Goal: Task Accomplishment & Management: Manage account settings

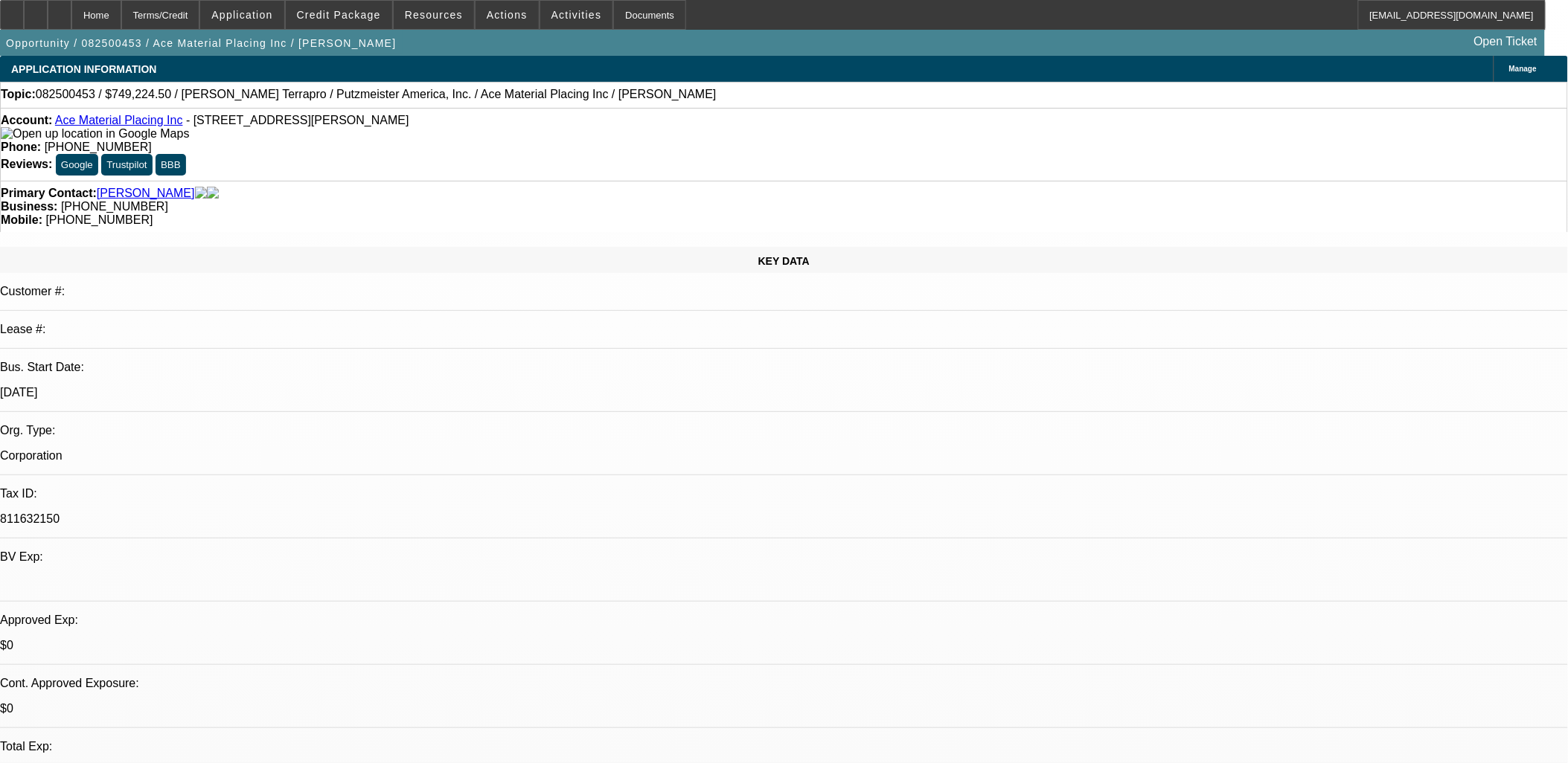
select select "0"
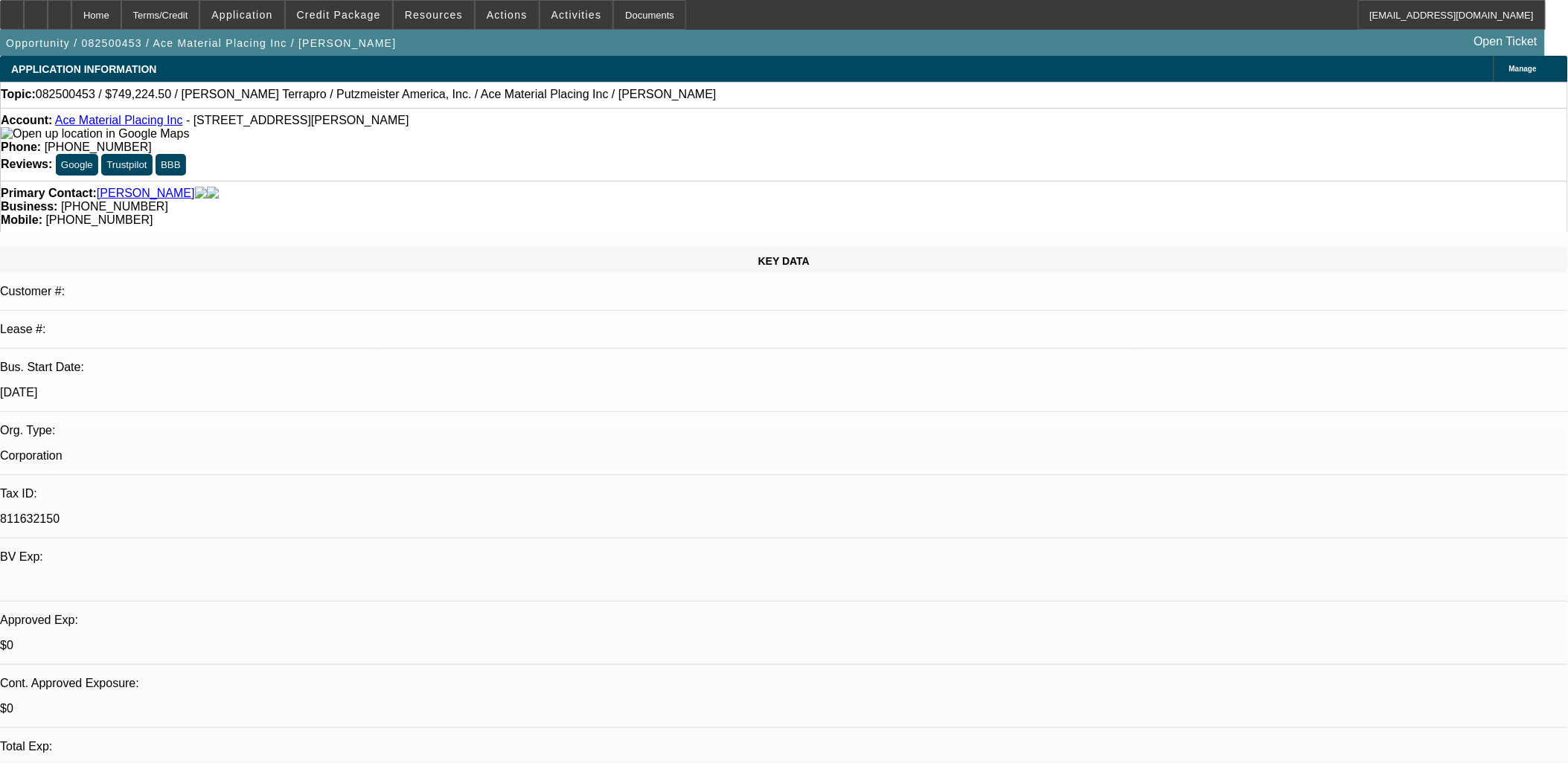
select select "0"
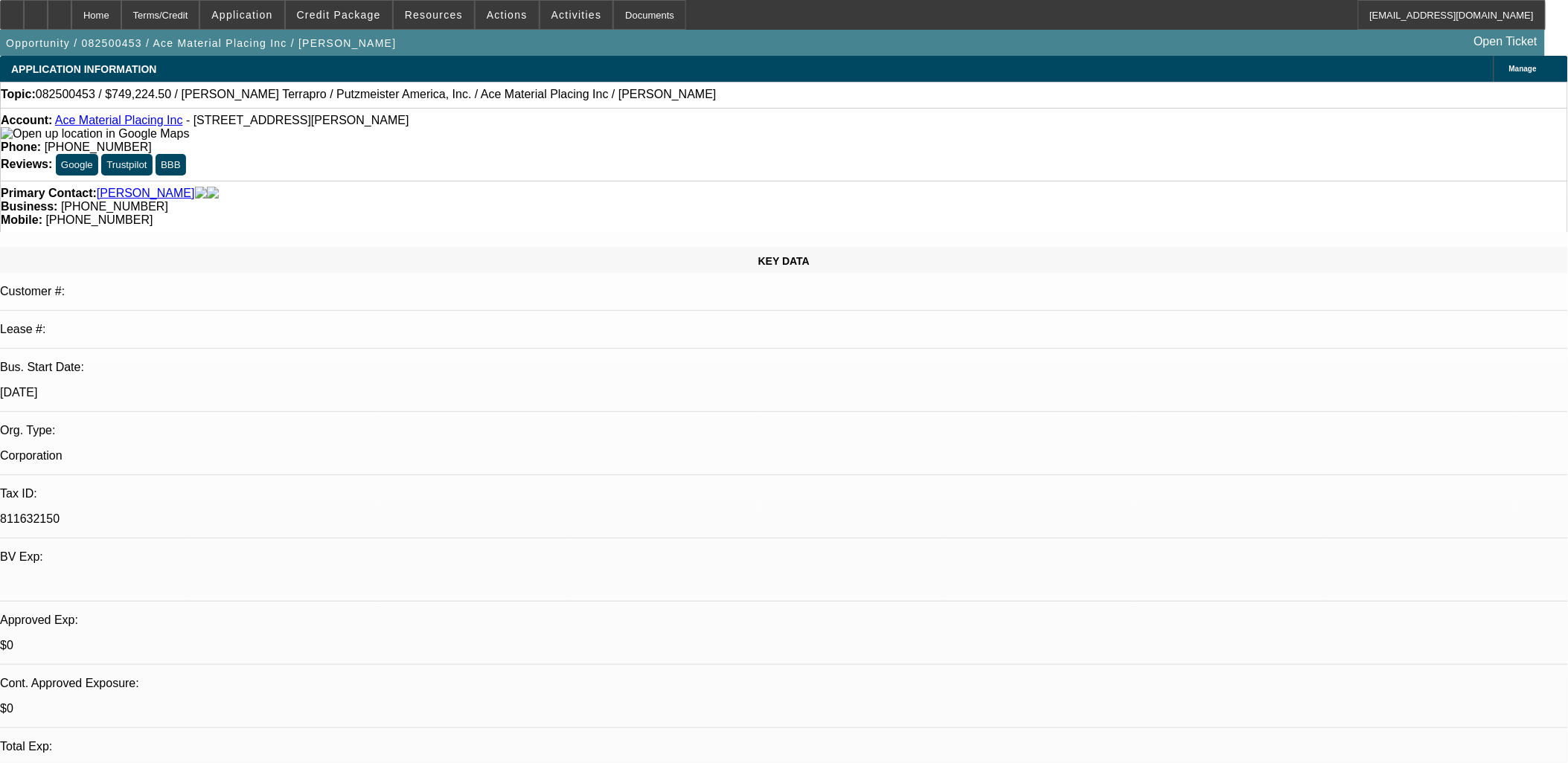
select select "0"
select select "1"
select select "6"
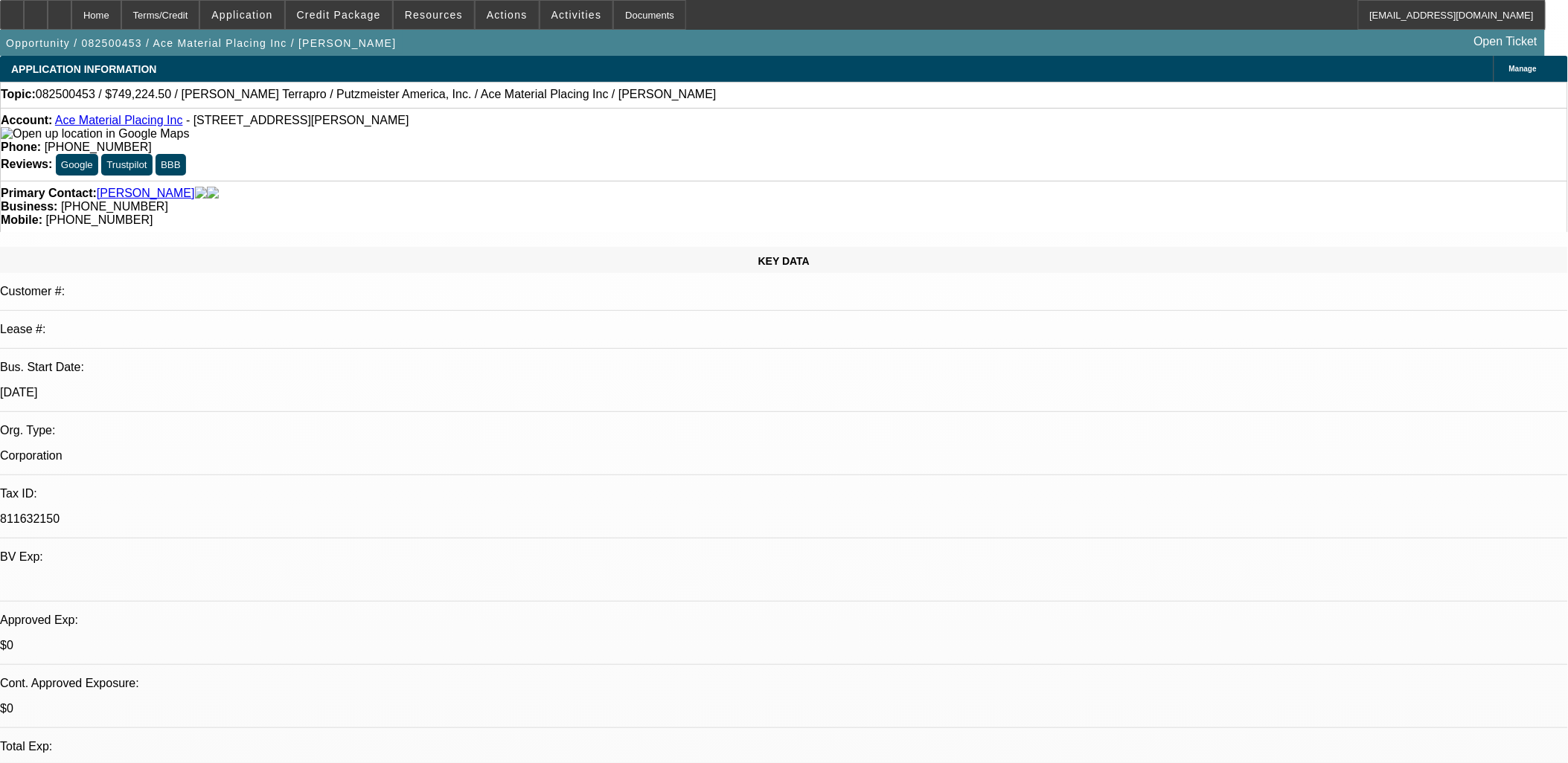
select select "1"
select select "6"
select select "1"
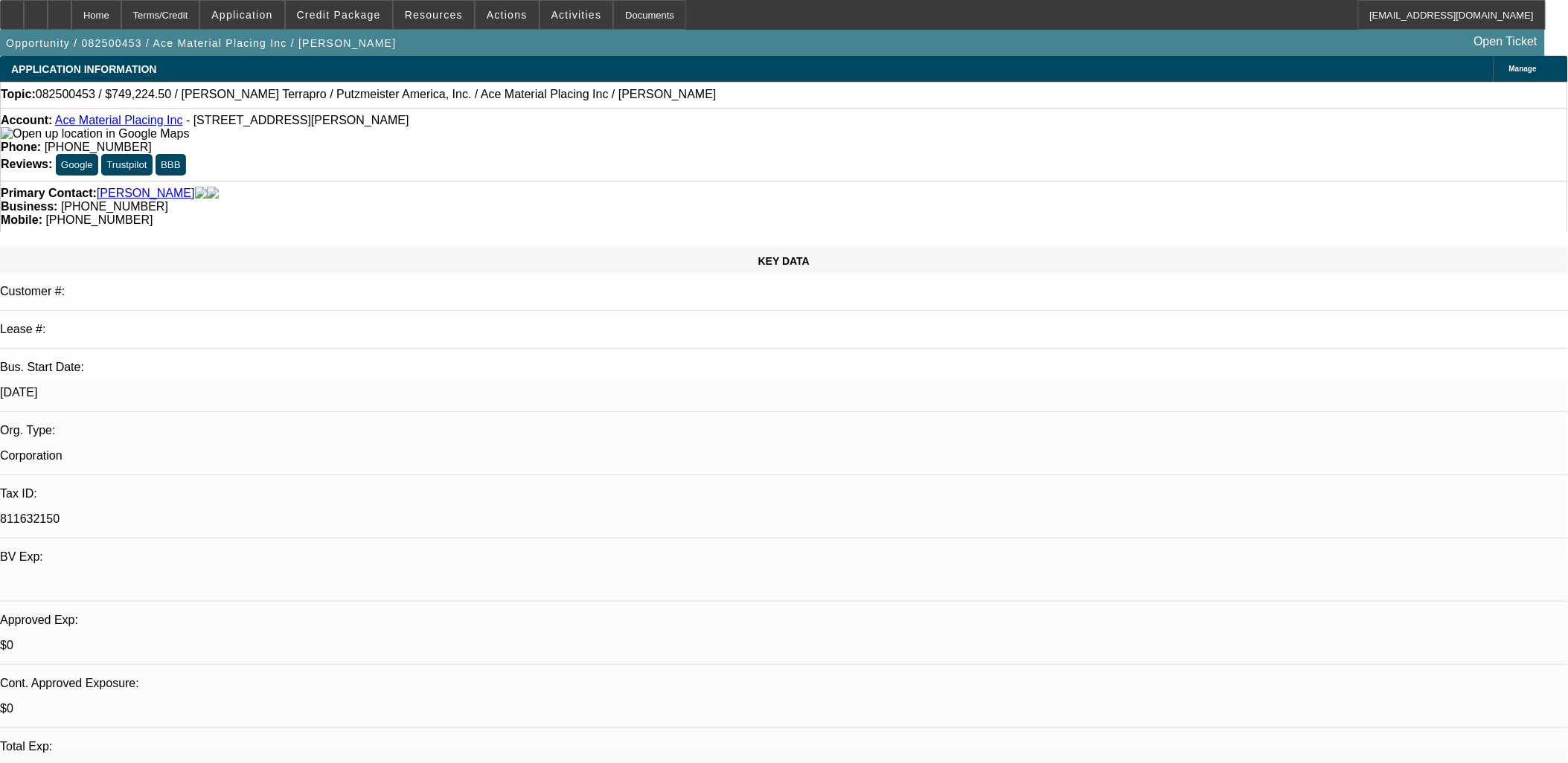
select select "6"
select select "1"
select select "6"
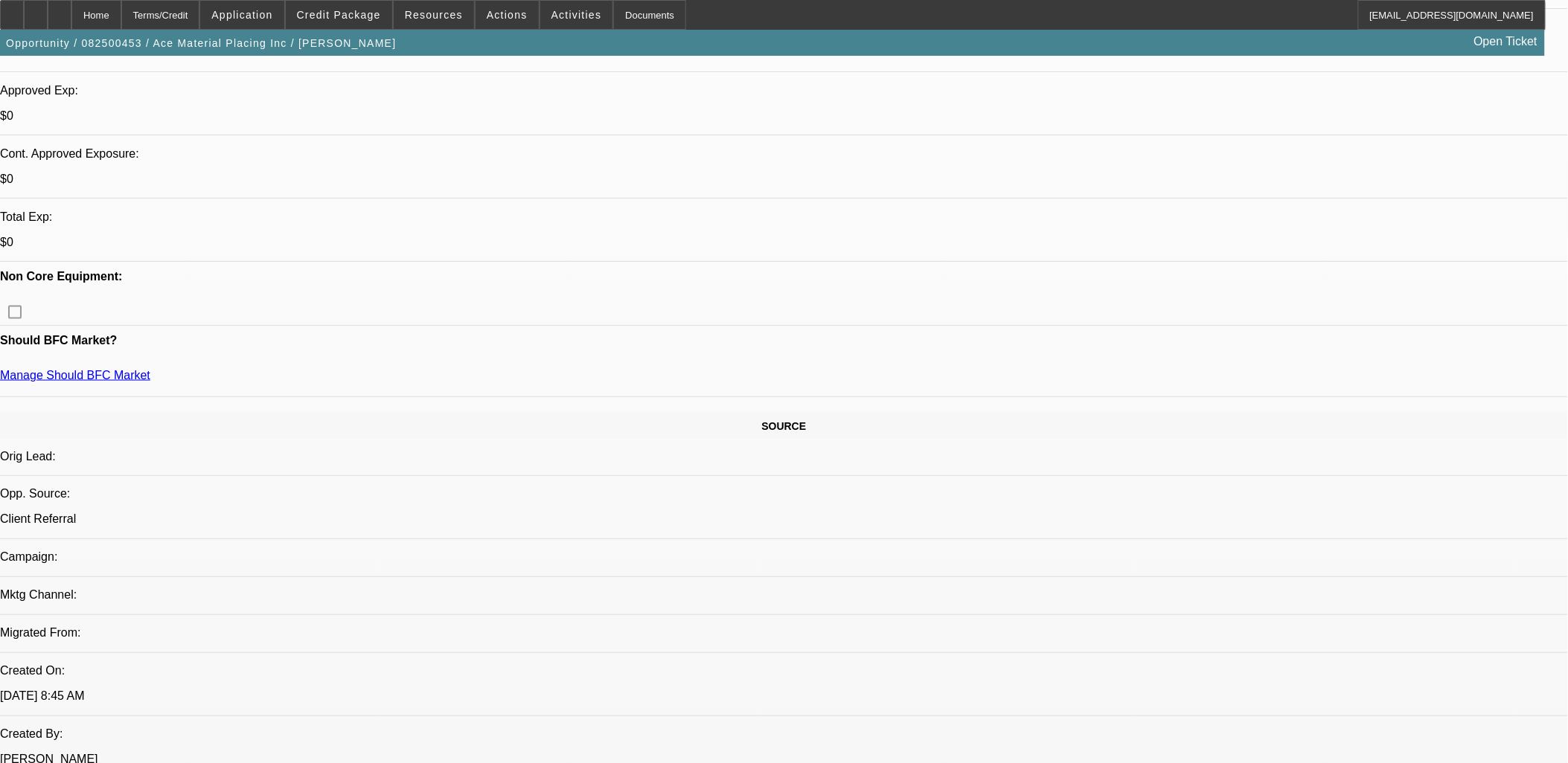
scroll to position [495, 0]
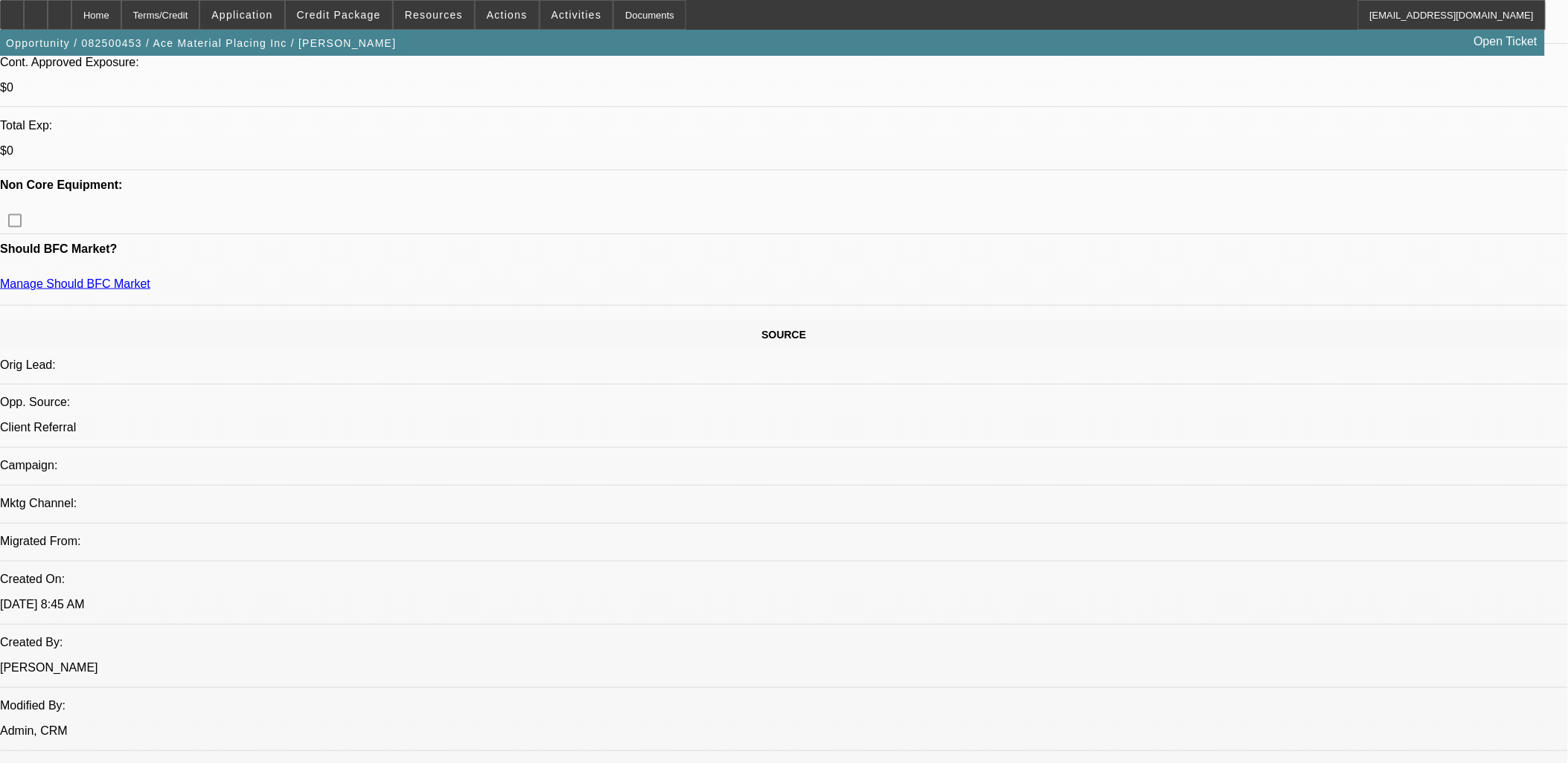
scroll to position [660, 0]
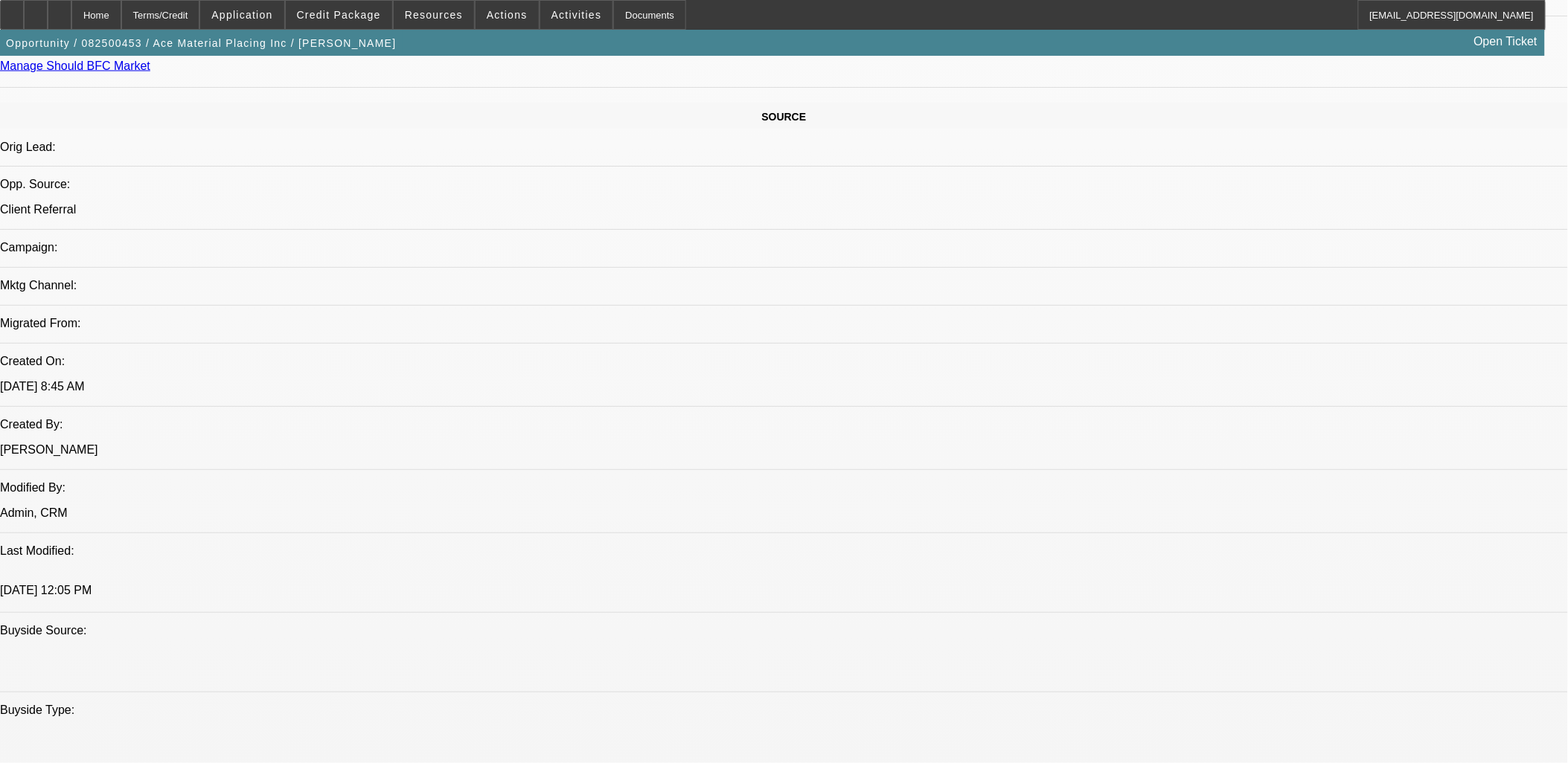
scroll to position [744, 0]
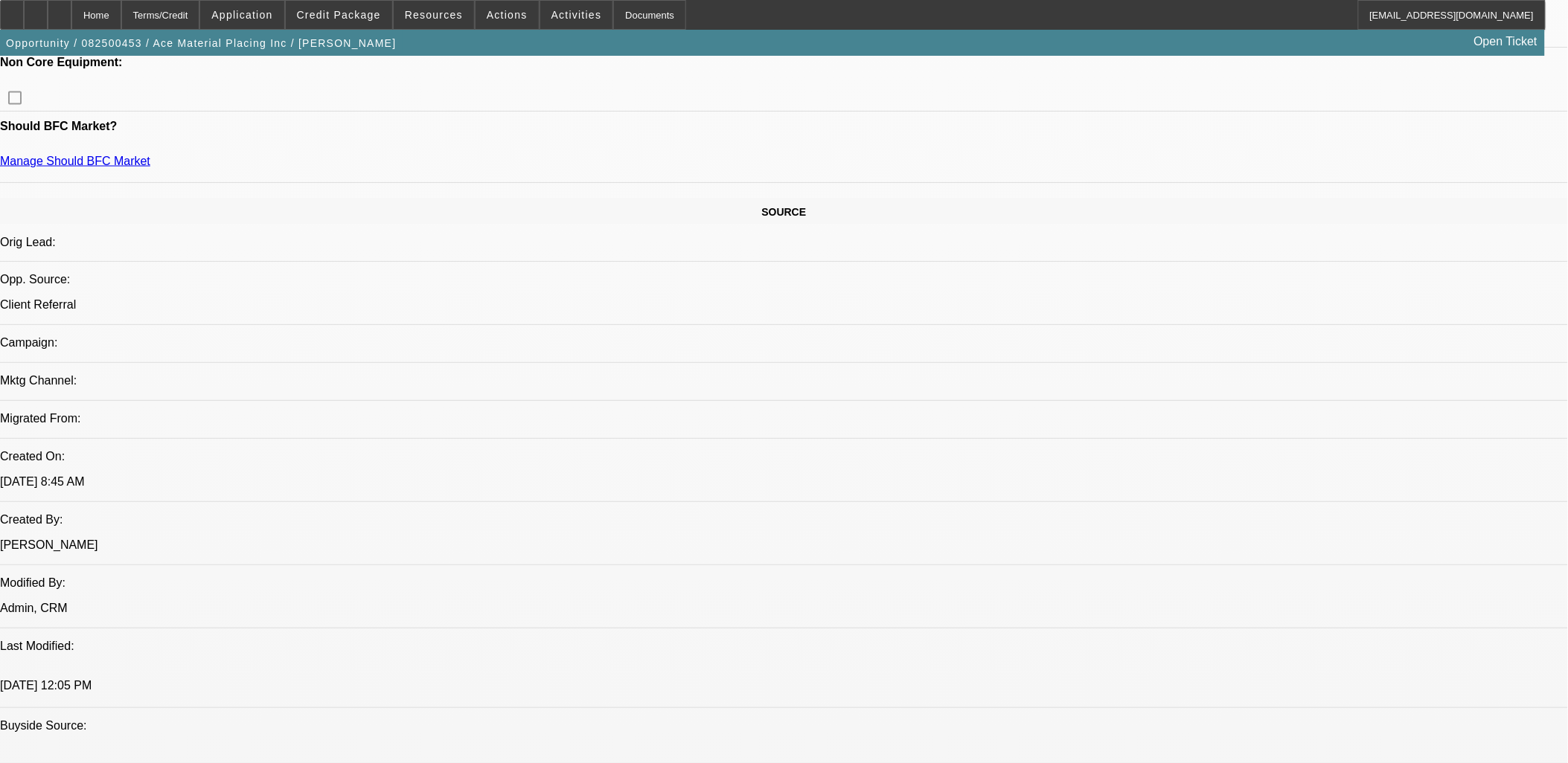
drag, startPoint x: 1363, startPoint y: 357, endPoint x: 1219, endPoint y: 454, distance: 173.6
drag, startPoint x: 1046, startPoint y: 487, endPoint x: 1265, endPoint y: 618, distance: 255.2
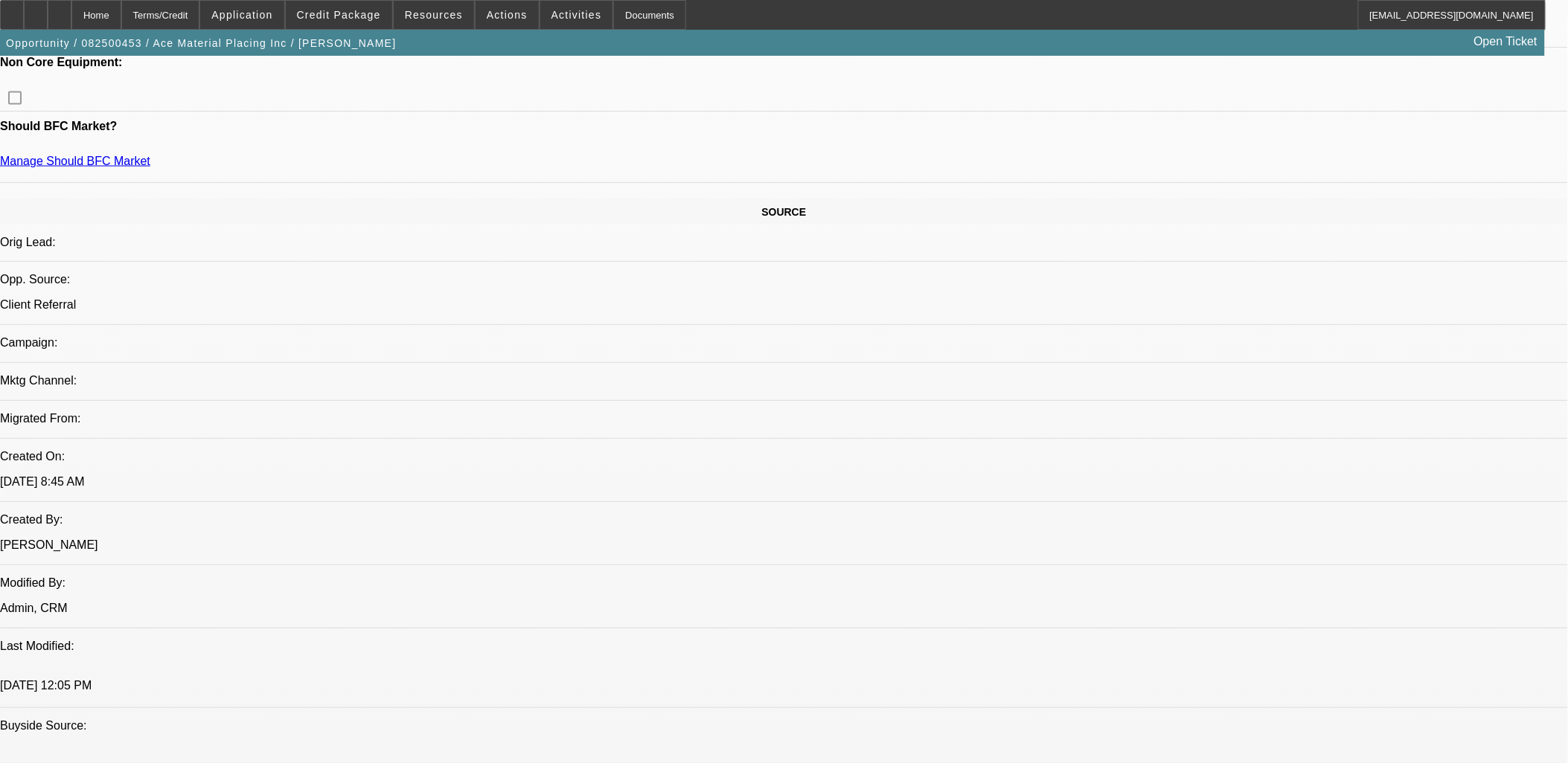
drag, startPoint x: 1265, startPoint y: 618, endPoint x: 1243, endPoint y: 618, distance: 22.0
drag, startPoint x: 1319, startPoint y: 653, endPoint x: 1061, endPoint y: 600, distance: 263.4
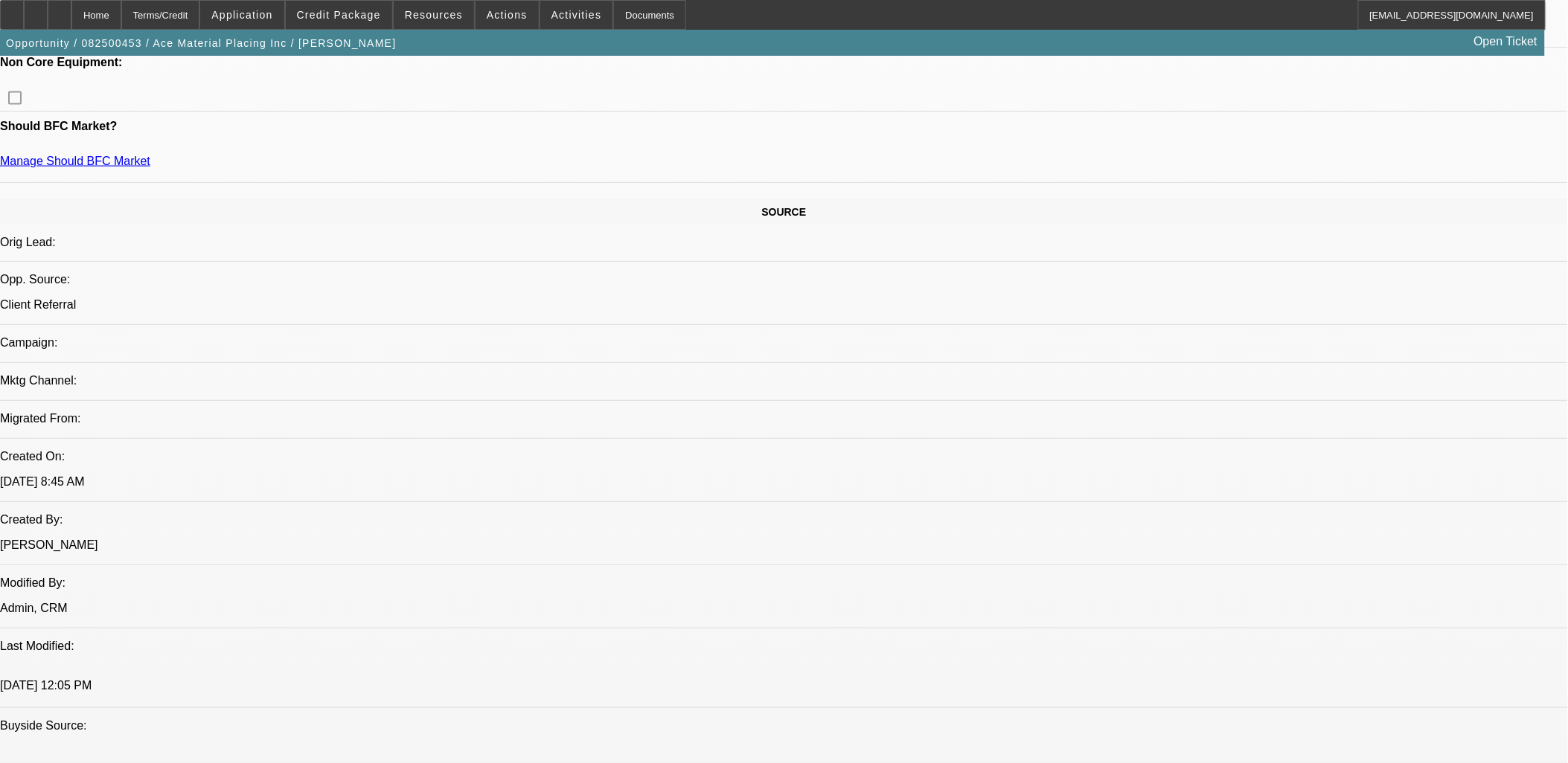
drag, startPoint x: 1305, startPoint y: 495, endPoint x: 1271, endPoint y: 491, distance: 34.2
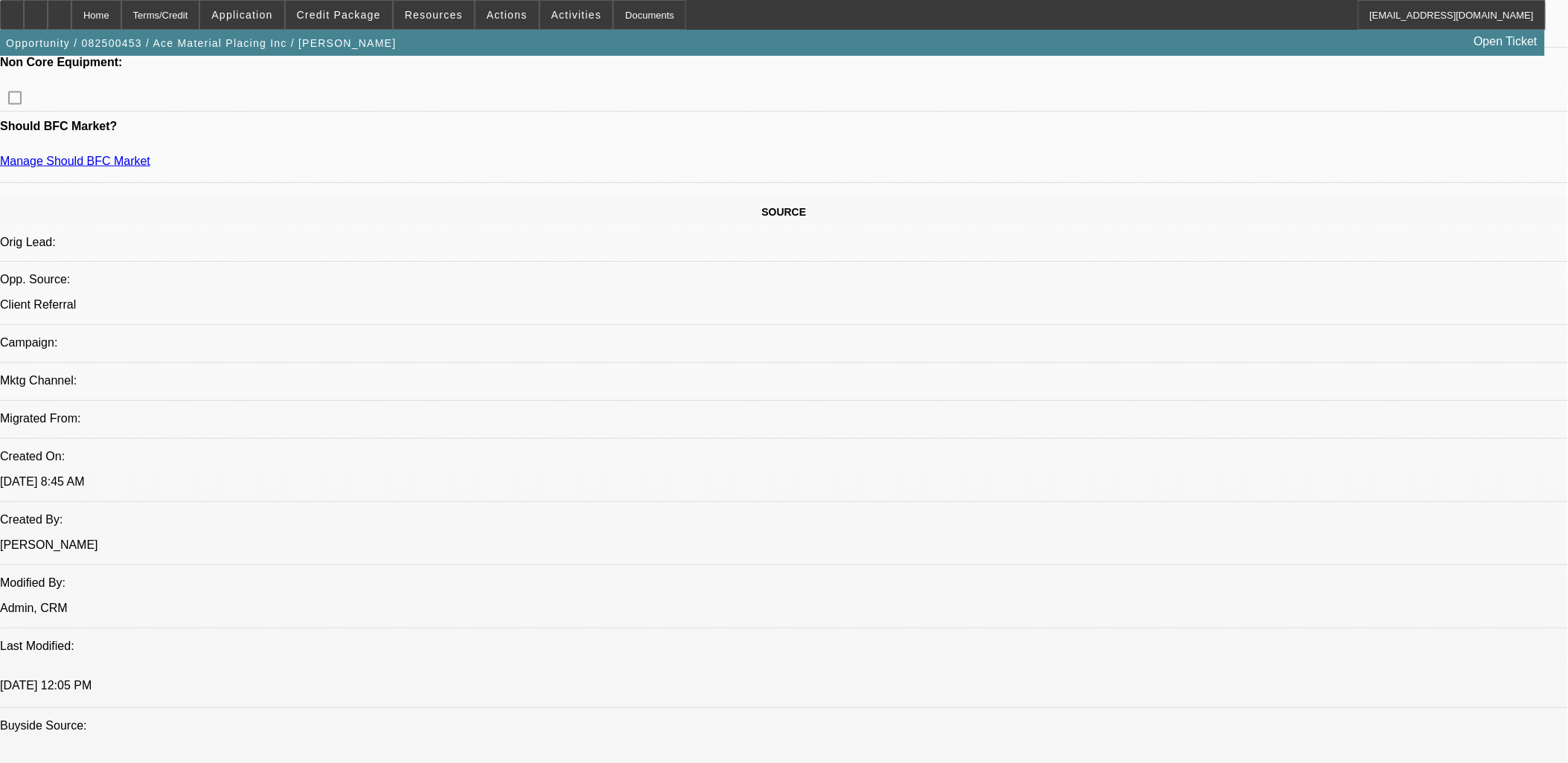
drag, startPoint x: 1271, startPoint y: 491, endPoint x: 1355, endPoint y: 545, distance: 99.9
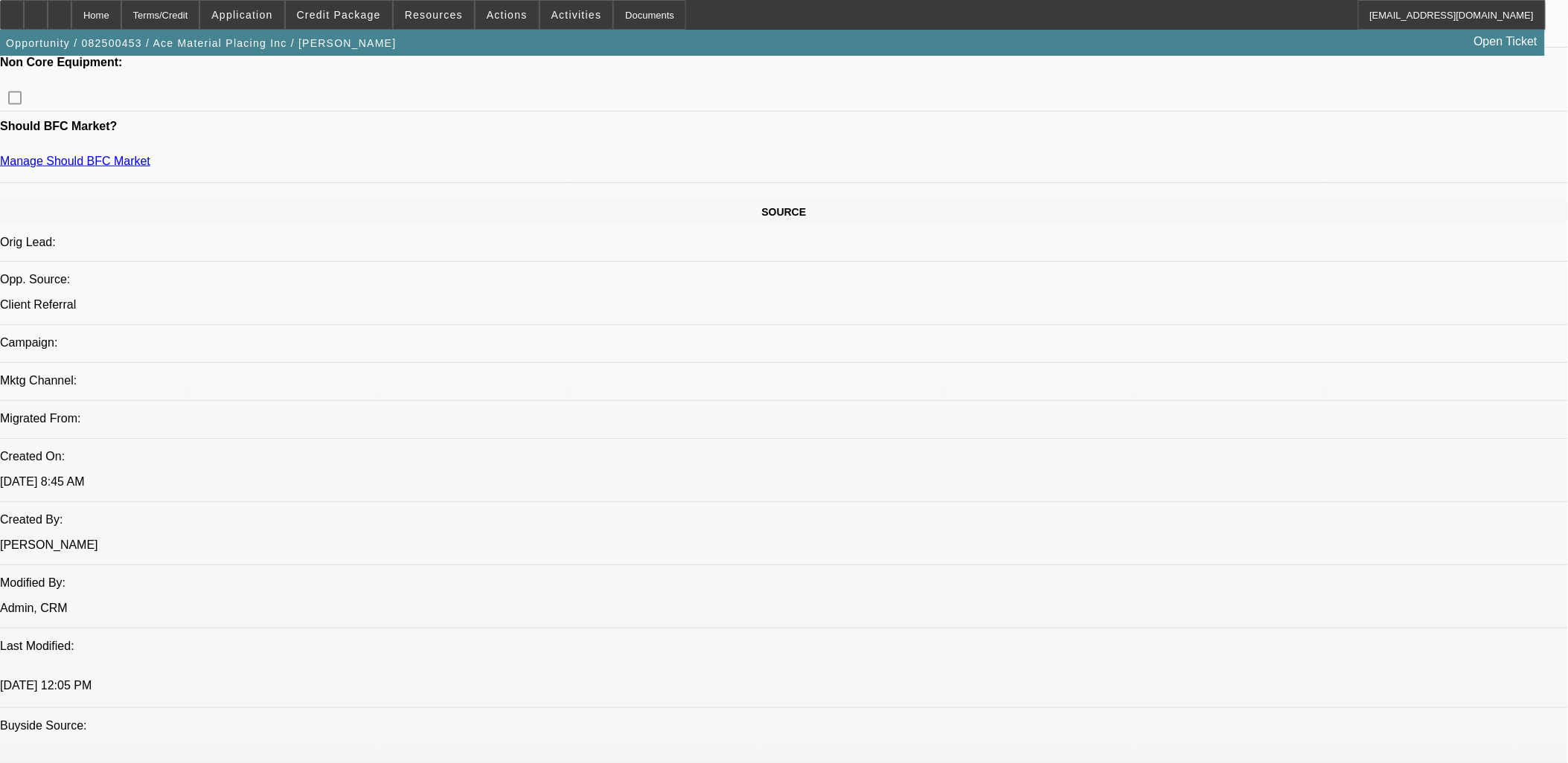
drag, startPoint x: 1351, startPoint y: 535, endPoint x: 1275, endPoint y: 480, distance: 93.8
drag, startPoint x: 1275, startPoint y: 480, endPoint x: 1350, endPoint y: 524, distance: 87.0
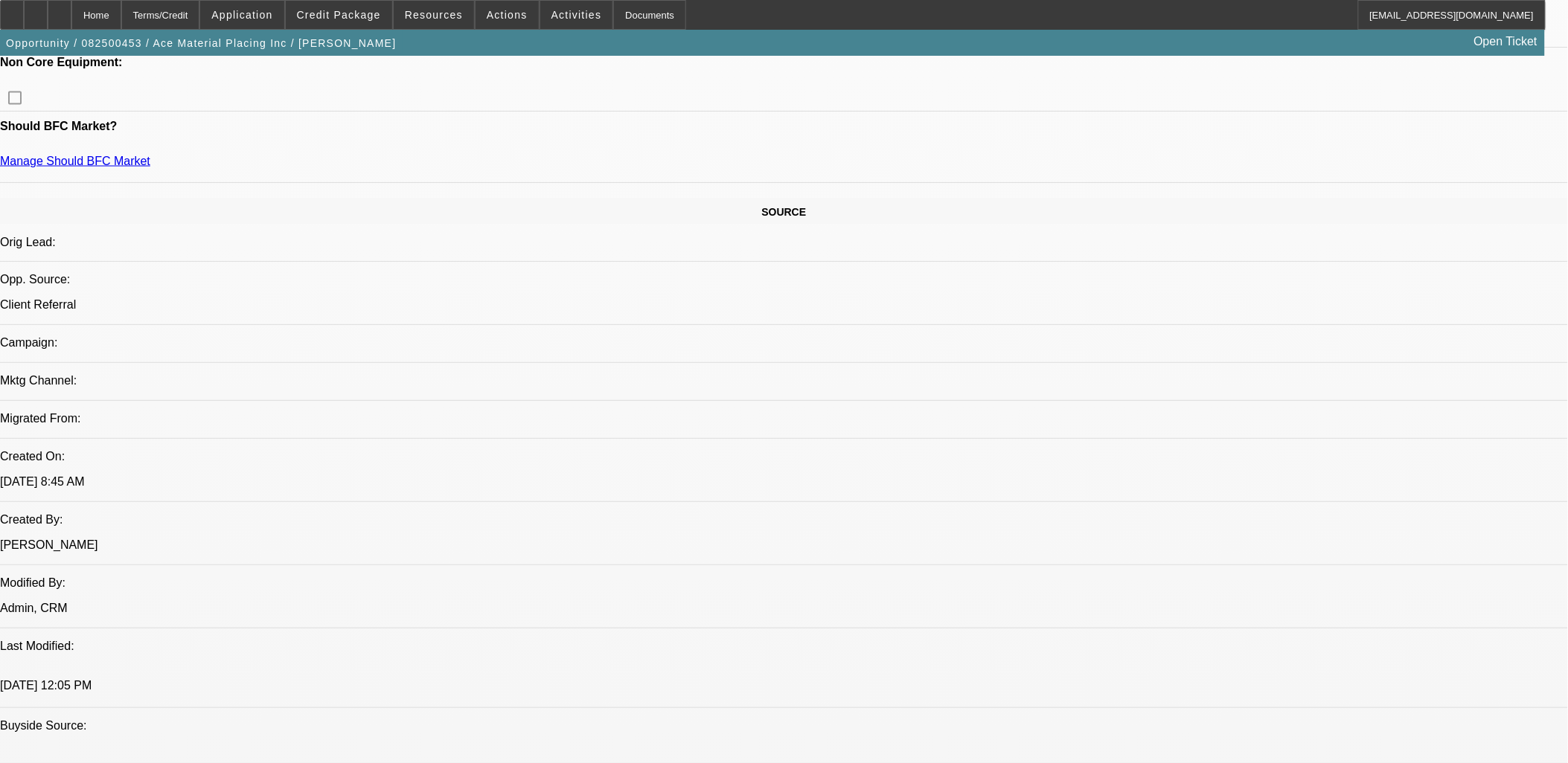
drag, startPoint x: 1295, startPoint y: 232, endPoint x: 1303, endPoint y: 226, distance: 10.0
copy div "MACK Terrapro / Putzmeister America, Inc. / Ace Material Placing Inc / Lange, J…"
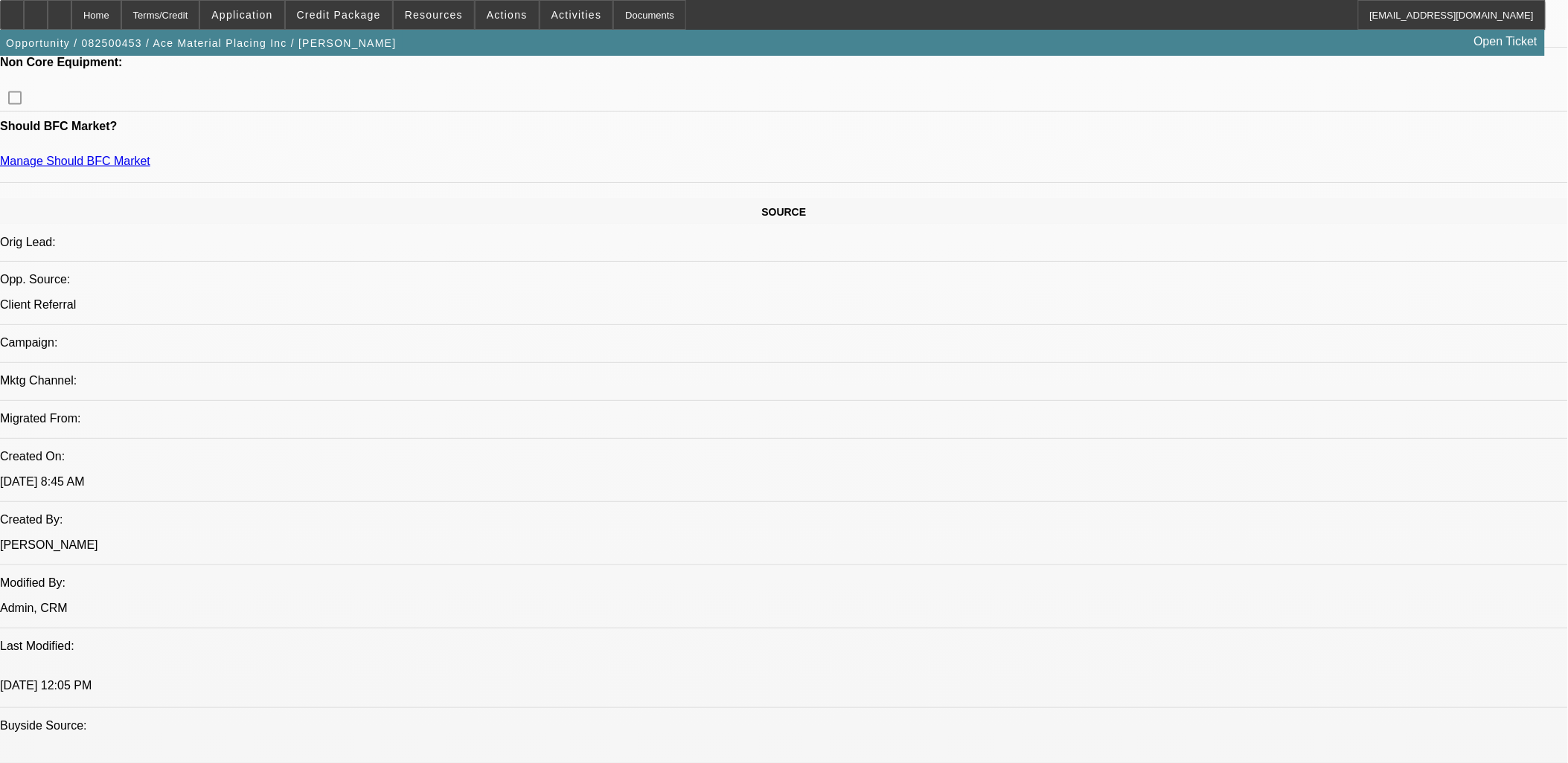
drag, startPoint x: 1313, startPoint y: 521, endPoint x: 1126, endPoint y: 508, distance: 187.5
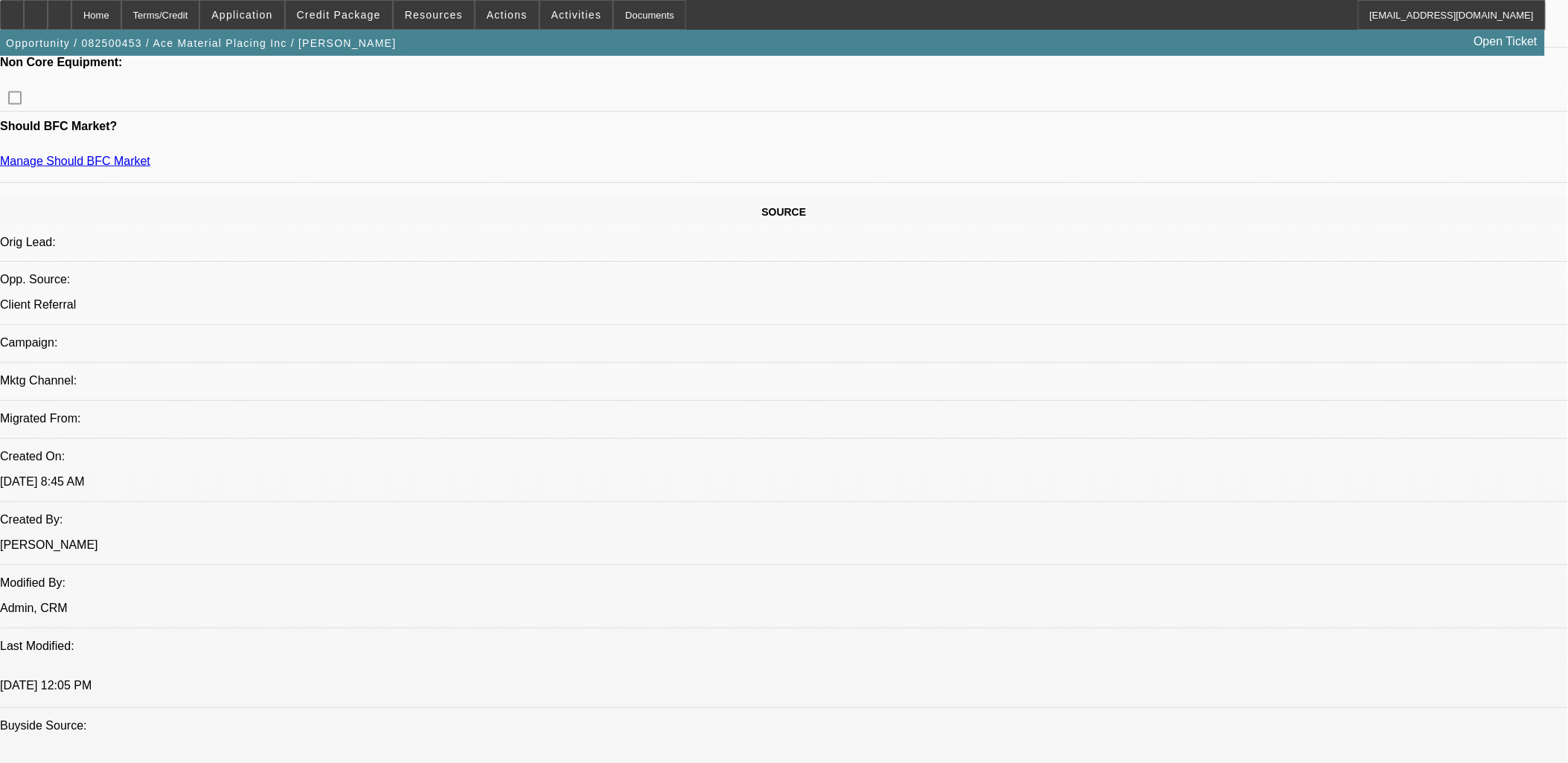
scroll to position [715, 0]
drag, startPoint x: 1050, startPoint y: 248, endPoint x: 1057, endPoint y: 237, distance: 13.0
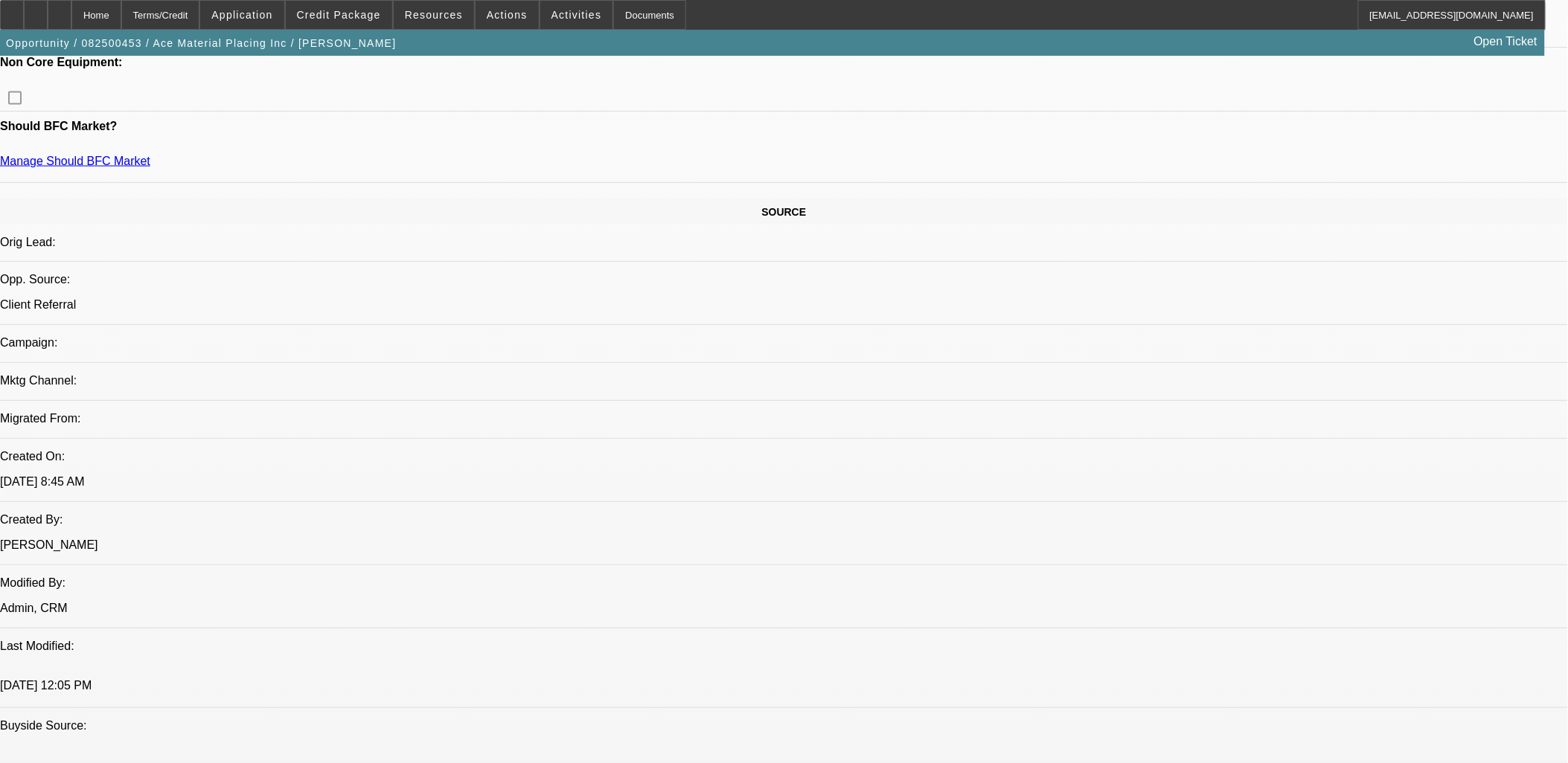
drag, startPoint x: 1057, startPoint y: 237, endPoint x: 1141, endPoint y: 187, distance: 97.8
drag, startPoint x: 1120, startPoint y: 166, endPoint x: 1123, endPoint y: 151, distance: 15.3
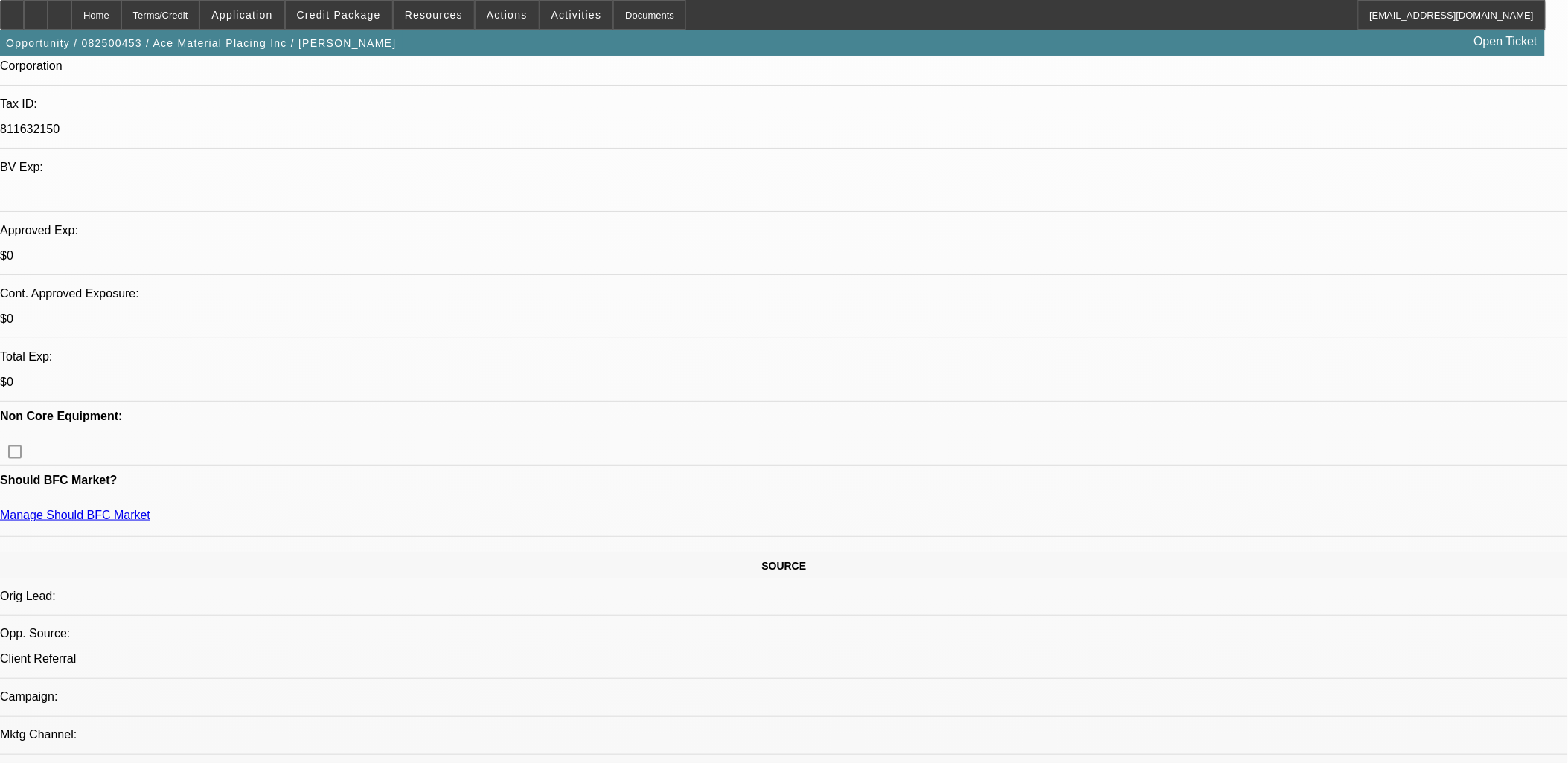
scroll to position [0, 0]
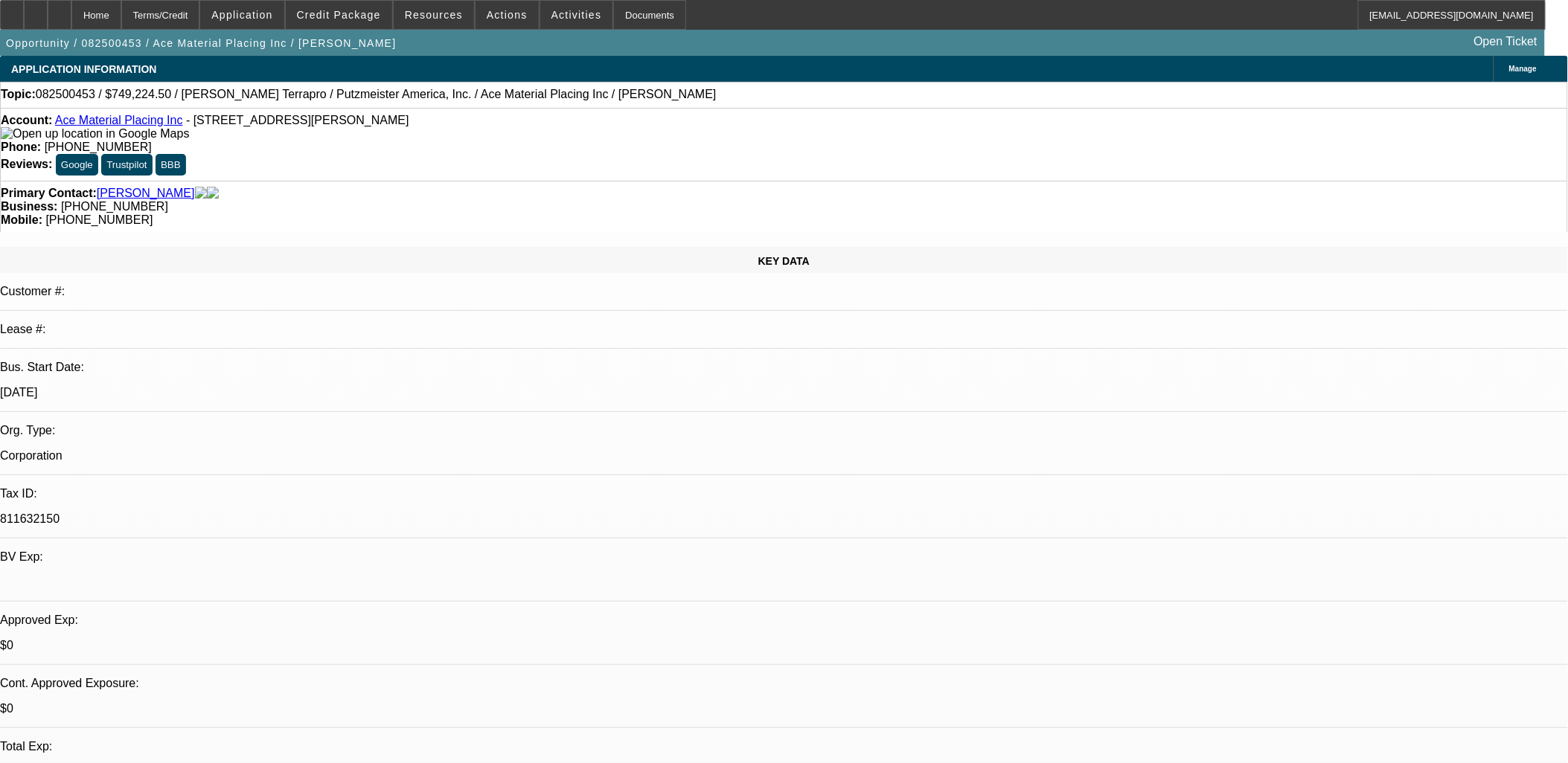
drag, startPoint x: 287, startPoint y: 266, endPoint x: 512, endPoint y: 317, distance: 230.7
drag, startPoint x: 512, startPoint y: 317, endPoint x: 517, endPoint y: 326, distance: 10.3
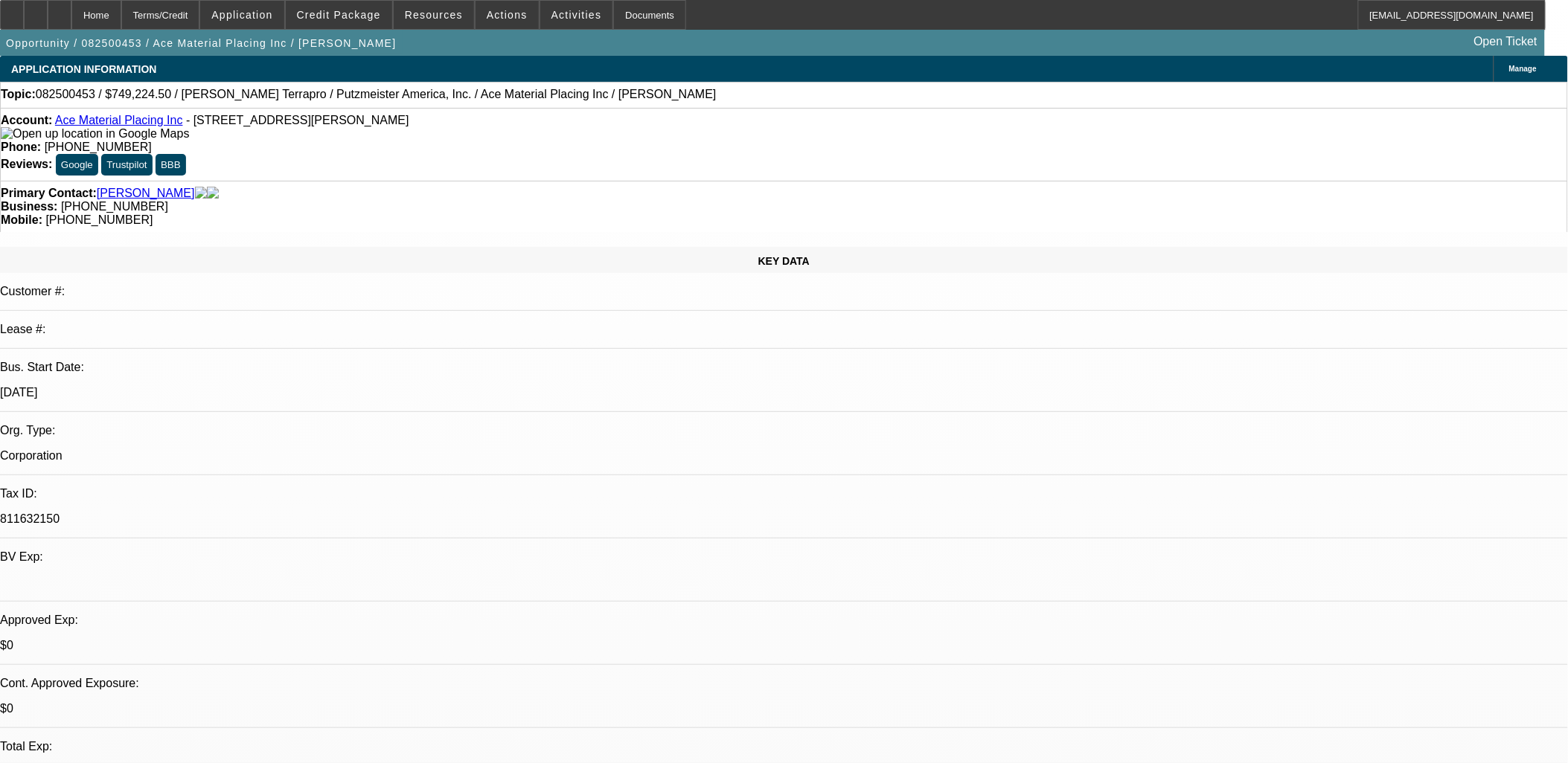
drag, startPoint x: 517, startPoint y: 327, endPoint x: 518, endPoint y: 337, distance: 10.0
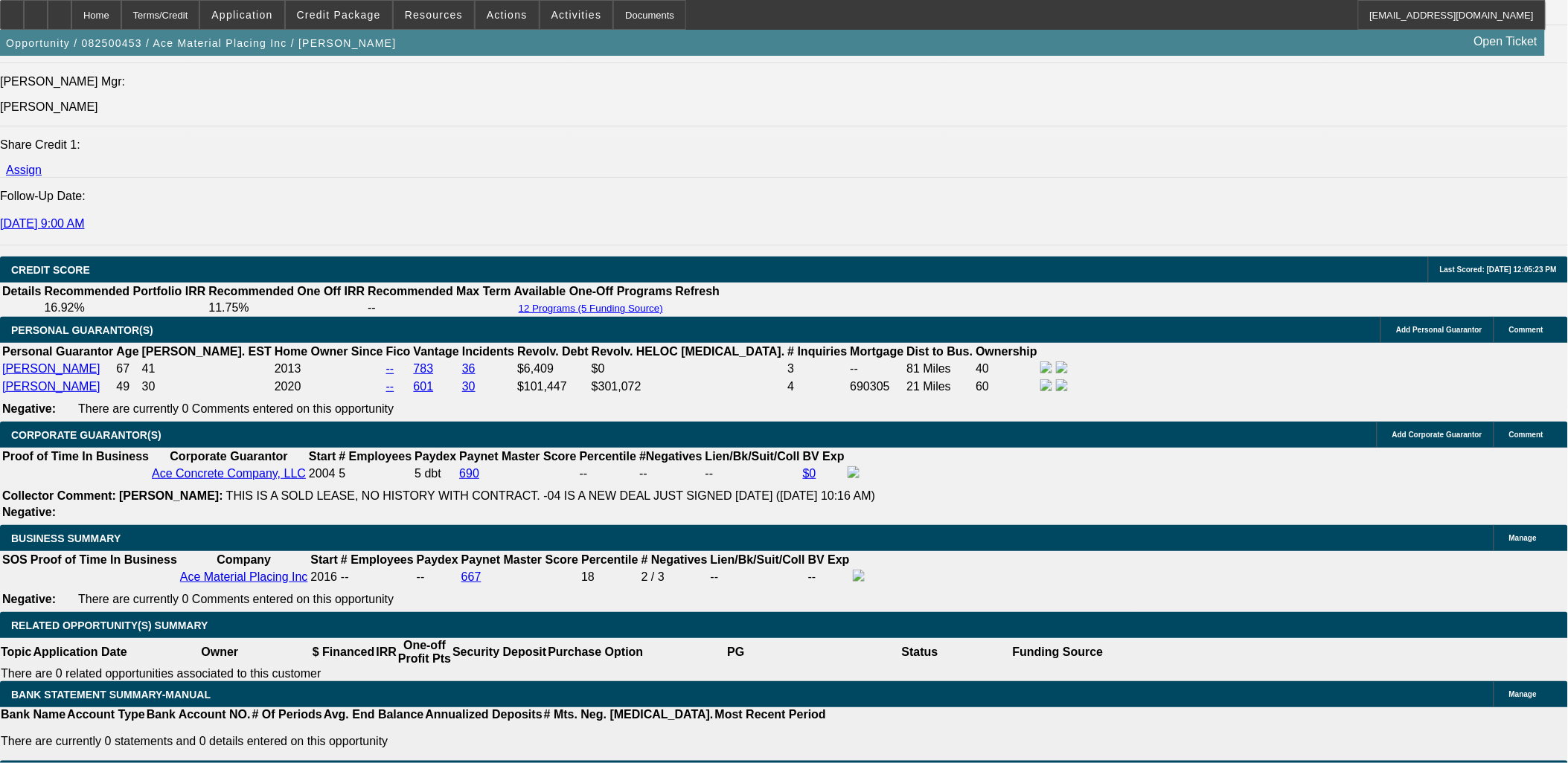
scroll to position [2148, 0]
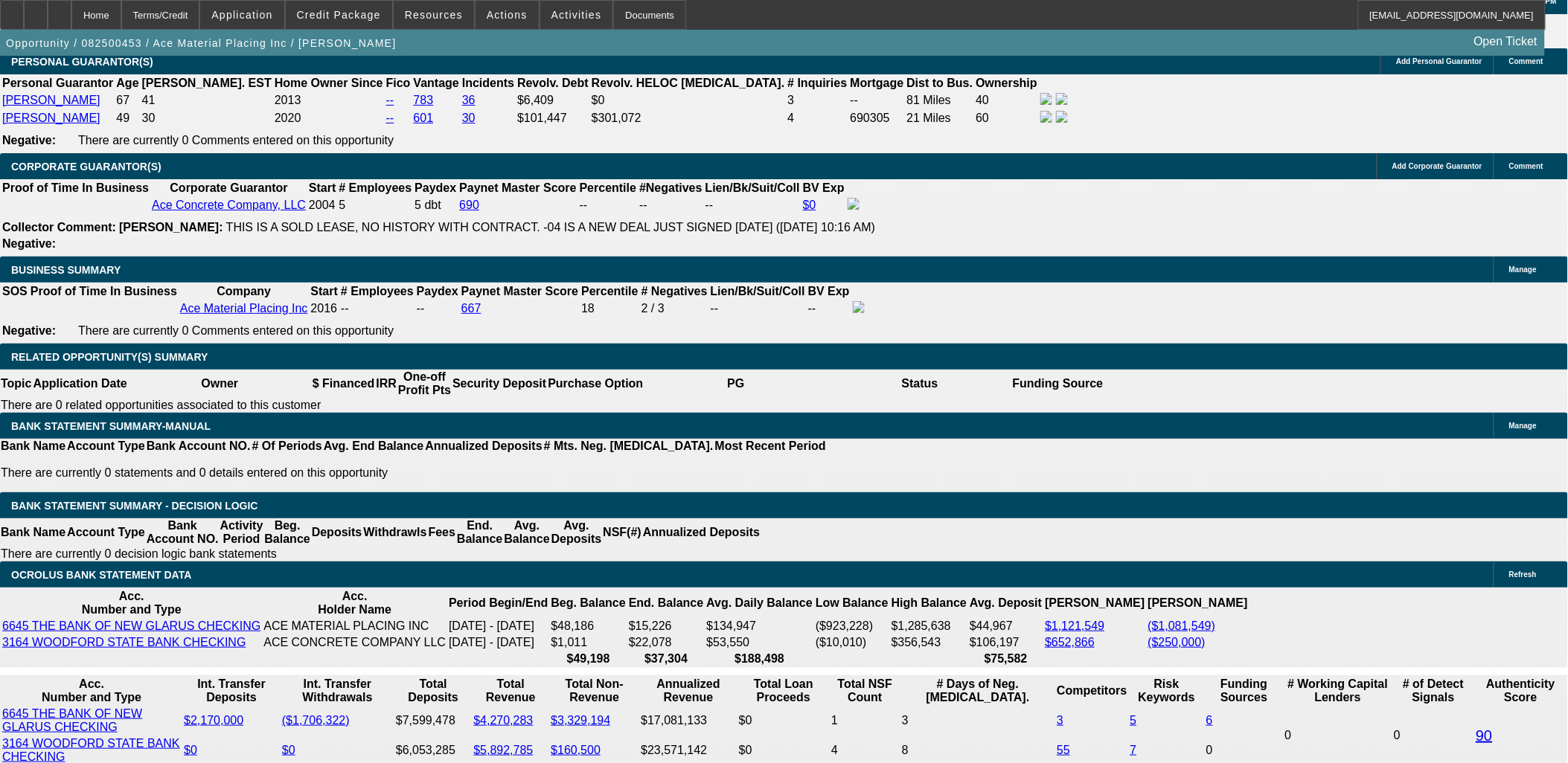
select select "0"
select select "6"
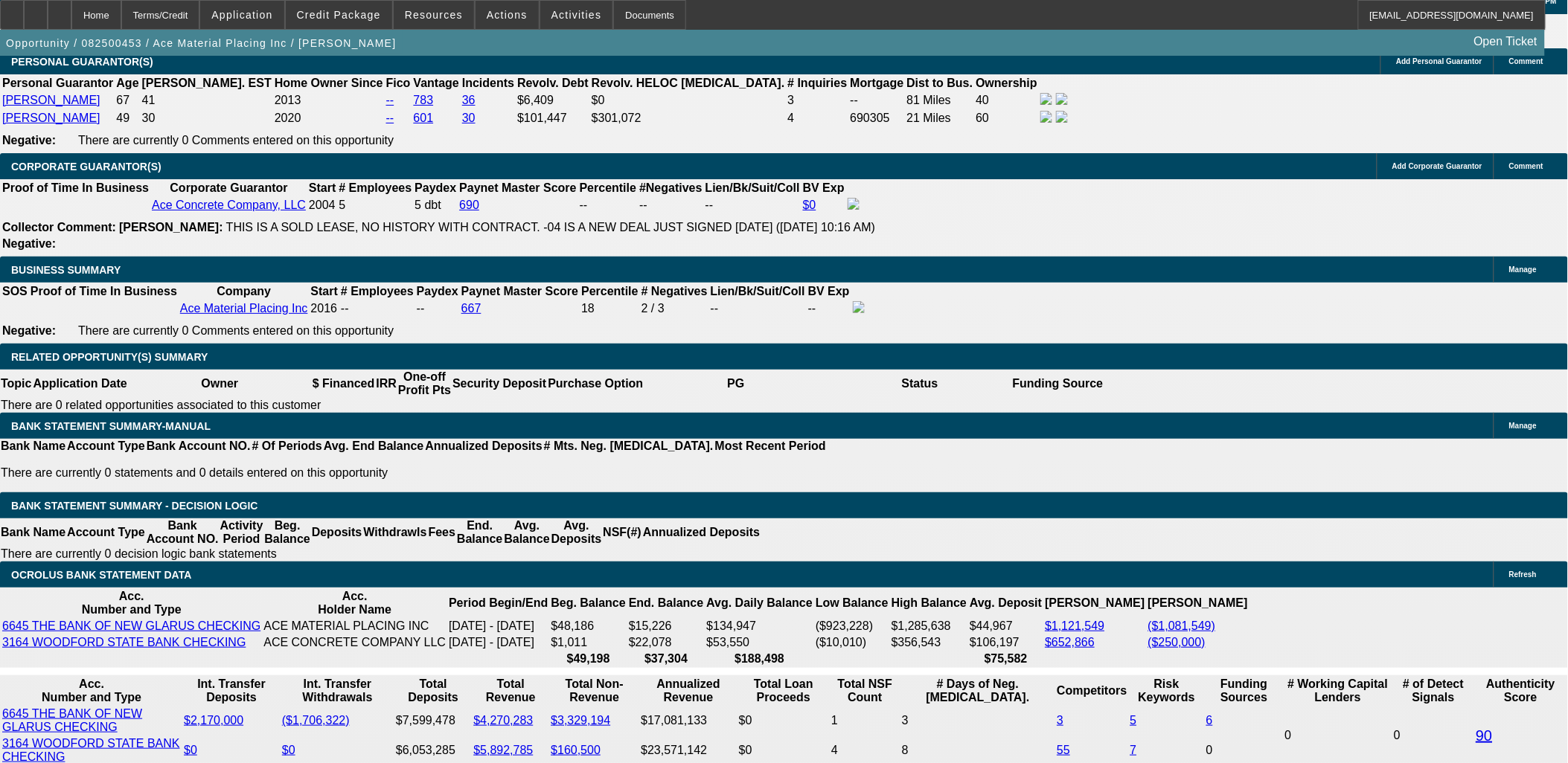
select select "0"
select select "6"
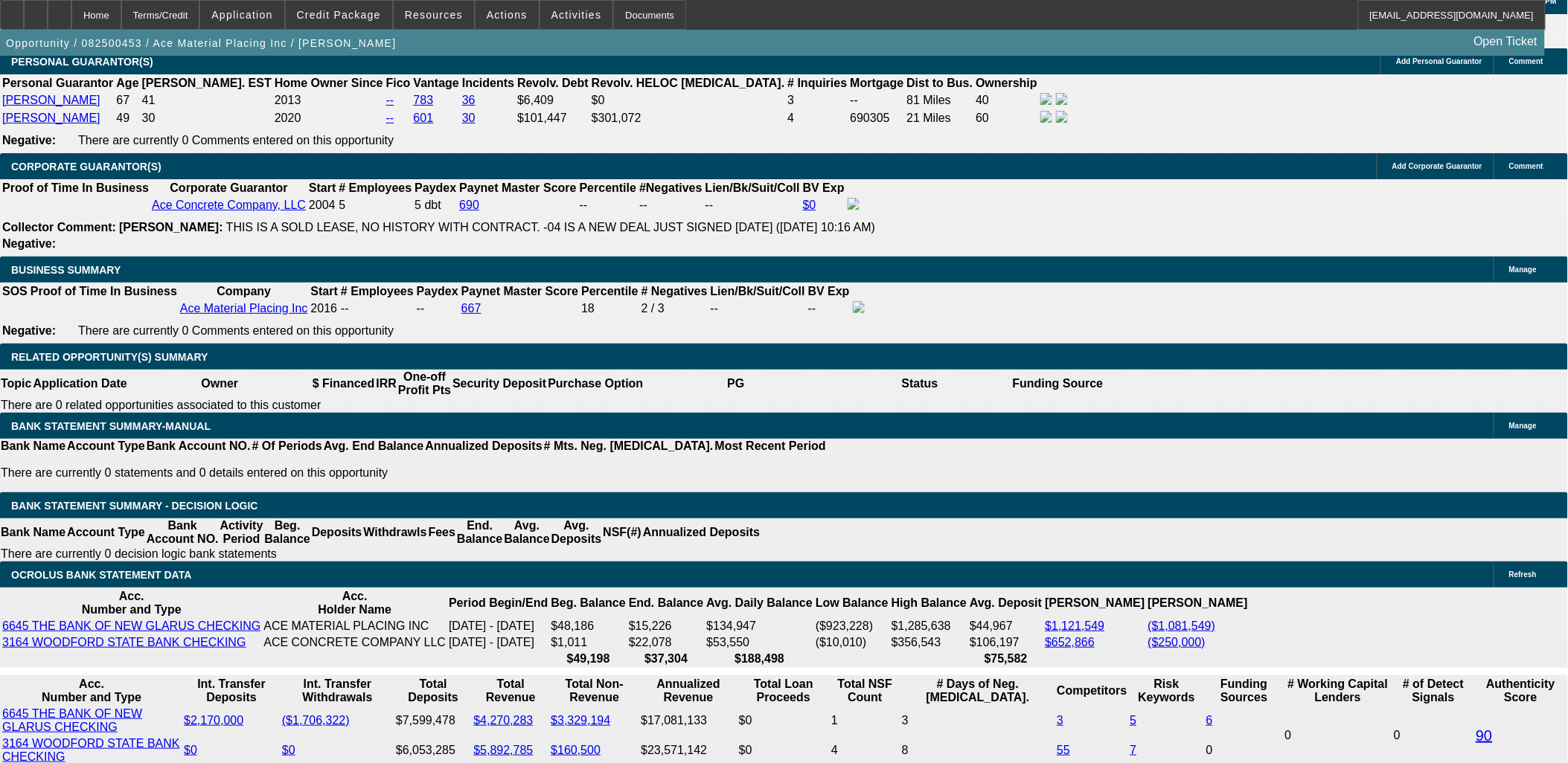
select select "0"
select select "6"
select select "0"
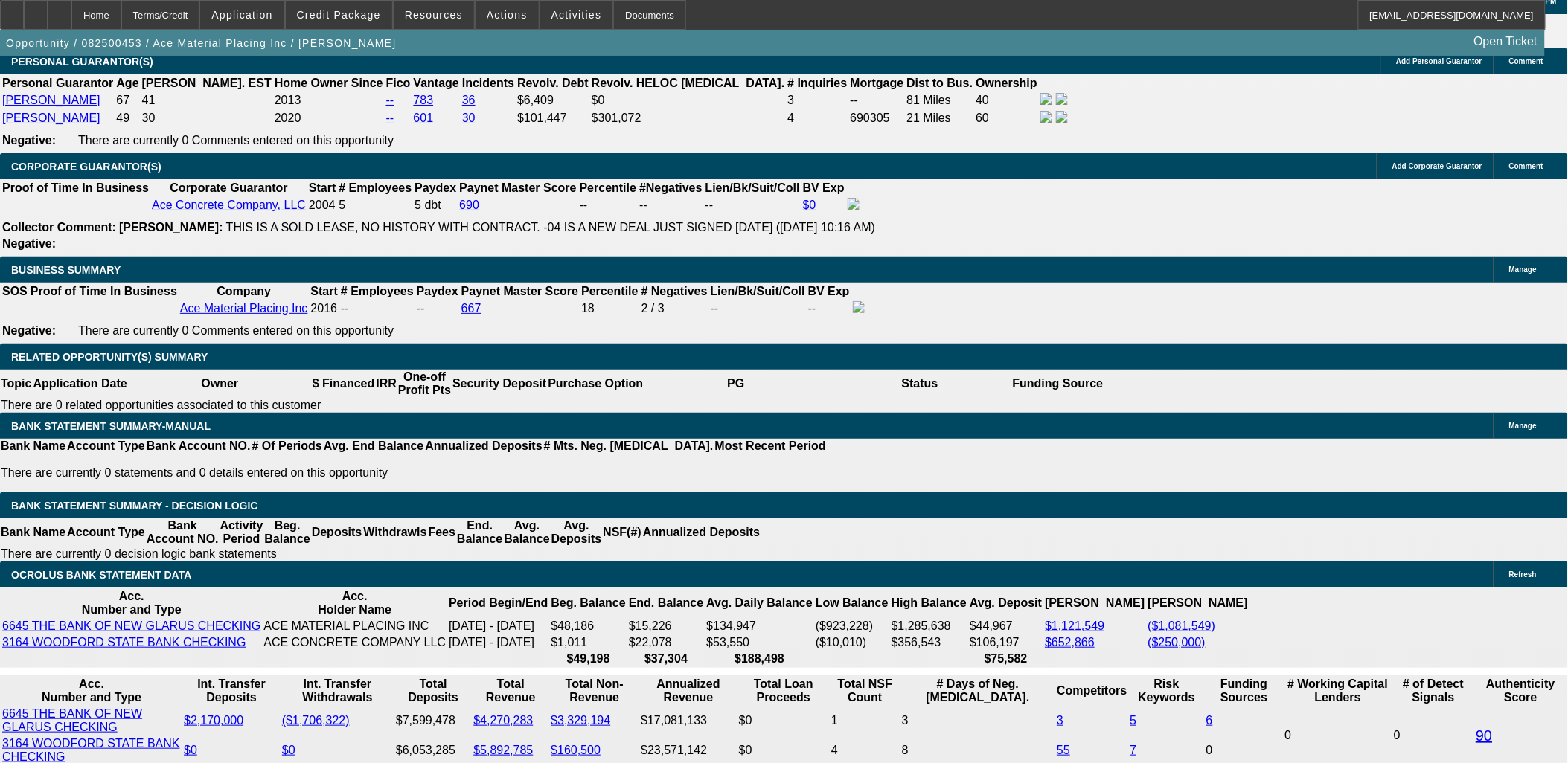
select select "0"
select select "6"
select select "0"
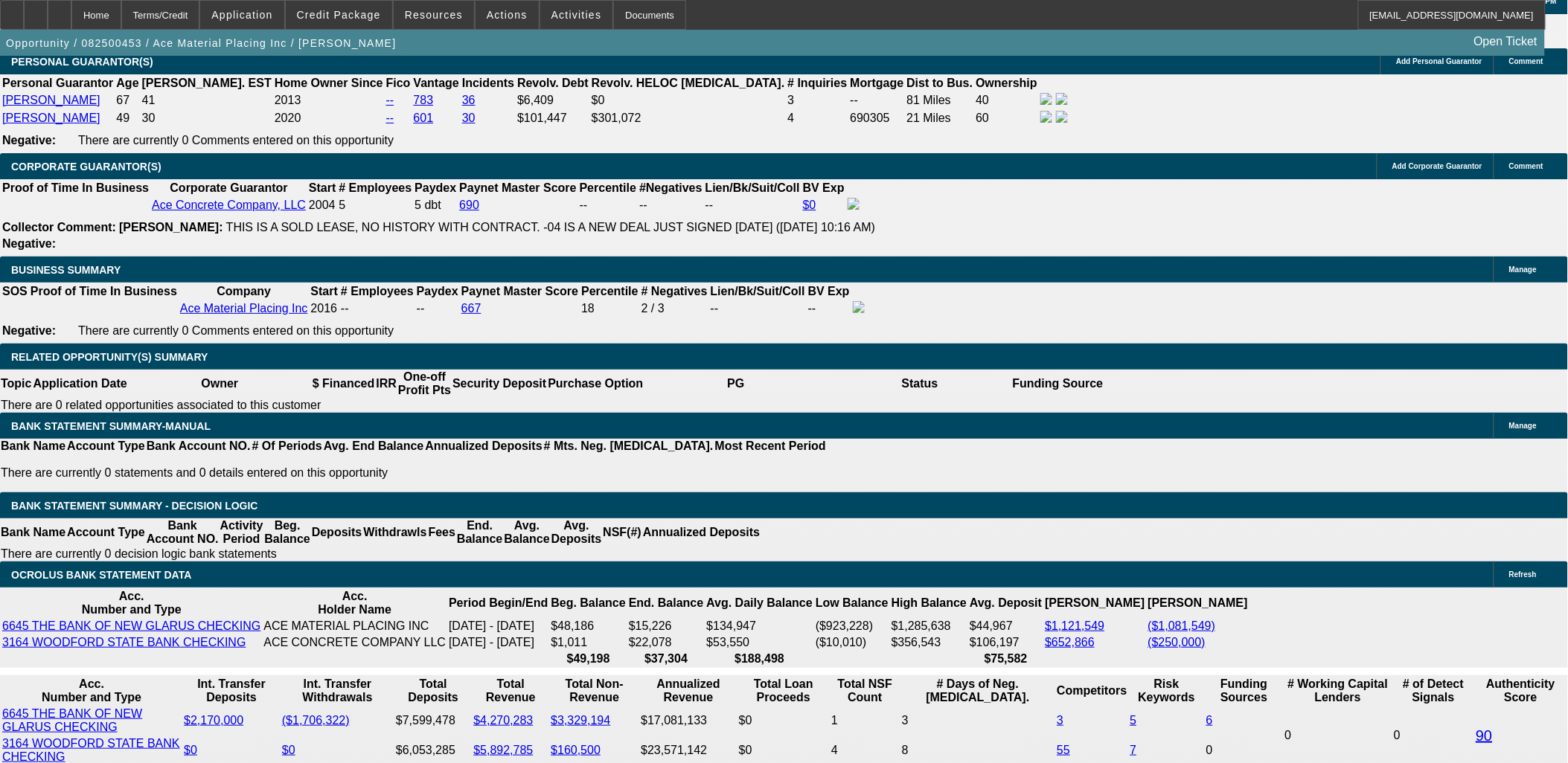
select select "0"
select select "6"
select select "0"
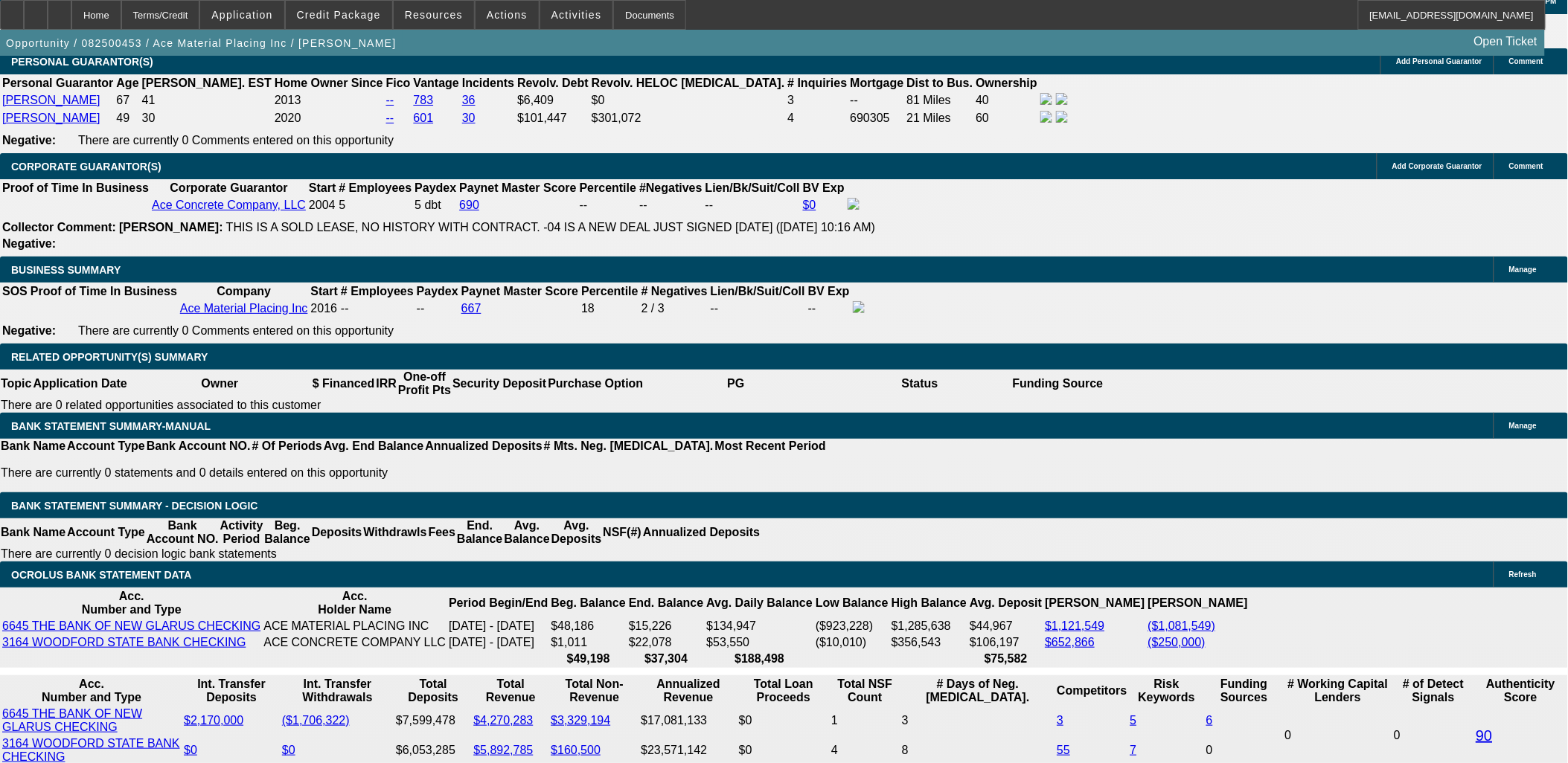
select select "6"
click at [381, 12] on span "Credit Package" at bounding box center [339, 15] width 84 height 12
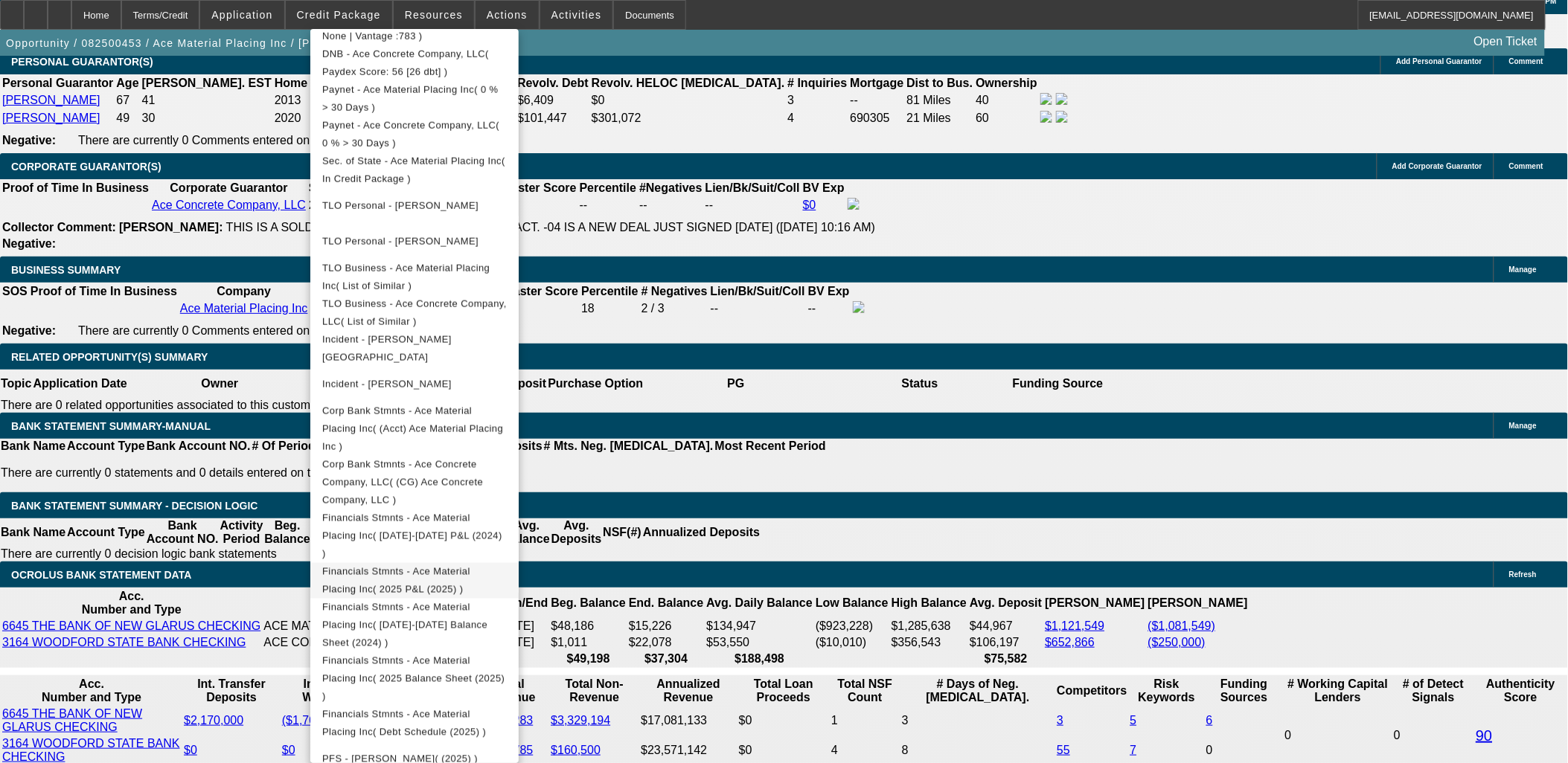
scroll to position [610, 0]
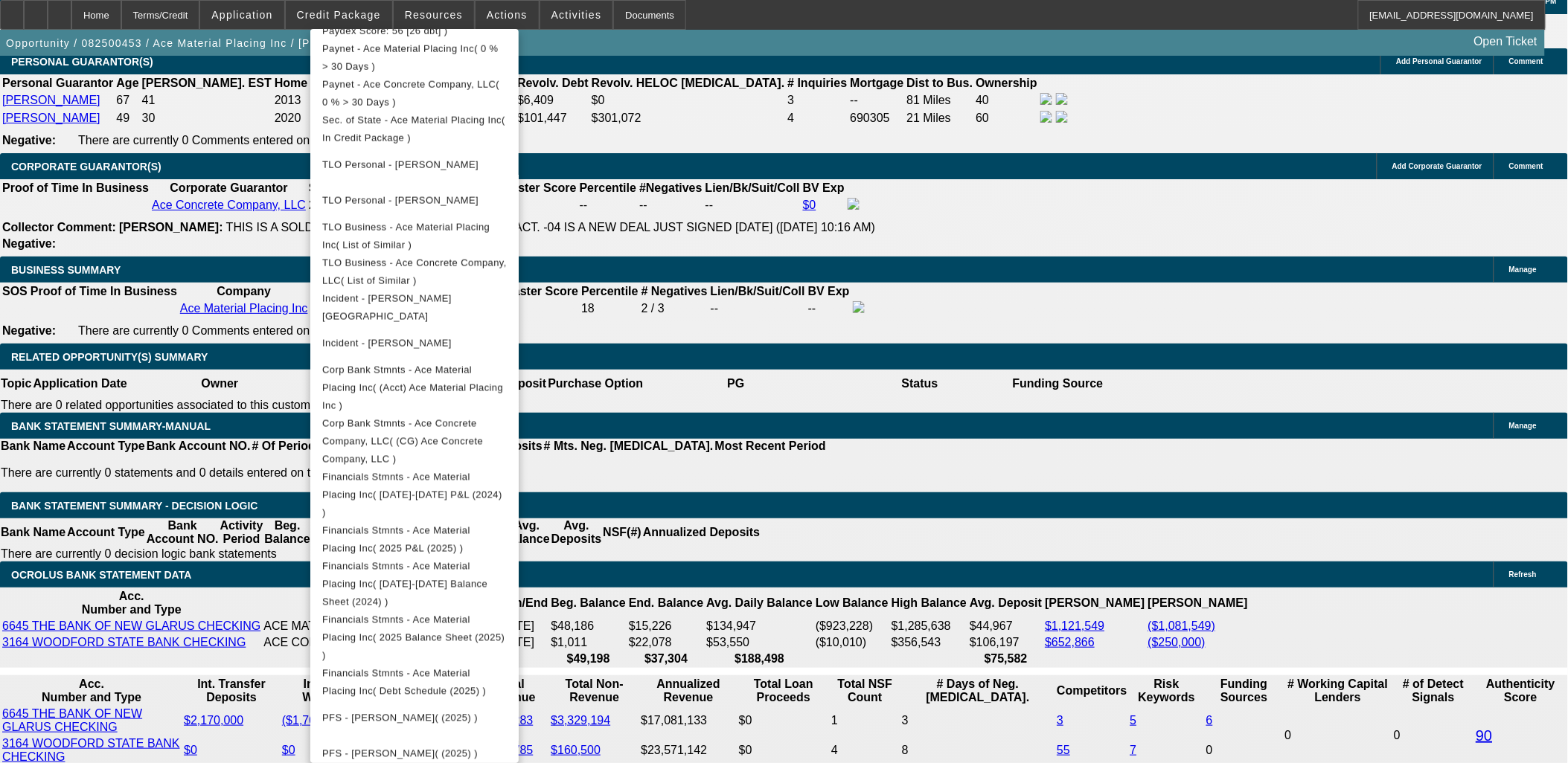
click at [1194, 573] on div at bounding box center [784, 382] width 1568 height 763
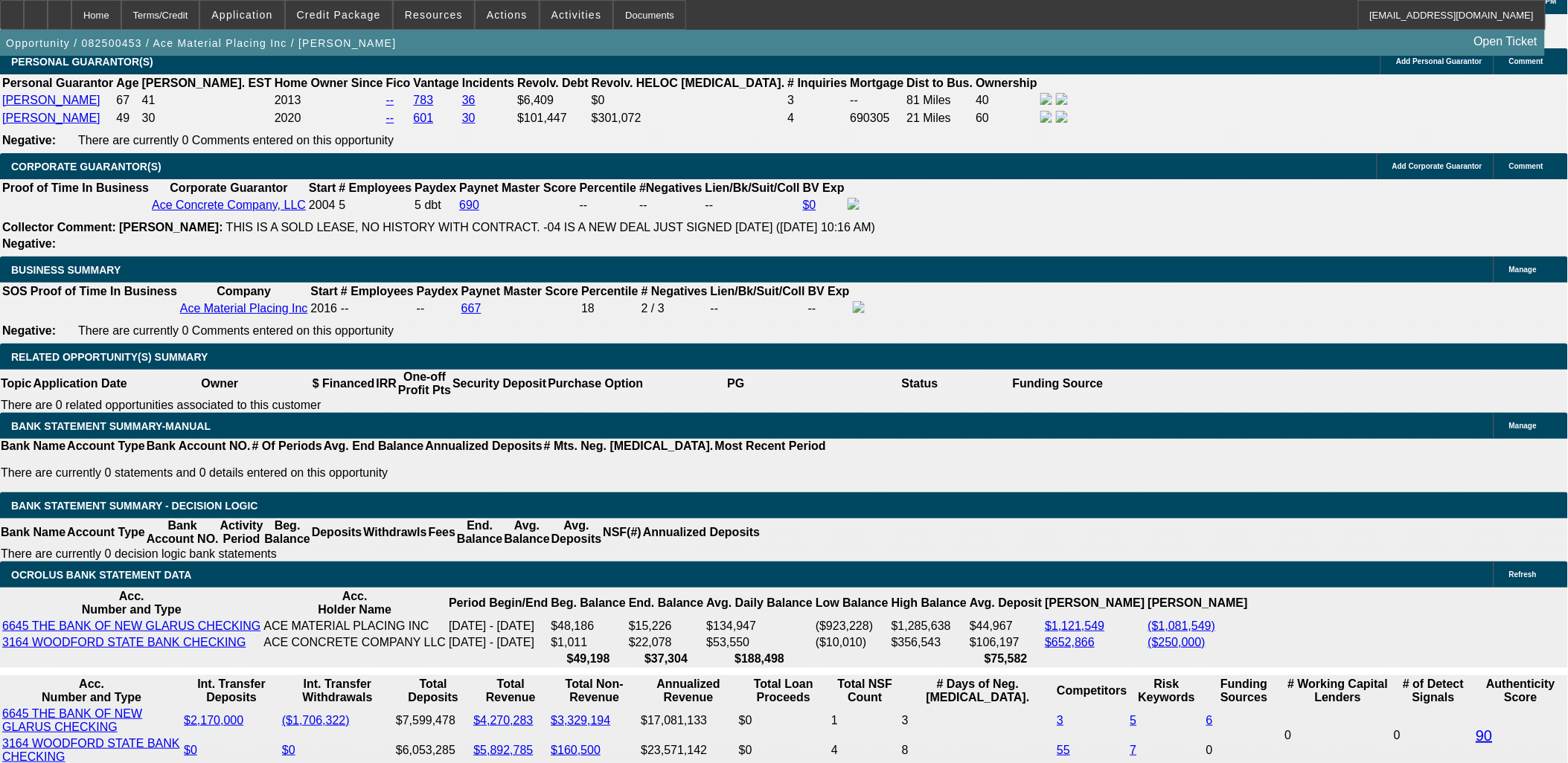
drag, startPoint x: 1193, startPoint y: 573, endPoint x: 134, endPoint y: 168, distance: 1133.8
click at [134, 168] on div "APPLICATION INFORMATION Manage Topic: 082500453 / $749,224.50 / MACK Terrapro /…" at bounding box center [784, 744] width 1568 height 5672
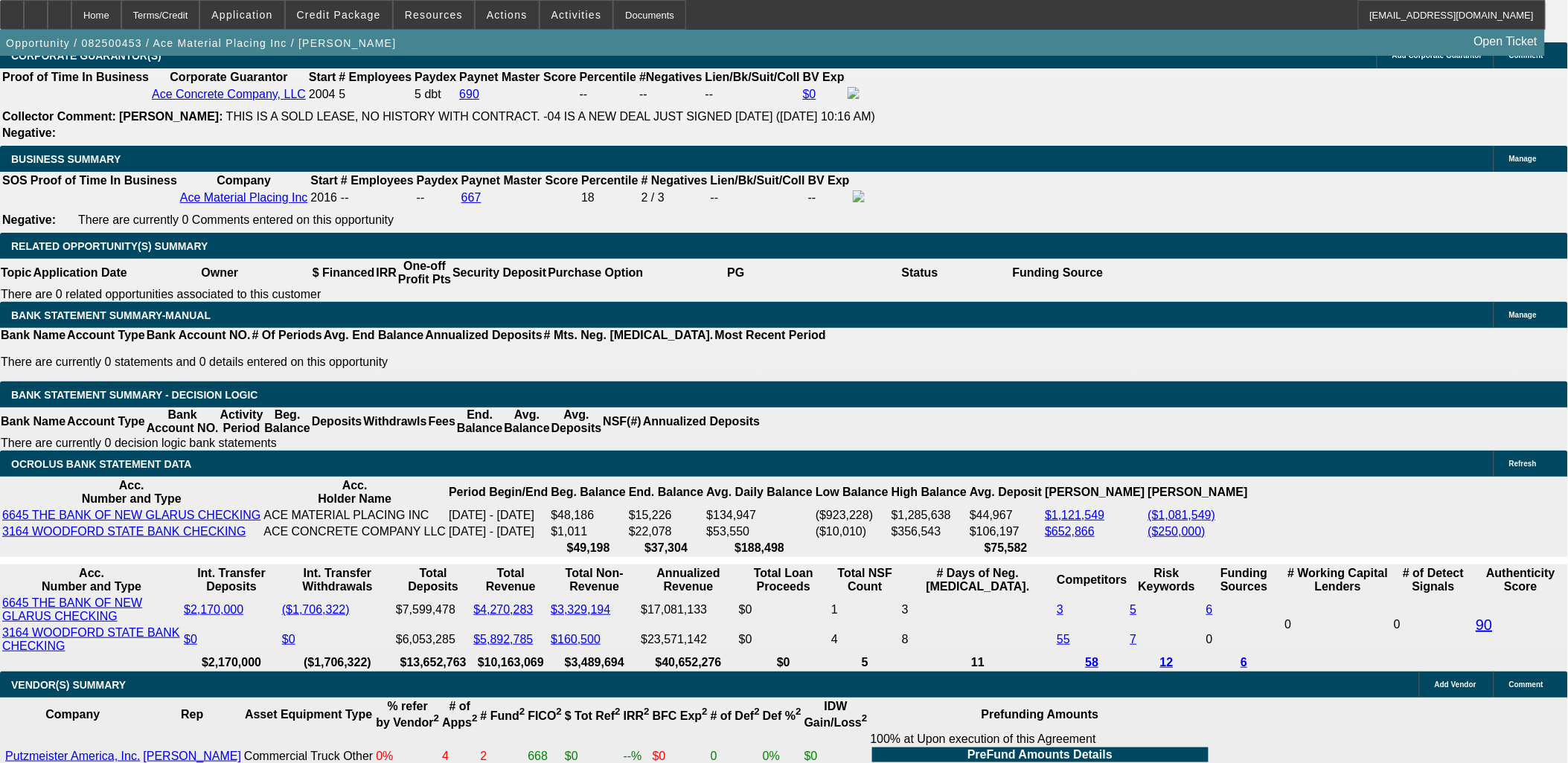
scroll to position [2231, 0]
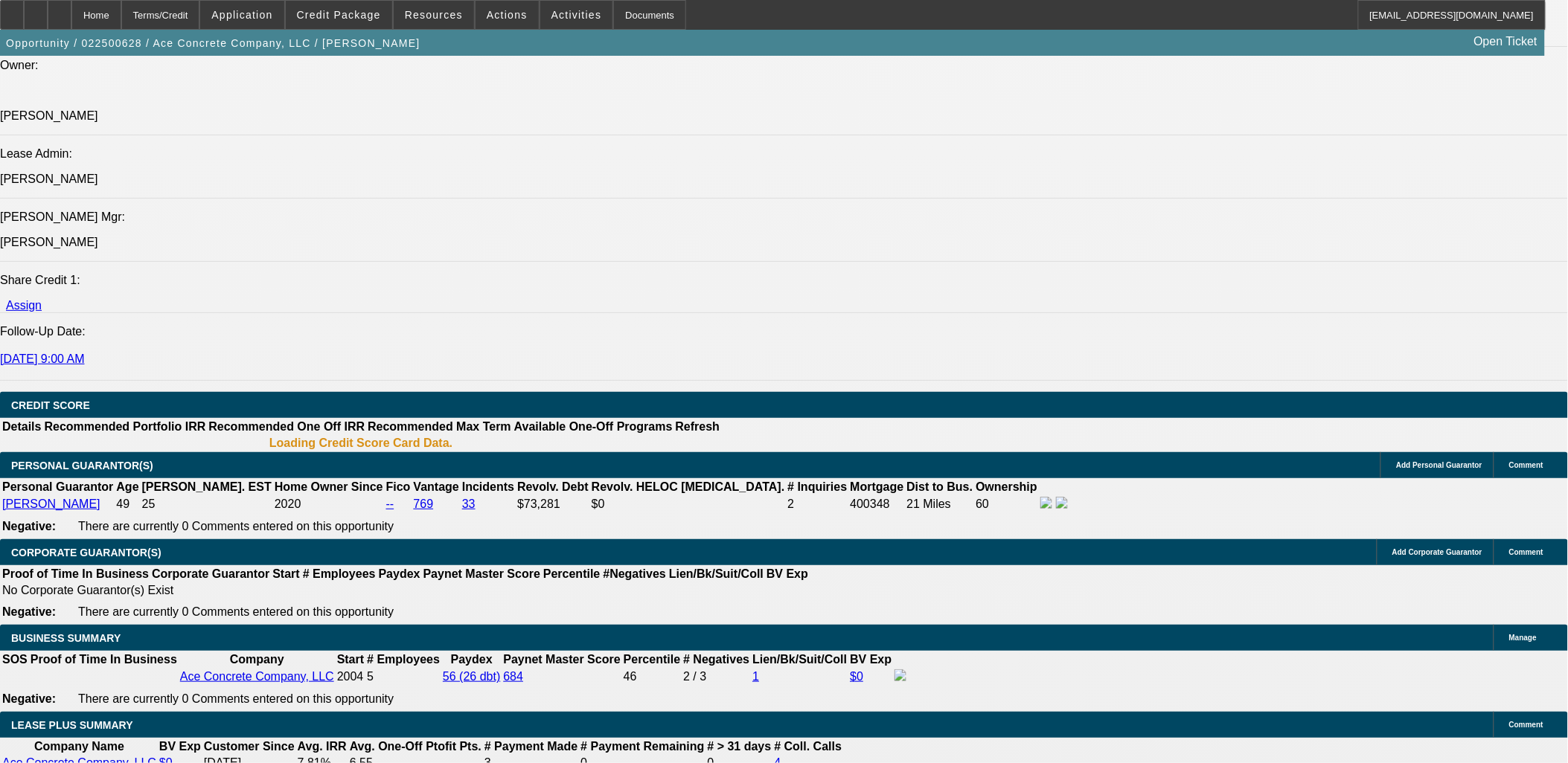
select select "0"
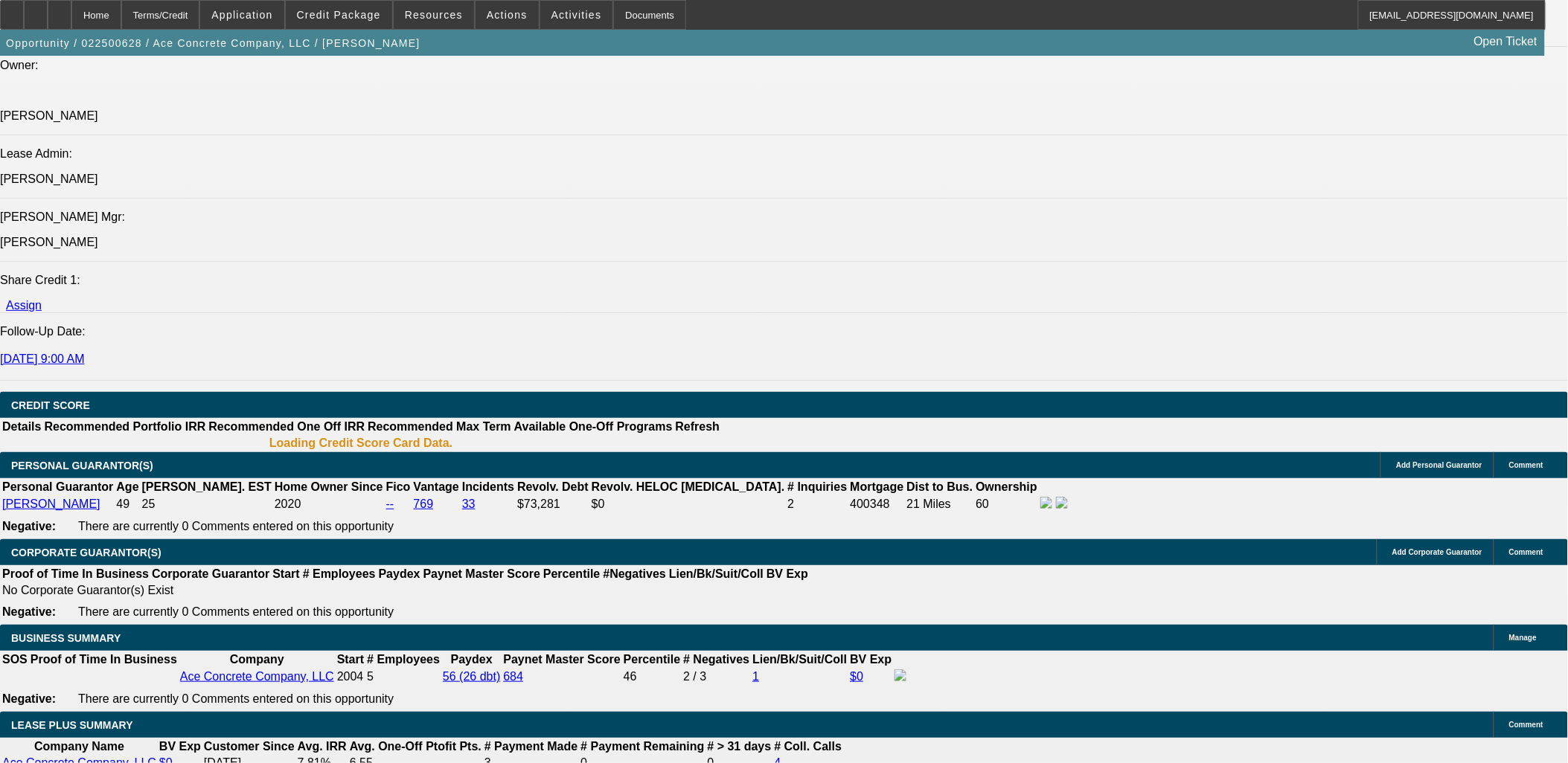
select select "0"
select select "2"
select select "0"
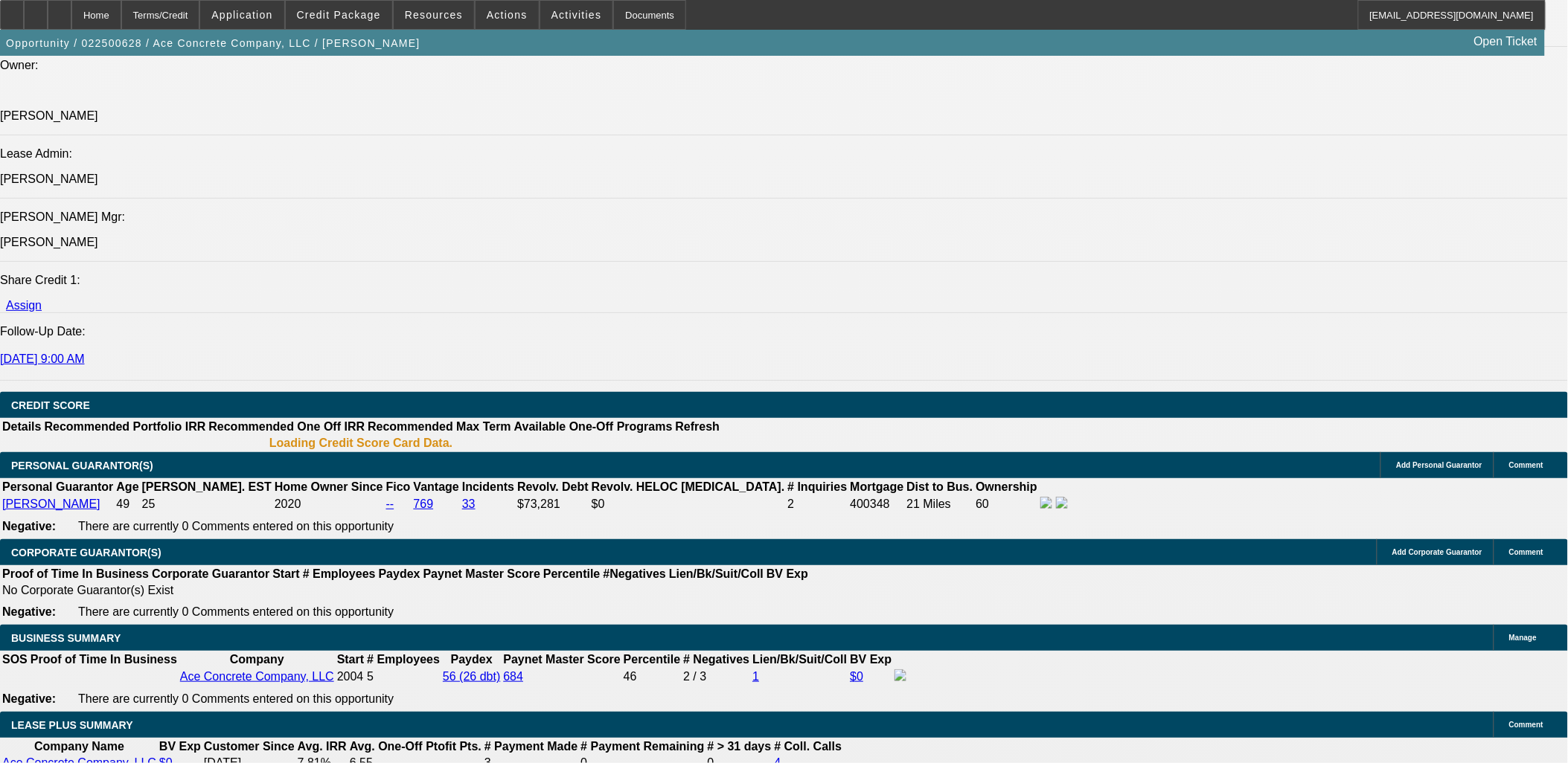
select select "2"
select select "0"
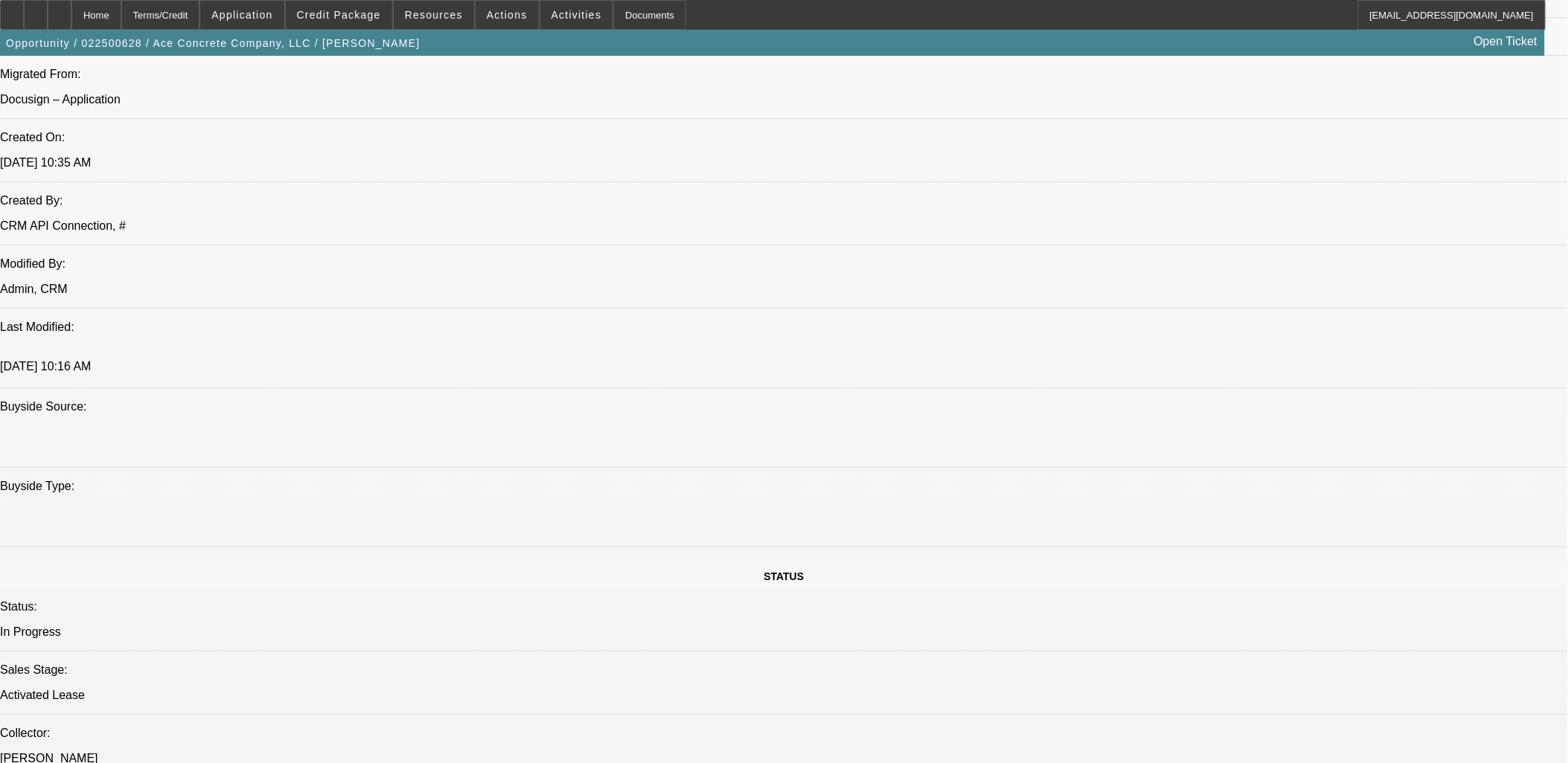
select select "1"
select select "3"
select select "6"
select select "1"
select select "3"
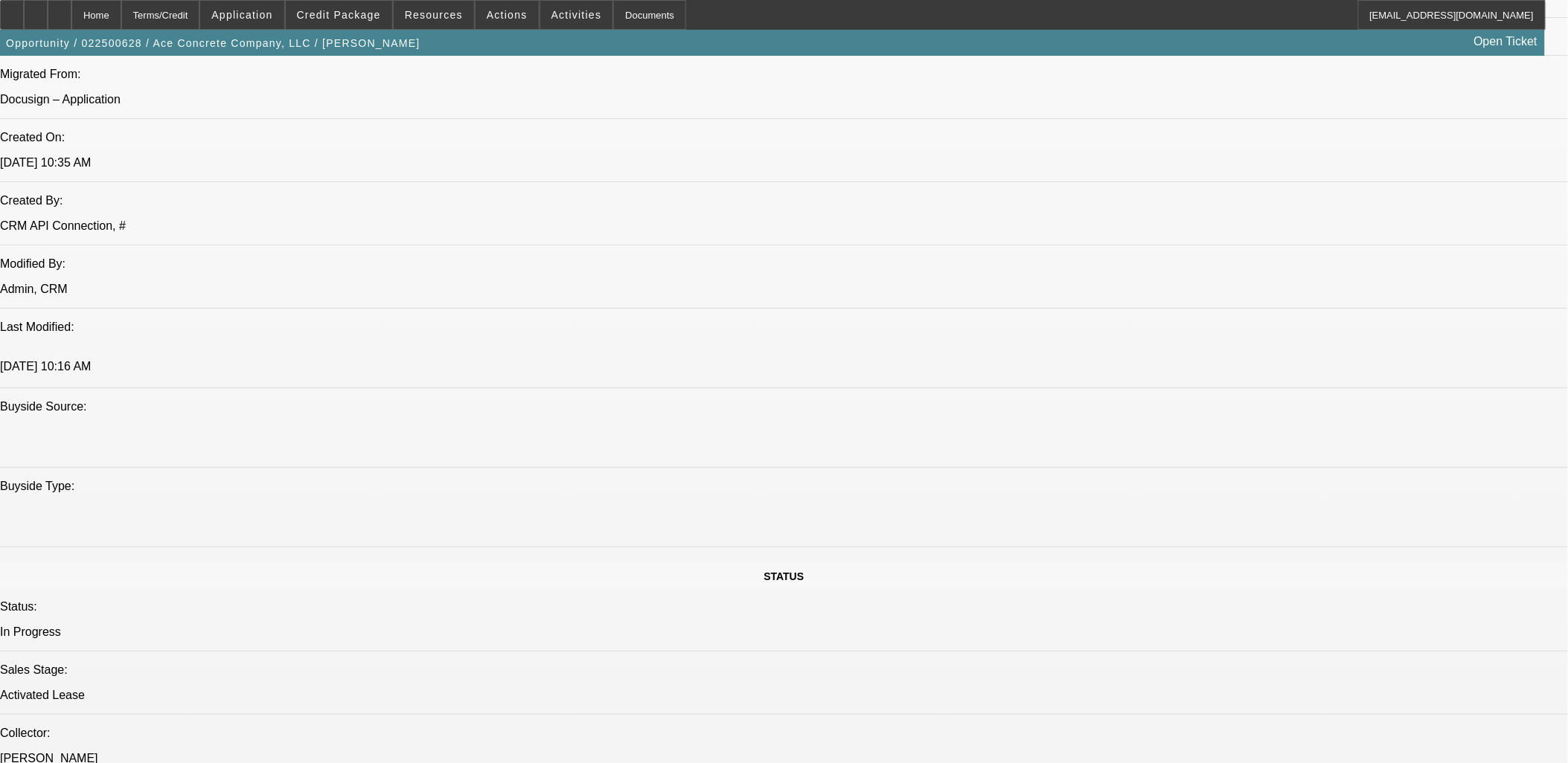
select select "6"
select select "1"
select select "2"
select select "6"
select select "1"
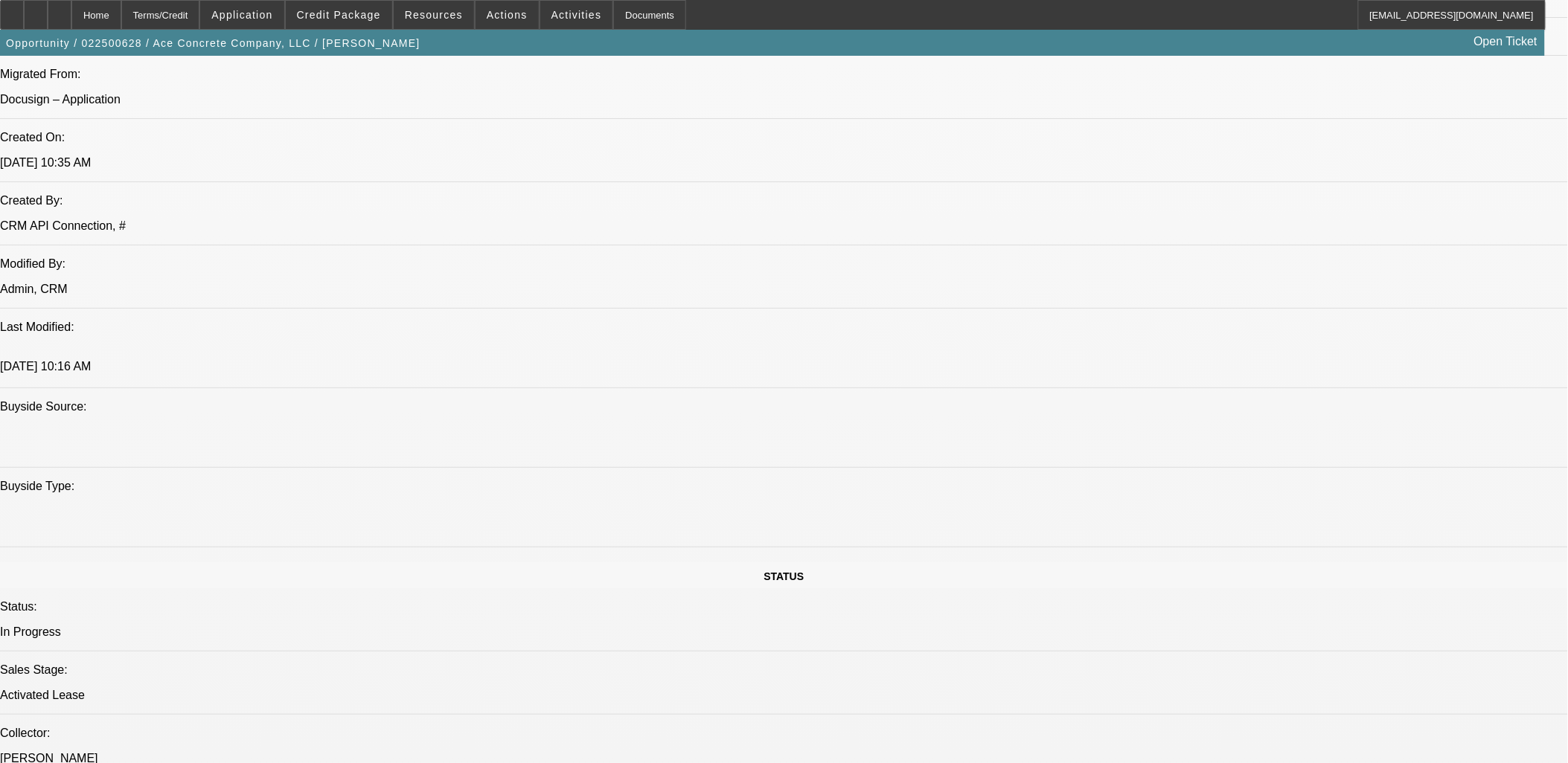
select select "2"
select select "6"
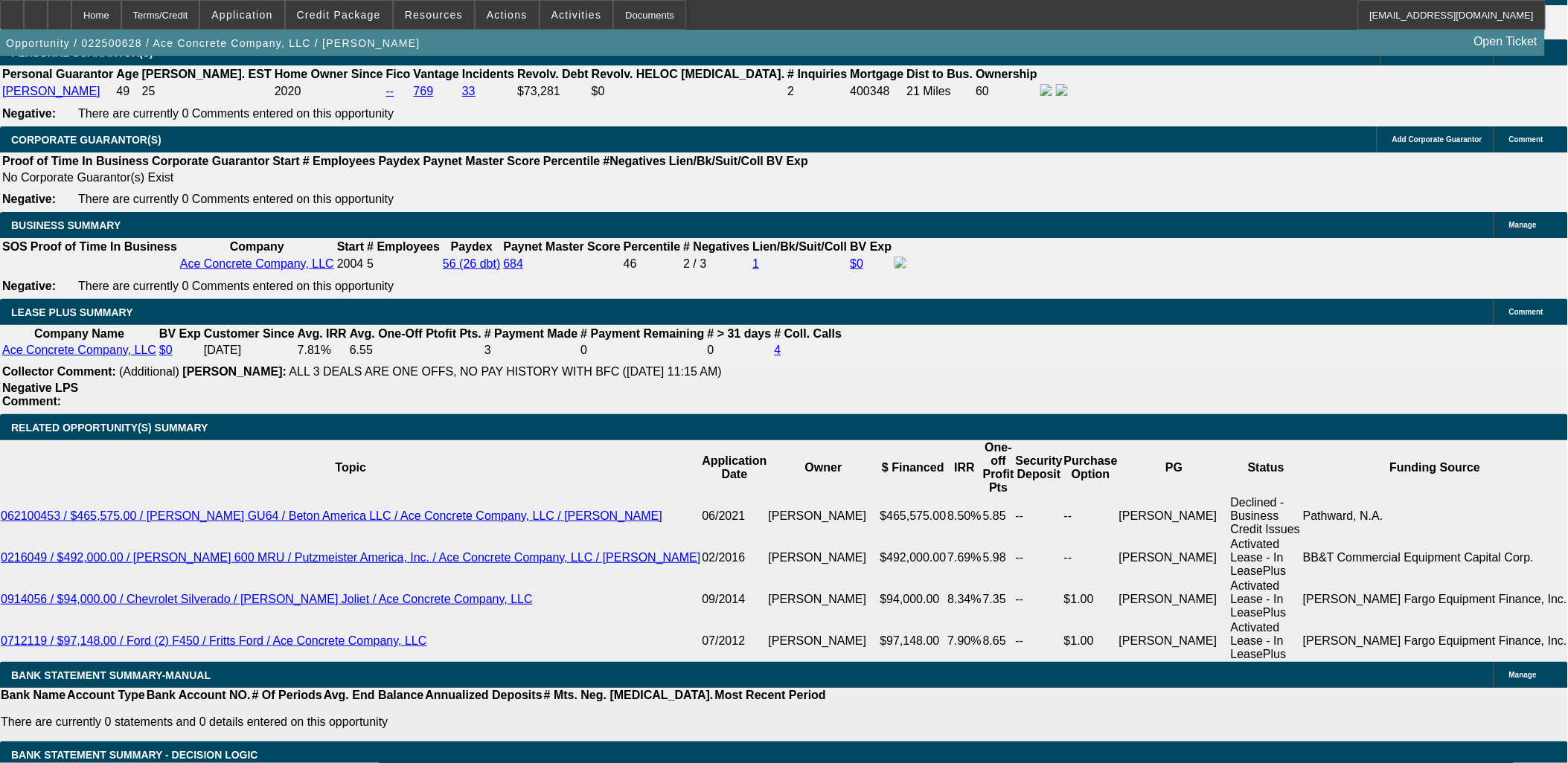
drag, startPoint x: 1448, startPoint y: 507, endPoint x: 182, endPoint y: 162, distance: 1312.2
click at [183, 165] on div "APPLICATION INFORMATION Manage Topic: 022500628 / $500,000.00 / Mack Terrapro /…" at bounding box center [784, 758] width 1568 height 6021
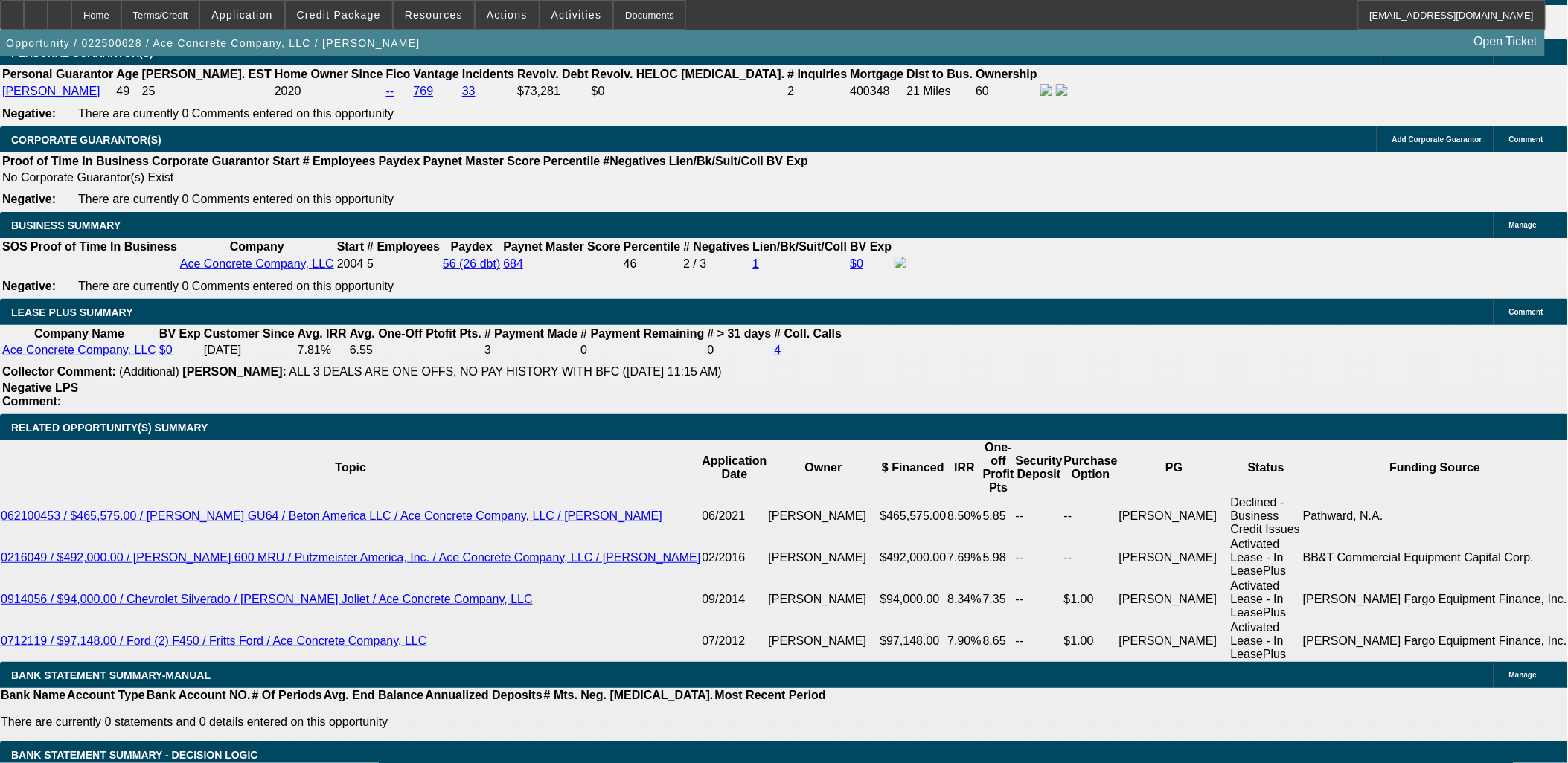
drag, startPoint x: 1225, startPoint y: 554, endPoint x: 1245, endPoint y: 546, distance: 21.5
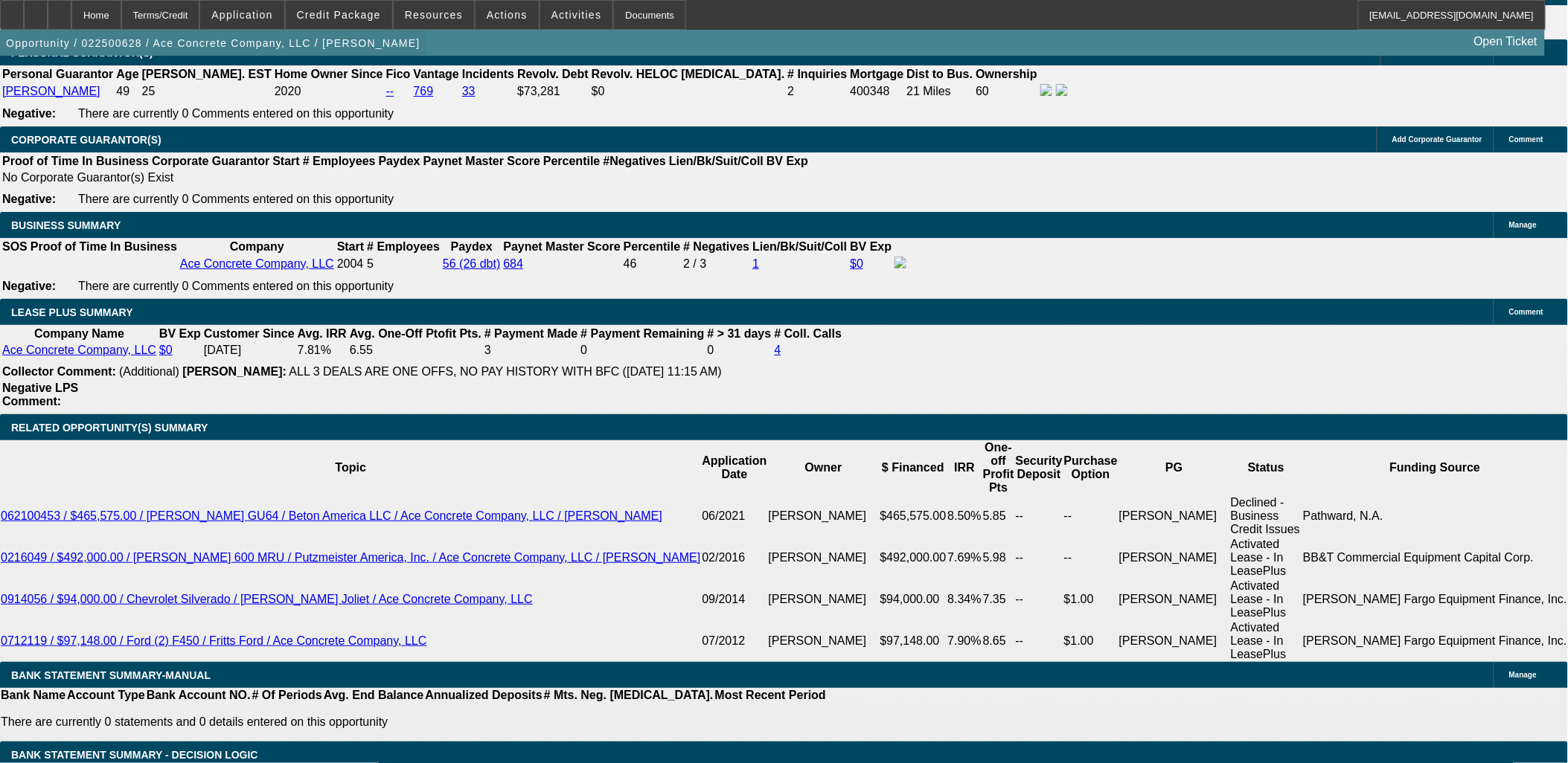
drag, startPoint x: 1337, startPoint y: 512, endPoint x: 20, endPoint y: 64, distance: 1391.1
click at [20, 63] on app-root "Home Terms/Credit Application Credit Package Resources Actions Activities Docum…" at bounding box center [784, 731] width 1568 height 6077
drag, startPoint x: 20, startPoint y: 64, endPoint x: 18, endPoint y: 83, distance: 19.1
drag, startPoint x: 18, startPoint y: 84, endPoint x: 1372, endPoint y: 650, distance: 1467.5
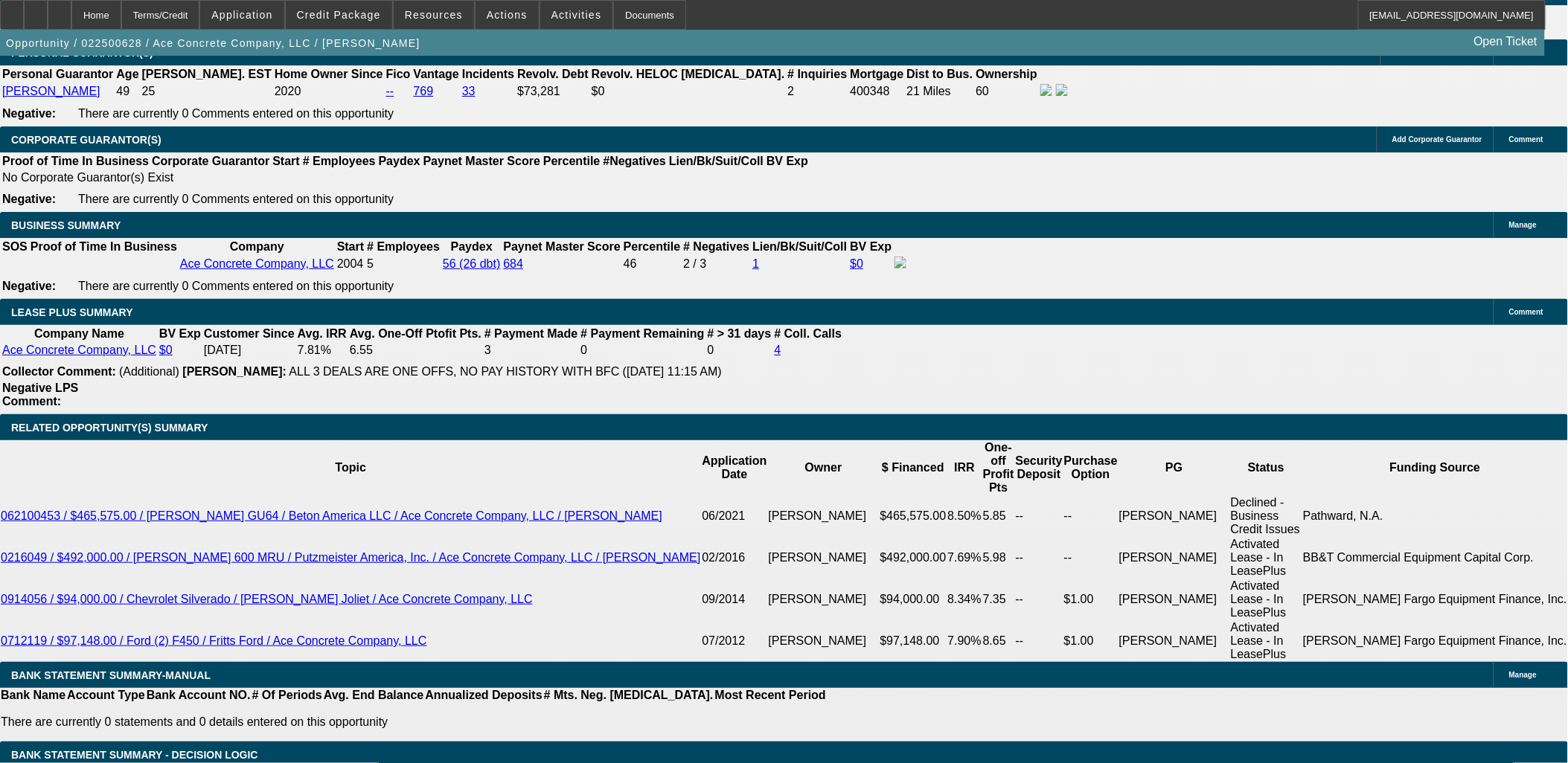
click at [1371, 653] on div "APPLICATION INFORMATION Manage Topic: 022500628 / $500,000.00 / Mack Terrapro /…" at bounding box center [784, 758] width 1568 height 6021
drag, startPoint x: 1372, startPoint y: 645, endPoint x: 1379, endPoint y: 638, distance: 9.9
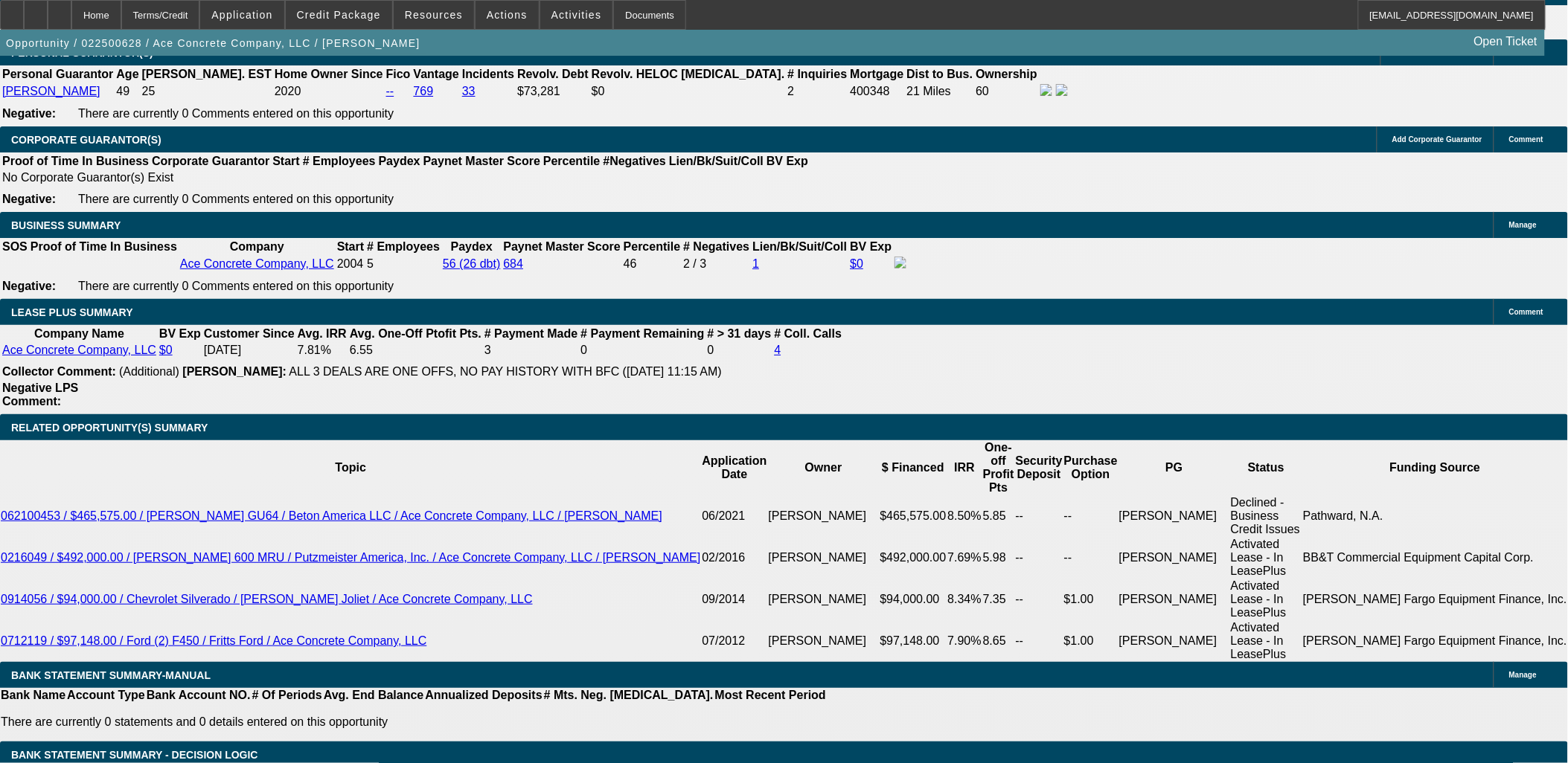
drag, startPoint x: 1382, startPoint y: 613, endPoint x: 11, endPoint y: 84, distance: 1469.5
click at [11, 84] on div "APPLICATION INFORMATION Manage Topic: 022500628 / $500,000.00 / Mack Terrapro /…" at bounding box center [784, 758] width 1568 height 6021
drag, startPoint x: 11, startPoint y: 84, endPoint x: 69, endPoint y: 249, distance: 174.9
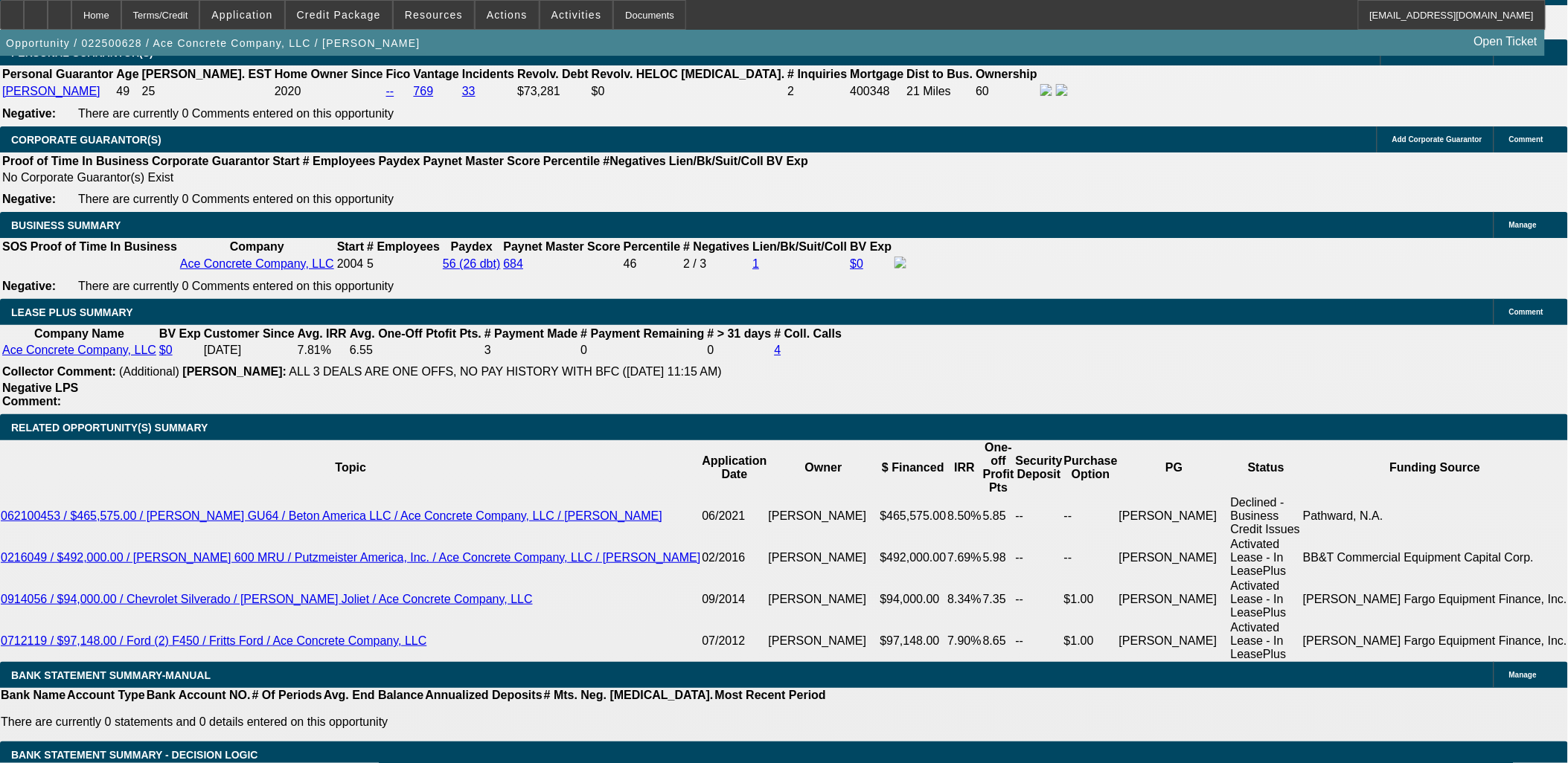
drag, startPoint x: 100, startPoint y: 415, endPoint x: 20, endPoint y: 218, distance: 212.6
drag, startPoint x: 19, startPoint y: 218, endPoint x: 142, endPoint y: 414, distance: 231.4
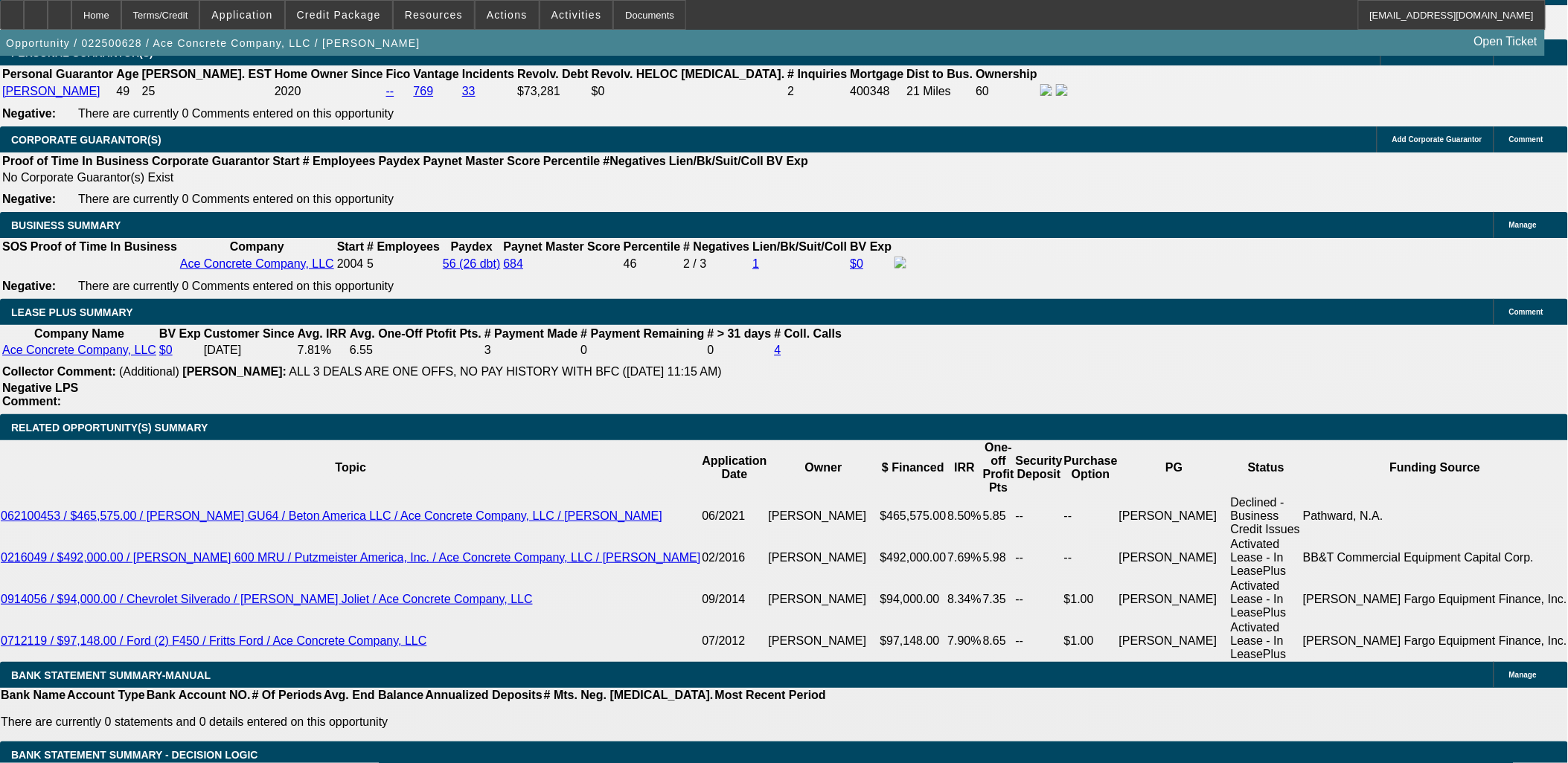
drag, startPoint x: 142, startPoint y: 414, endPoint x: 123, endPoint y: 413, distance: 19.0
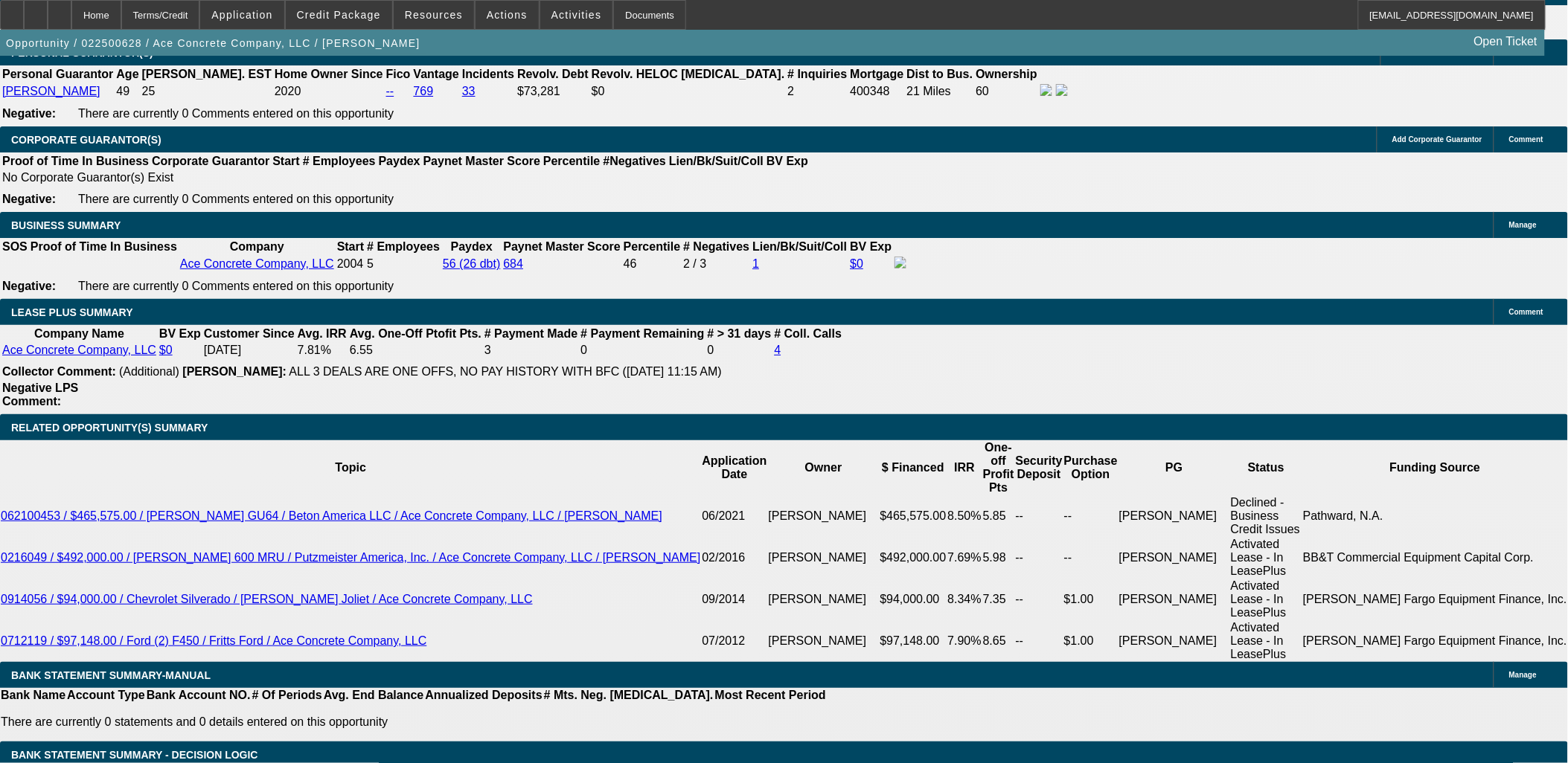
drag, startPoint x: 1236, startPoint y: 563, endPoint x: 1252, endPoint y: 522, distance: 44.0
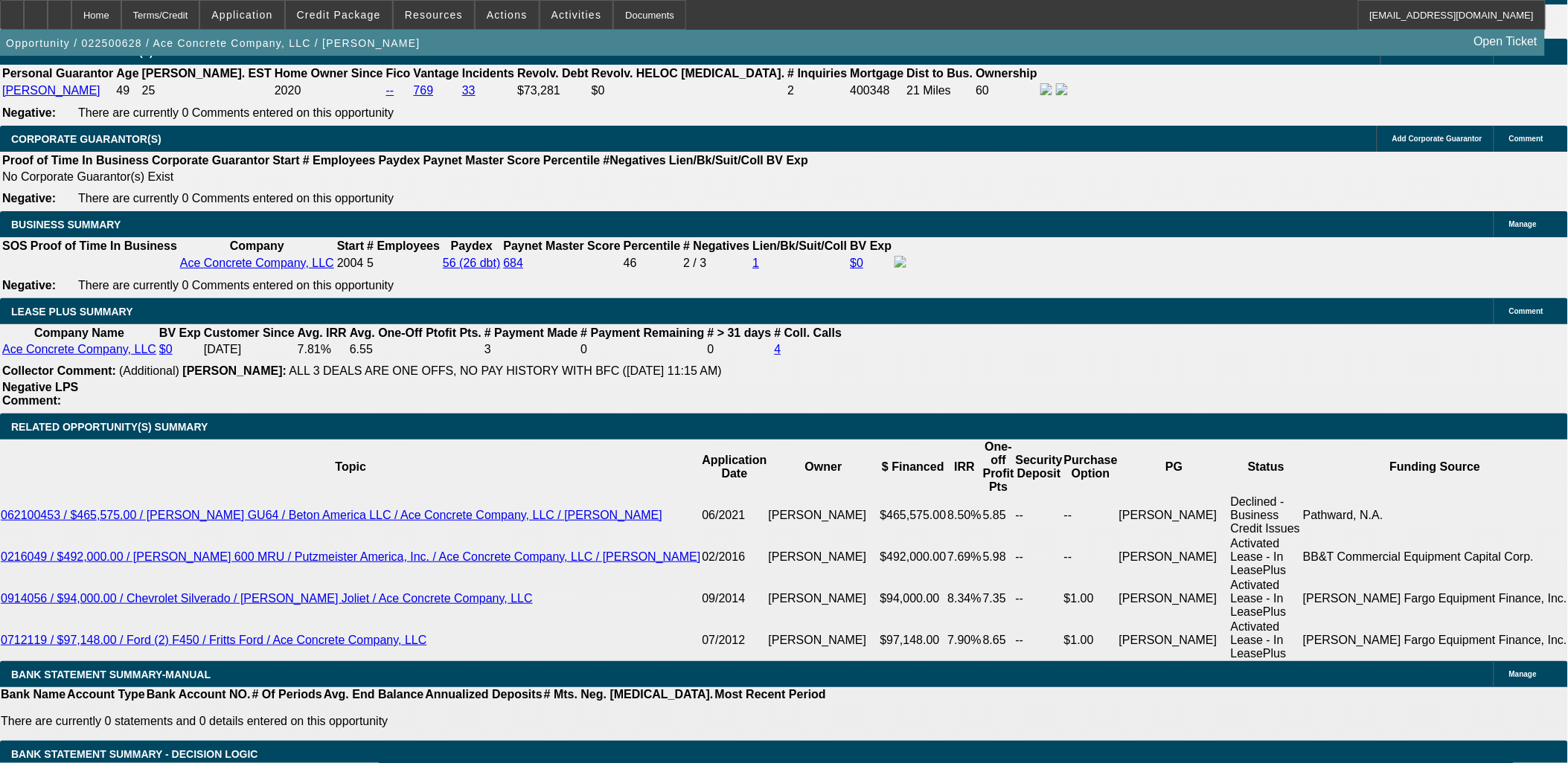
scroll to position [2308, 0]
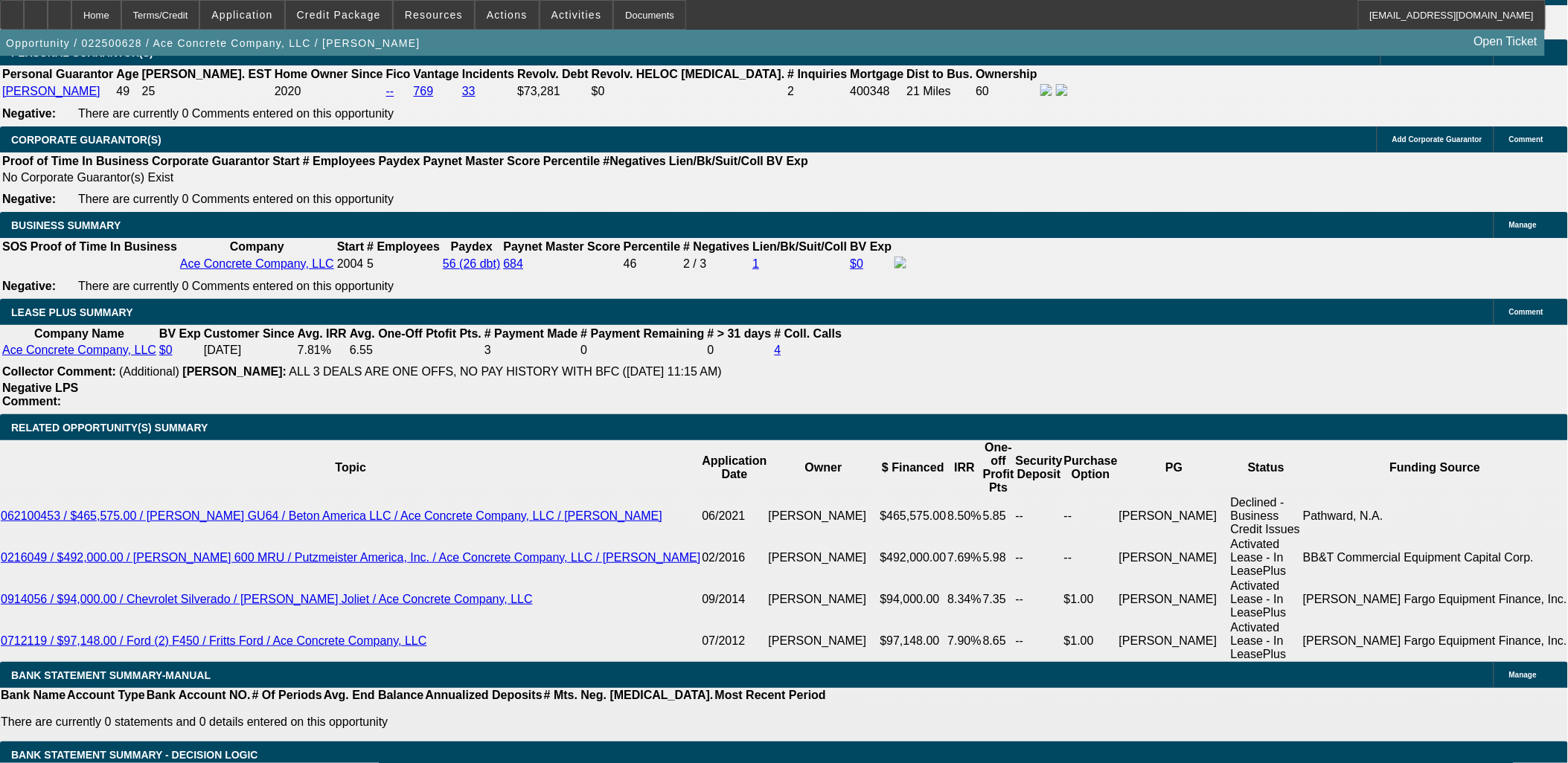
drag, startPoint x: 1317, startPoint y: 545, endPoint x: 1052, endPoint y: 508, distance: 267.6
drag, startPoint x: 1049, startPoint y: 502, endPoint x: 1397, endPoint y: 545, distance: 350.6
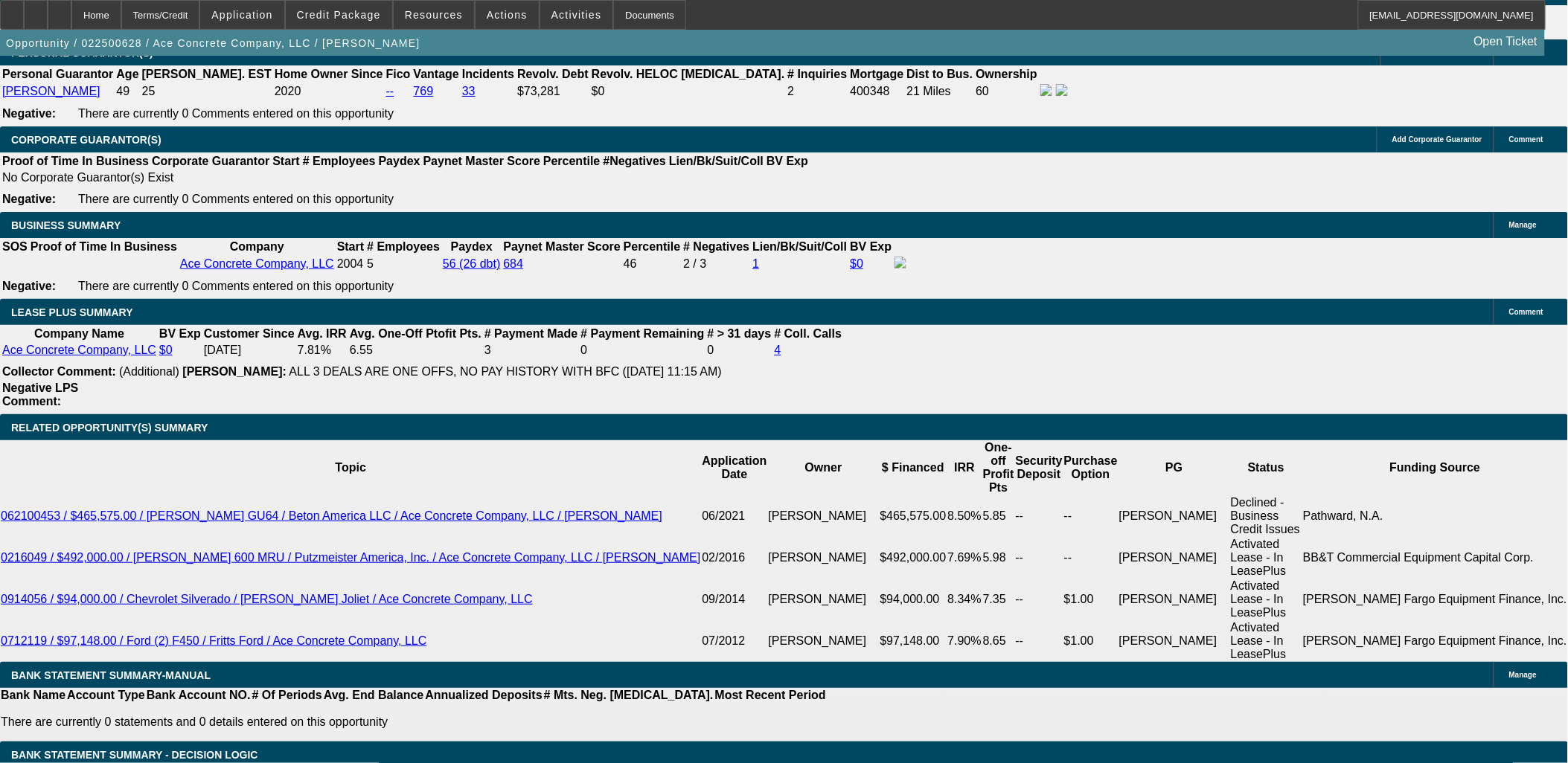
drag, startPoint x: 1456, startPoint y: 508, endPoint x: 1128, endPoint y: 516, distance: 328.1
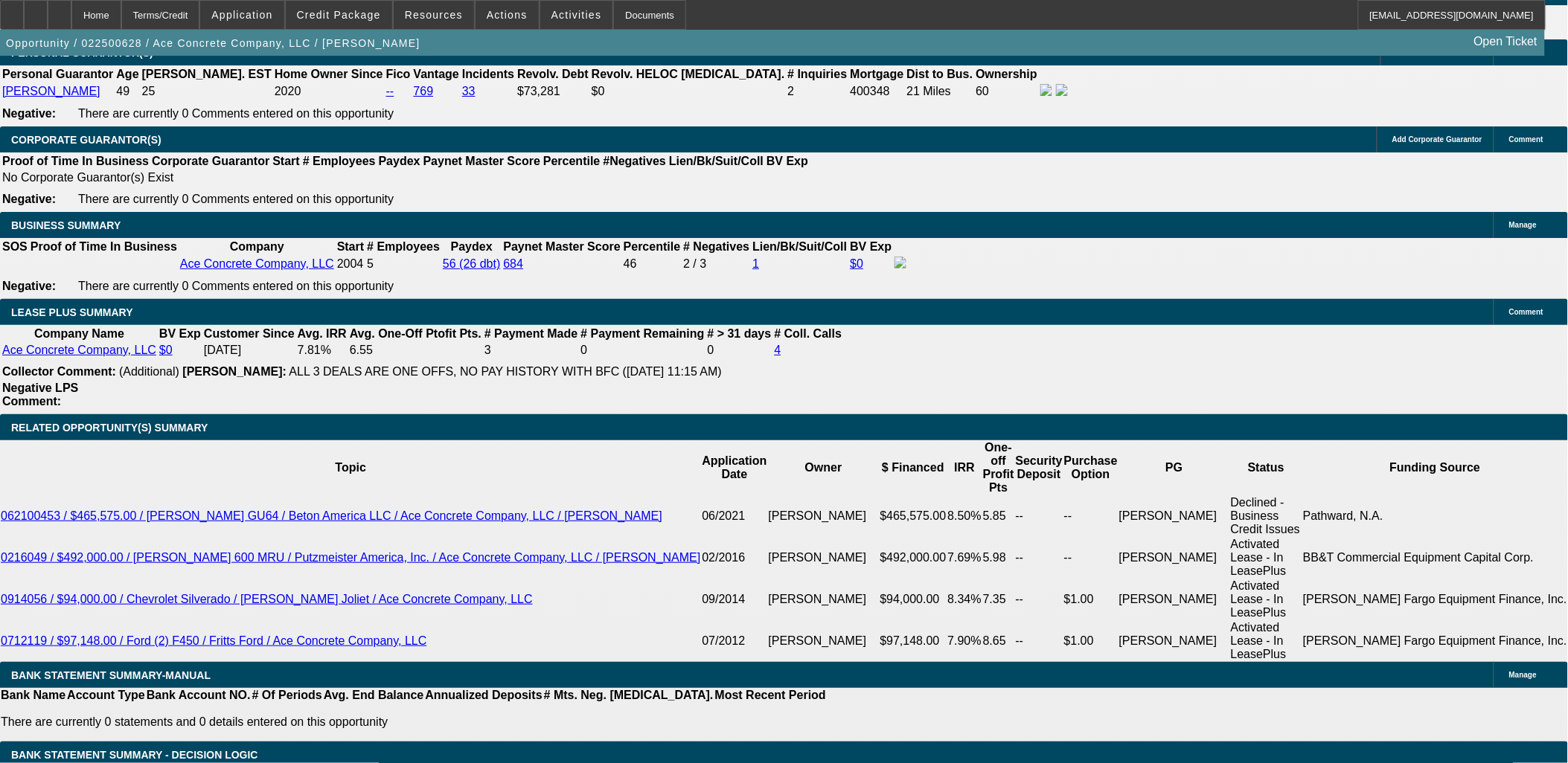
drag, startPoint x: 1335, startPoint y: 558, endPoint x: 1045, endPoint y: 497, distance: 296.3
click at [1042, 500] on div "APPLICATION INFORMATION Manage Topic: 022500628 / $500,000.00 / Mack Terrapro /…" at bounding box center [784, 758] width 1568 height 6021
drag, startPoint x: 1045, startPoint y: 497, endPoint x: 1218, endPoint y: 547, distance: 180.1
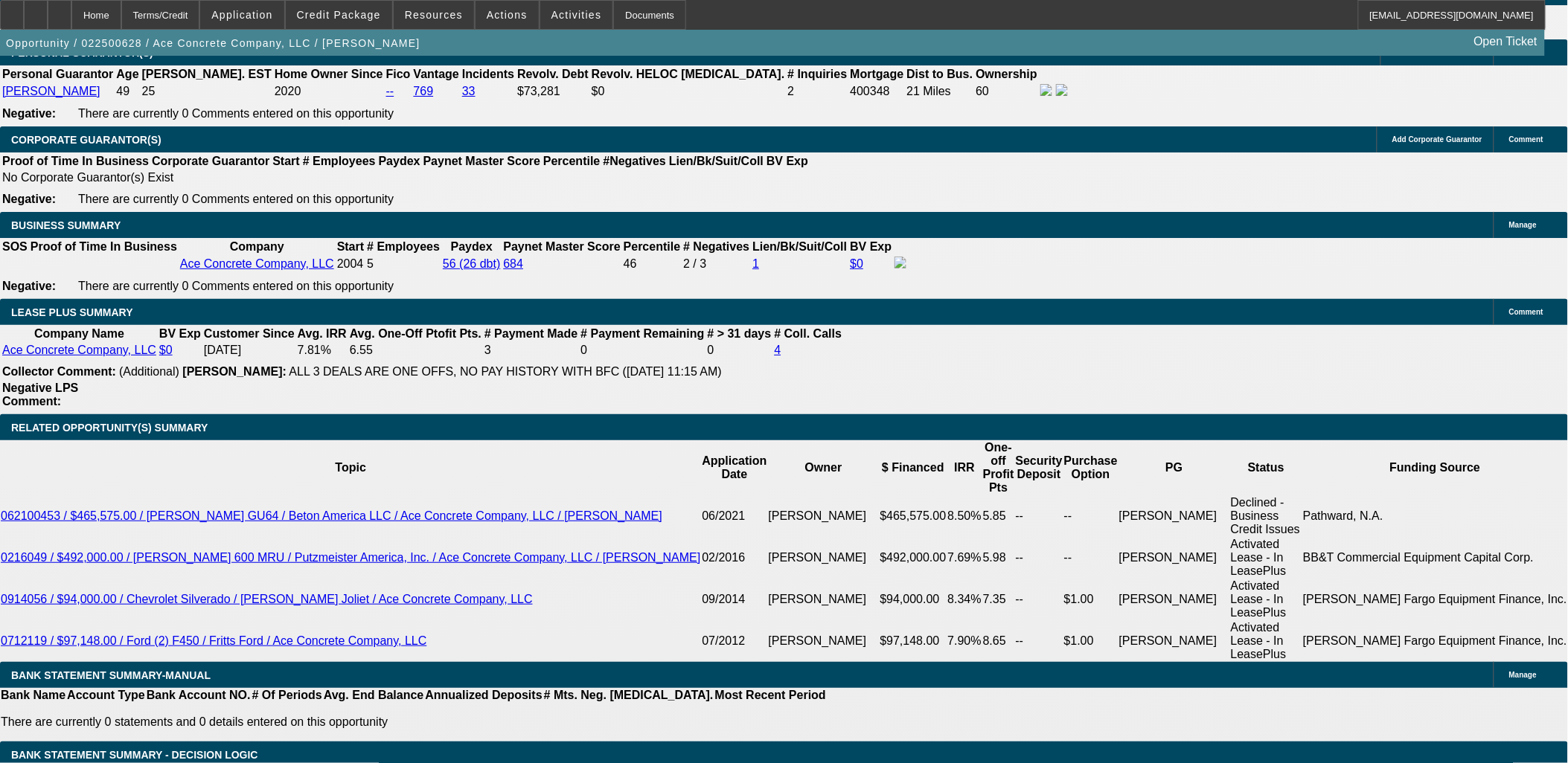
drag, startPoint x: 1329, startPoint y: 526, endPoint x: 1228, endPoint y: 512, distance: 102.0
drag, startPoint x: 1228, startPoint y: 512, endPoint x: 1226, endPoint y: 525, distance: 13.2
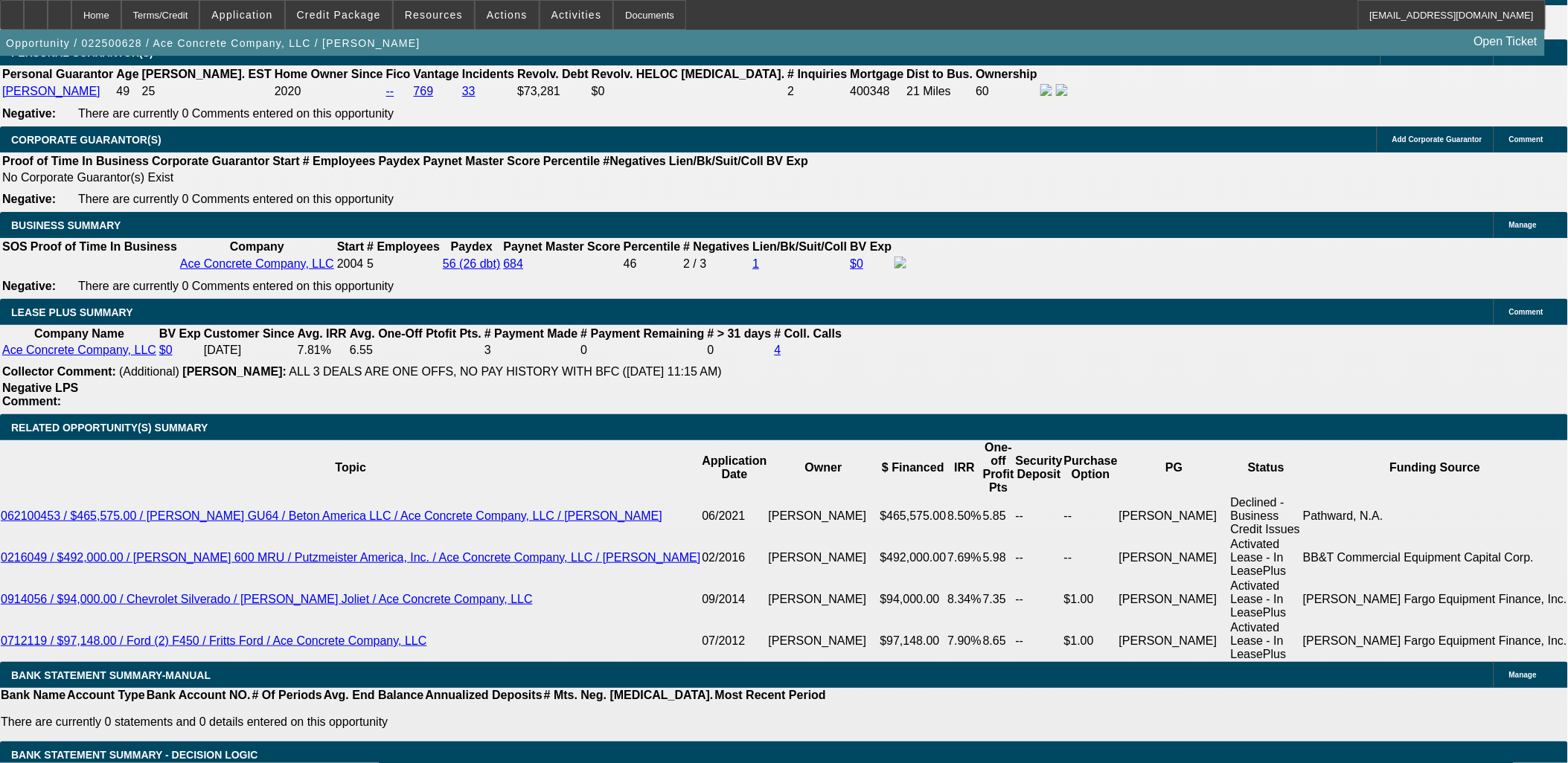
scroll to position [247, 0]
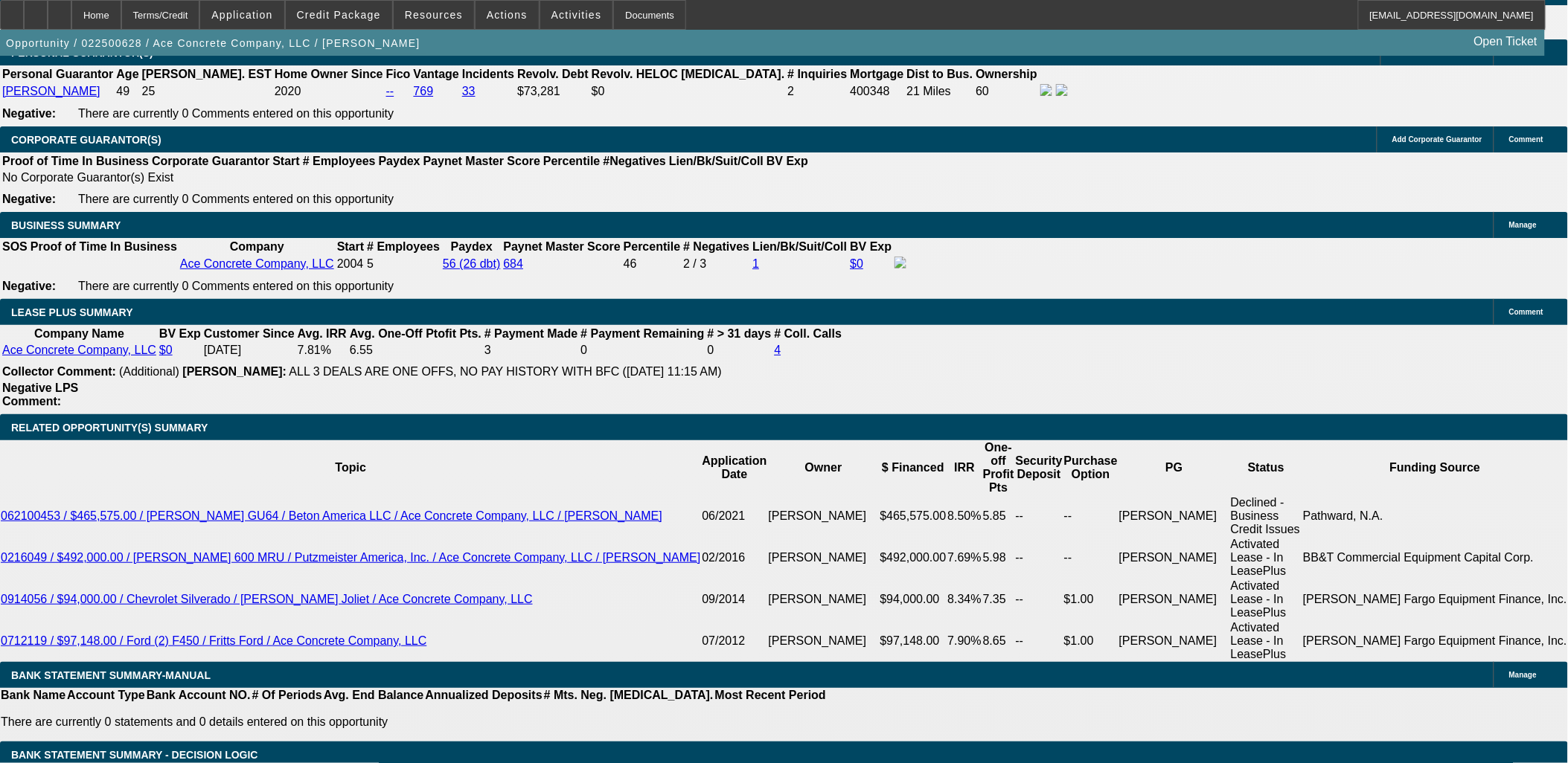
drag, startPoint x: 1224, startPoint y: 525, endPoint x: 1054, endPoint y: 452, distance: 185.0
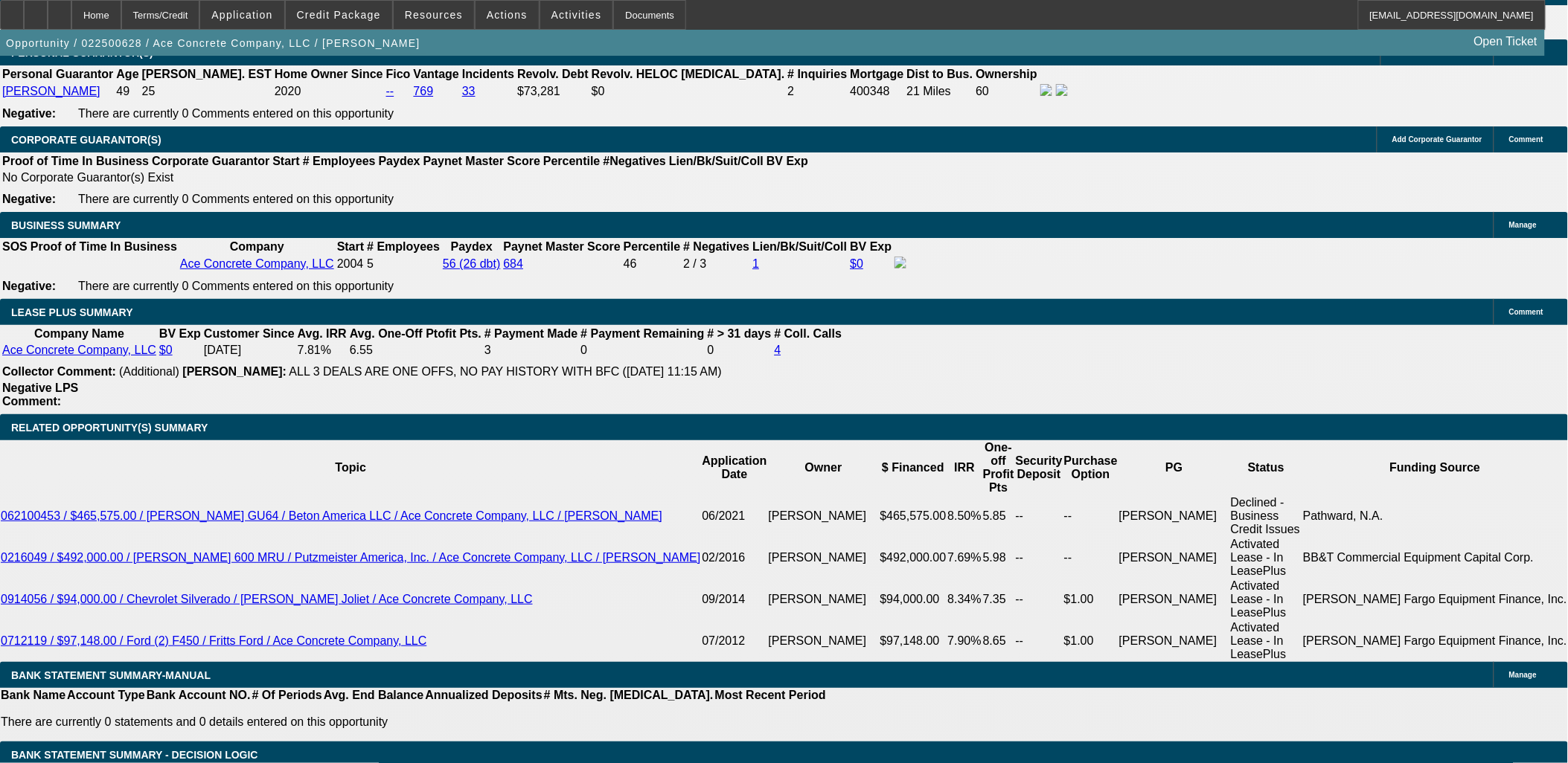
drag, startPoint x: 1054, startPoint y: 433, endPoint x: 1235, endPoint y: 550, distance: 215.5
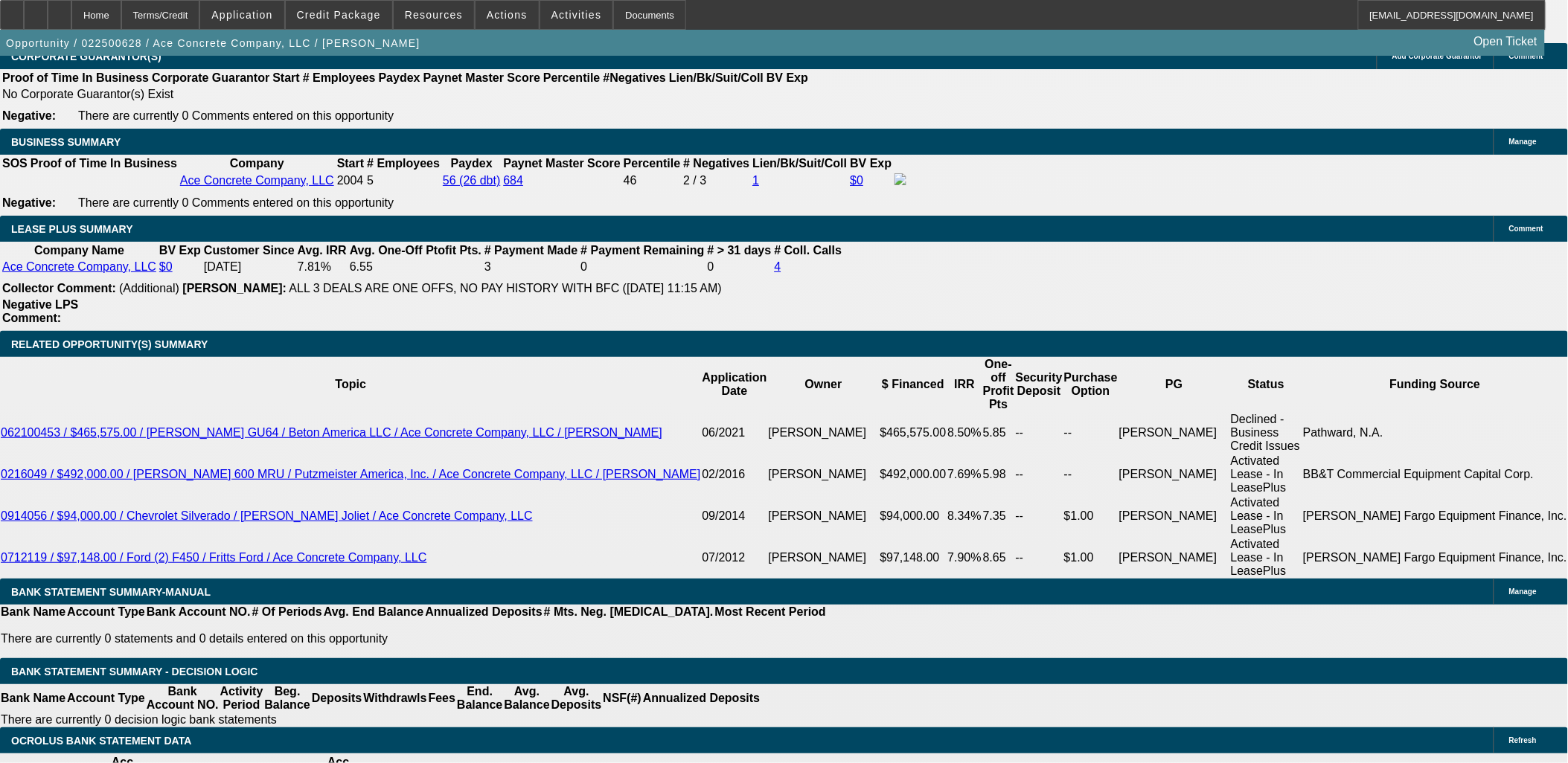
scroll to position [2390, 0]
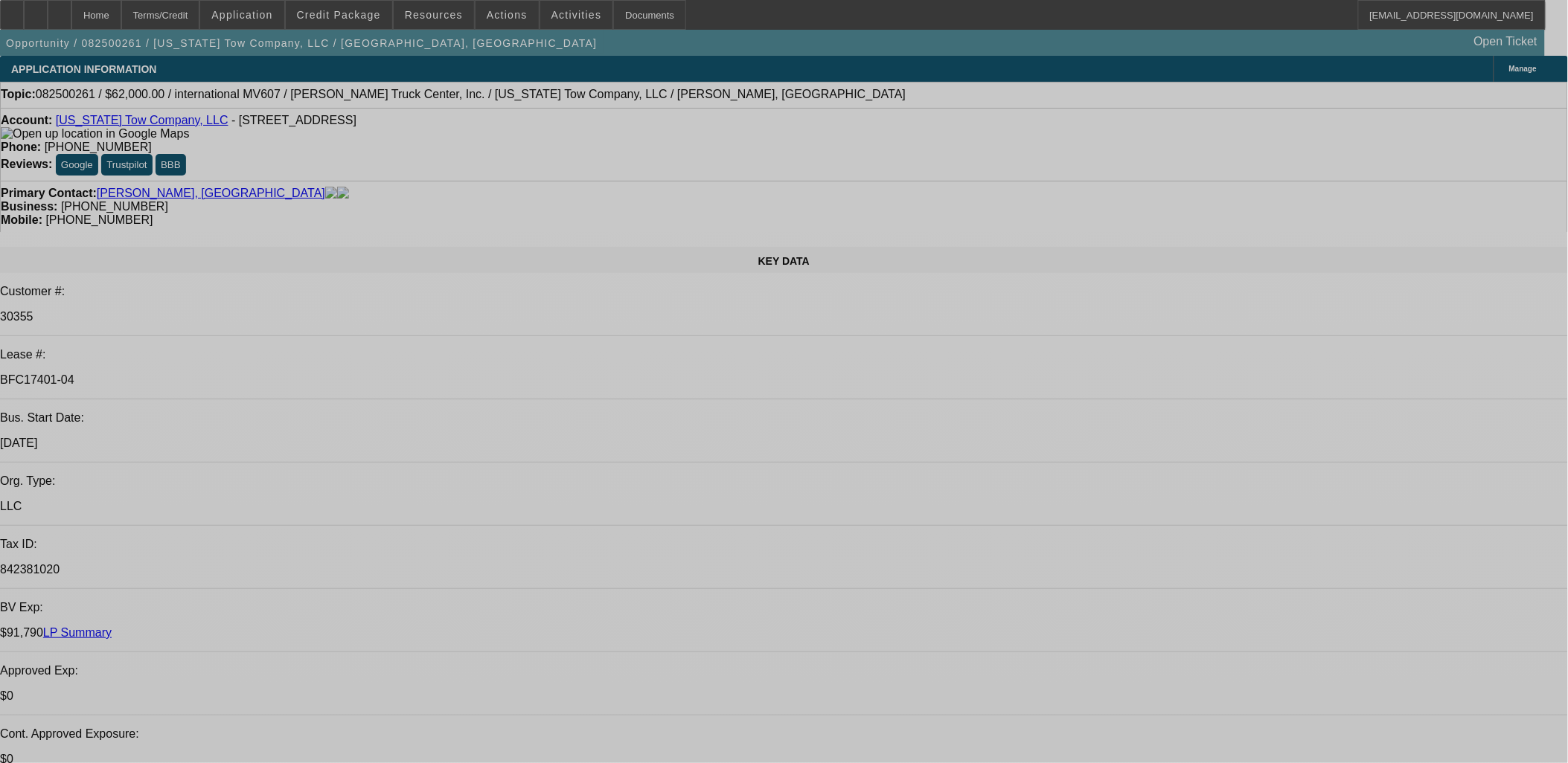
select select "0"
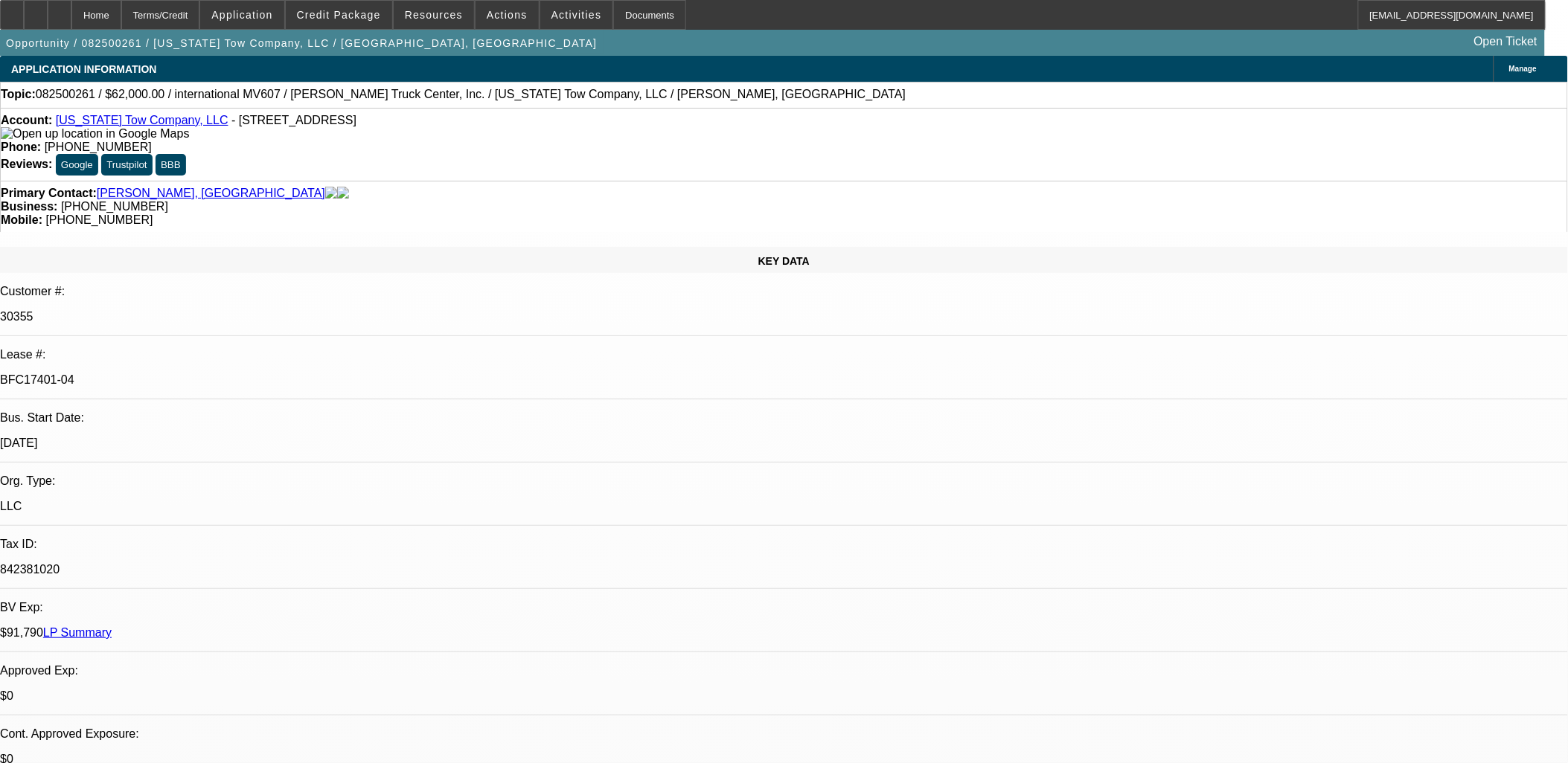
select select "2"
select select "0"
select select "2"
select select "0"
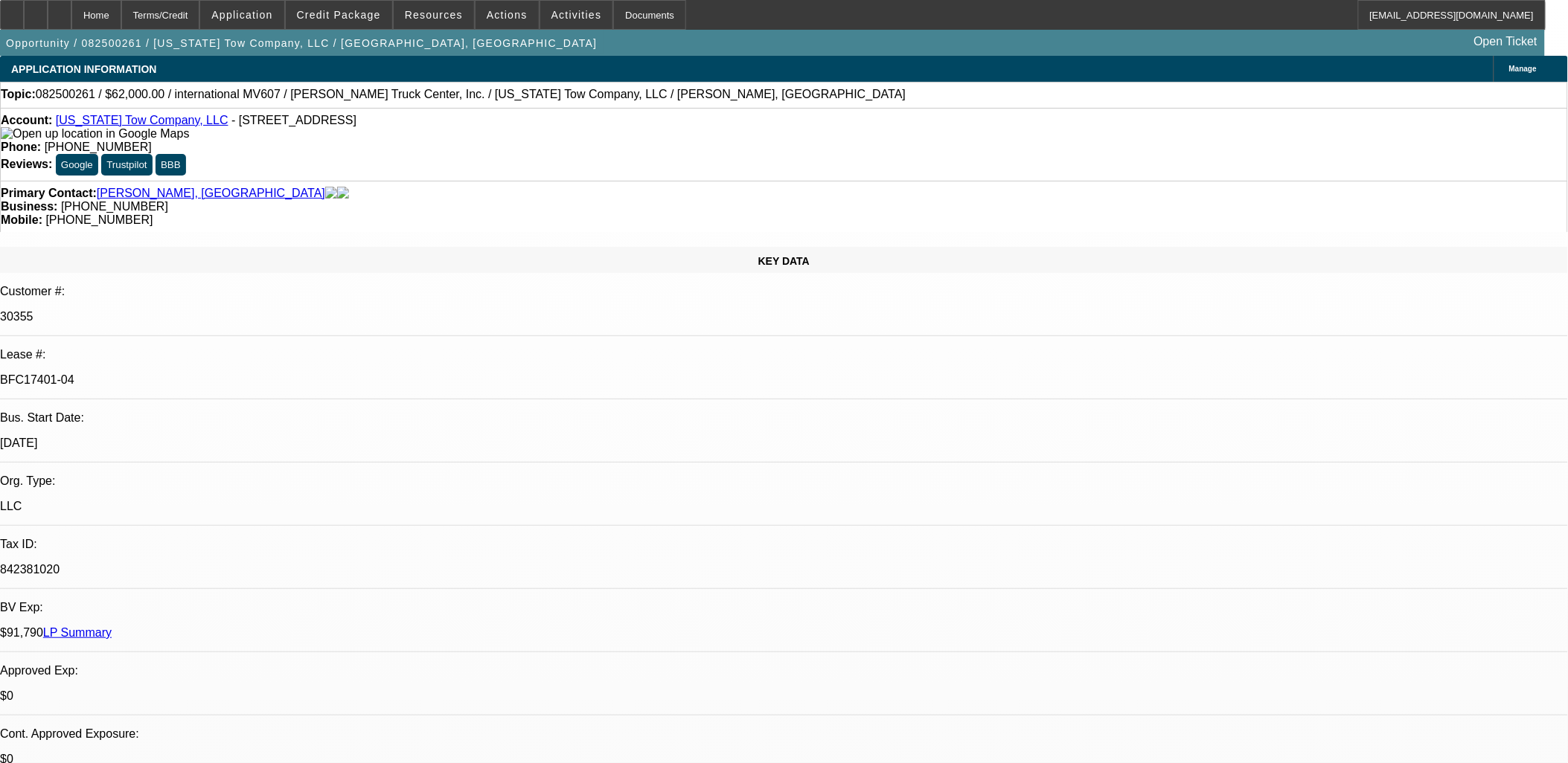
select select "0"
select select "2"
select select "0"
select select "2"
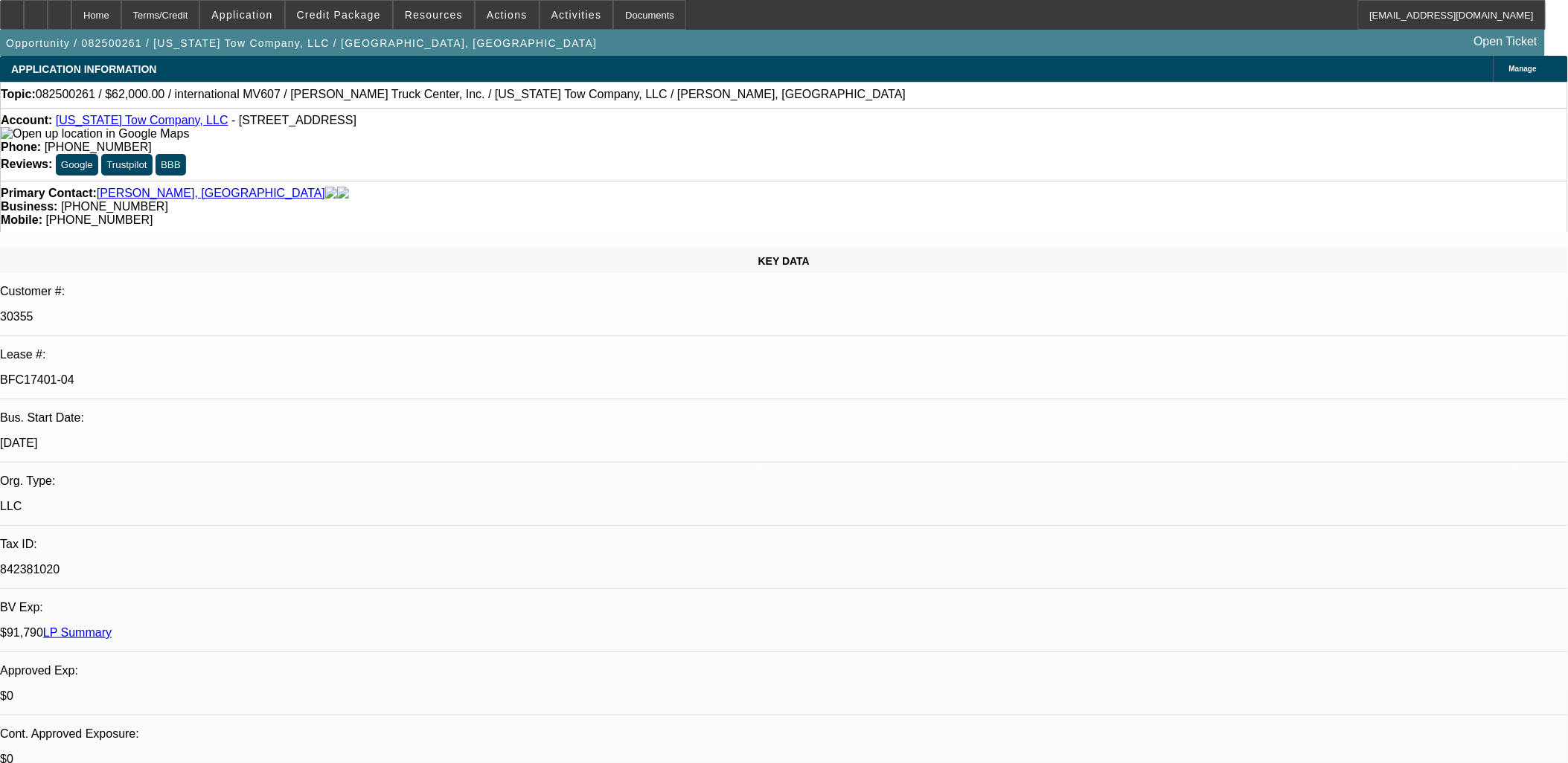
select select "0"
select select "1"
select select "2"
select select "6"
select select "1"
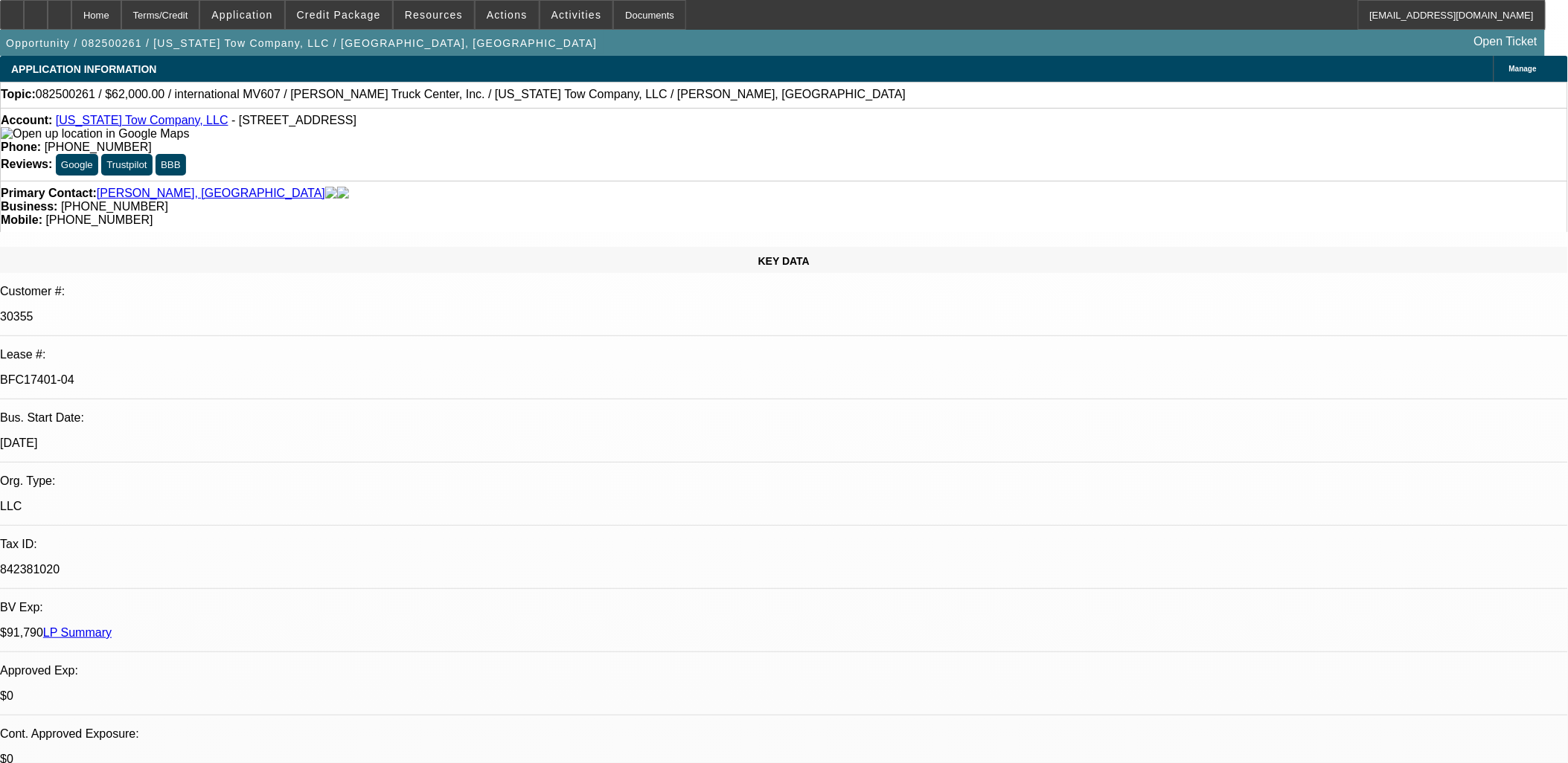
select select "2"
select select "6"
select select "1"
select select "2"
select select "6"
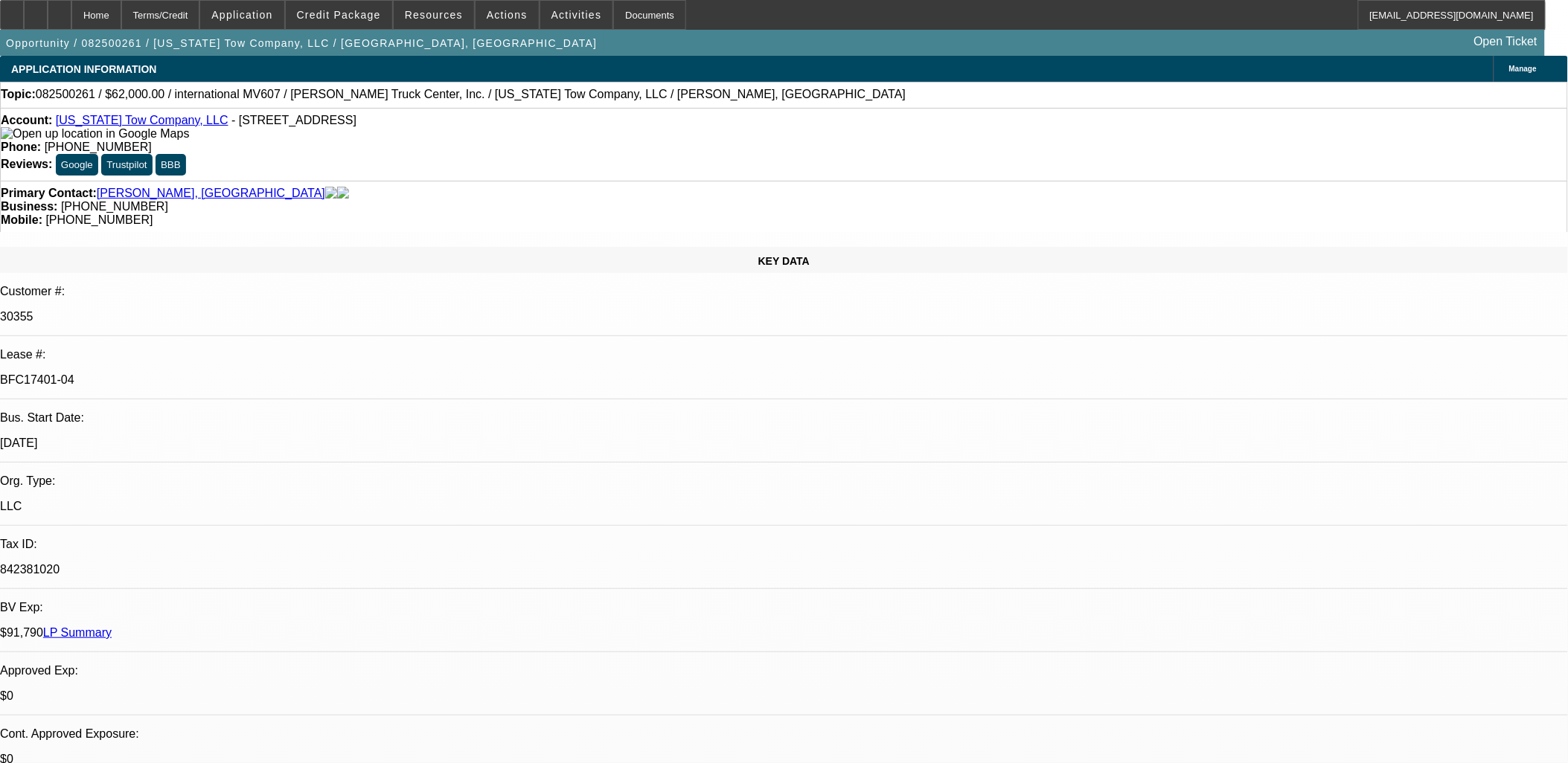
select select "1"
select select "2"
select select "6"
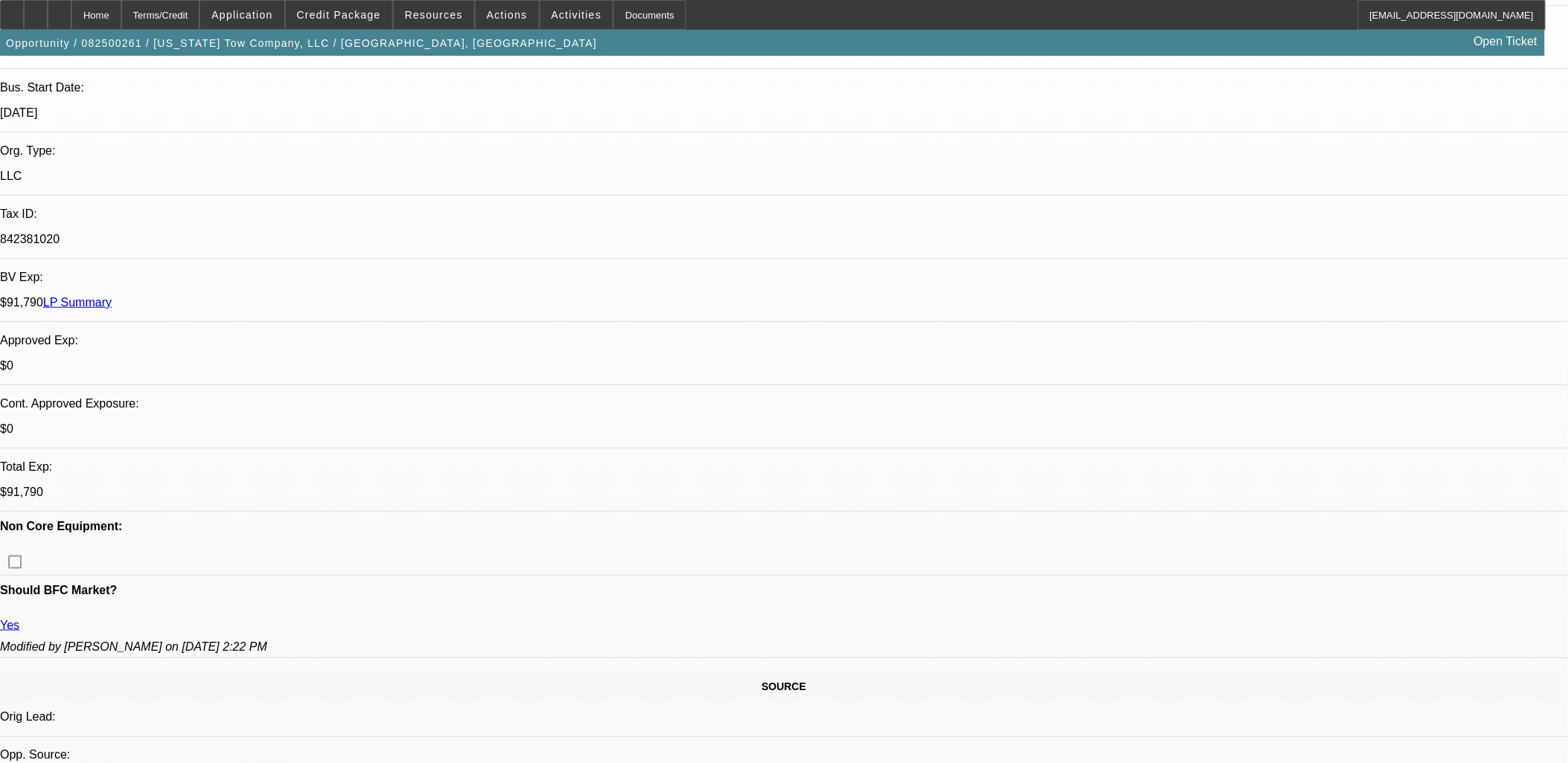
scroll to position [660, 0]
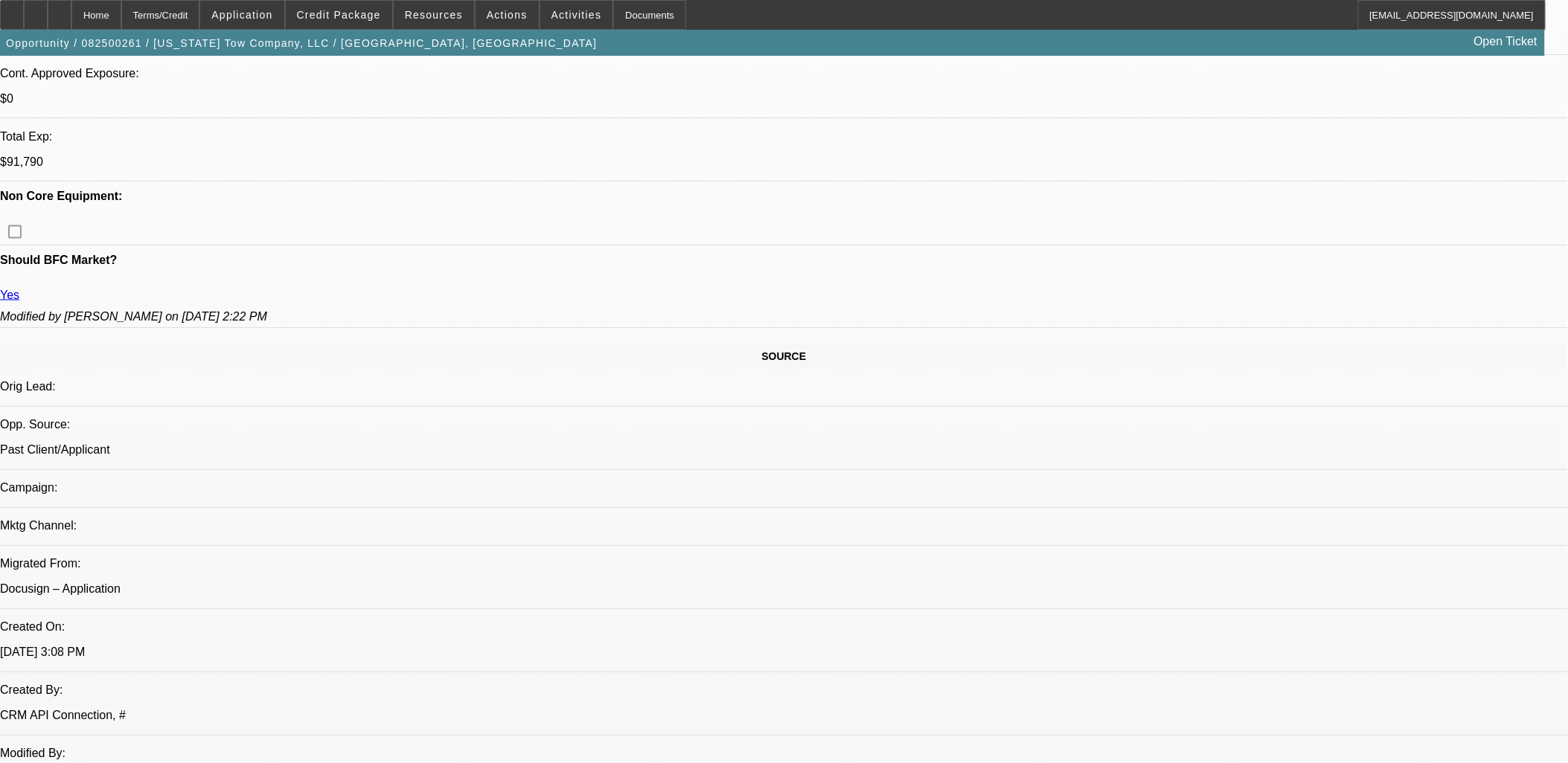
drag, startPoint x: 1268, startPoint y: 567, endPoint x: 1383, endPoint y: 521, distance: 123.9
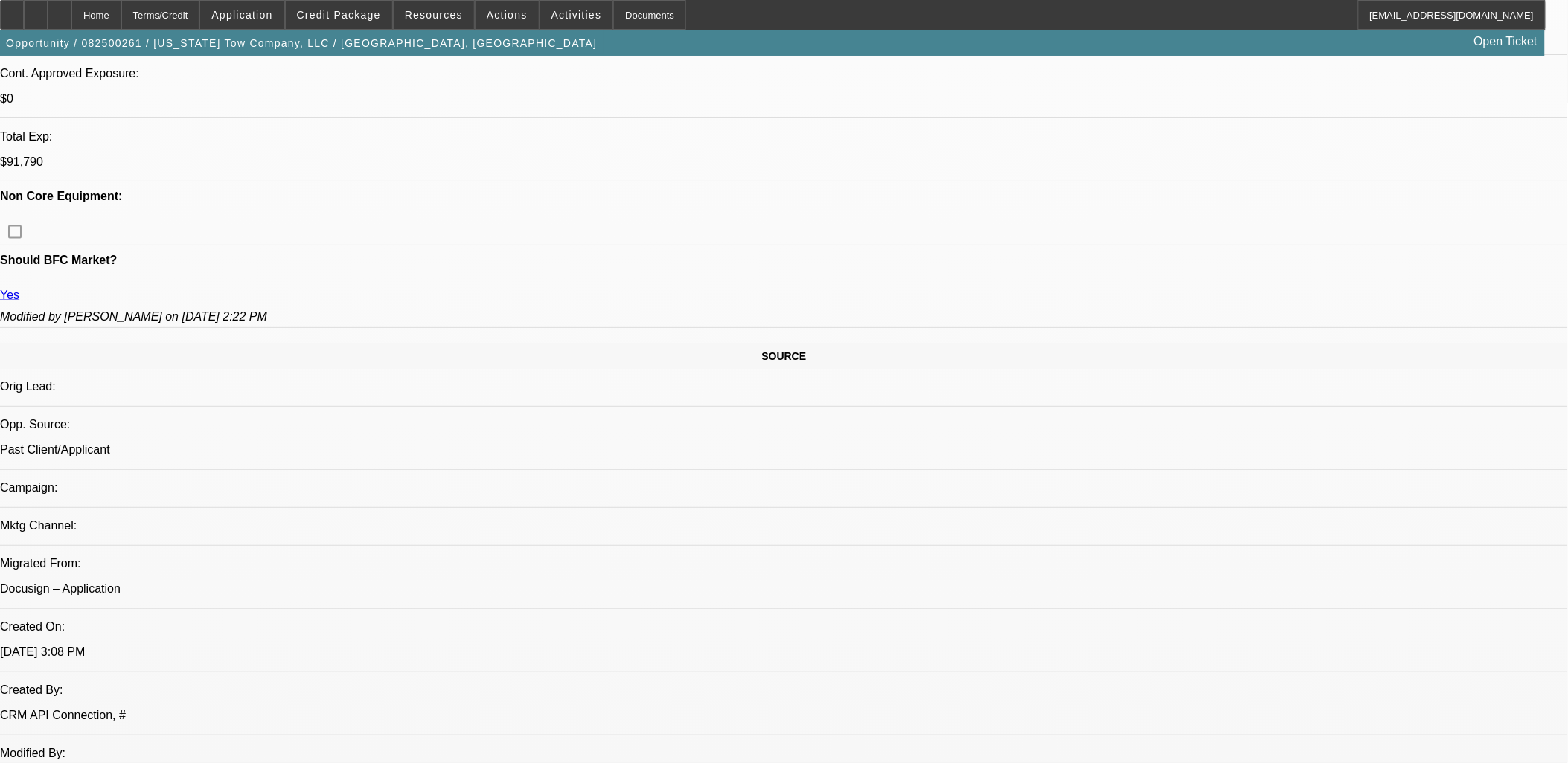
drag, startPoint x: 1271, startPoint y: 509, endPoint x: 1218, endPoint y: 509, distance: 53.0
drag, startPoint x: 1203, startPoint y: 509, endPoint x: 1232, endPoint y: 508, distance: 29.0
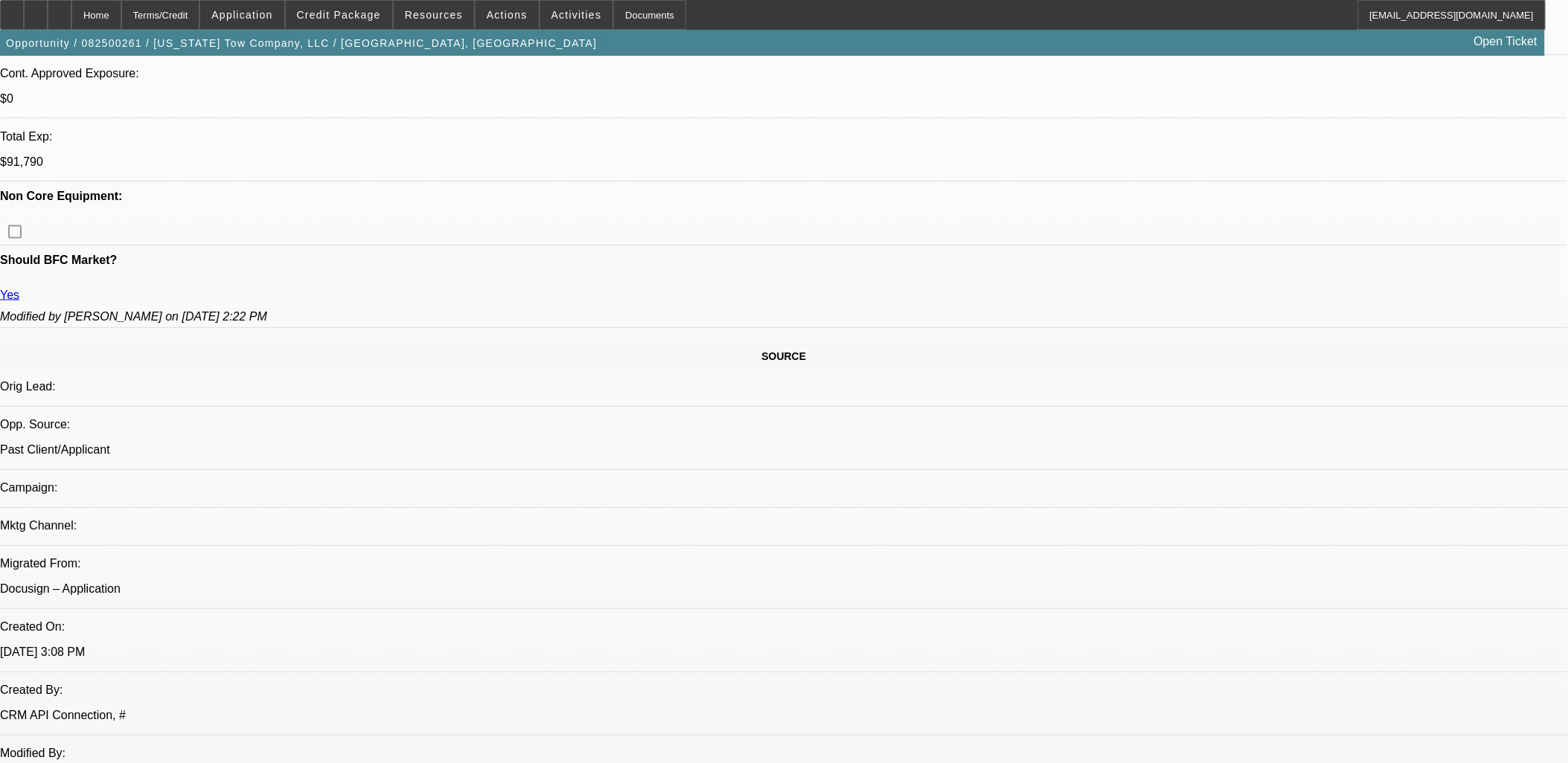
drag, startPoint x: 1230, startPoint y: 508, endPoint x: 1260, endPoint y: 508, distance: 30.0
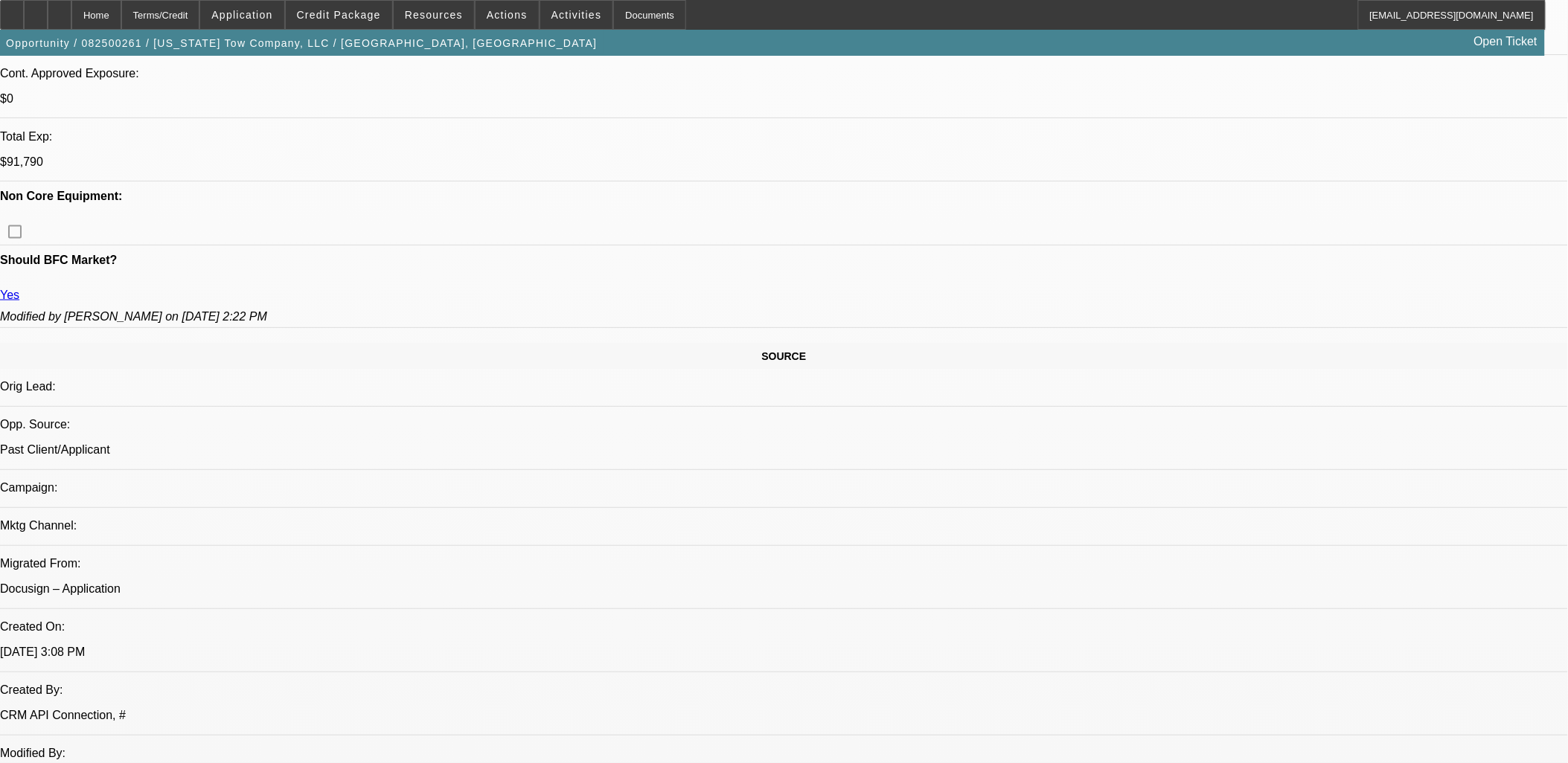
drag, startPoint x: 1256, startPoint y: 508, endPoint x: 1346, endPoint y: 500, distance: 90.4
drag, startPoint x: 1345, startPoint y: 502, endPoint x: 1328, endPoint y: 508, distance: 18.0
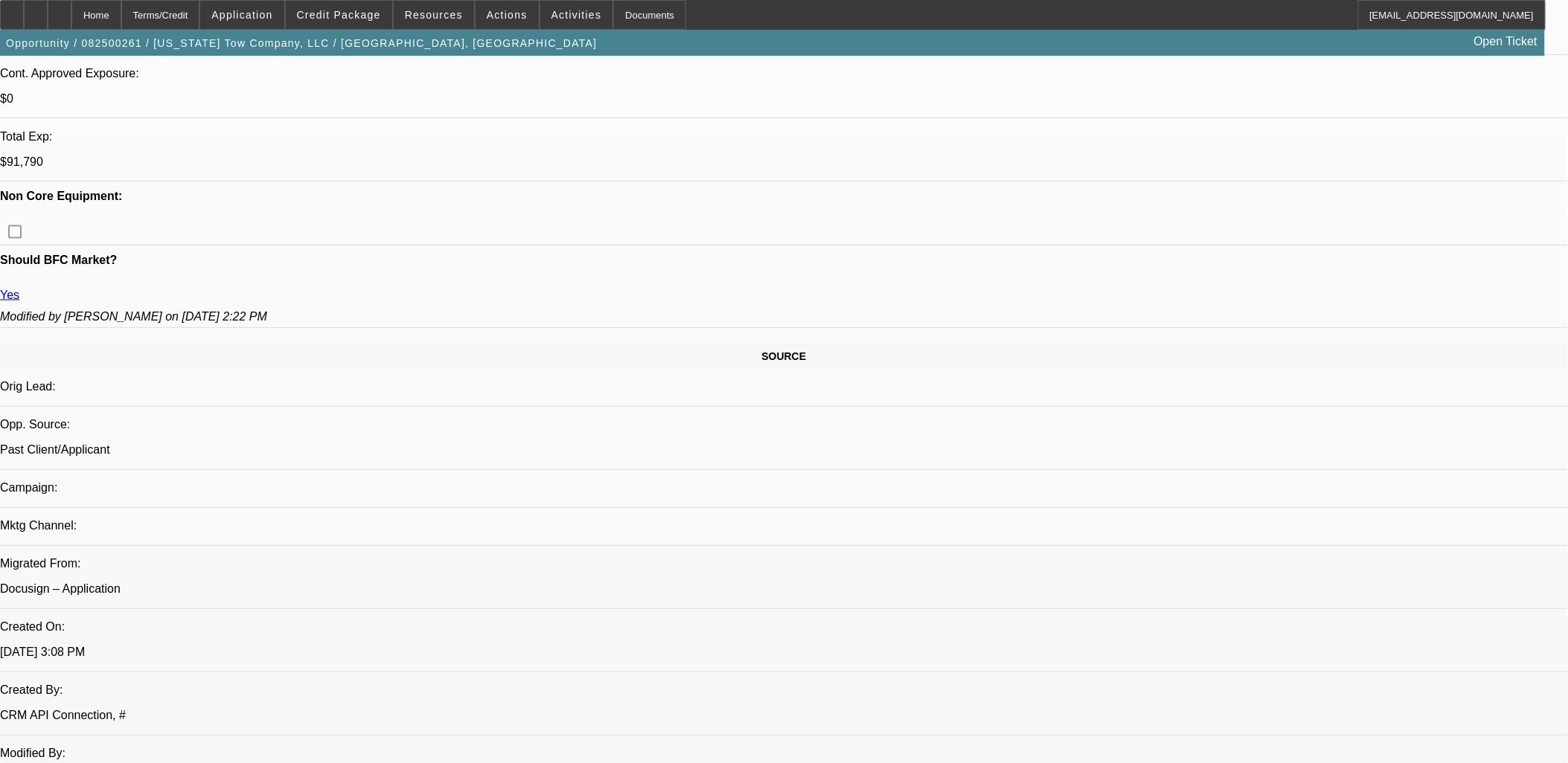
drag, startPoint x: 1283, startPoint y: 508, endPoint x: 1257, endPoint y: 508, distance: 26.0
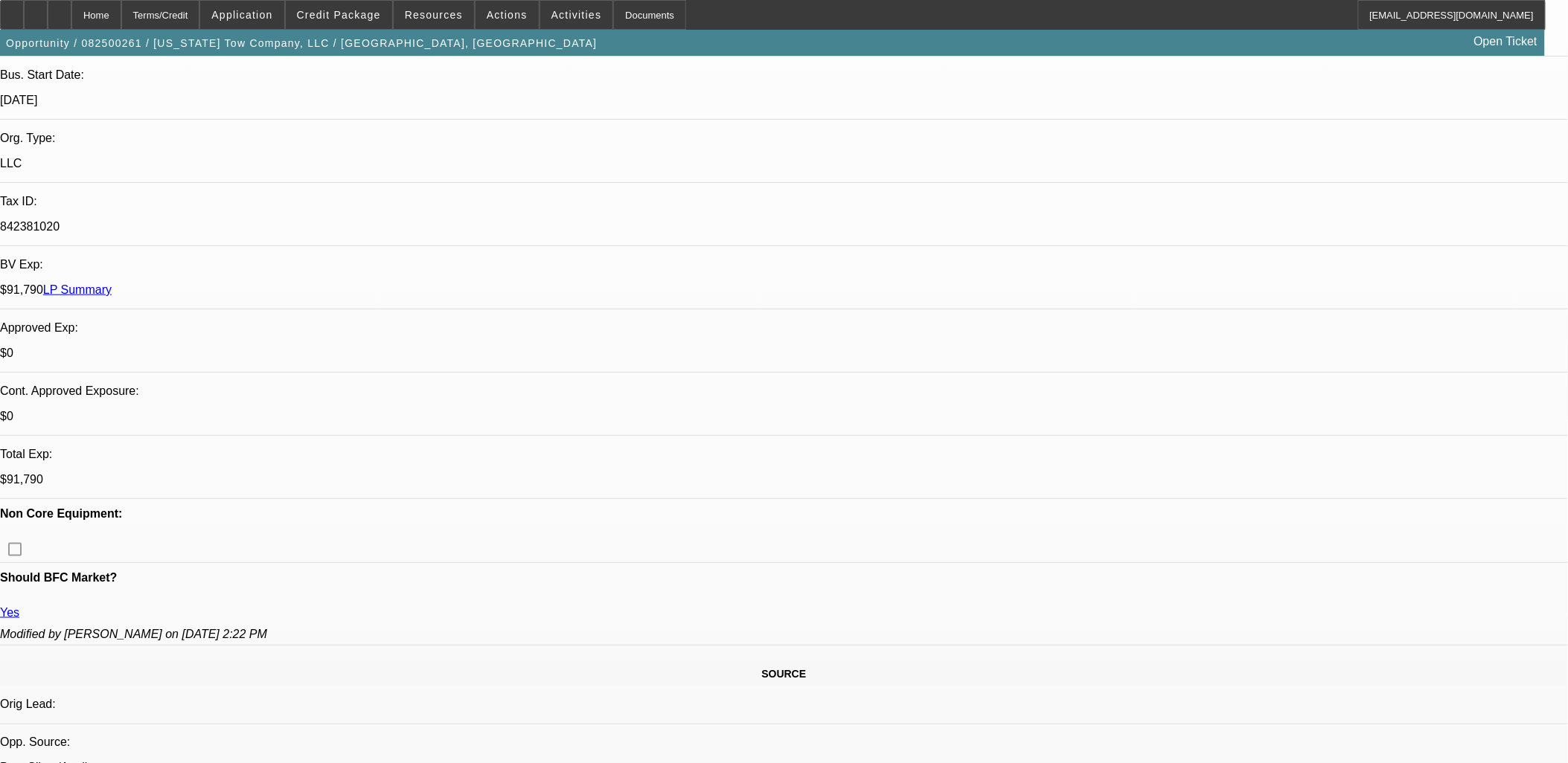
scroll to position [165, 0]
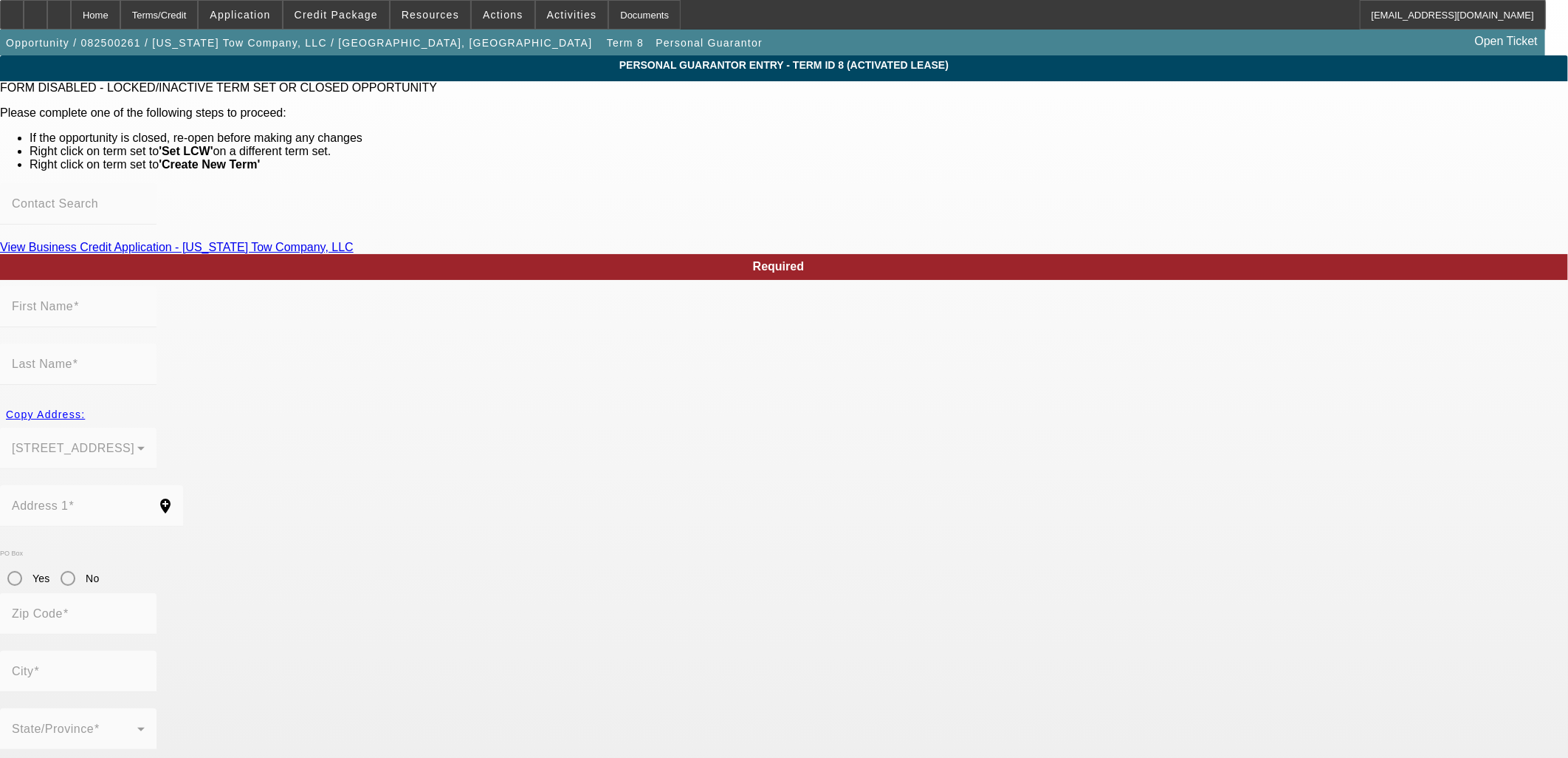
type input "Madison"
type input "Cookson"
type input "110 N 127th St 521"
radio input "true"
type input "67206"
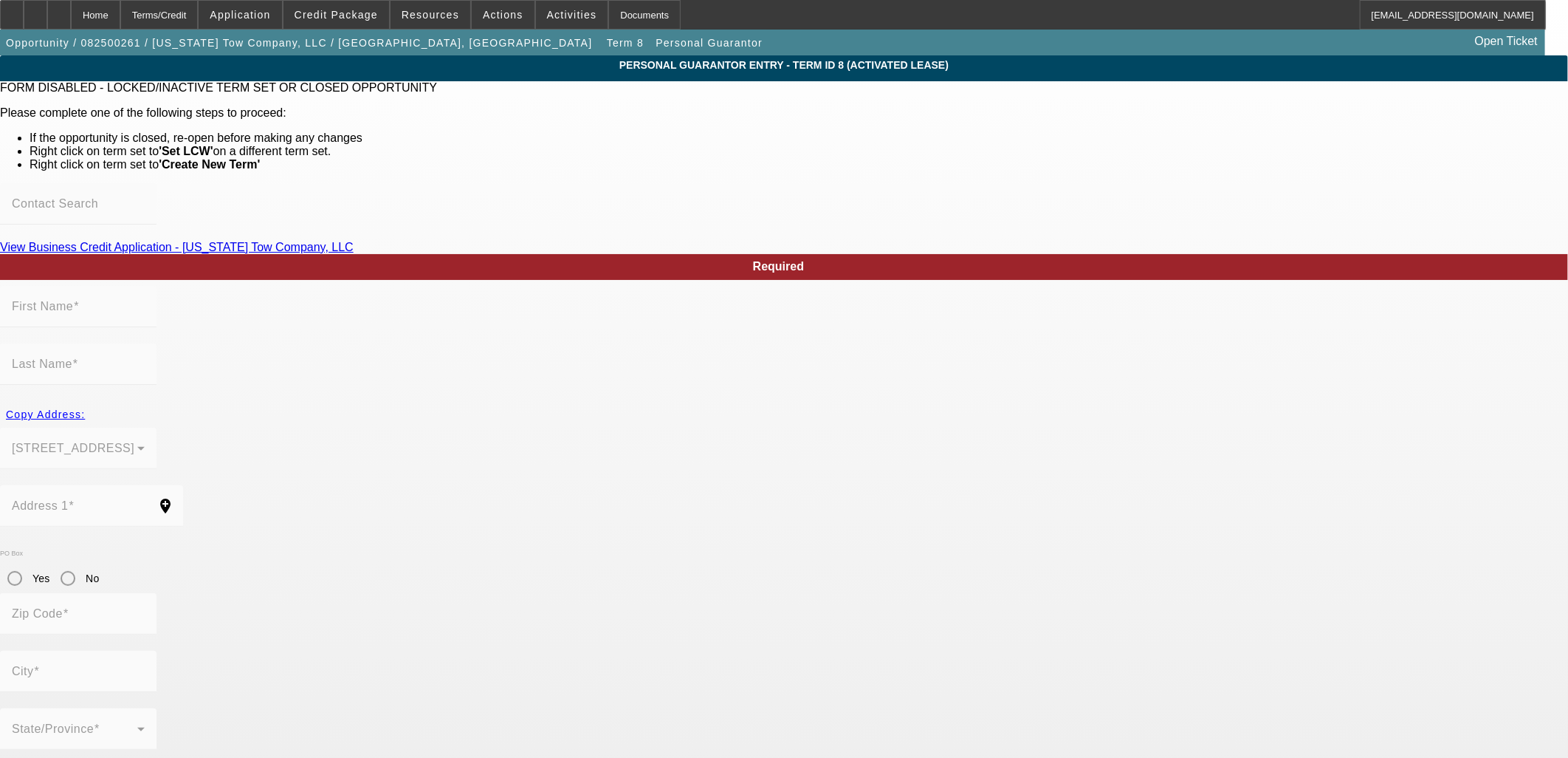
type input "Wichita"
type input "[PHONE_NUMBER]"
type input "100"
type input "509-21-7350"
type input "madison@kstowcompany.com"
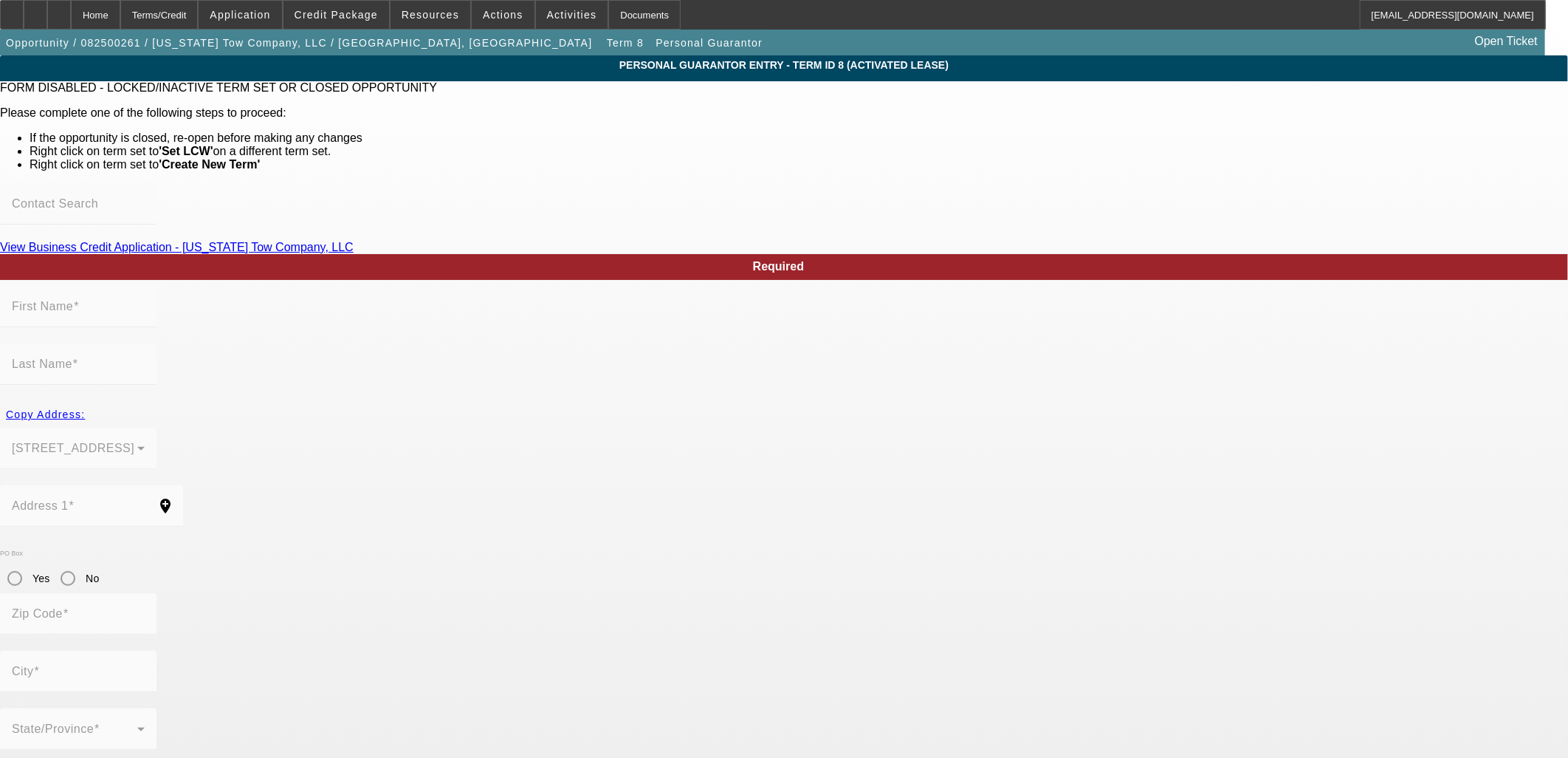
type input "[PHONE_NUMBER]"
click at [189, 43] on span "Opportunity / 082500261 / Kansas Tow Company, LLC / Cookson, Madison" at bounding box center [299, 43] width 587 height 12
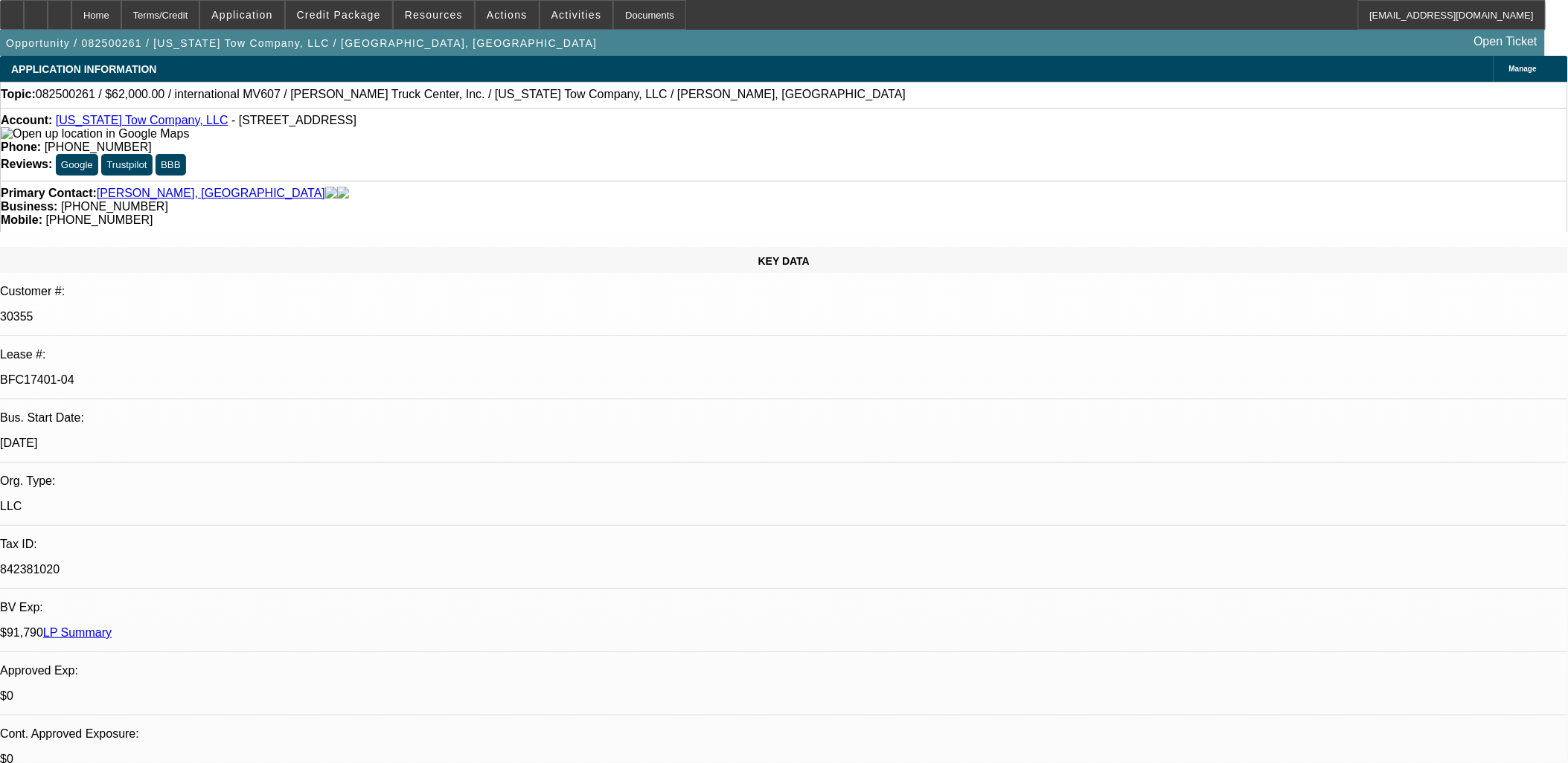
select select "0"
select select "2"
select select "0"
select select "6"
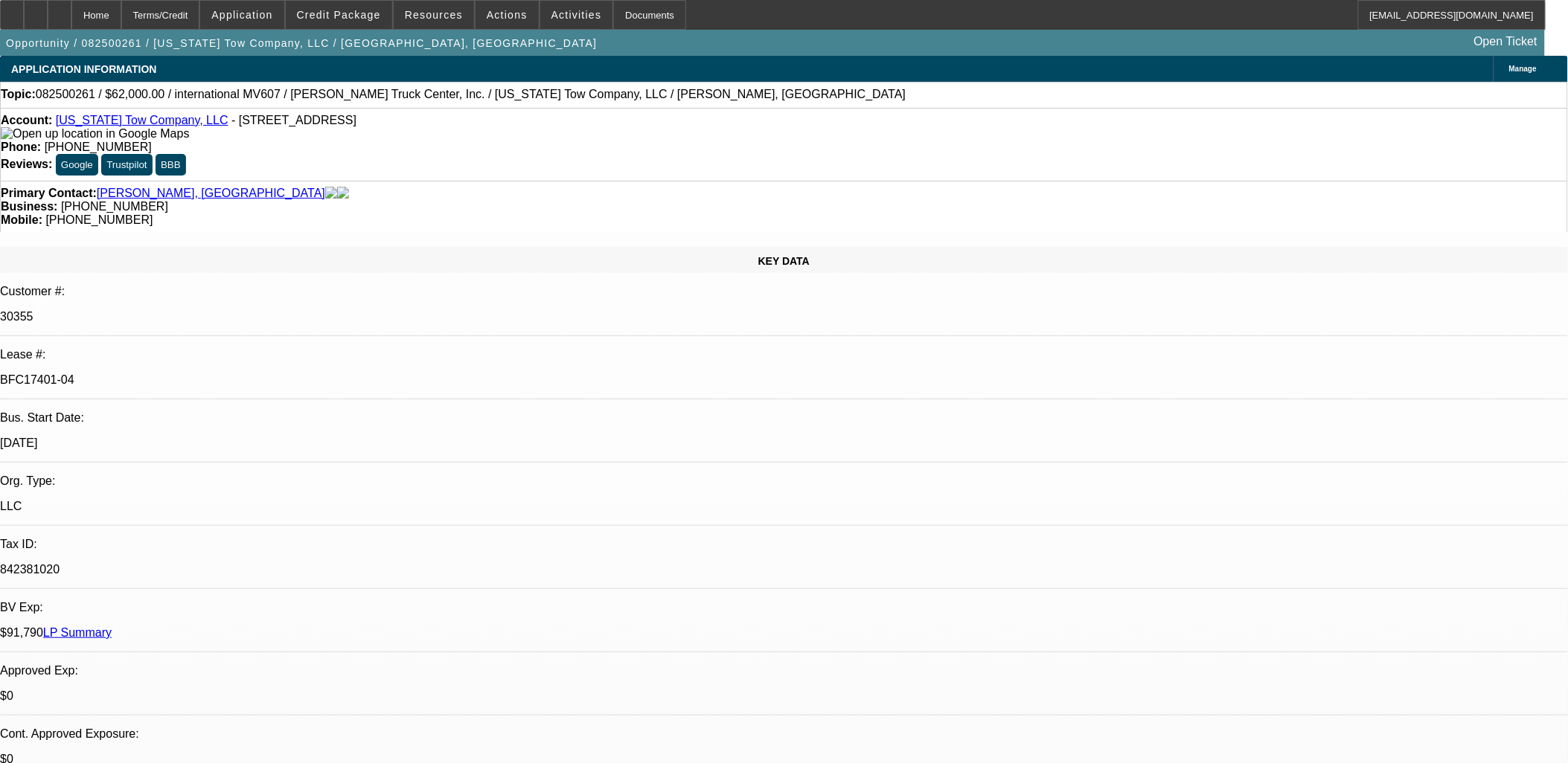
select select "0"
select select "2"
select select "0"
select select "6"
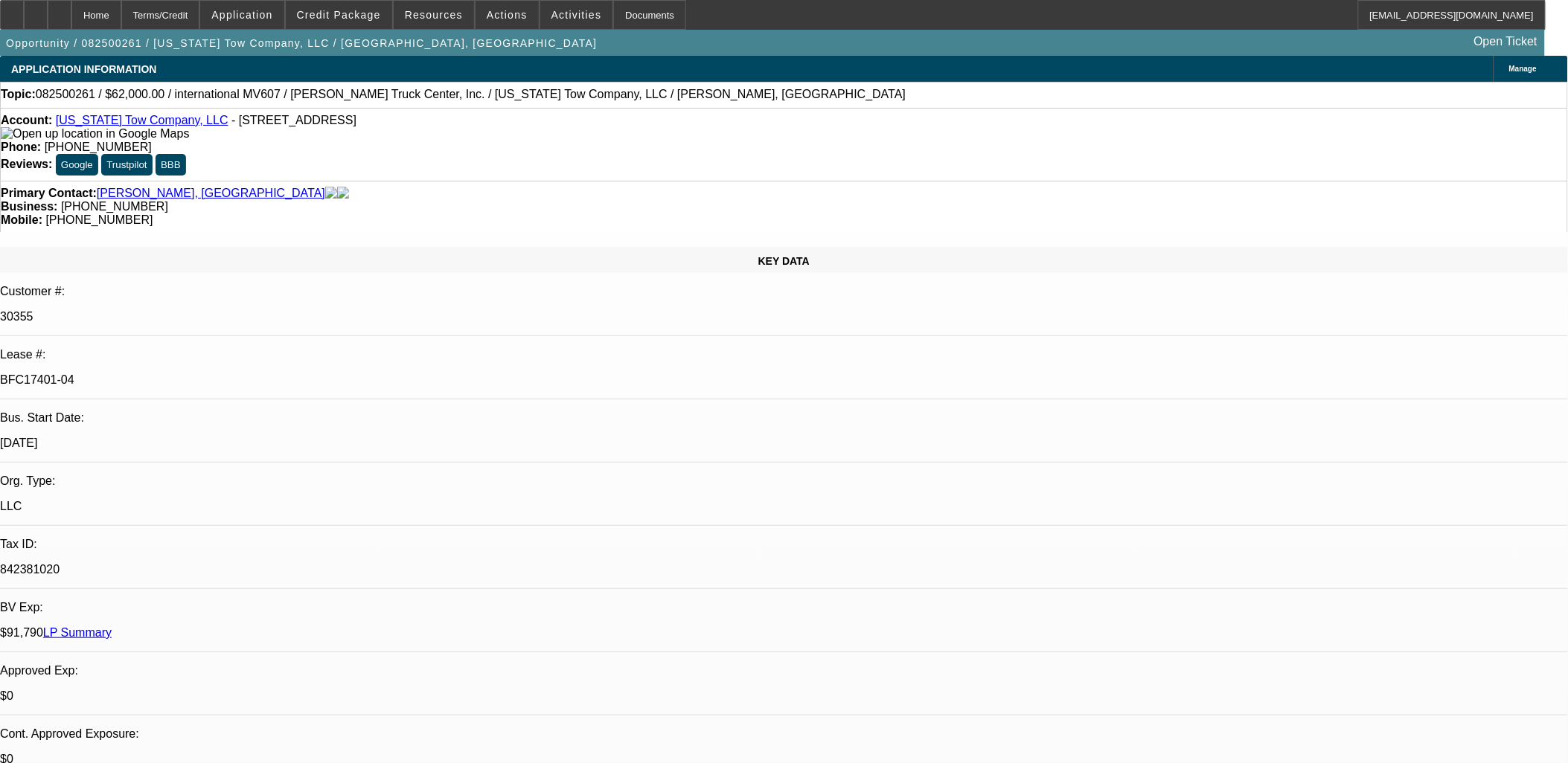
select select "0"
select select "2"
select select "0"
select select "6"
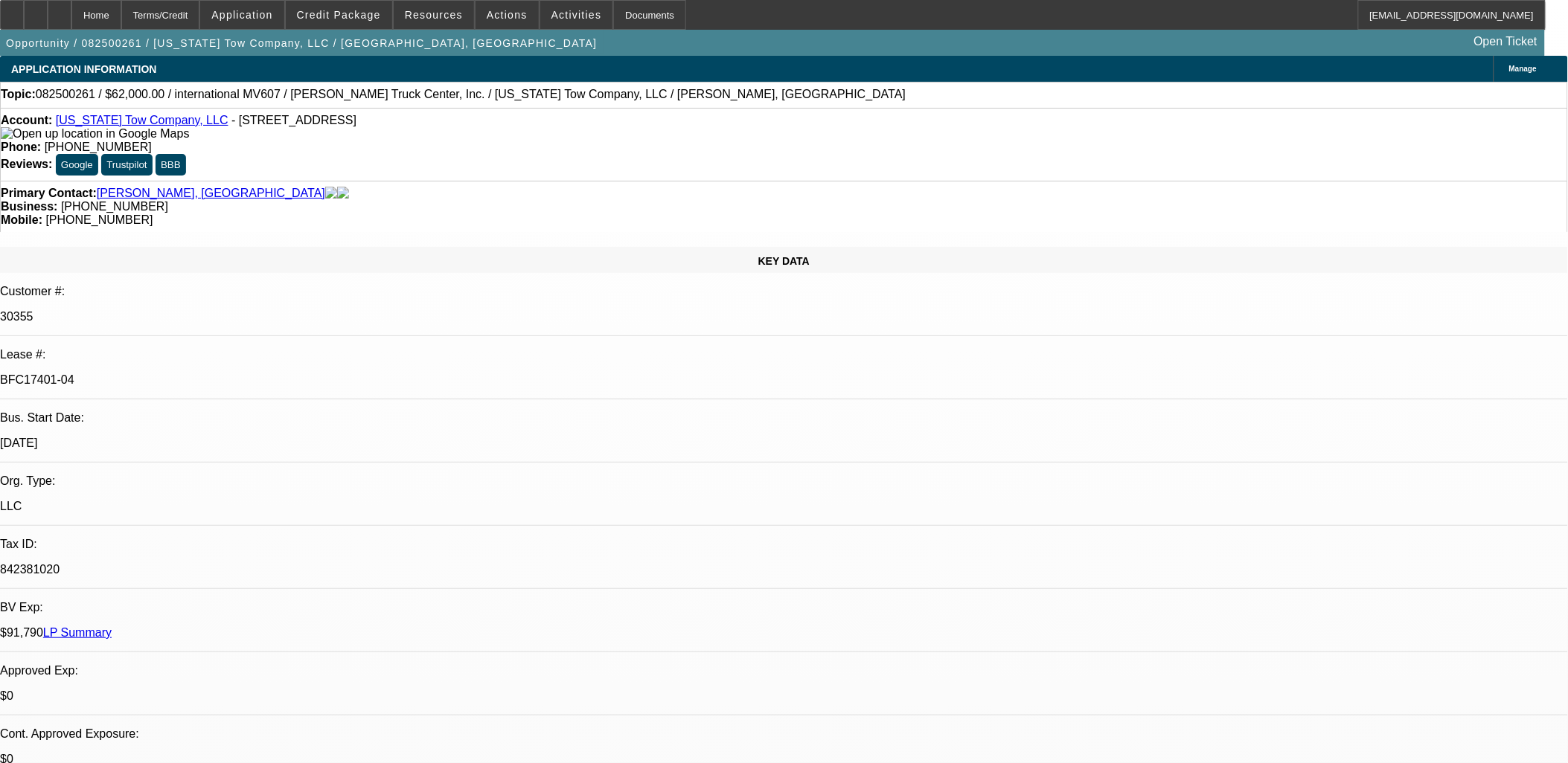
select select "0"
select select "2"
select select "0"
select select "6"
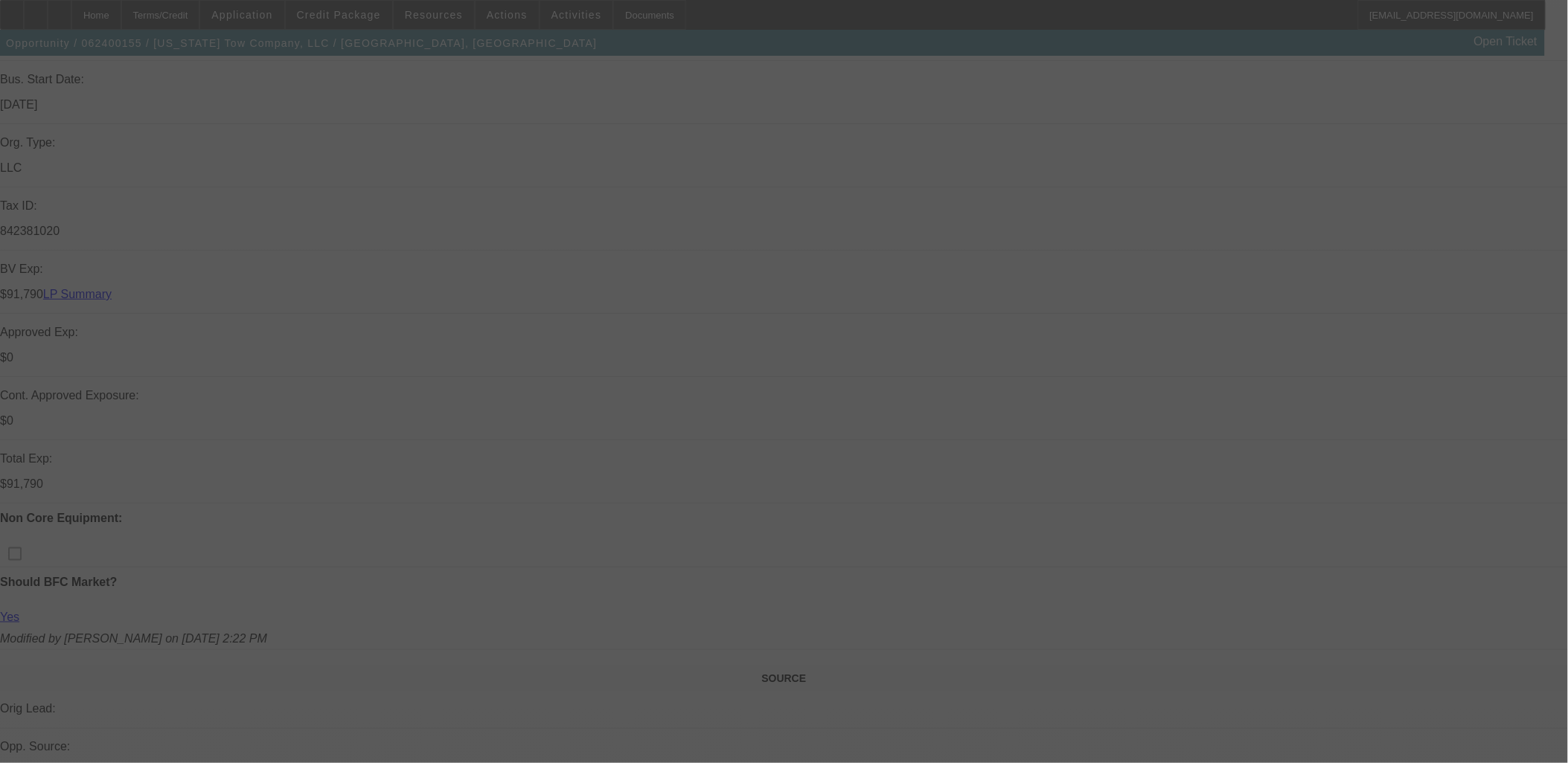
scroll to position [737, 0]
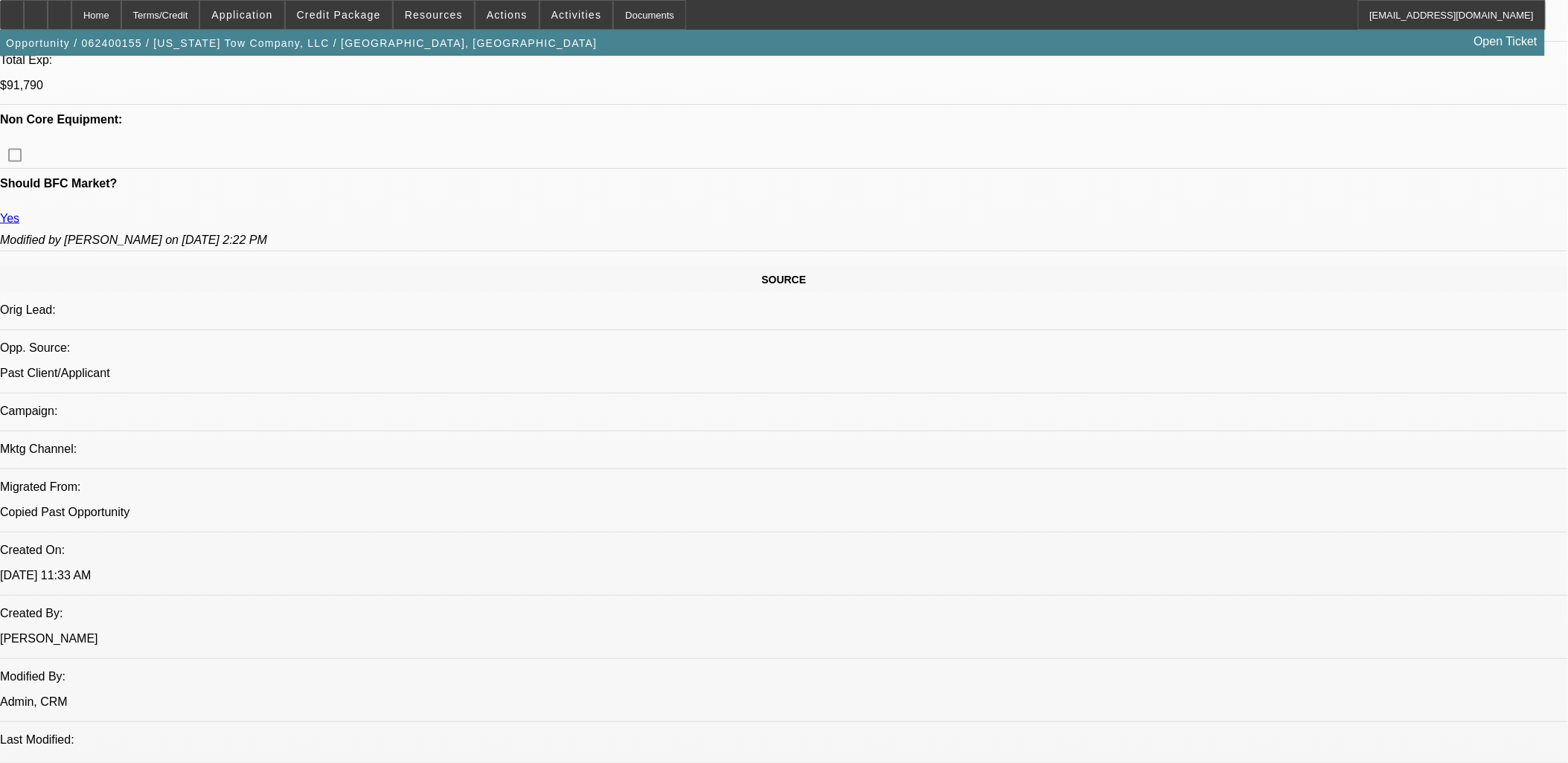
select select "0"
select select "2"
select select "0"
select select "2"
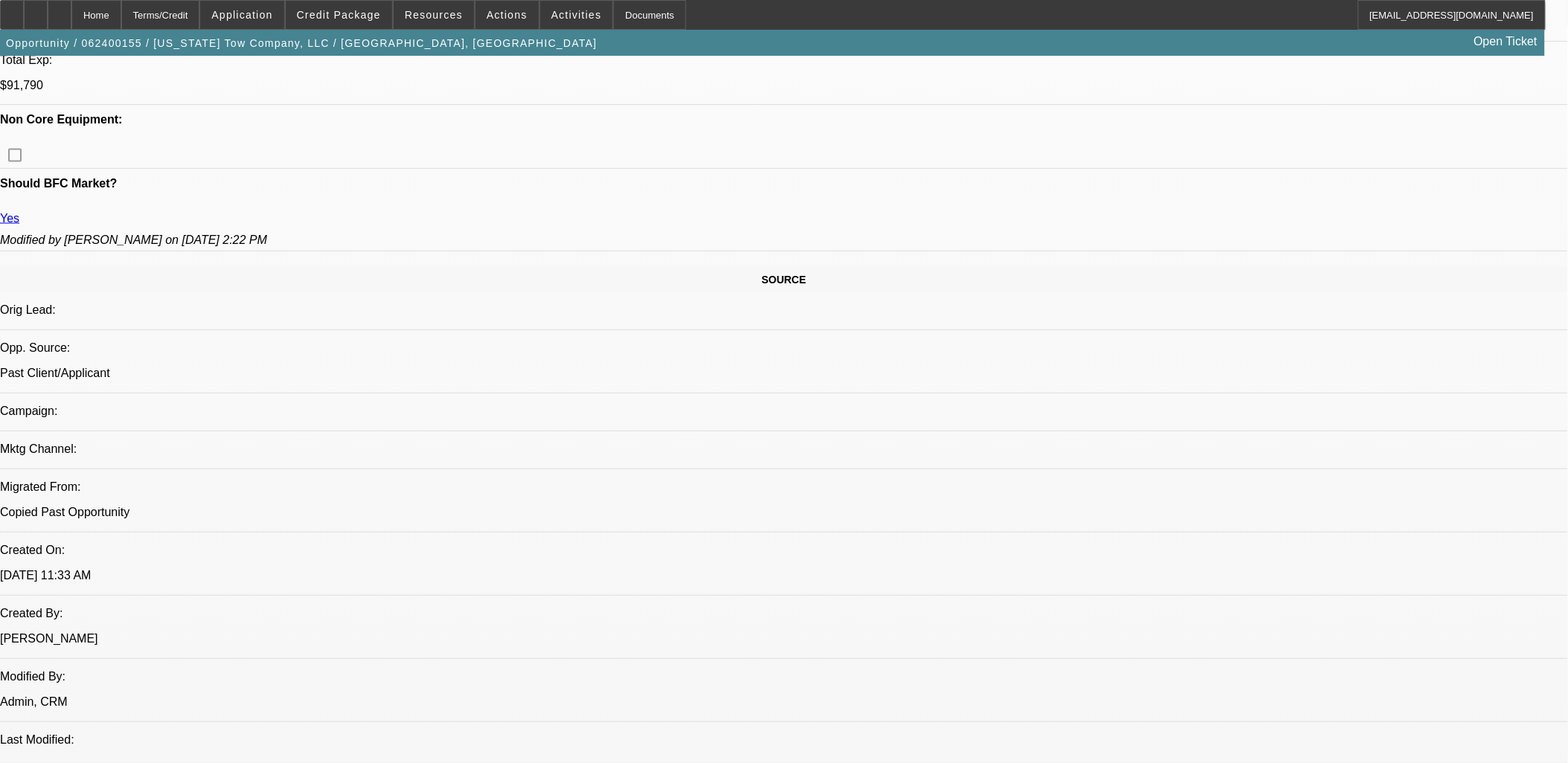
select select "0"
select select "2"
select select "0"
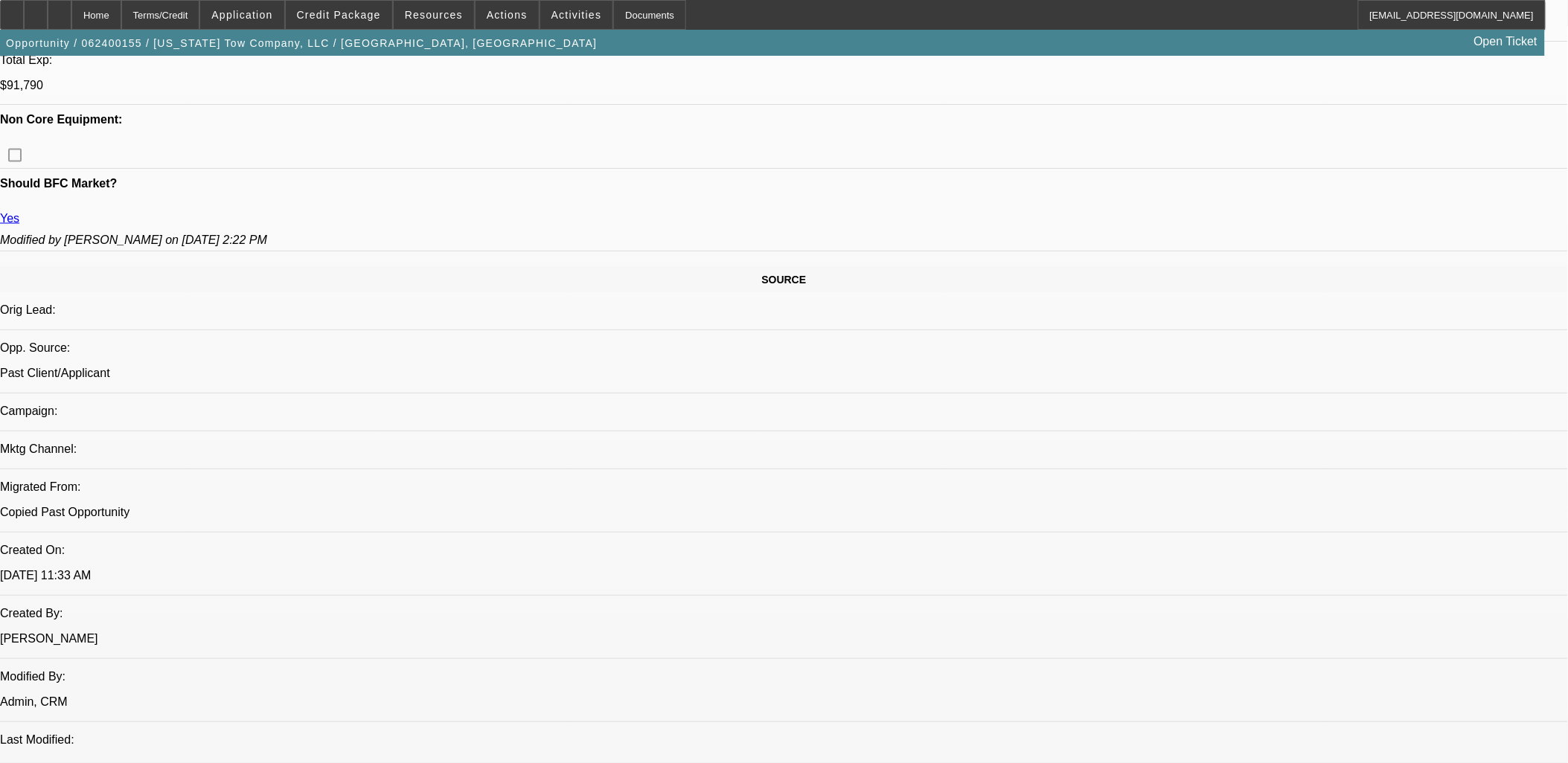
select select "2"
select select "0"
select select "1"
select select "2"
select select "6"
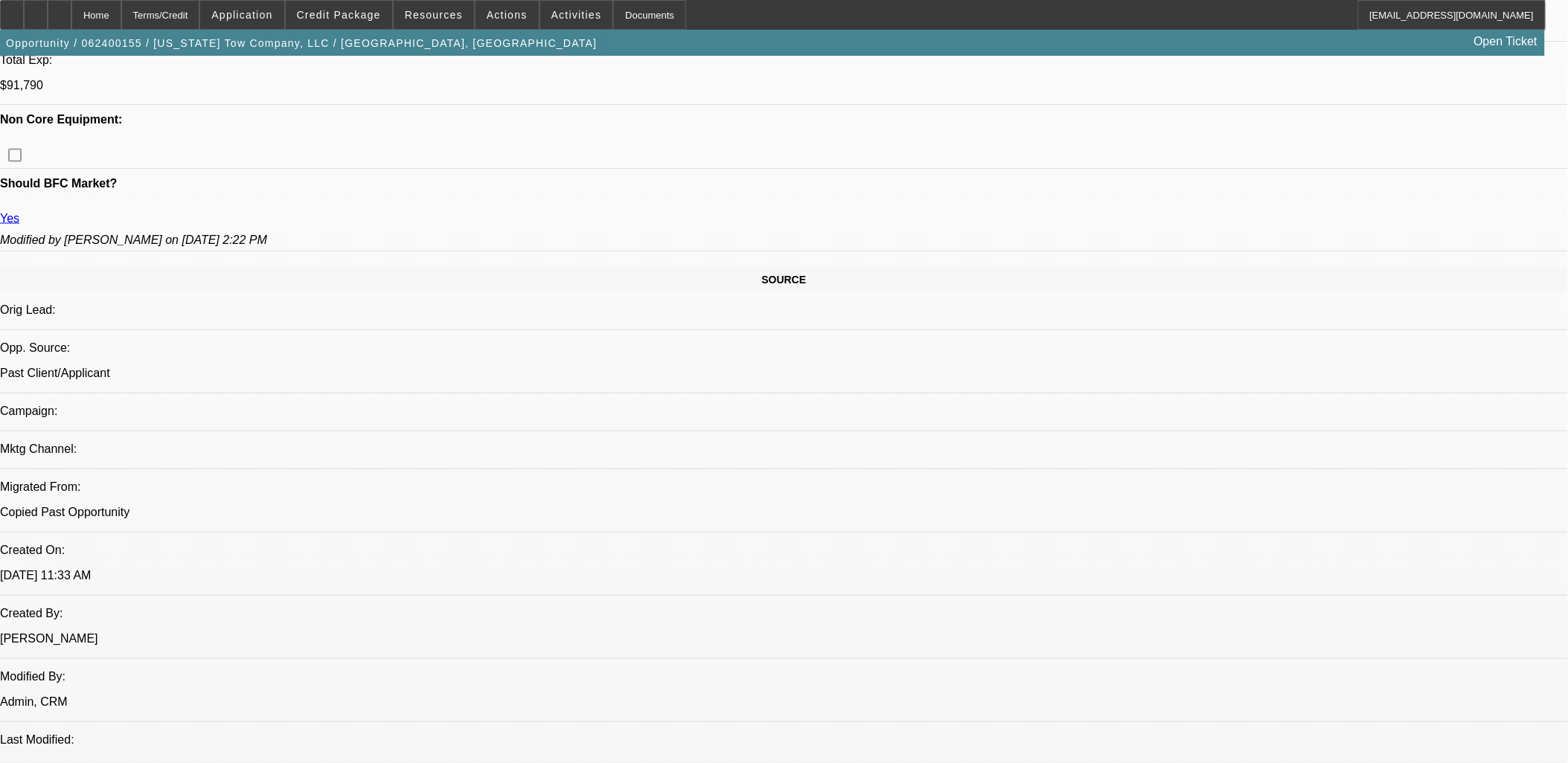
select select "1"
select select "2"
select select "6"
select select "1"
select select "2"
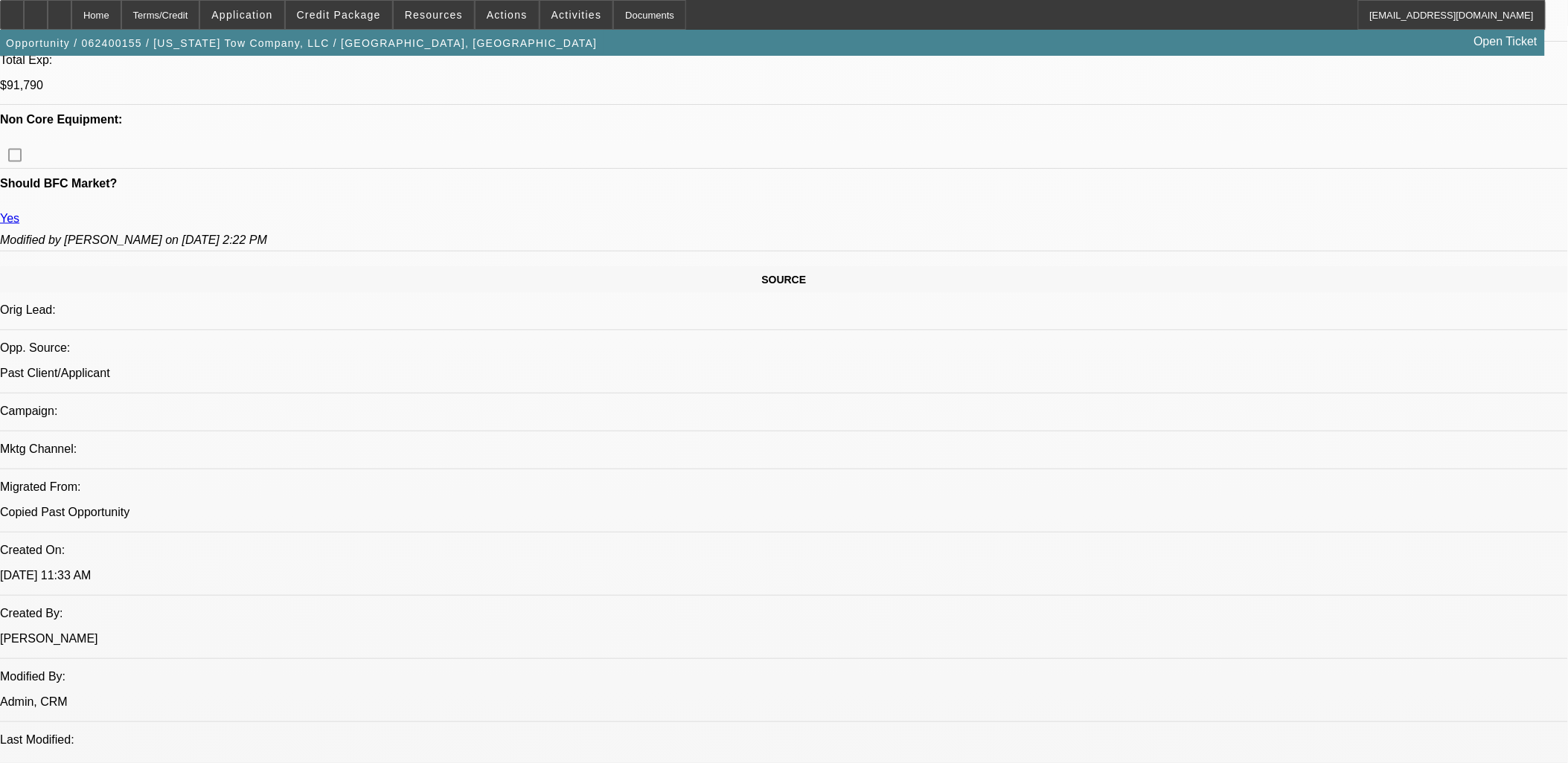
select select "6"
select select "1"
select select "2"
select select "6"
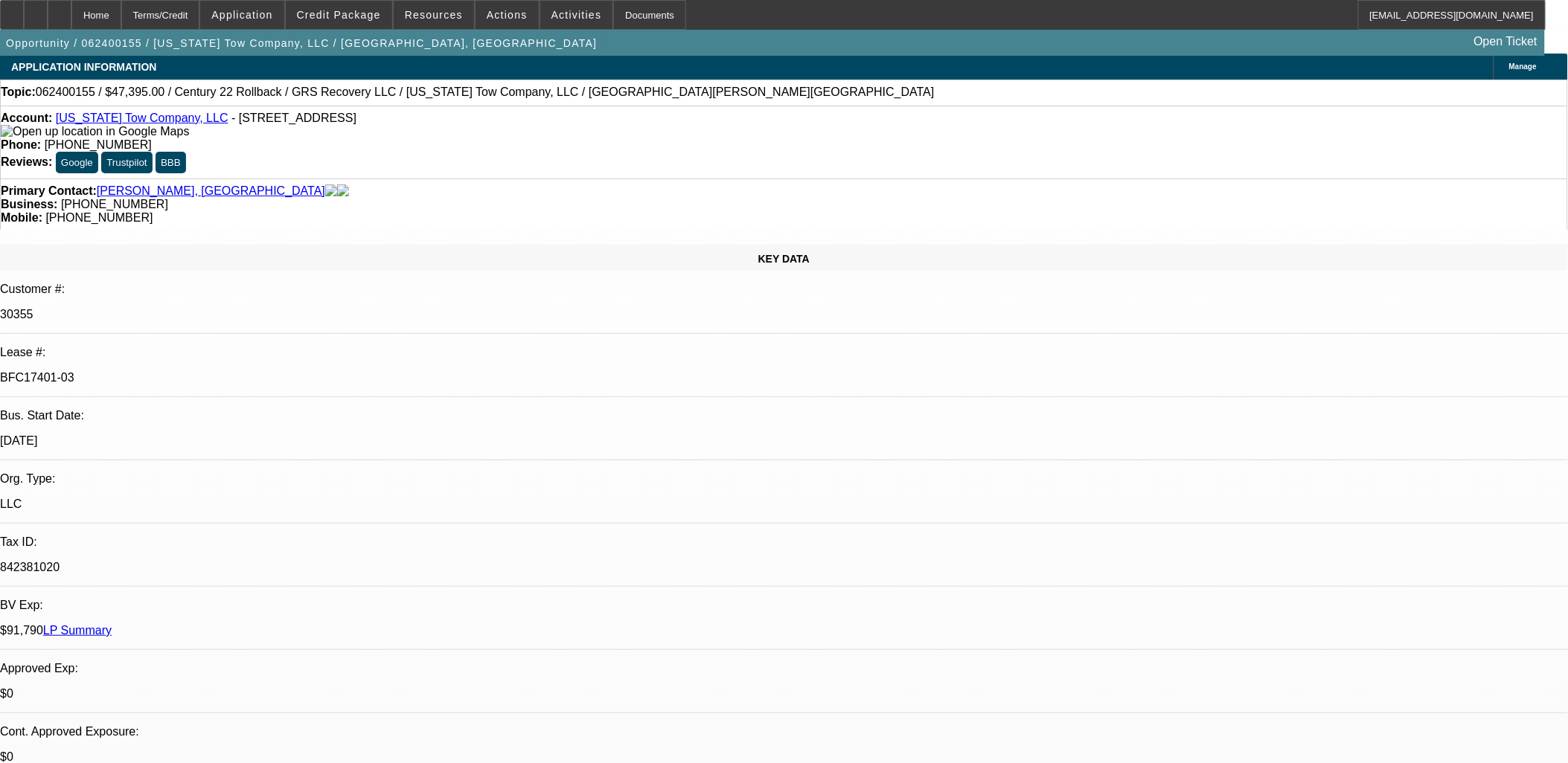
scroll to position [0, 0]
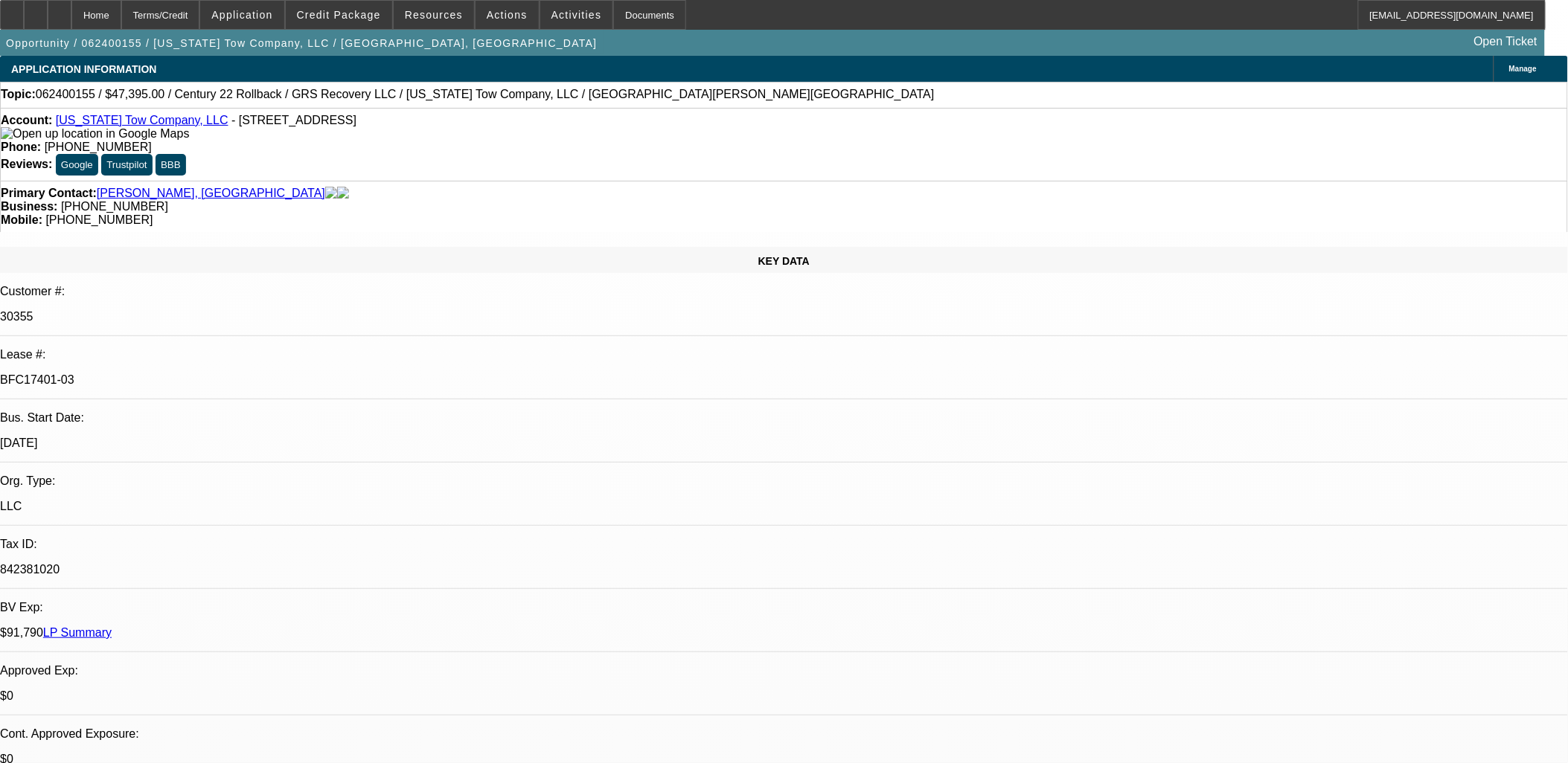
click at [582, 18] on span at bounding box center [577, 15] width 73 height 36
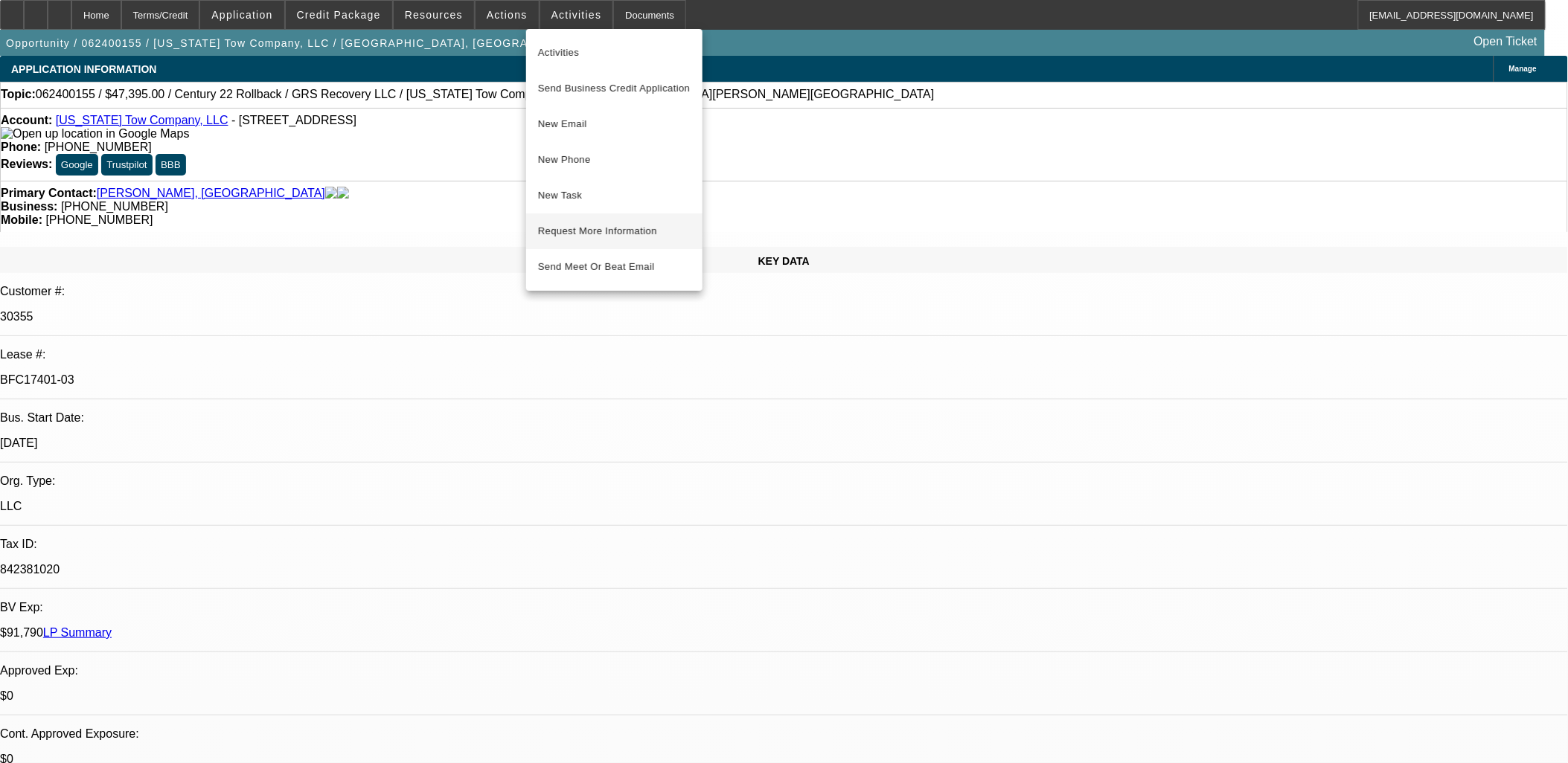
drag, startPoint x: 618, startPoint y: 238, endPoint x: 629, endPoint y: 233, distance: 12.1
click at [629, 233] on span "Request More Information" at bounding box center [614, 231] width 153 height 18
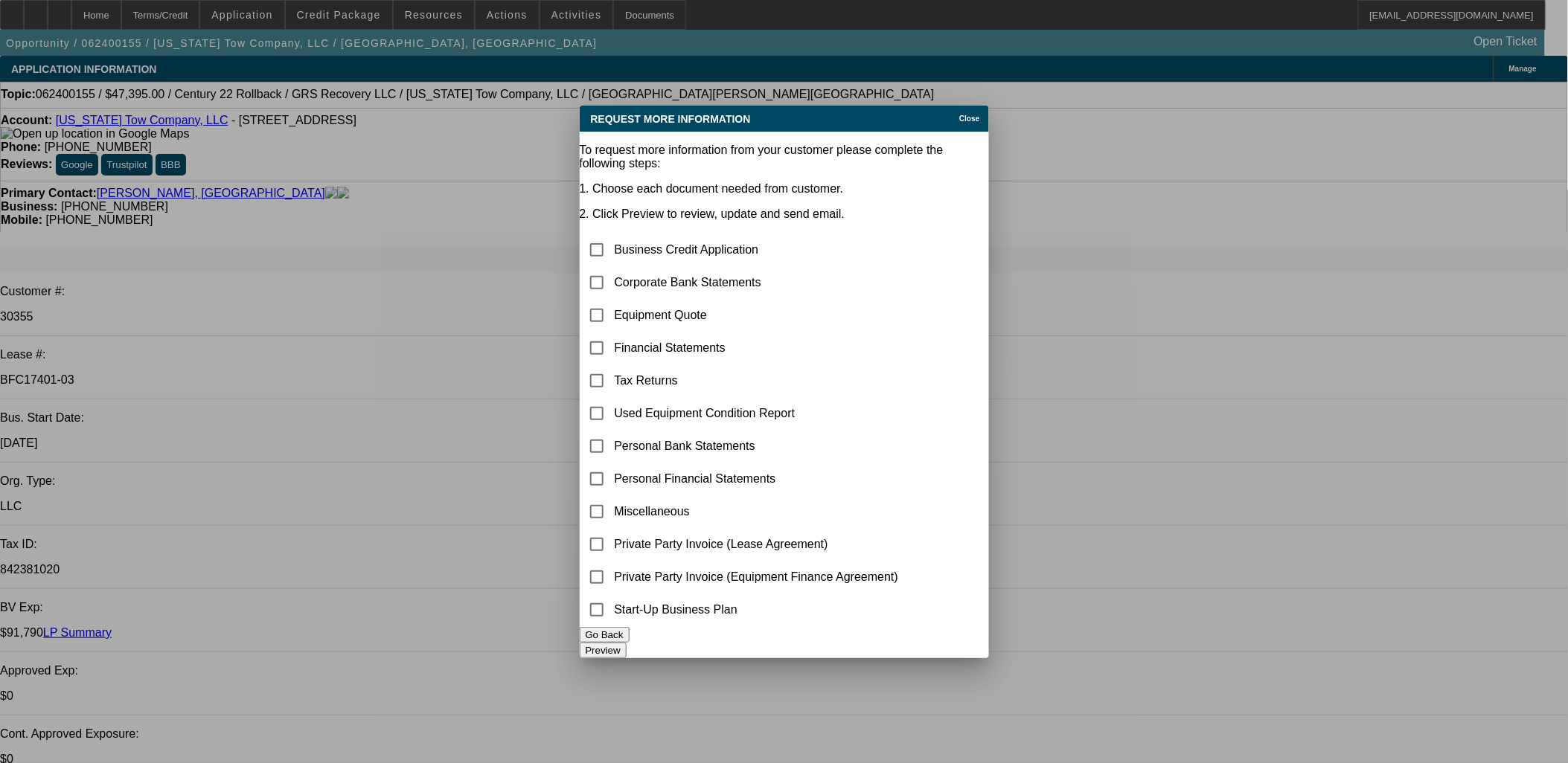
click at [629, 629] on button "Go Back" at bounding box center [605, 634] width 50 height 15
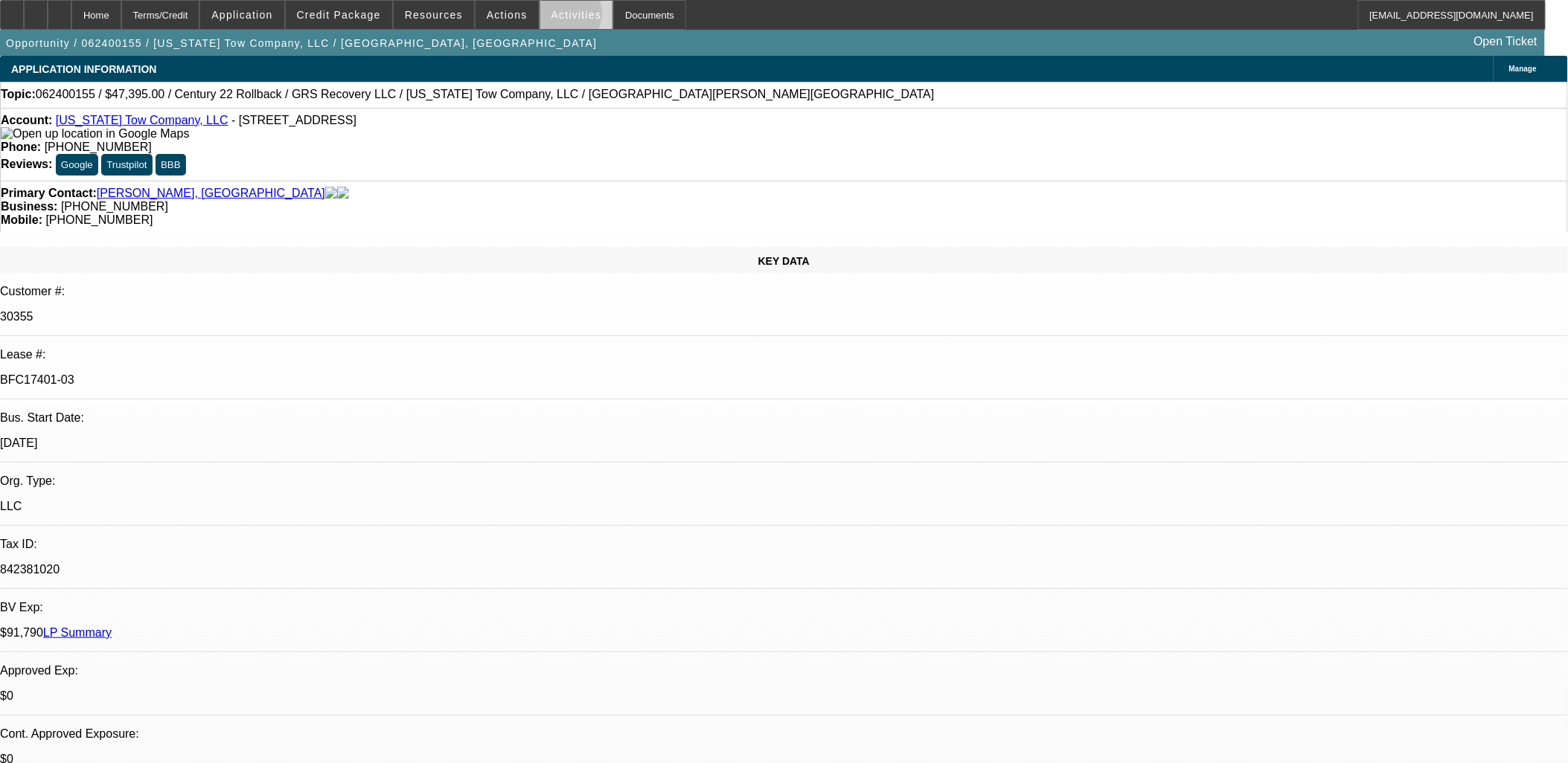
click at [552, 18] on span "Activities" at bounding box center [577, 15] width 51 height 12
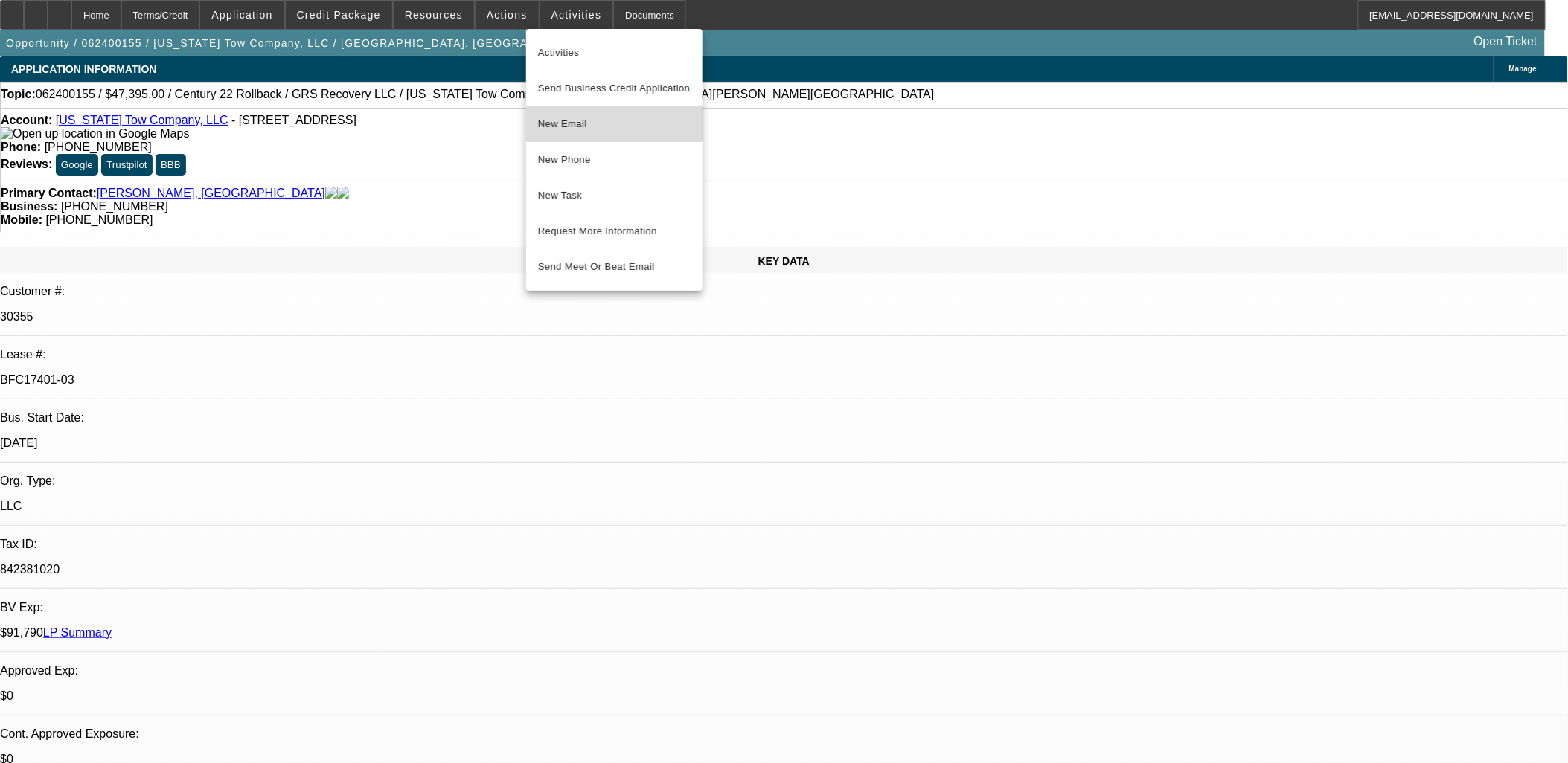
click at [584, 120] on span "New Email" at bounding box center [614, 124] width 153 height 18
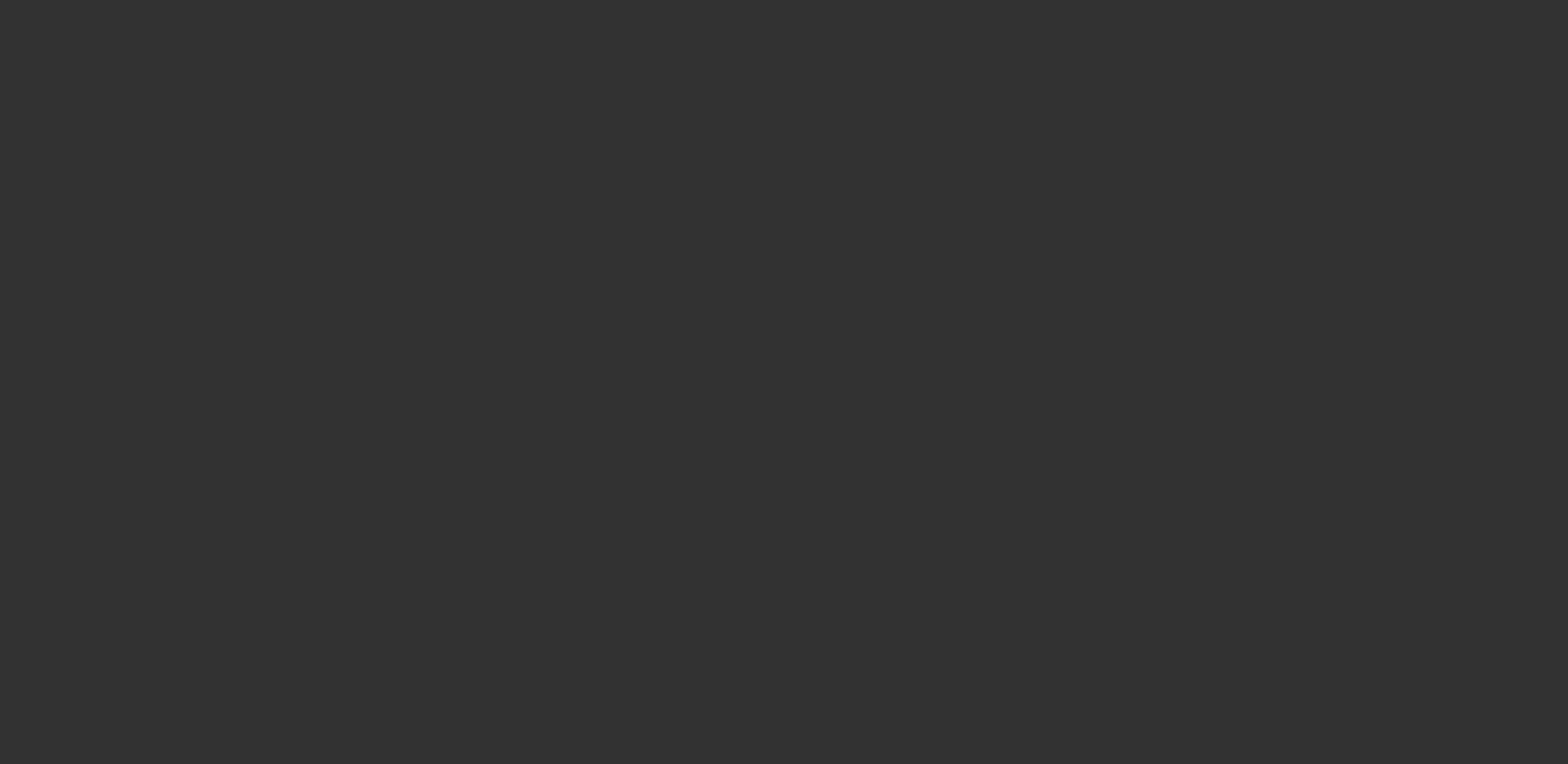
select select "0"
select select "2"
select select "0"
select select "2"
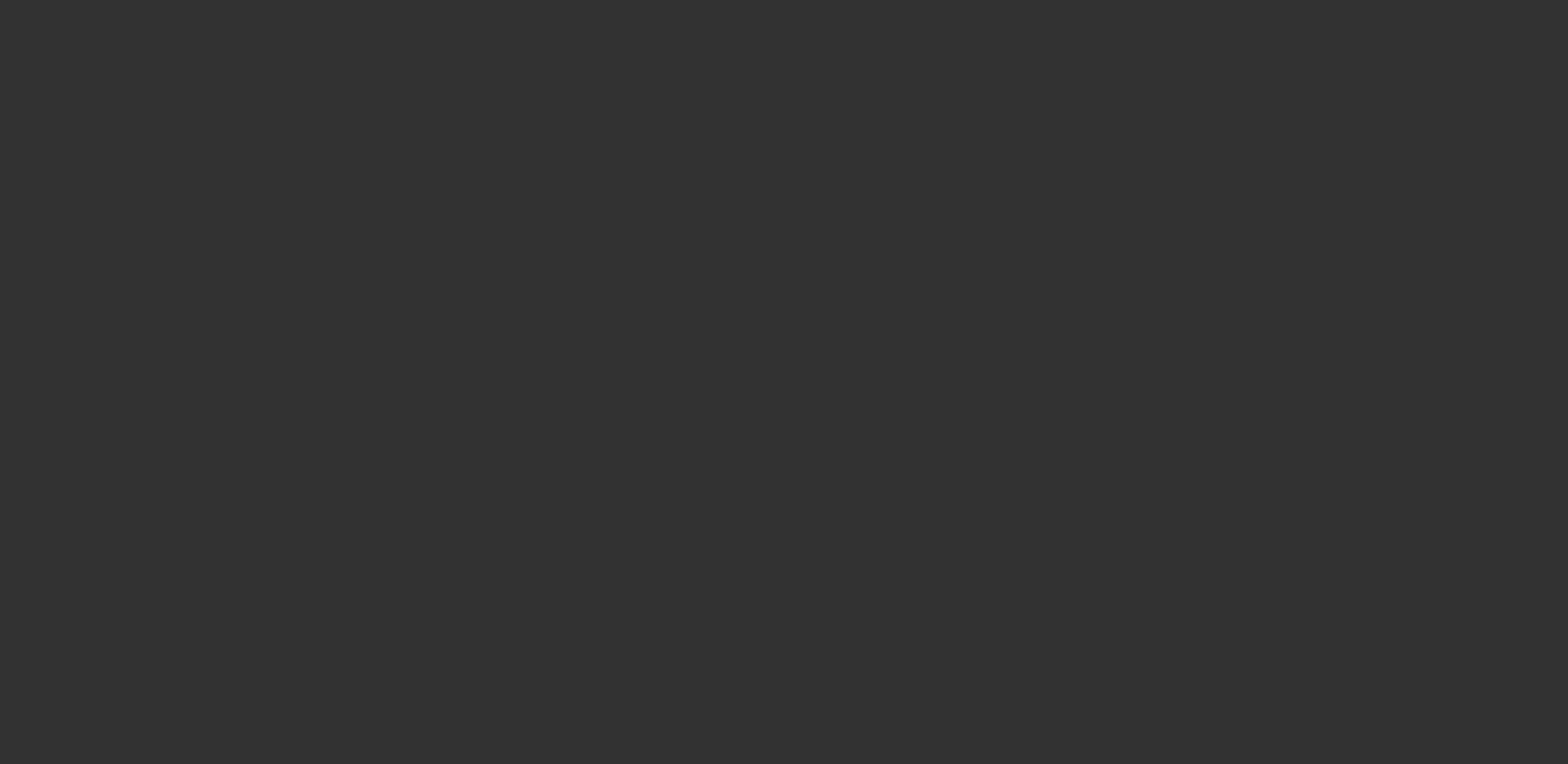
select select "0"
select select "2"
select select "0.1"
select select "0"
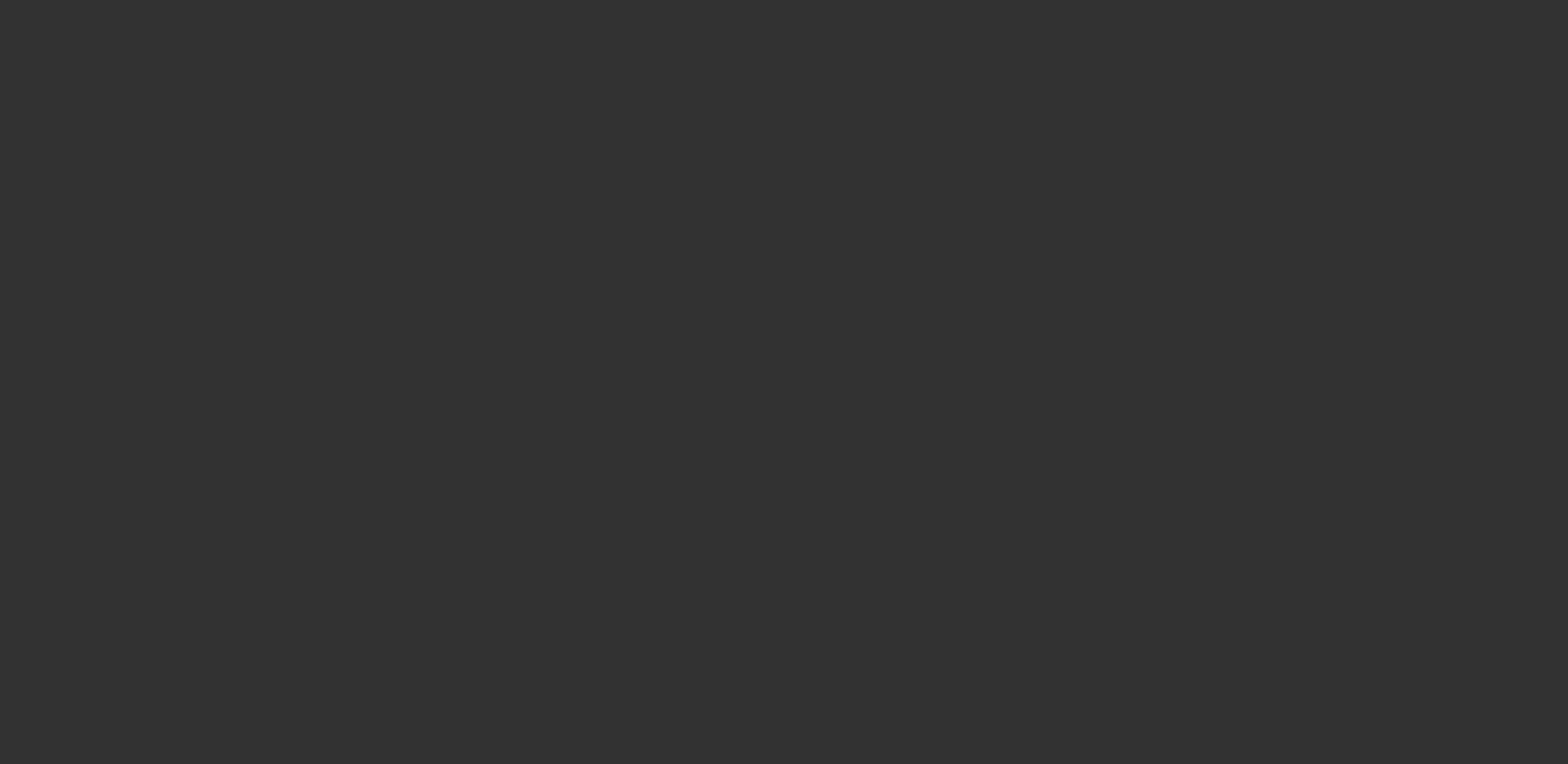
select select "2"
select select "0"
select select "1"
select select "2"
select select "6"
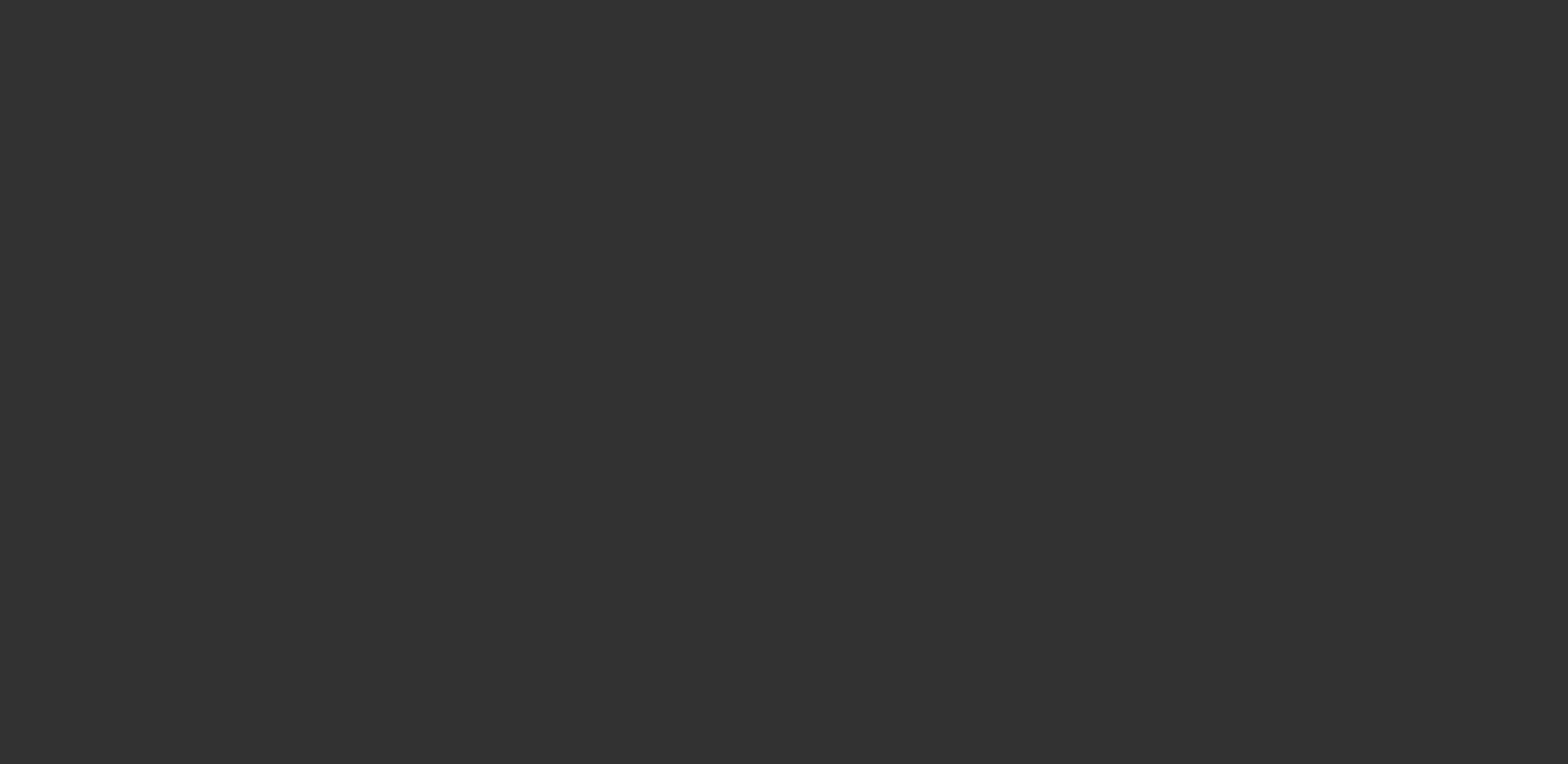
select select "1"
select select "2"
select select "6"
select select "1"
select select "2"
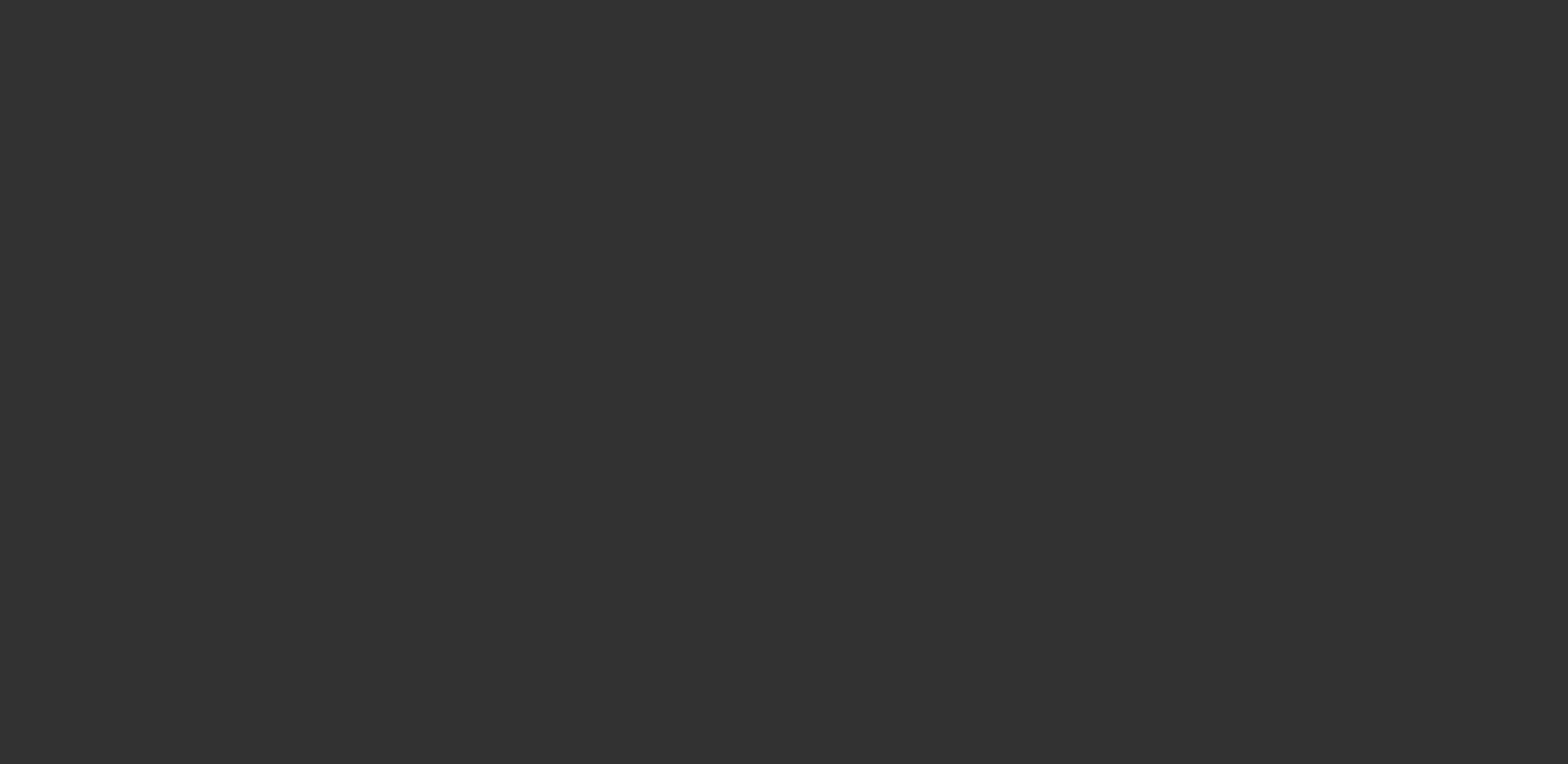
select select "4"
select select "1"
select select "2"
select select "6"
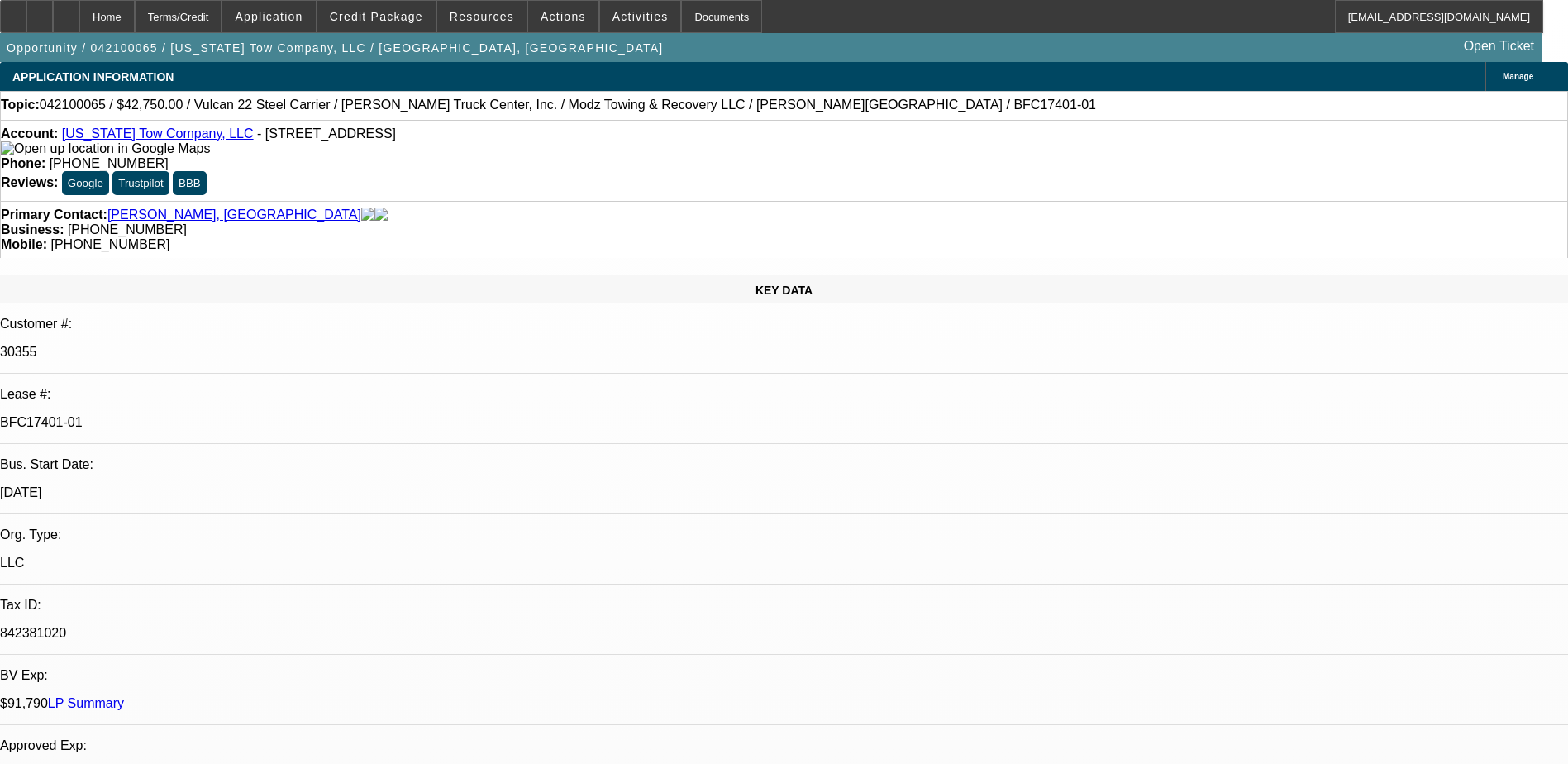
select select "0.1"
select select "2"
select select "0.1"
select select "4"
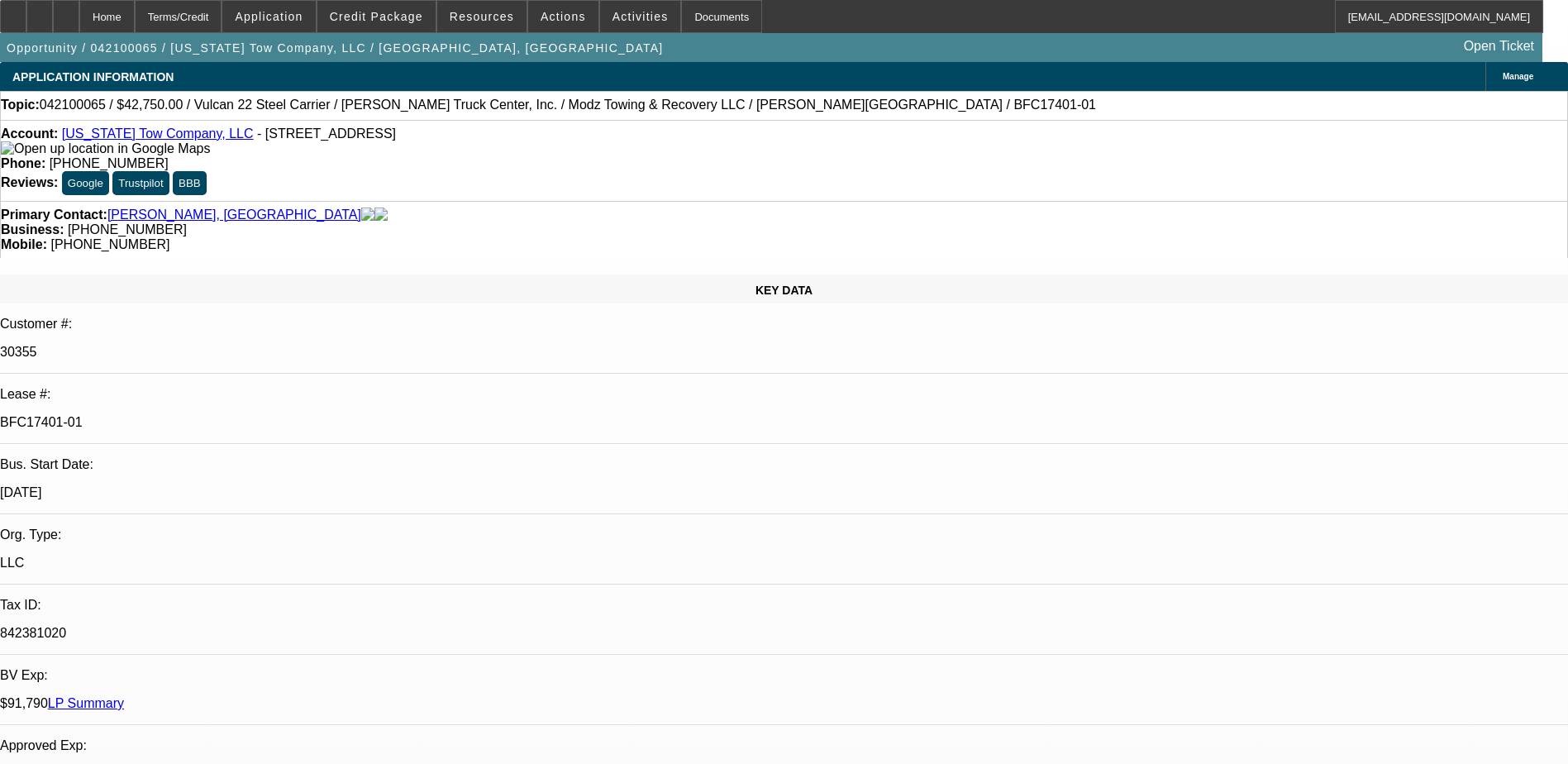
select select "0.1"
select select "2"
select select "0.1"
select select "4"
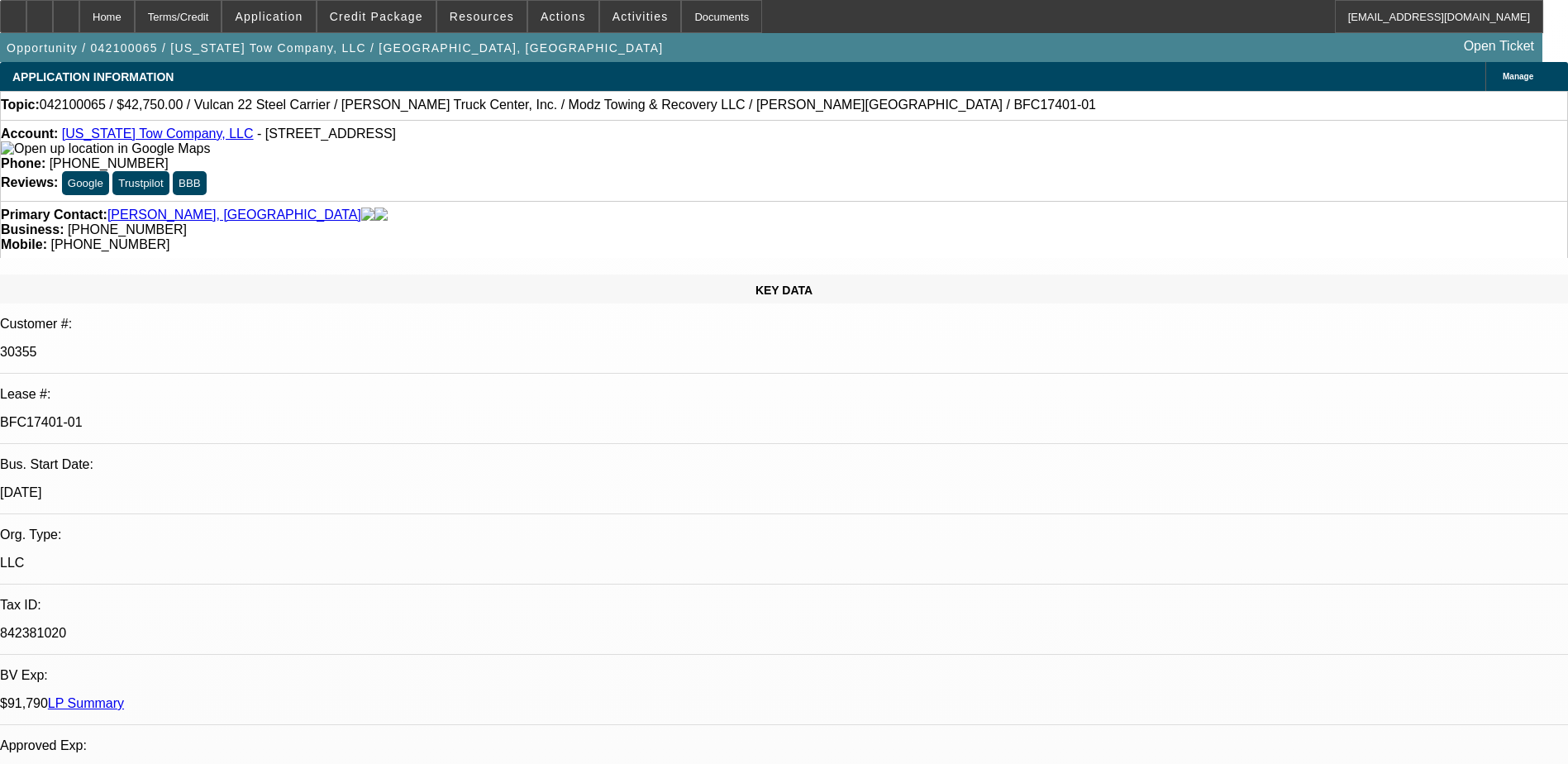
select select "0"
select select "2"
select select "0.1"
select select "4"
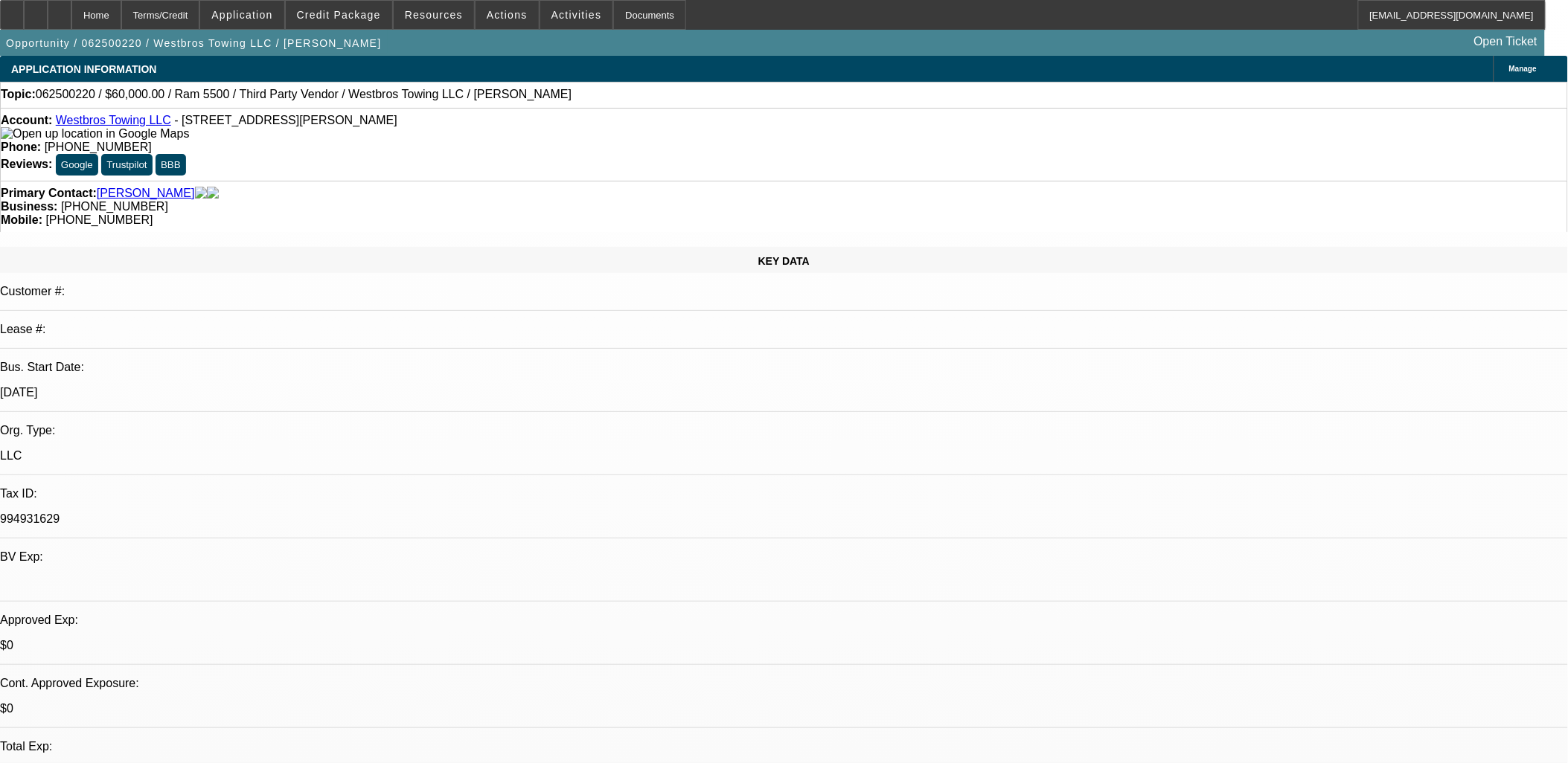
select select "0"
select select "0.1"
select select "0"
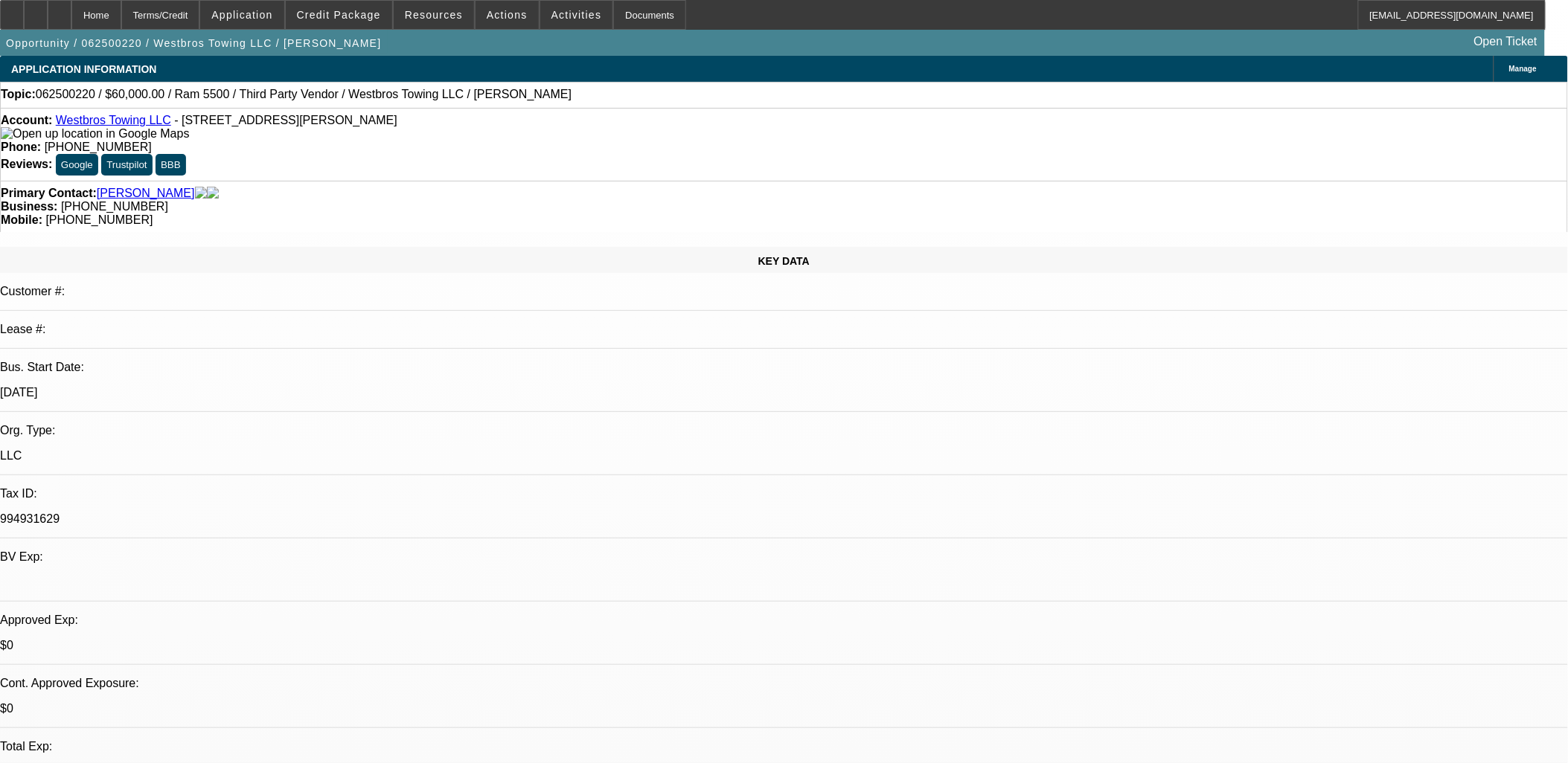
select select "0.1"
select select "0"
select select "0.1"
select select "0"
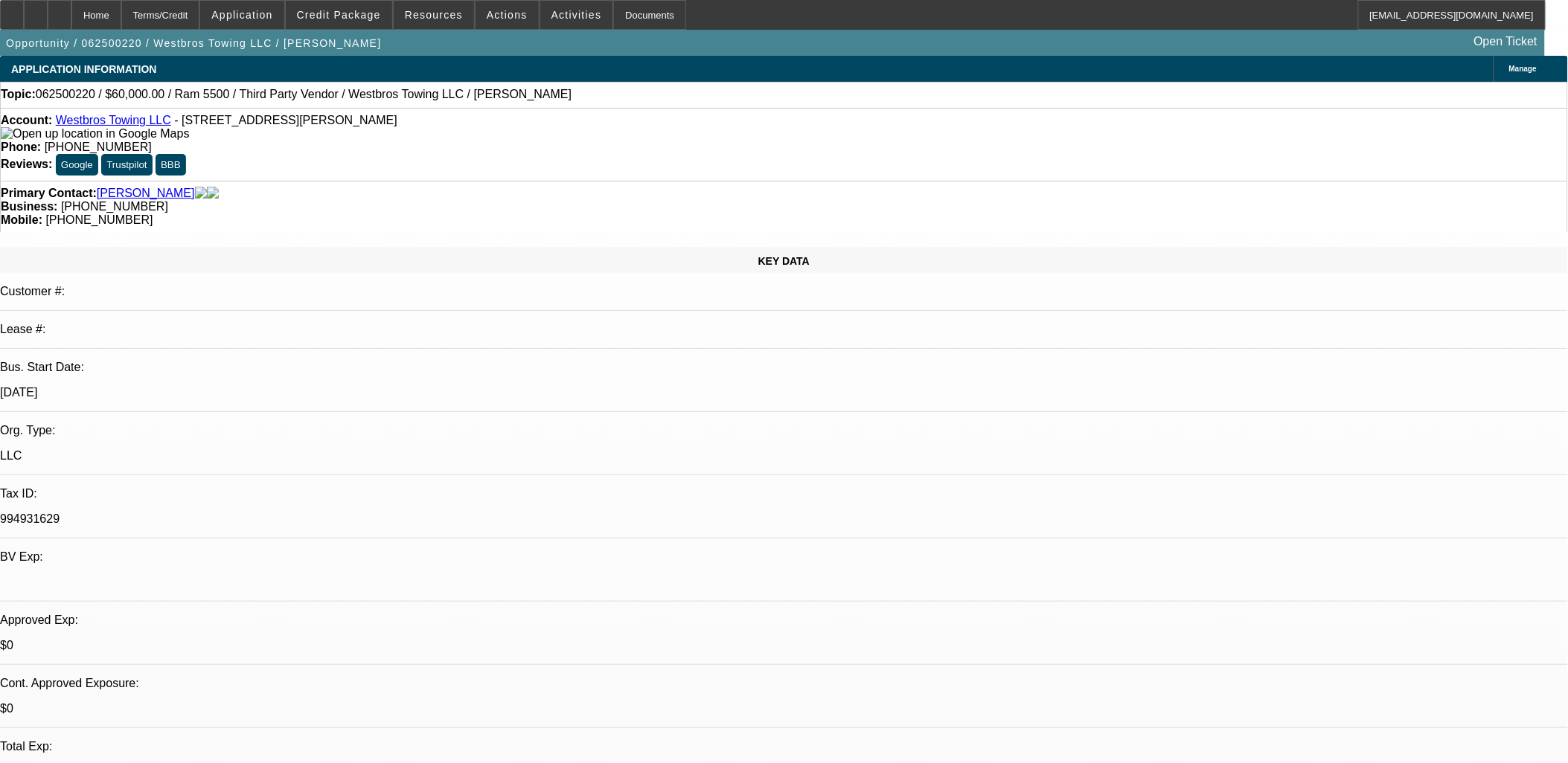
select select "0"
select select "0.1"
select select "1"
select select "4"
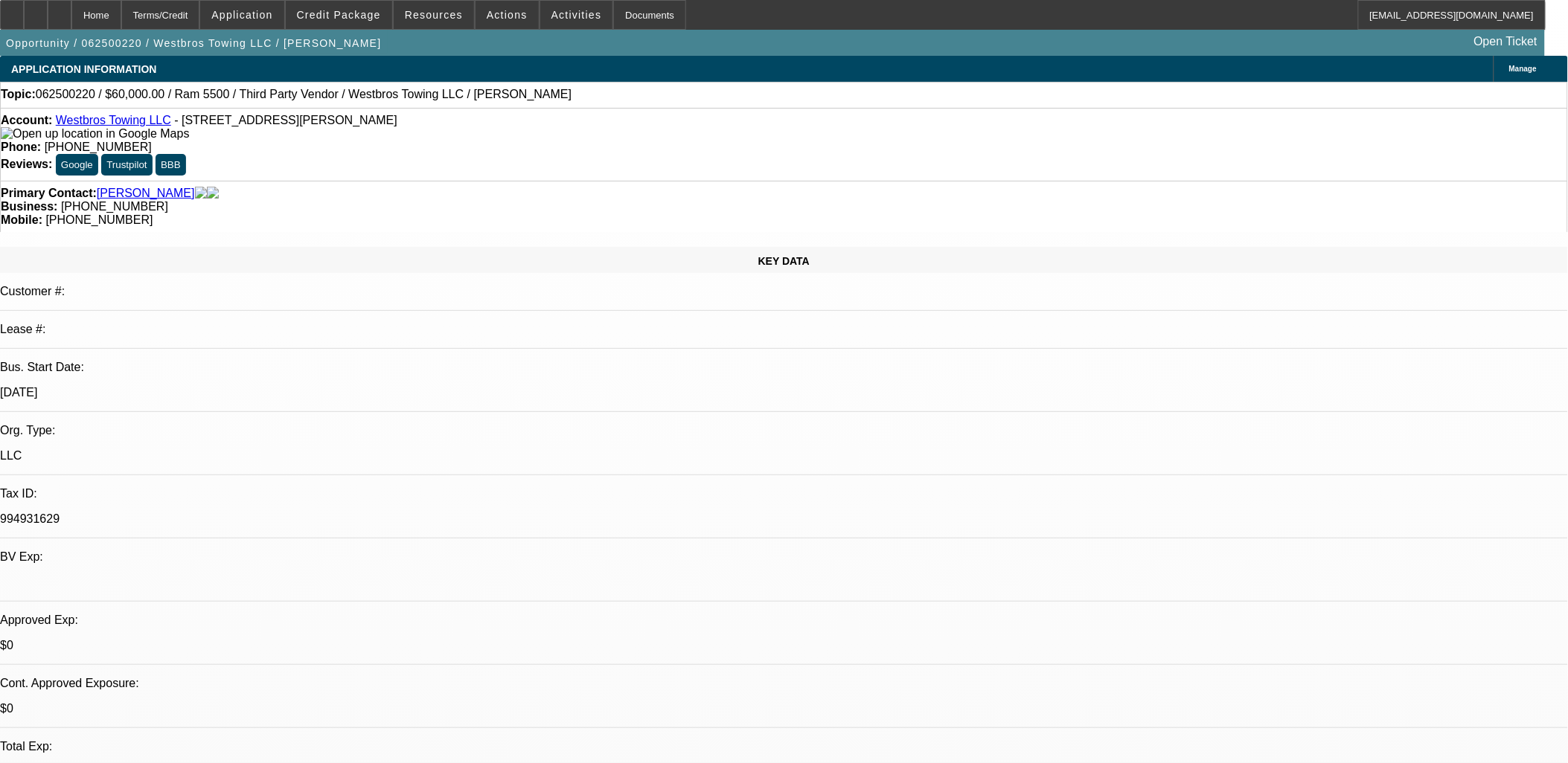
select select "1"
select select "4"
select select "1"
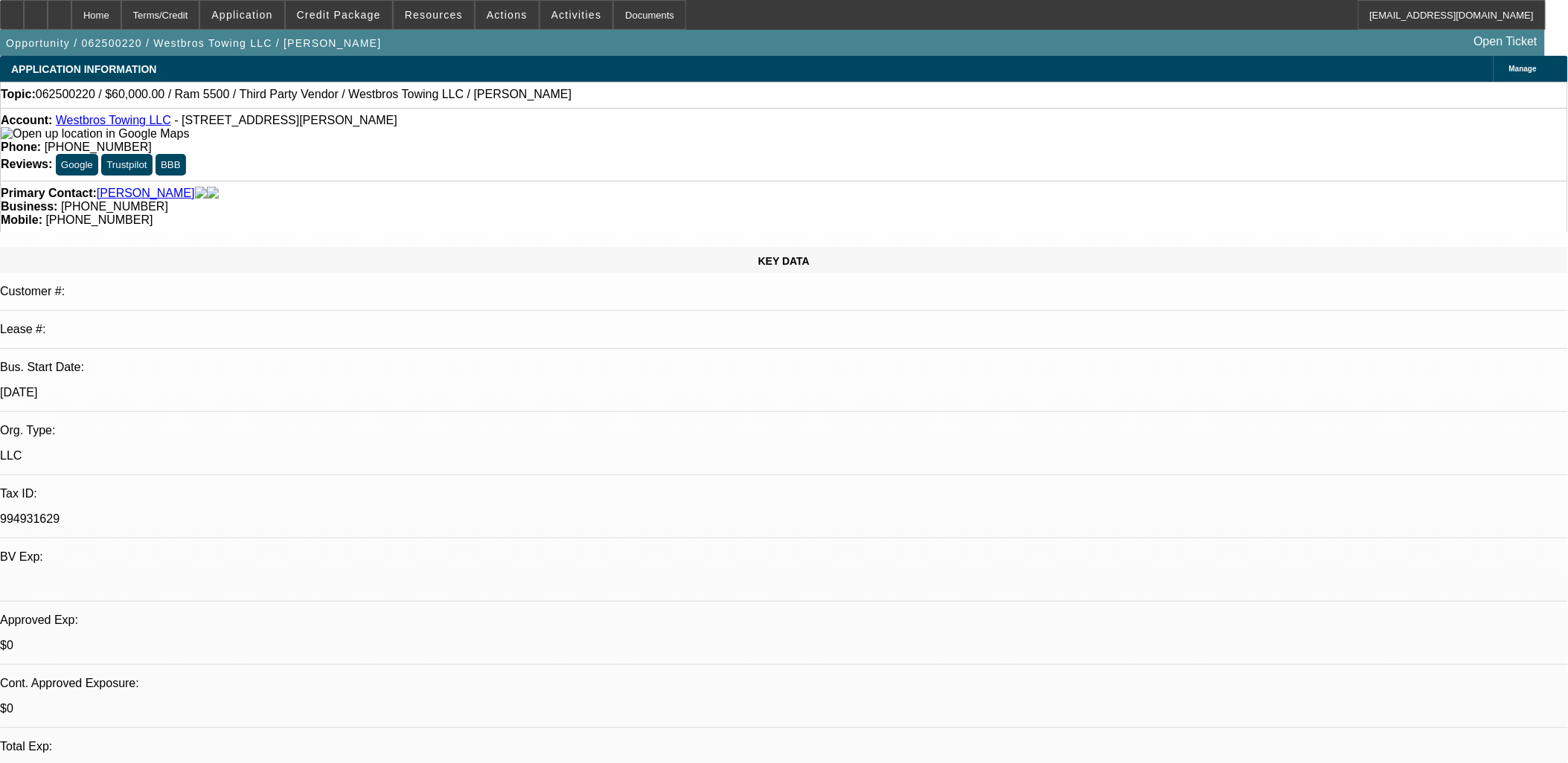
select select "4"
select select "1"
select select "4"
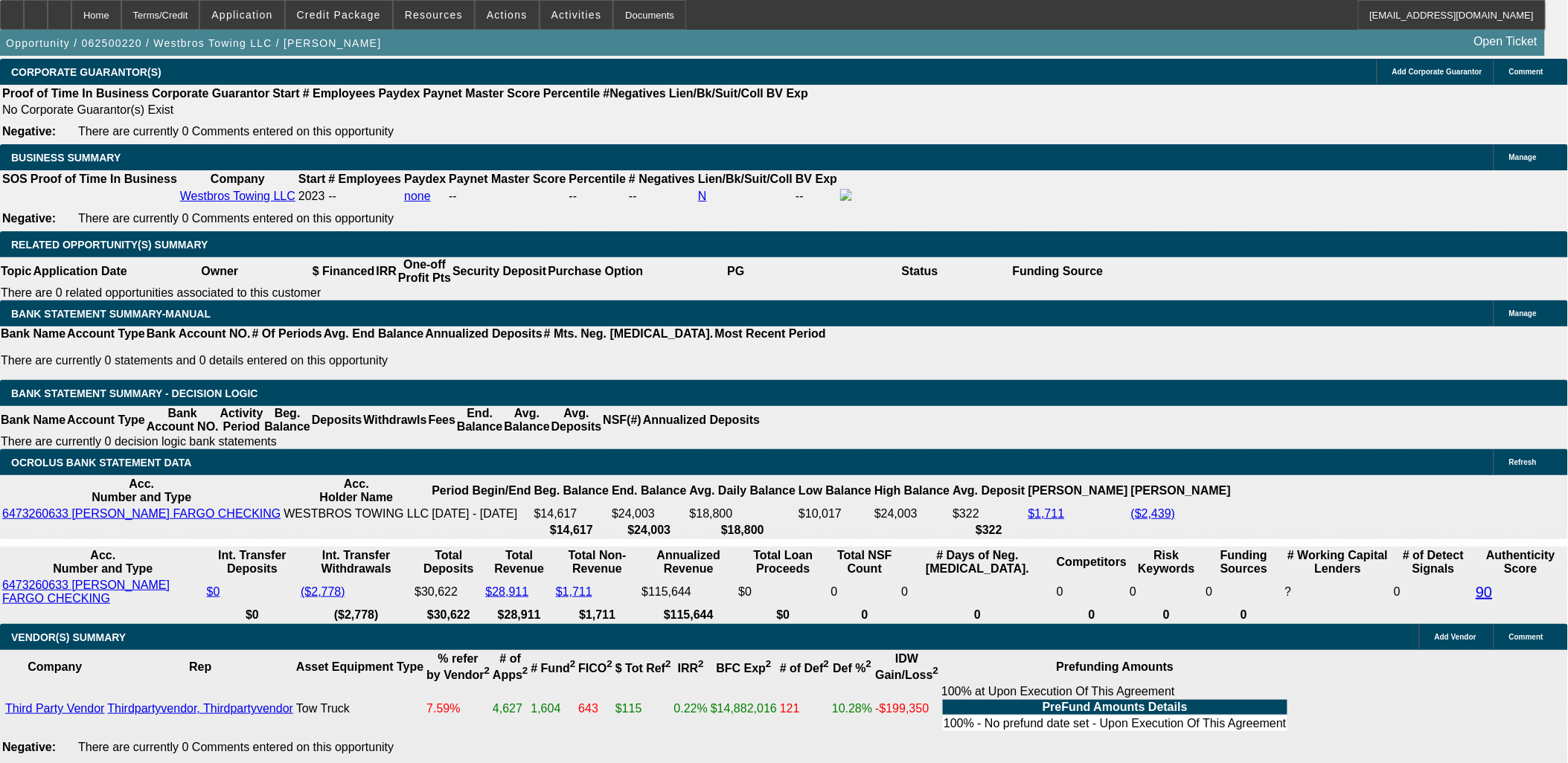
scroll to position [2122, 0]
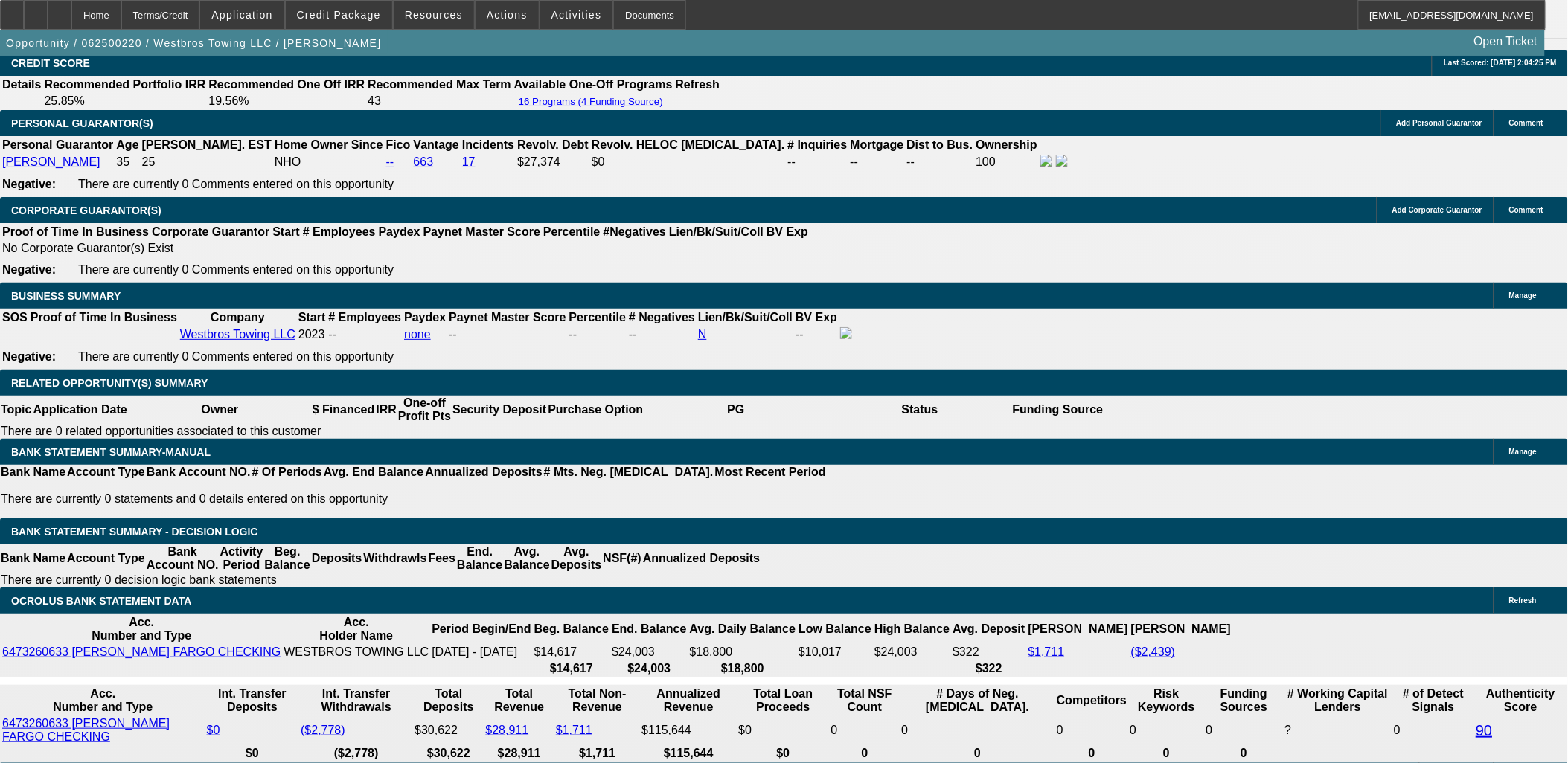
drag, startPoint x: 1285, startPoint y: 254, endPoint x: 1277, endPoint y: 251, distance: 8.5
drag, startPoint x: 1211, startPoint y: 360, endPoint x: 1222, endPoint y: 362, distance: 11.2
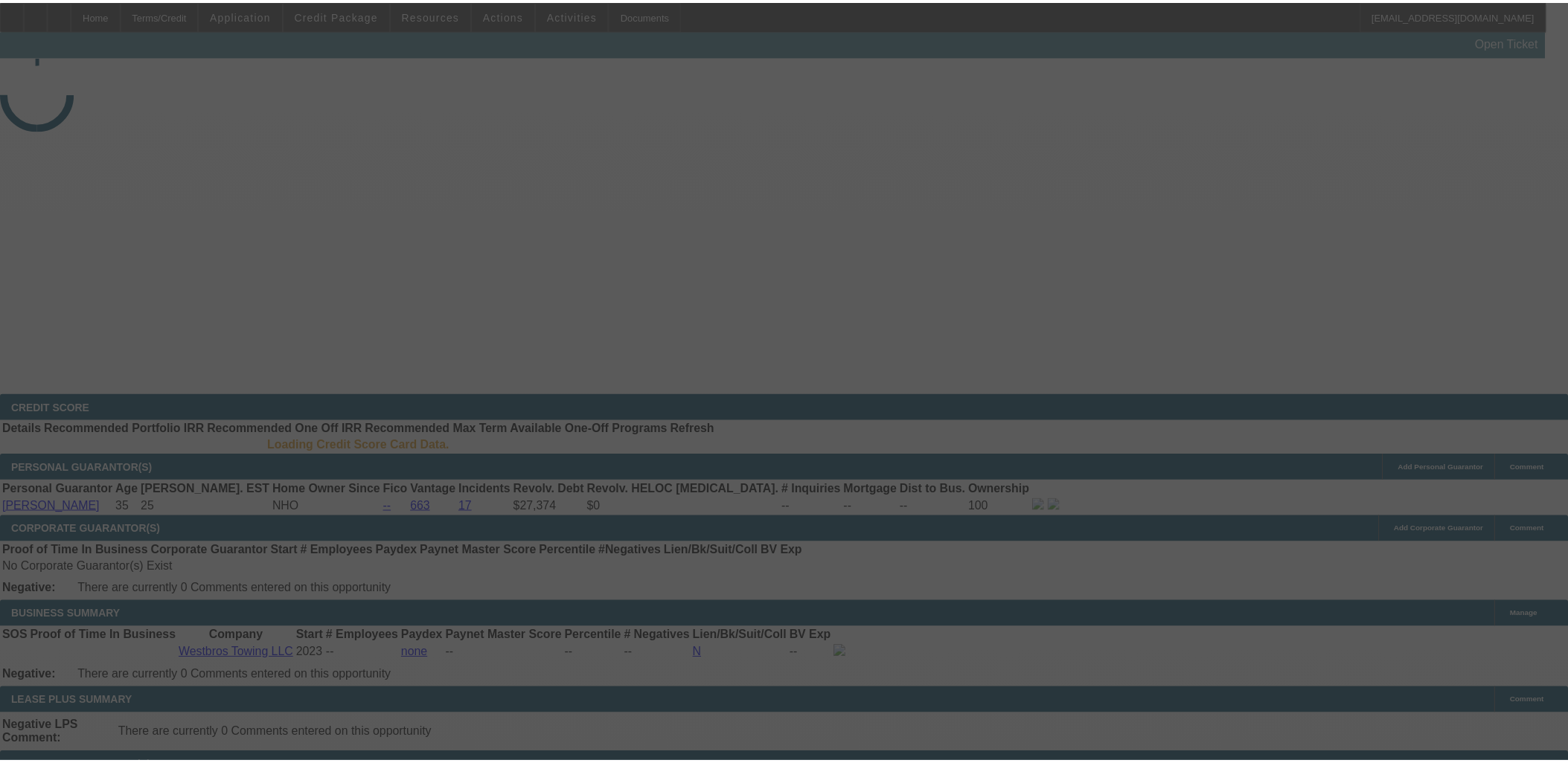
scroll to position [2122, 0]
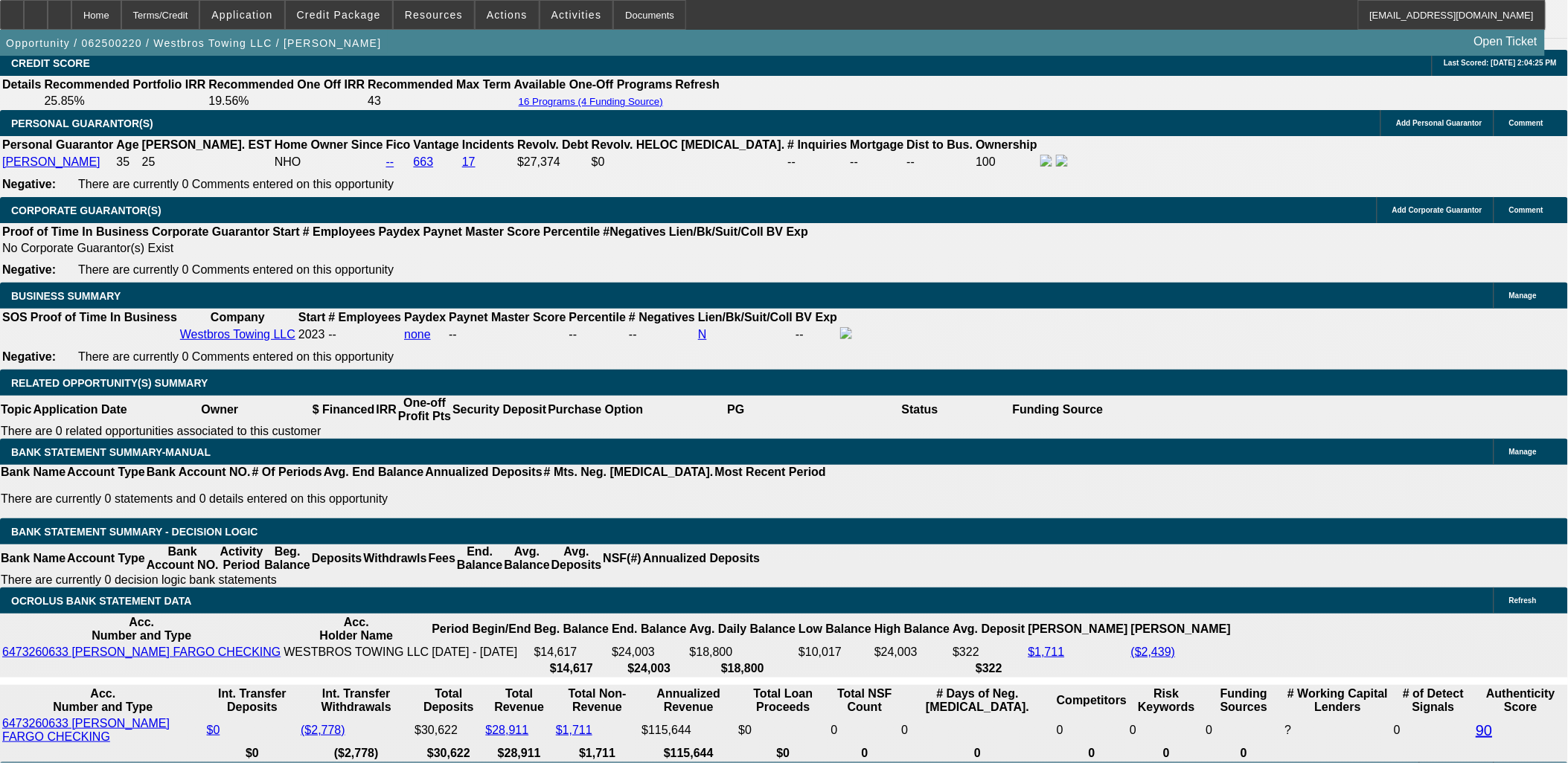
select select "0"
select select "0.1"
select select "0"
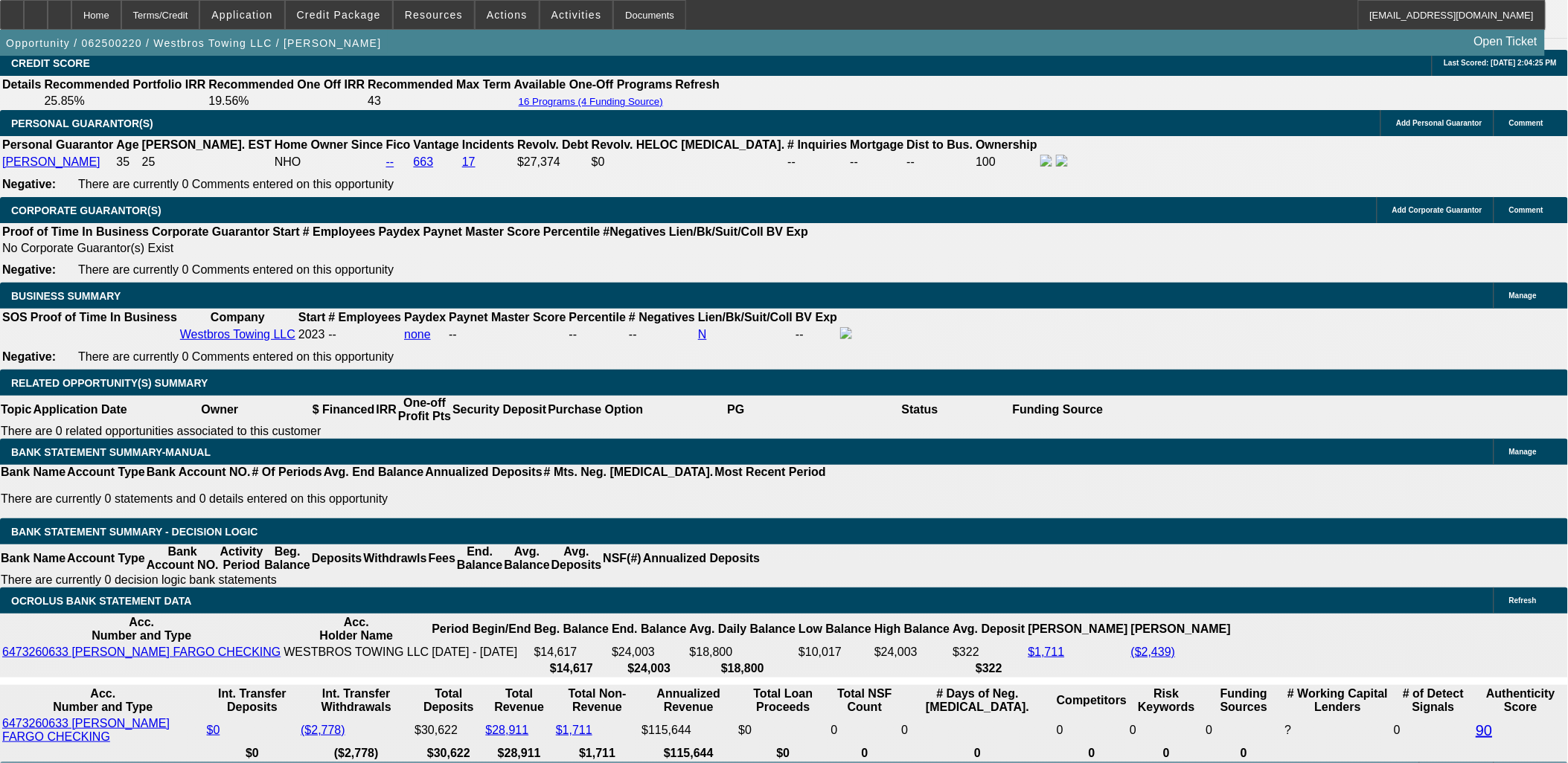
select select "0.1"
select select "0"
select select "0.1"
select select "0"
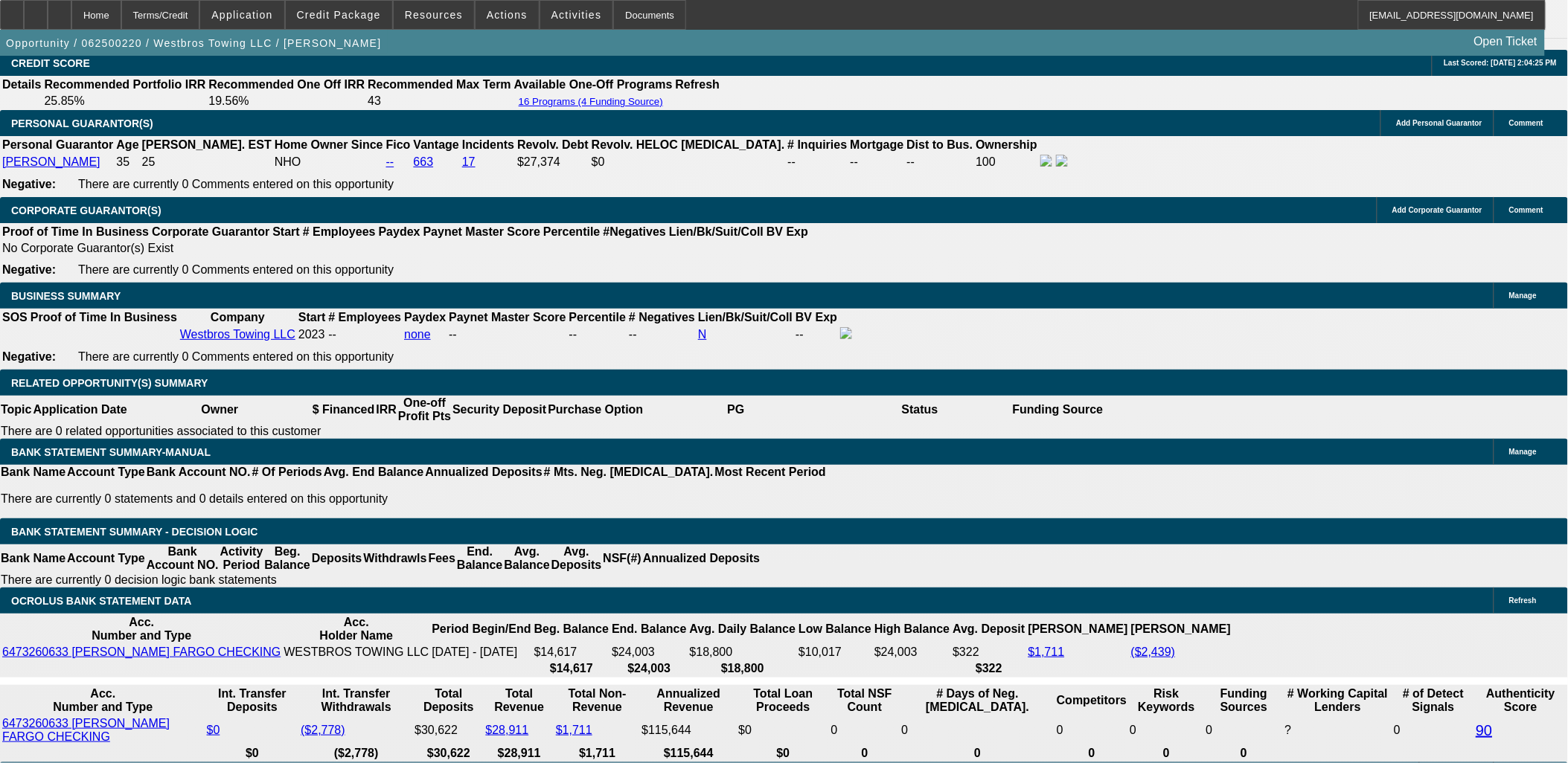
select select "0"
select select "0.1"
select select "1"
select select "4"
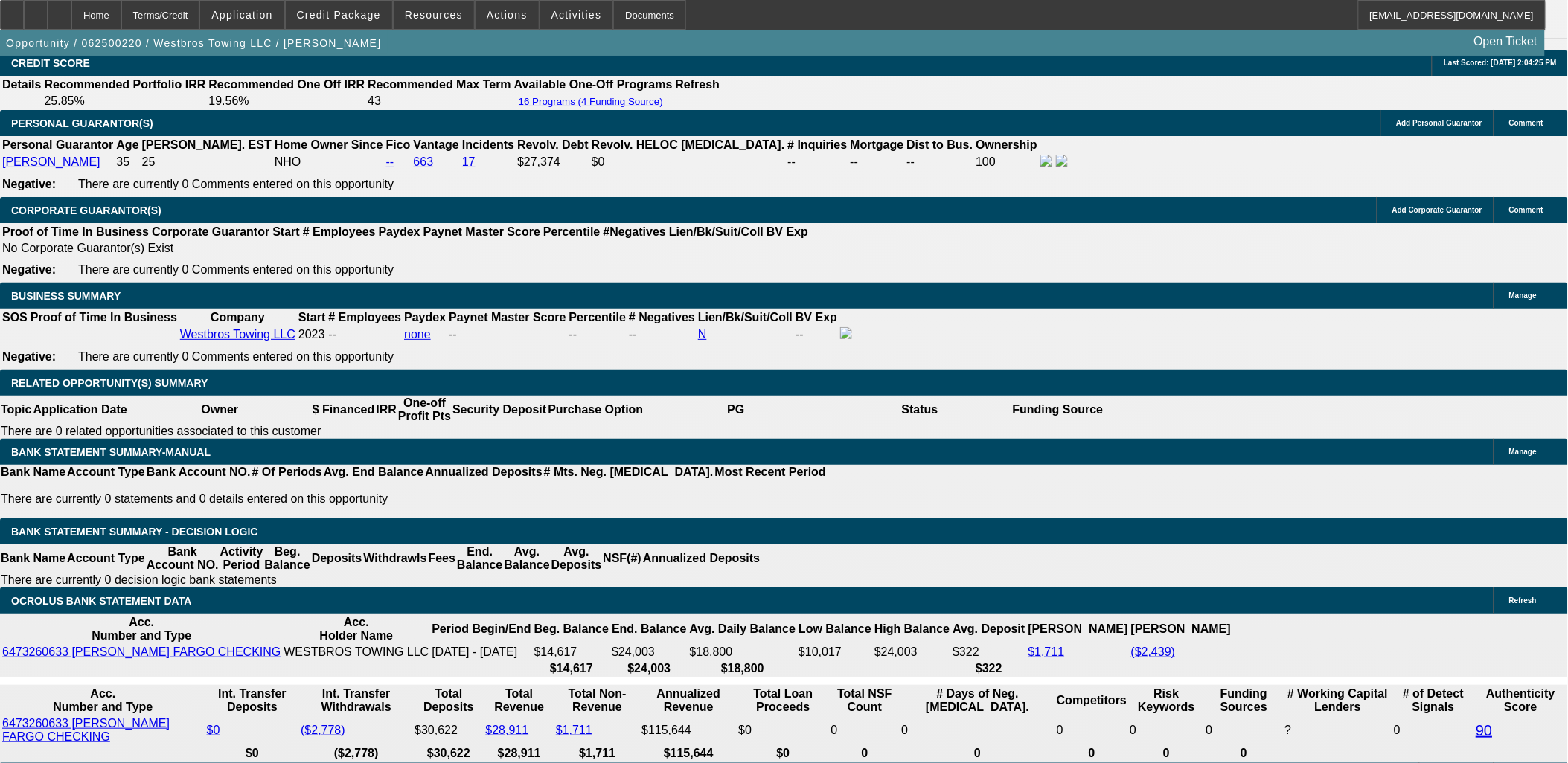
select select "1"
select select "4"
select select "1"
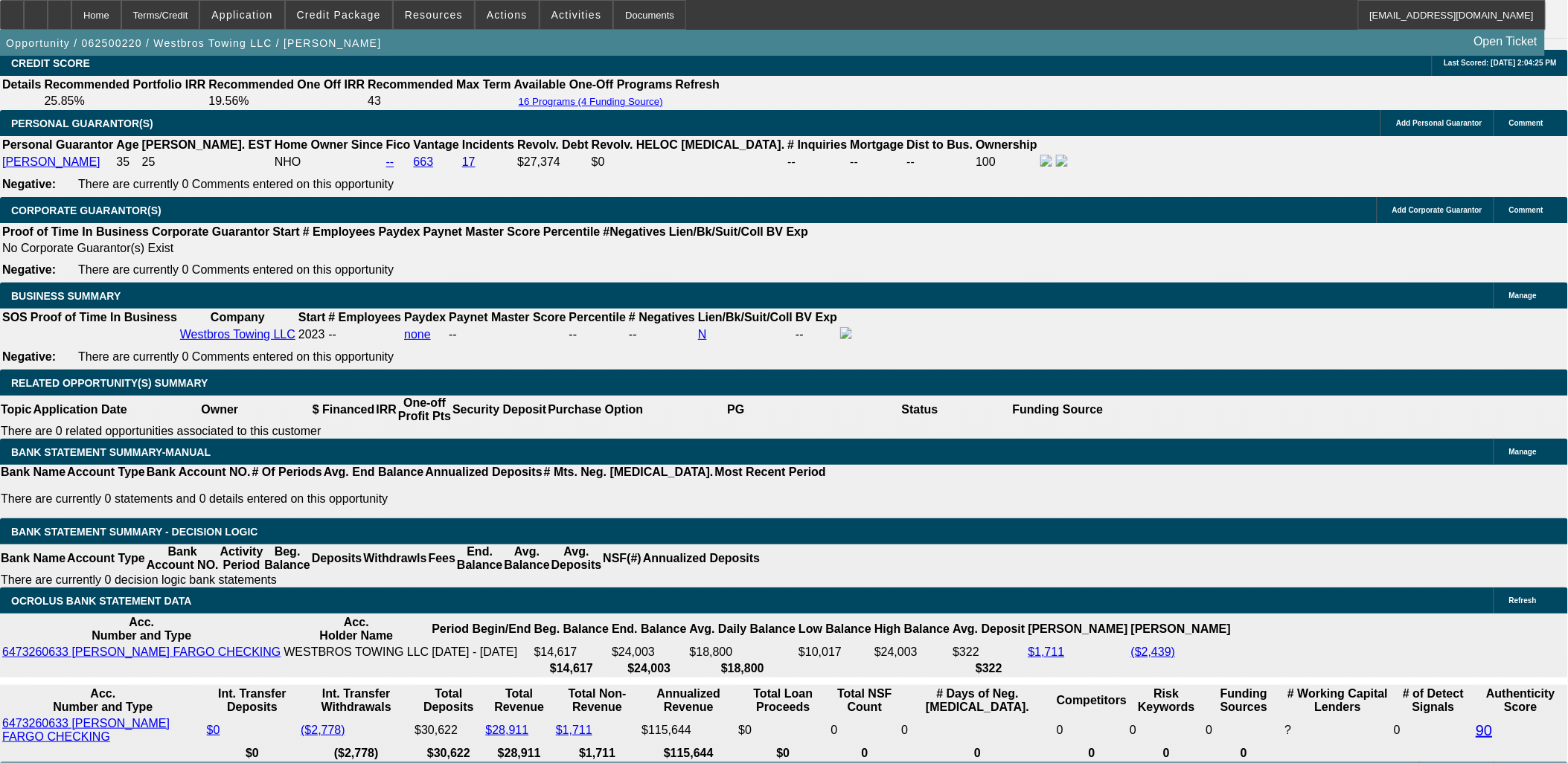
select select "4"
select select "1"
select select "4"
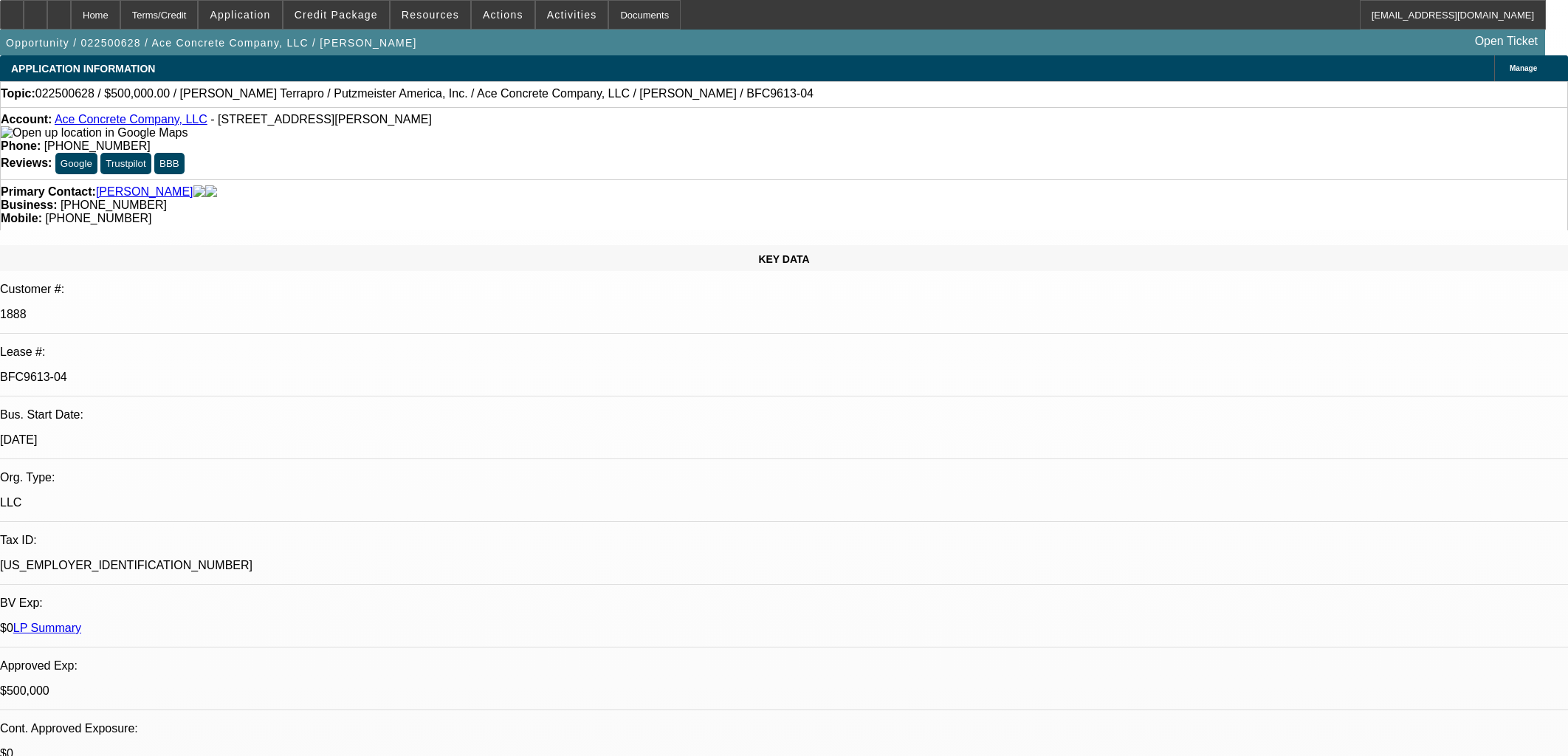
select select "0"
select select "3"
select select "0"
select select "6"
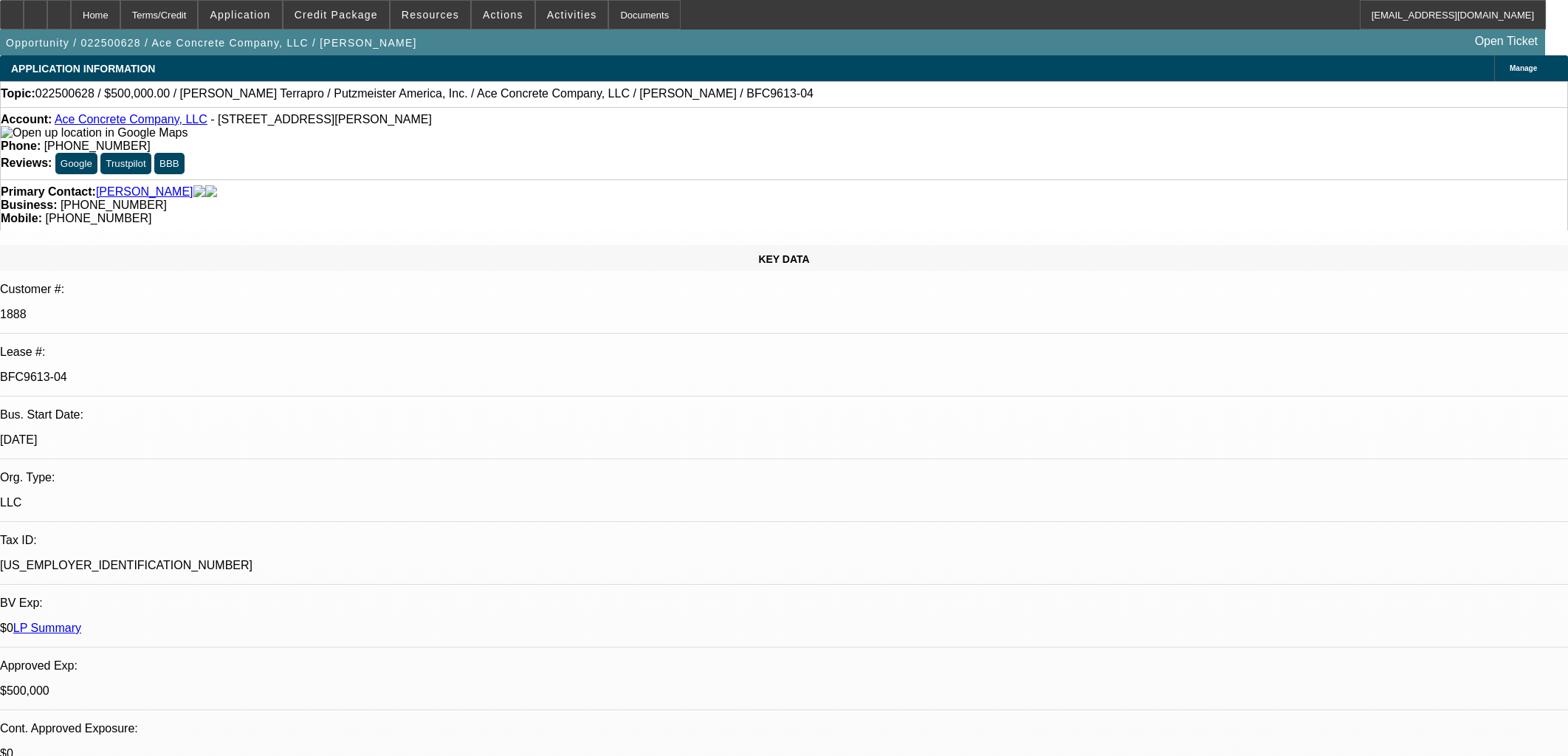
select select "0"
select select "3"
select select "0"
select select "6"
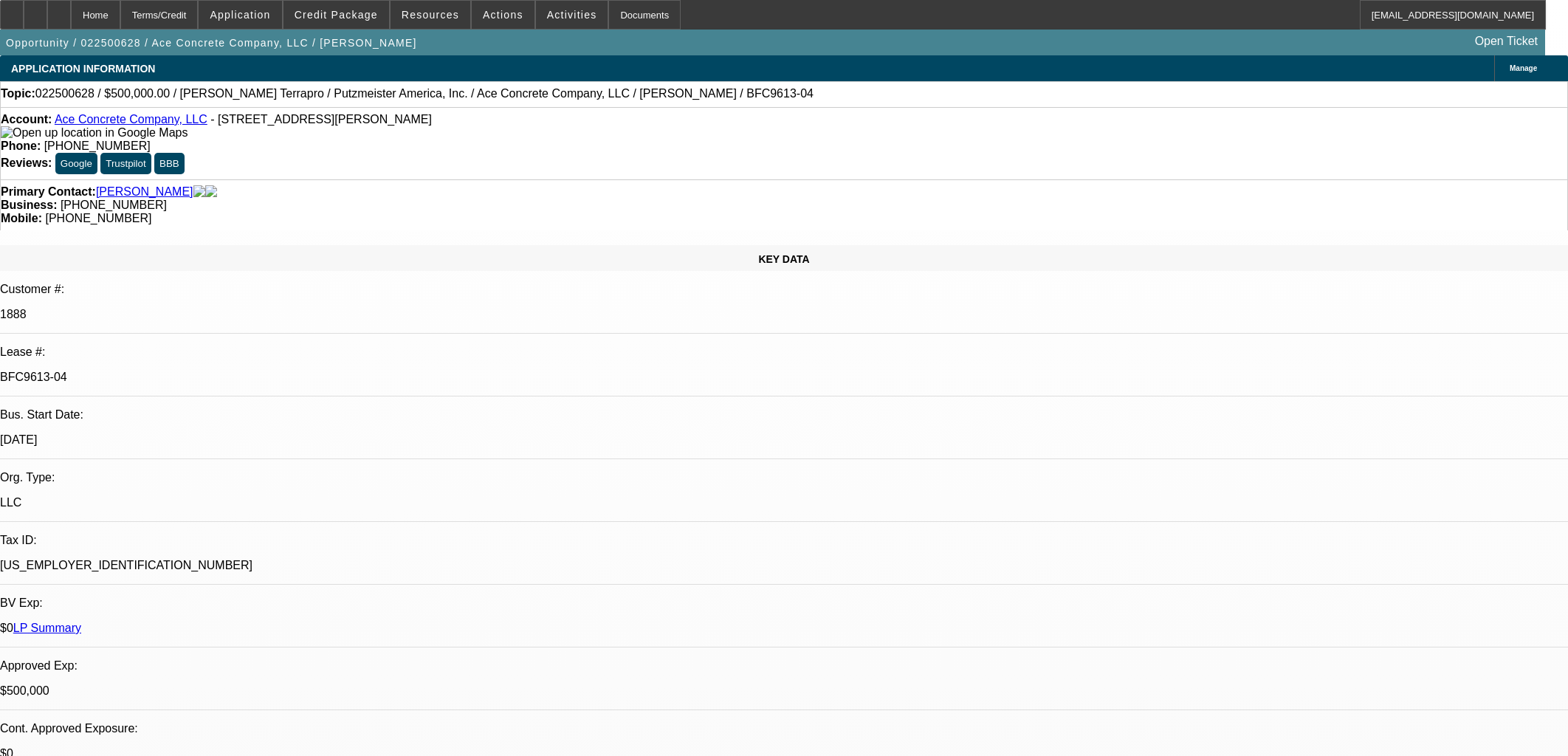
select select "0"
select select "2"
select select "0"
select select "6"
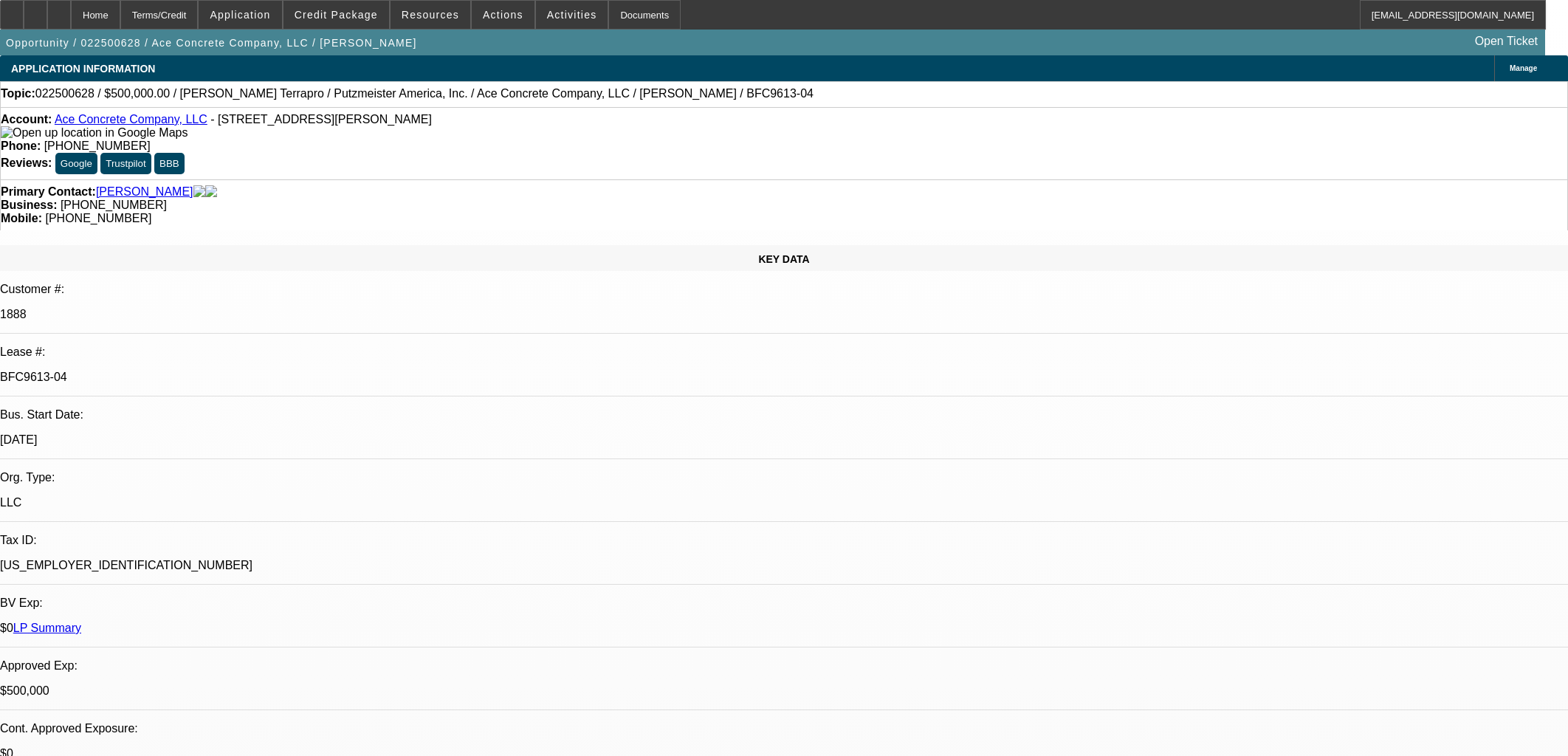
select select "0"
select select "2"
select select "0"
select select "6"
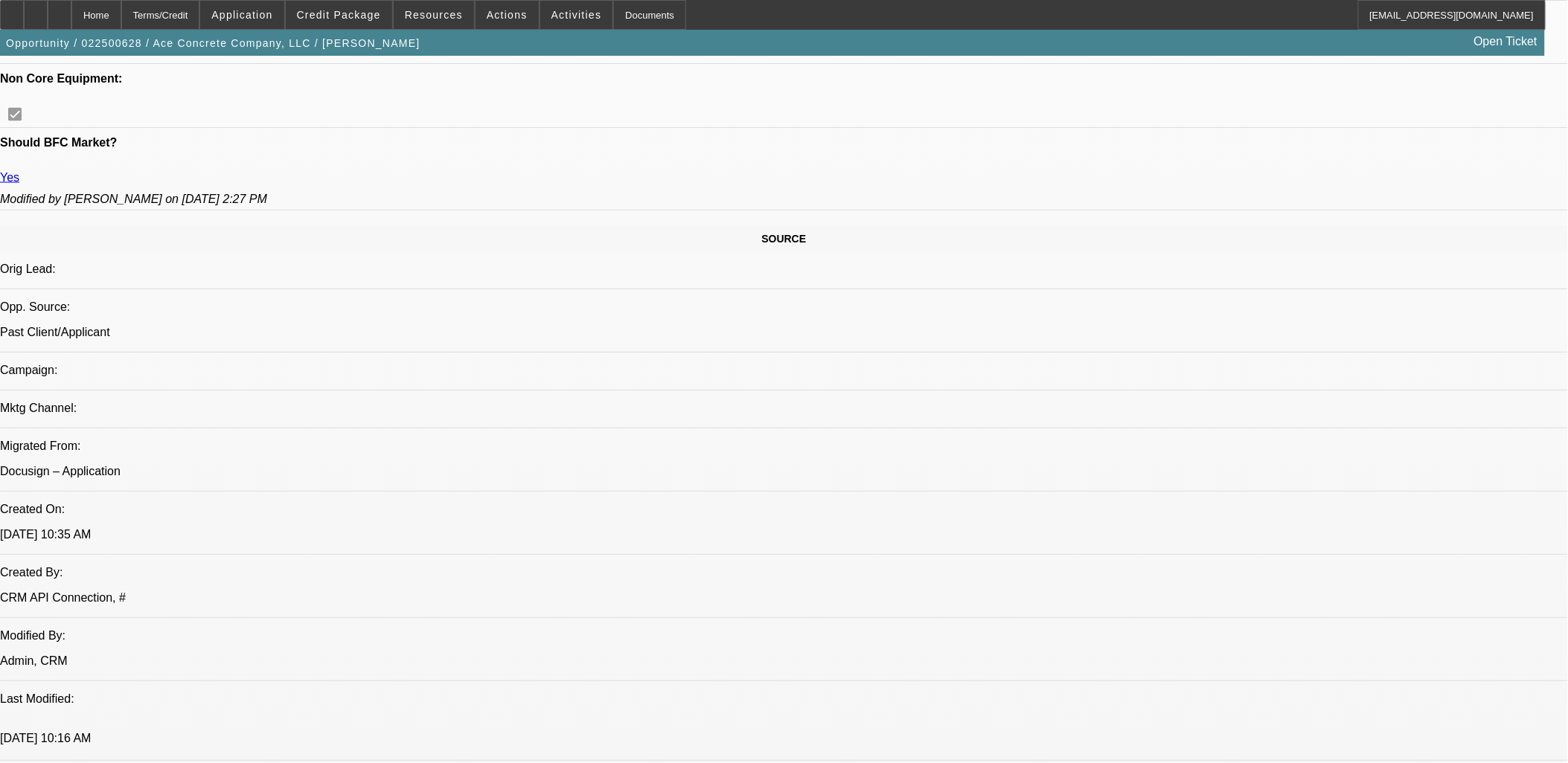
scroll to position [744, 0]
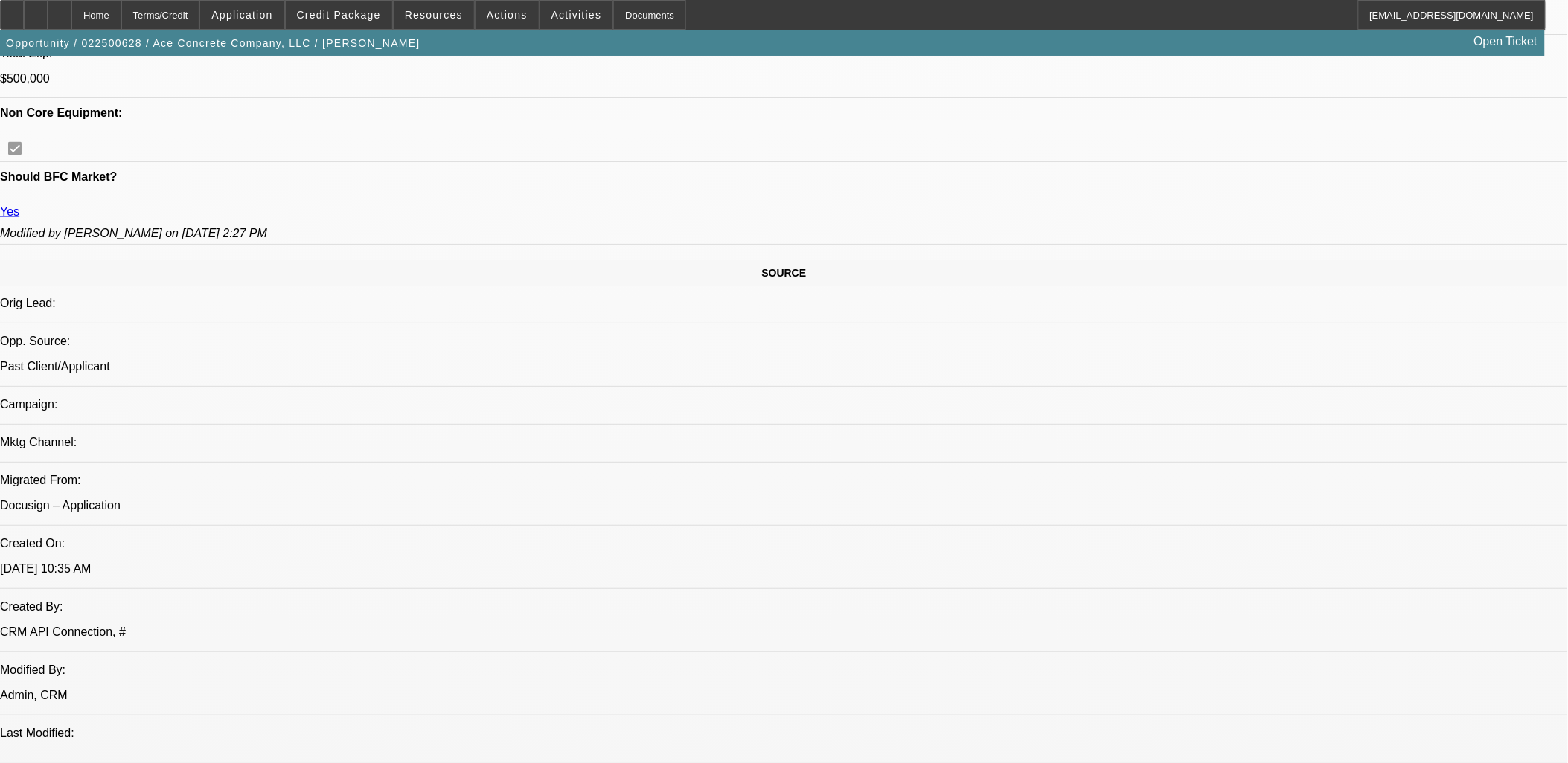
drag, startPoint x: 1235, startPoint y: 313, endPoint x: 1222, endPoint y: 327, distance: 19.1
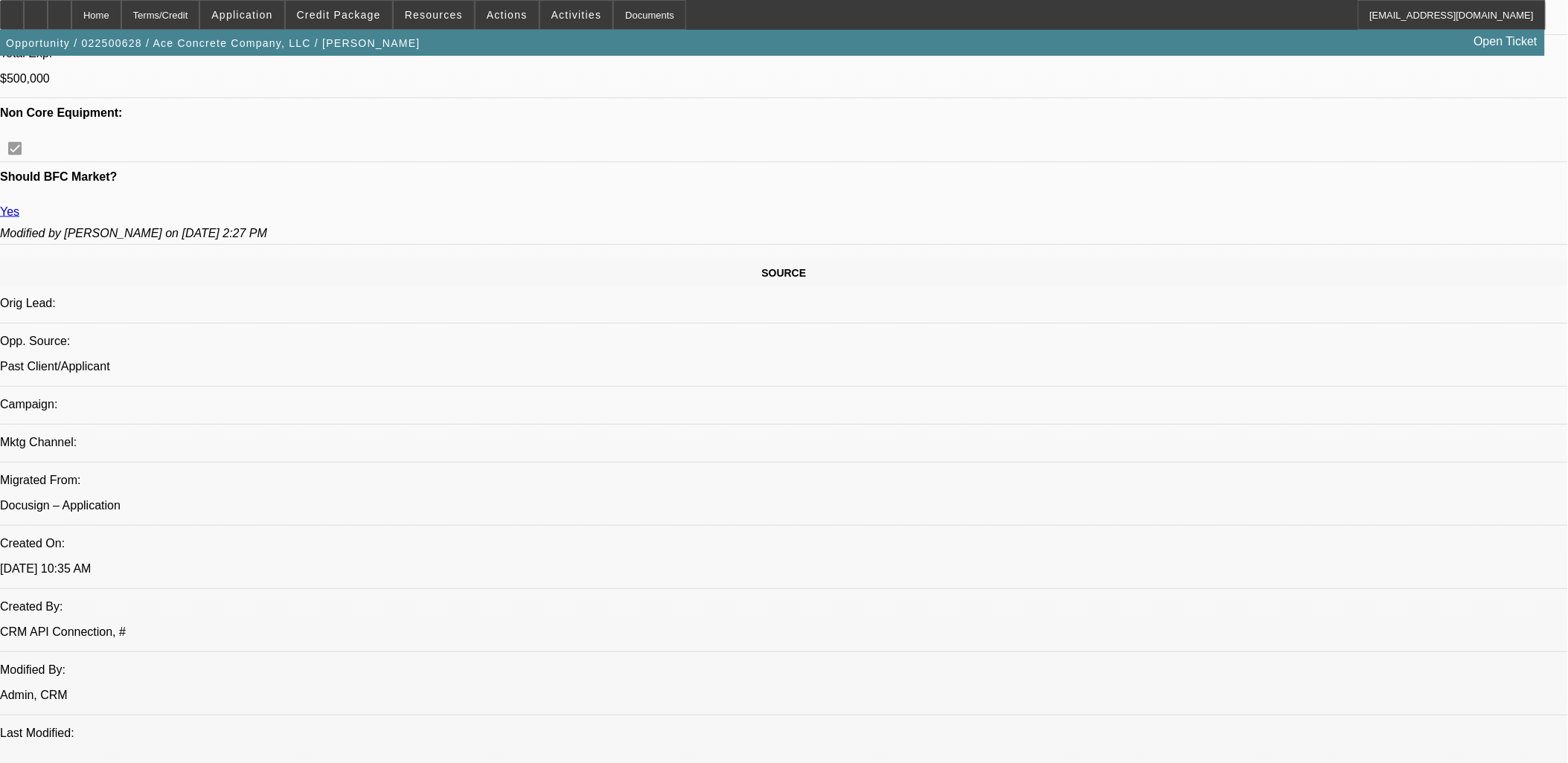
drag, startPoint x: 1397, startPoint y: 547, endPoint x: 1007, endPoint y: 502, distance: 392.6
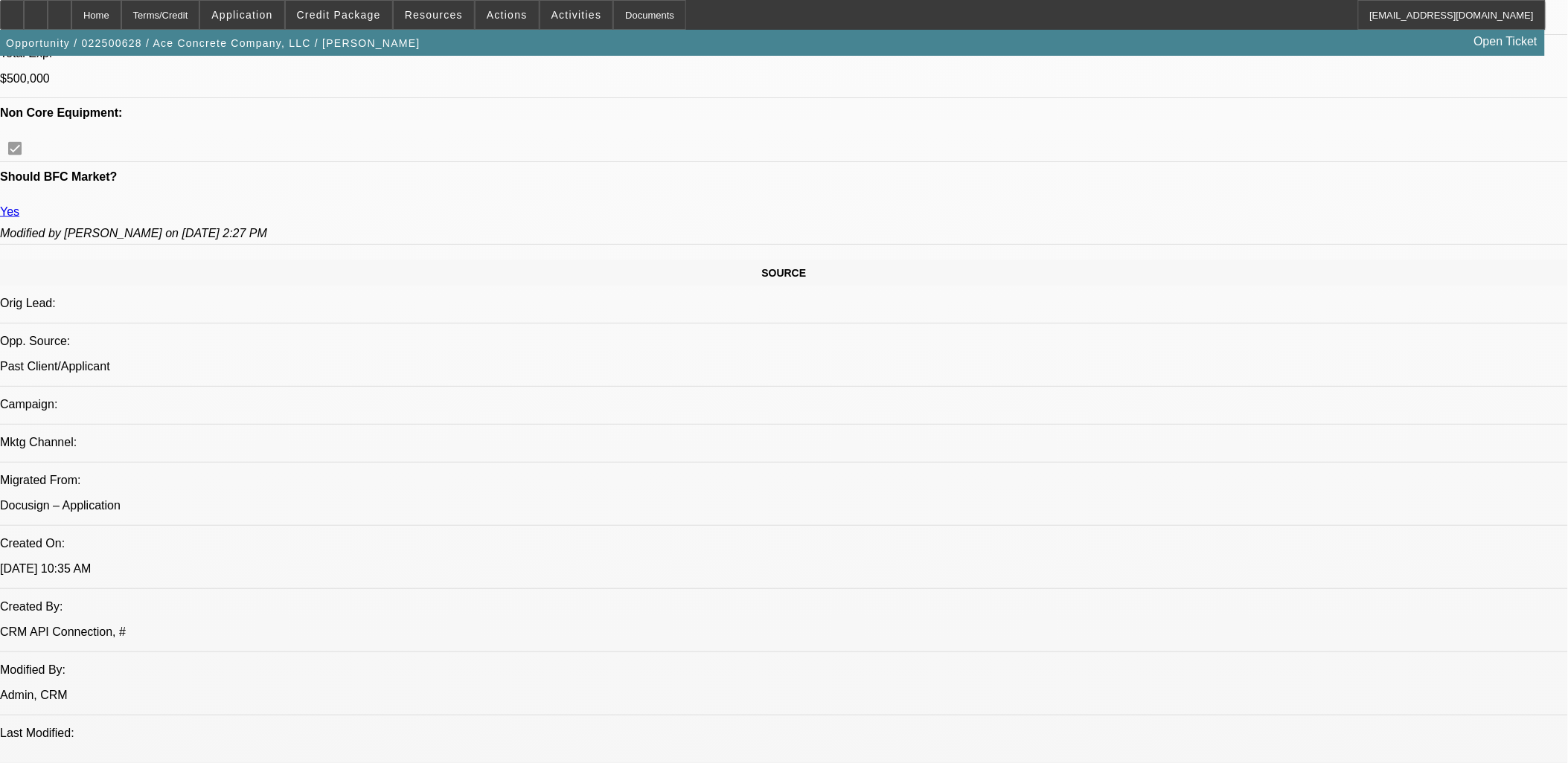
drag, startPoint x: 1007, startPoint y: 502, endPoint x: 1114, endPoint y: 516, distance: 107.9
drag, startPoint x: 1314, startPoint y: 538, endPoint x: 1055, endPoint y: 508, distance: 260.7
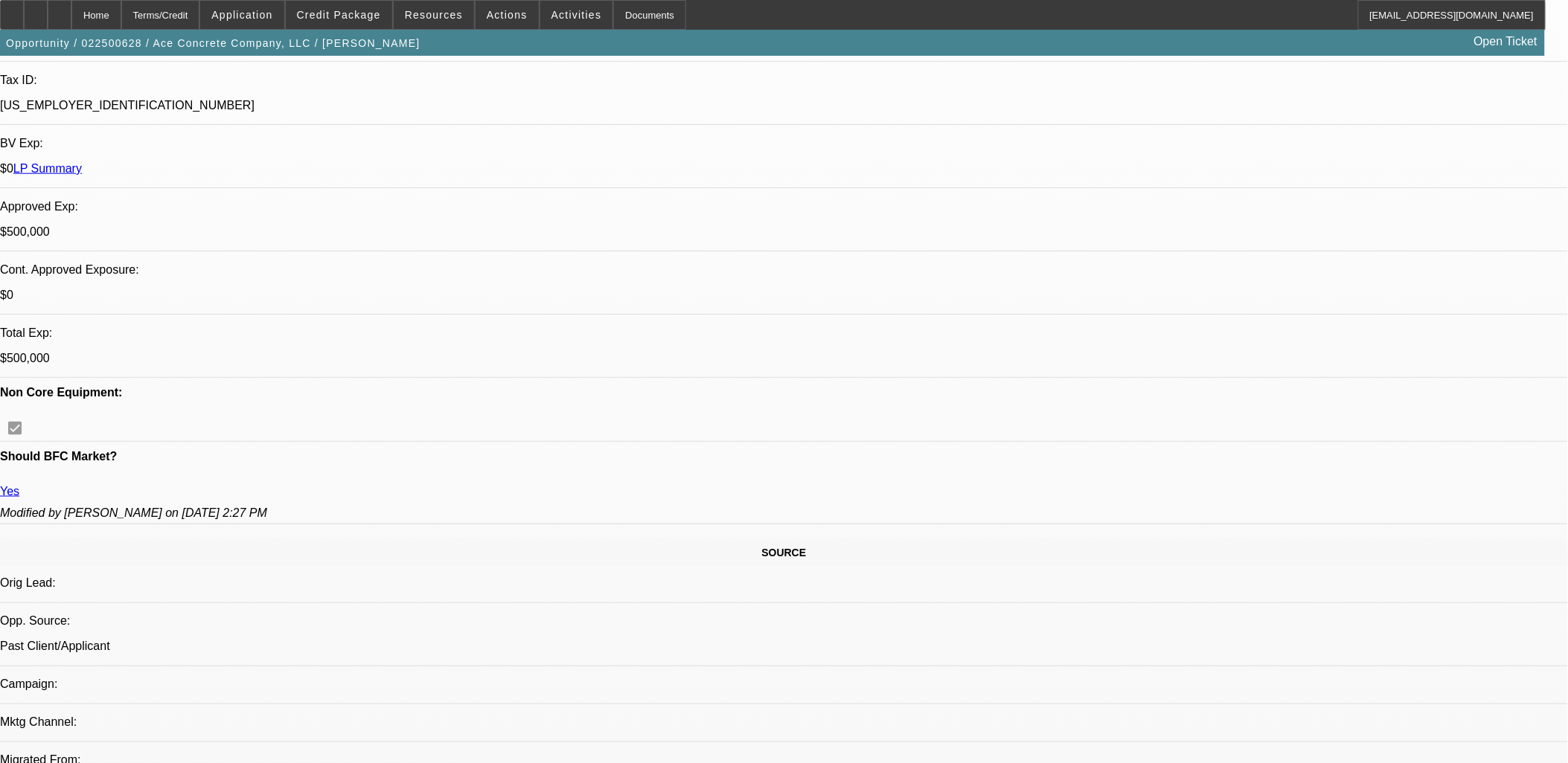
scroll to position [331, 0]
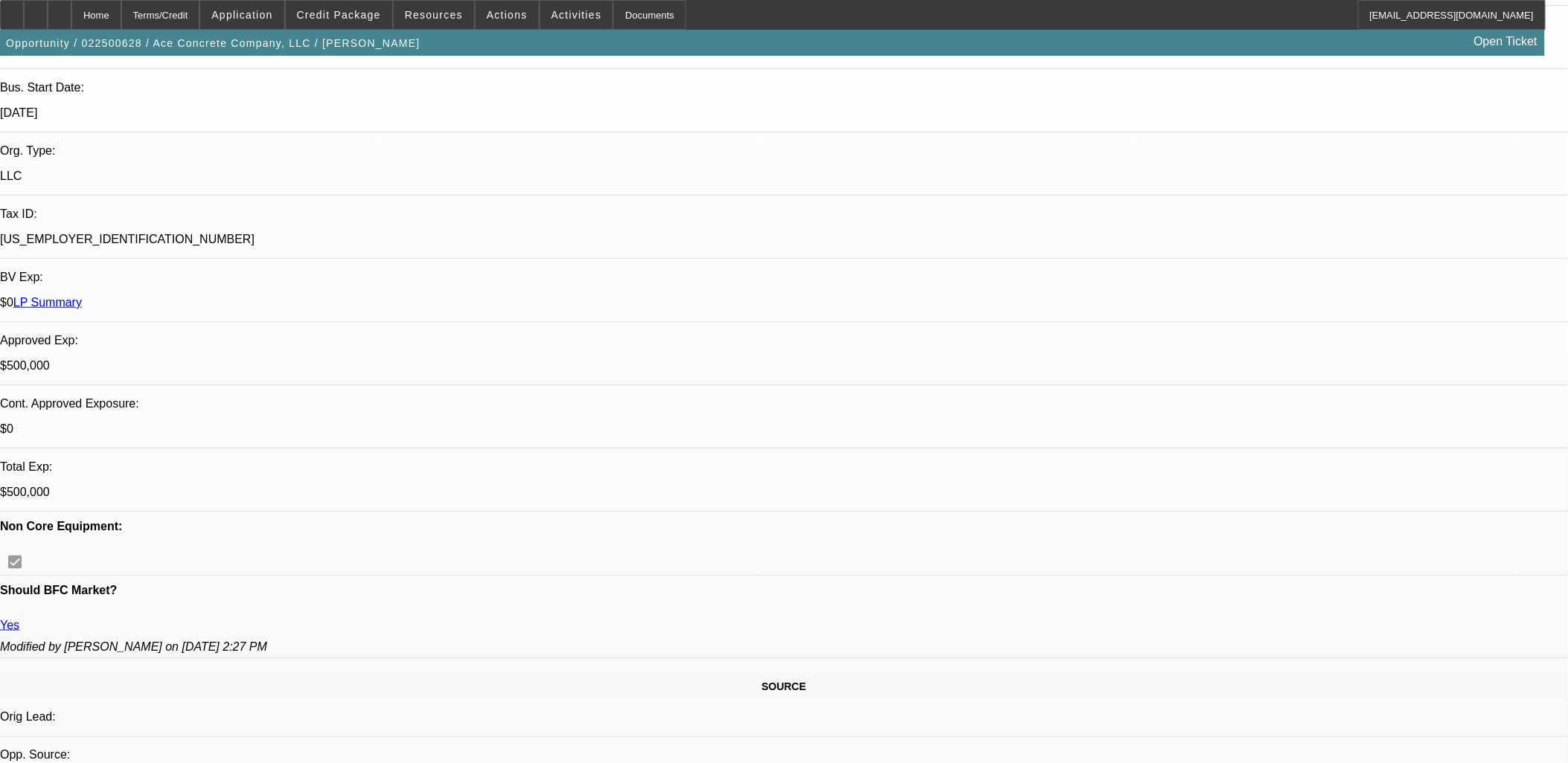
drag, startPoint x: 429, startPoint y: 369, endPoint x: 203, endPoint y: 419, distance: 231.5
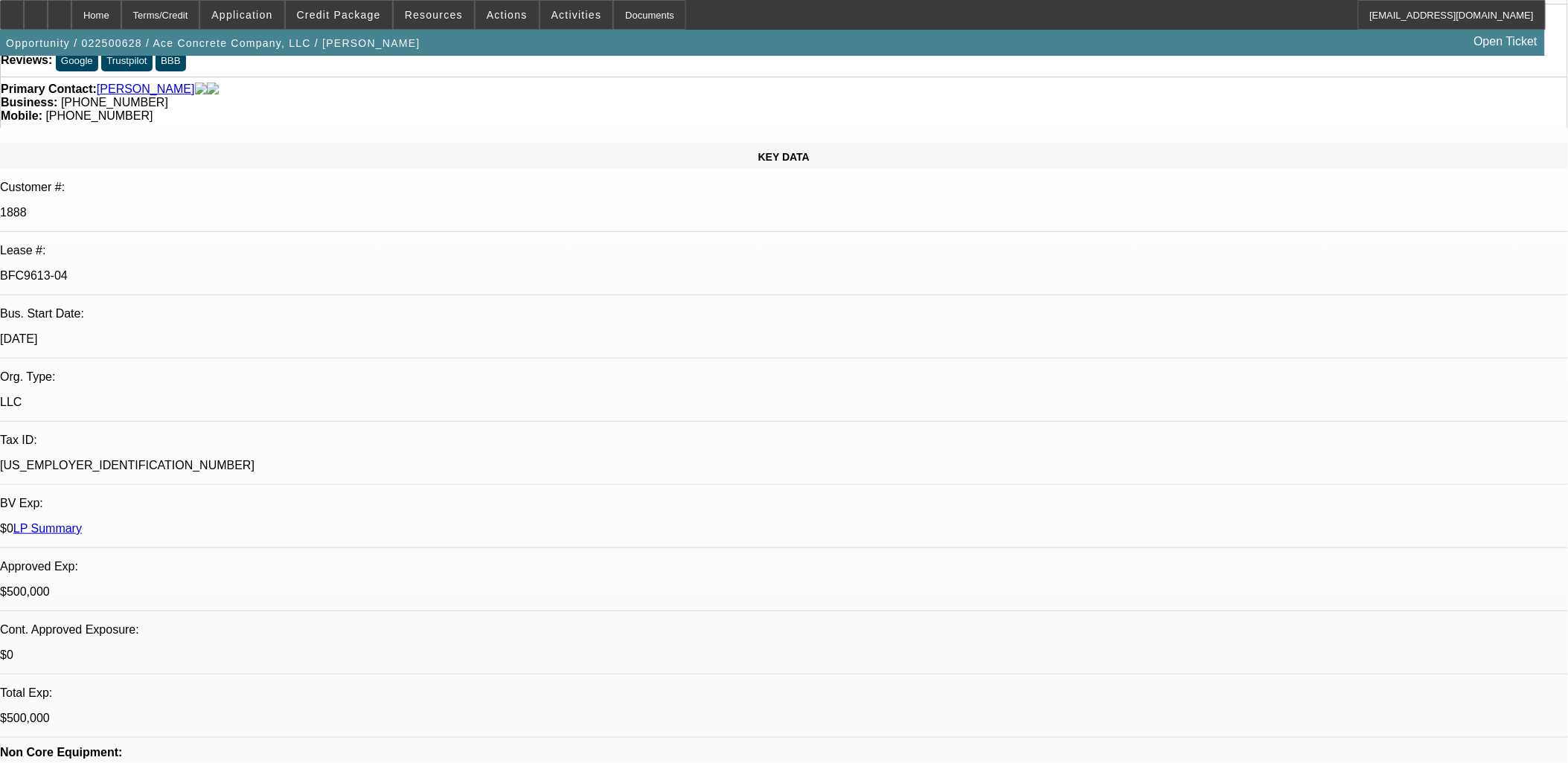
scroll to position [0, 0]
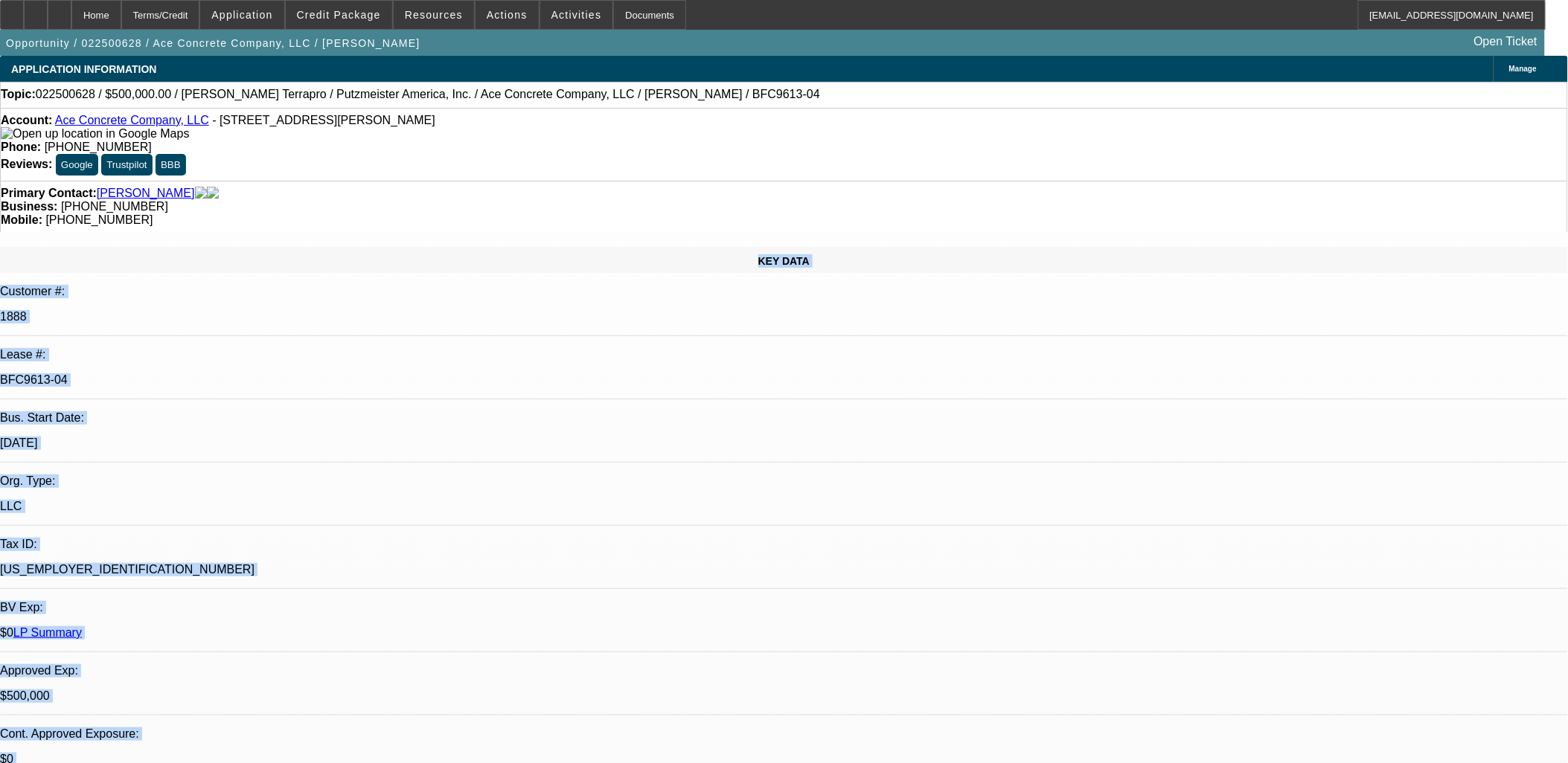
drag, startPoint x: 124, startPoint y: 210, endPoint x: 432, endPoint y: 406, distance: 365.1
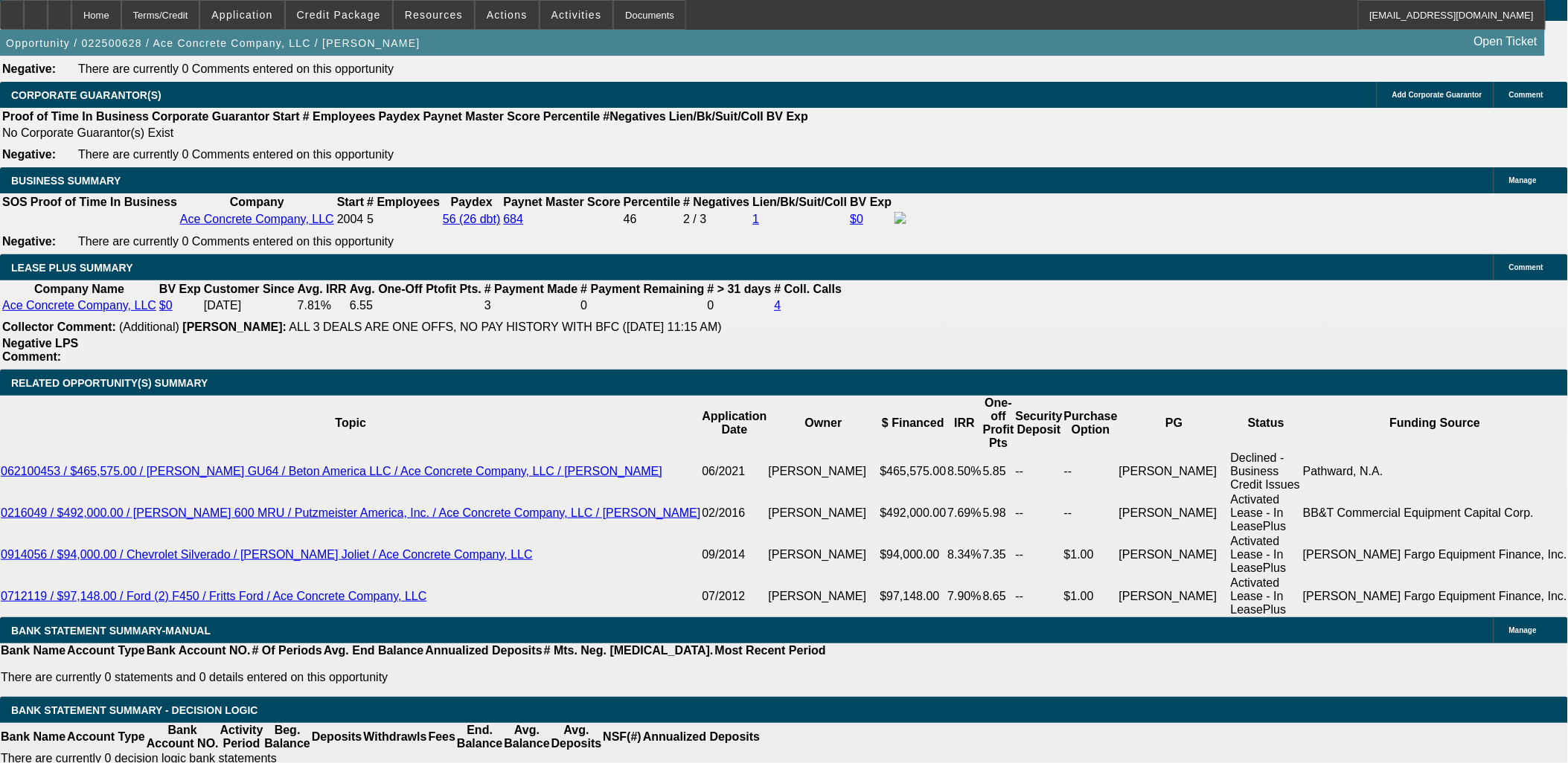
scroll to position [2313, 0]
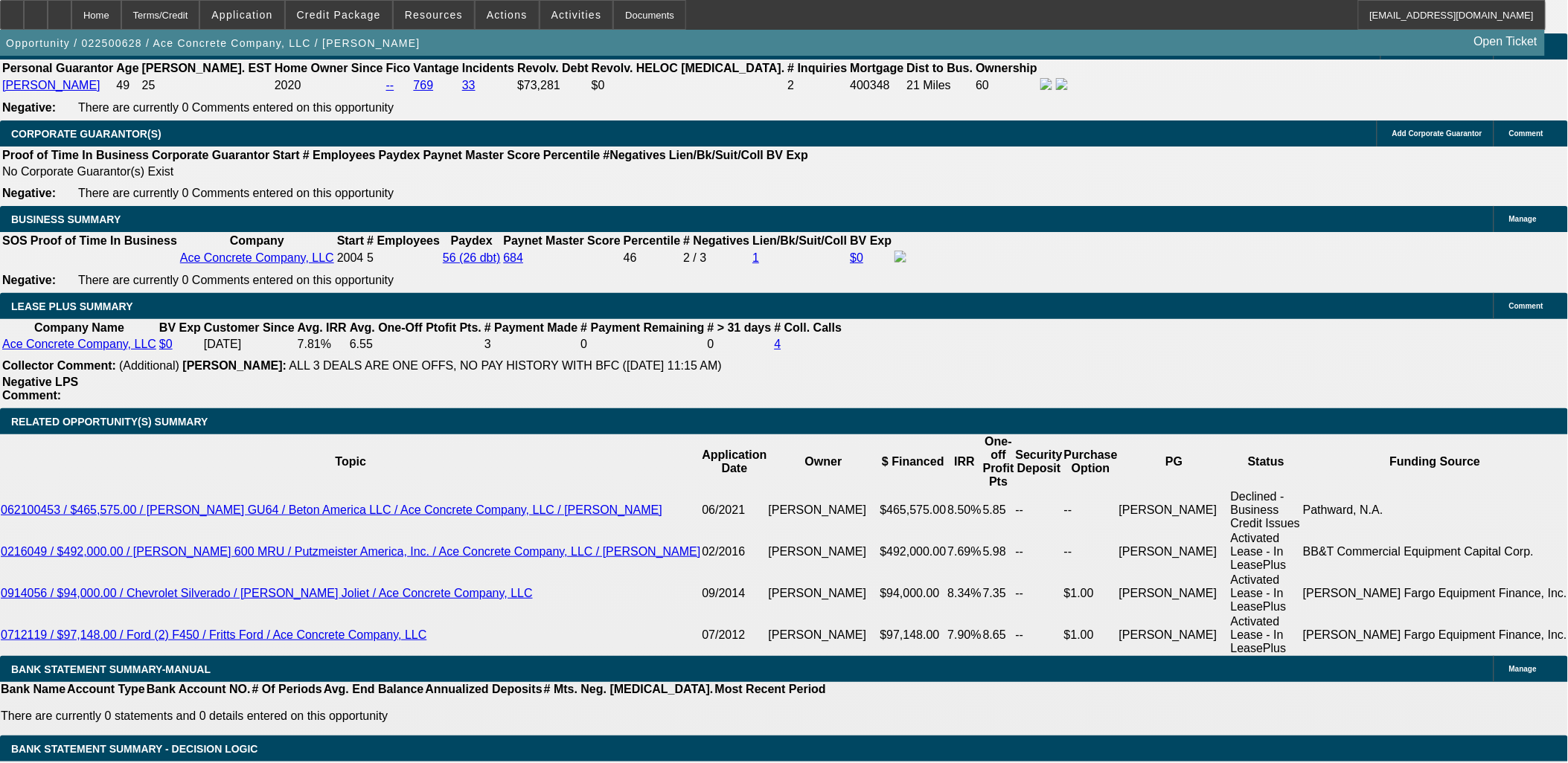
drag, startPoint x: 332, startPoint y: 268, endPoint x: 388, endPoint y: 301, distance: 65.0
drag, startPoint x: 388, startPoint y: 301, endPoint x: 321, endPoint y: 221, distance: 104.4
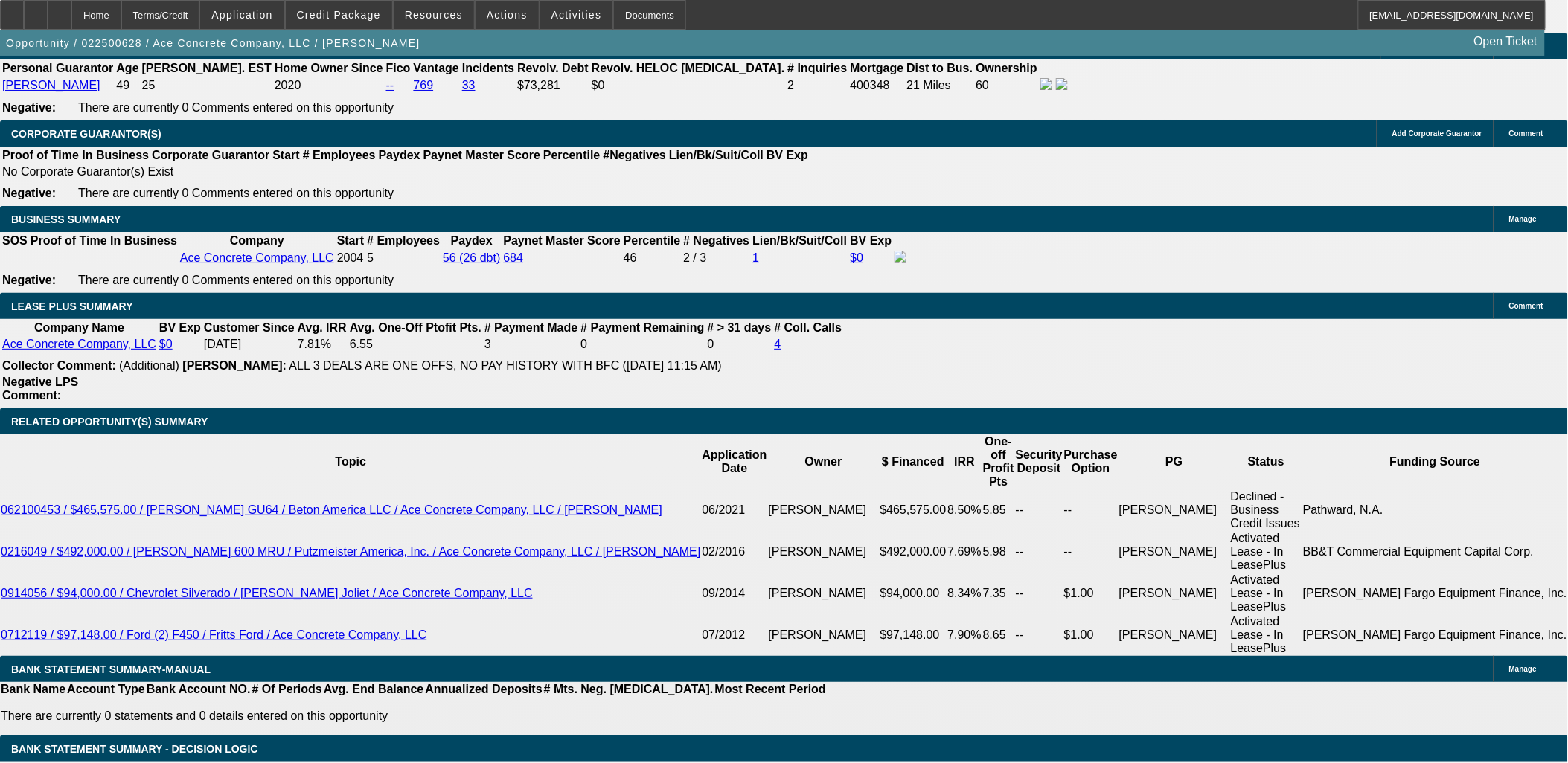
drag, startPoint x: 321, startPoint y: 221, endPoint x: 391, endPoint y: 302, distance: 107.1
drag, startPoint x: 108, startPoint y: 411, endPoint x: 17, endPoint y: 205, distance: 225.2
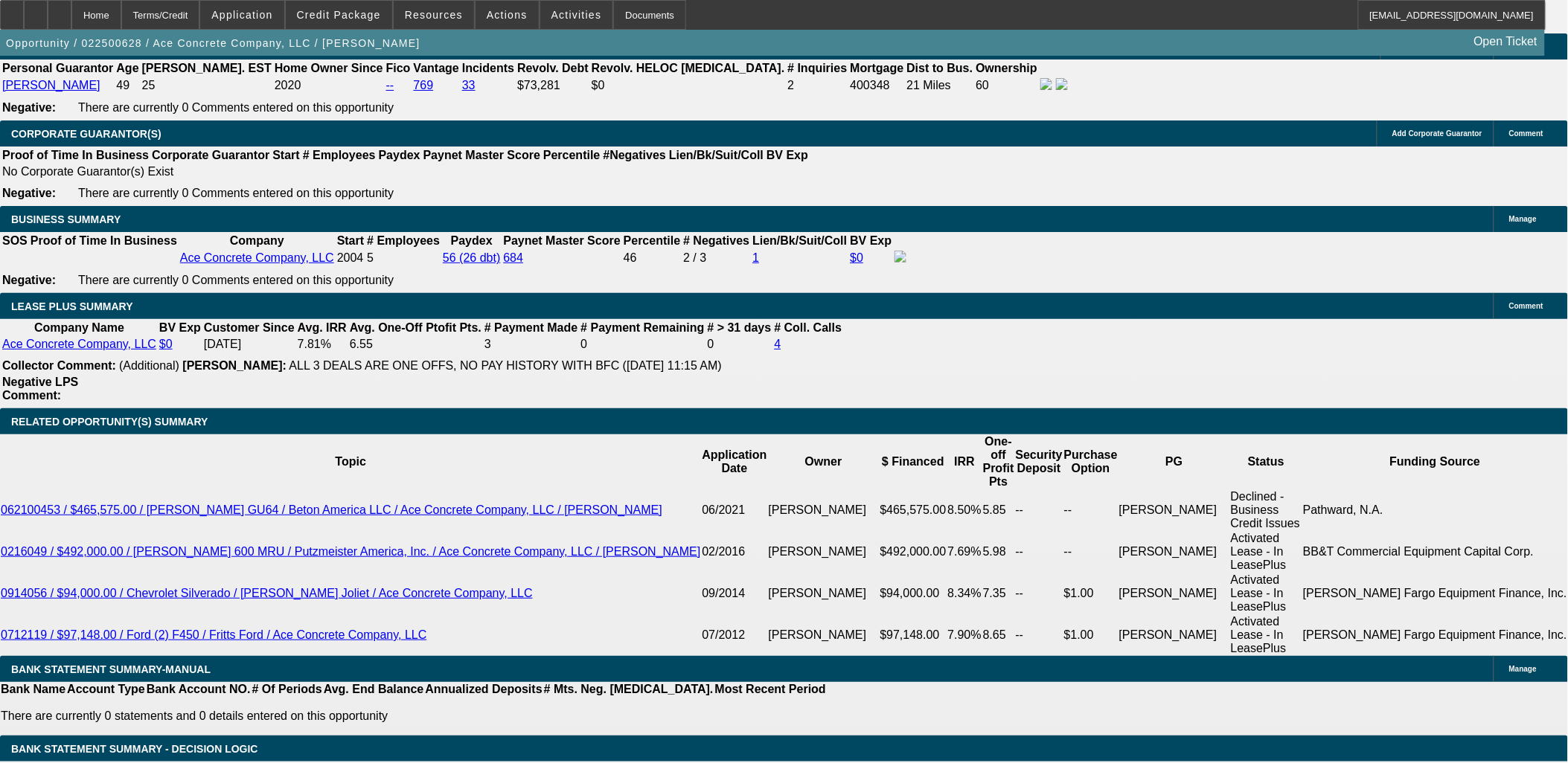
drag, startPoint x: 17, startPoint y: 205, endPoint x: 156, endPoint y: 433, distance: 267.0
drag, startPoint x: 156, startPoint y: 433, endPoint x: 146, endPoint y: 435, distance: 10.2
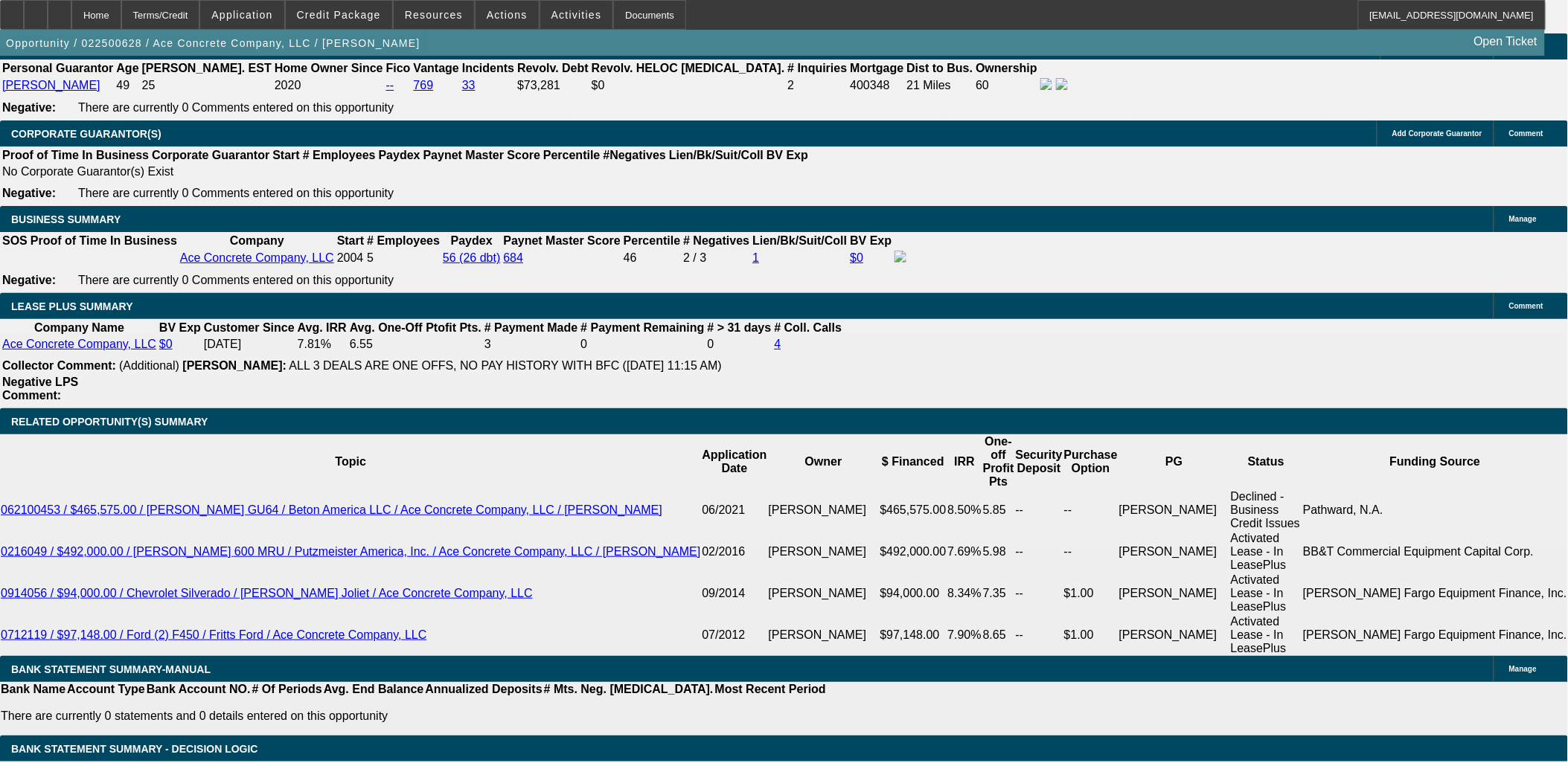
drag, startPoint x: 117, startPoint y: 433, endPoint x: 14, endPoint y: 189, distance: 264.8
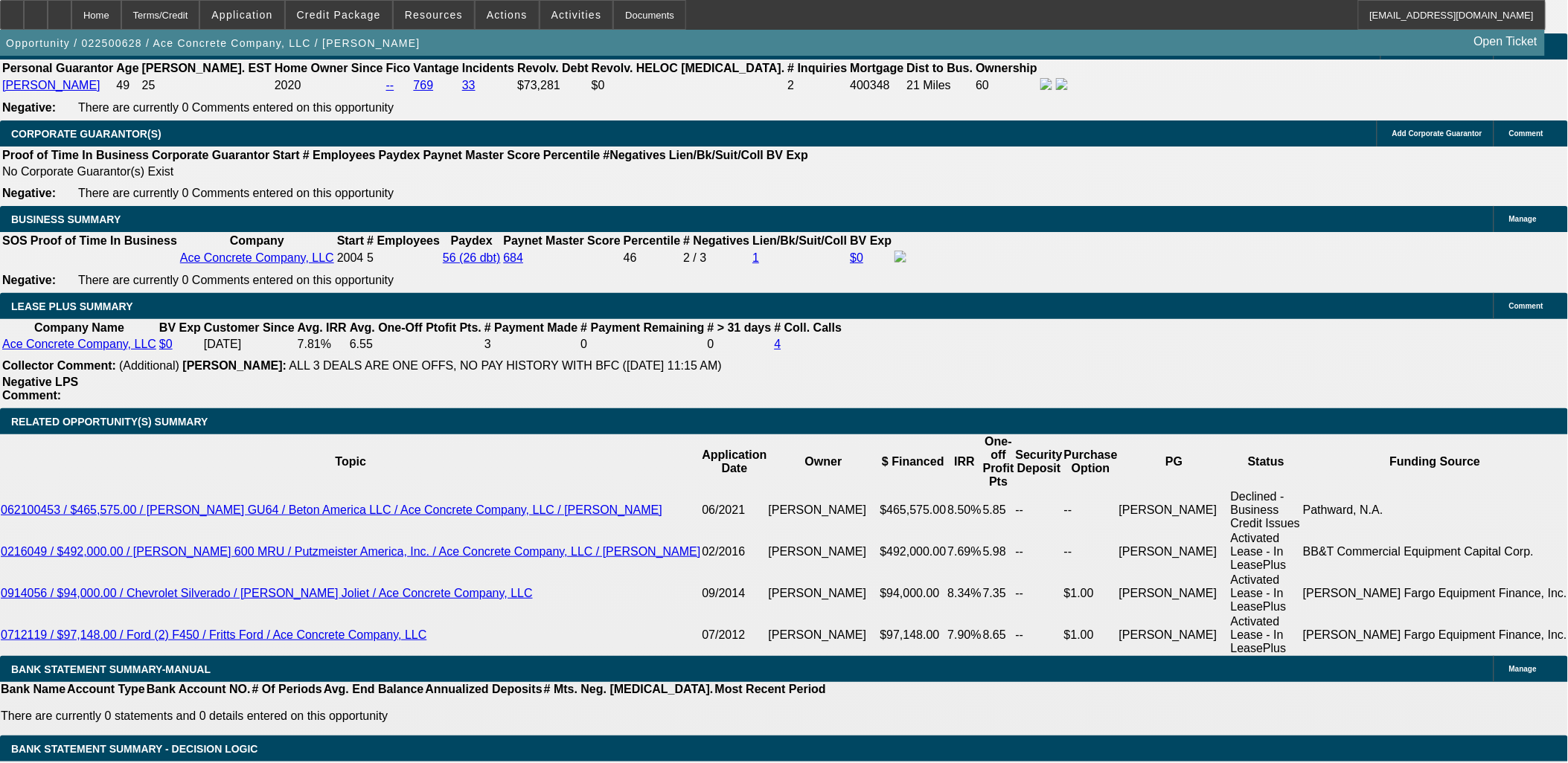
drag, startPoint x: 15, startPoint y: 190, endPoint x: 101, endPoint y: 436, distance: 260.6
drag, startPoint x: 100, startPoint y: 436, endPoint x: 18, endPoint y: 191, distance: 258.4
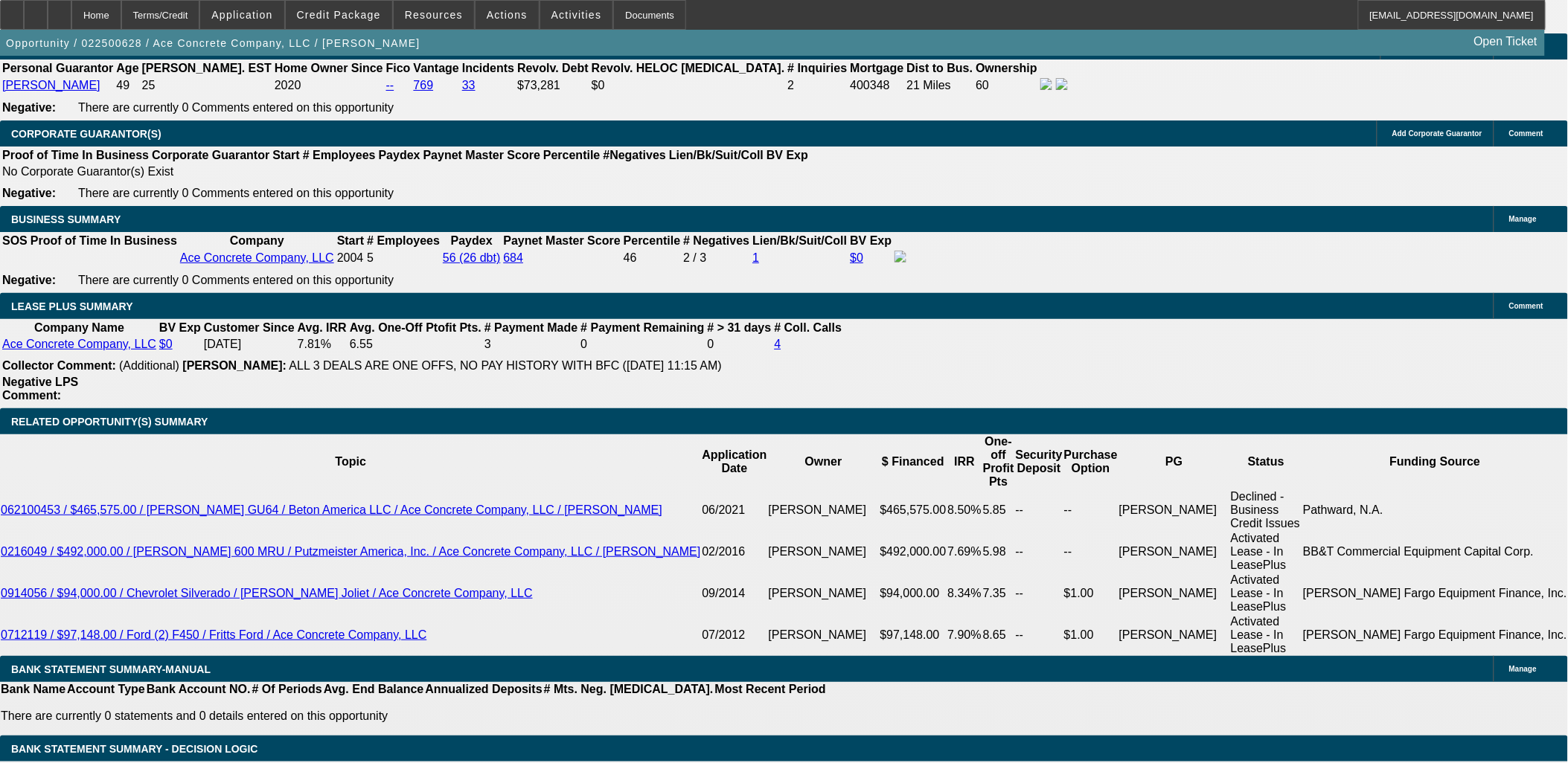
drag, startPoint x: 17, startPoint y: 191, endPoint x: 87, endPoint y: 428, distance: 247.1
drag, startPoint x: 87, startPoint y: 428, endPoint x: 17, endPoint y: 194, distance: 244.2
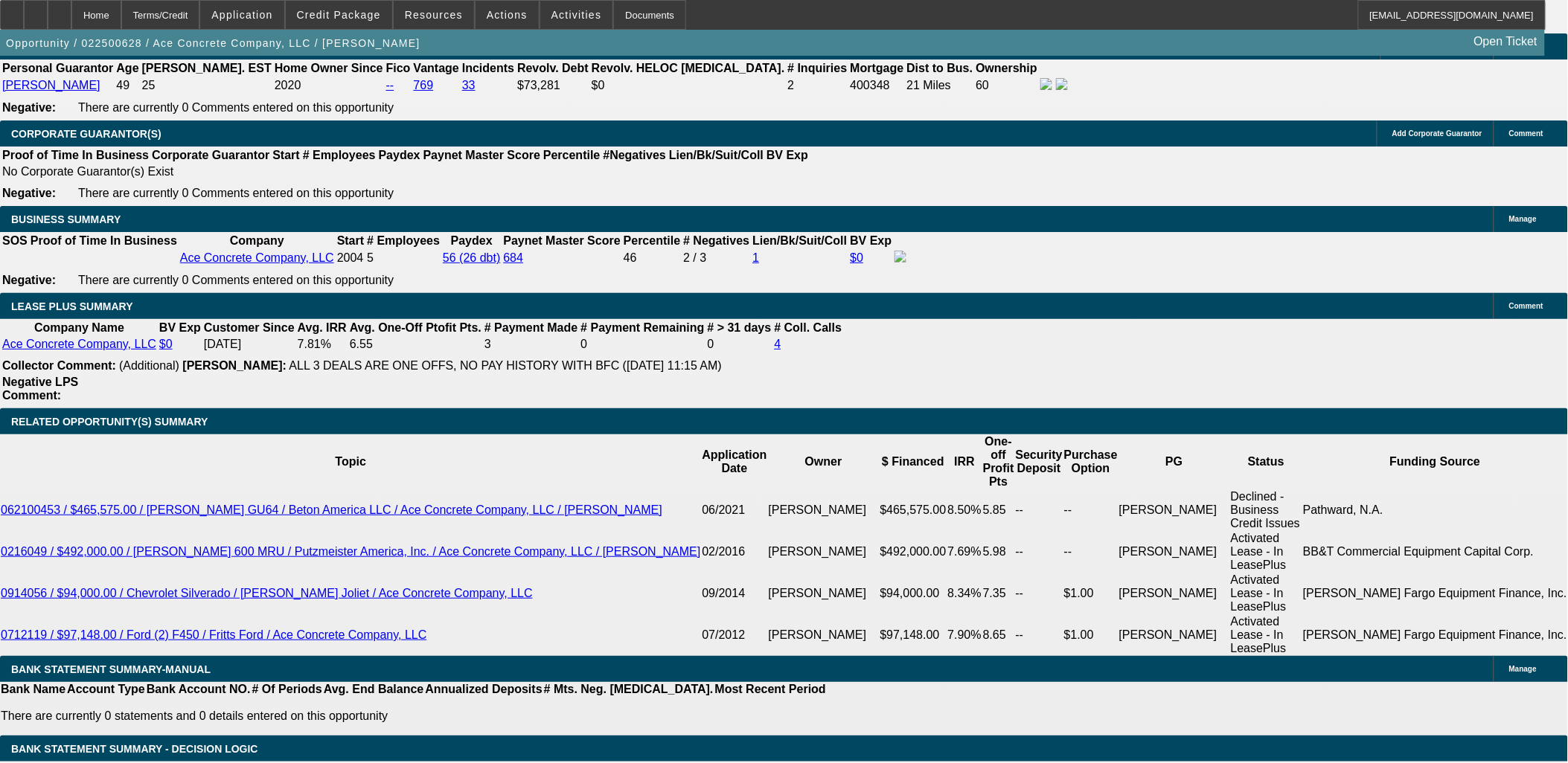
drag, startPoint x: 16, startPoint y: 193, endPoint x: 91, endPoint y: 434, distance: 252.4
drag, startPoint x: 91, startPoint y: 433, endPoint x: 86, endPoint y: 428, distance: 7.1
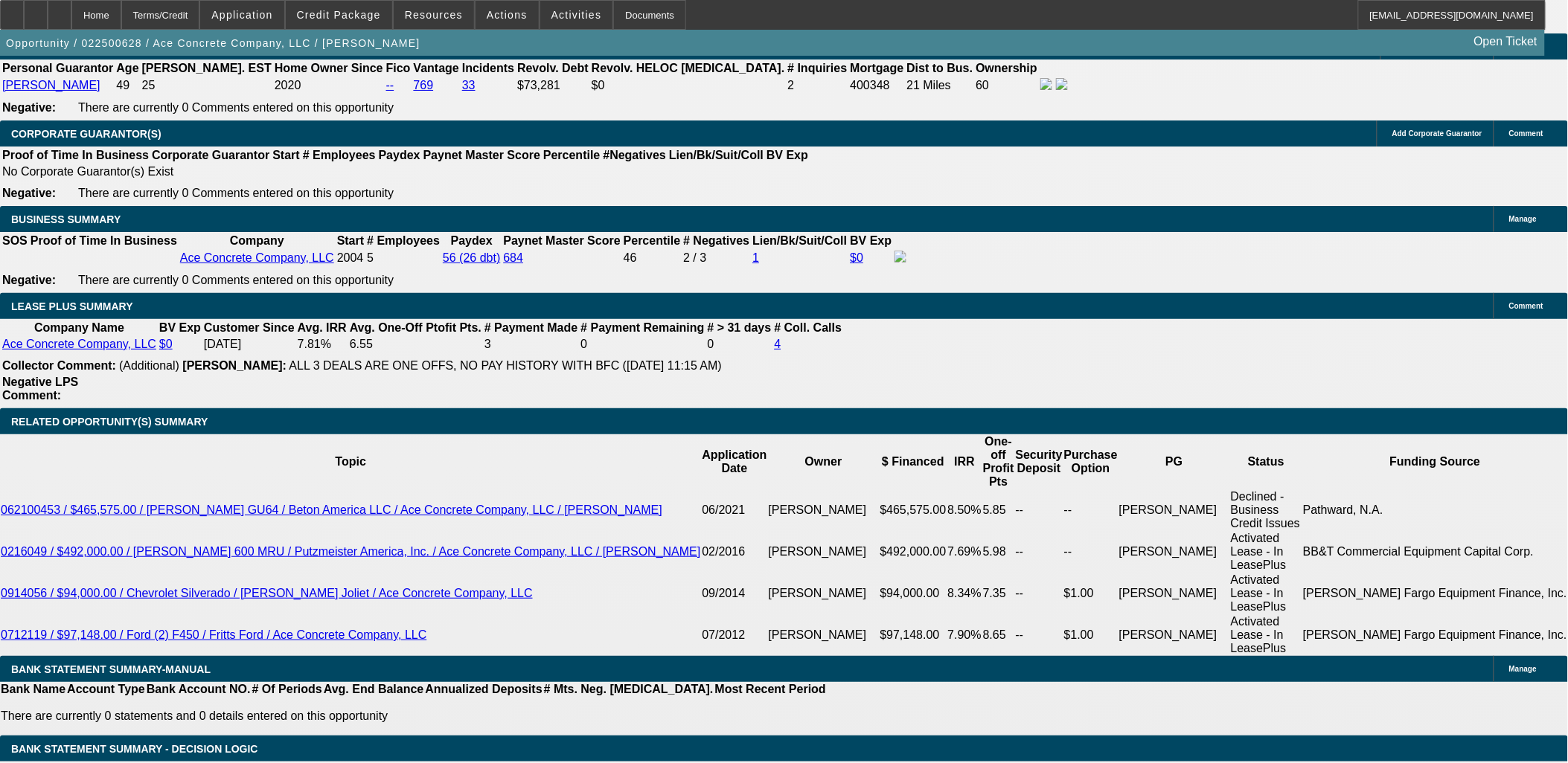
drag, startPoint x: 19, startPoint y: 206, endPoint x: 117, endPoint y: 411, distance: 227.2
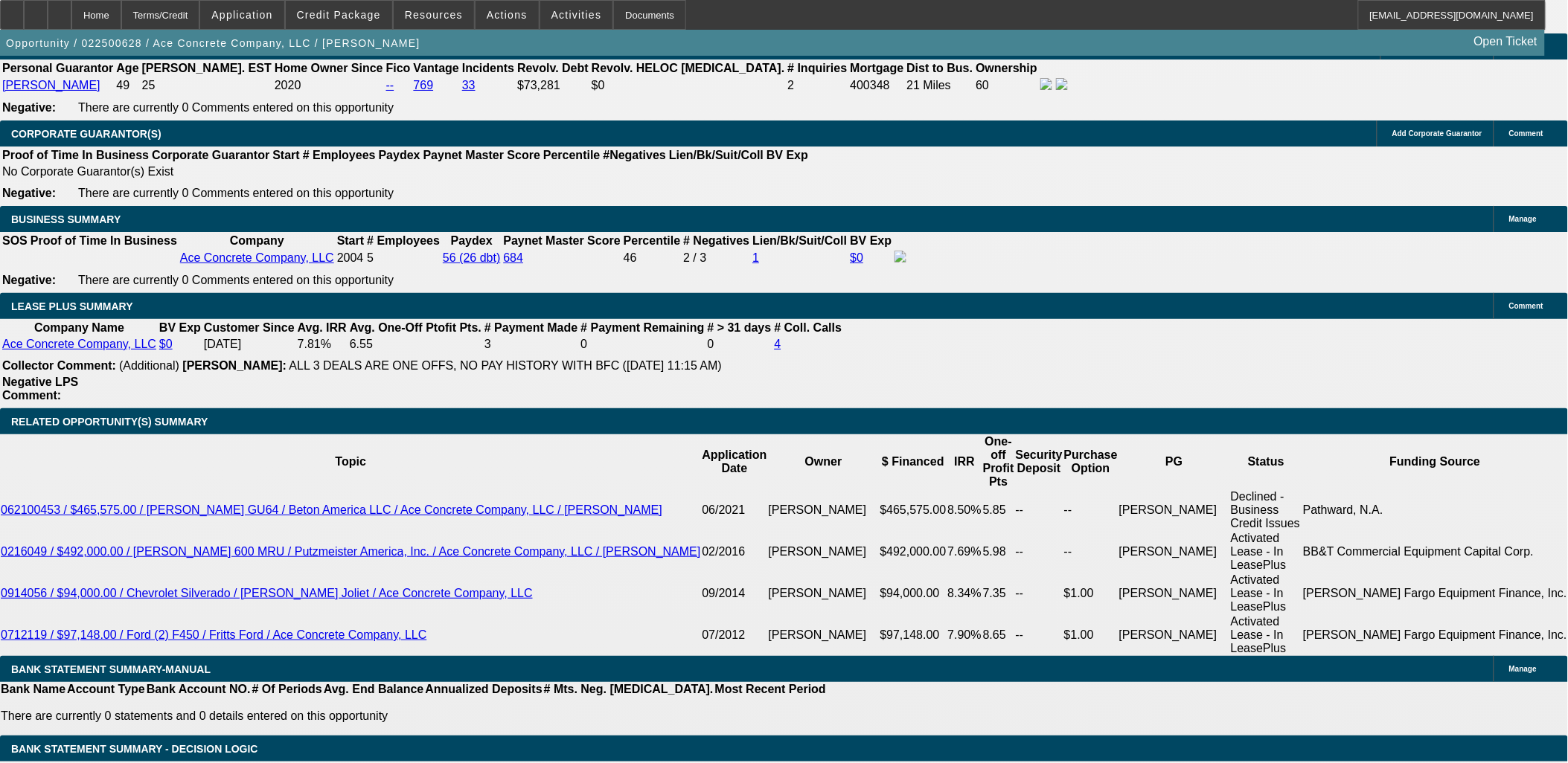
drag, startPoint x: 109, startPoint y: 412, endPoint x: 18, endPoint y: 210, distance: 221.6
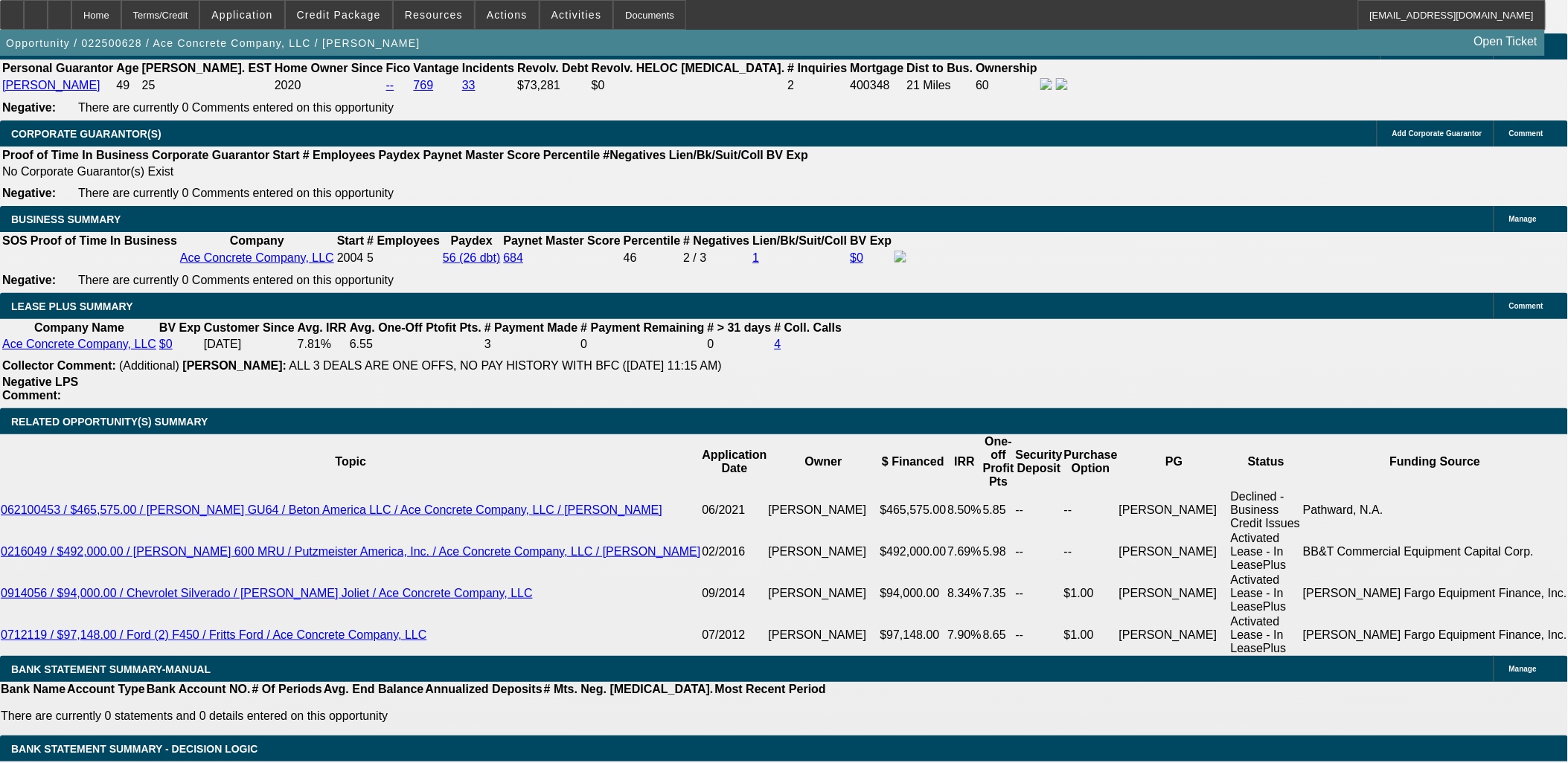
drag, startPoint x: 18, startPoint y: 210, endPoint x: 142, endPoint y: 417, distance: 241.3
drag, startPoint x: 1262, startPoint y: 611, endPoint x: 17, endPoint y: 78, distance: 1354.3
click at [17, 78] on div "APPLICATION INFORMATION Manage Topic: 022500628 / $500,000.00 / Mack Terrapro /…" at bounding box center [784, 752] width 1568 height 6021
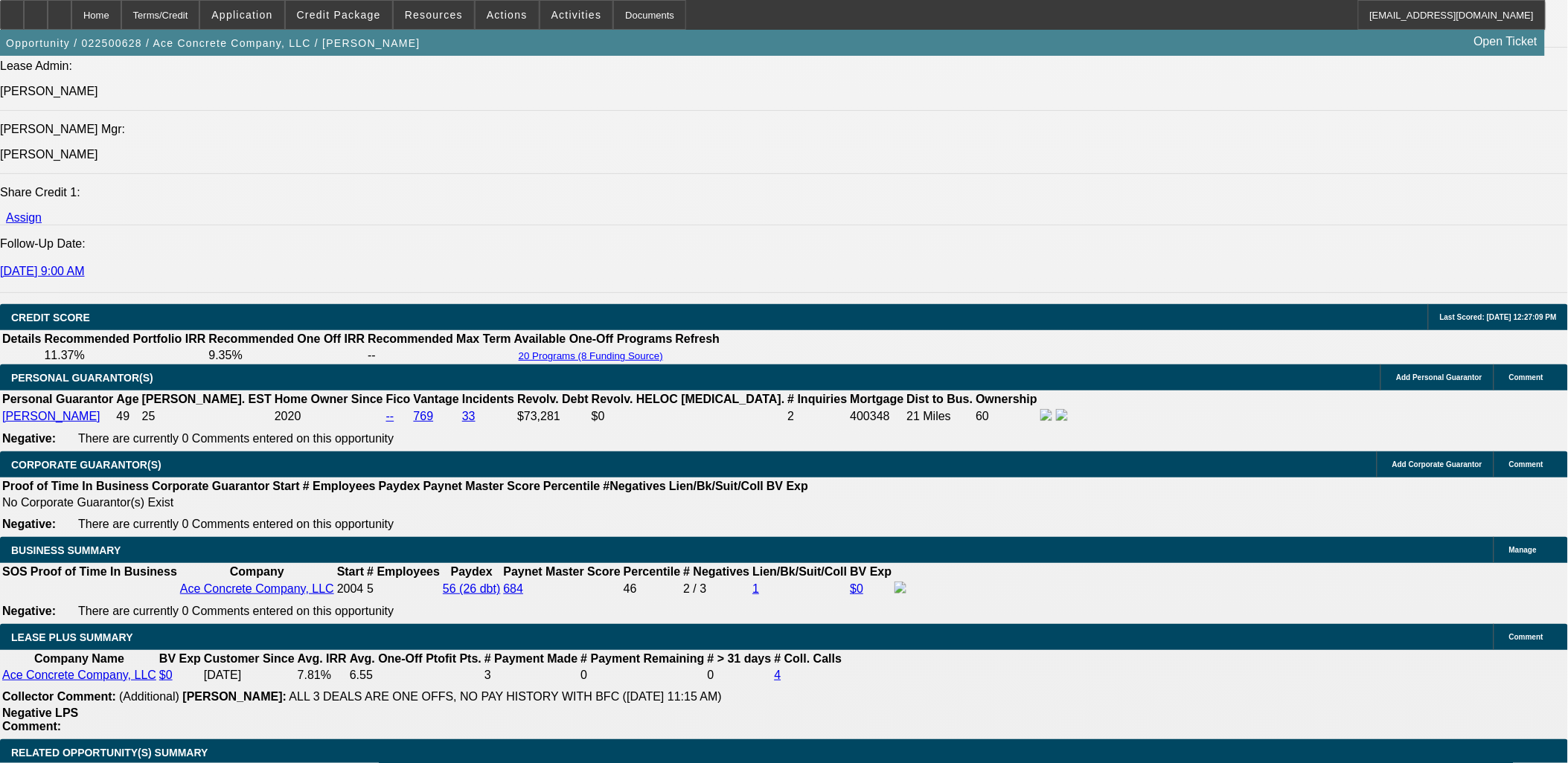
scroll to position [1900, 0]
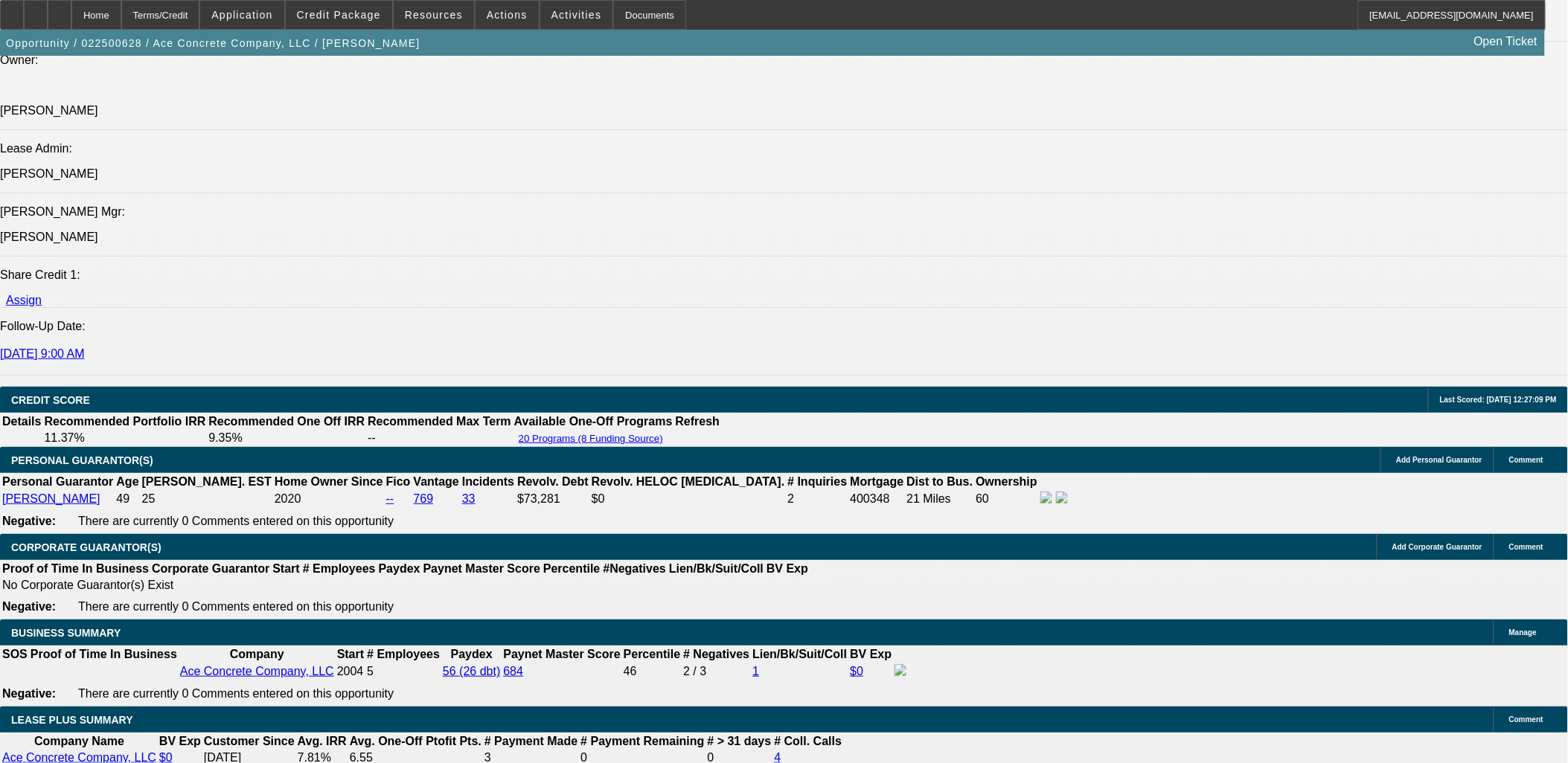
drag, startPoint x: 898, startPoint y: 209, endPoint x: 1109, endPoint y: 181, distance: 212.8
drag, startPoint x: 1064, startPoint y: 491, endPoint x: 1151, endPoint y: 495, distance: 87.1
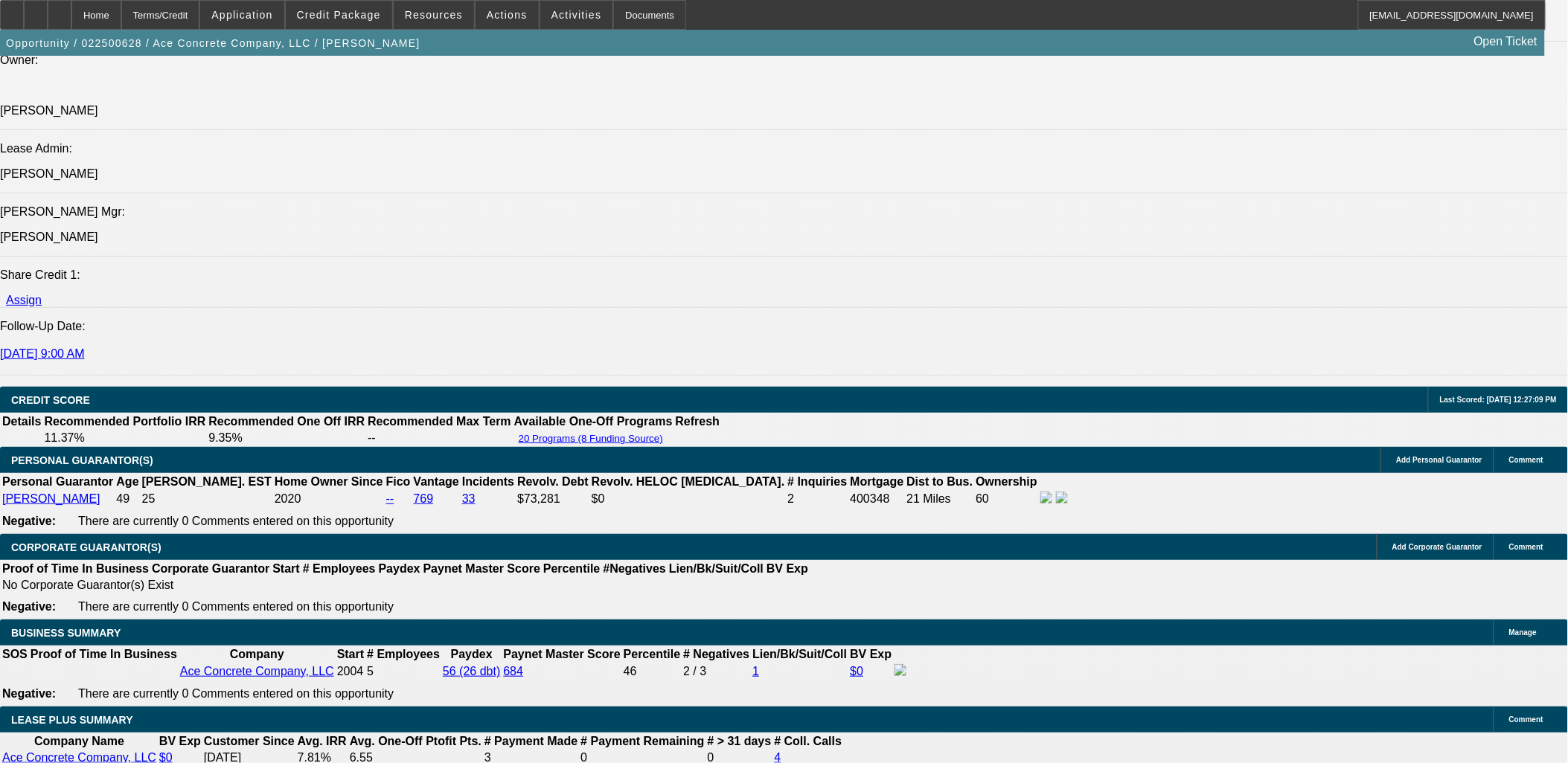
drag, startPoint x: 1067, startPoint y: 496, endPoint x: 1084, endPoint y: 494, distance: 17.1
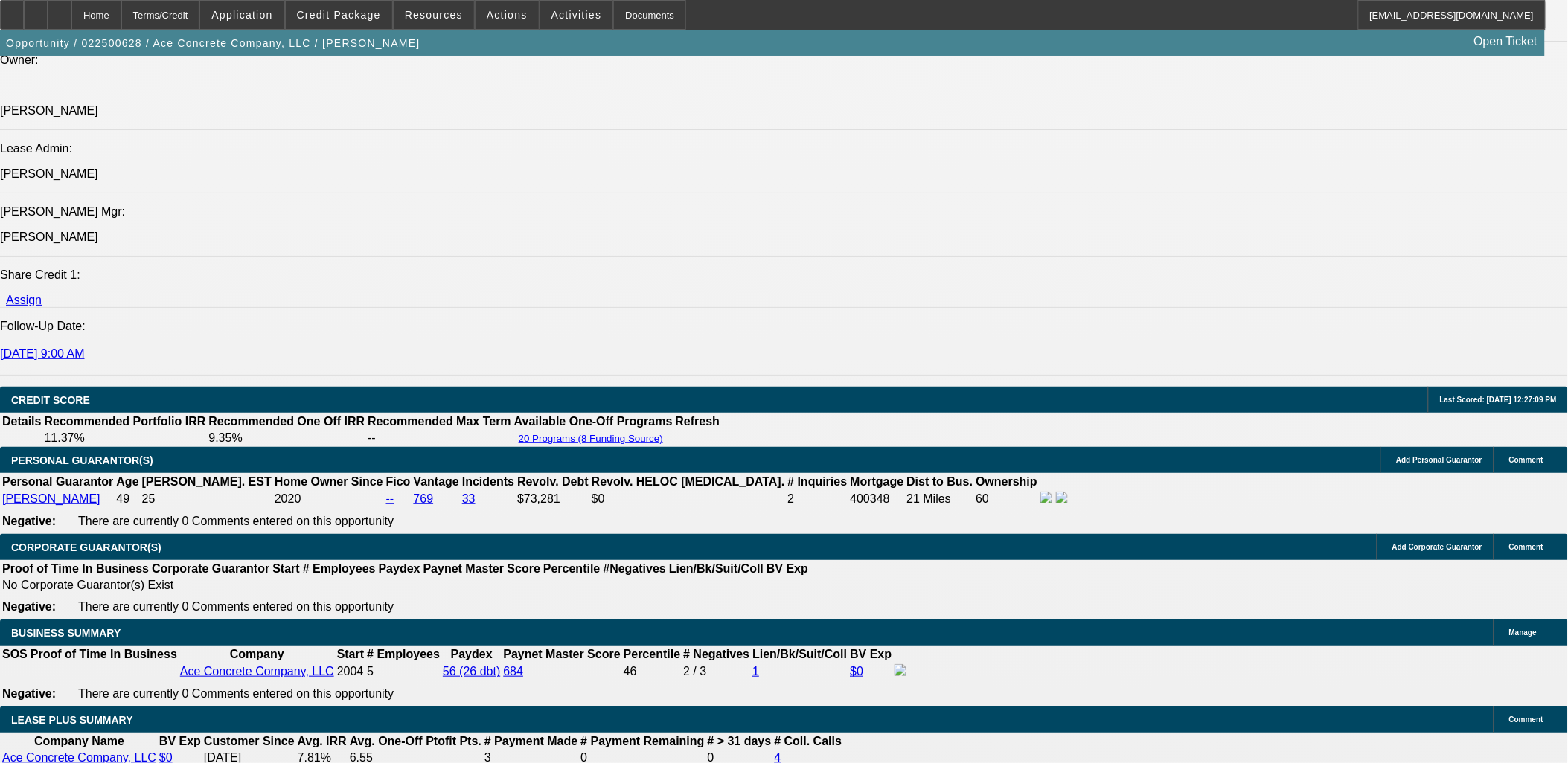
drag, startPoint x: 1057, startPoint y: 495, endPoint x: 1305, endPoint y: 508, distance: 248.3
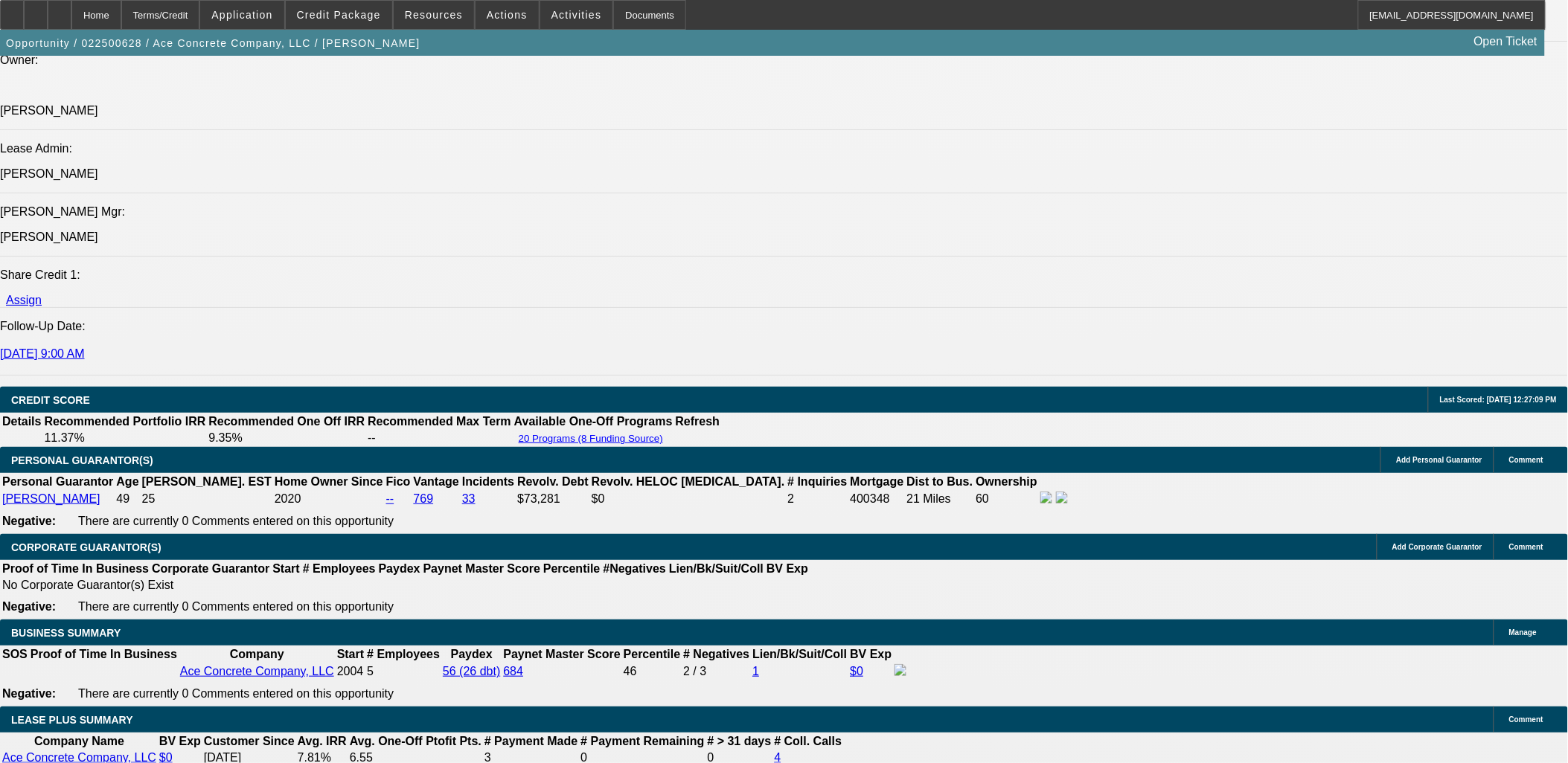
drag, startPoint x: 1299, startPoint y: 509, endPoint x: 763, endPoint y: 368, distance: 554.2
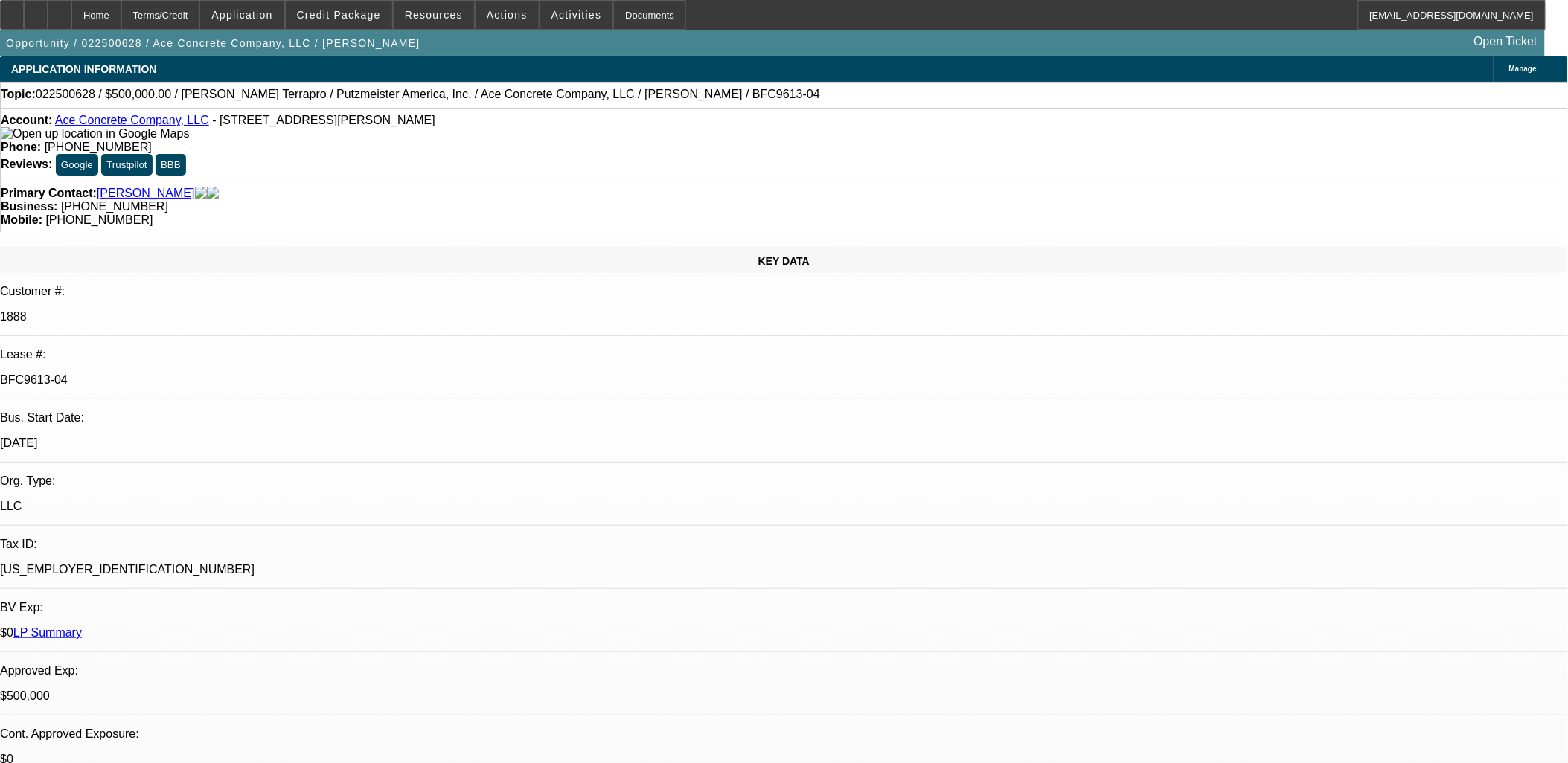
scroll to position [4985, 0]
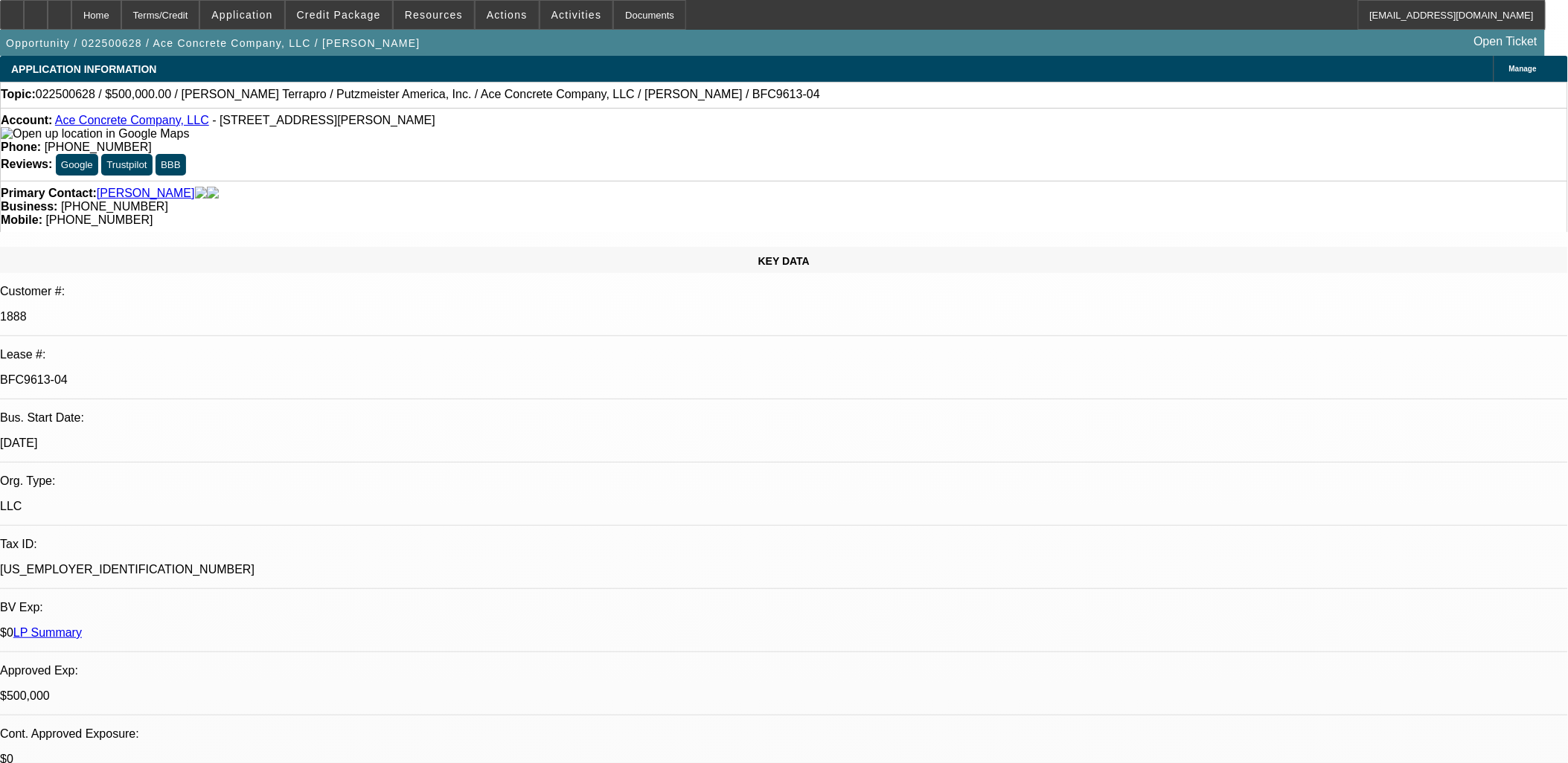
drag, startPoint x: 705, startPoint y: 391, endPoint x: 638, endPoint y: 374, distance: 69.1
drag, startPoint x: 638, startPoint y: 374, endPoint x: 469, endPoint y: 275, distance: 195.9
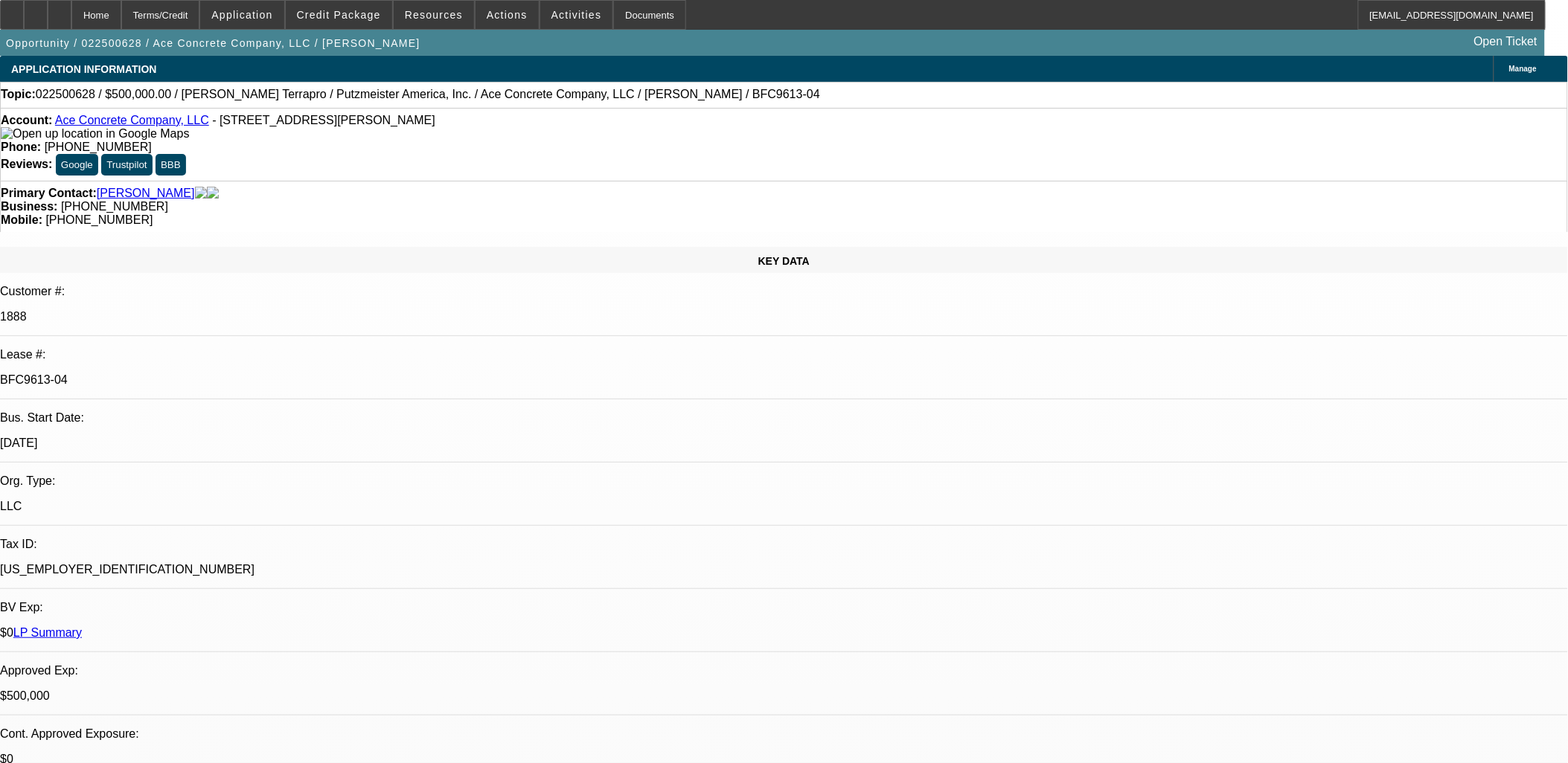
drag, startPoint x: 466, startPoint y: 274, endPoint x: 450, endPoint y: 291, distance: 23.3
drag, startPoint x: 389, startPoint y: 316, endPoint x: 644, endPoint y: 344, distance: 256.5
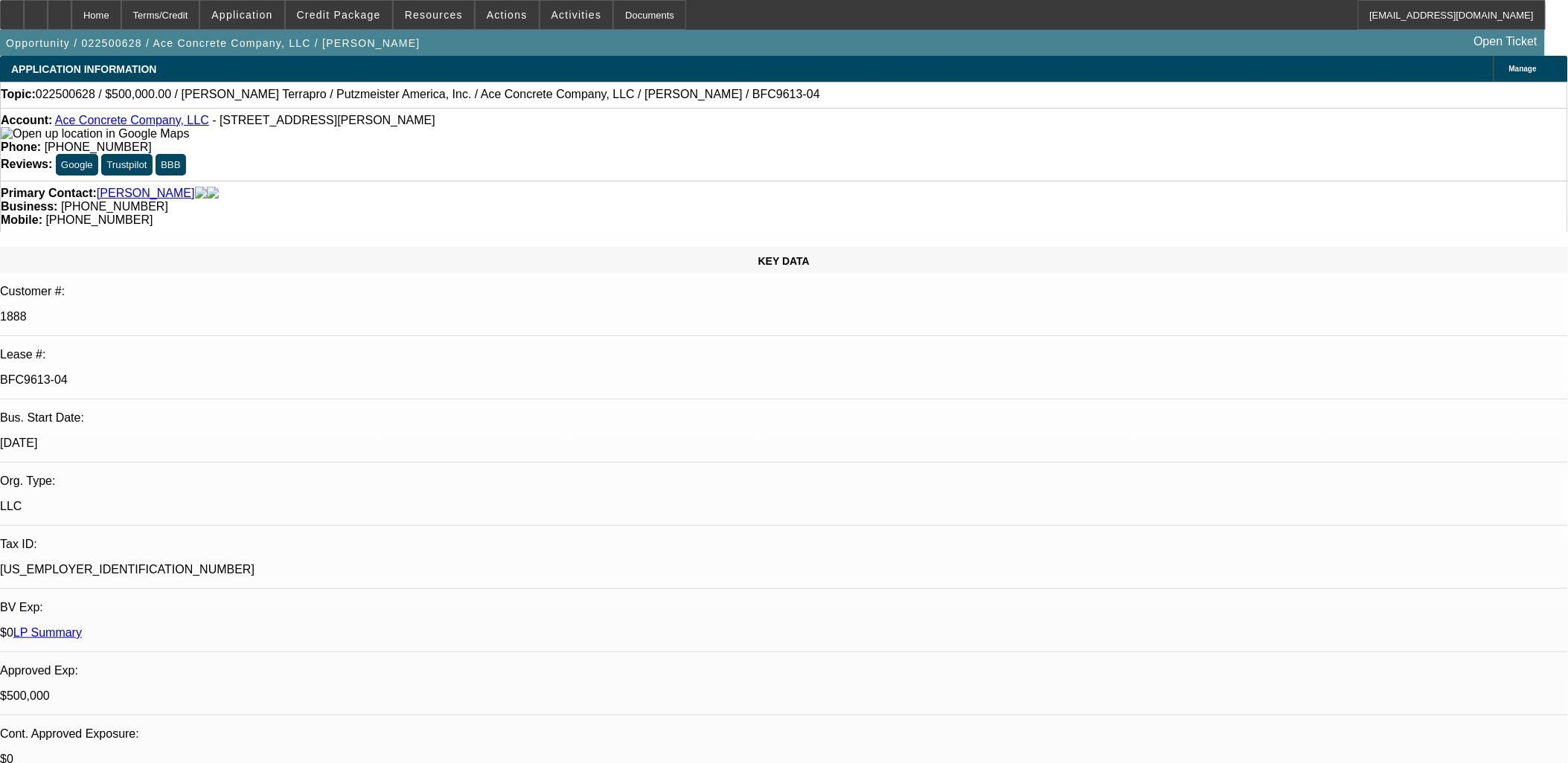
drag, startPoint x: 644, startPoint y: 344, endPoint x: 357, endPoint y: 322, distance: 287.8
drag, startPoint x: 357, startPoint y: 322, endPoint x: 655, endPoint y: 369, distance: 301.7
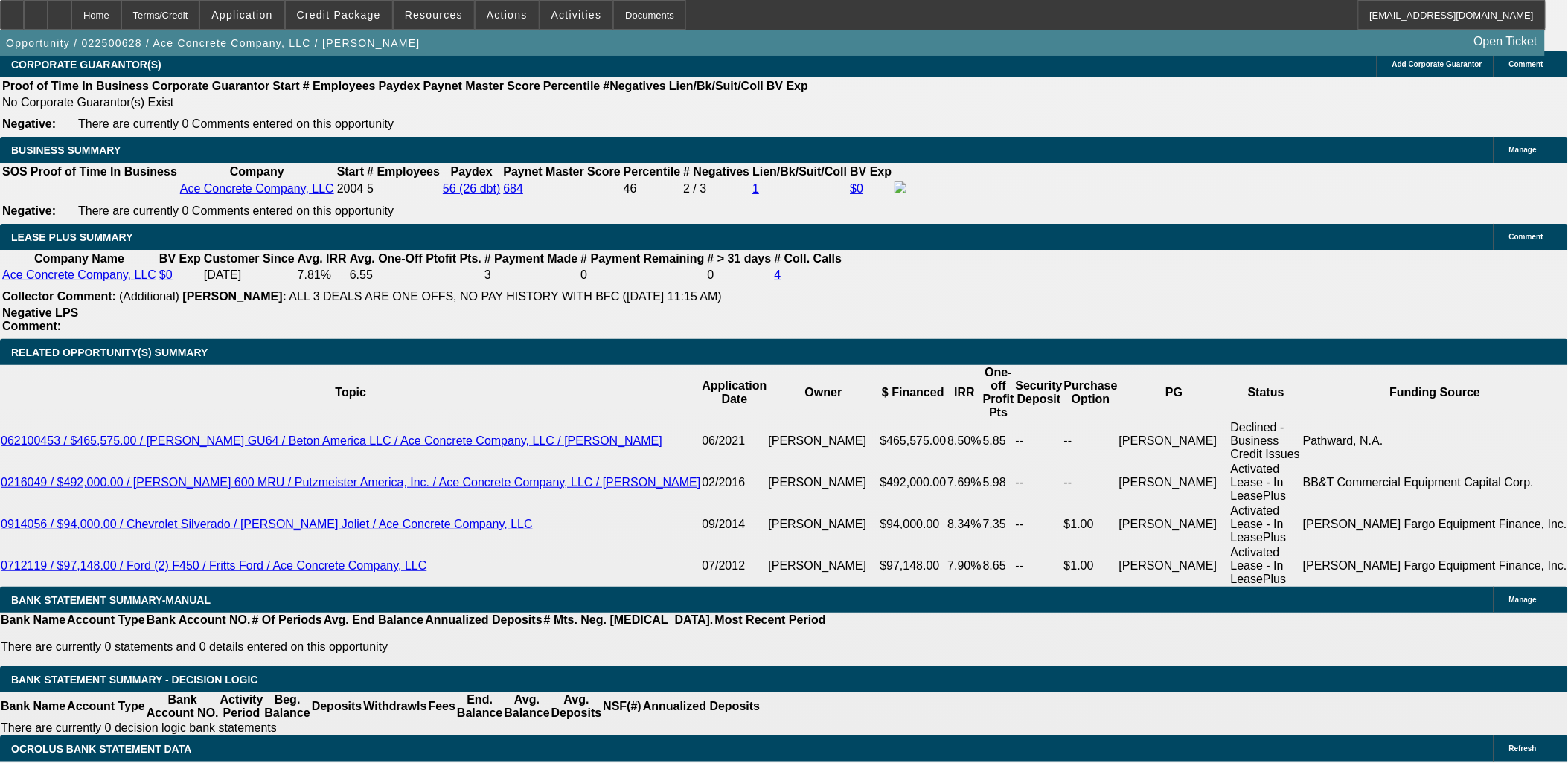
scroll to position [2313, 0]
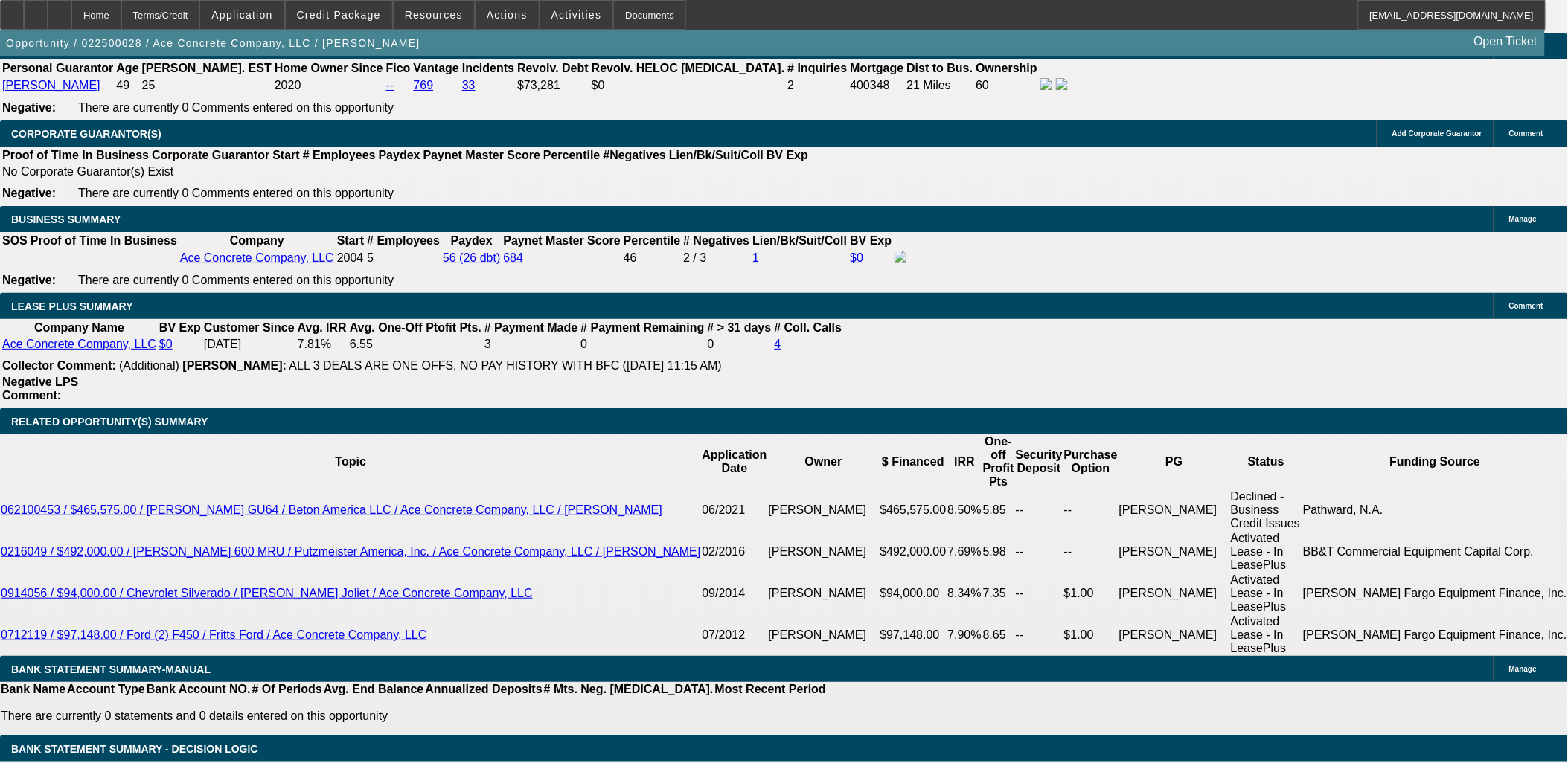
drag, startPoint x: 1271, startPoint y: 554, endPoint x: 1054, endPoint y: 545, distance: 217.2
drag, startPoint x: 1054, startPoint y: 545, endPoint x: 1053, endPoint y: 528, distance: 17.0
drag, startPoint x: 1052, startPoint y: 522, endPoint x: 1320, endPoint y: 660, distance: 301.4
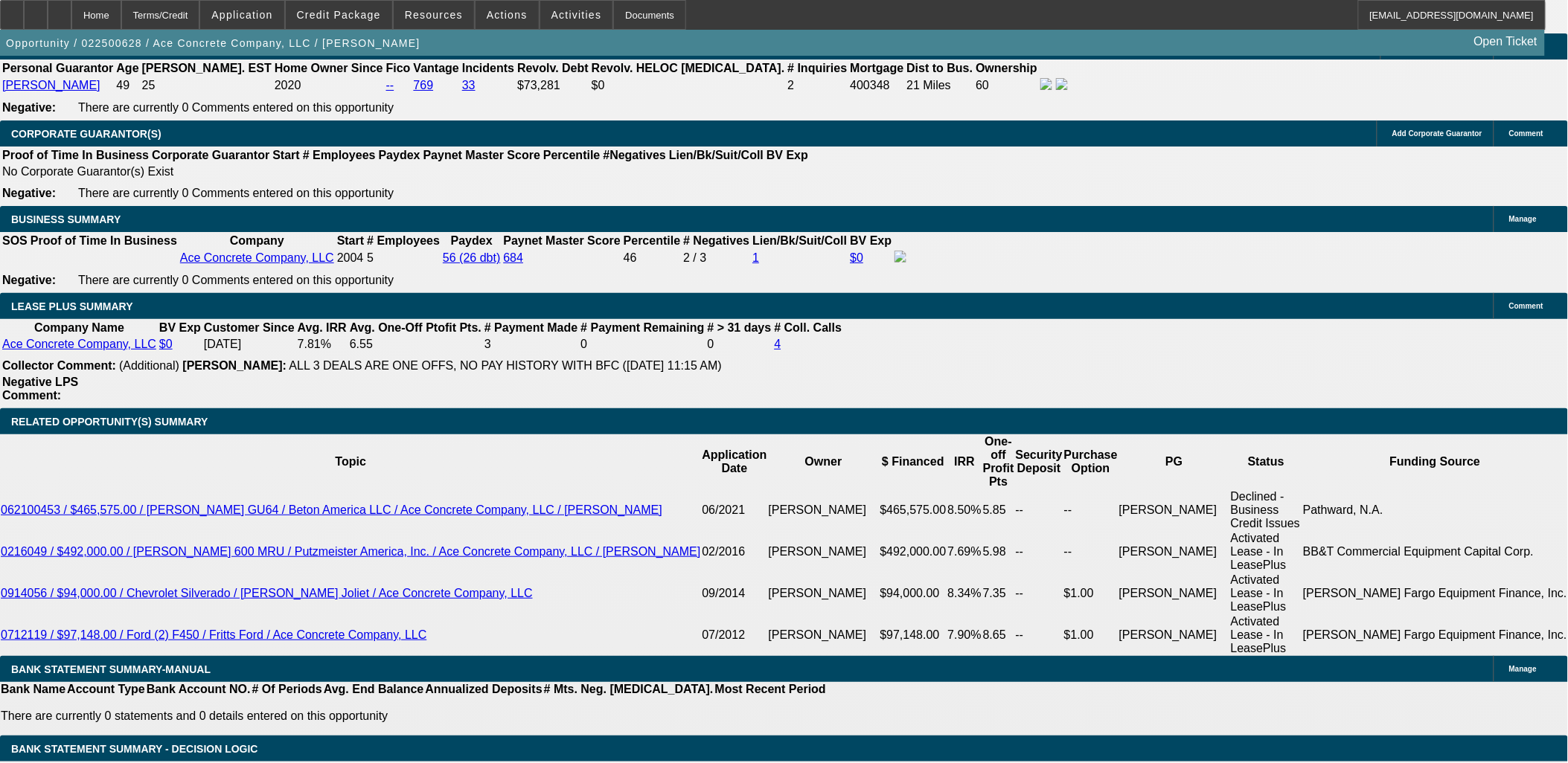
drag, startPoint x: 1320, startPoint y: 666, endPoint x: 1053, endPoint y: 487, distance: 321.4
drag, startPoint x: 1053, startPoint y: 487, endPoint x: 1059, endPoint y: 495, distance: 10.0
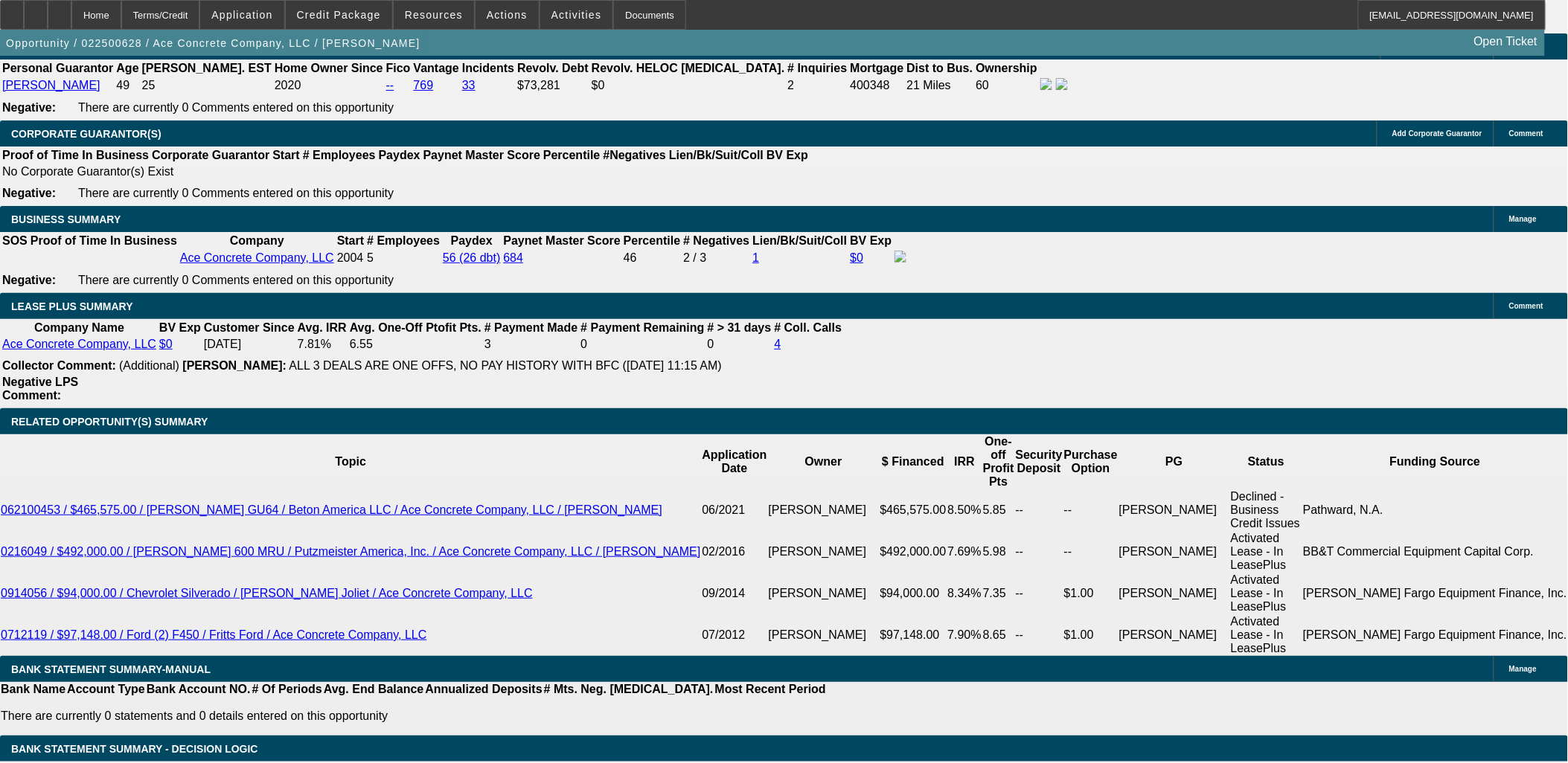
drag, startPoint x: 1061, startPoint y: 493, endPoint x: 1236, endPoint y: 667, distance: 246.8
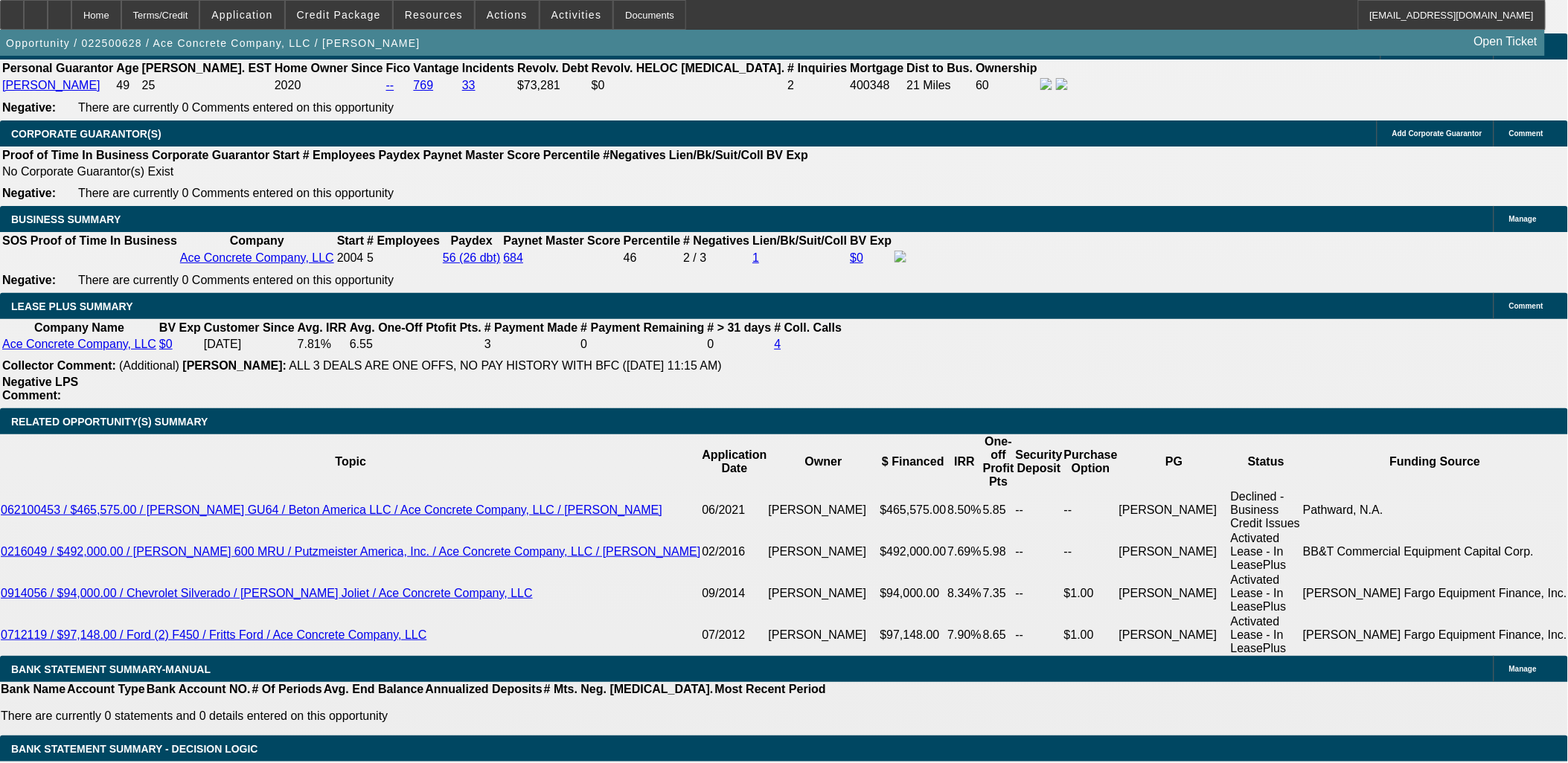
drag, startPoint x: 1236, startPoint y: 669, endPoint x: 1199, endPoint y: 665, distance: 37.2
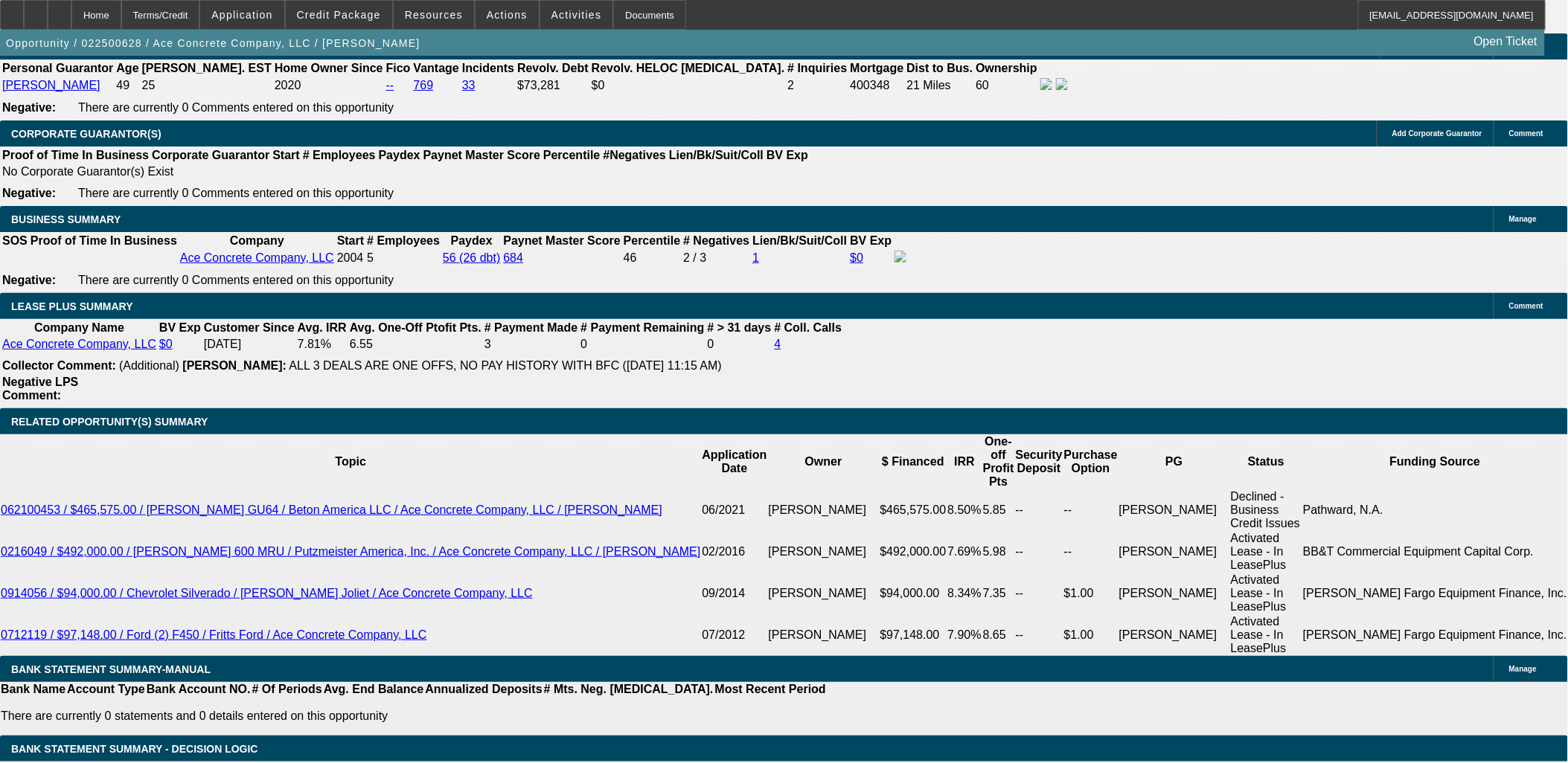
drag, startPoint x: 115, startPoint y: 416, endPoint x: 19, endPoint y: 209, distance: 228.2
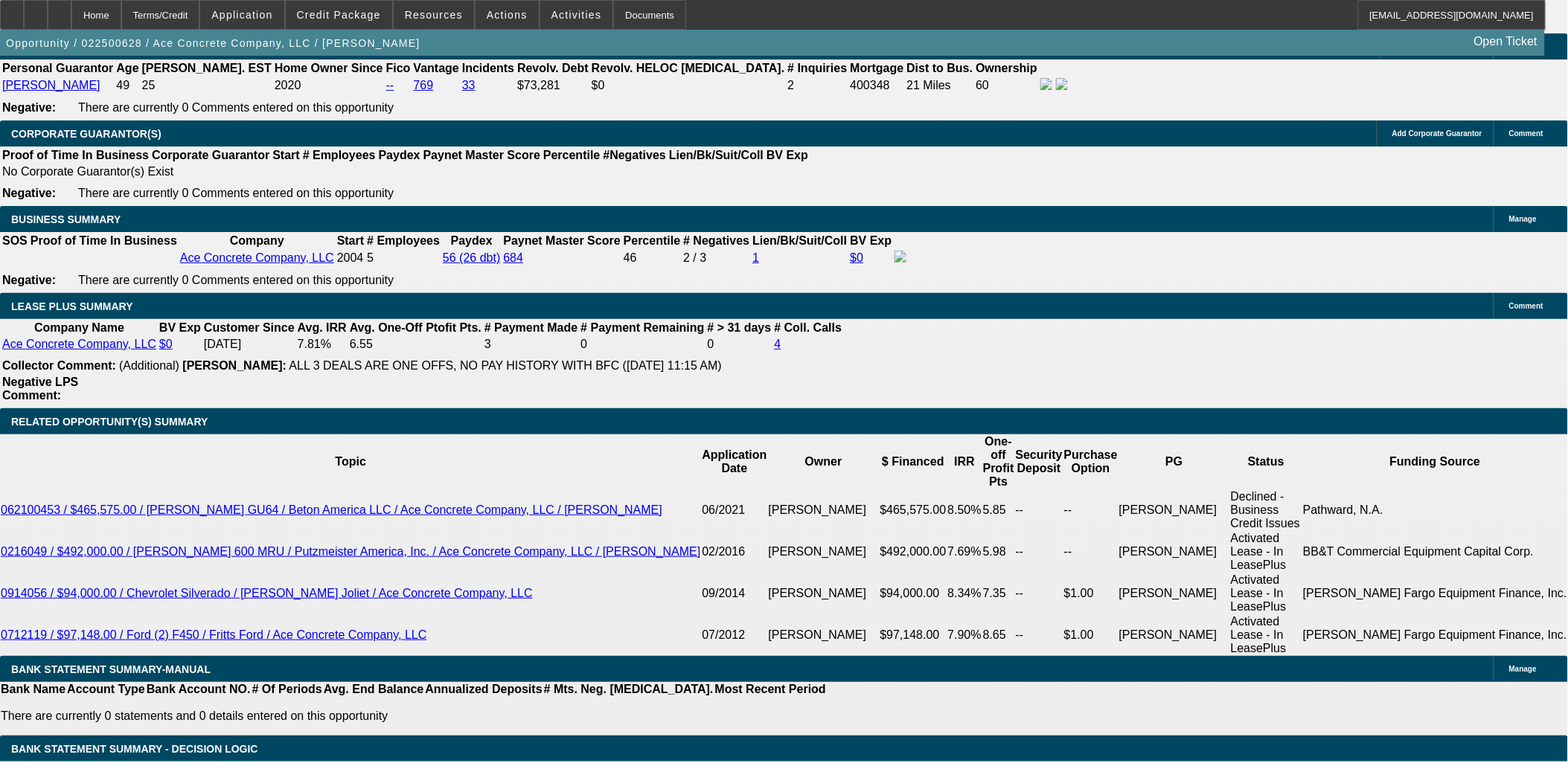
drag, startPoint x: 19, startPoint y: 209, endPoint x: 127, endPoint y: 414, distance: 231.7
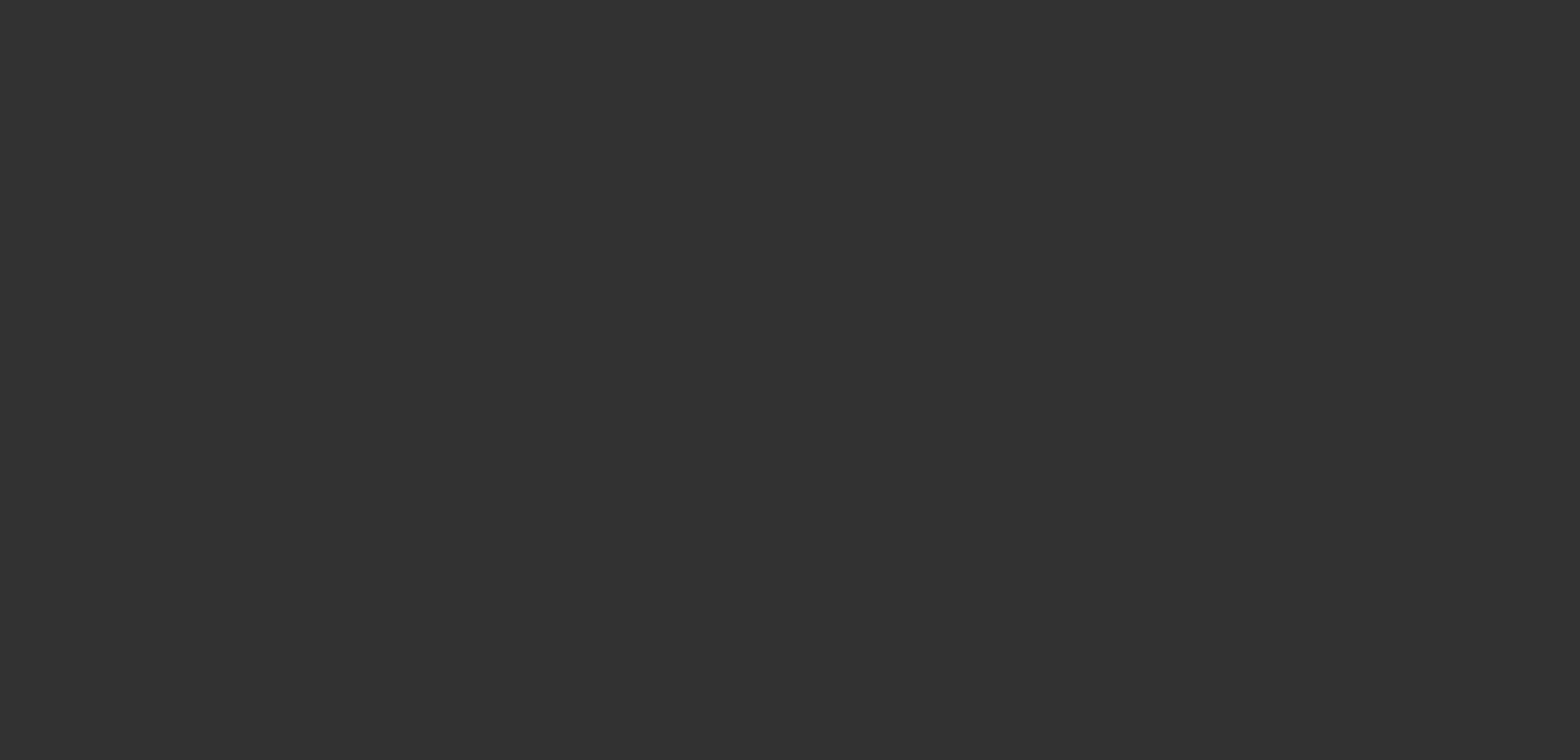
select select "0"
select select "2"
select select "0"
select select "6"
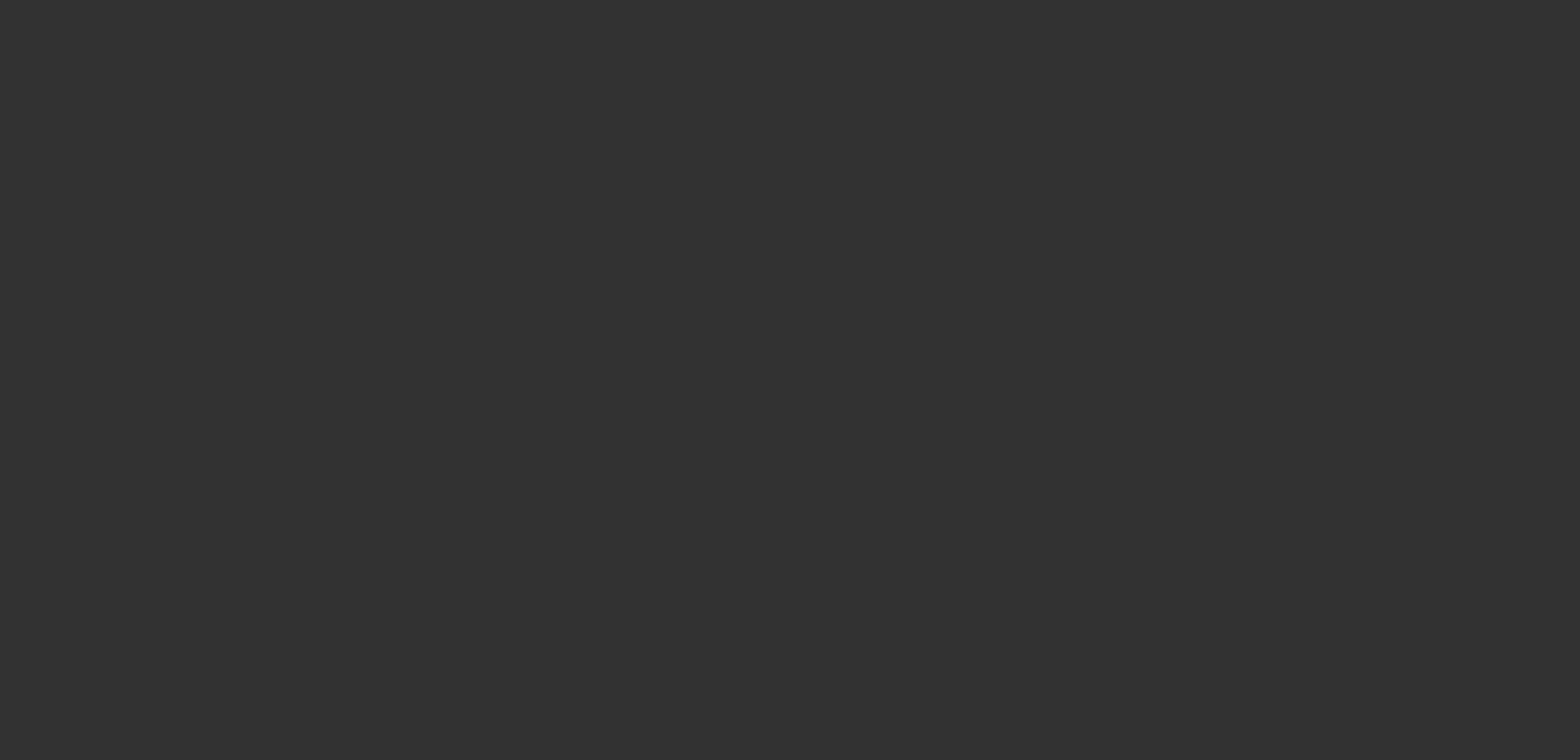
select select "0"
select select "2"
select select "0"
select select "6"
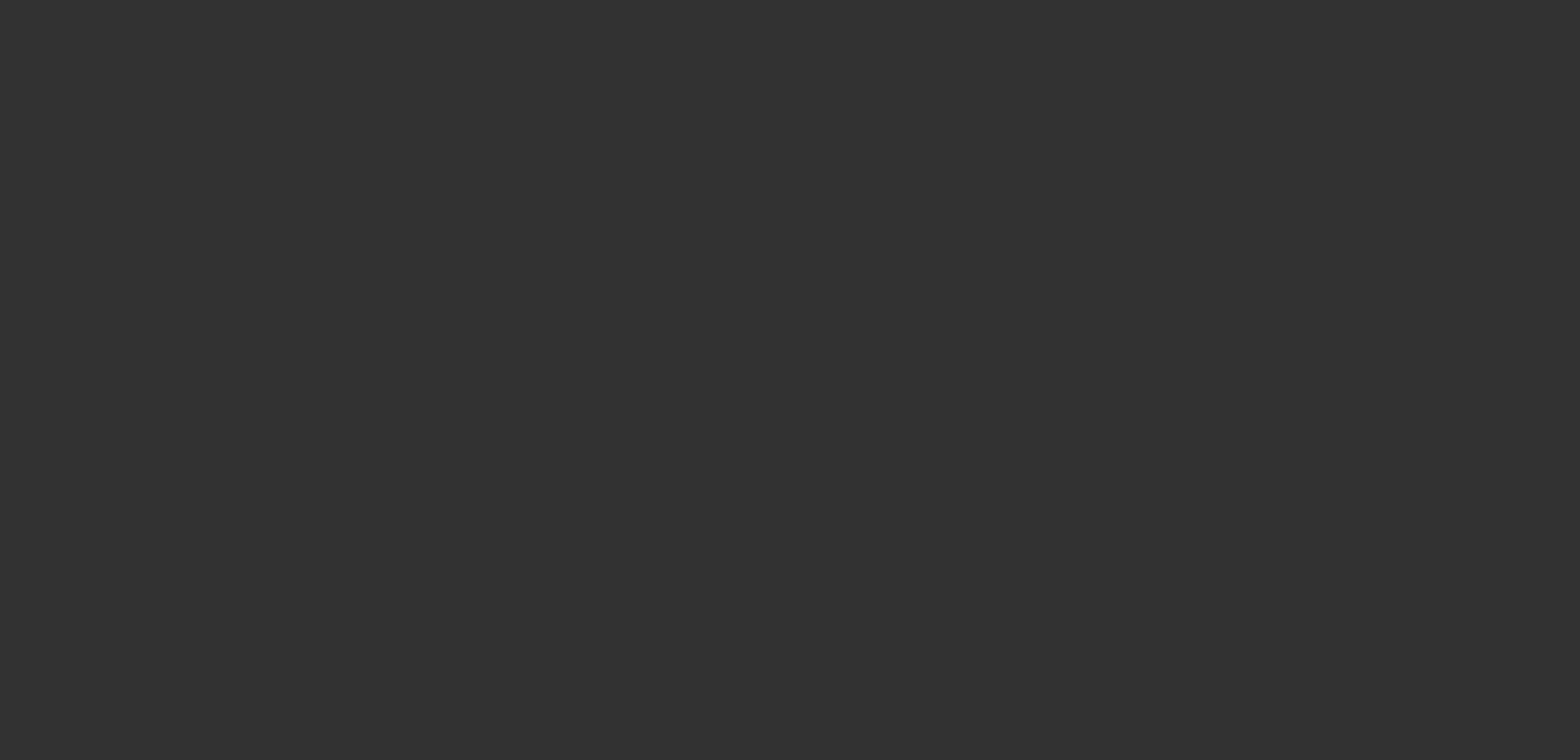
select select "0"
select select "2"
select select "0"
select select "6"
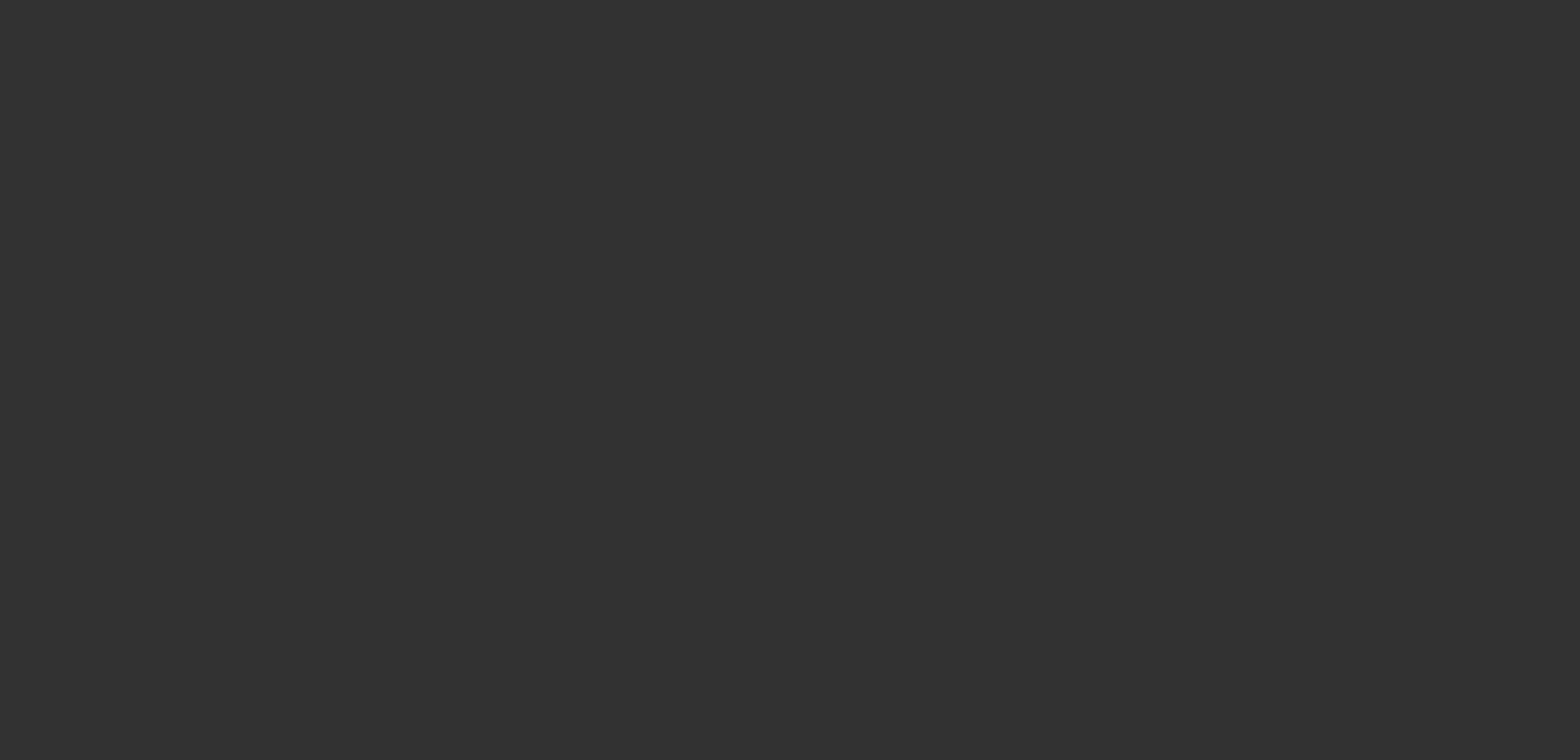
select select "0"
select select "2"
select select "0"
select select "6"
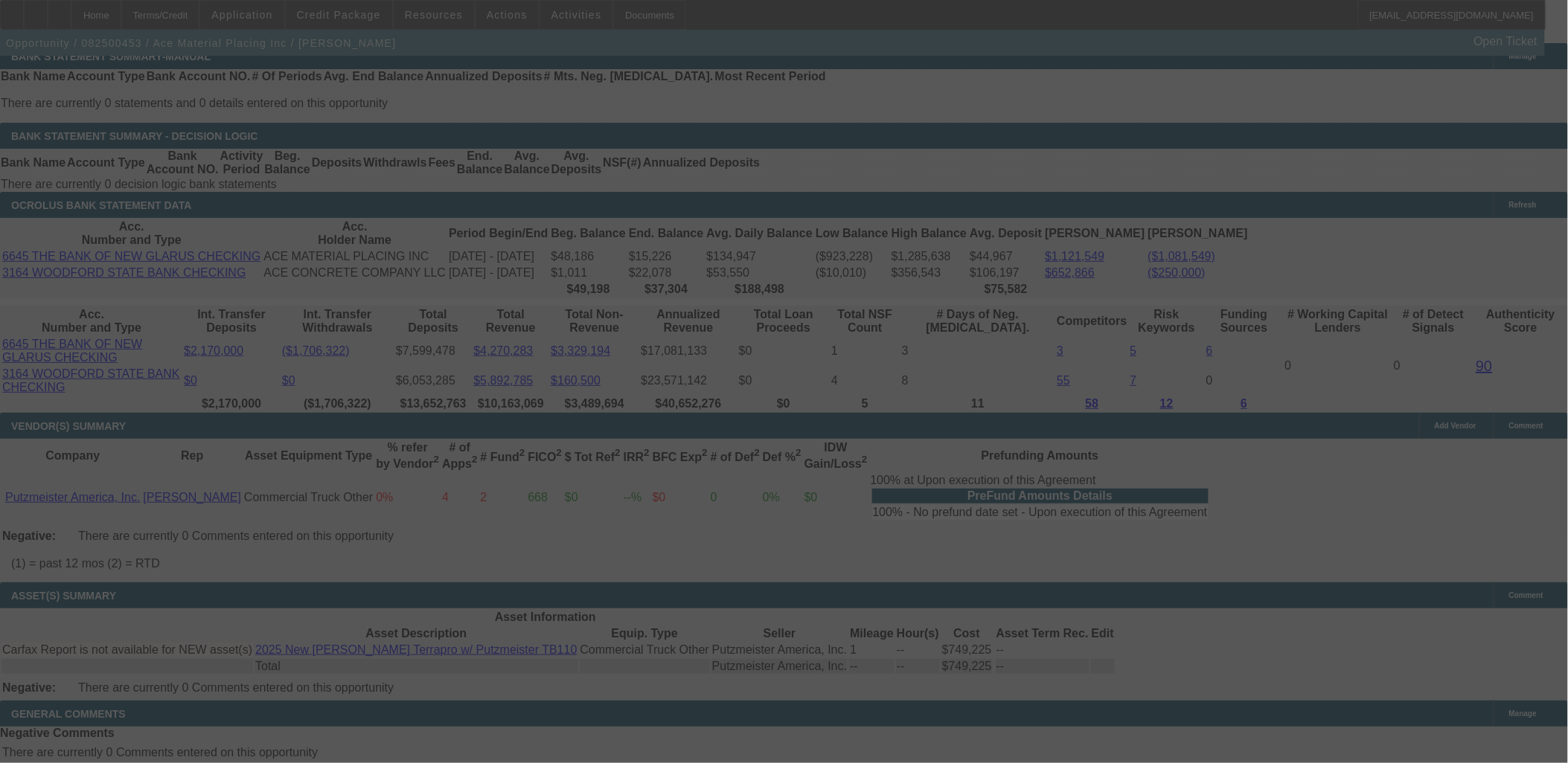
scroll to position [2231, 0]
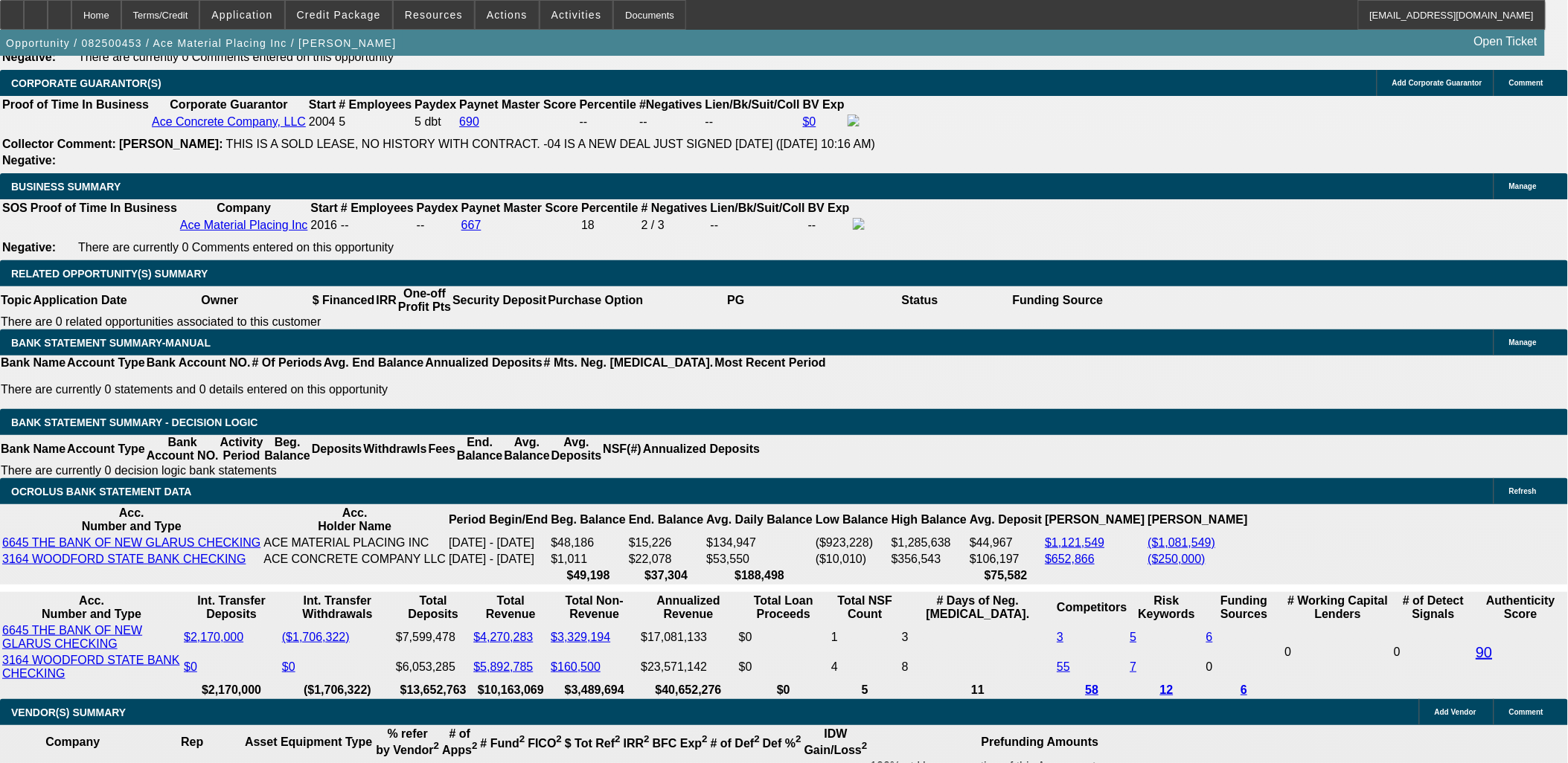
select select "0"
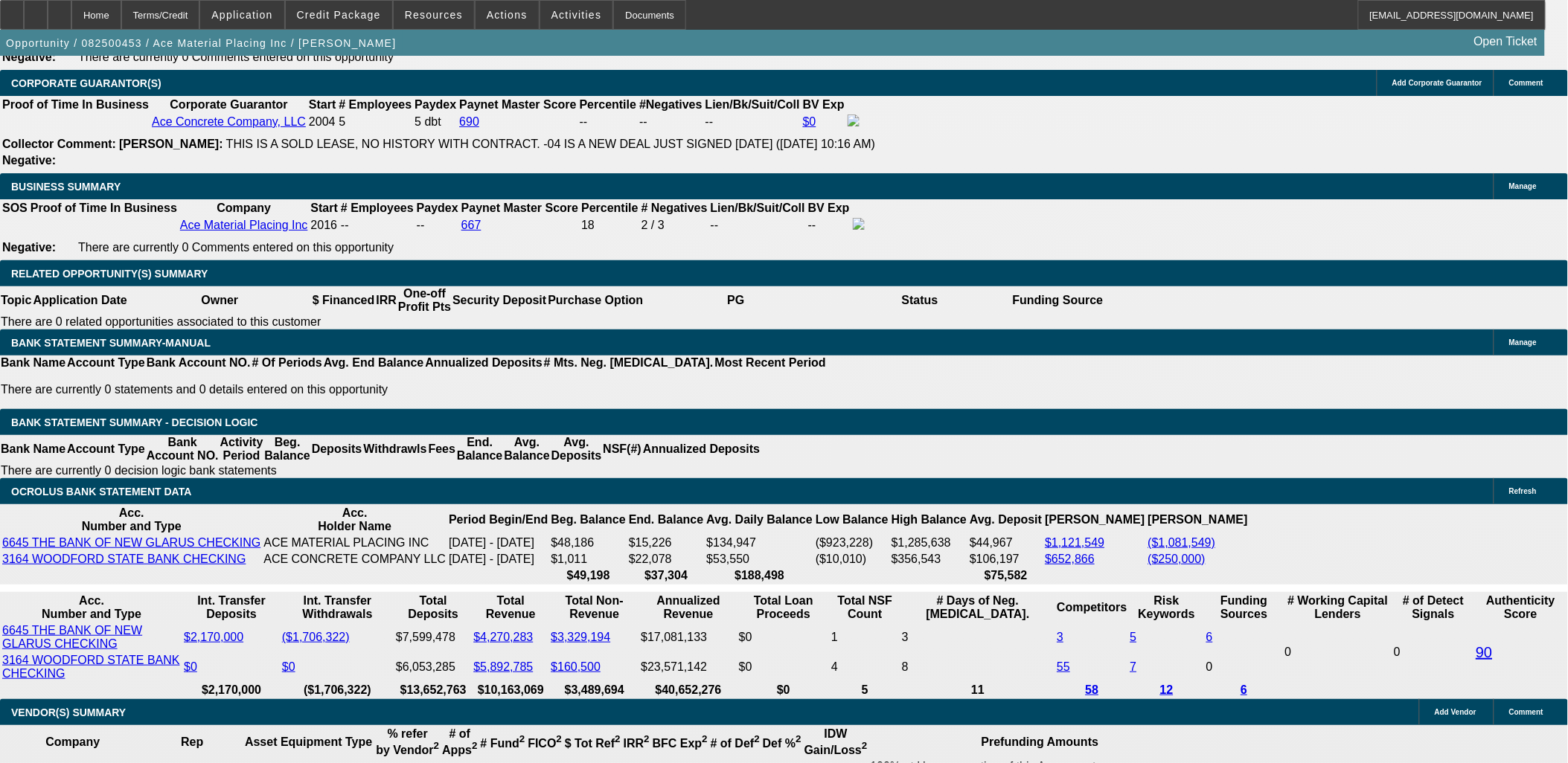
select select "0"
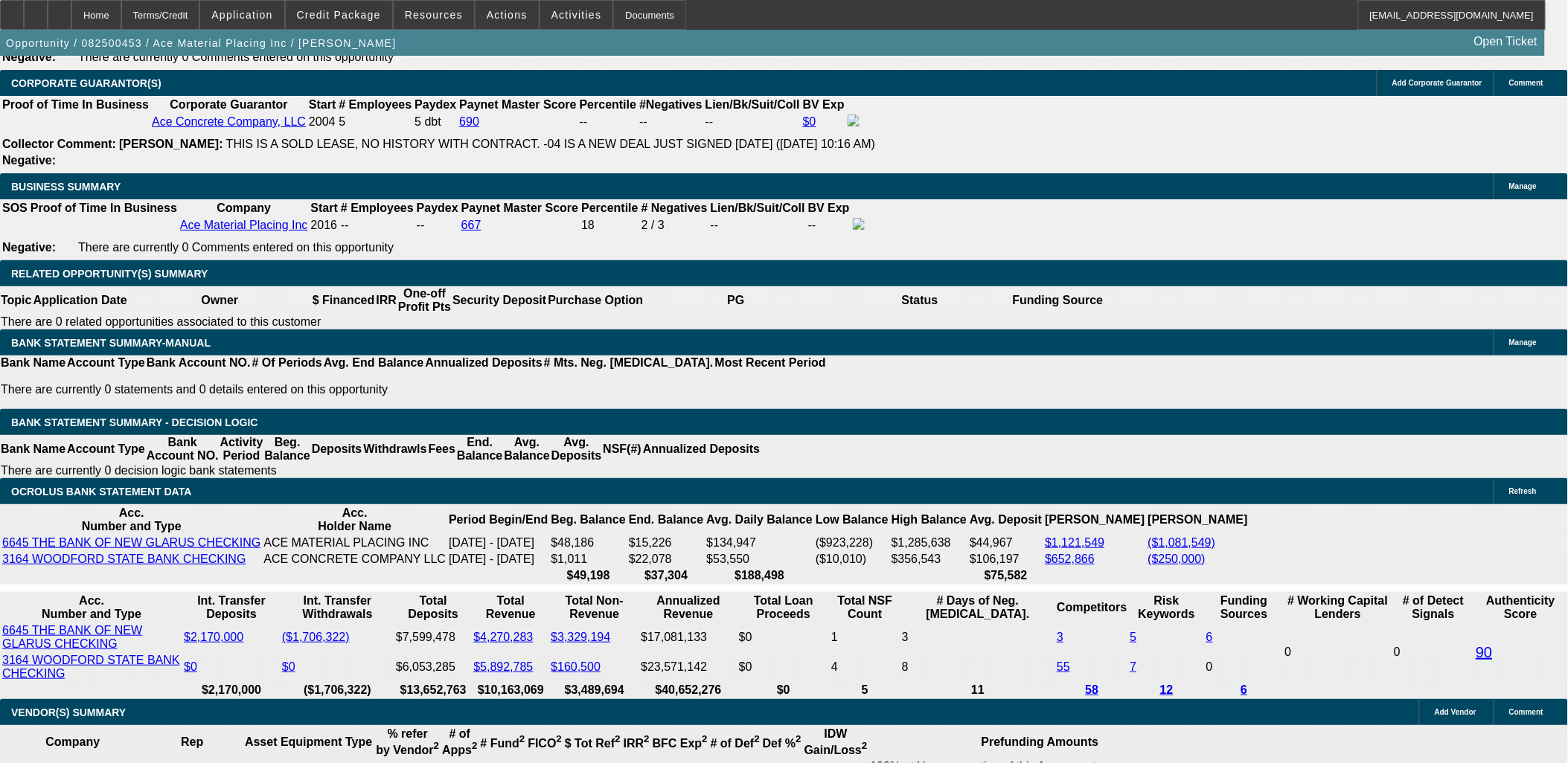
select select "0"
select select "1"
select select "6"
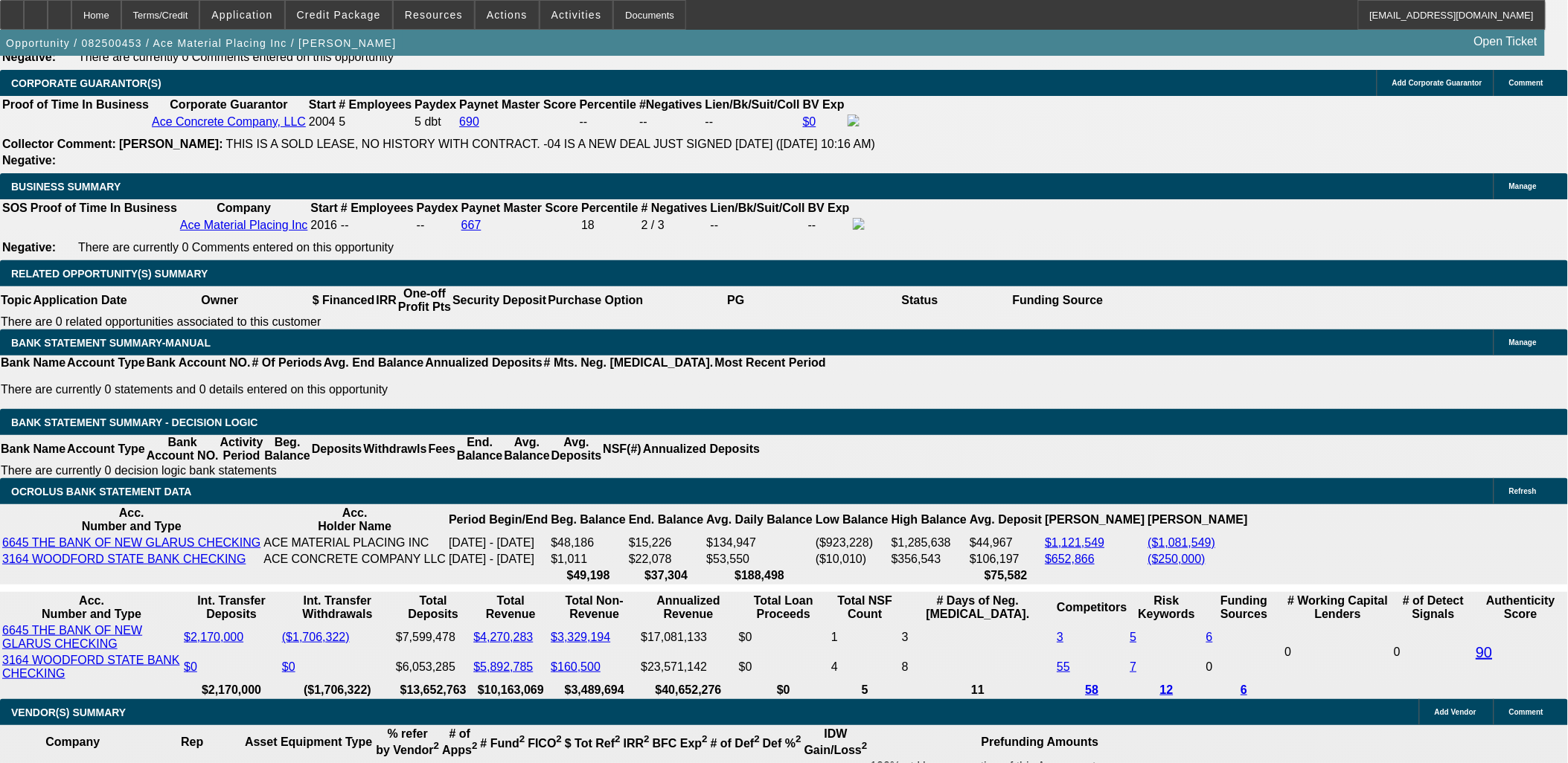
select select "1"
select select "6"
select select "1"
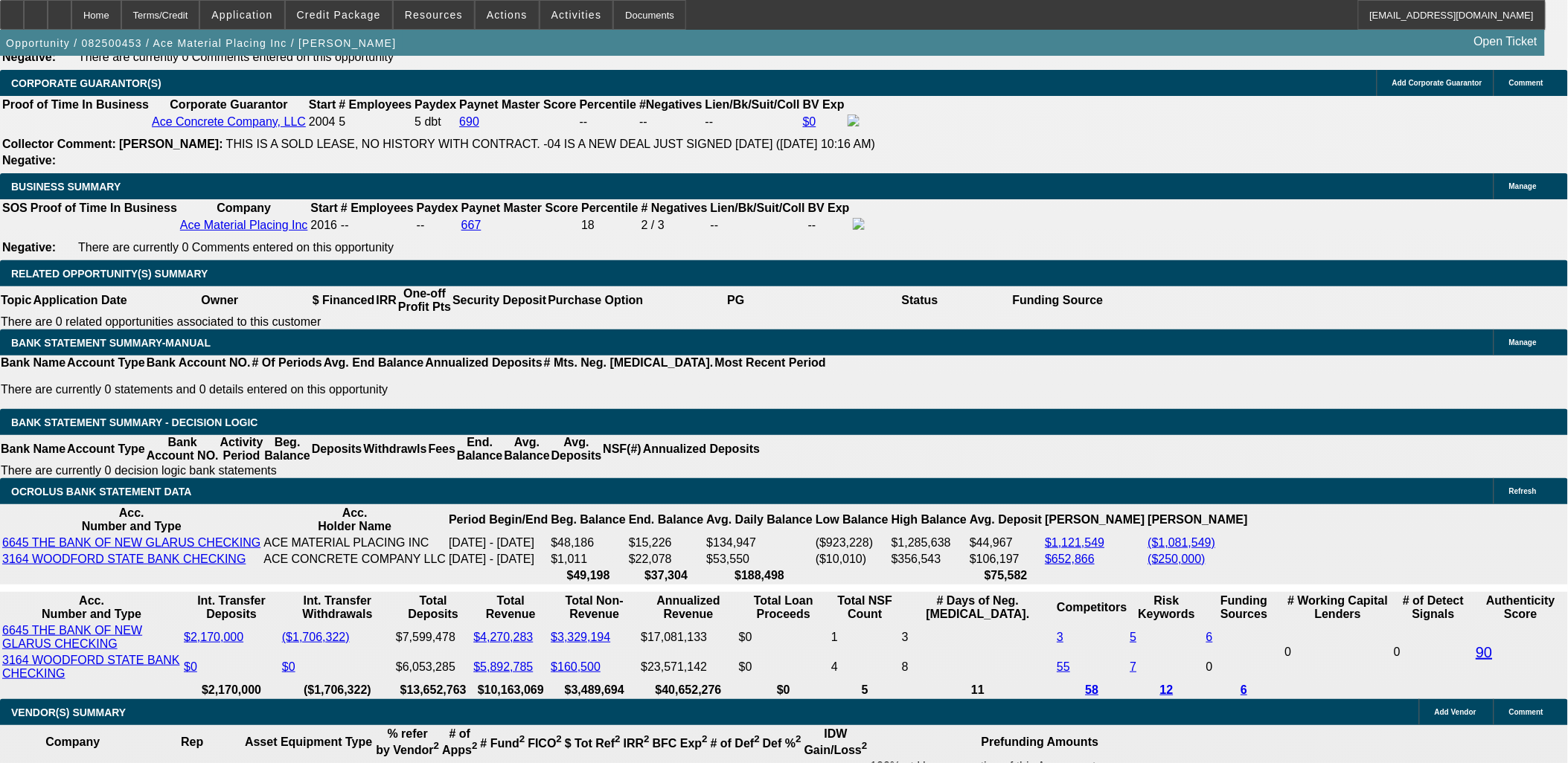
select select "6"
select select "1"
select select "6"
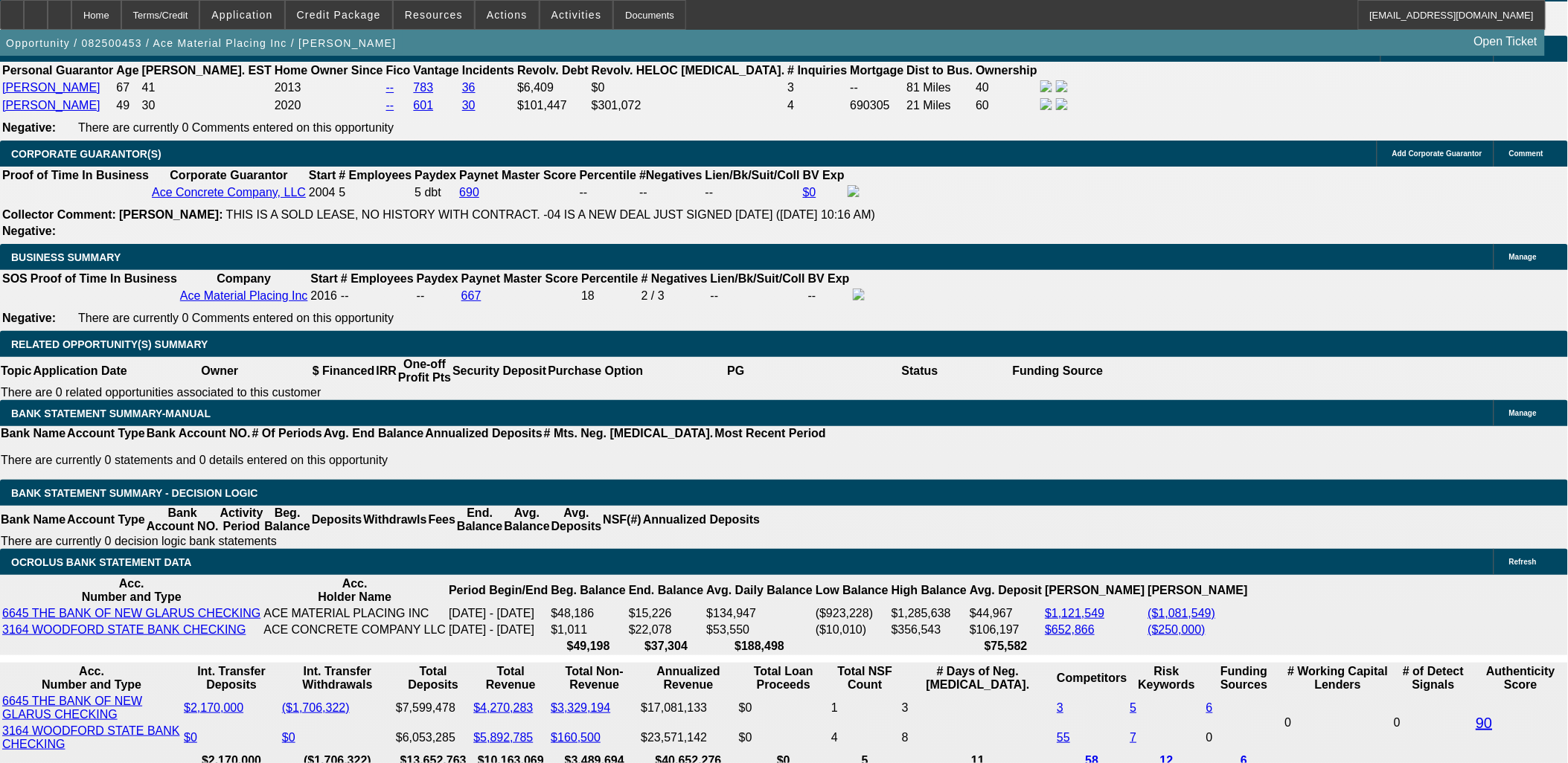
scroll to position [2065, 0]
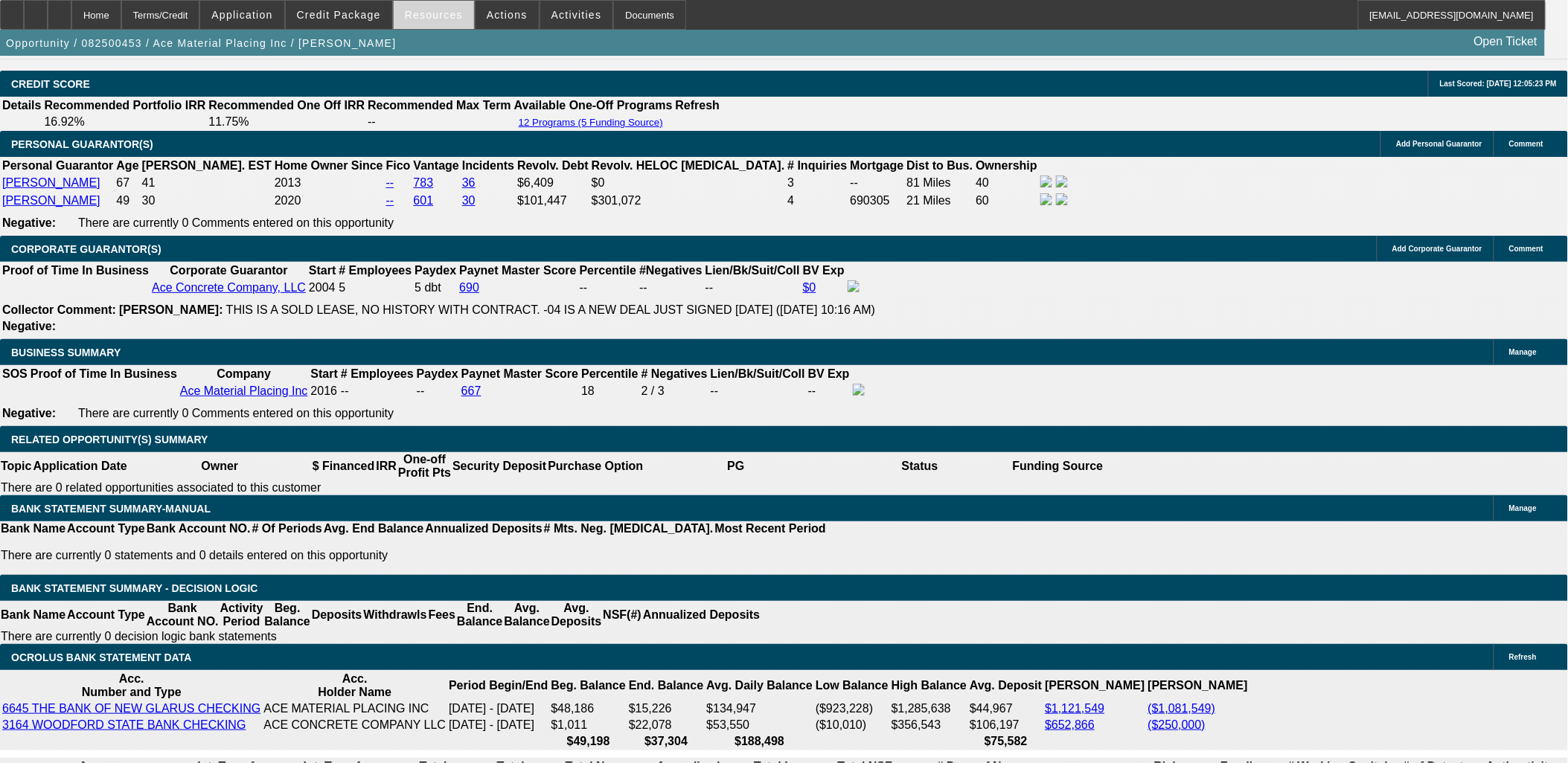
drag, startPoint x: 247, startPoint y: 177, endPoint x: 440, endPoint y: 2, distance: 260.5
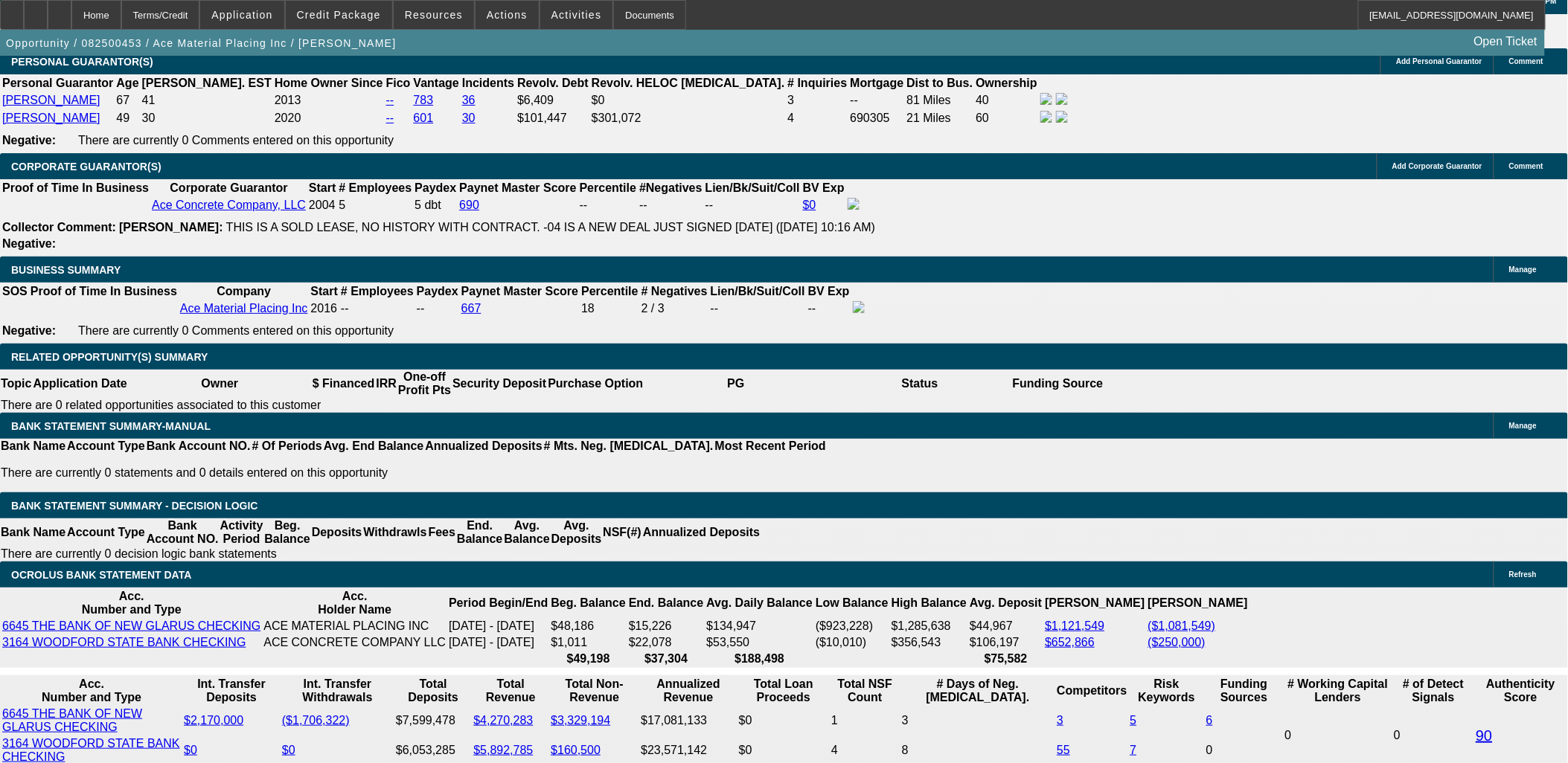
scroll to position [2231, 0]
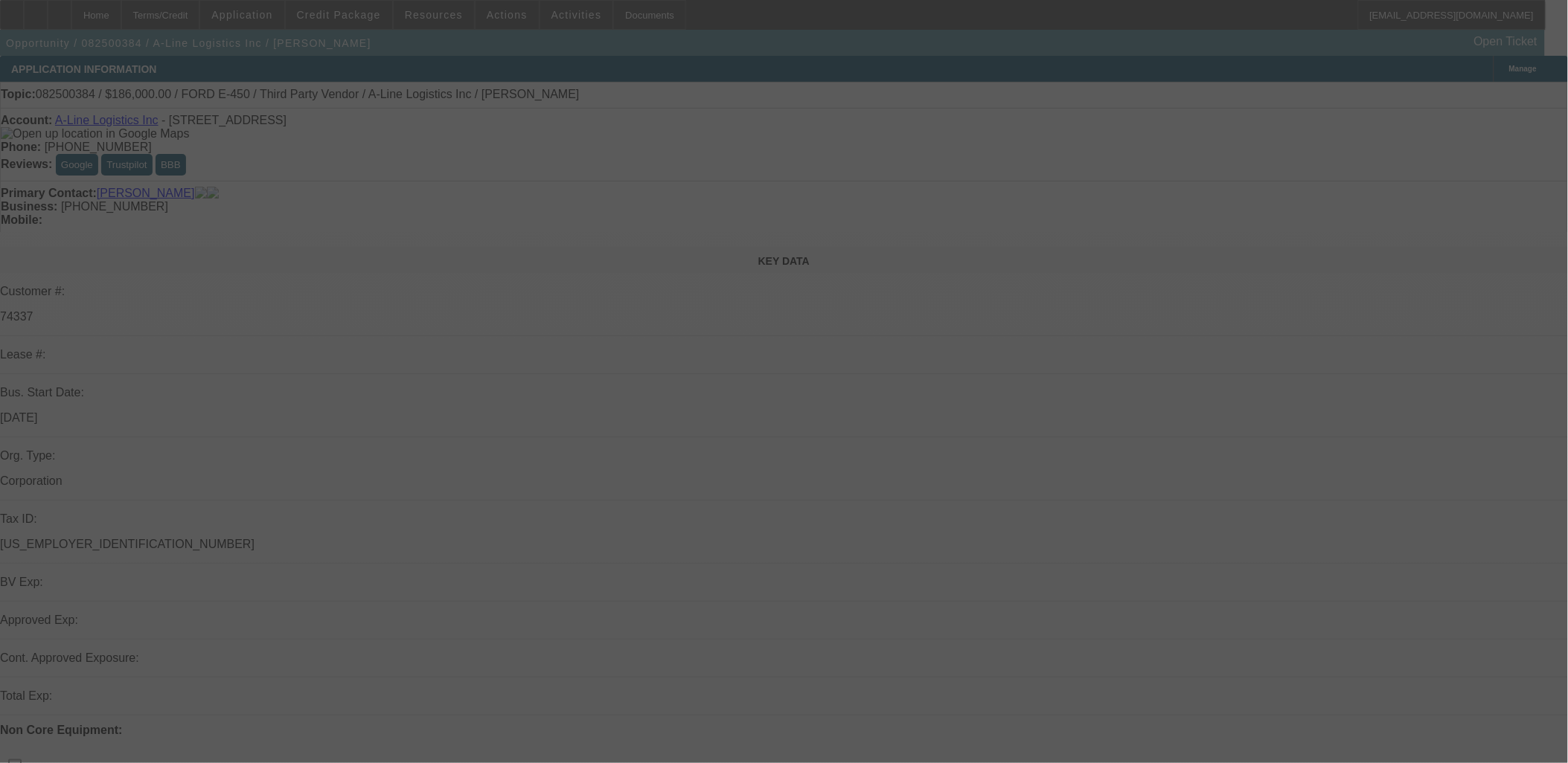
select select "0"
select select "0.1"
select select "0"
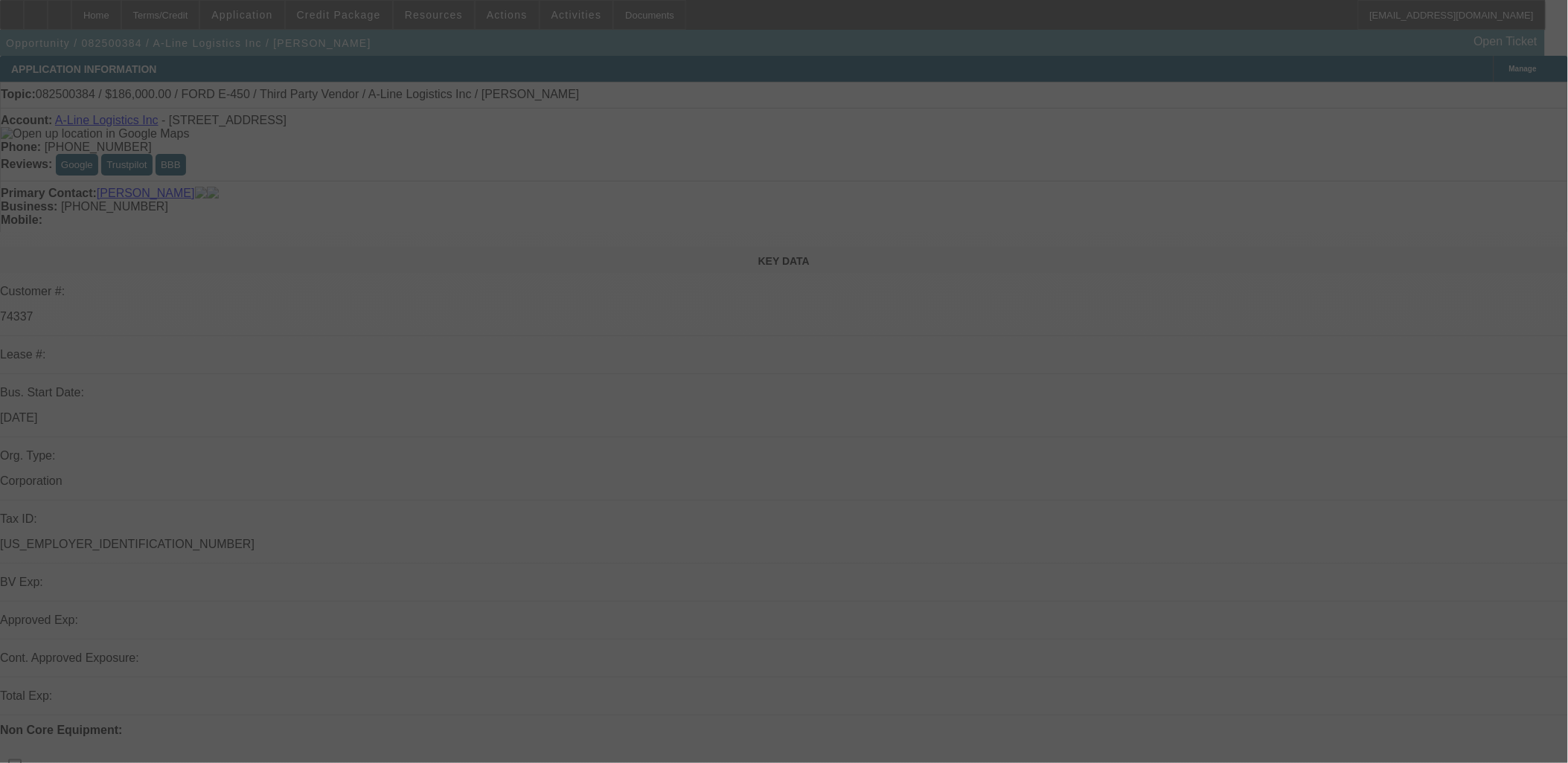
select select "0.1"
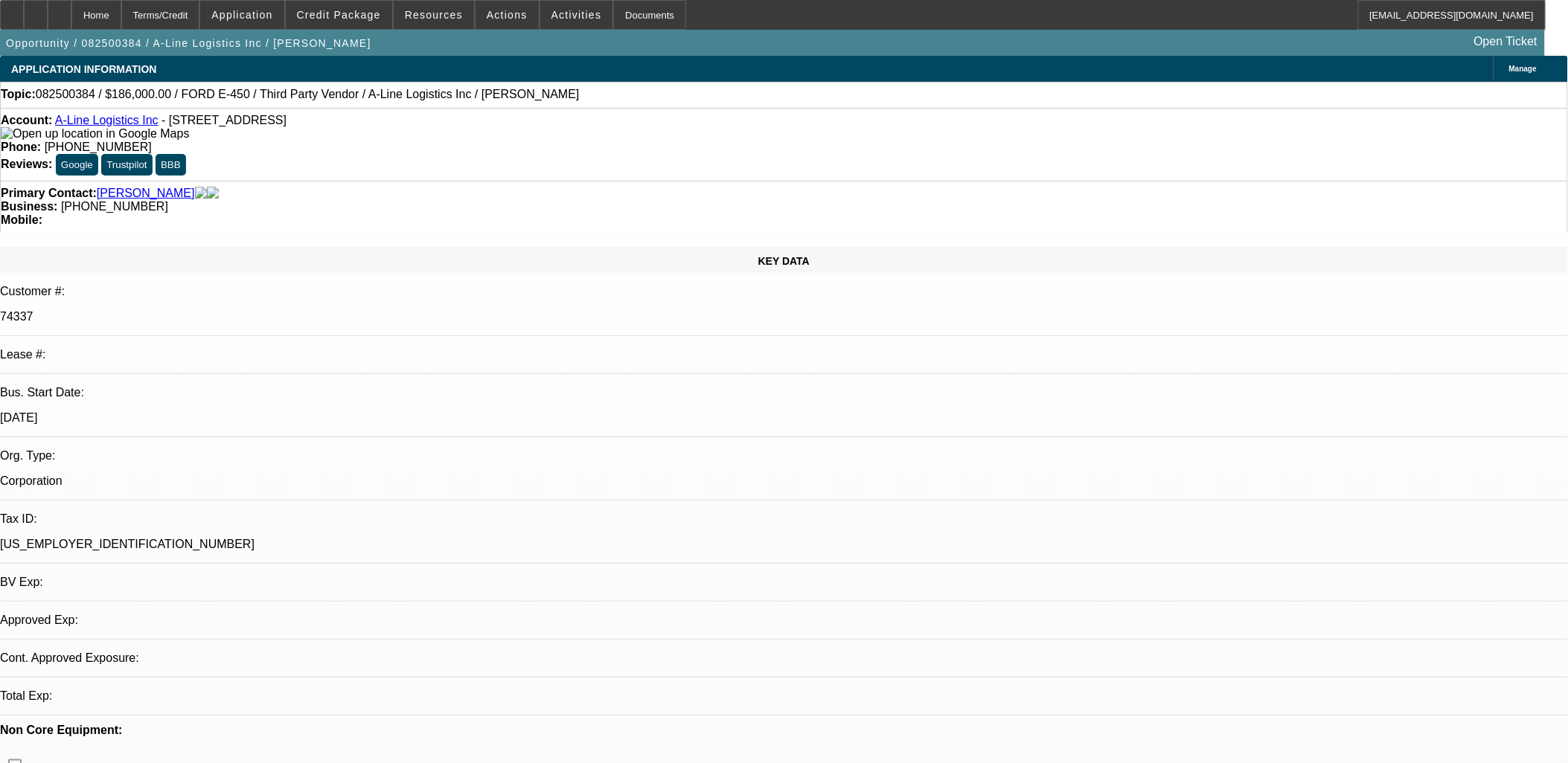
select select "1"
select select "4"
select select "1"
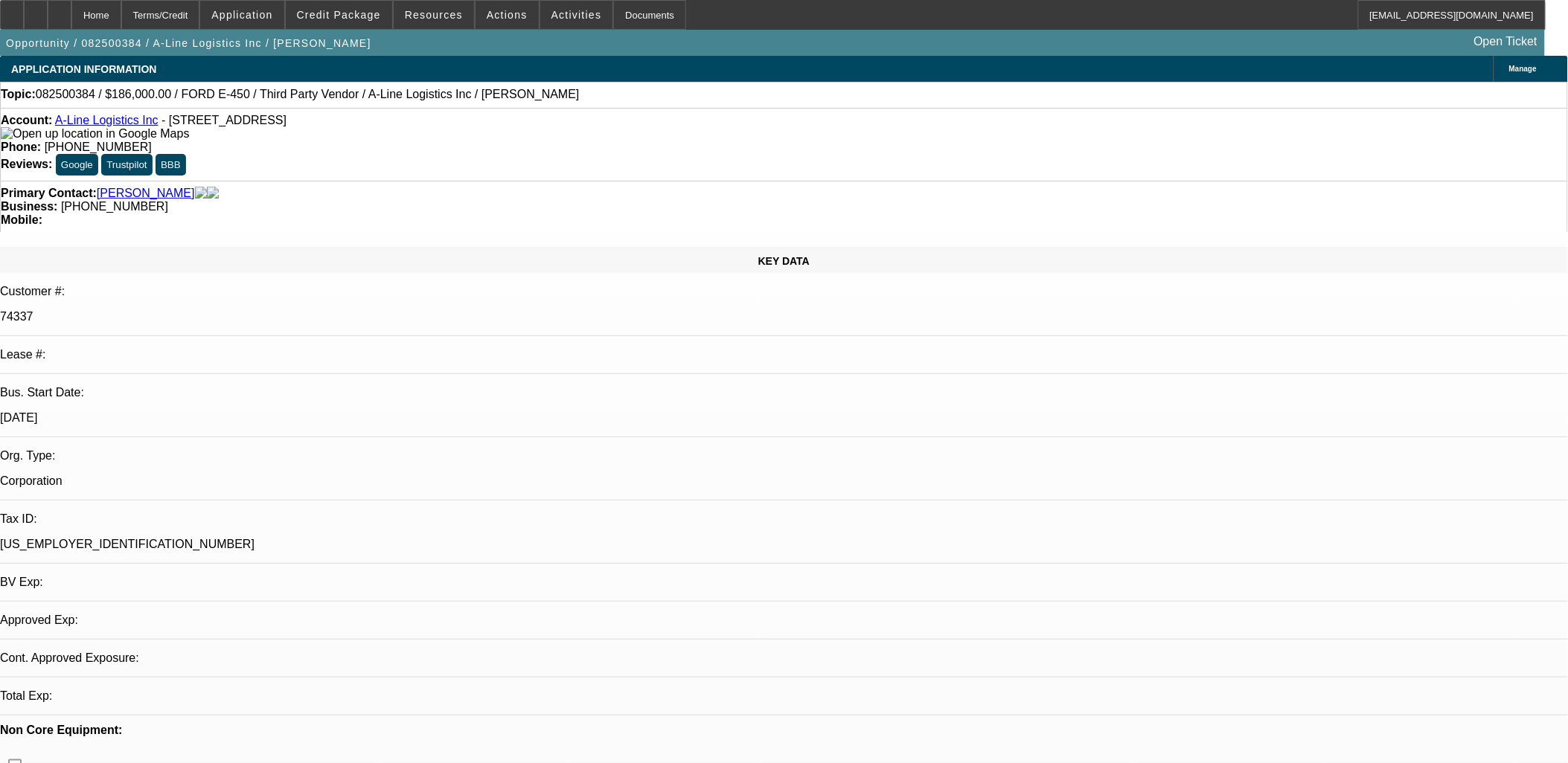
select select "4"
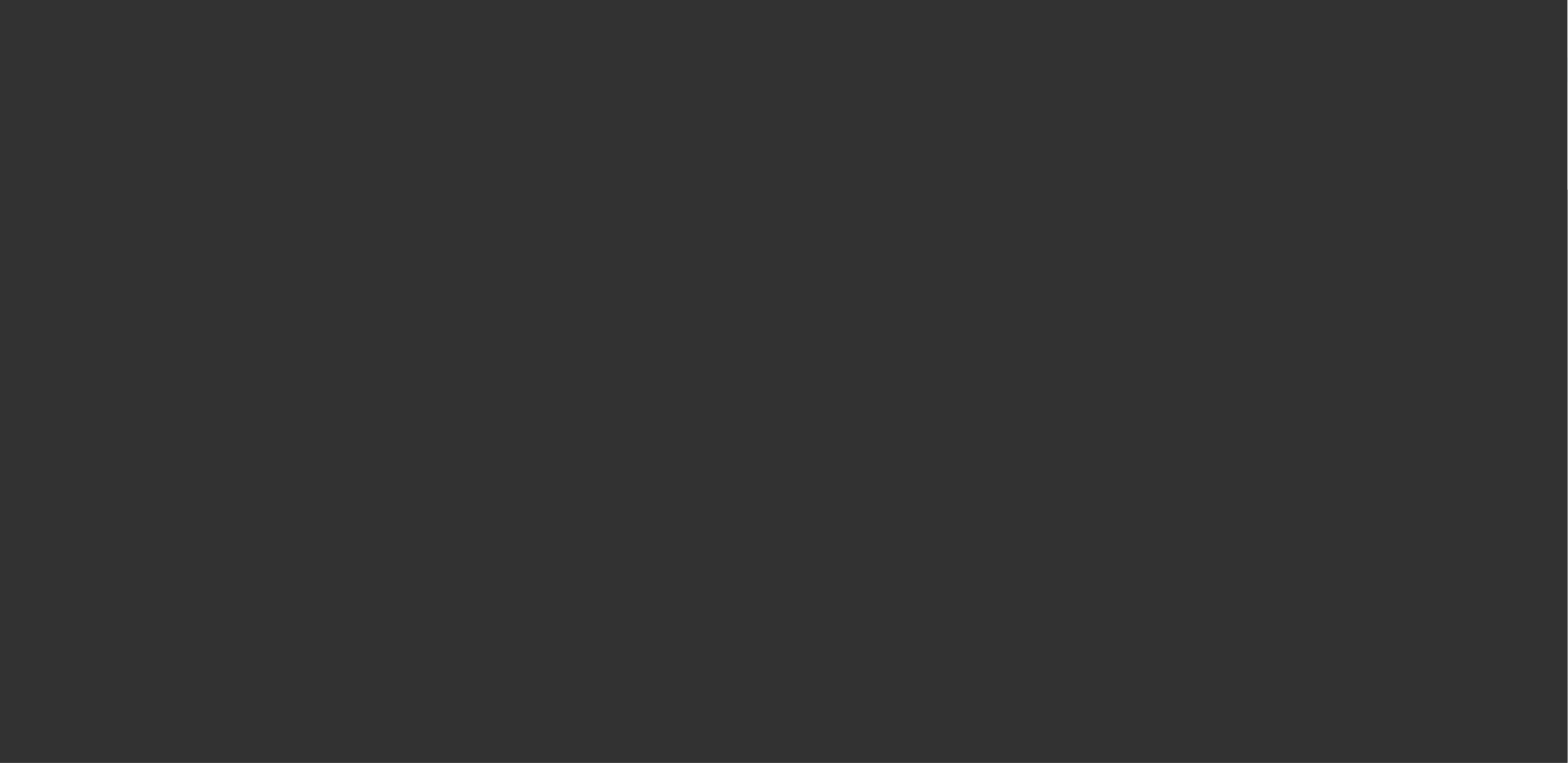
click at [784, 382] on div at bounding box center [784, 382] width 0 height 0
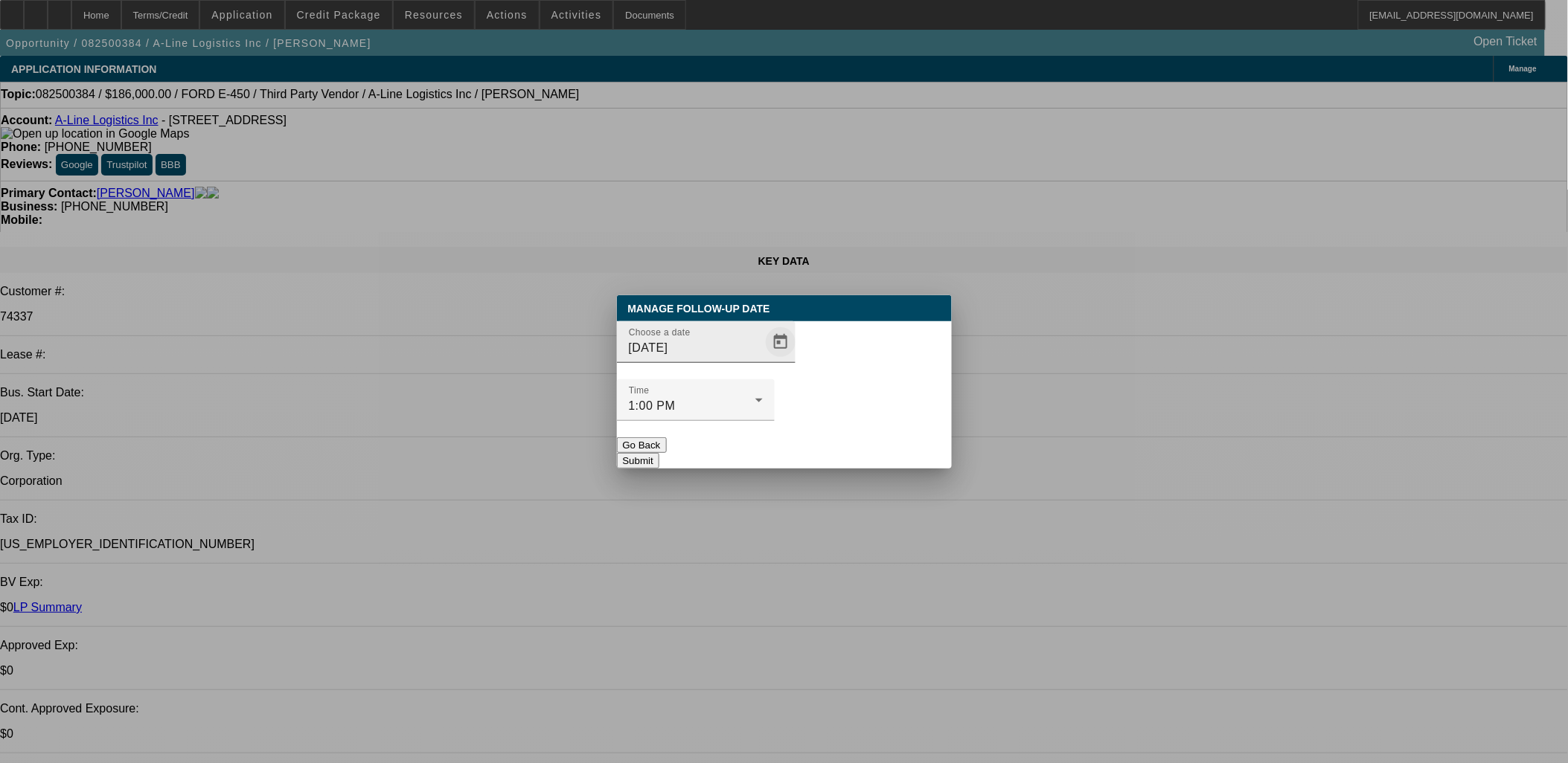
drag, startPoint x: 785, startPoint y: 414, endPoint x: 757, endPoint y: 390, distance: 36.9
click at [772, 406] on div "Manage Follow-Up Date Choose a date [DATE] Time 1:00 PM Go Back Submit" at bounding box center [784, 382] width 335 height 173
drag, startPoint x: 757, startPoint y: 390, endPoint x: 742, endPoint y: 373, distance: 22.7
click at [763, 360] on span "Open calendar" at bounding box center [780, 342] width 36 height 36
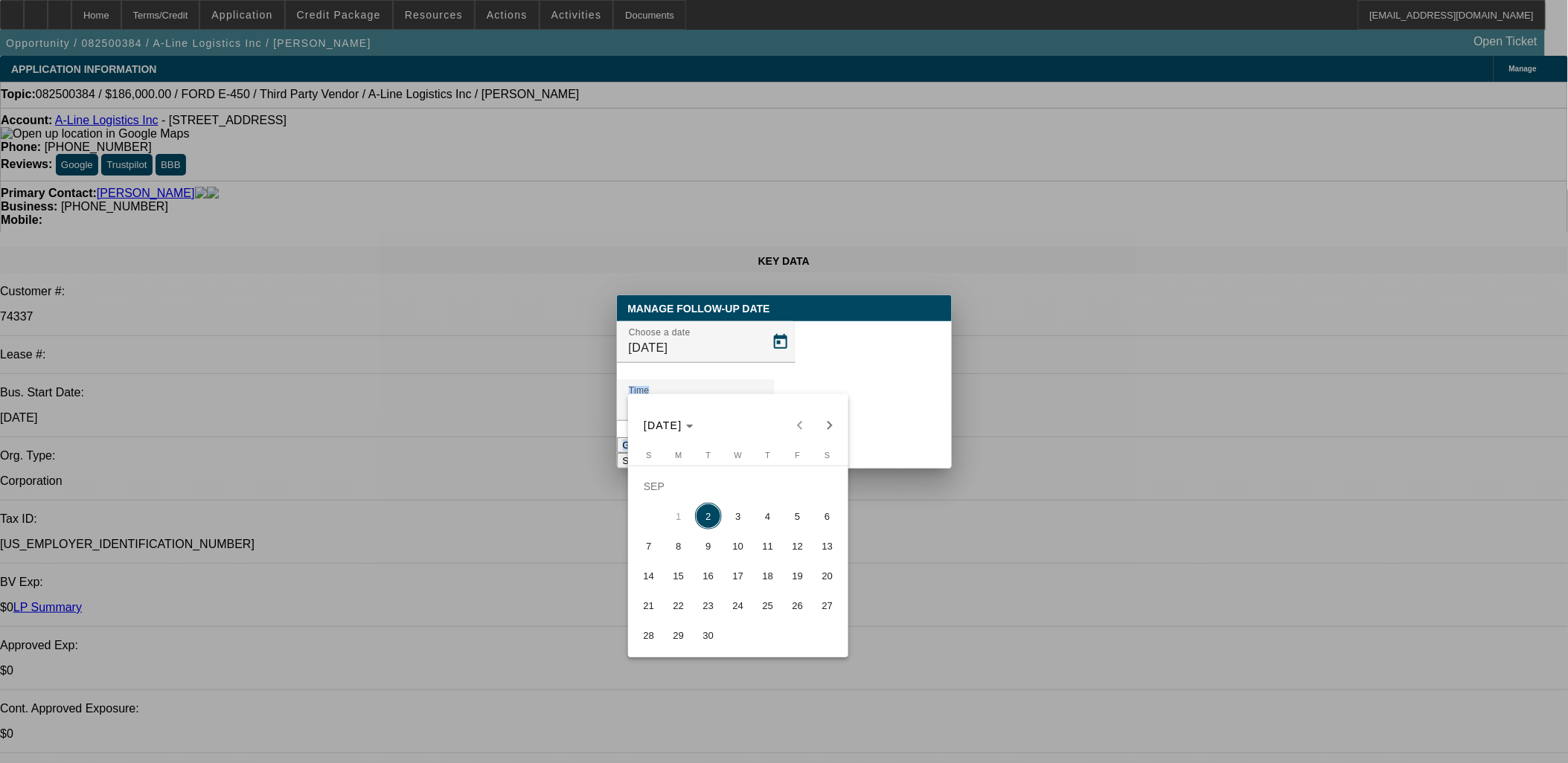
click at [741, 528] on span "3" at bounding box center [738, 516] width 27 height 27
type input "[DATE]"
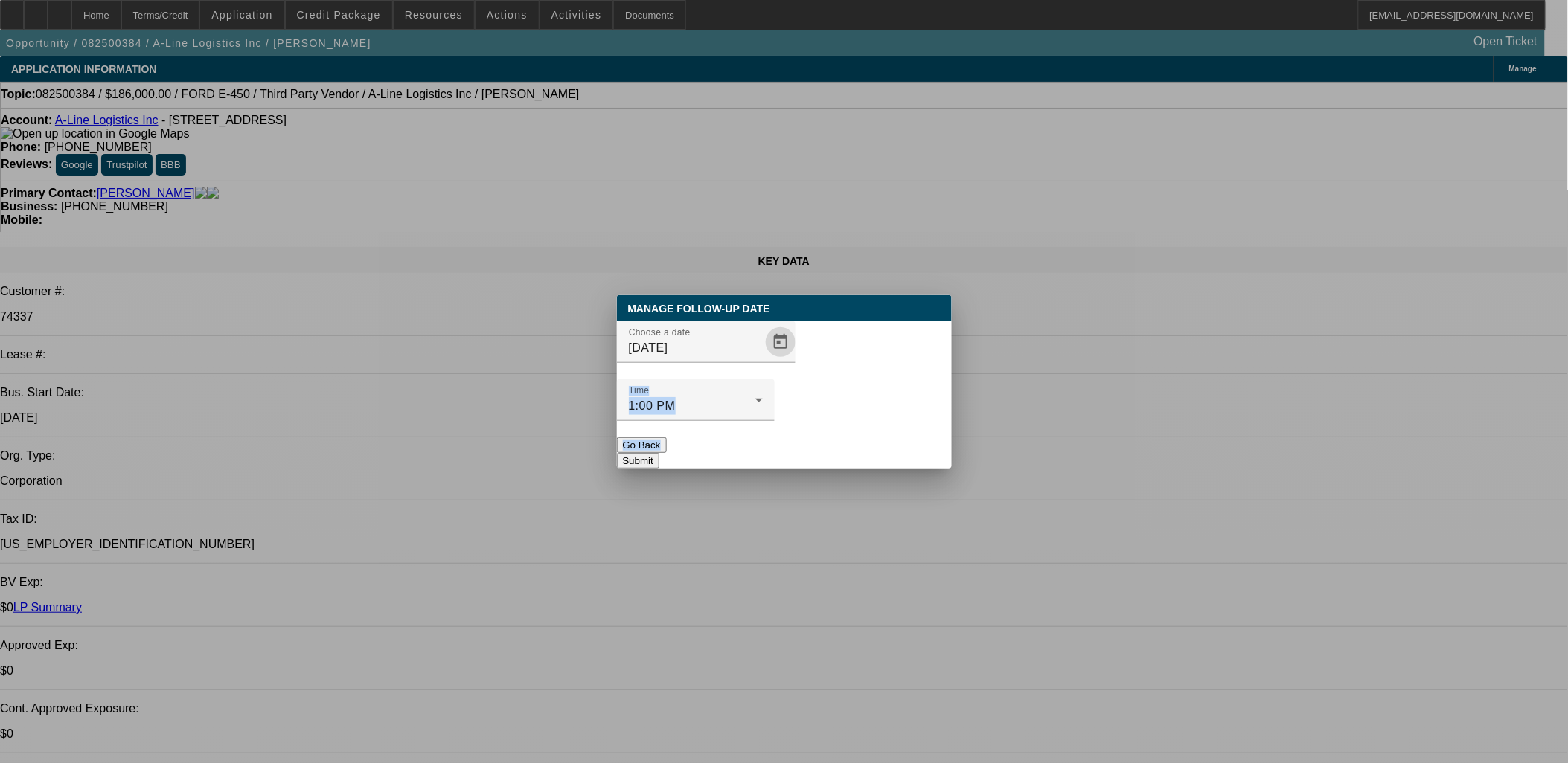
click at [659, 453] on button "Submit" at bounding box center [638, 460] width 42 height 15
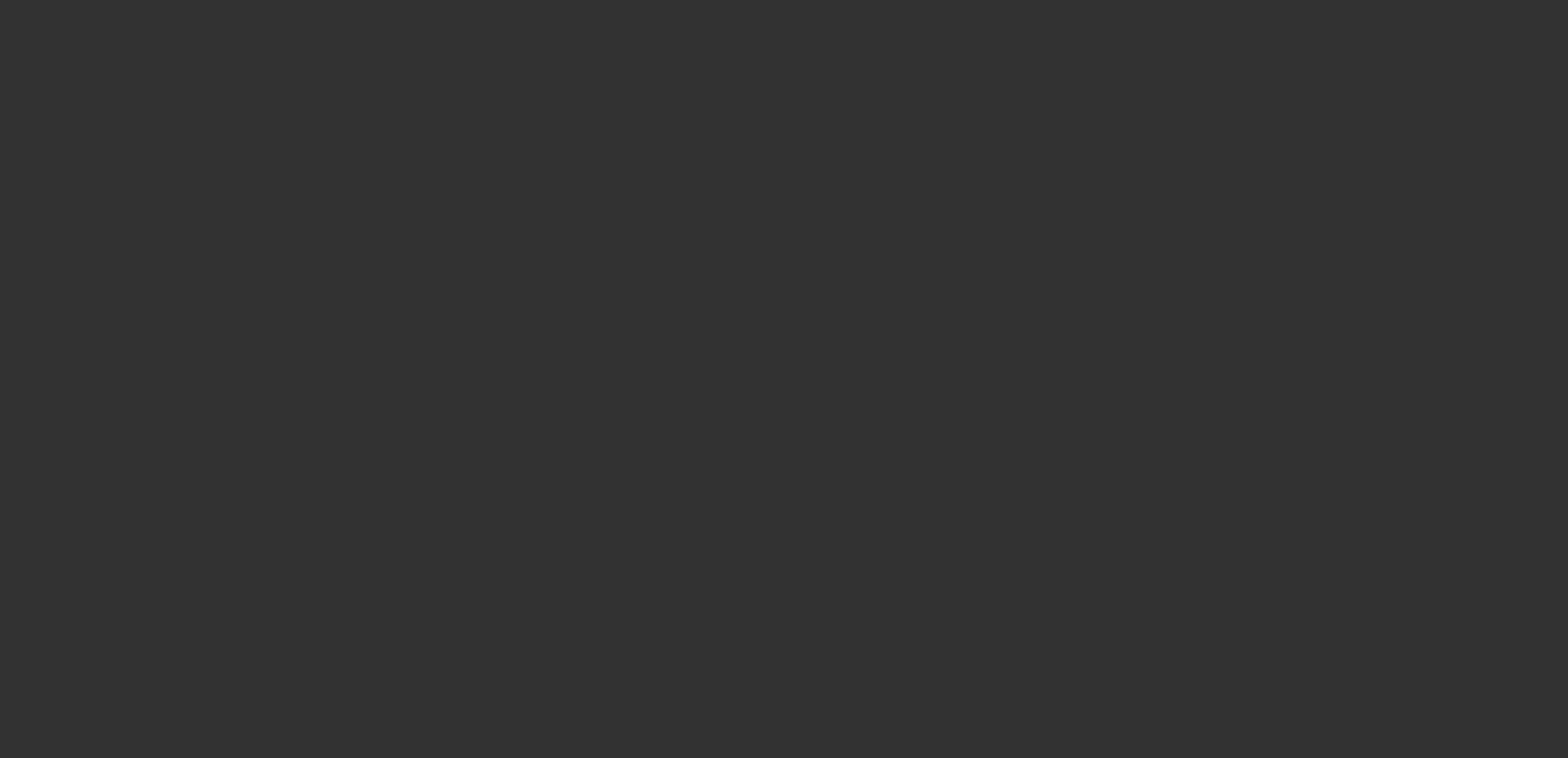
select select "0"
select select "0.1"
select select "4"
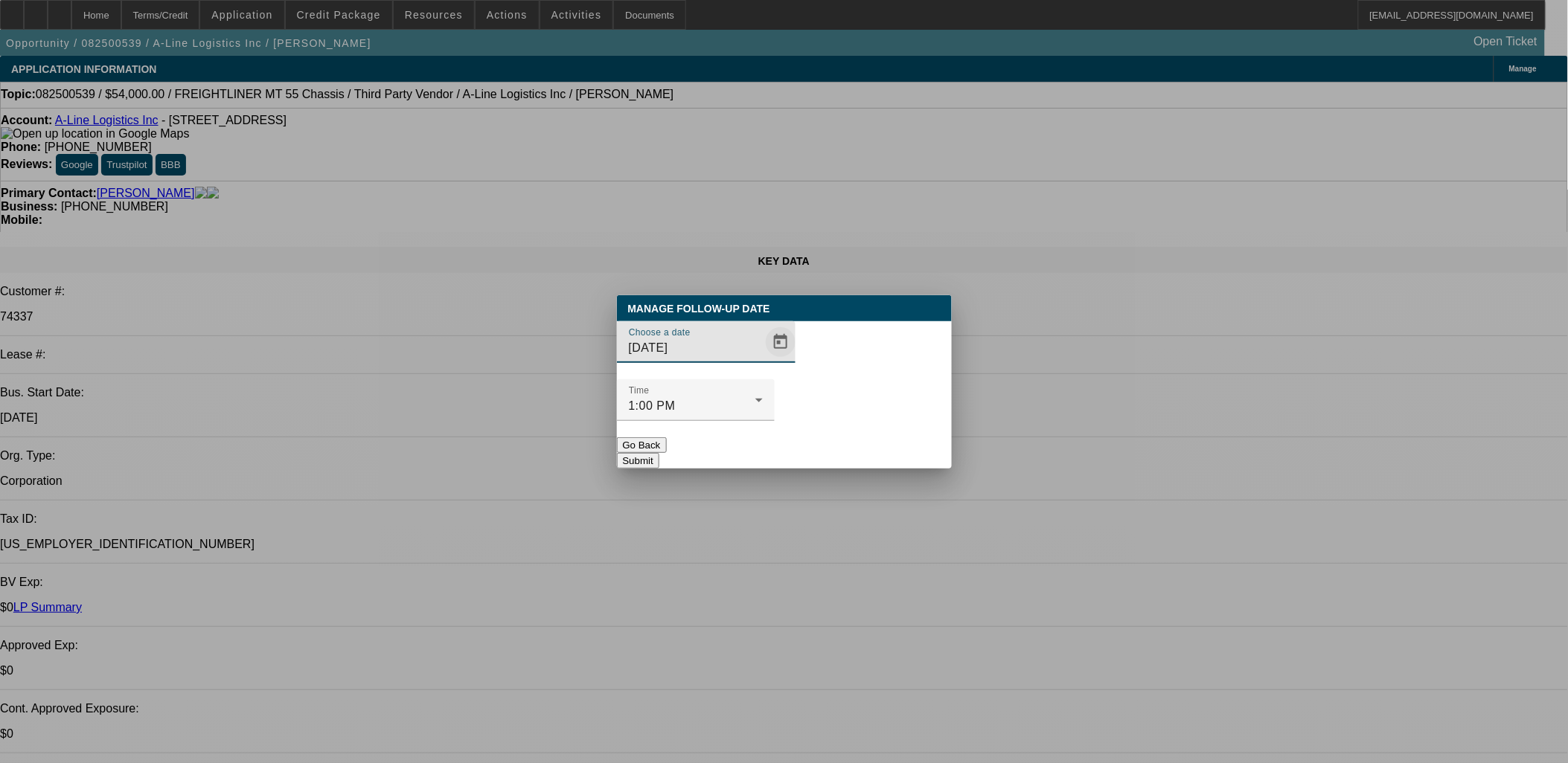
click at [763, 360] on span "Open calendar" at bounding box center [780, 342] width 36 height 36
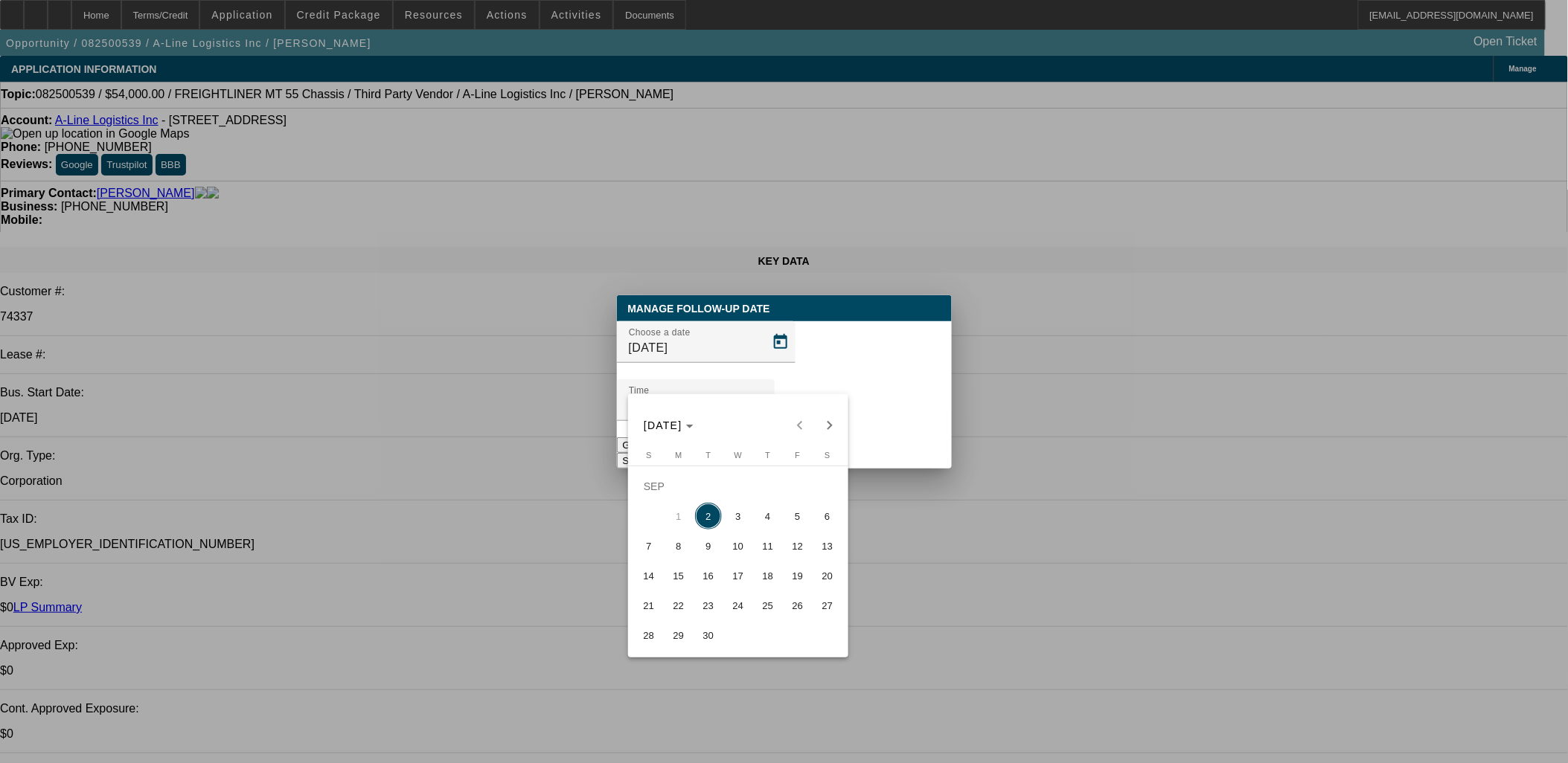
click at [738, 511] on span "3" at bounding box center [738, 516] width 27 height 27
type input "9/3/2025"
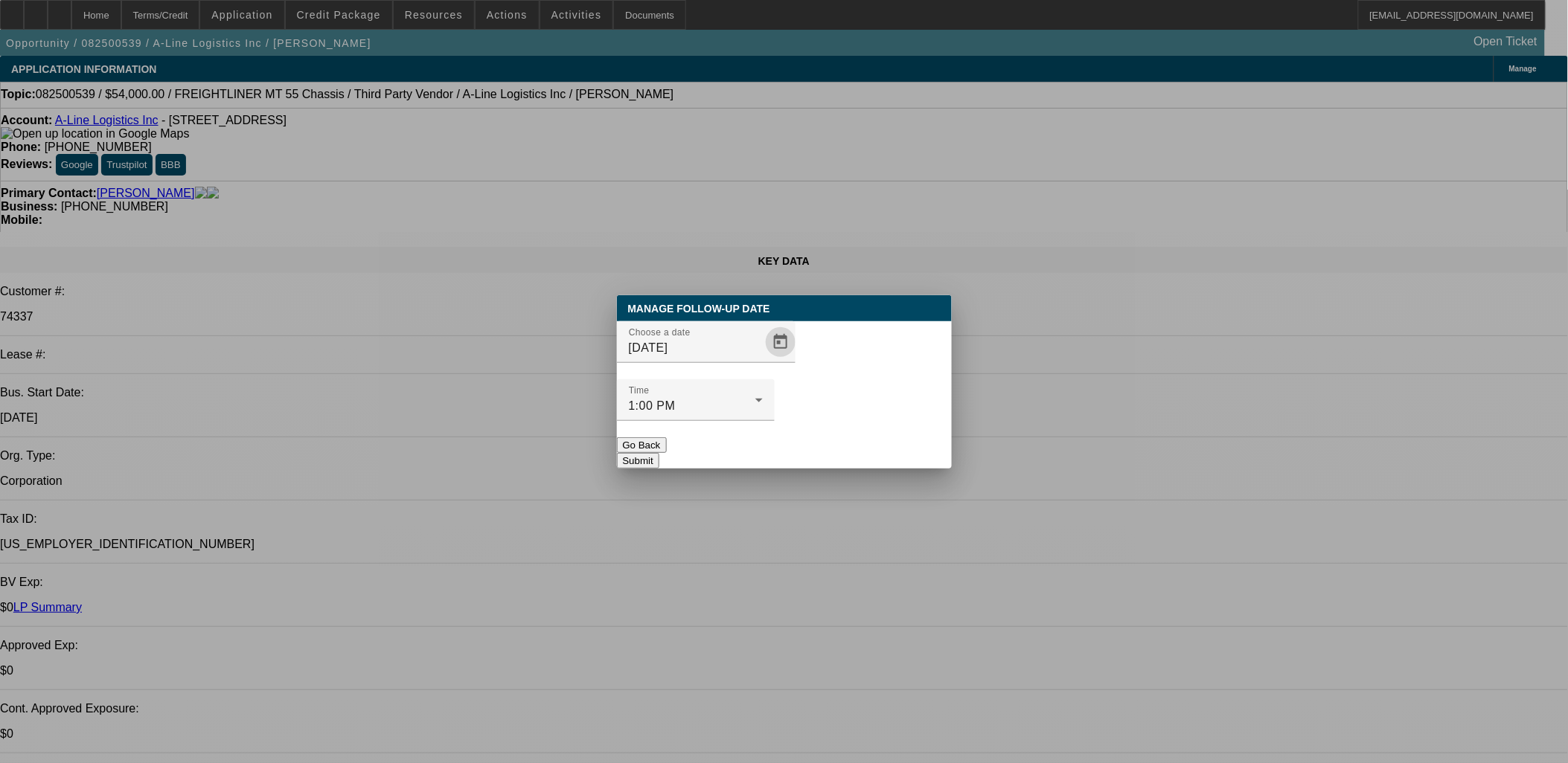
click at [659, 453] on button "Submit" at bounding box center [638, 460] width 42 height 15
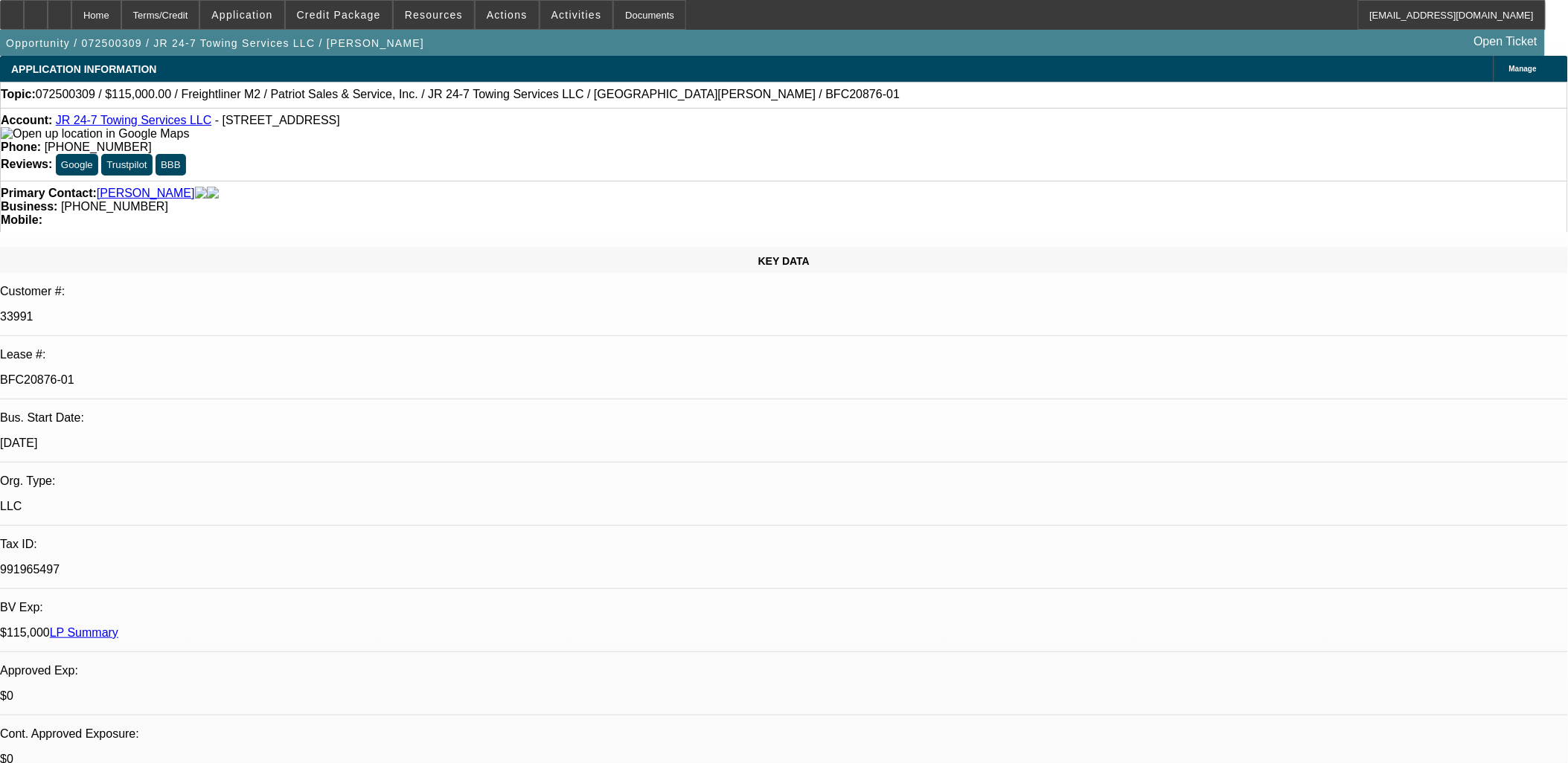
select select "0"
select select "2"
select select "0"
select select "2"
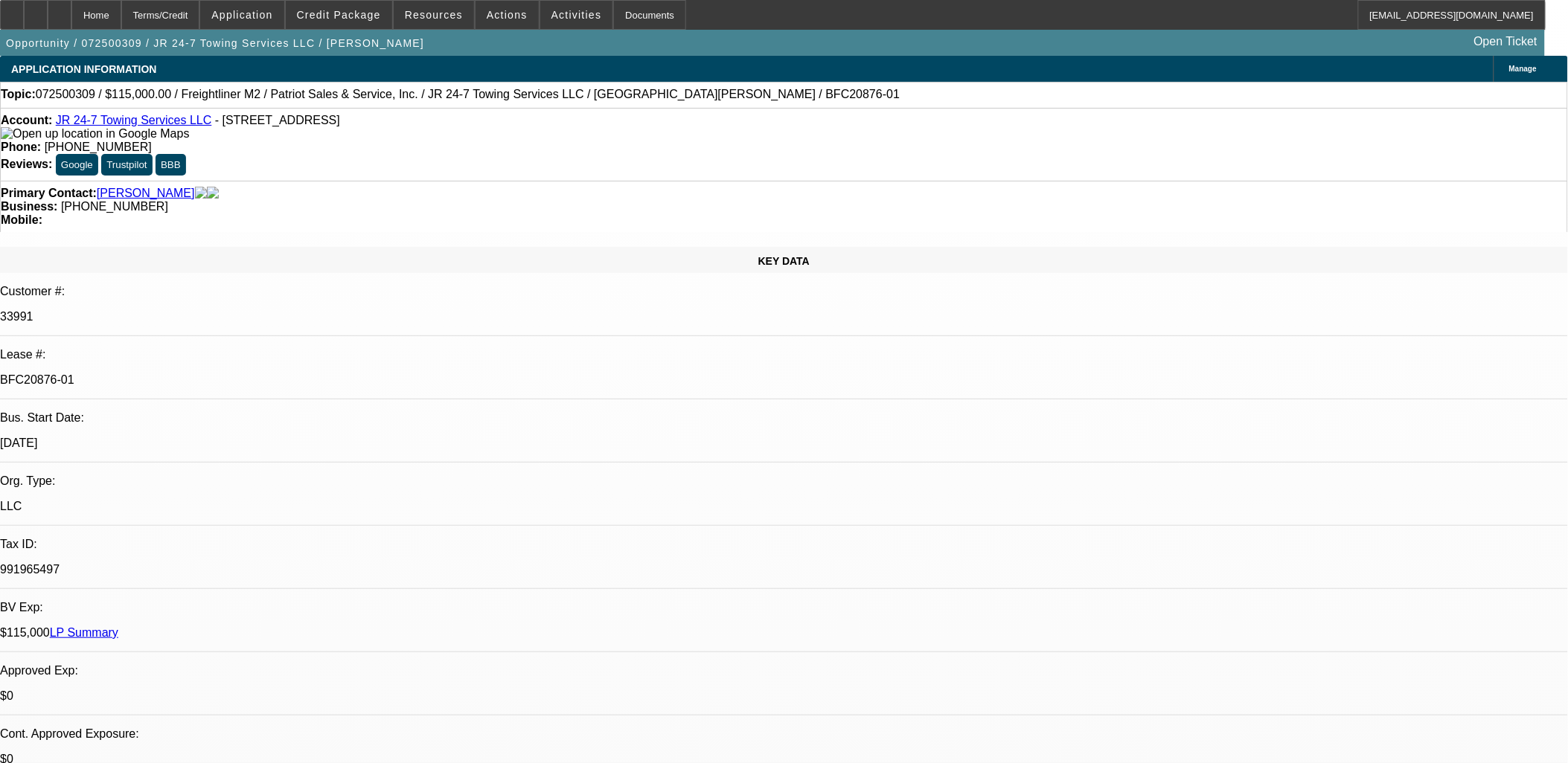
select select "0"
select select "2"
select select "0.2"
select select "0"
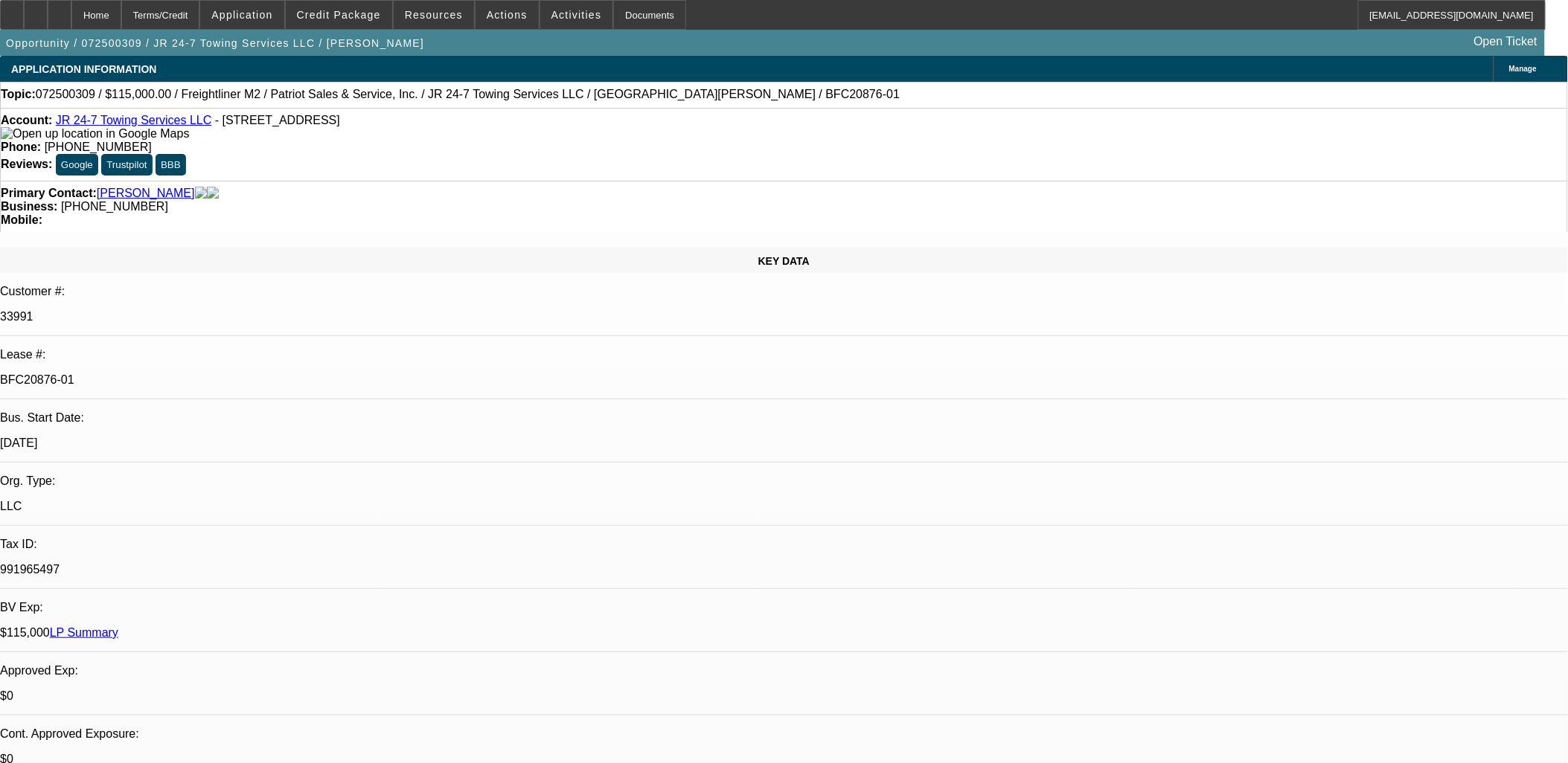
select select "2"
select select "0"
select select "1"
select select "2"
select select "6"
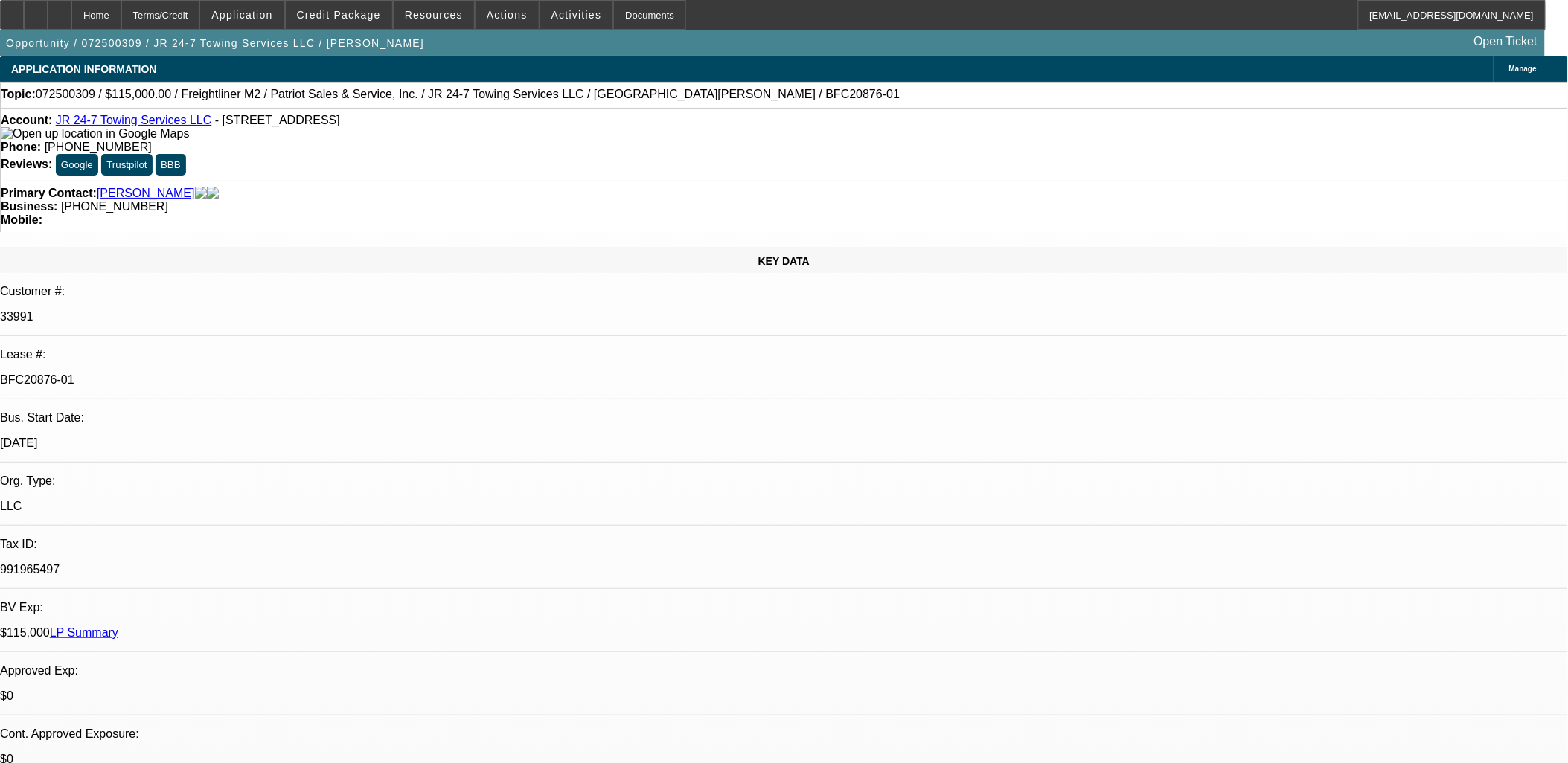
select select "1"
select select "2"
select select "6"
select select "1"
select select "2"
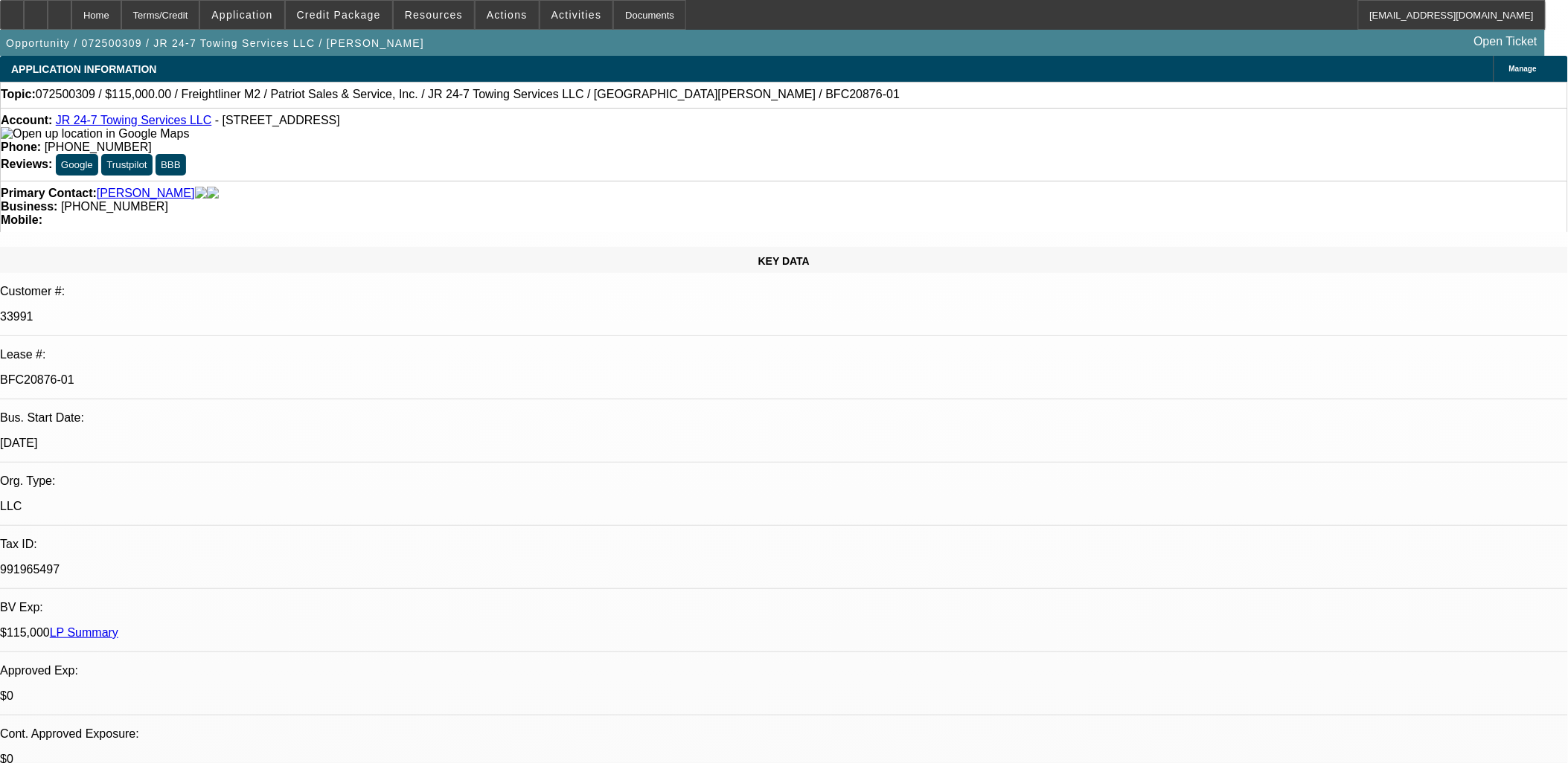
select select "17"
select select "1"
select select "2"
select select "6"
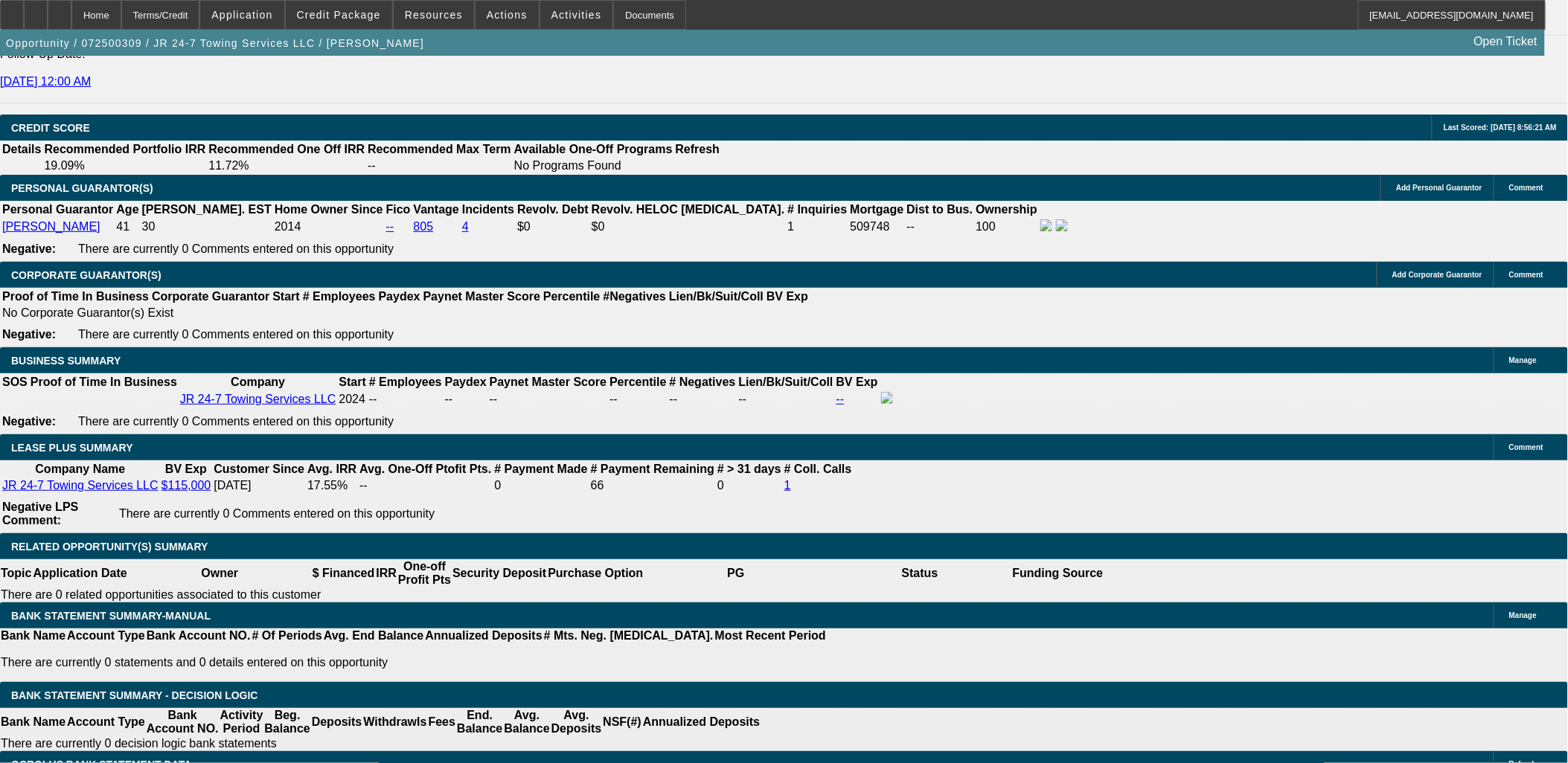
scroll to position [2231, 0]
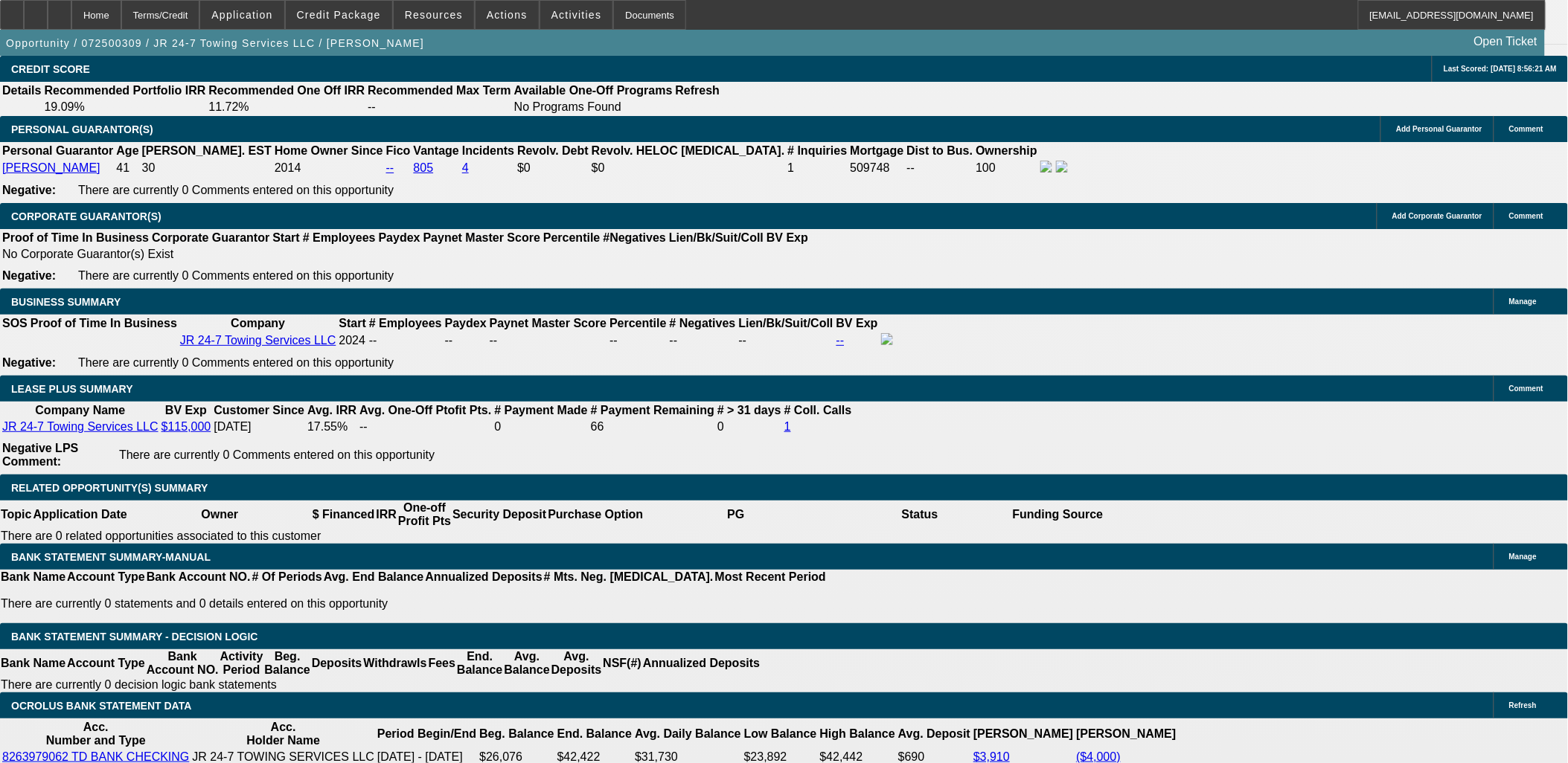
drag, startPoint x: 233, startPoint y: 132, endPoint x: 374, endPoint y: 132, distance: 141.0
drag, startPoint x: 374, startPoint y: 132, endPoint x: 231, endPoint y: 135, distance: 143.0
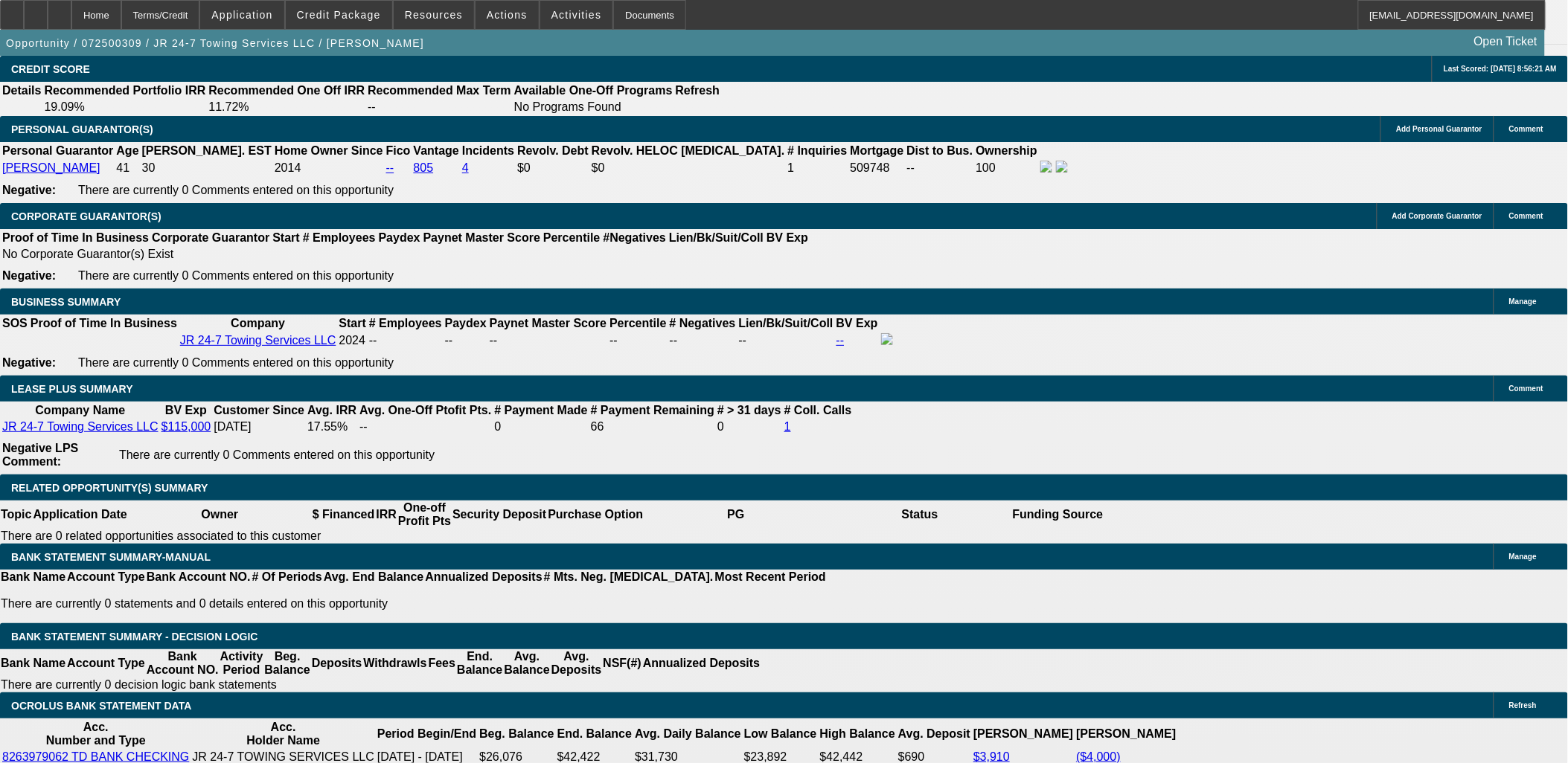
drag, startPoint x: 231, startPoint y: 135, endPoint x: 264, endPoint y: 226, distance: 96.8
drag, startPoint x: 224, startPoint y: 137, endPoint x: 393, endPoint y: 262, distance: 210.2
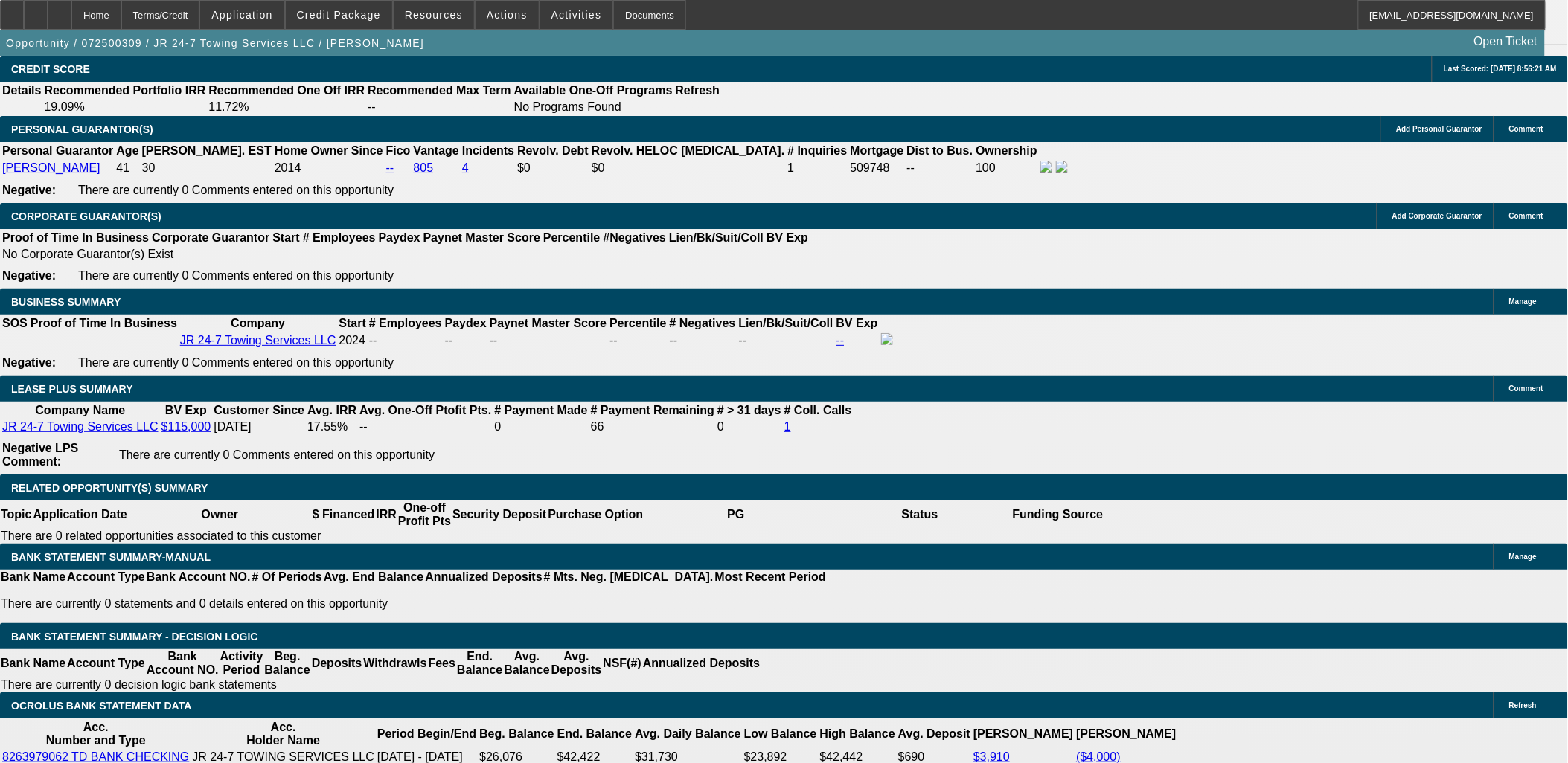
drag, startPoint x: 393, startPoint y: 262, endPoint x: 230, endPoint y: 135, distance: 206.6
drag, startPoint x: 230, startPoint y: 130, endPoint x: 395, endPoint y: 262, distance: 211.3
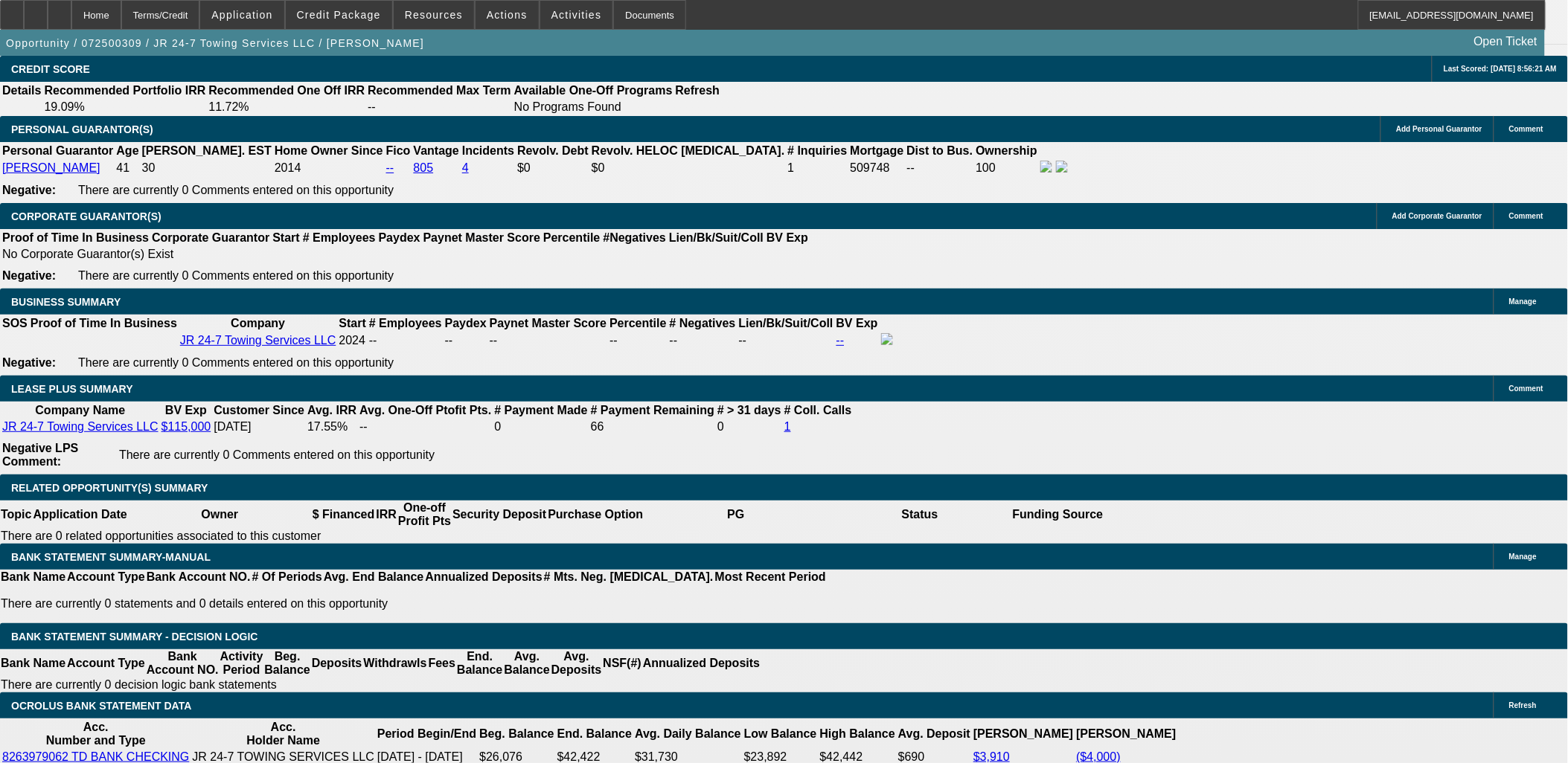
drag, startPoint x: 391, startPoint y: 261, endPoint x: 384, endPoint y: 257, distance: 8.1
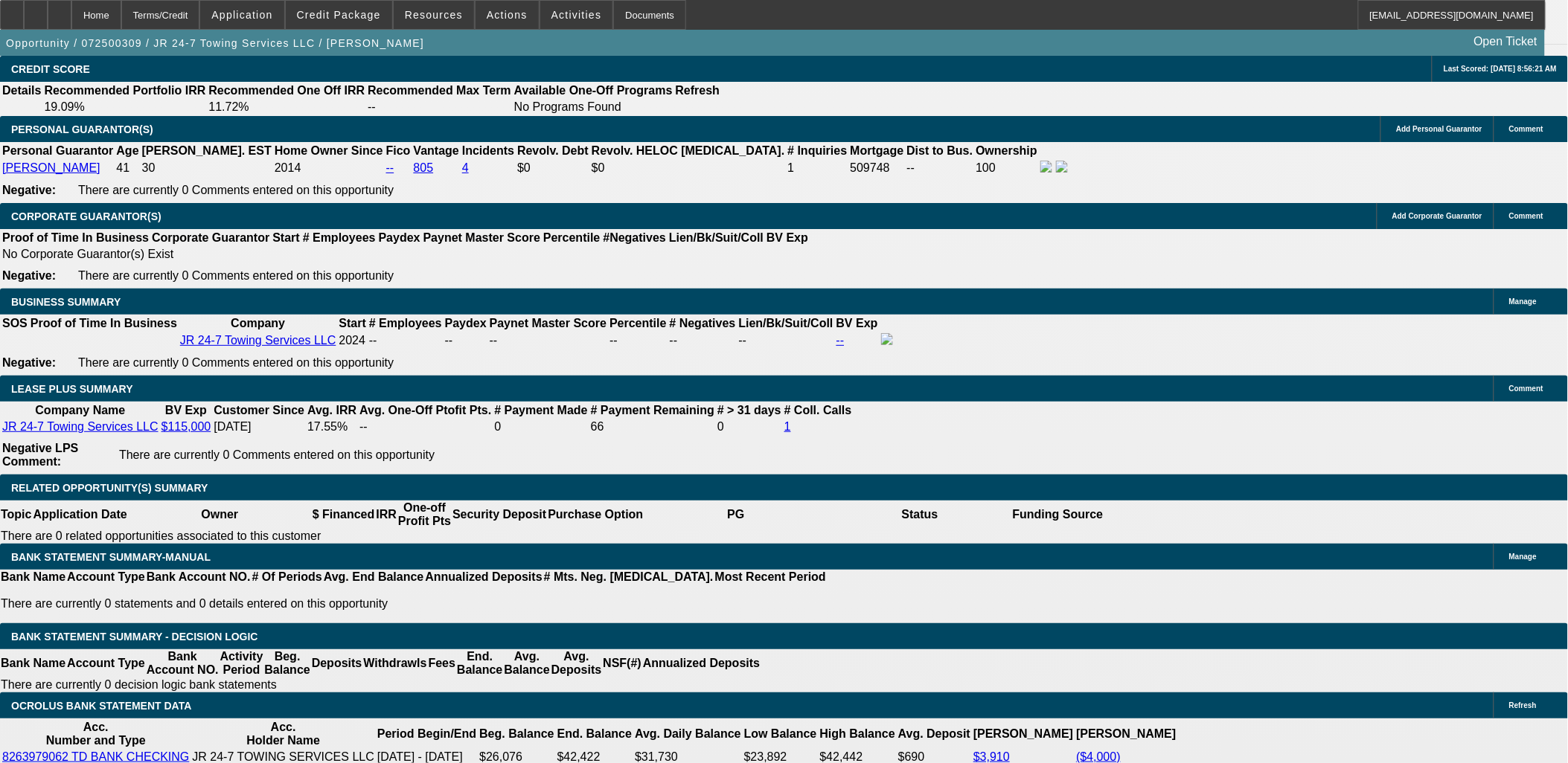
drag, startPoint x: 395, startPoint y: 255, endPoint x: 234, endPoint y: 133, distance: 202.0
drag, startPoint x: 232, startPoint y: 130, endPoint x: 395, endPoint y: 265, distance: 211.6
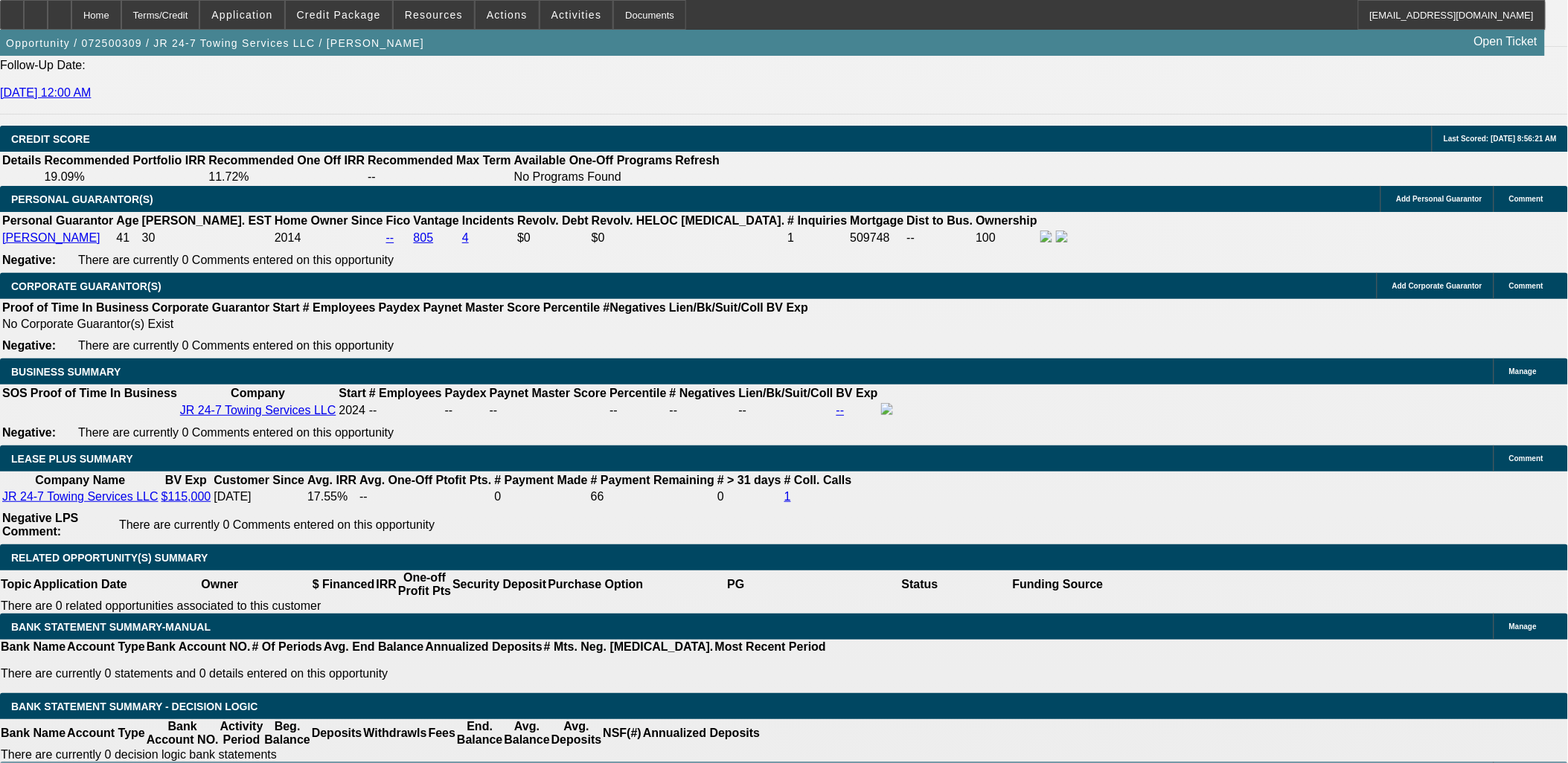
scroll to position [2190, 0]
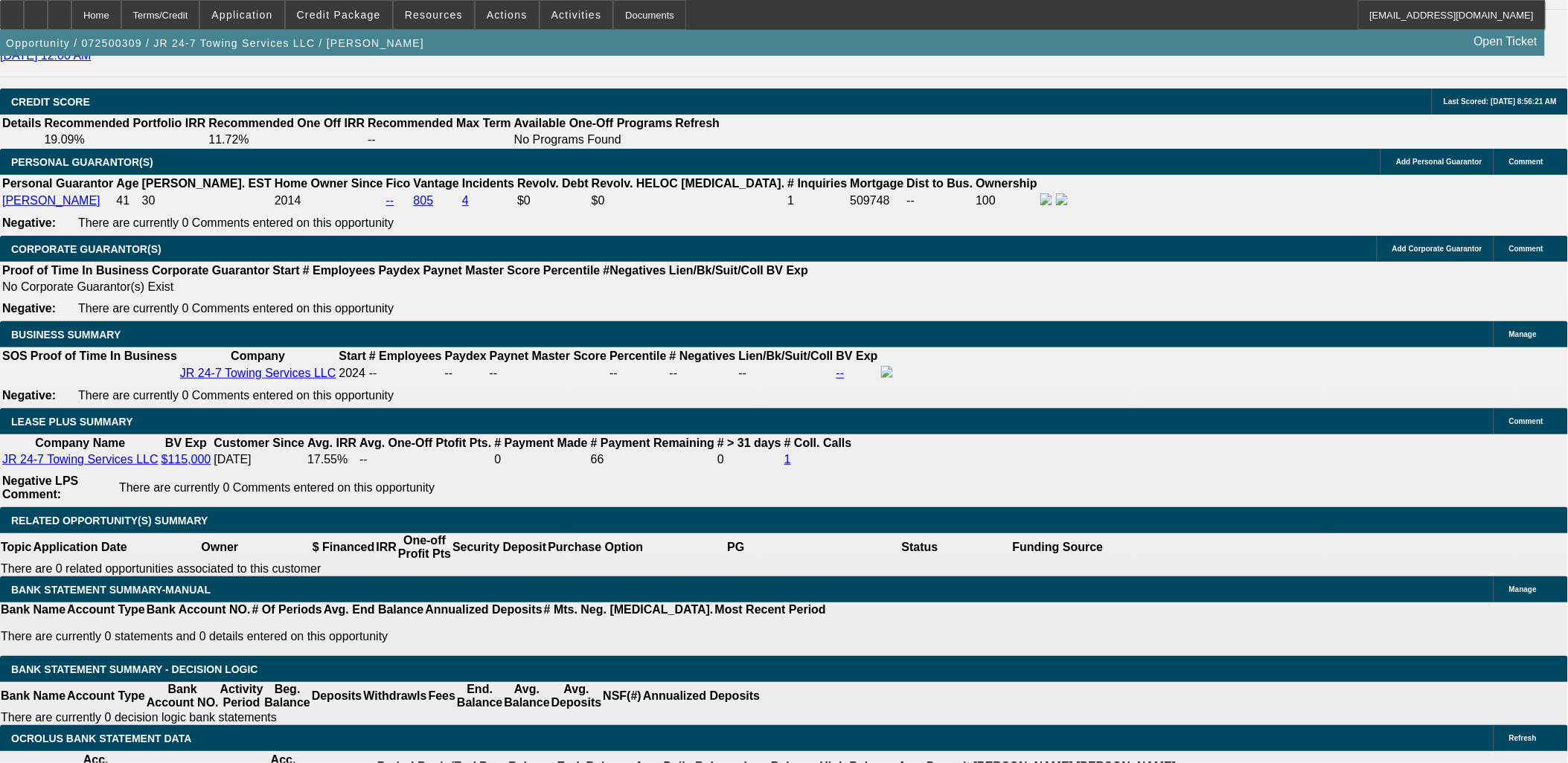
scroll to position [2194, 0]
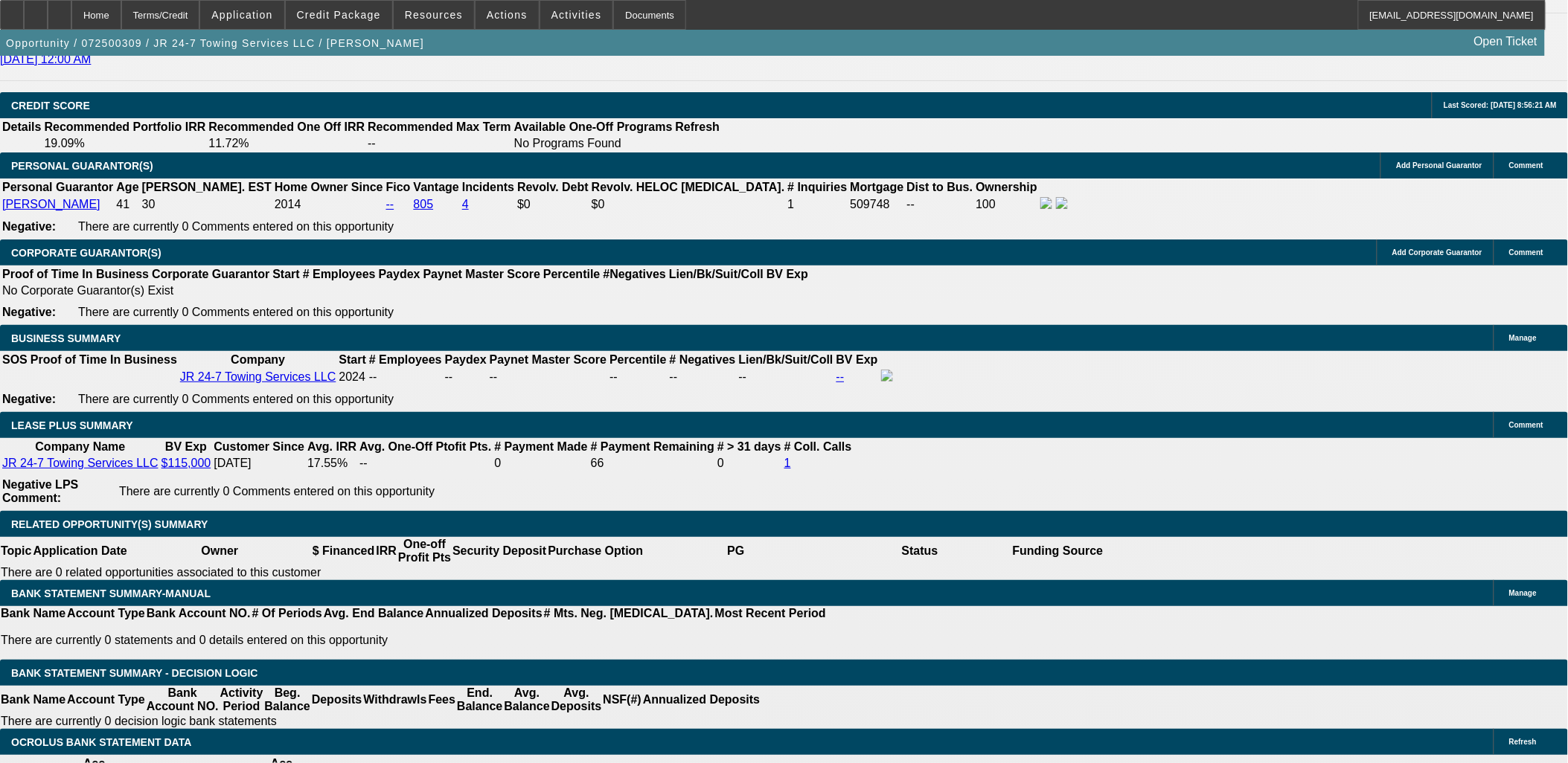
drag, startPoint x: 1094, startPoint y: 477, endPoint x: 1171, endPoint y: 478, distance: 77.0
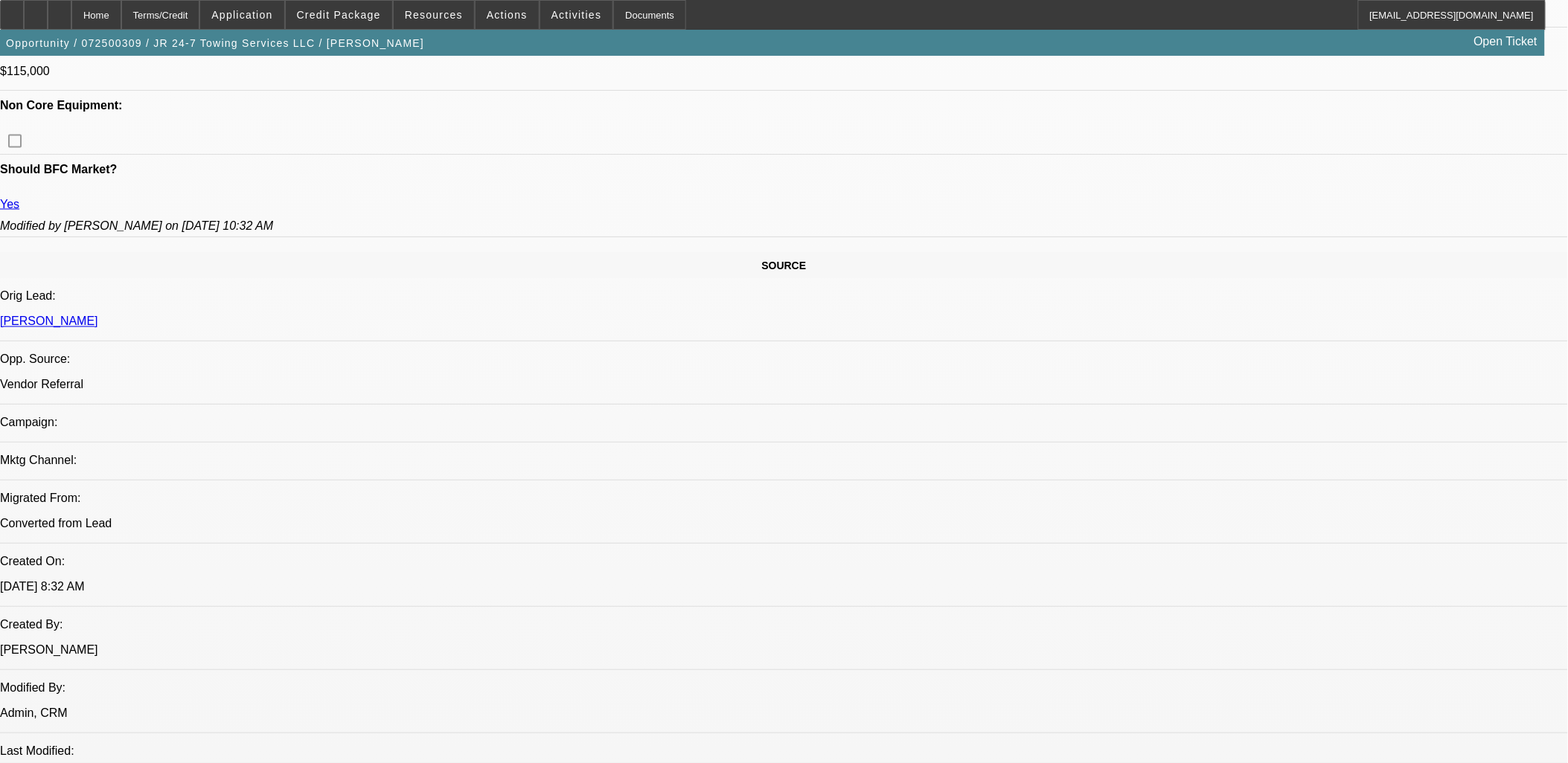
scroll to position [459, 0]
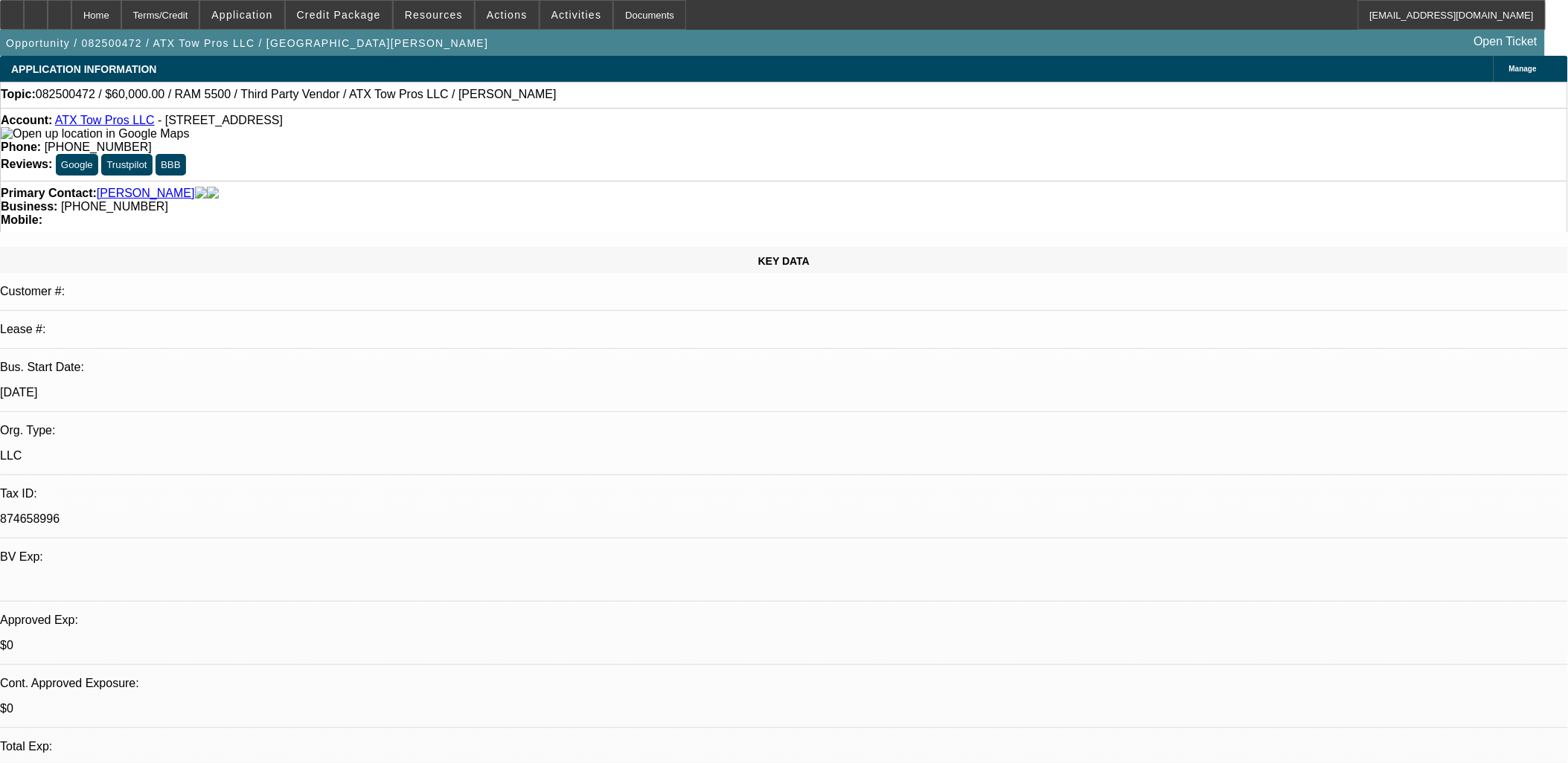
select select "0"
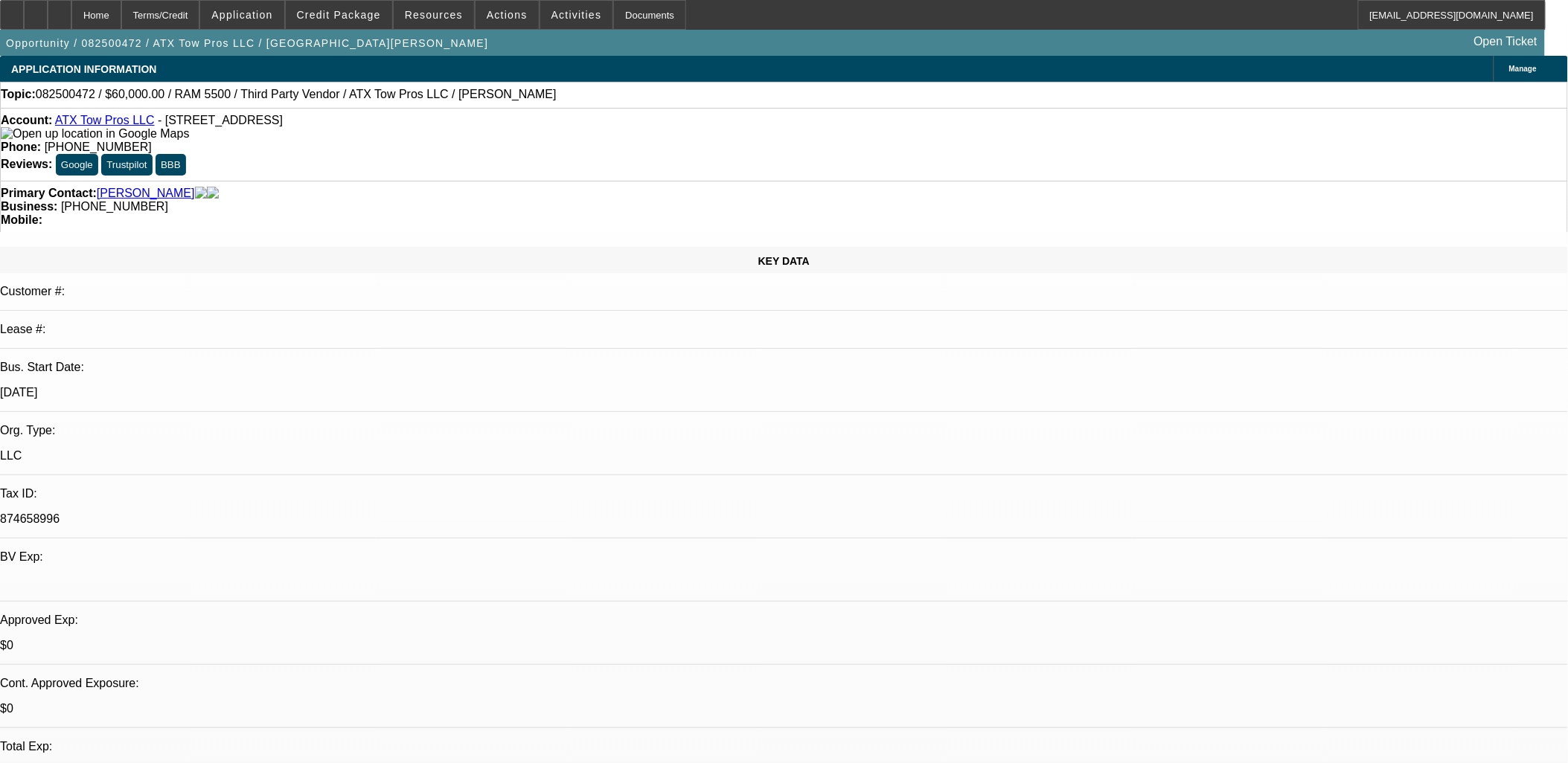
select select "0"
select select "0.1"
select select "0"
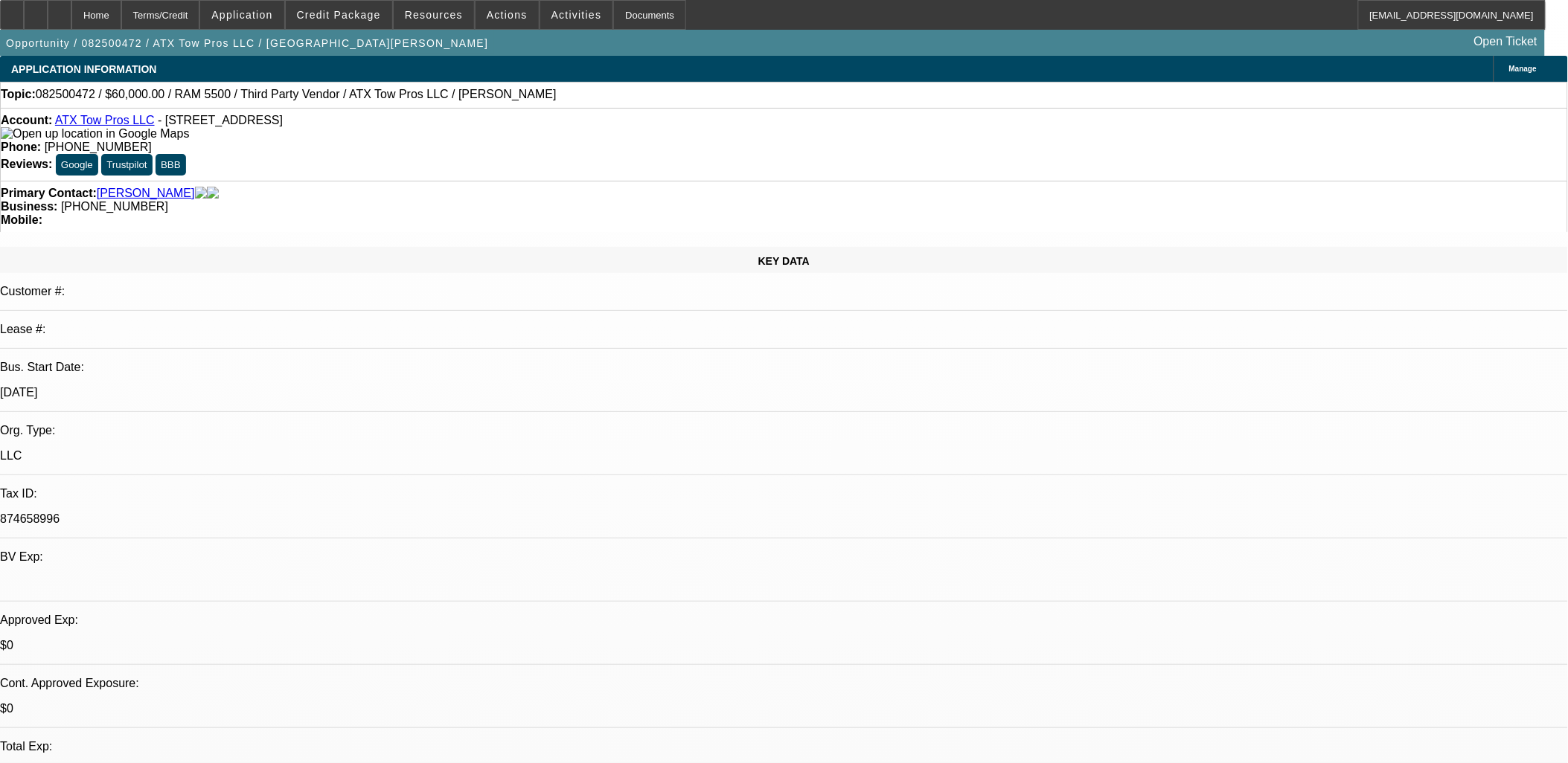
select select "0"
select select "0.1"
select select "1"
select select "3"
select select "6"
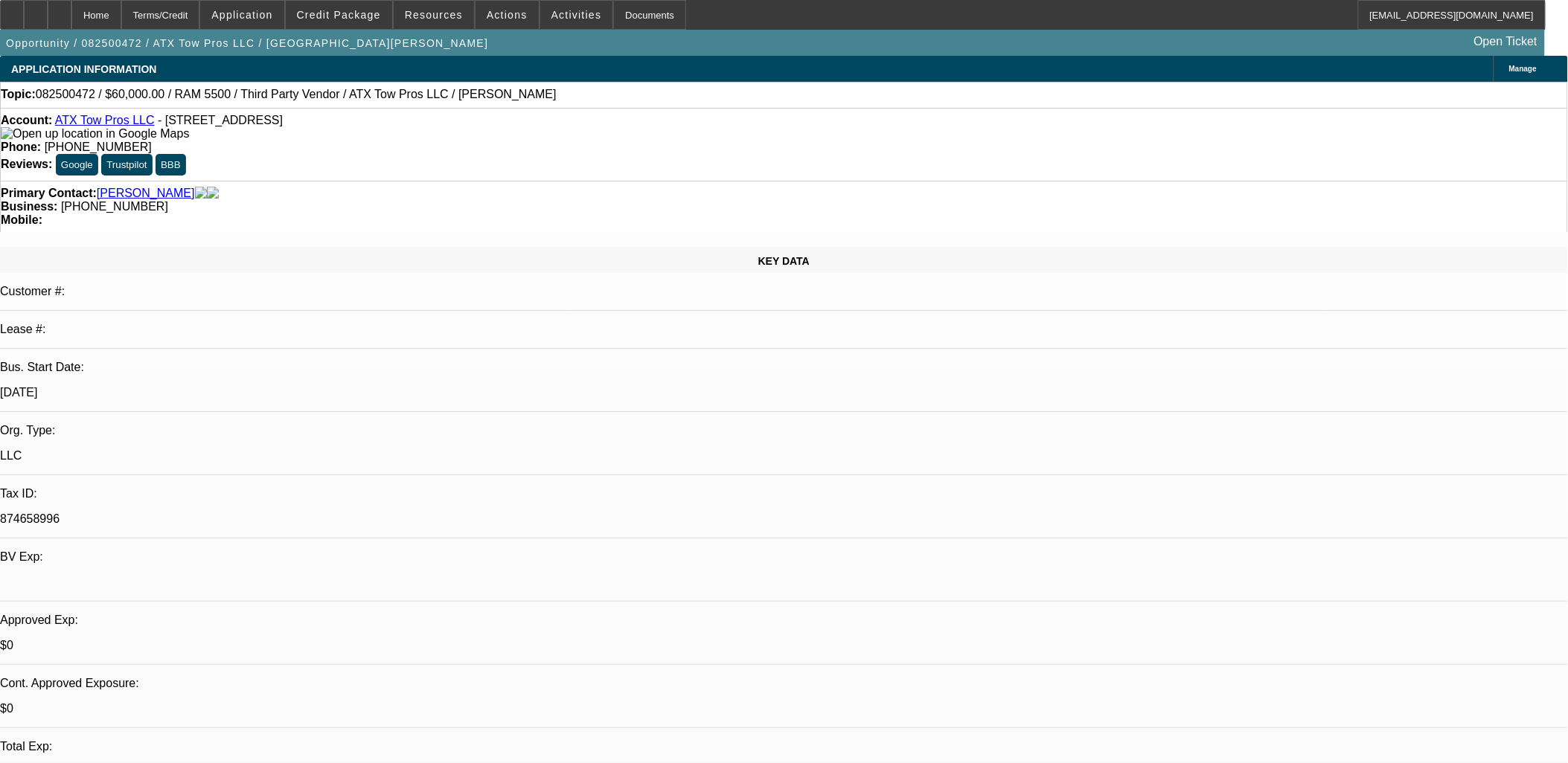
select select "1"
select select "3"
select select "6"
select select "1"
select select "3"
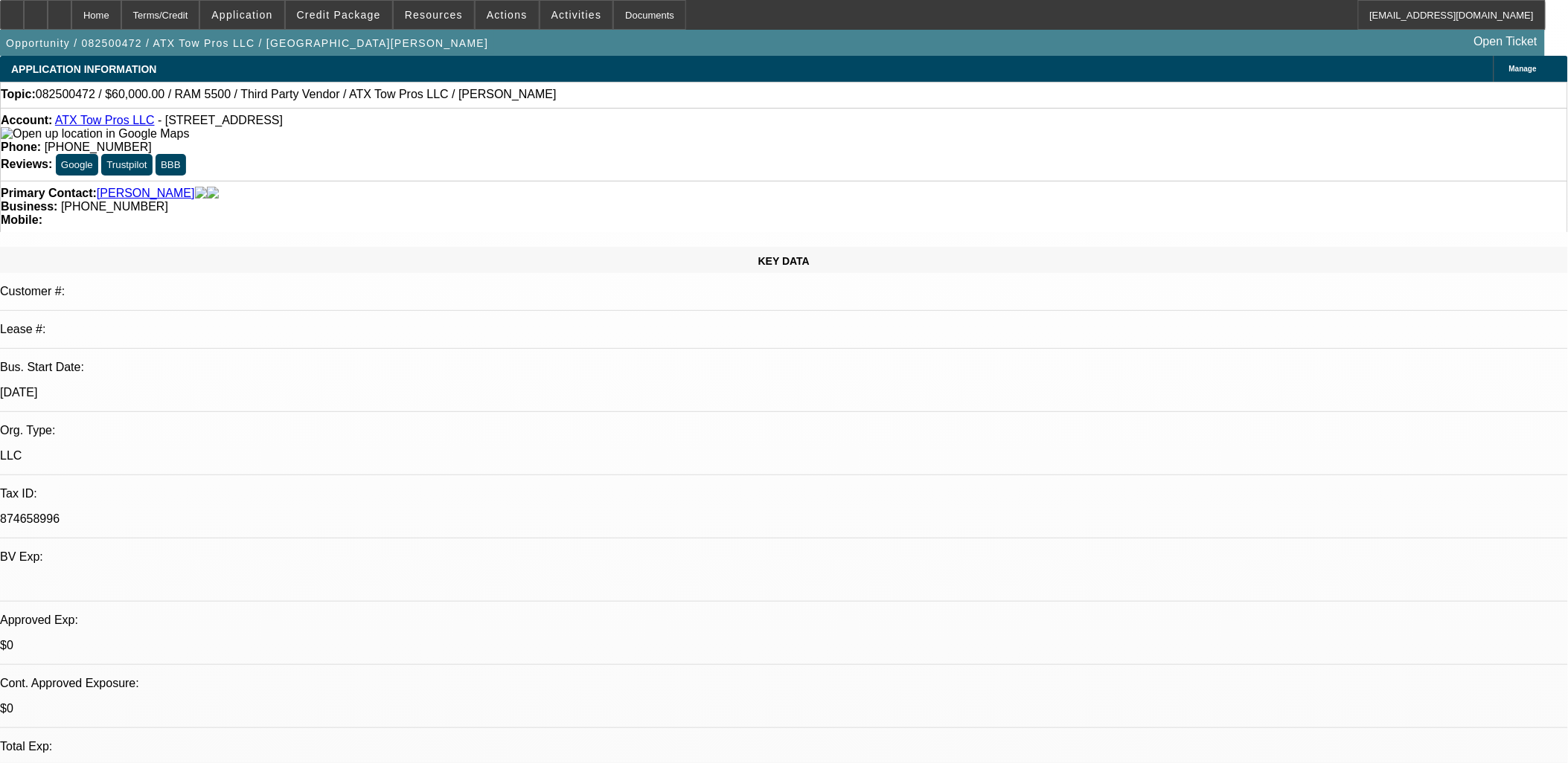
select select "4"
select select "1"
select select "3"
select select "4"
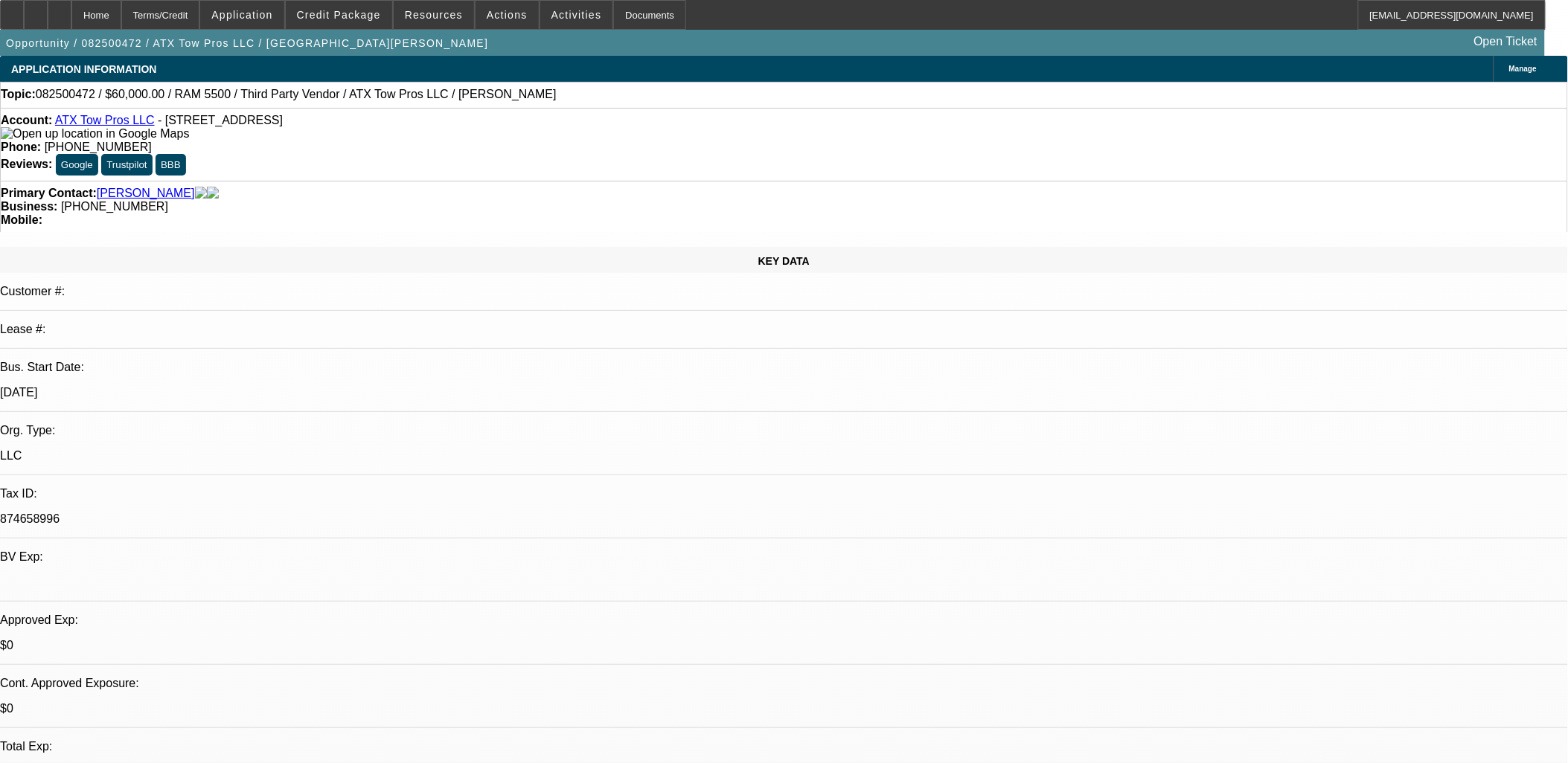
click at [361, 16] on span "Credit Package" at bounding box center [339, 15] width 84 height 12
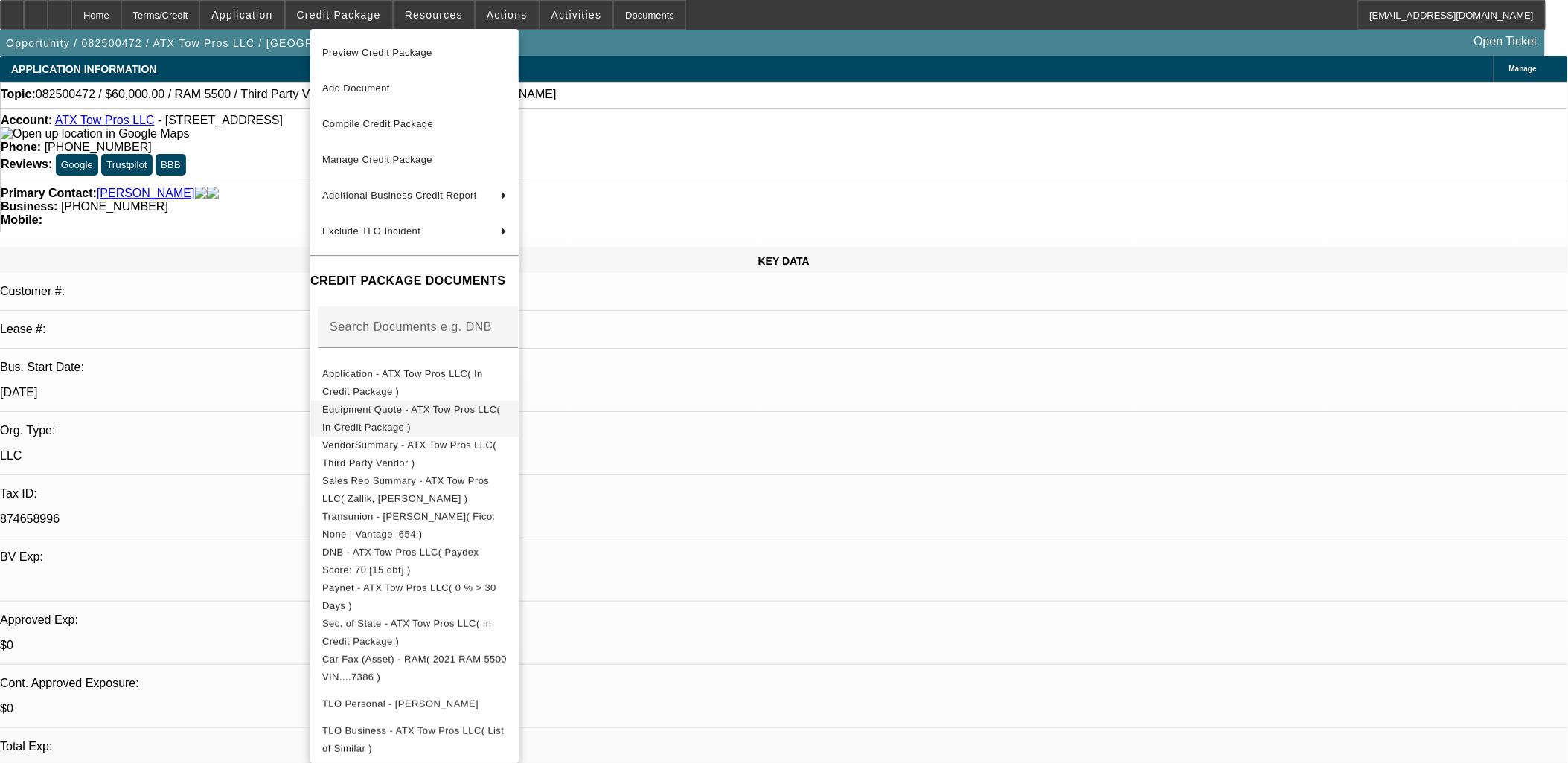
click at [477, 417] on span "Equipment Quote - ATX Tow Pros LLC( In Credit Package )" at bounding box center [414, 418] width 184 height 36
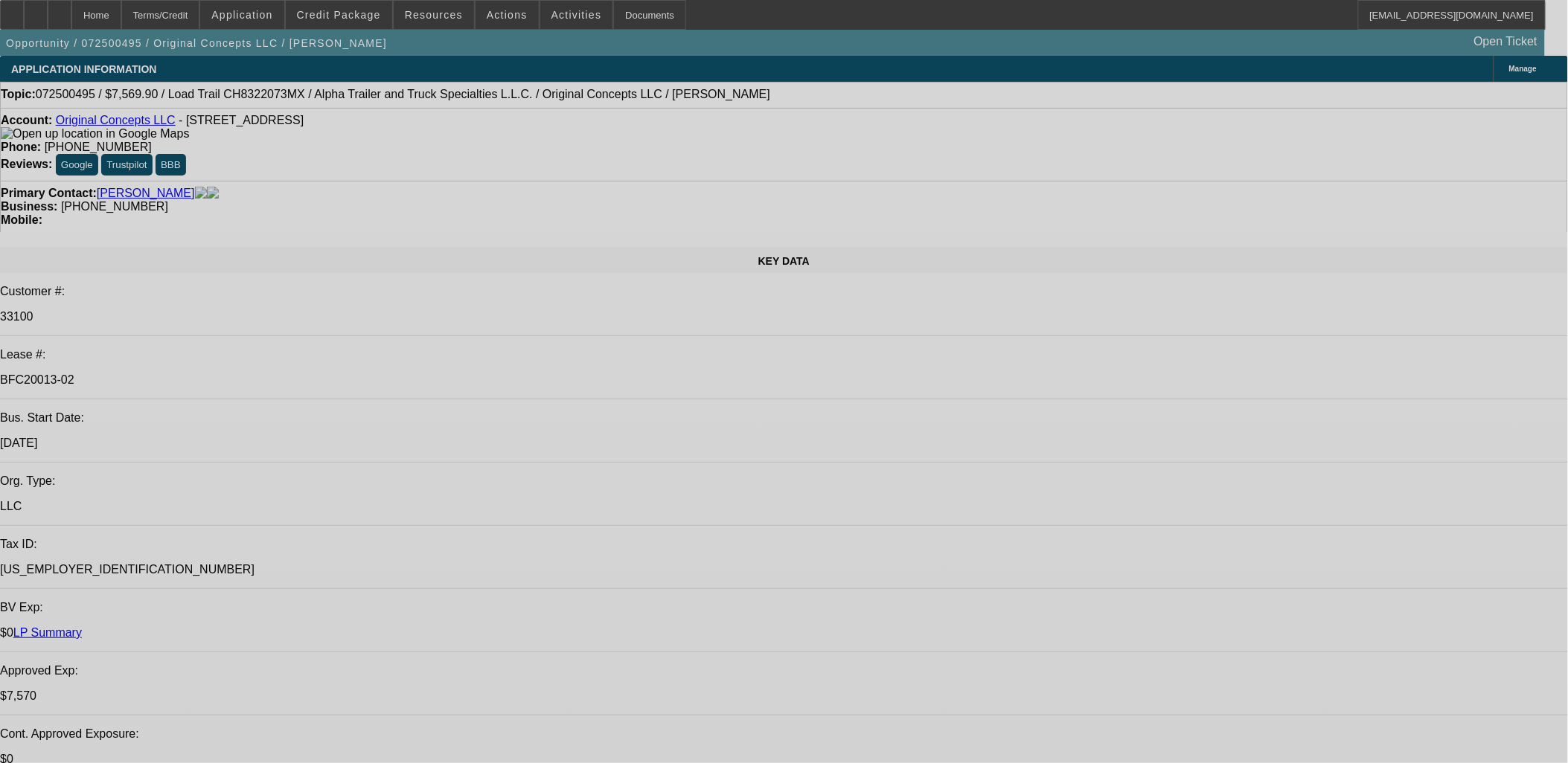
select select "0"
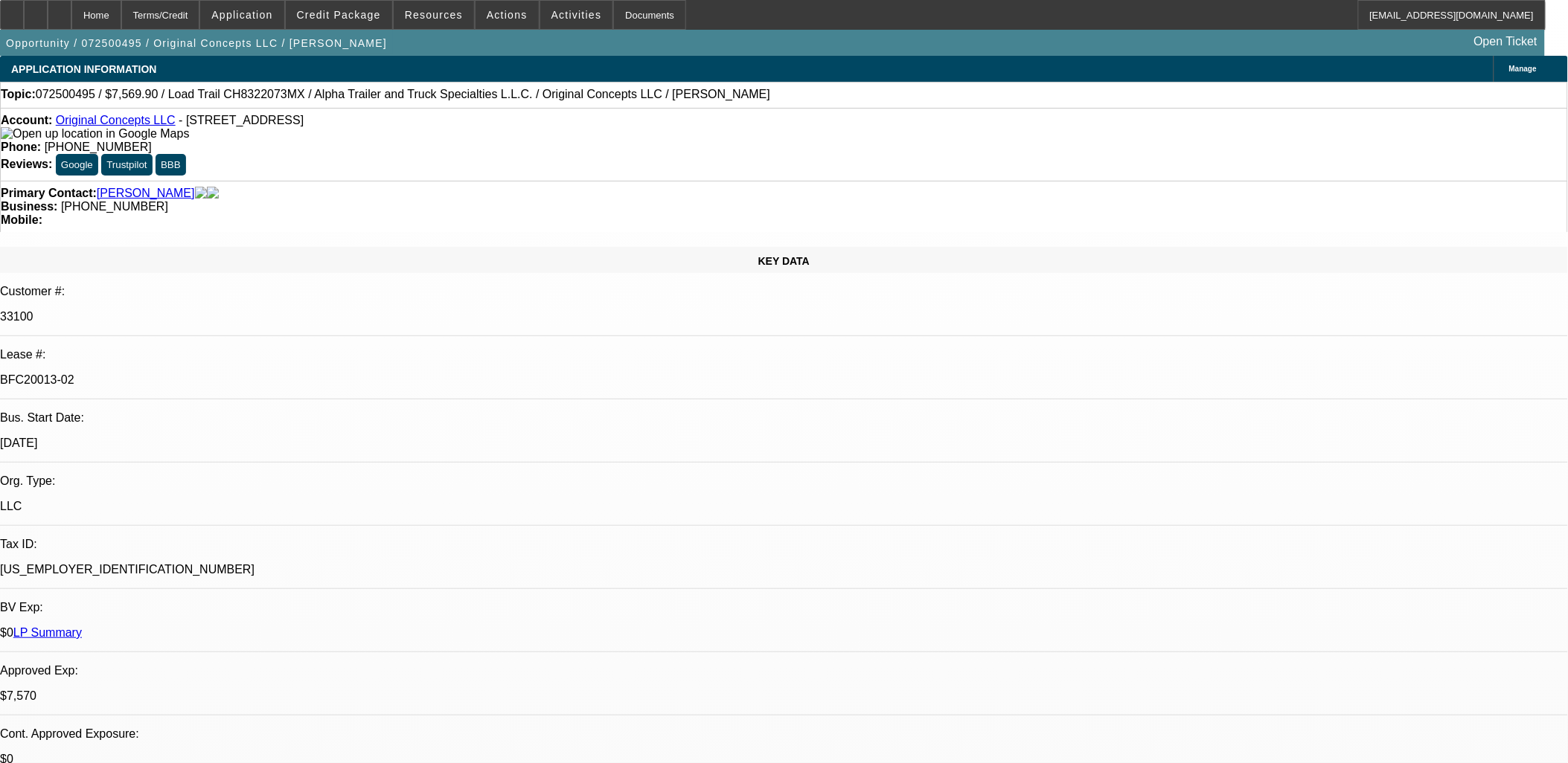
select select "2"
select select "0"
select select "2"
select select "0"
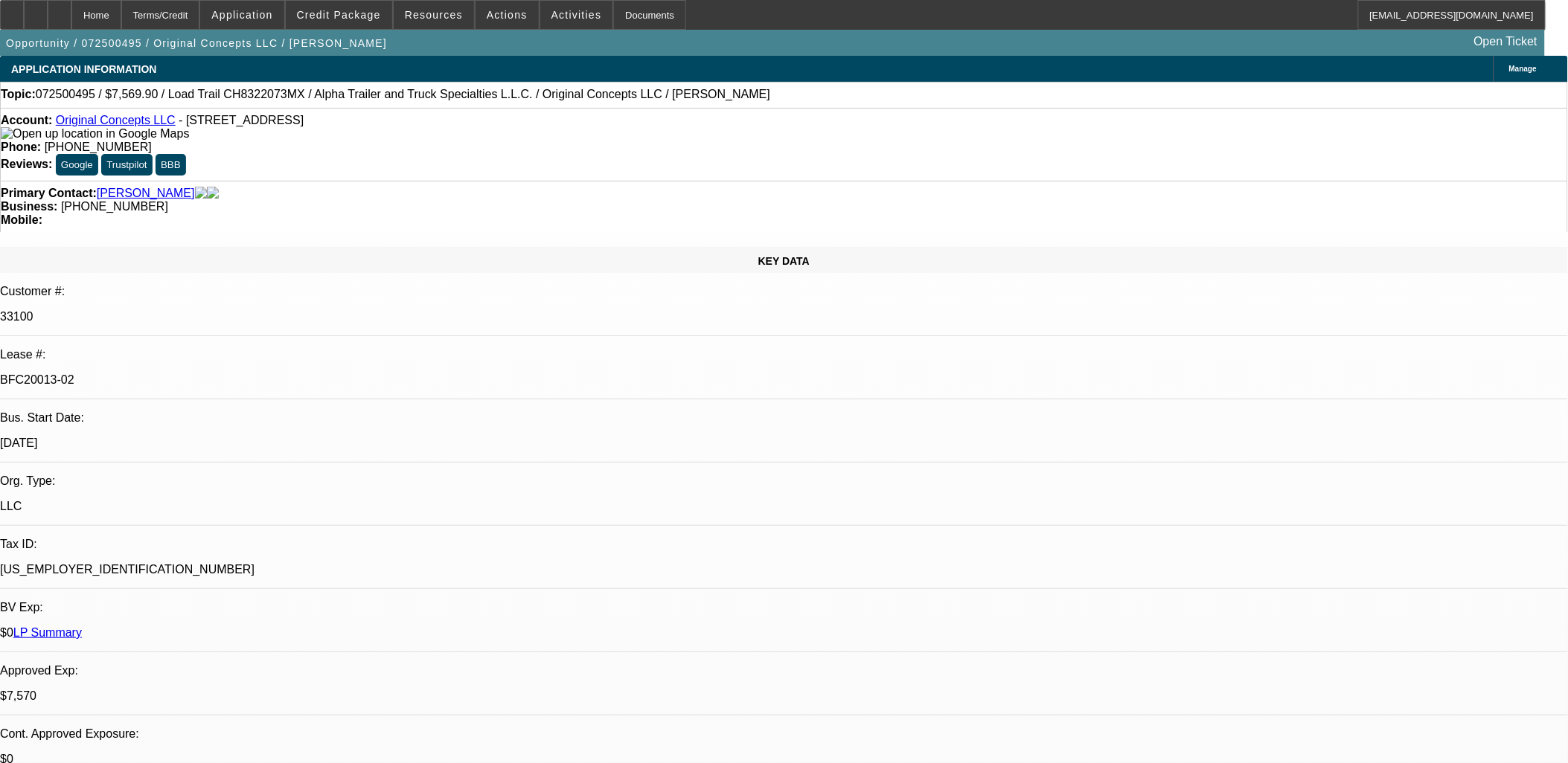
select select "0"
select select "2"
select select "0"
select select "2"
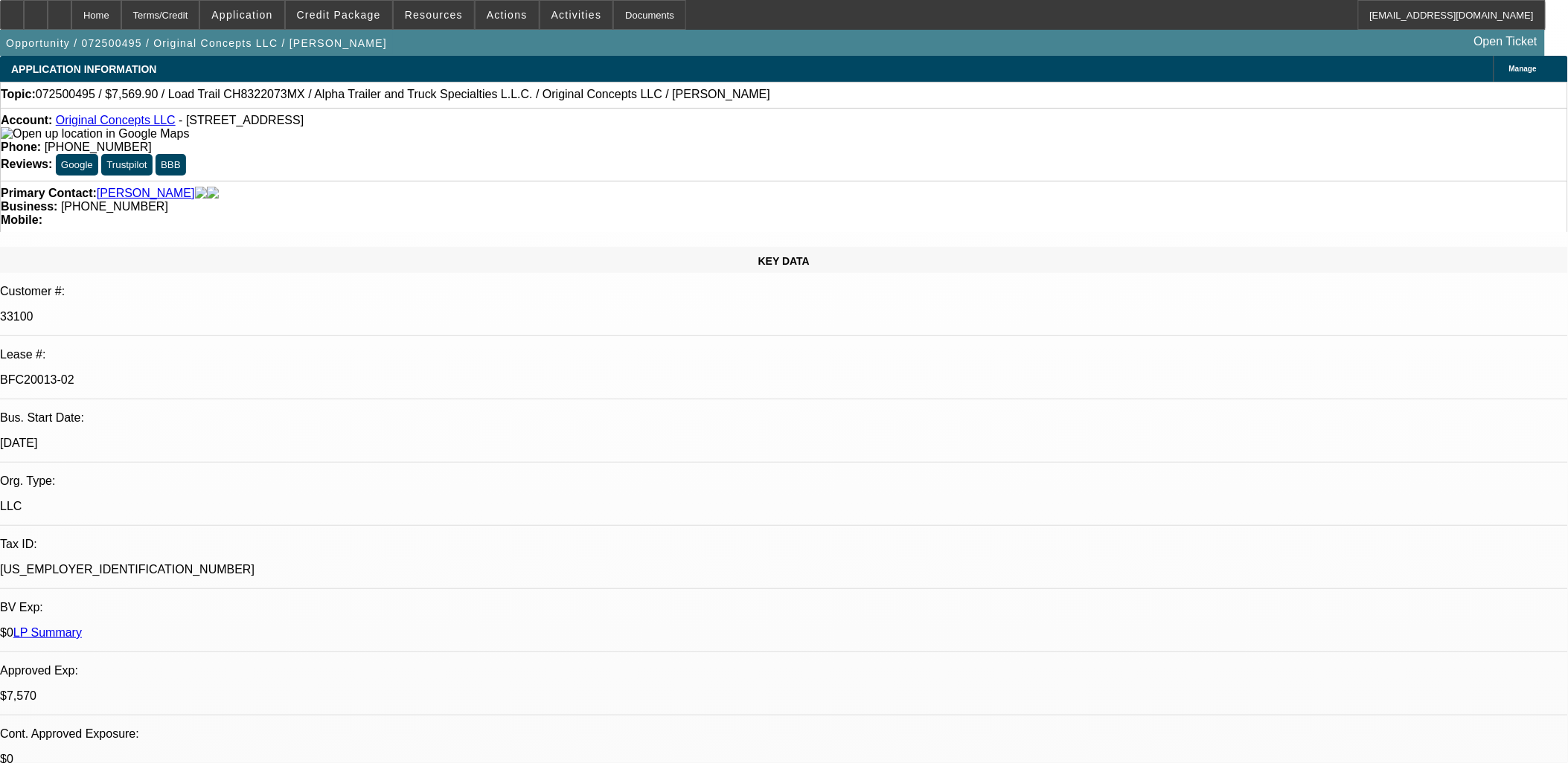
select select "0"
select select "1"
select select "2"
select select "6"
select select "1"
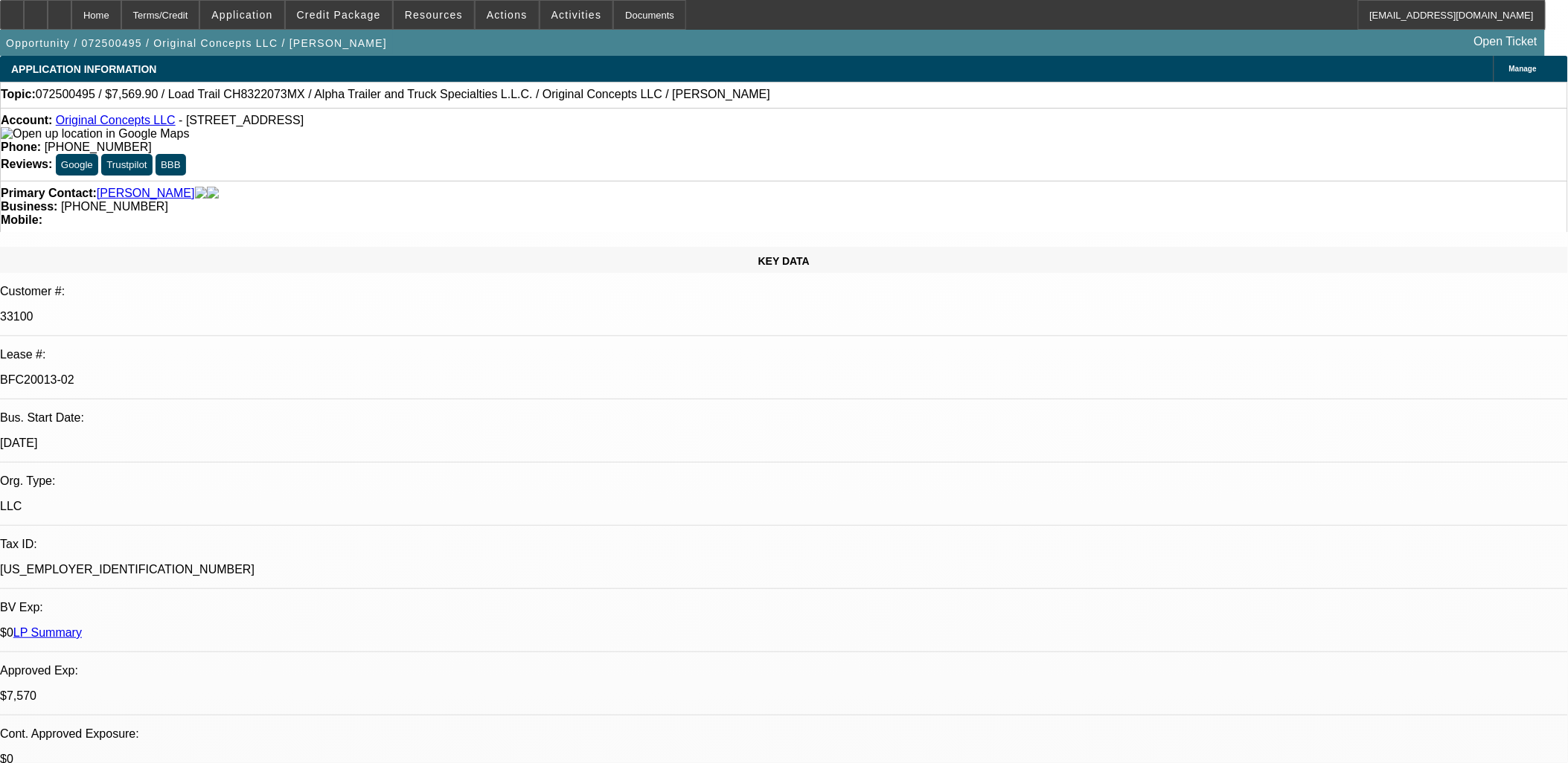
select select "2"
select select "6"
select select "1"
select select "2"
select select "6"
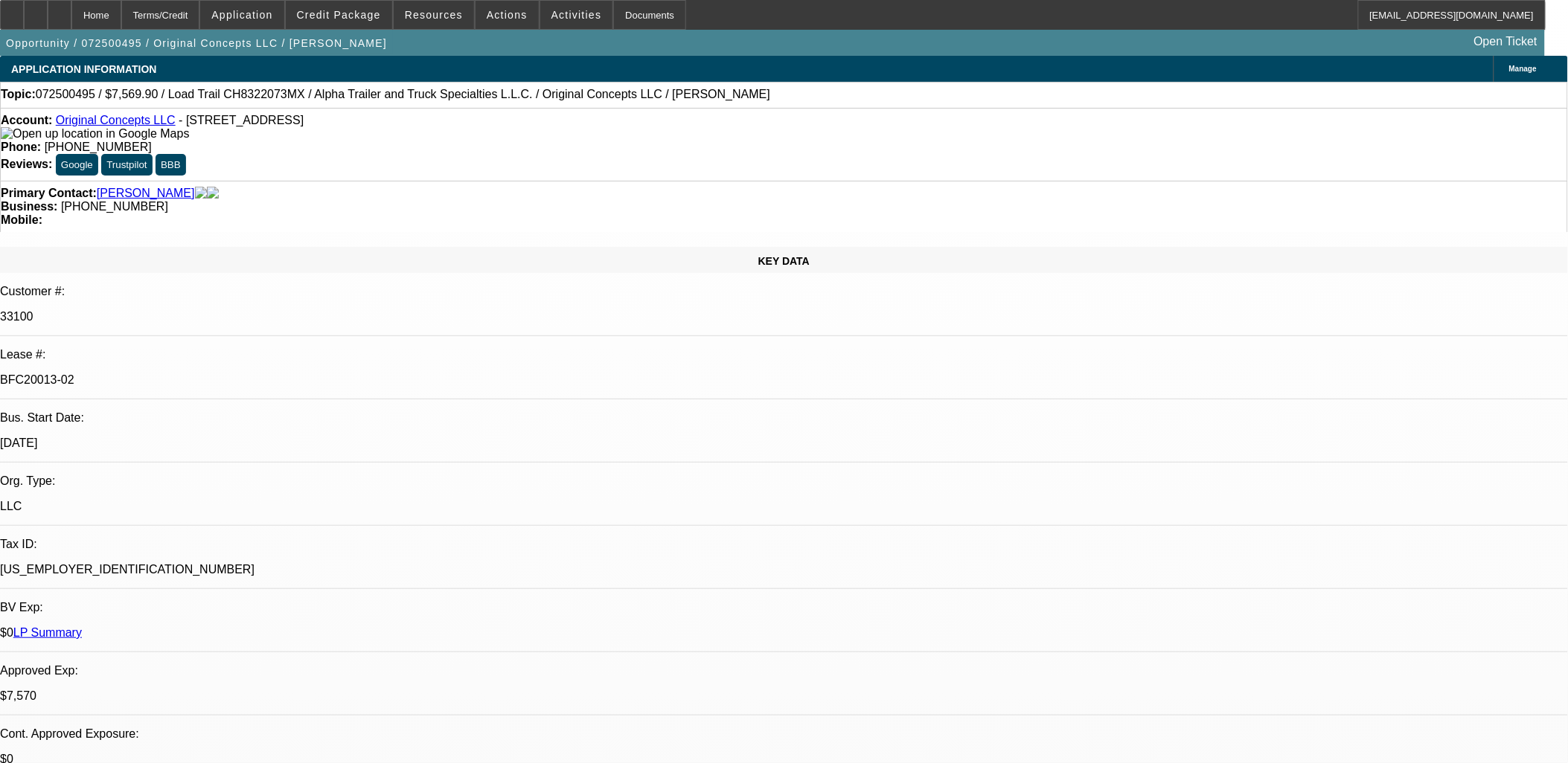
select select "1"
select select "2"
select select "6"
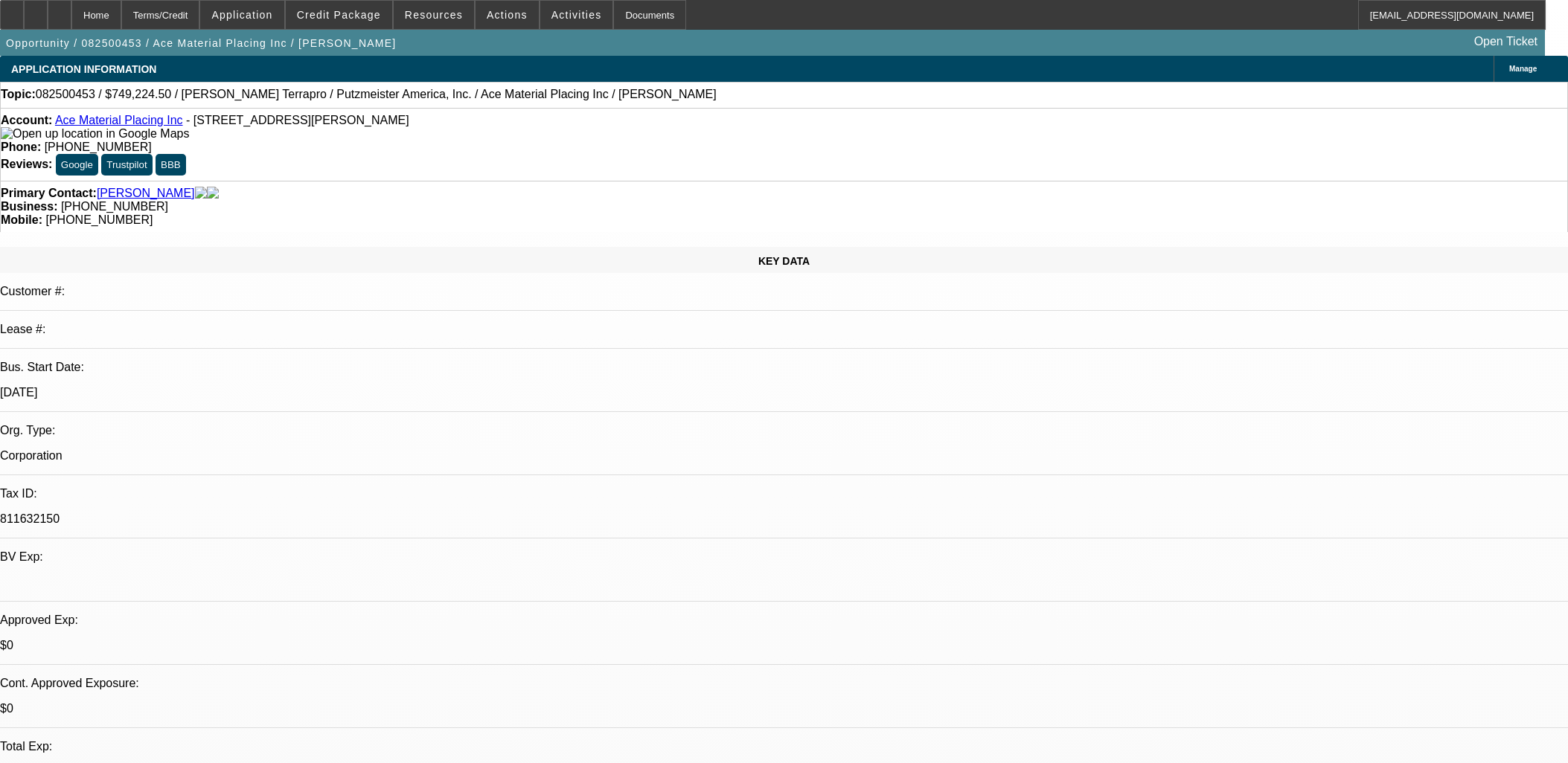
select select "0"
select select "6"
select select "0"
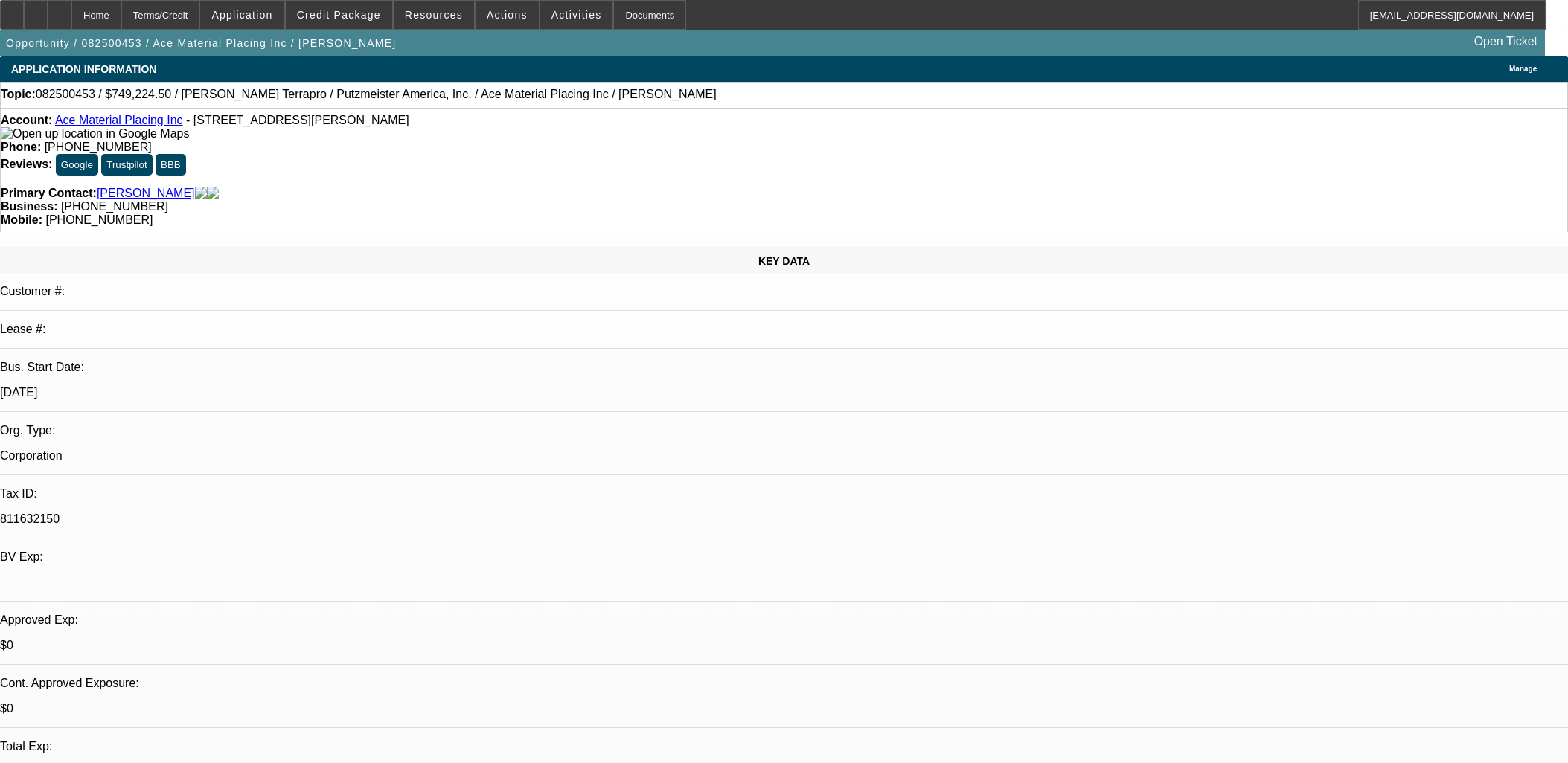
select select "0"
select select "6"
select select "0"
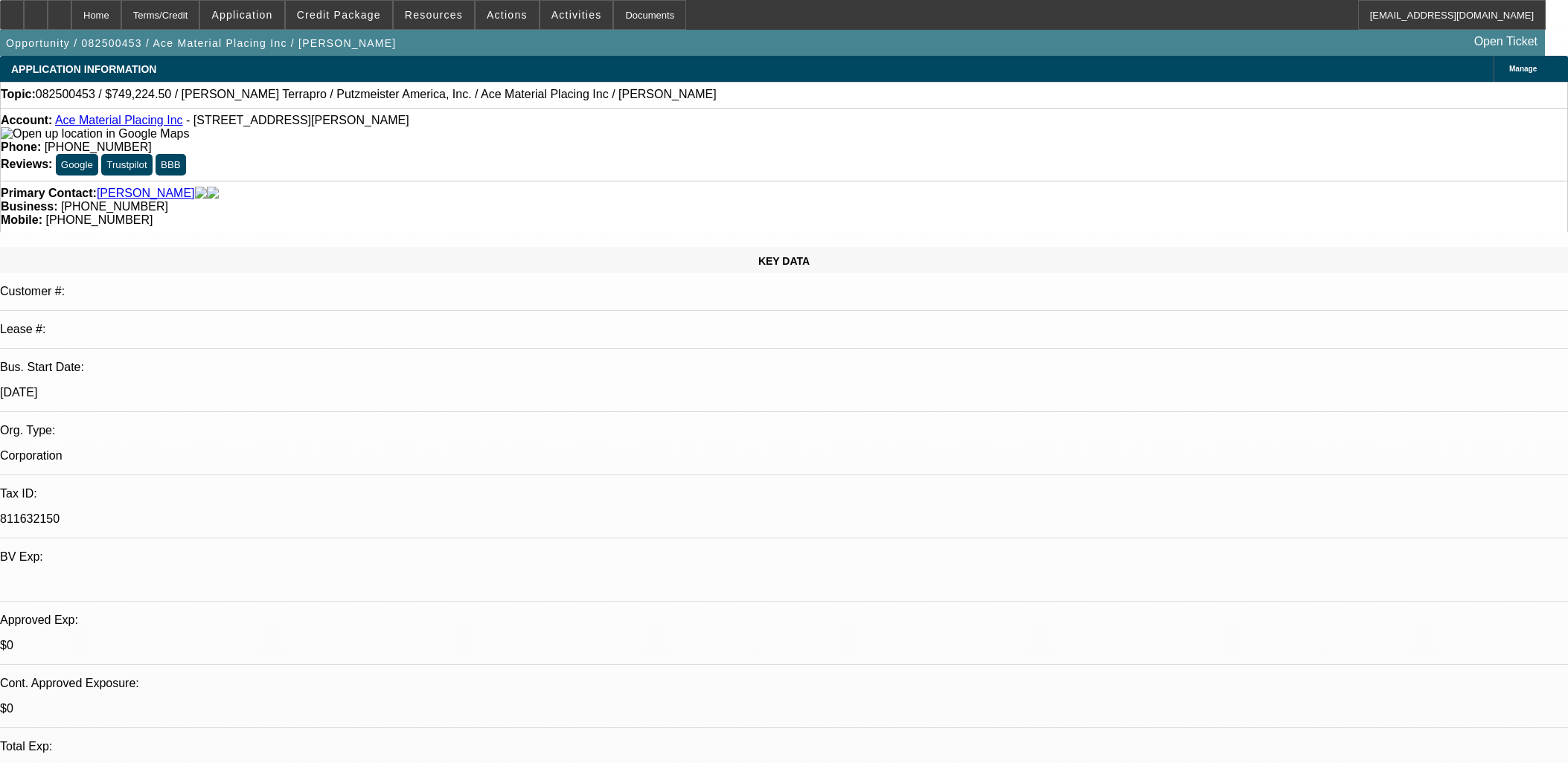
select select "0"
select select "6"
select select "0"
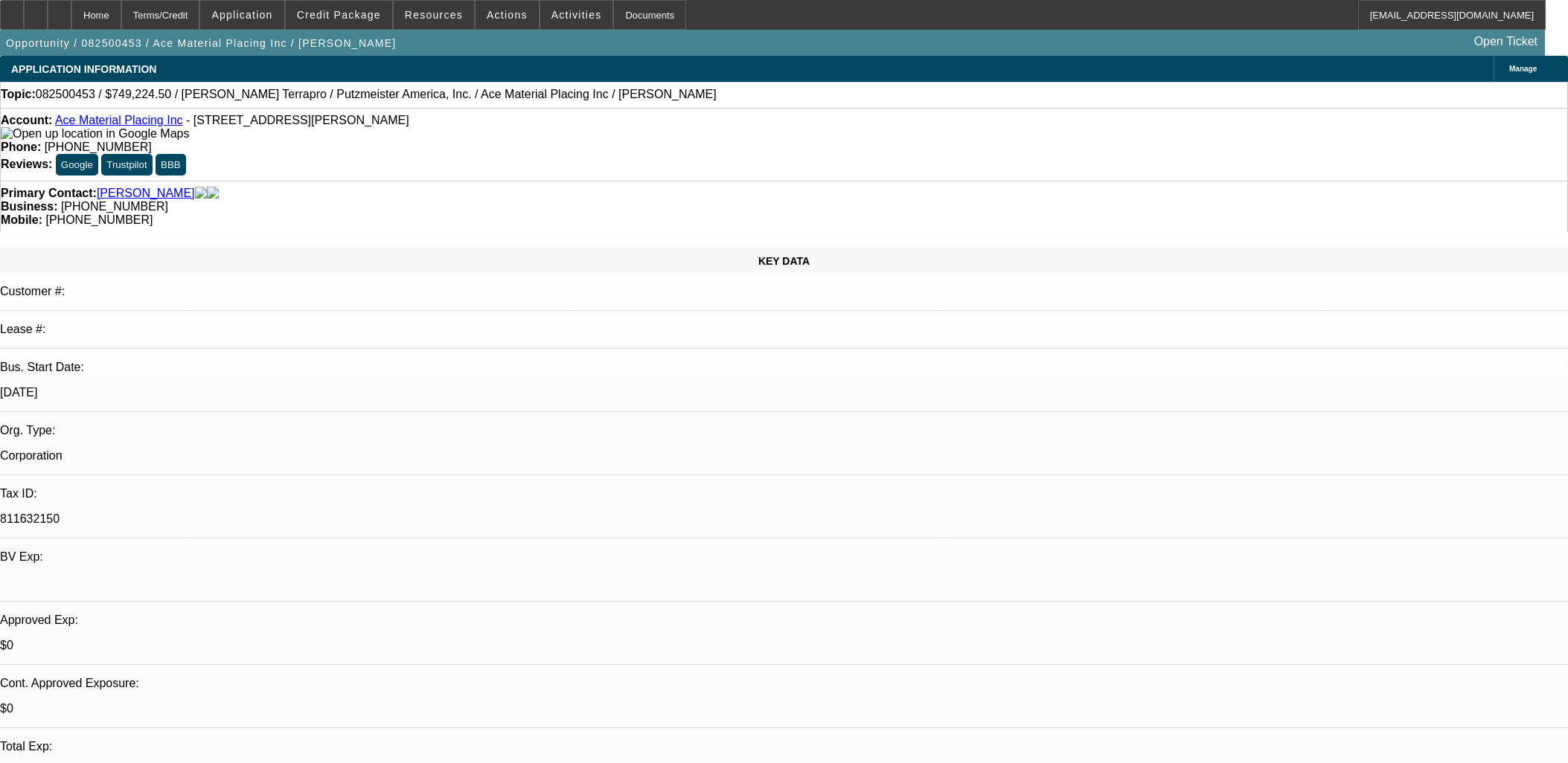
select select "6"
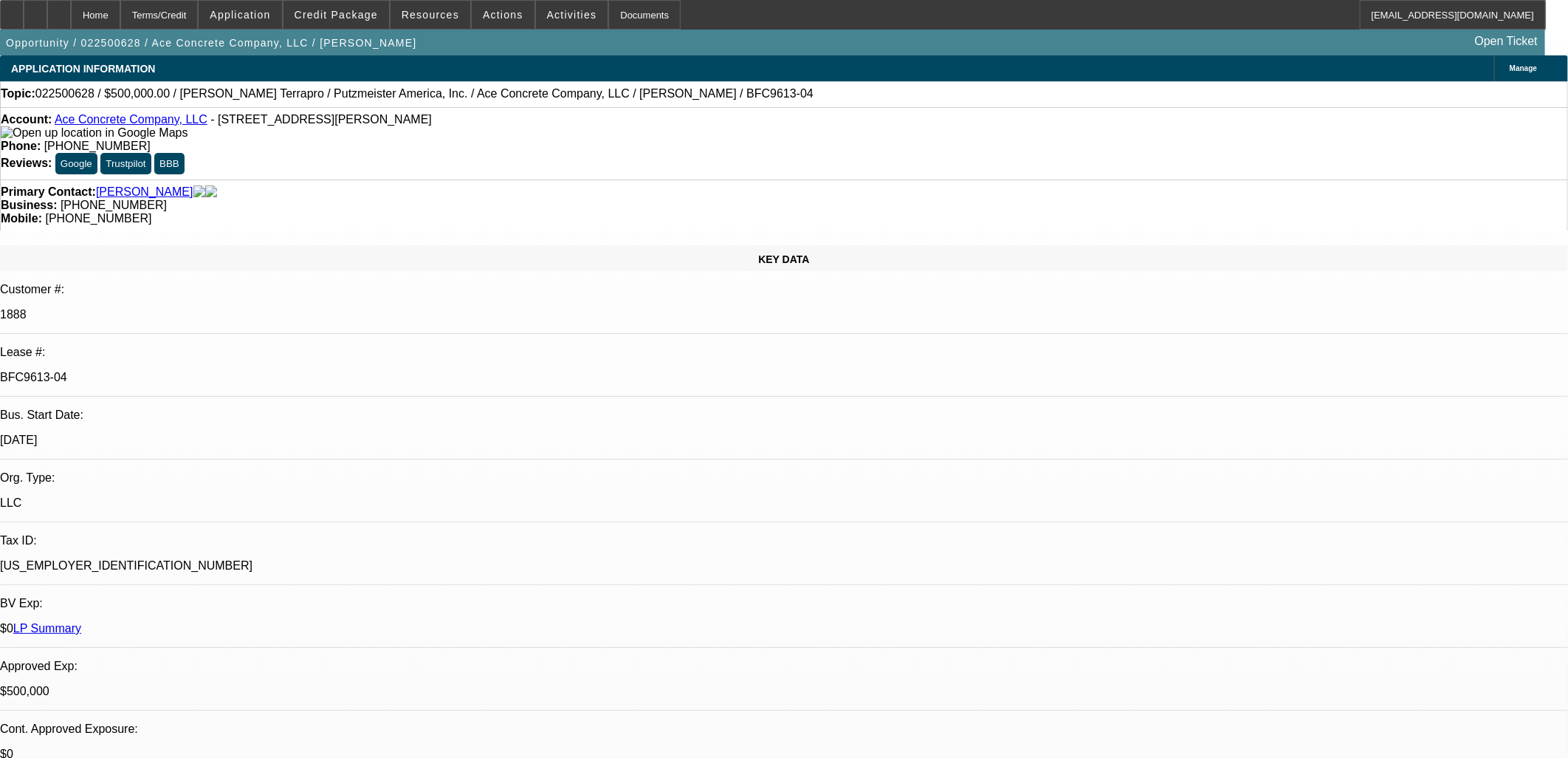
select select "0"
select select "3"
select select "0"
select select "6"
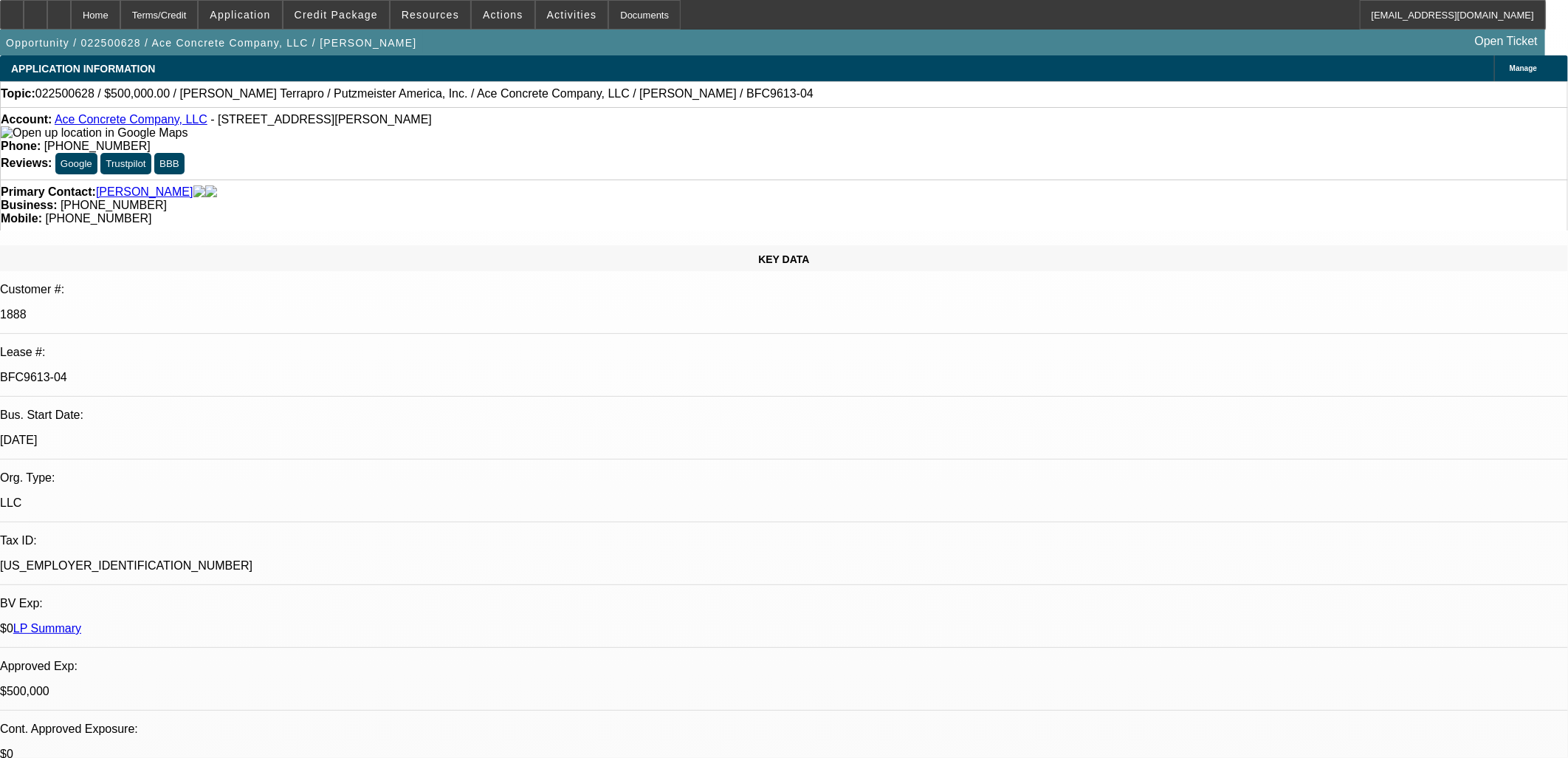
select select "0"
select select "3"
select select "0"
select select "6"
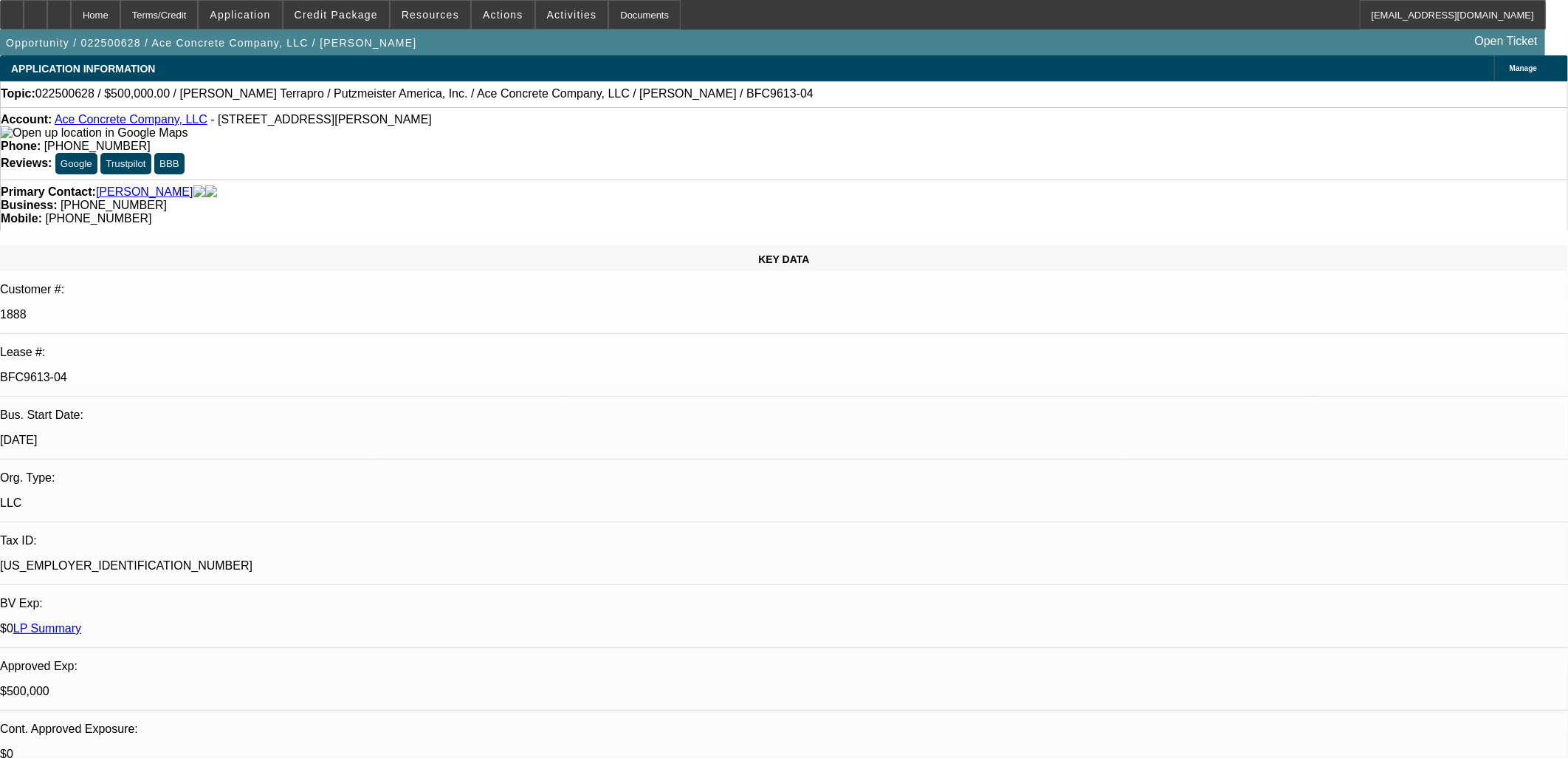
select select "0"
select select "2"
select select "0"
select select "6"
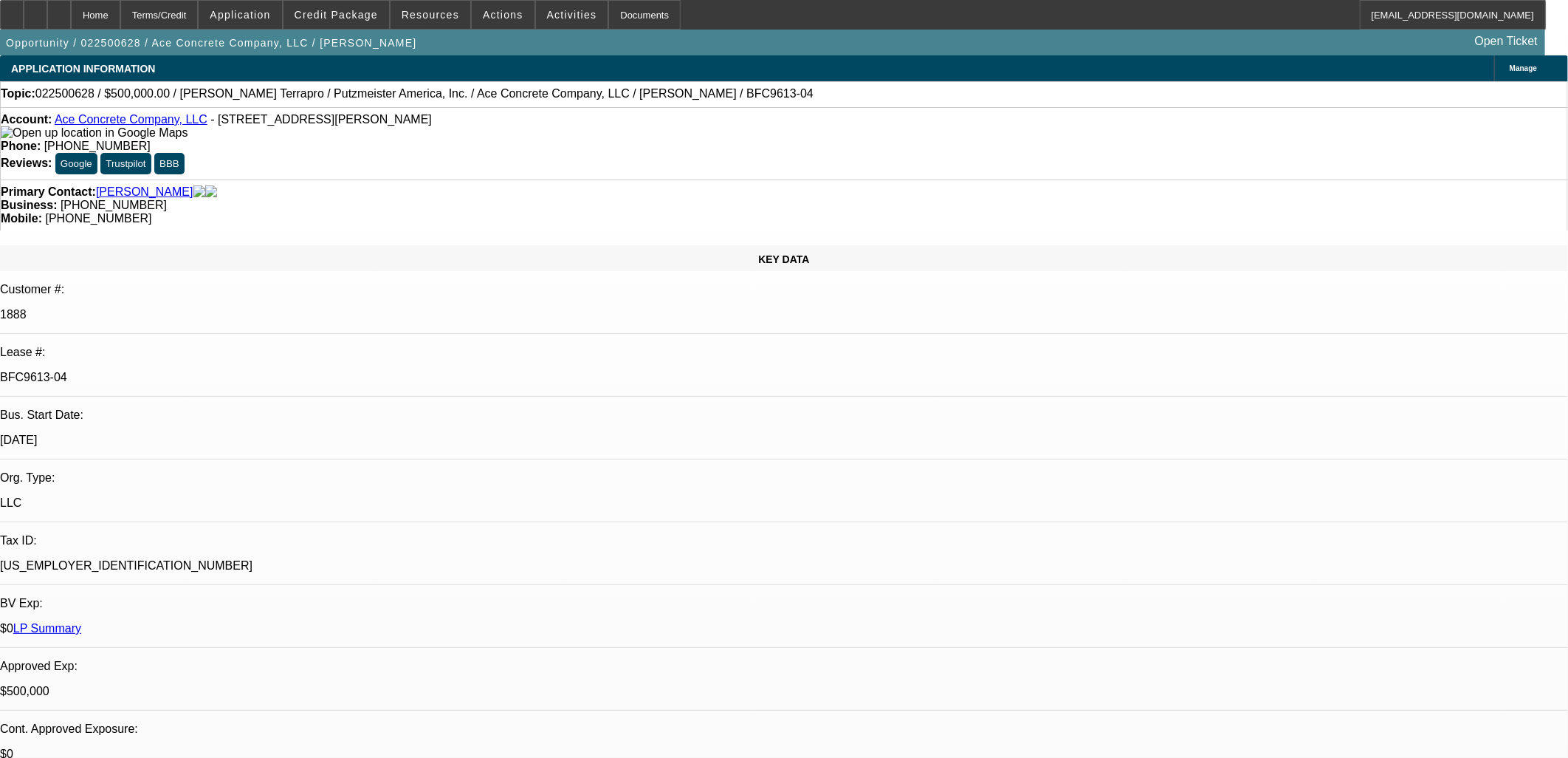
select select "0"
select select "2"
select select "0"
select select "6"
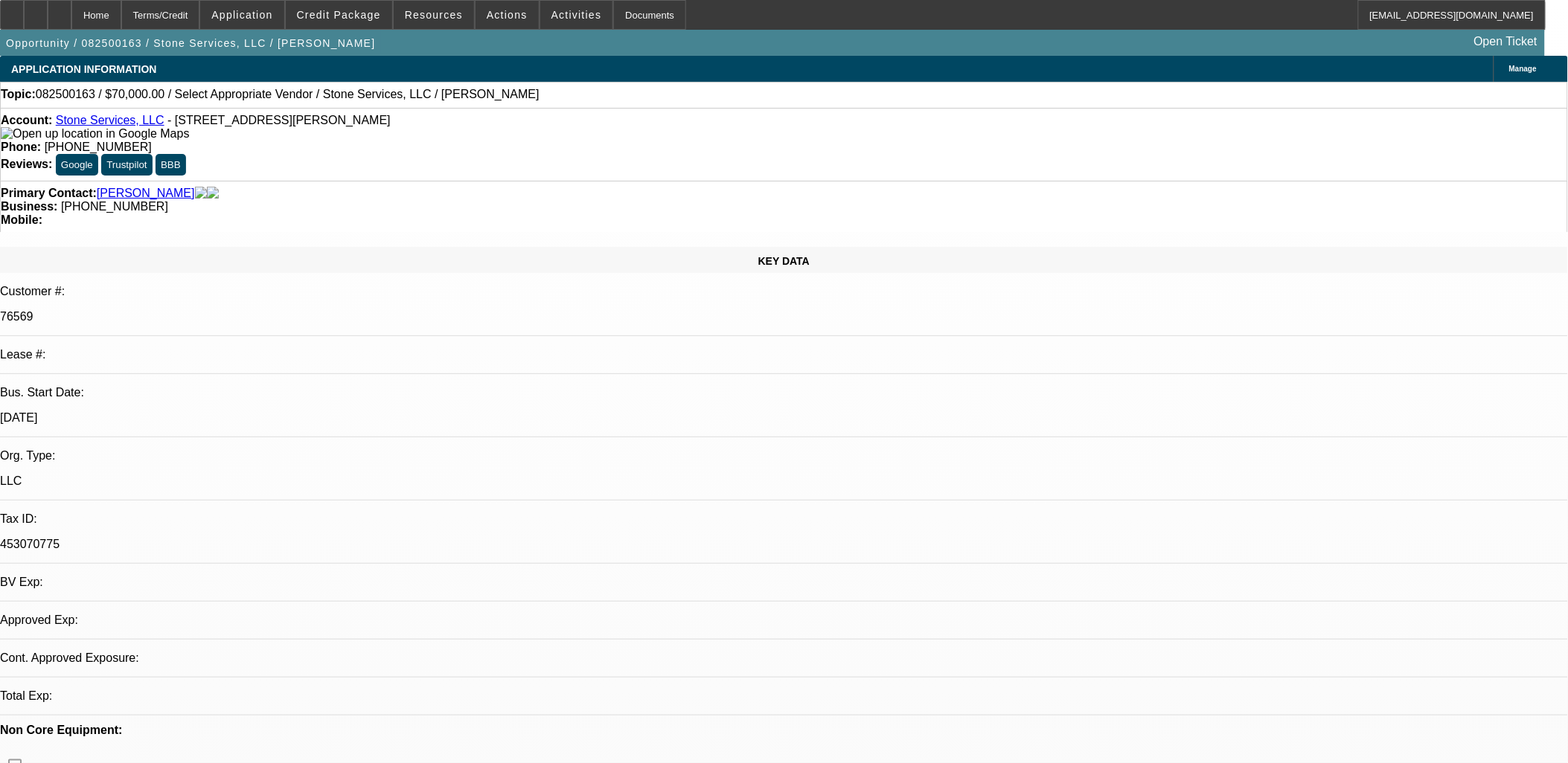
select select "0"
select select "2"
select select "0.1"
select select "4"
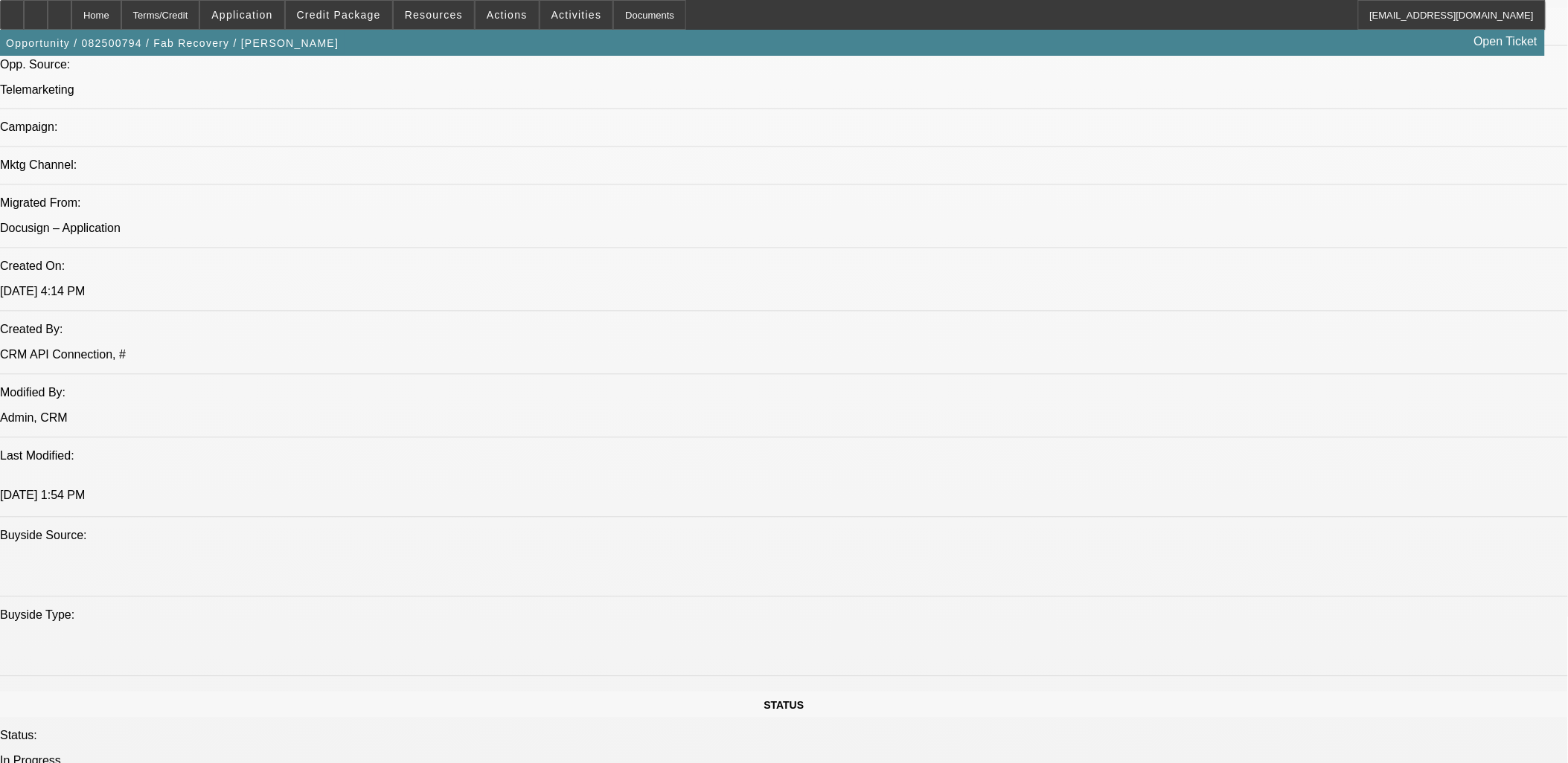
select select "0"
select select "2"
select select "0.1"
select select "1"
select select "2"
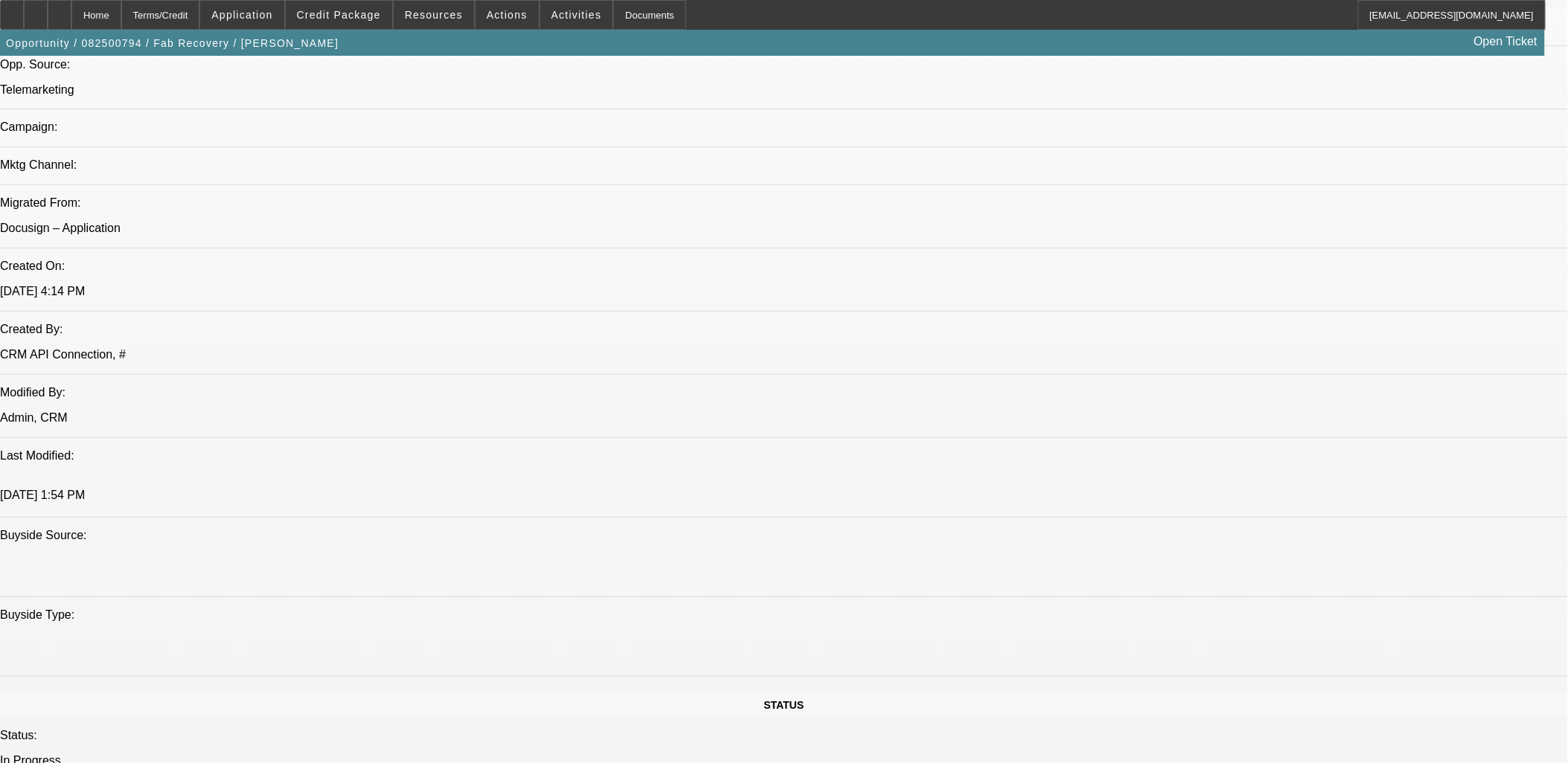
select select "4"
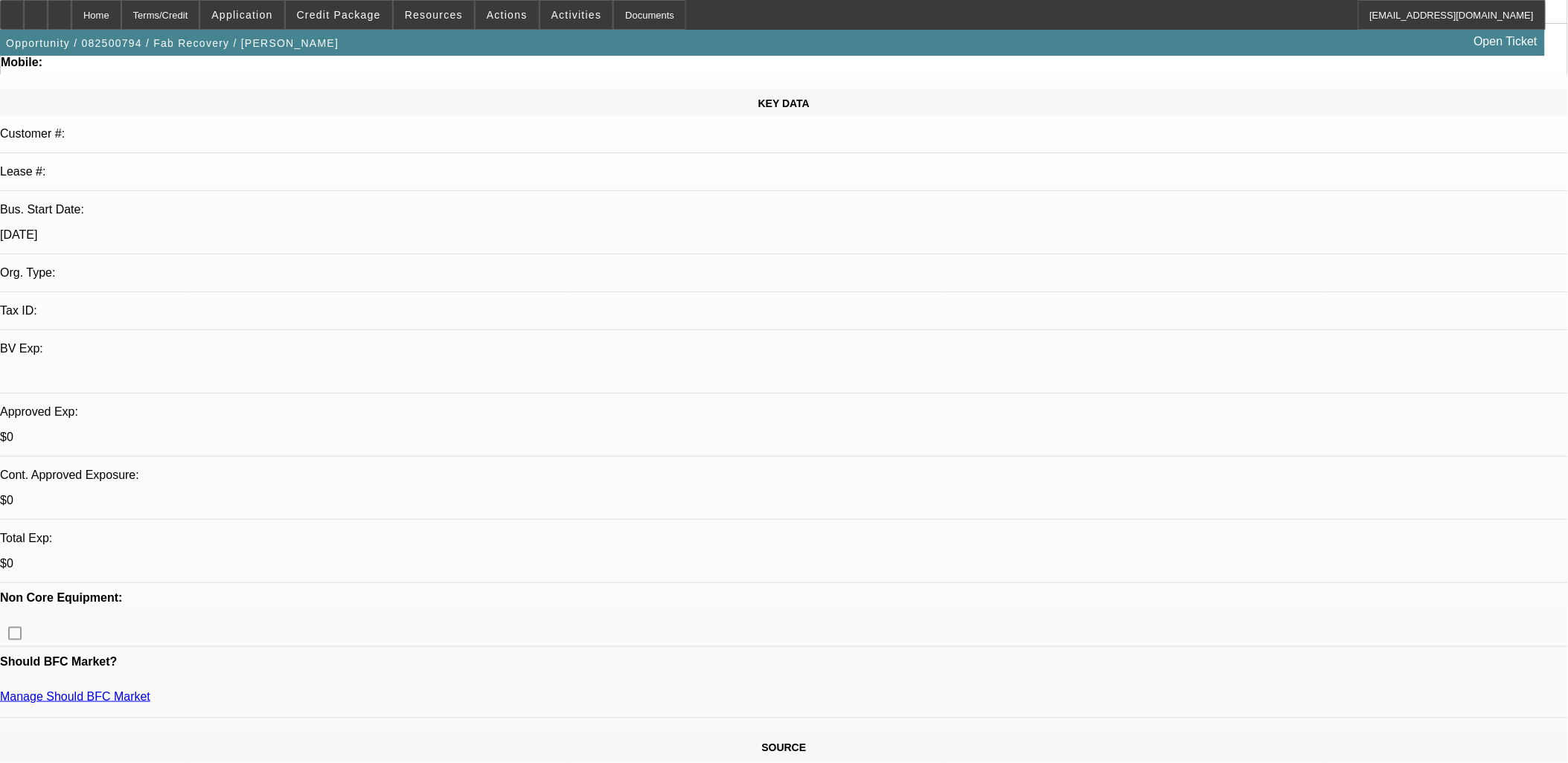
scroll to position [165, 0]
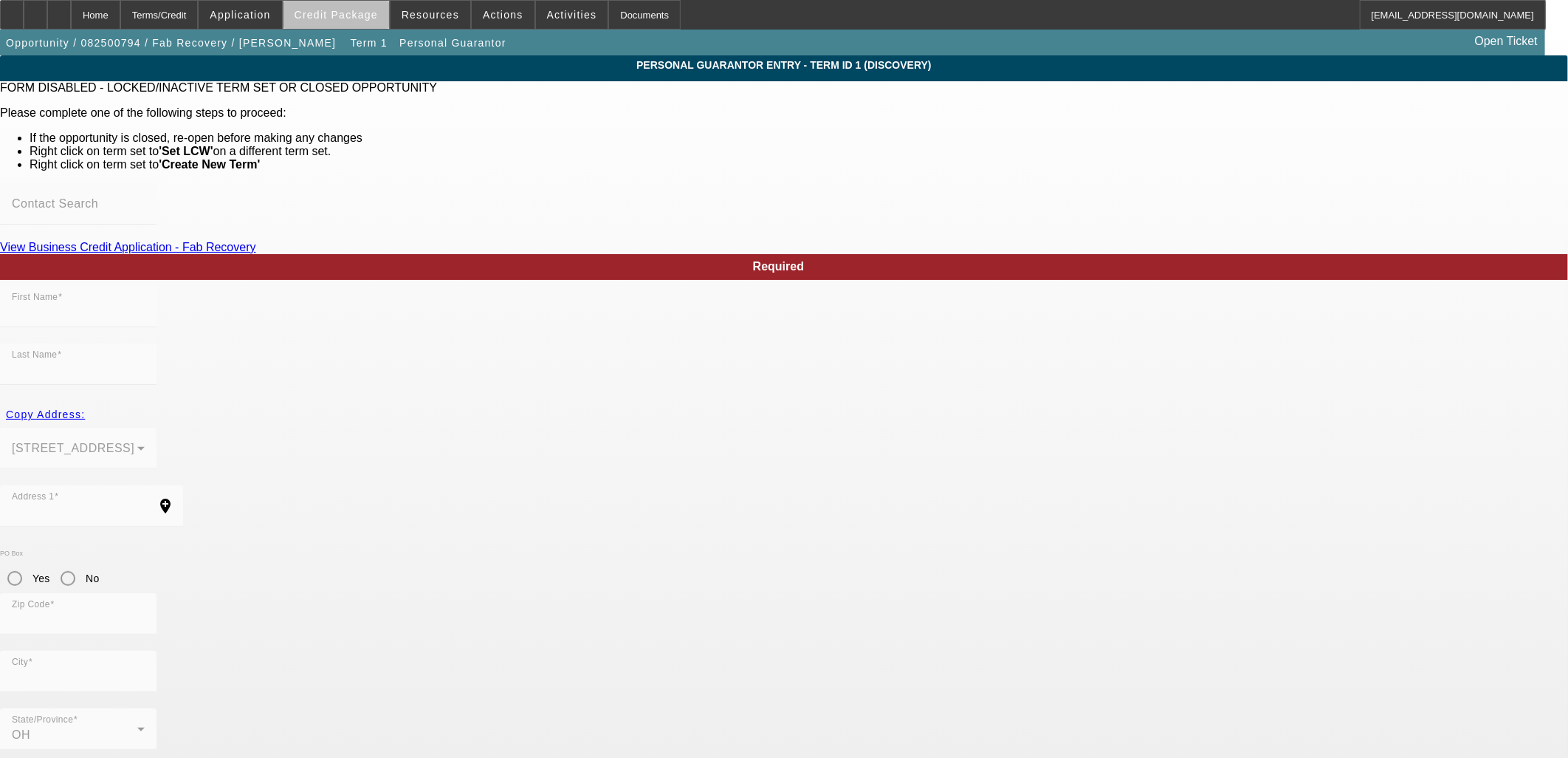
type input "Frank"
type input "Bolog"
type input "[STREET_ADDRESS]"
radio input "true"
type input "44601"
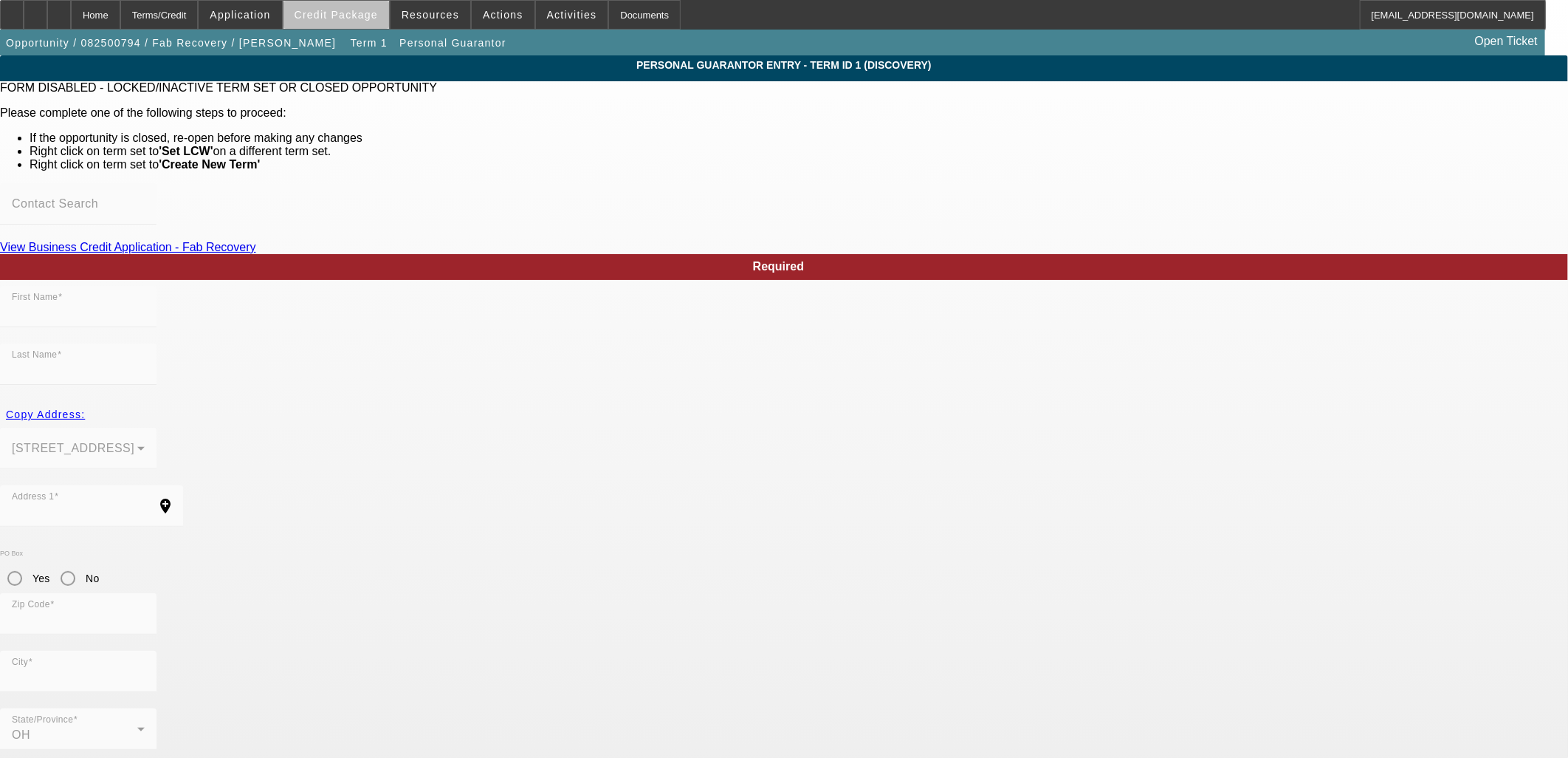
type input "Alliance"
type input "[PHONE_NUMBER]"
type input "100"
type input "277-02-1034"
type input "[EMAIL_ADDRESS][DOMAIN_NAME]"
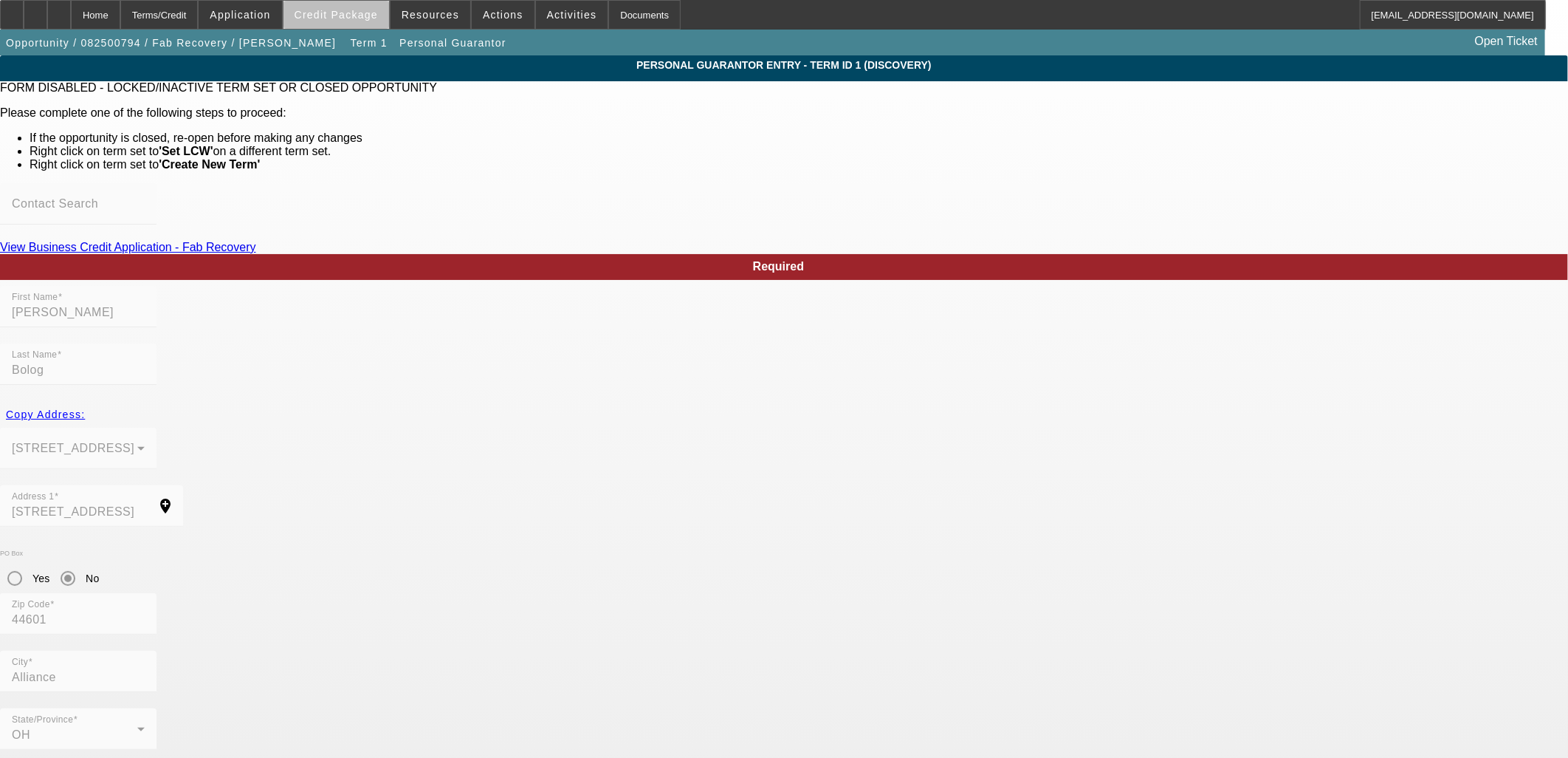
click at [372, 26] on span at bounding box center [336, 14] width 106 height 35
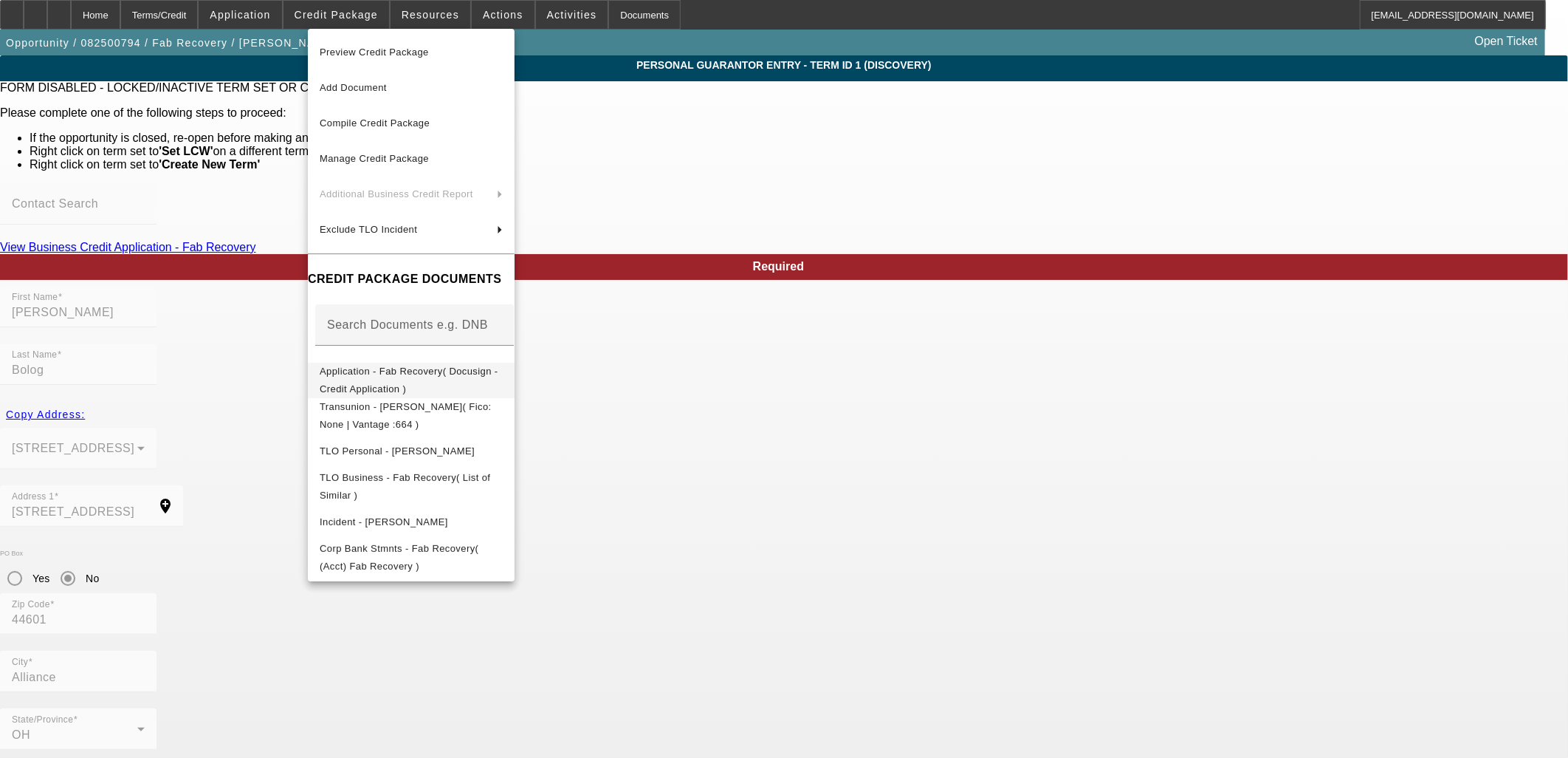
click at [453, 374] on span "Application - Fab Recovery( Docusign - Credit Application )" at bounding box center [408, 380] width 179 height 29
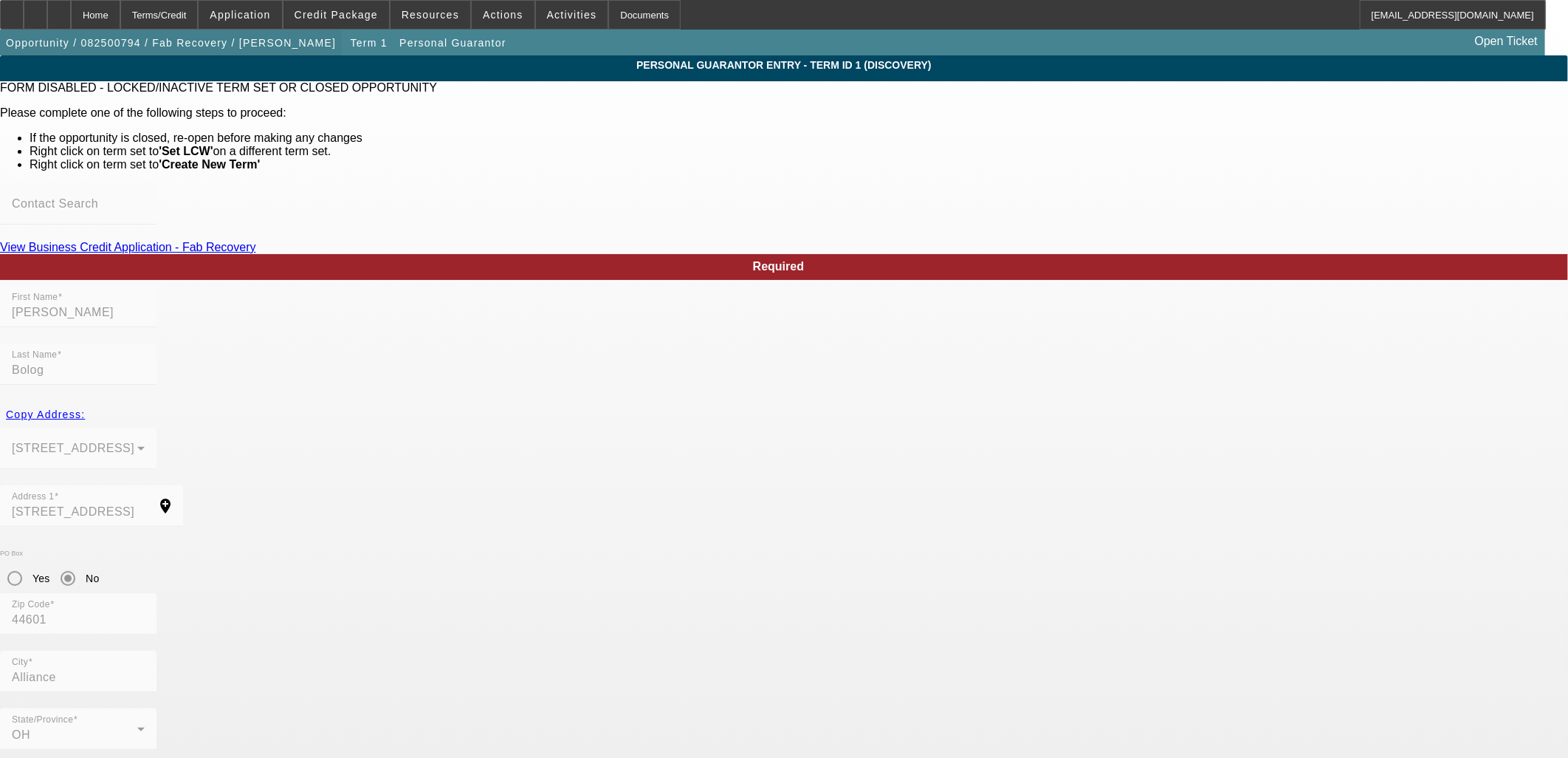
click at [231, 60] on span "button" at bounding box center [171, 43] width 342 height 35
click at [230, 54] on span "button" at bounding box center [171, 43] width 342 height 35
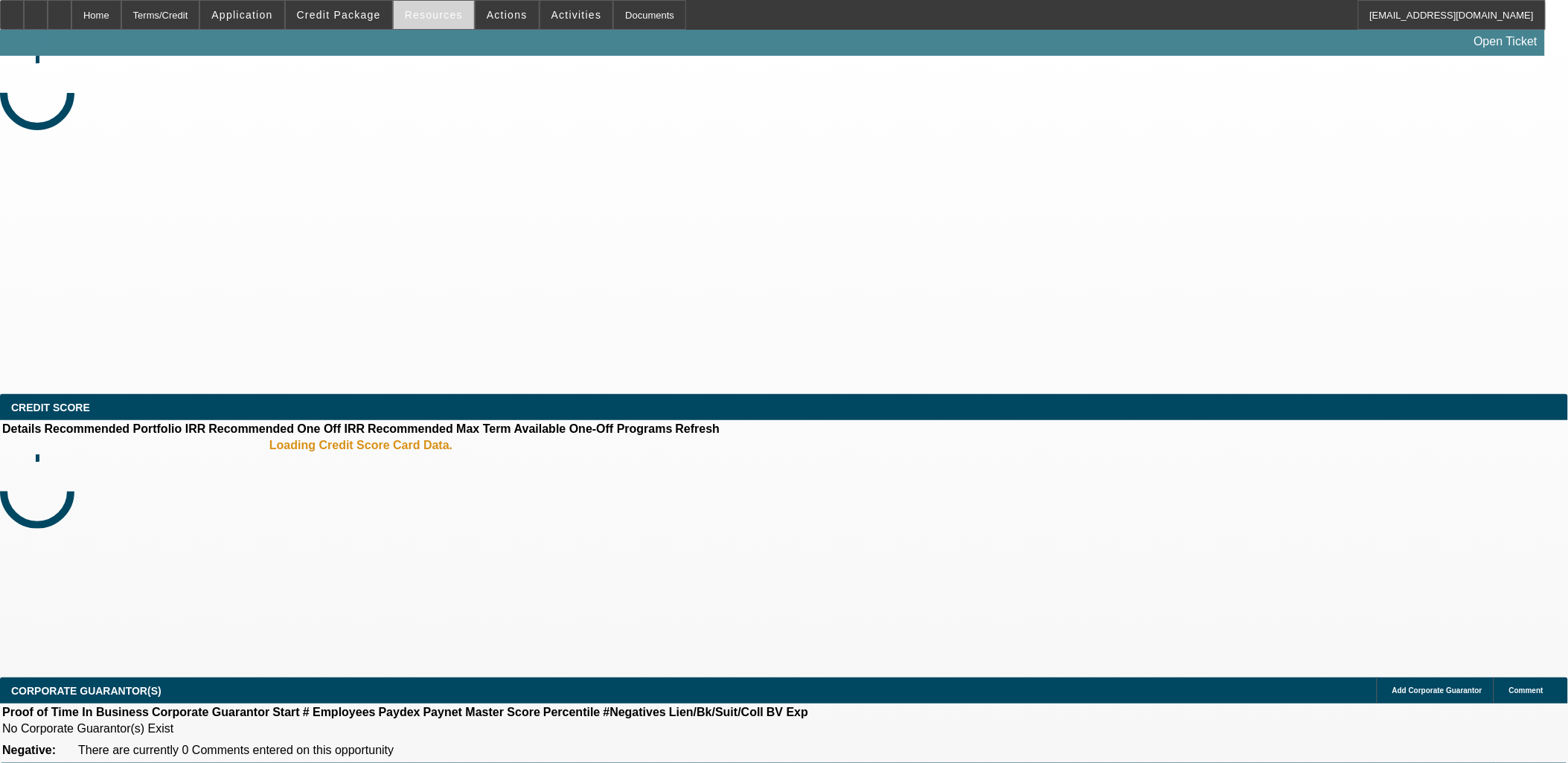
select select "0"
select select "2"
select select "0.1"
select select "4"
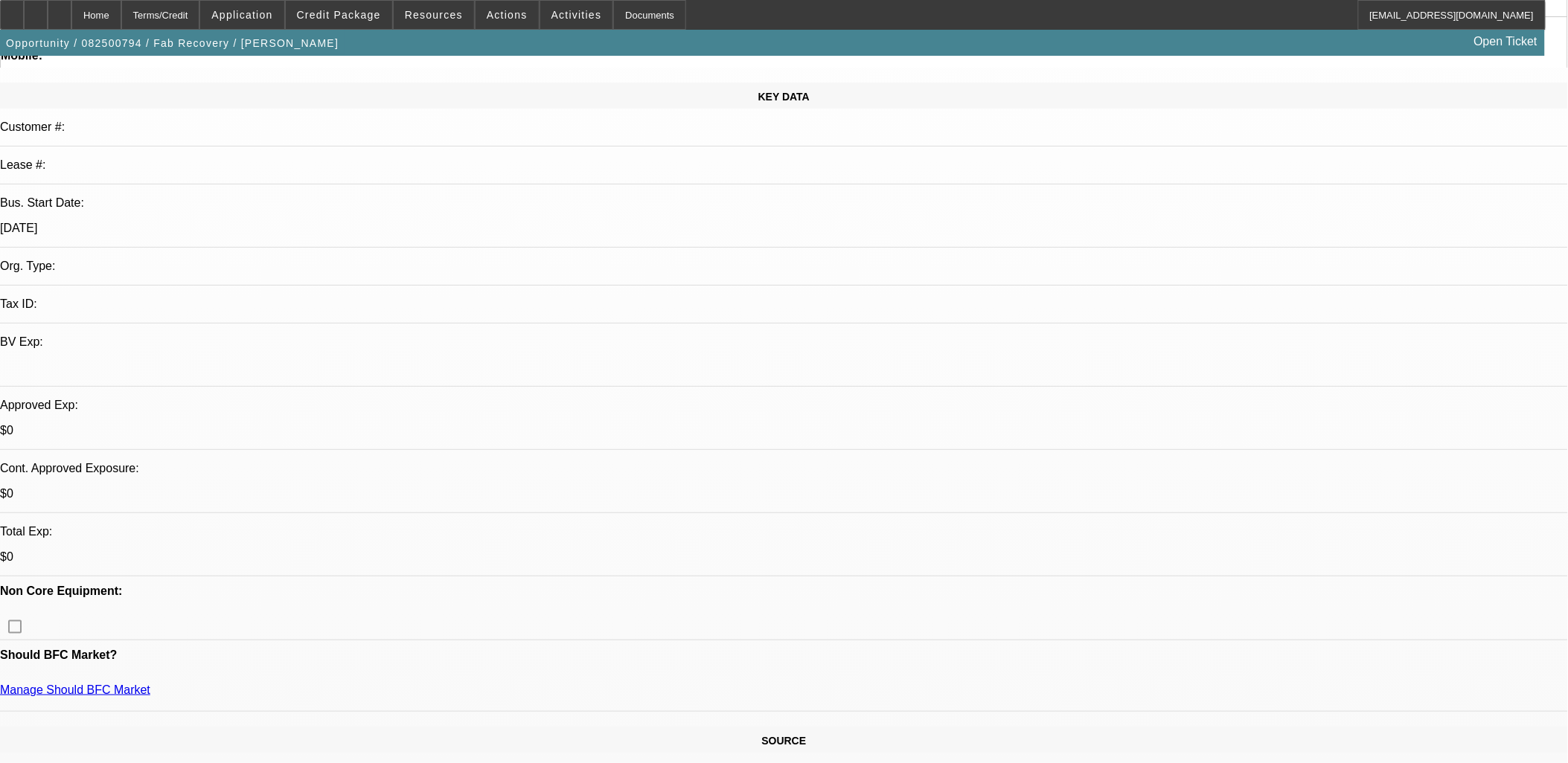
scroll to position [165, 0]
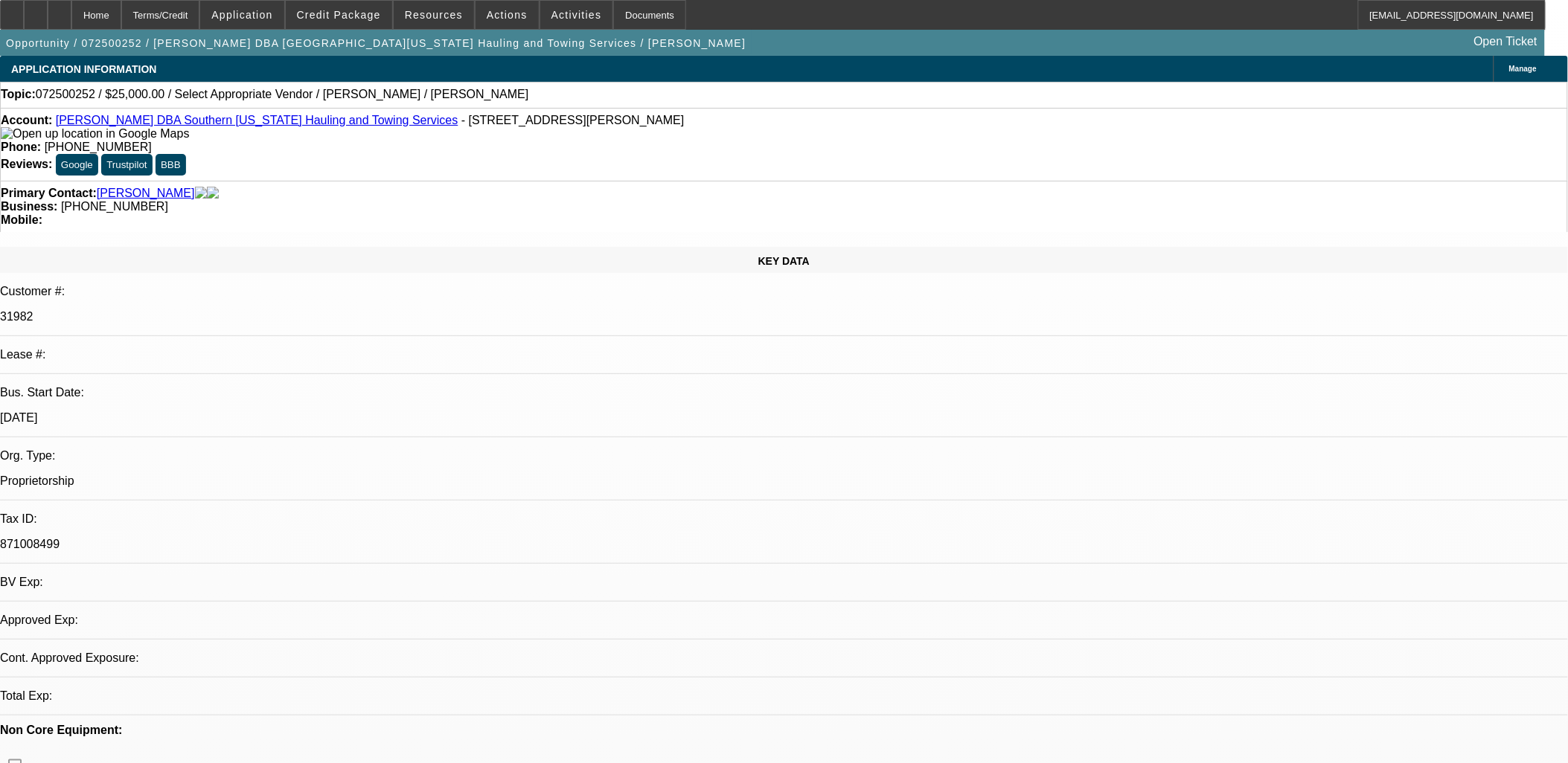
select select "0"
select select "2"
select select "0.1"
select select "1"
select select "2"
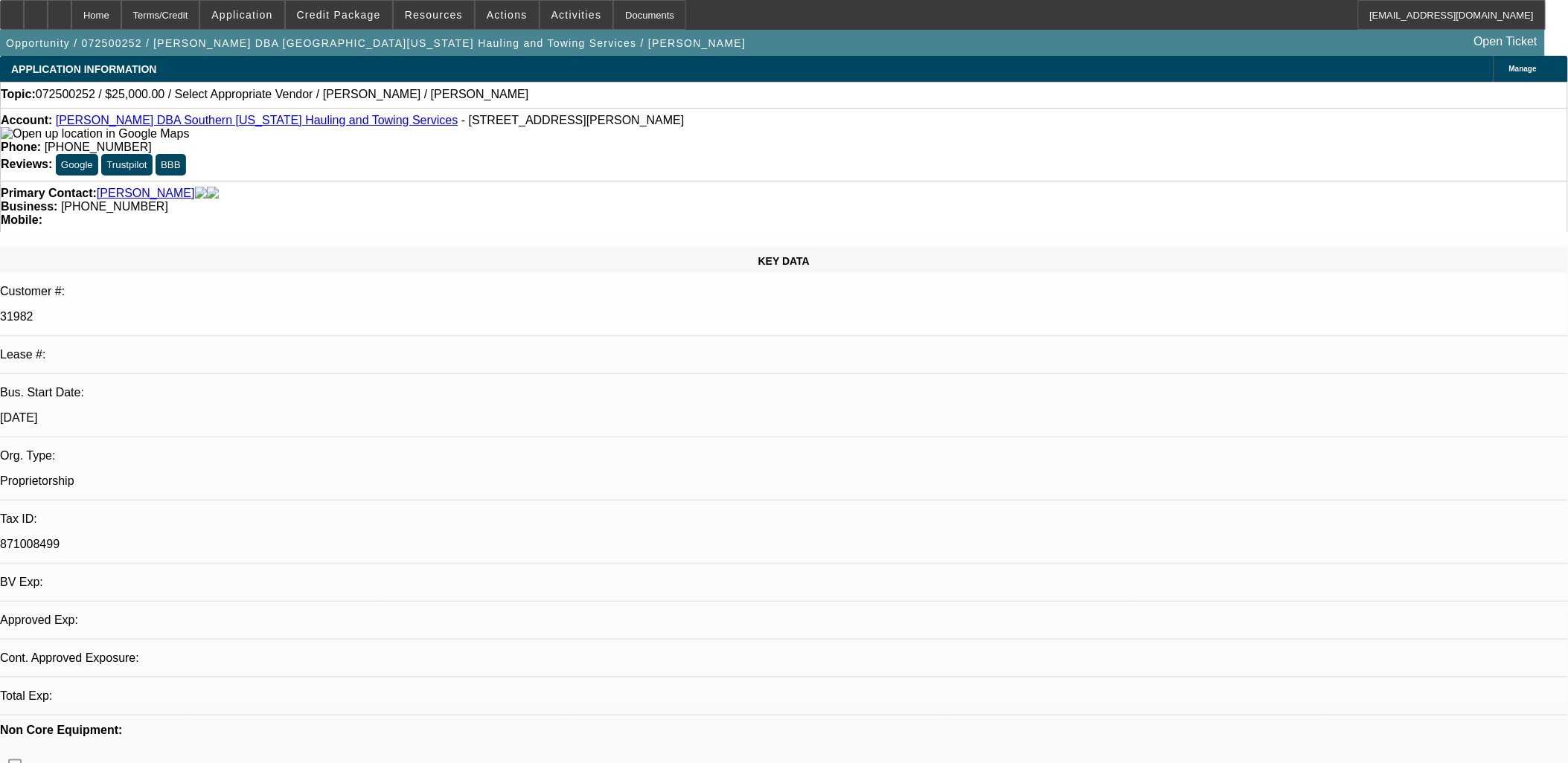
select select "4"
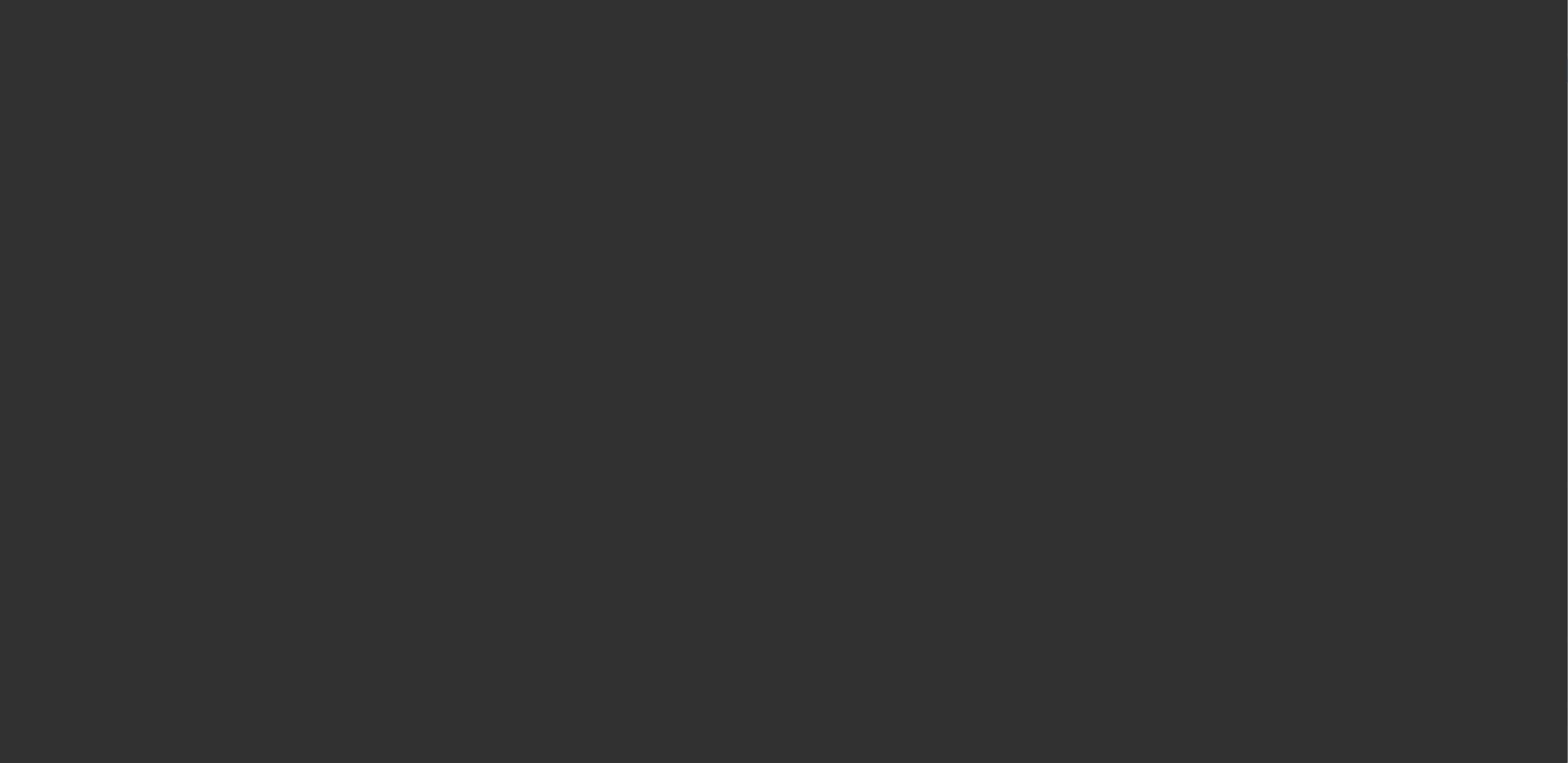
select select "0"
select select "2"
select select "0.1"
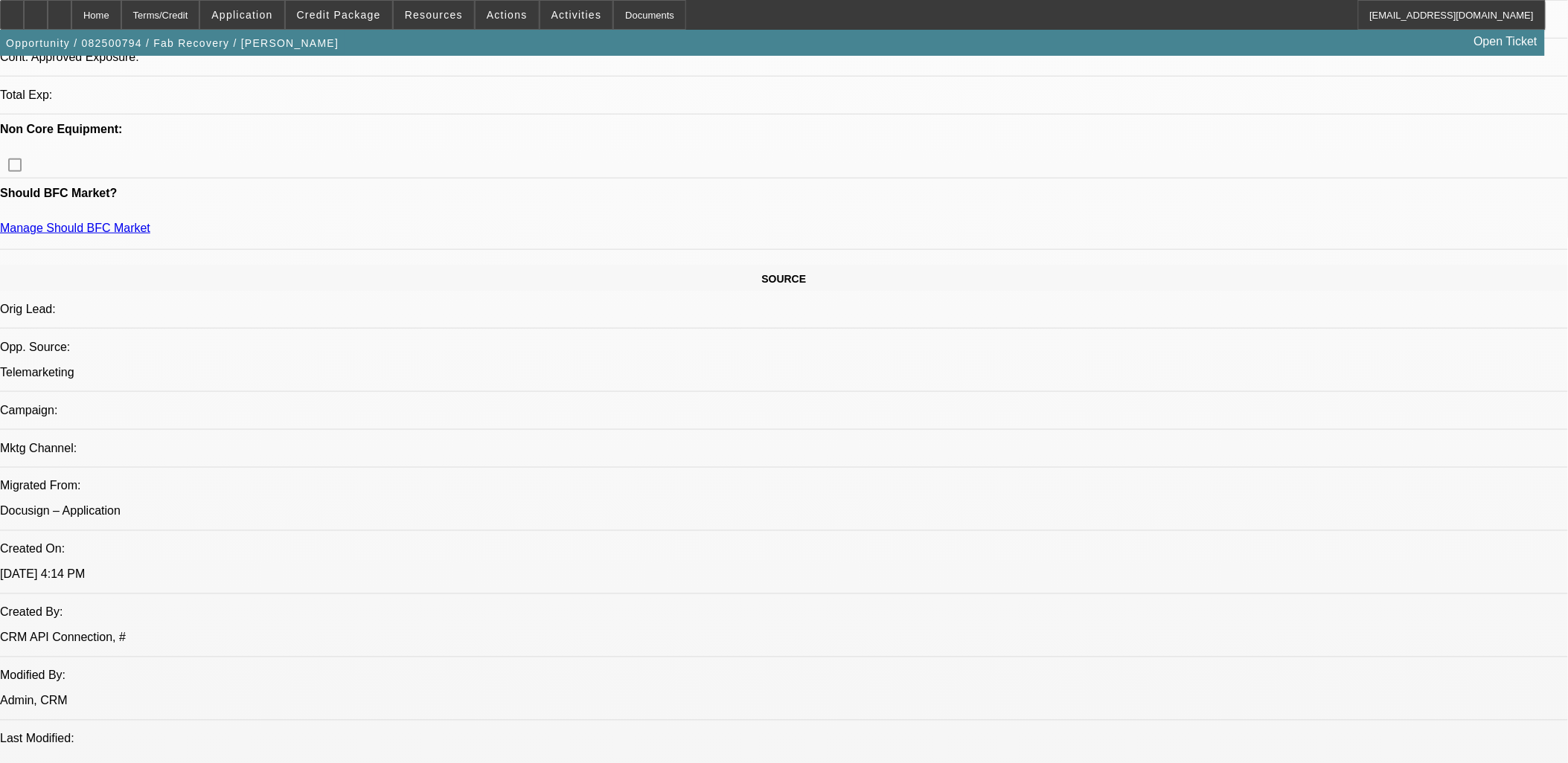
scroll to position [744, 0]
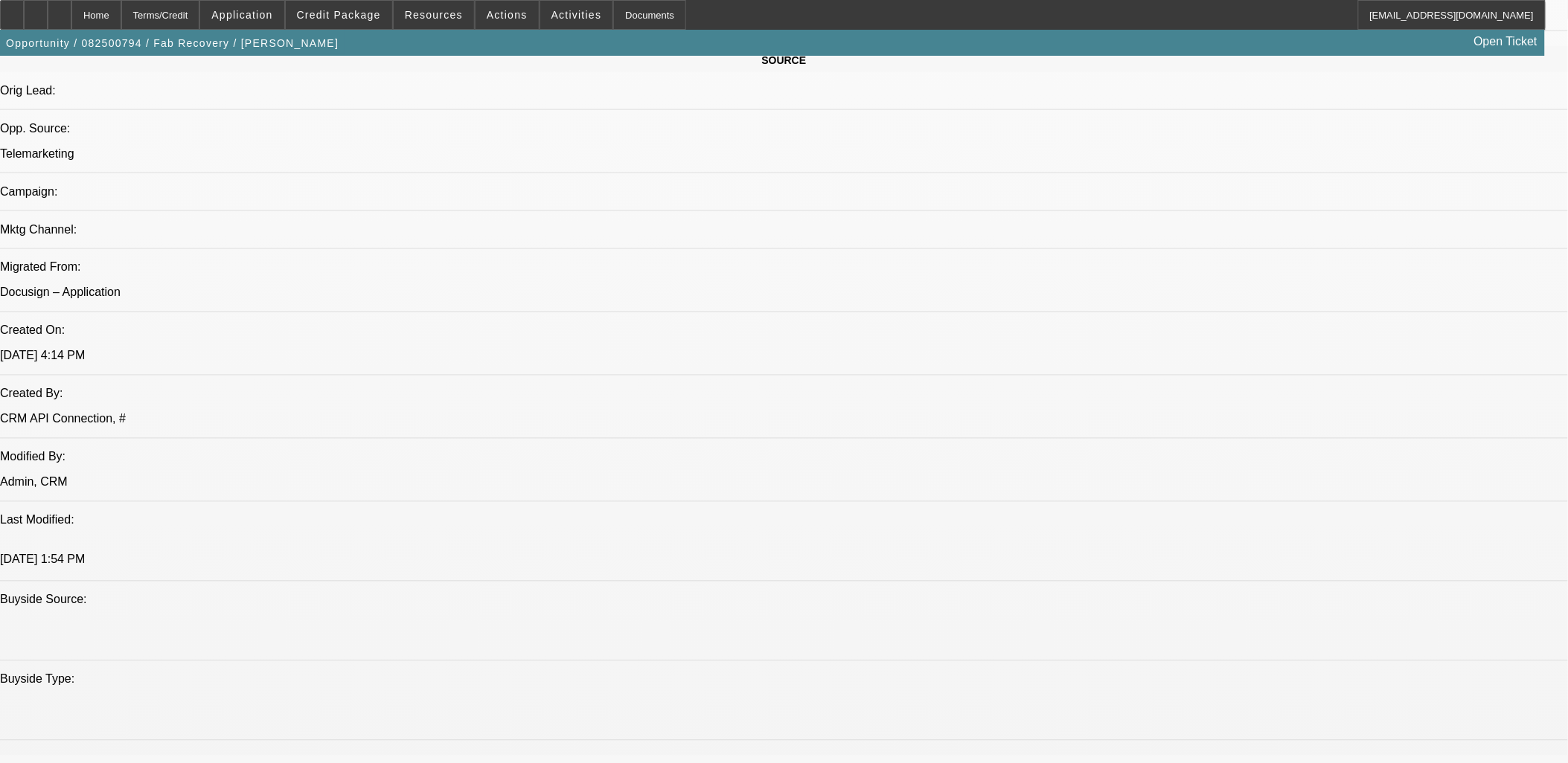
select select "1"
select select "2"
select select "4"
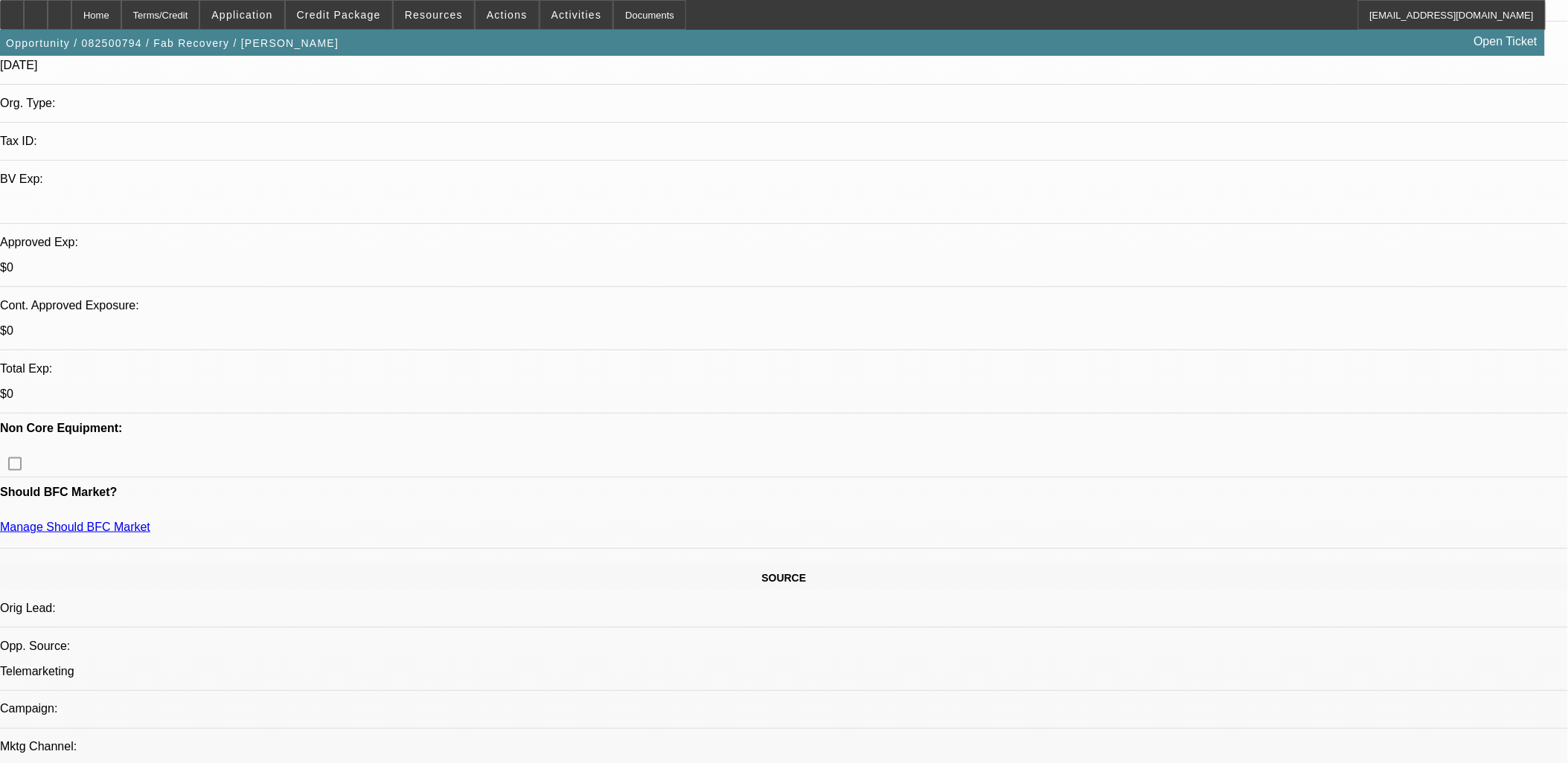
scroll to position [240, 0]
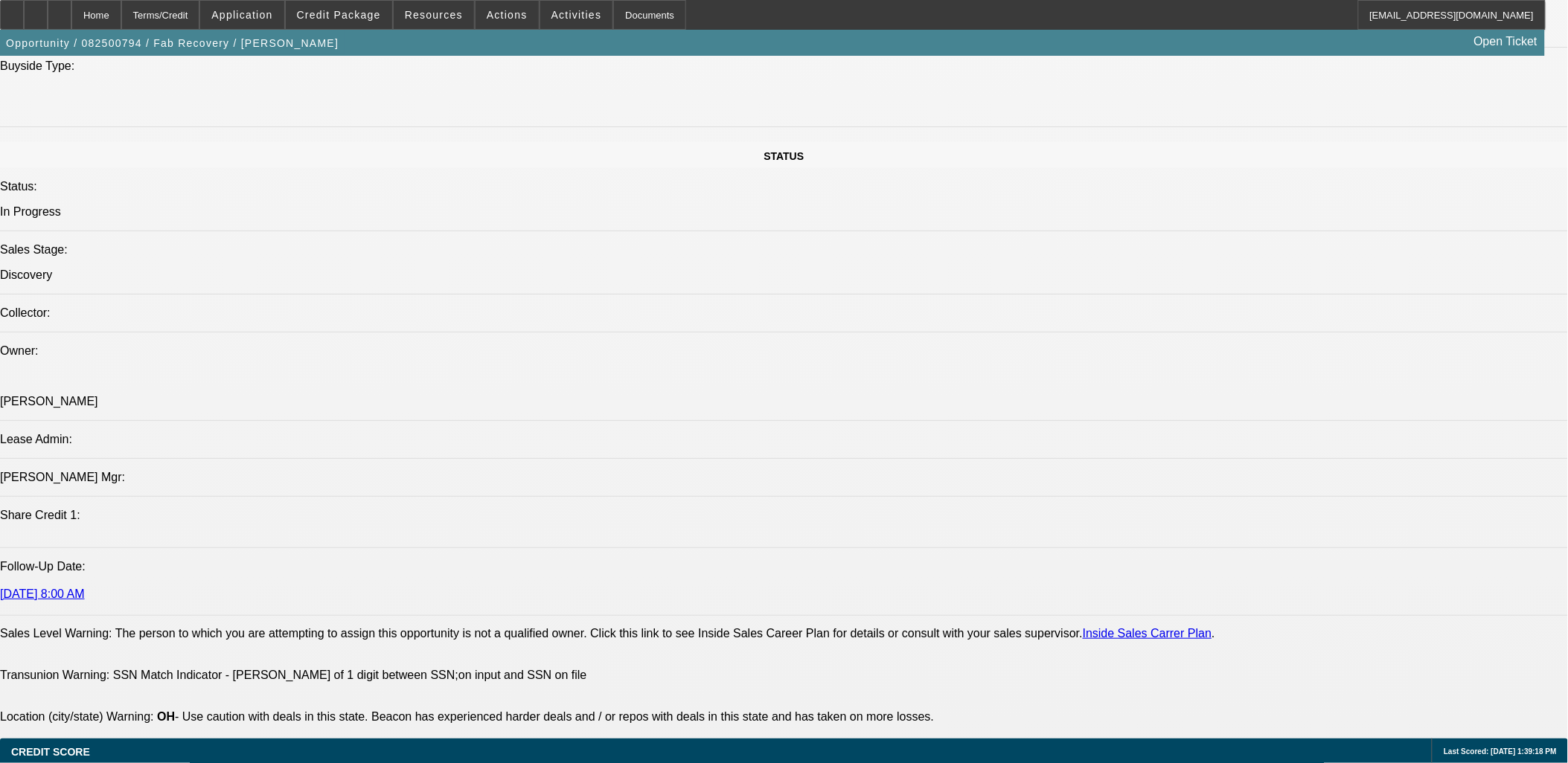
scroll to position [1645, 0]
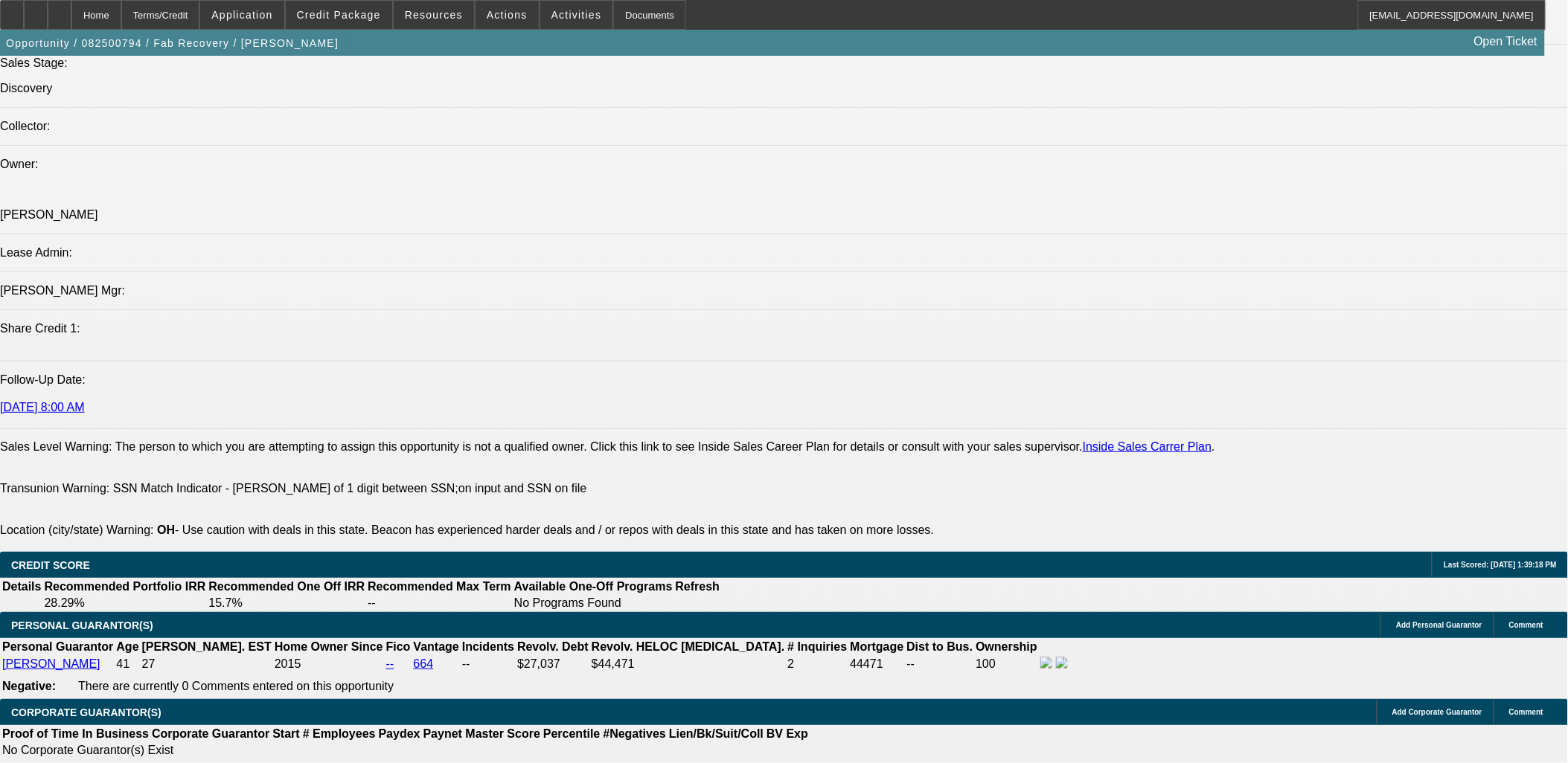
drag, startPoint x: 618, startPoint y: 362, endPoint x: 636, endPoint y: 60, distance: 302.5
drag, startPoint x: 430, startPoint y: 531, endPoint x: 11, endPoint y: 331, distance: 464.3
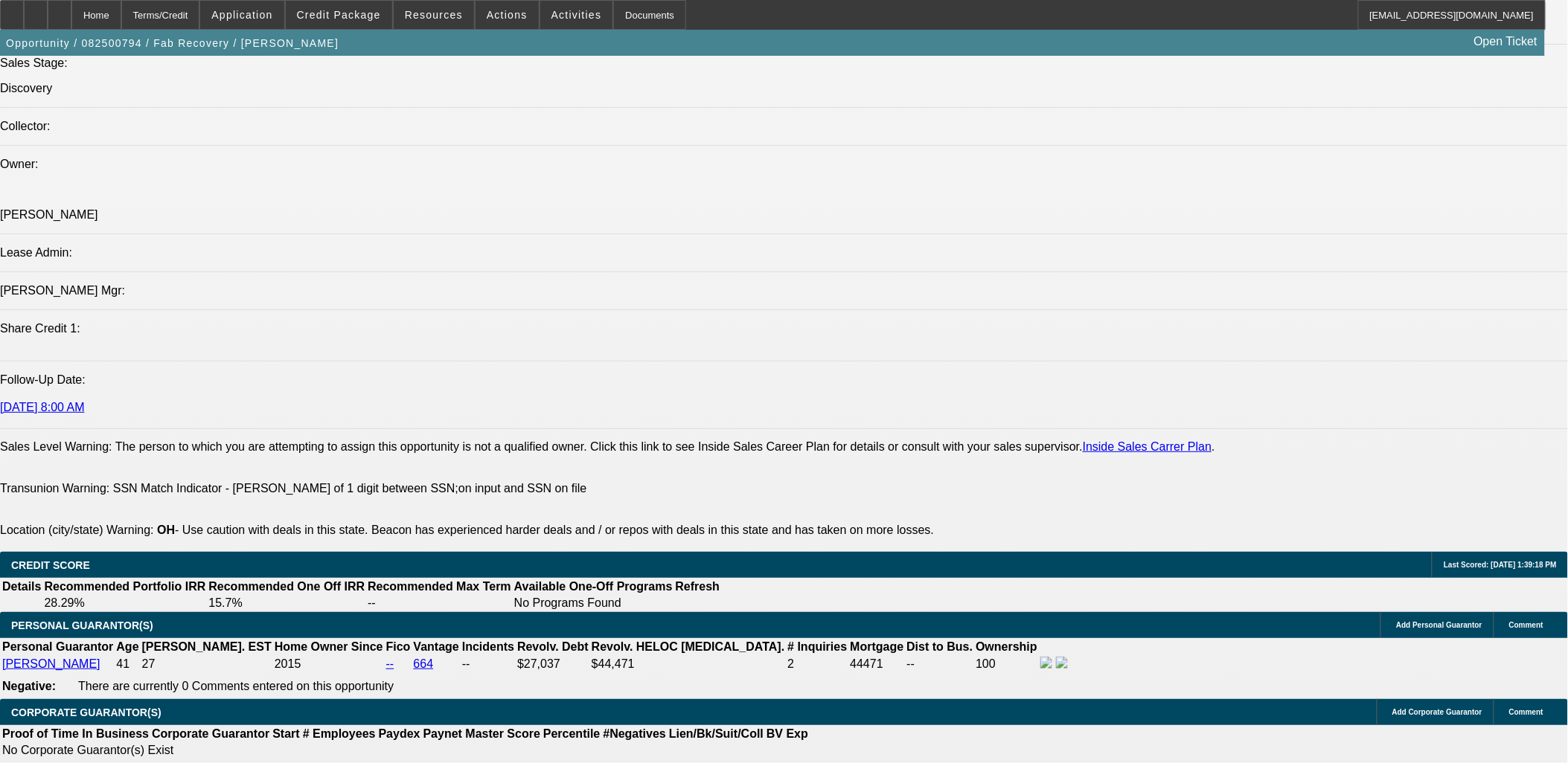
drag, startPoint x: 14, startPoint y: 331, endPoint x: 684, endPoint y: 598, distance: 721.2
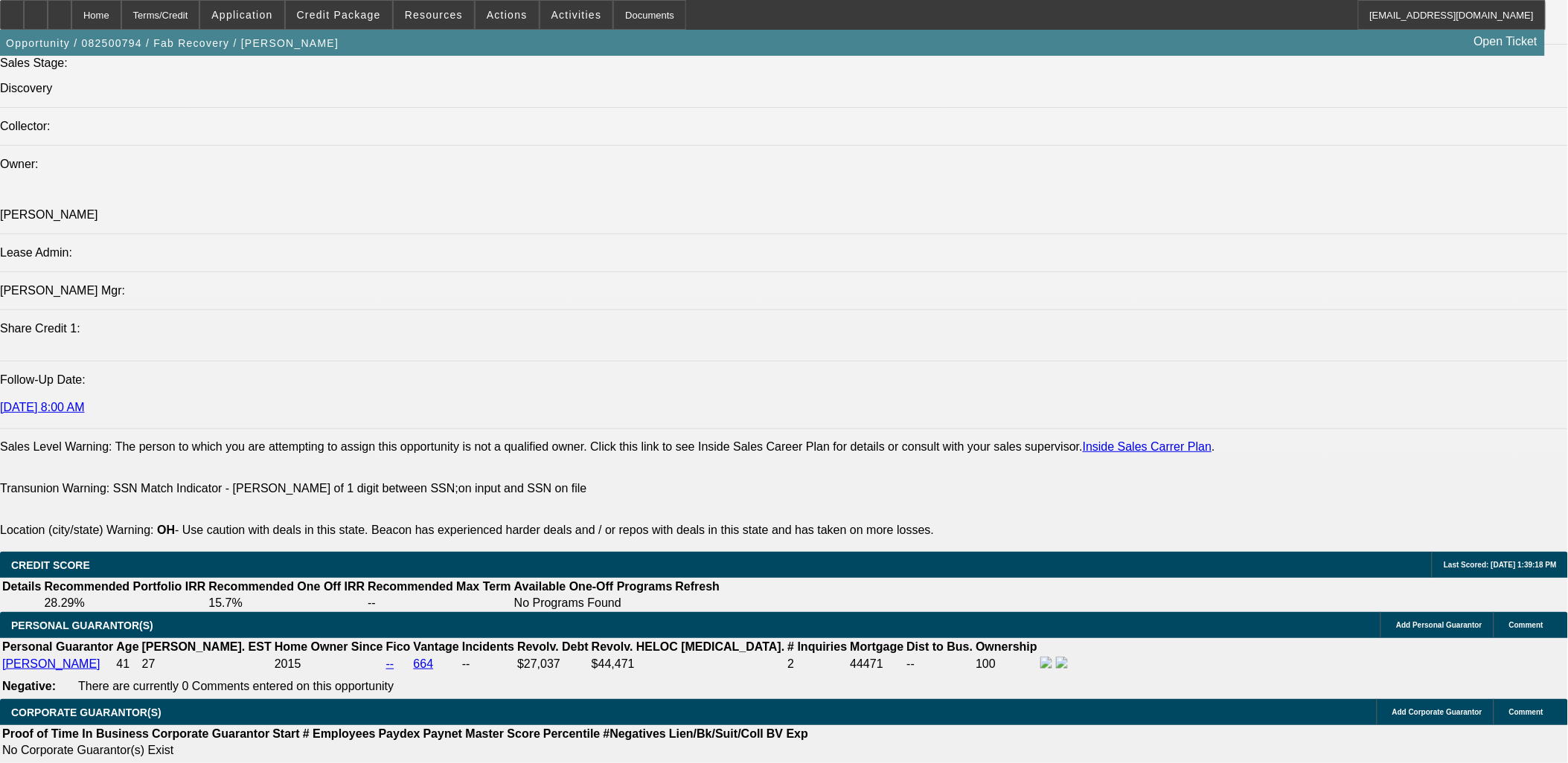
drag, startPoint x: 684, startPoint y: 598, endPoint x: 18, endPoint y: 328, distance: 718.6
drag, startPoint x: 19, startPoint y: 329, endPoint x: 783, endPoint y: 601, distance: 811.0
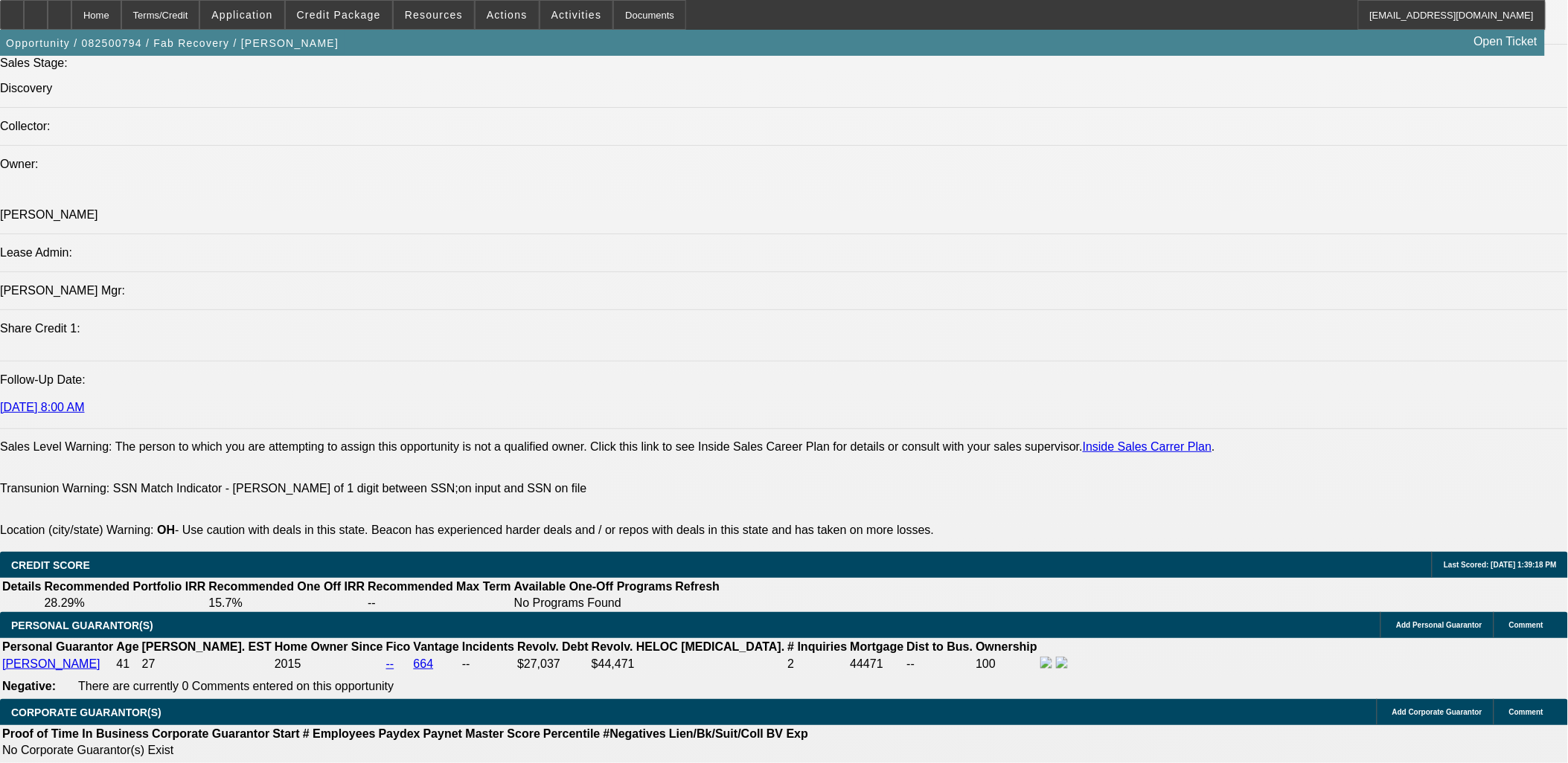
drag, startPoint x: 0, startPoint y: 329, endPoint x: 645, endPoint y: 601, distance: 700.0
drag, startPoint x: 648, startPoint y: 601, endPoint x: 5, endPoint y: 331, distance: 697.4
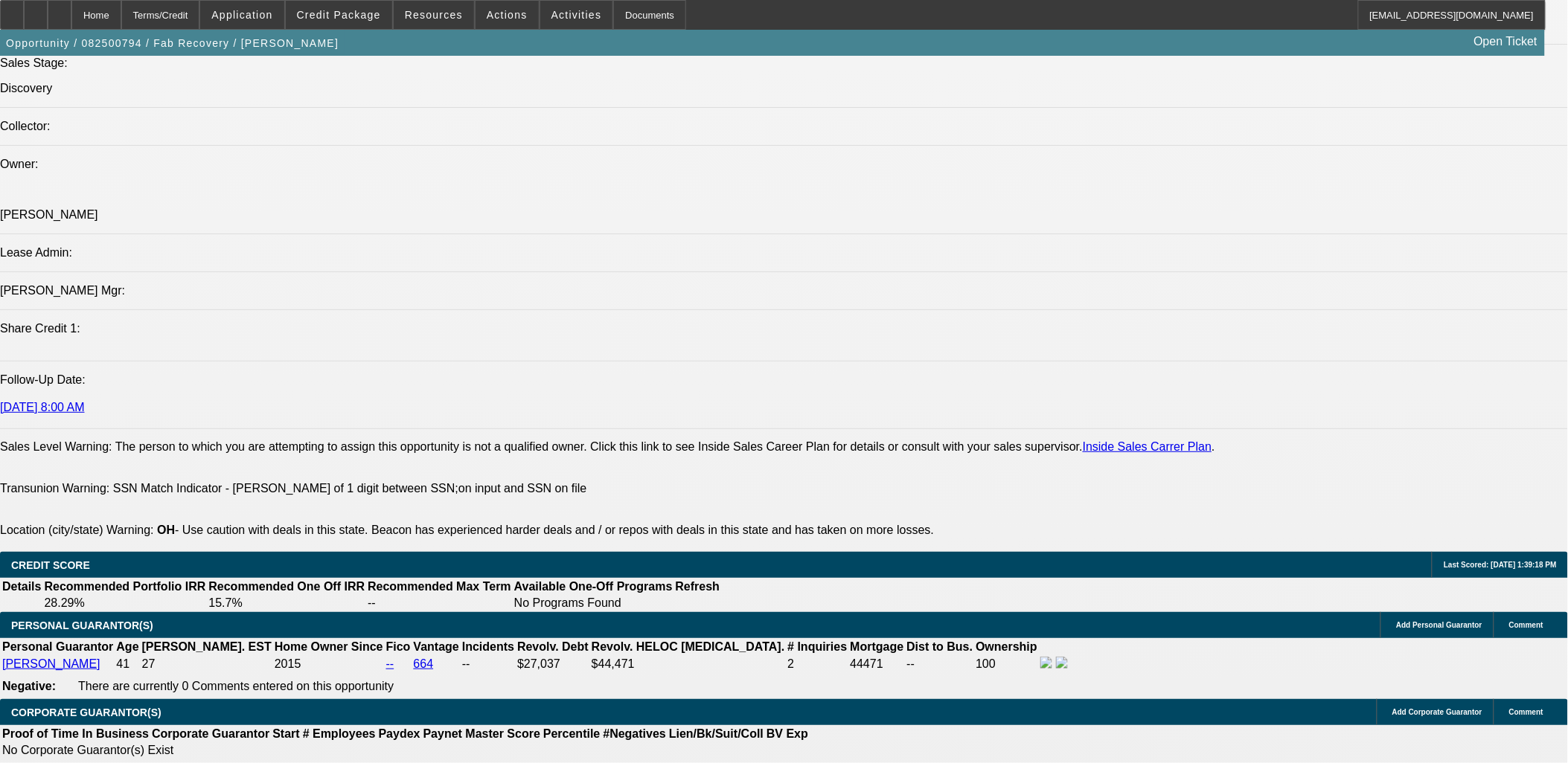
drag, startPoint x: 5, startPoint y: 331, endPoint x: 726, endPoint y: 585, distance: 764.4
drag, startPoint x: 726, startPoint y: 585, endPoint x: 698, endPoint y: 591, distance: 28.6
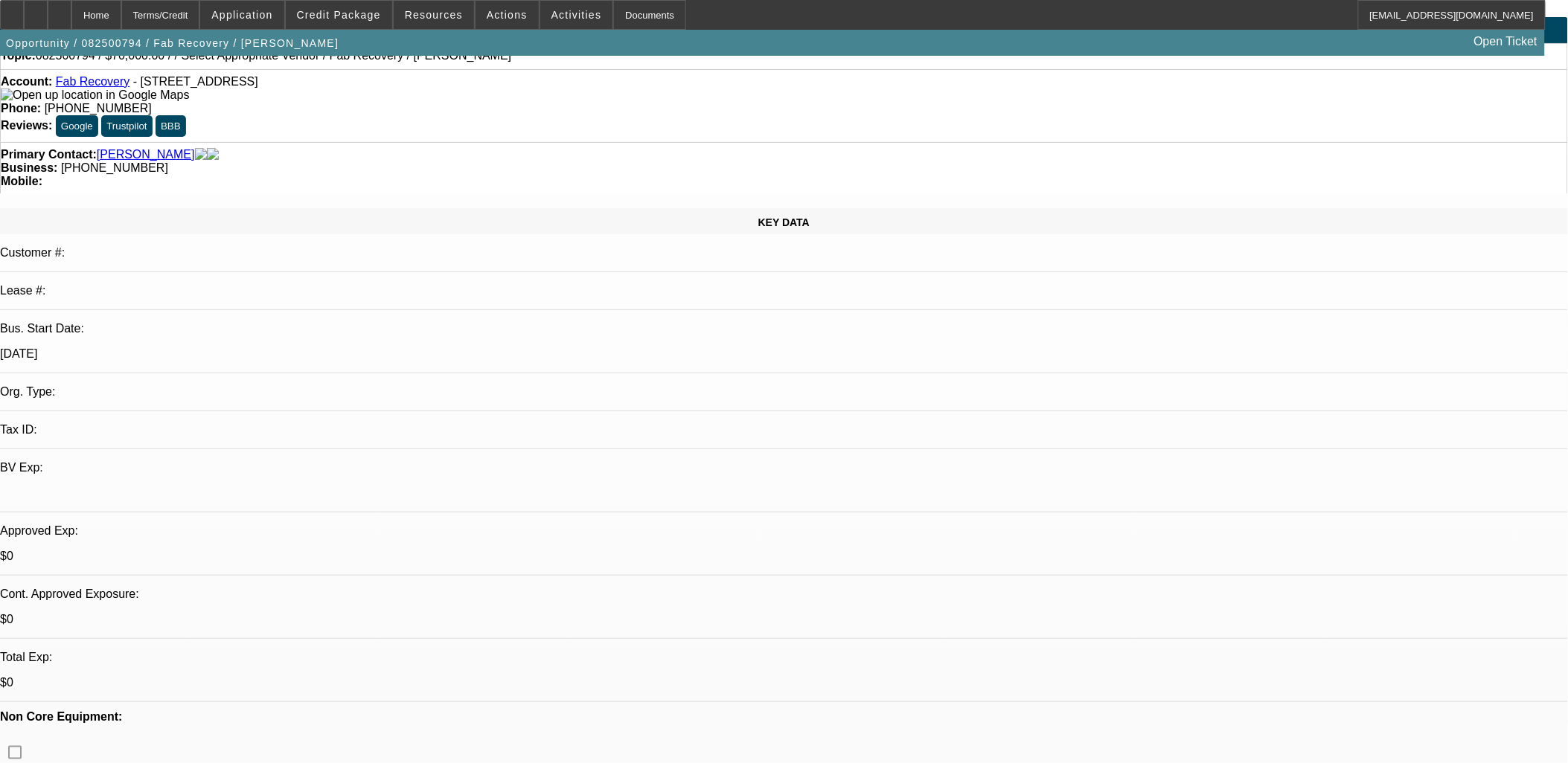
scroll to position [0, 0]
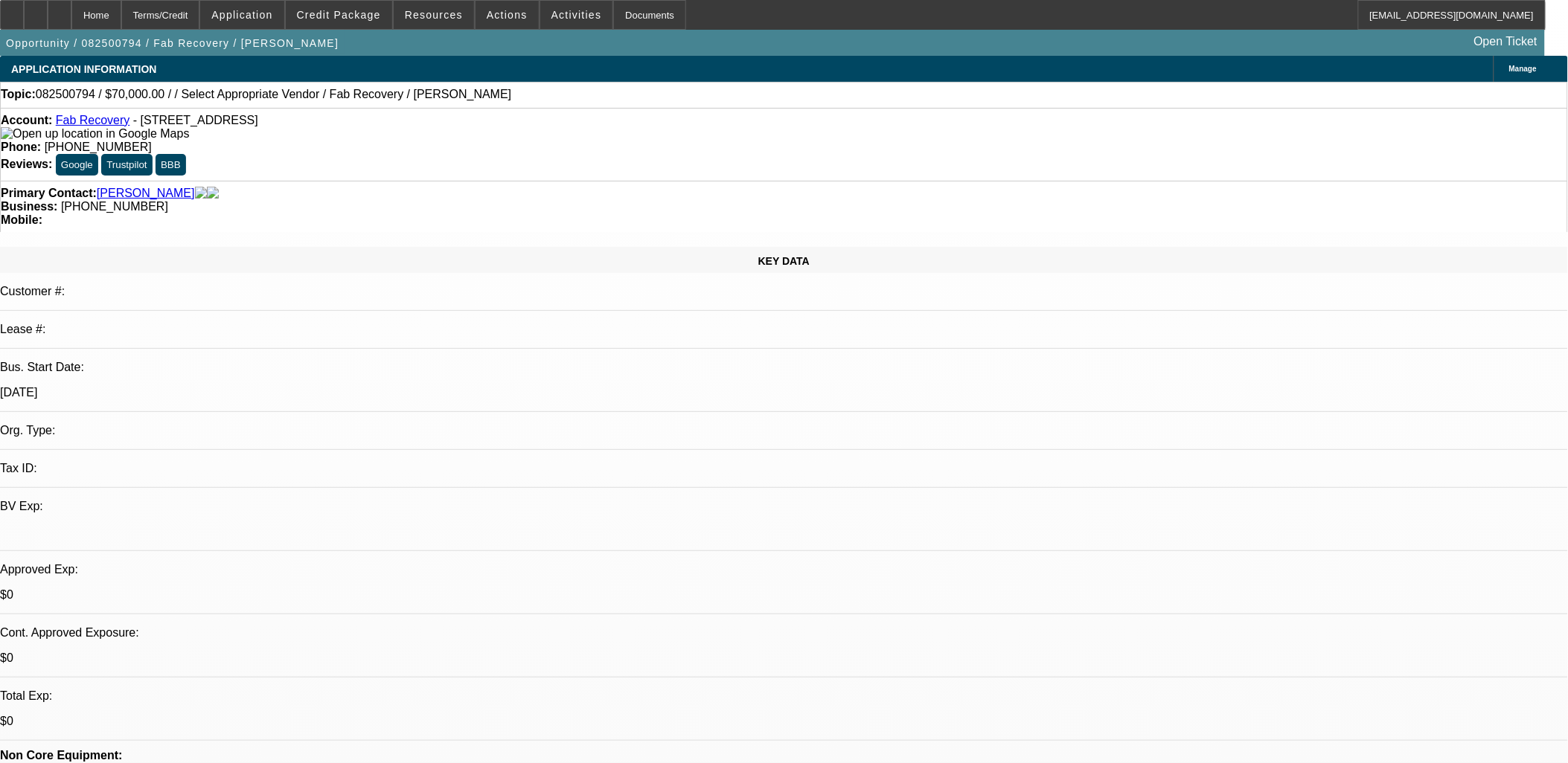
drag, startPoint x: 603, startPoint y: 370, endPoint x: 360, endPoint y: 327, distance: 246.8
drag, startPoint x: 360, startPoint y: 327, endPoint x: 663, endPoint y: 367, distance: 305.6
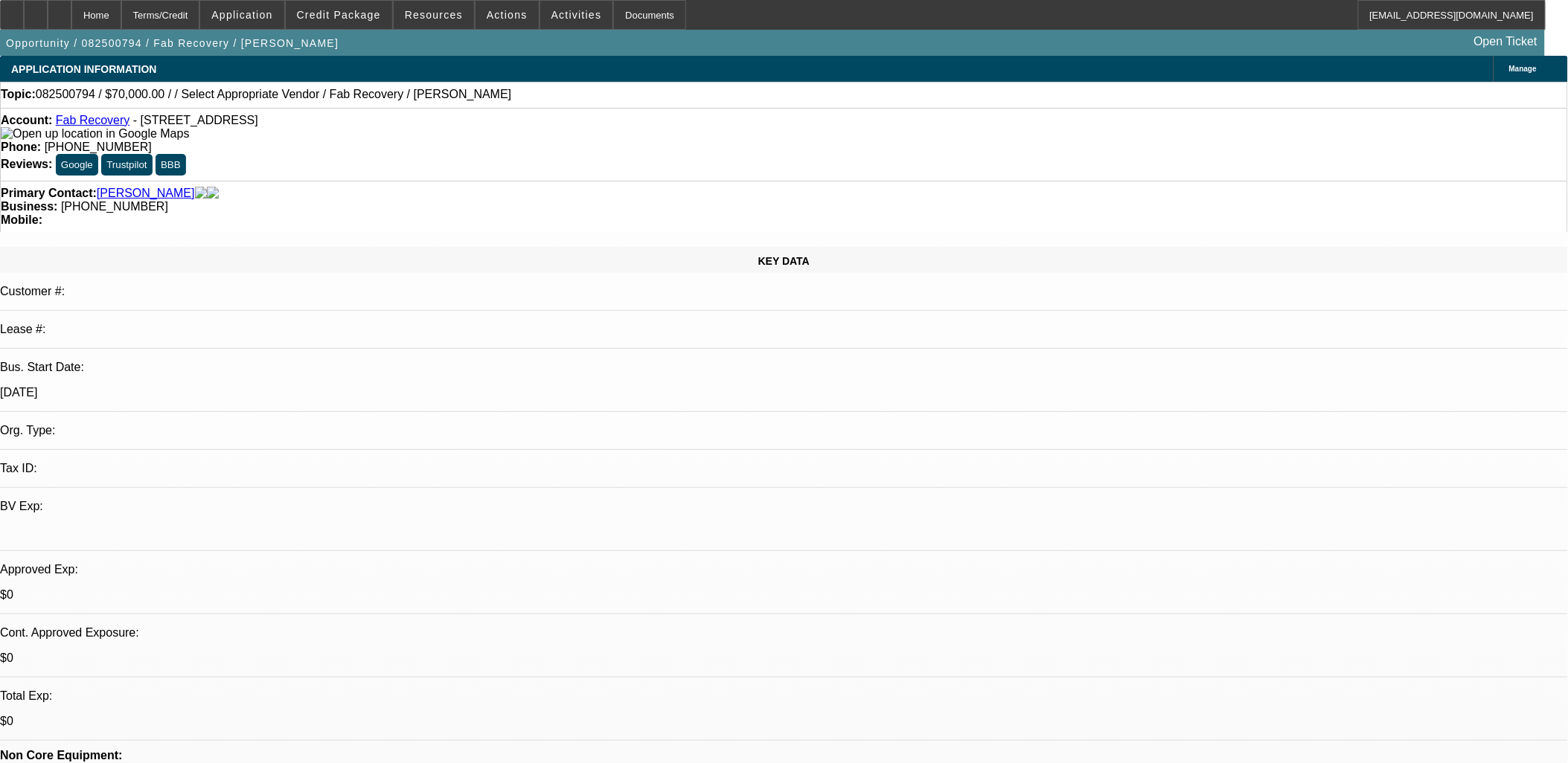
drag, startPoint x: 664, startPoint y: 366, endPoint x: 645, endPoint y: 365, distance: 19.0
drag, startPoint x: 645, startPoint y: 365, endPoint x: 365, endPoint y: 325, distance: 282.8
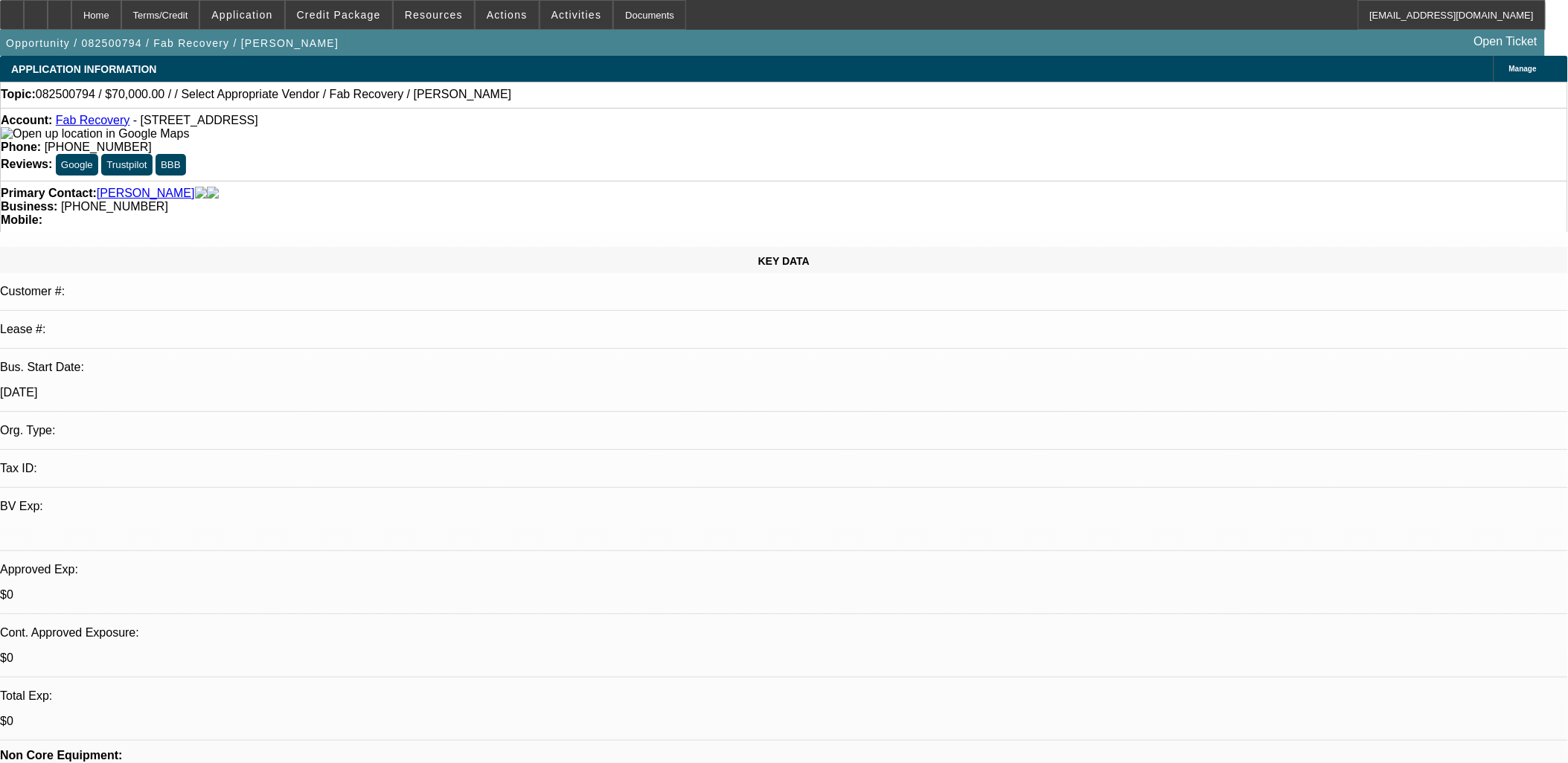
drag, startPoint x: 361, startPoint y: 324, endPoint x: 611, endPoint y: 369, distance: 254.0
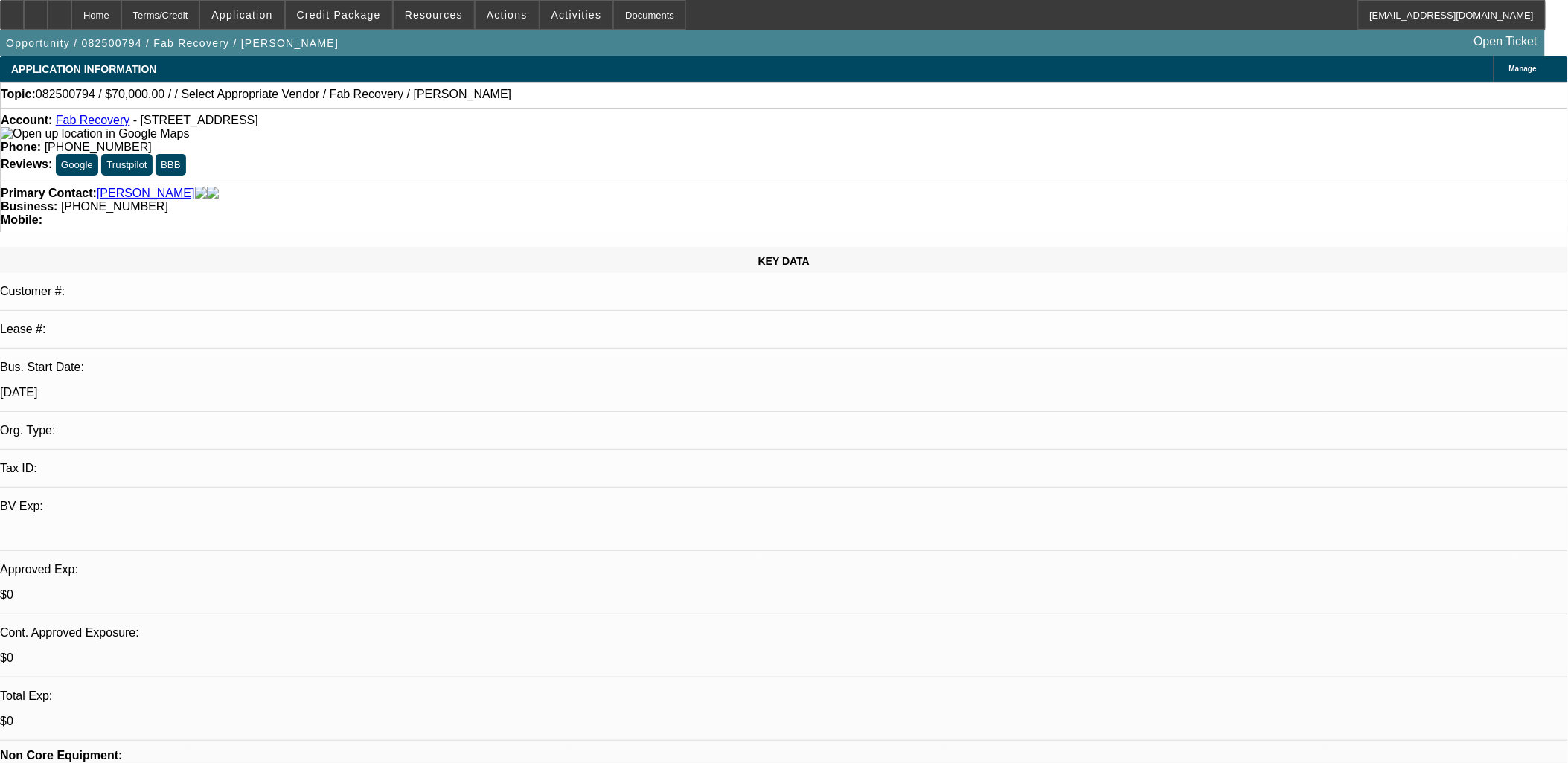
drag, startPoint x: 611, startPoint y: 369, endPoint x: 589, endPoint y: 367, distance: 22.1
click at [386, 28] on span at bounding box center [339, 15] width 107 height 36
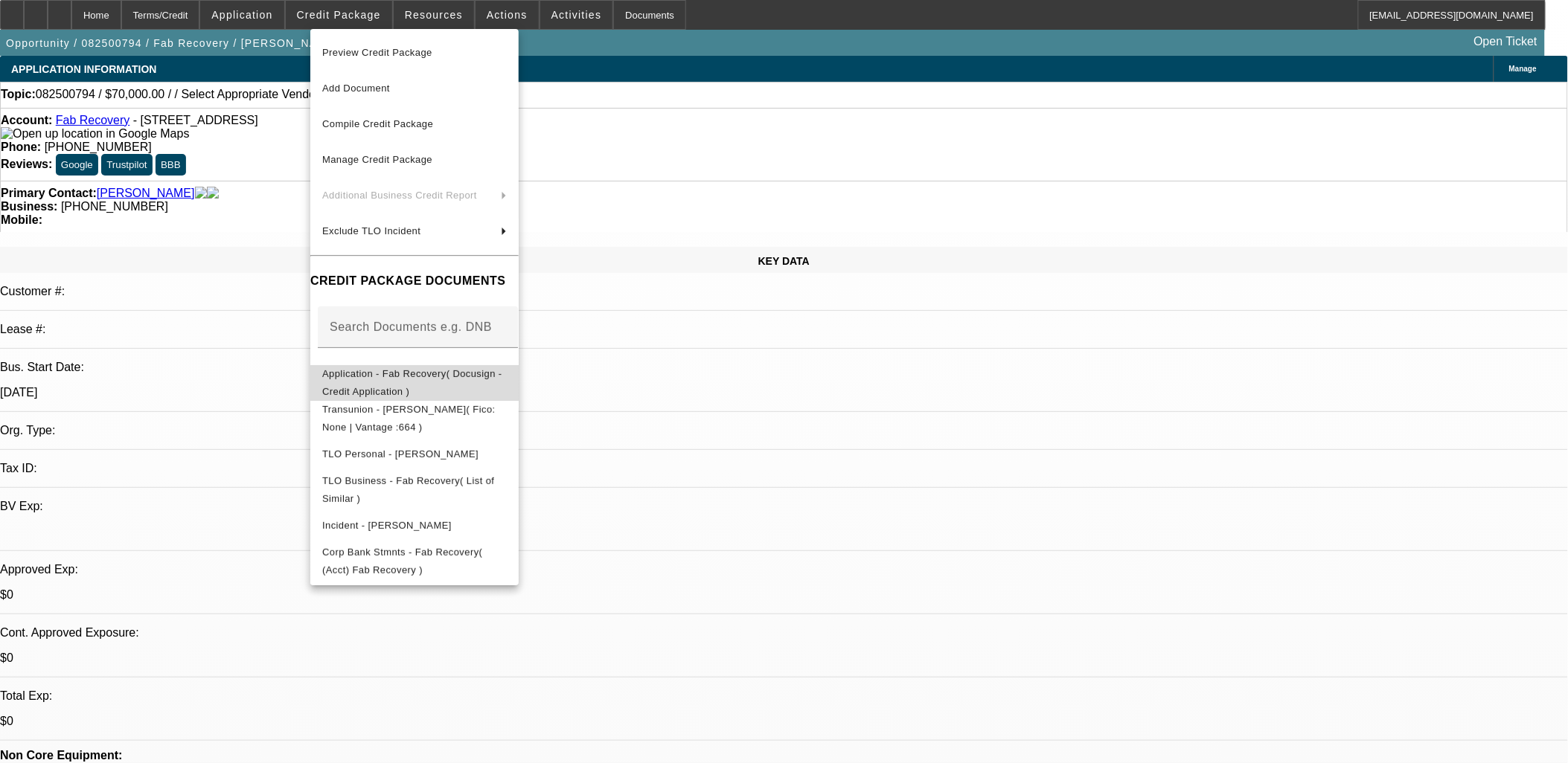
click at [402, 365] on button "Application - Fab Recovery( Docusign - Credit Application )" at bounding box center [415, 382] width 209 height 36
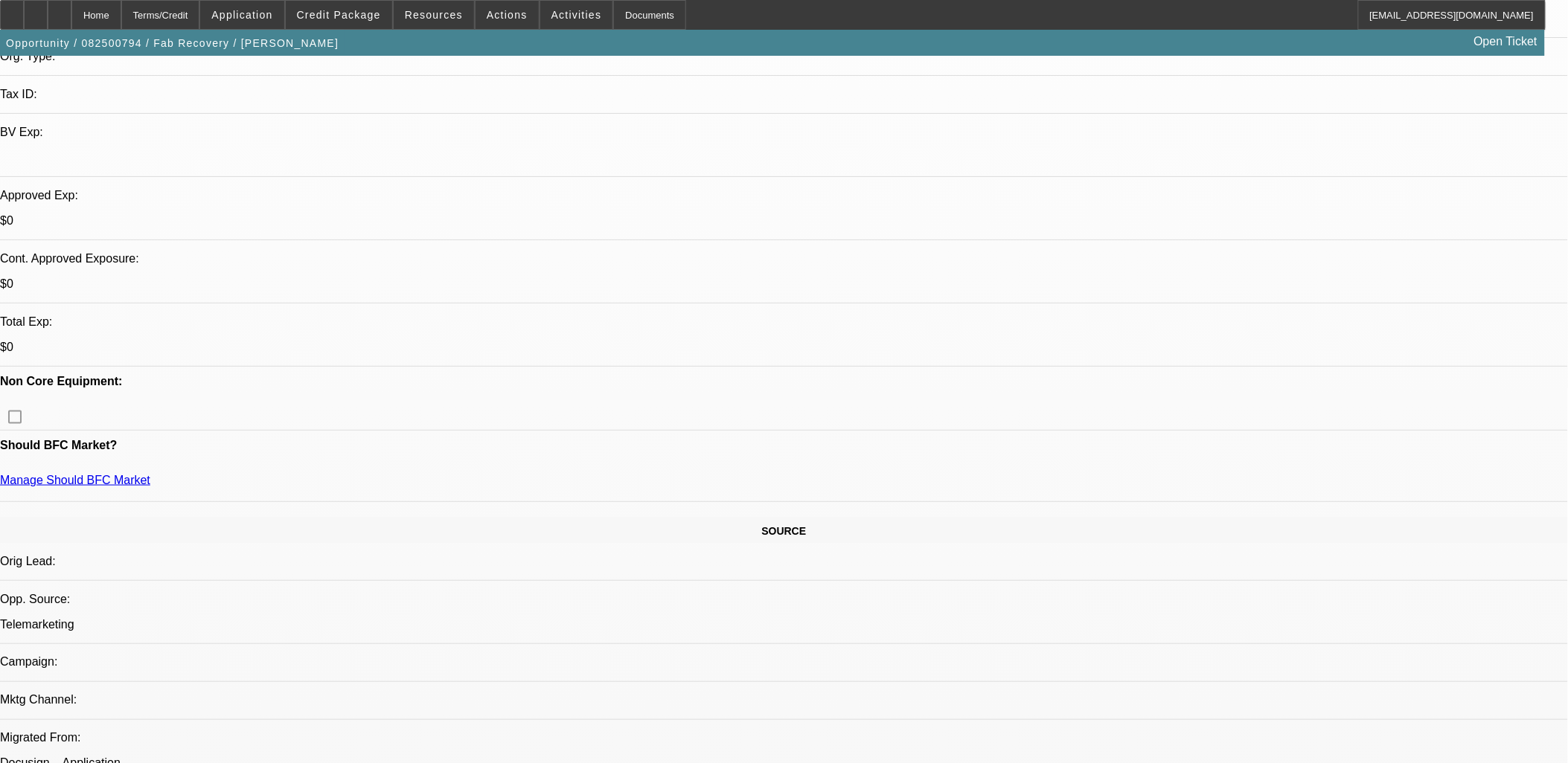
scroll to position [413, 0]
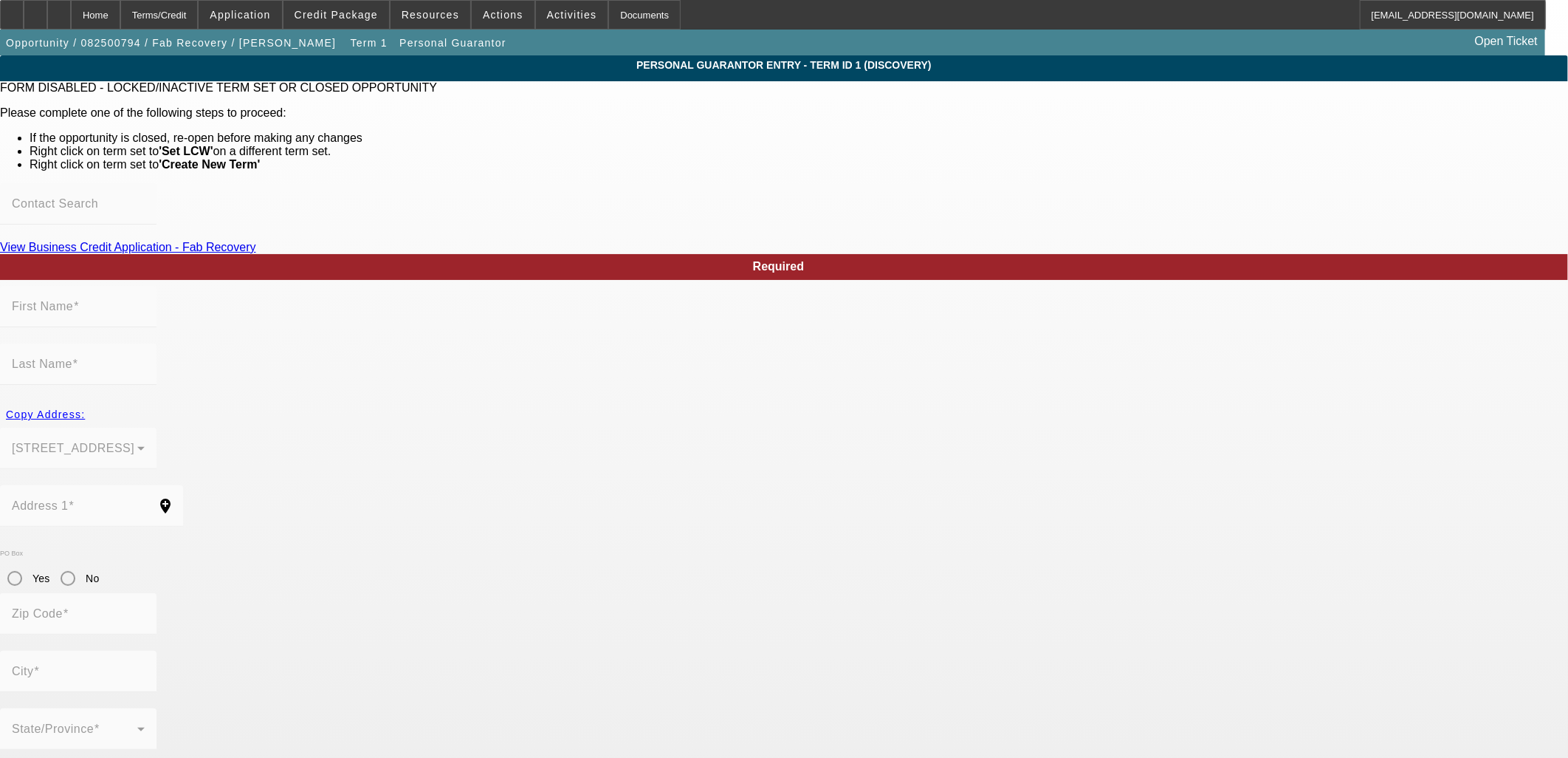
type input "Frank"
type input "Bolog"
type input "170 Prospect St"
radio input "true"
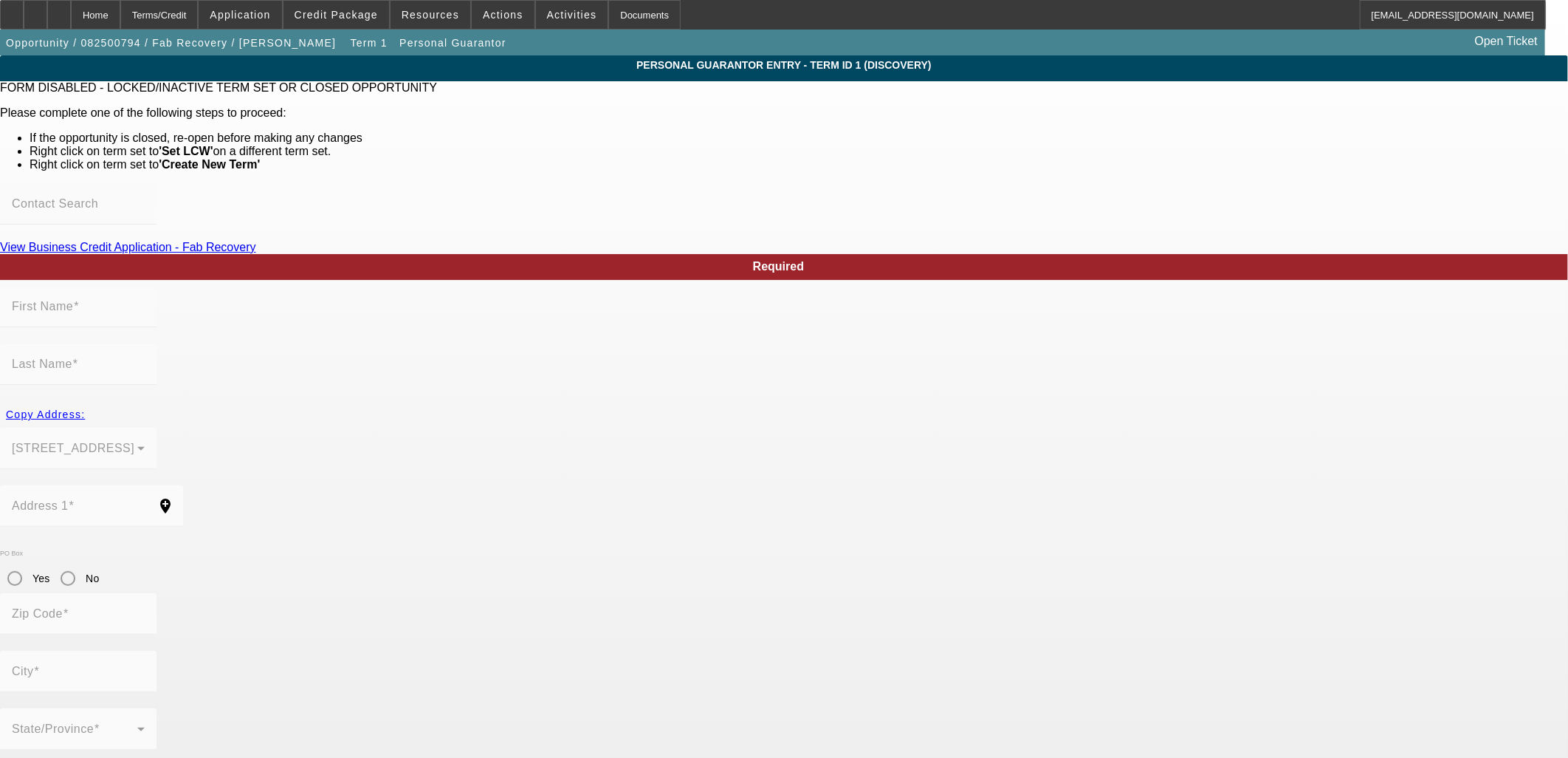
type input "44601"
type input "Alliance"
type input "(608) 455-2323"
type input "100"
type input "277-02-1034"
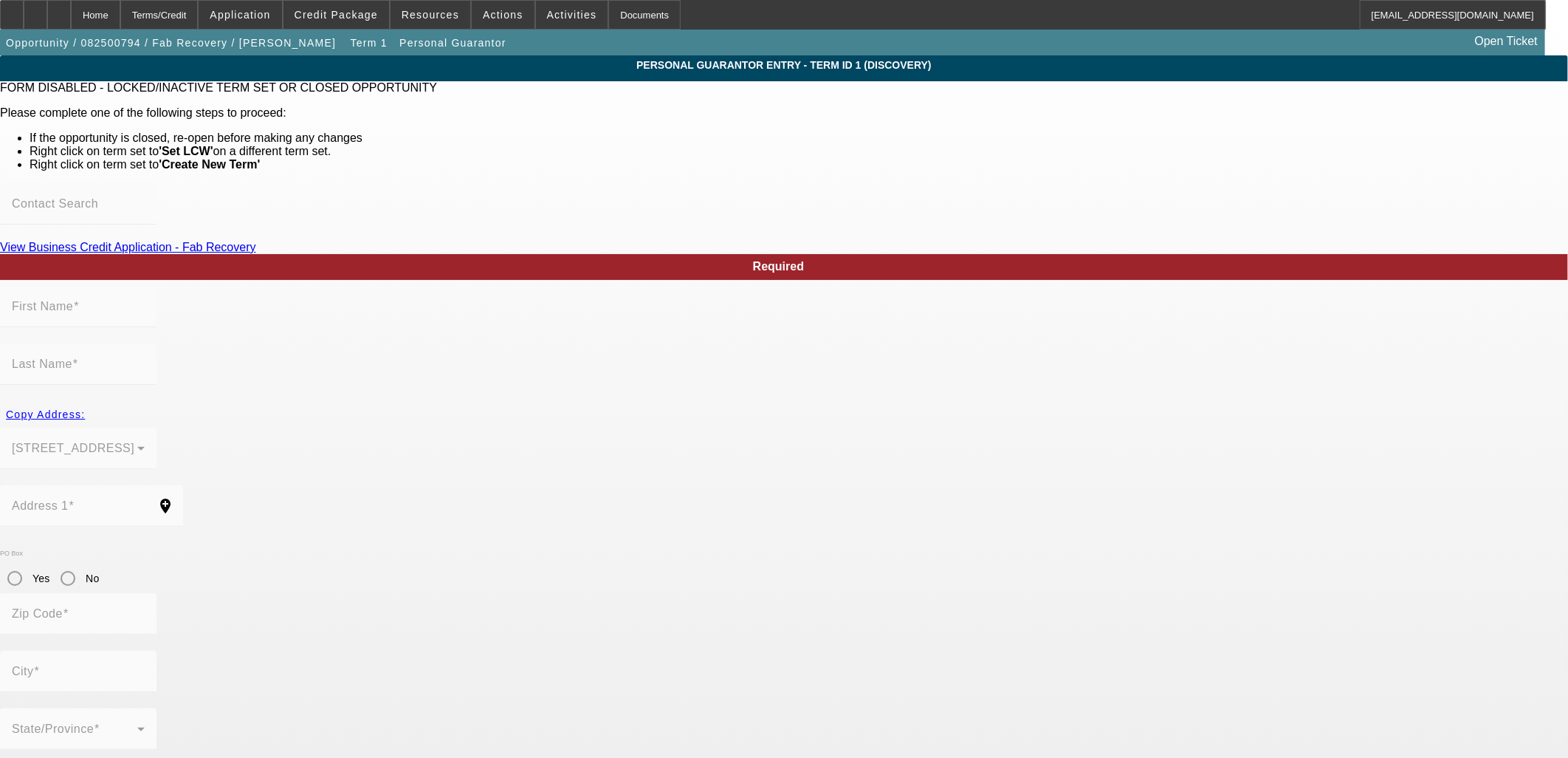
type input "jlitowers@gmail.com"
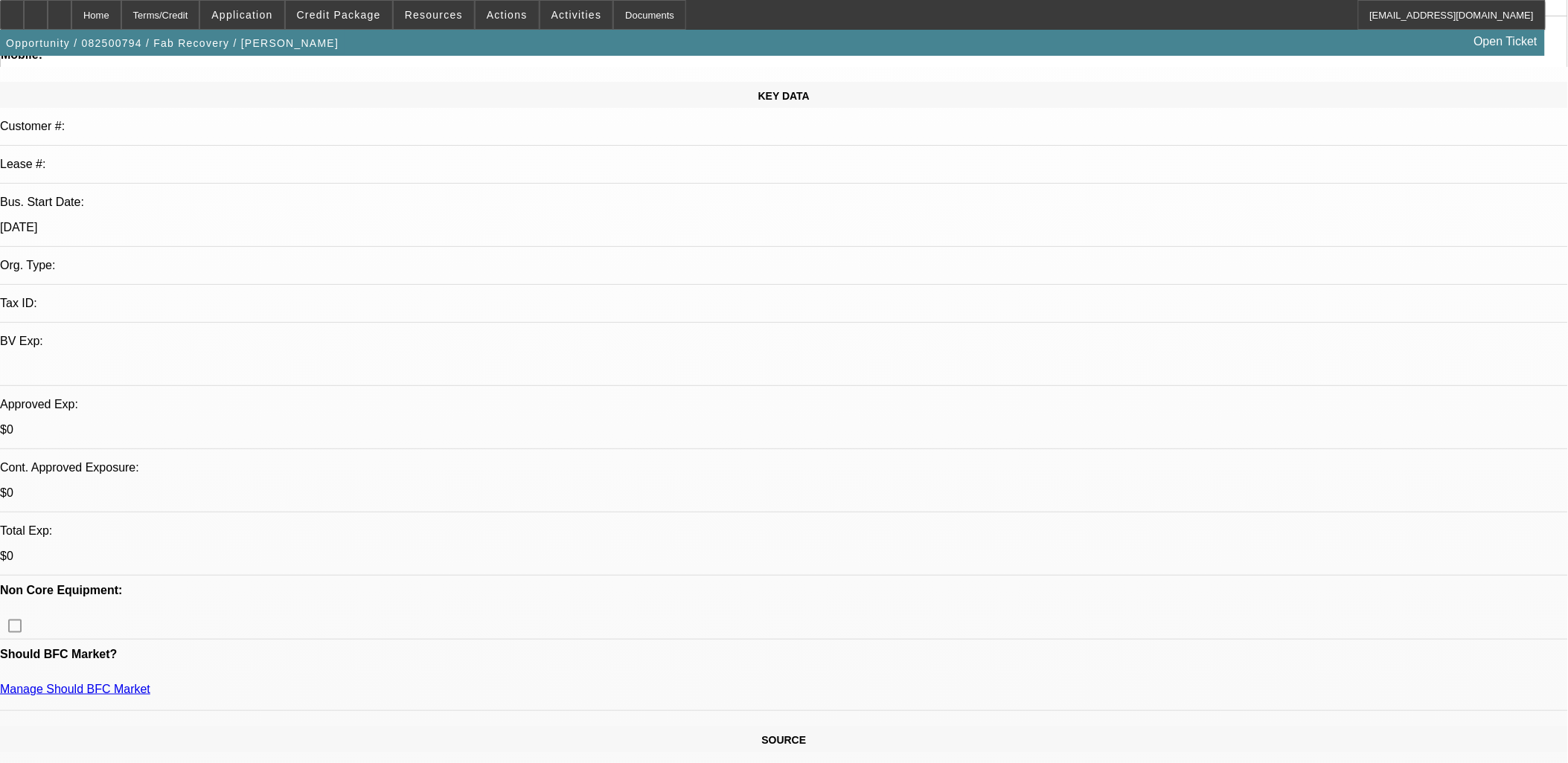
scroll to position [247, 0]
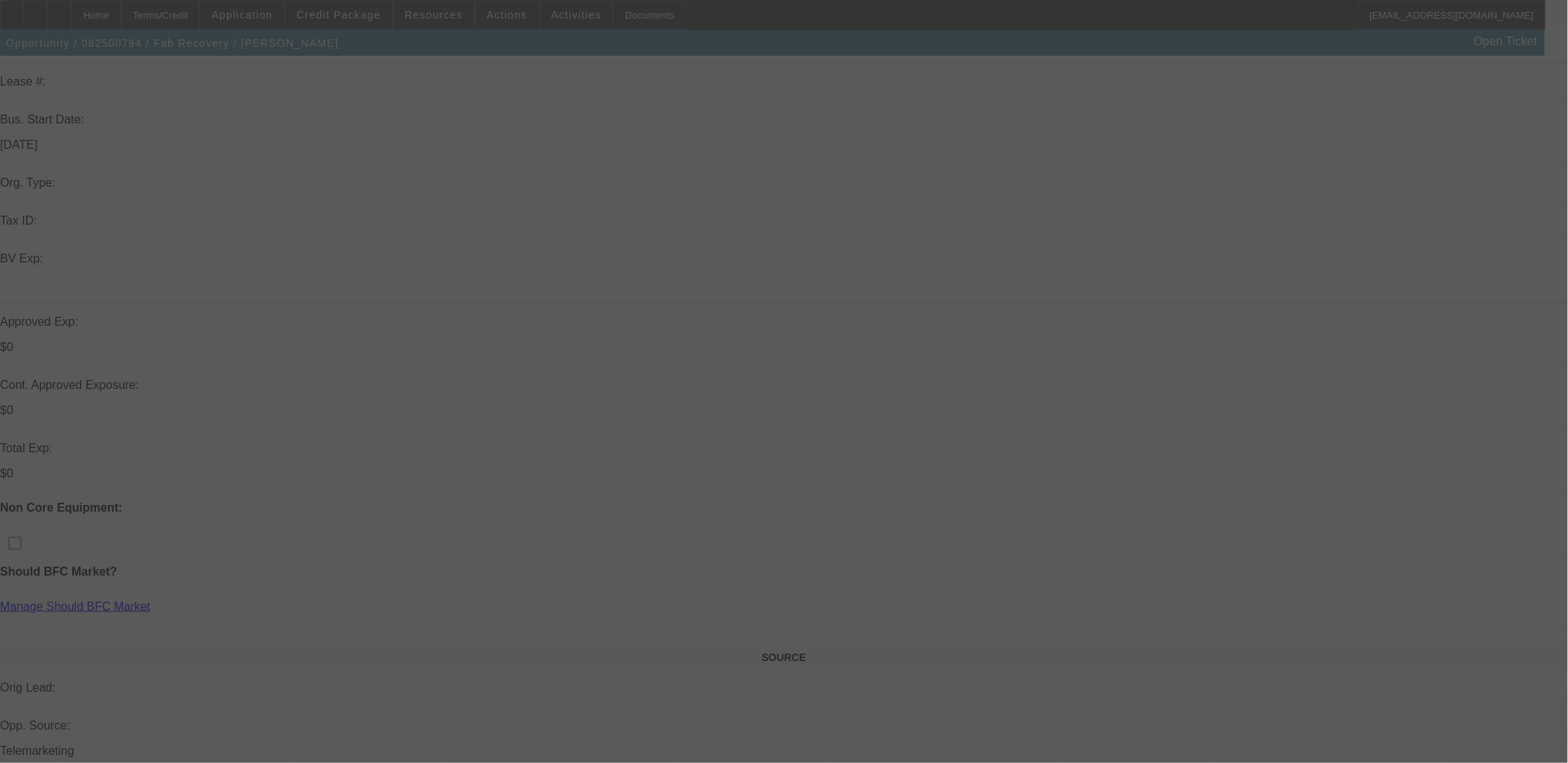
select select "0"
select select "2"
select select "0.1"
select select "4"
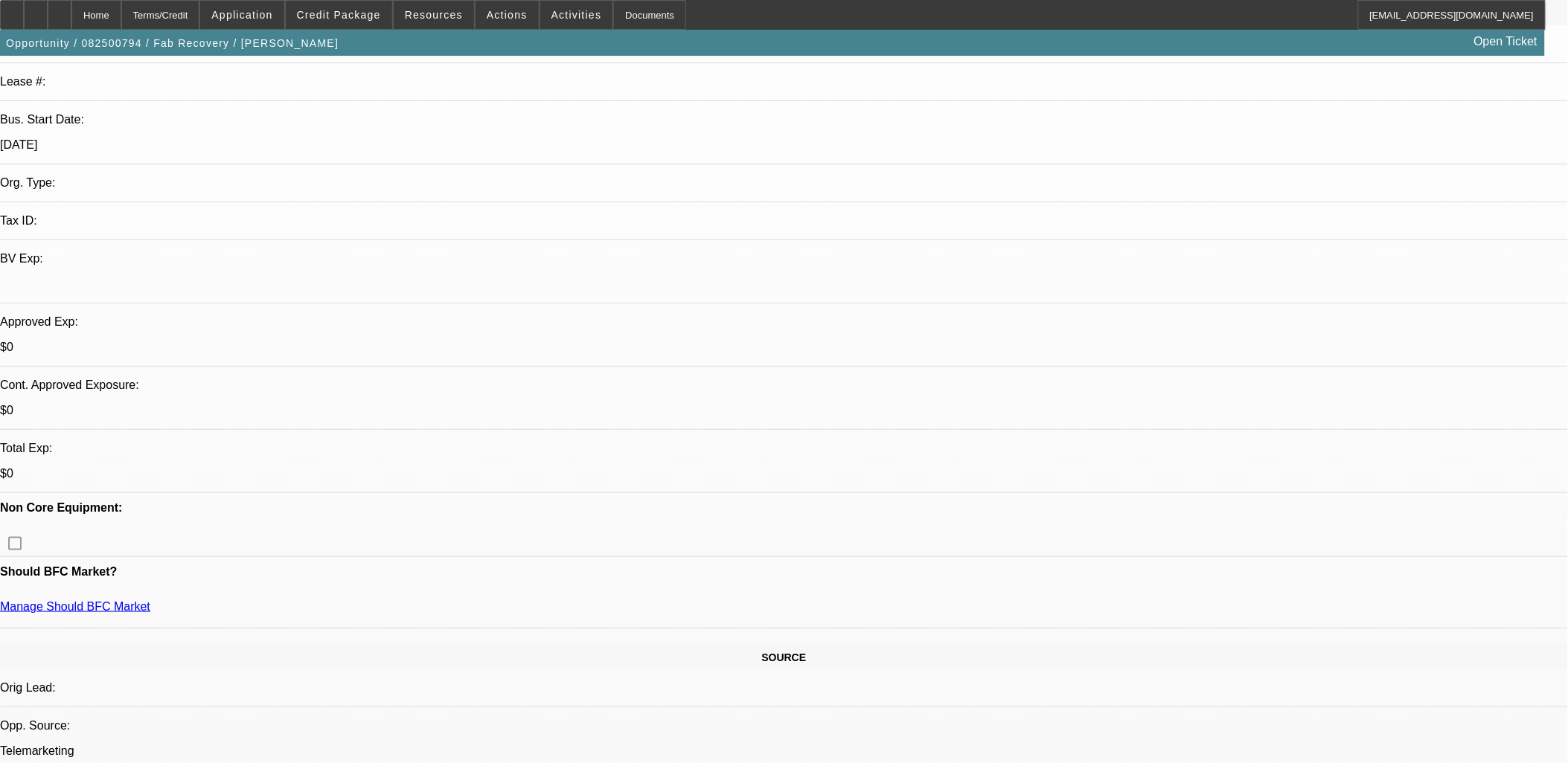
drag, startPoint x: 983, startPoint y: 646, endPoint x: 925, endPoint y: 544, distance: 117.3
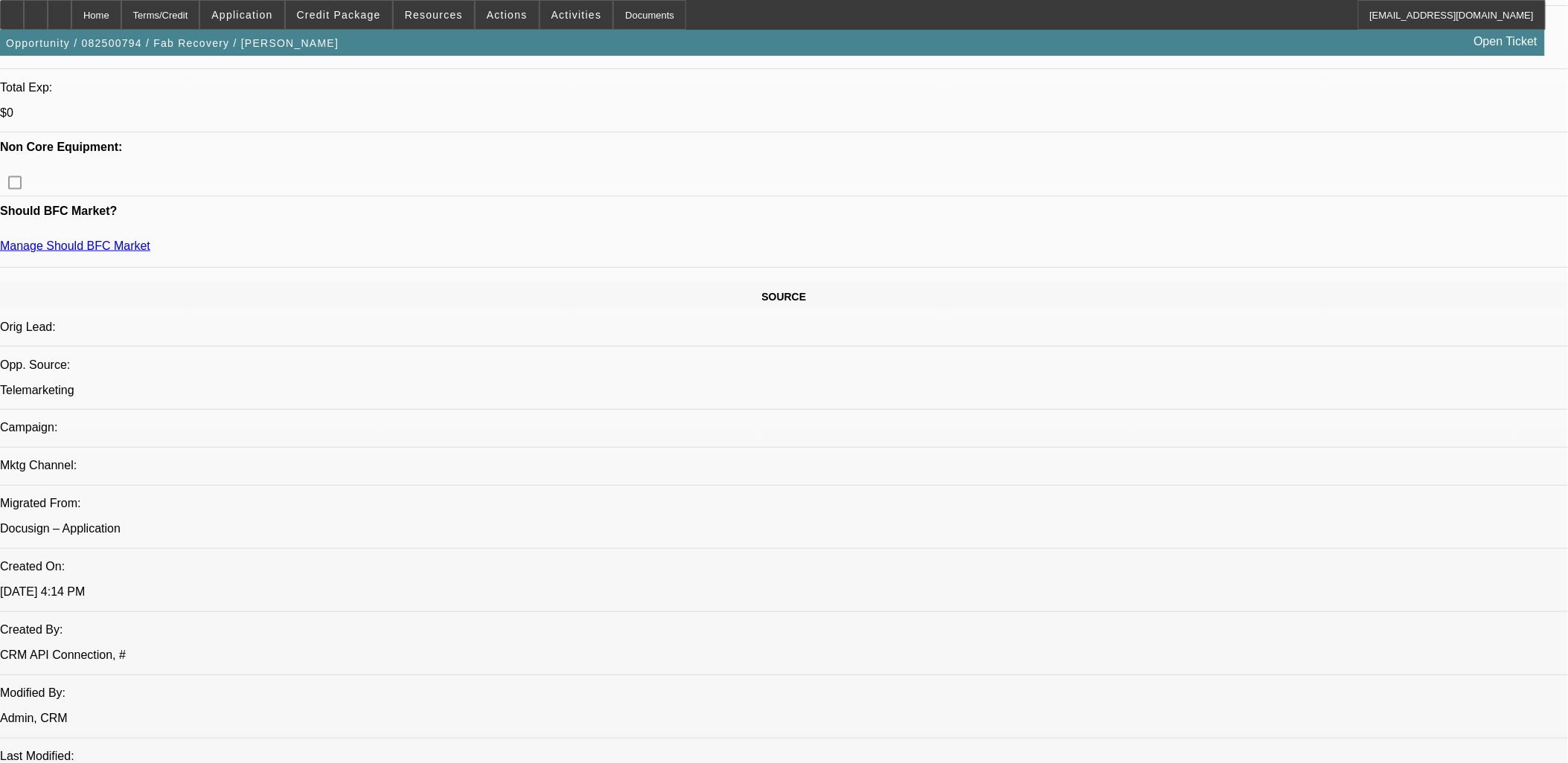
scroll to position [660, 0]
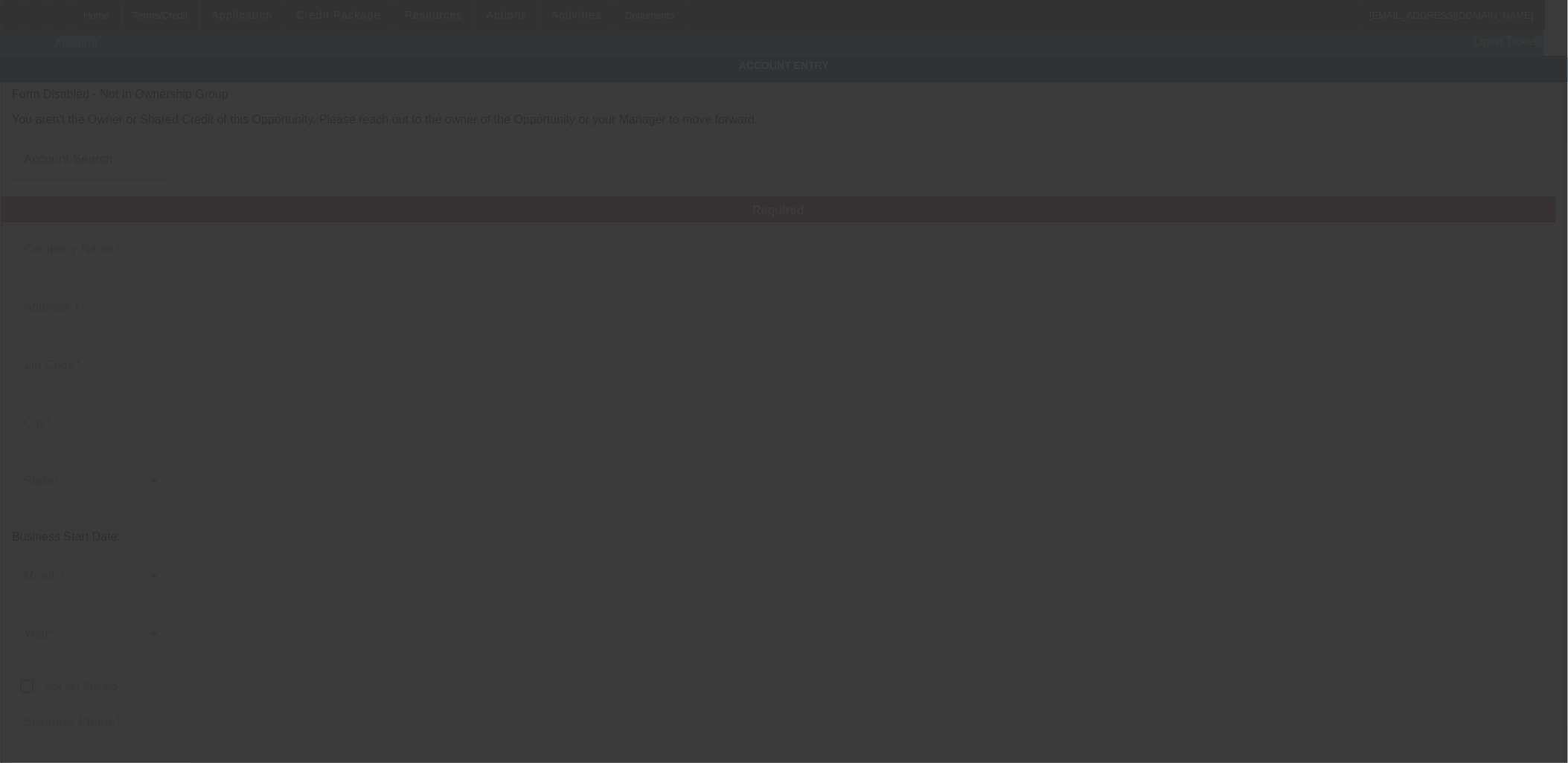
type input "Fab Recovery"
type input "170 Prospect St"
type input "44601"
type input "Alliance"
type input "(330) 353-1014"
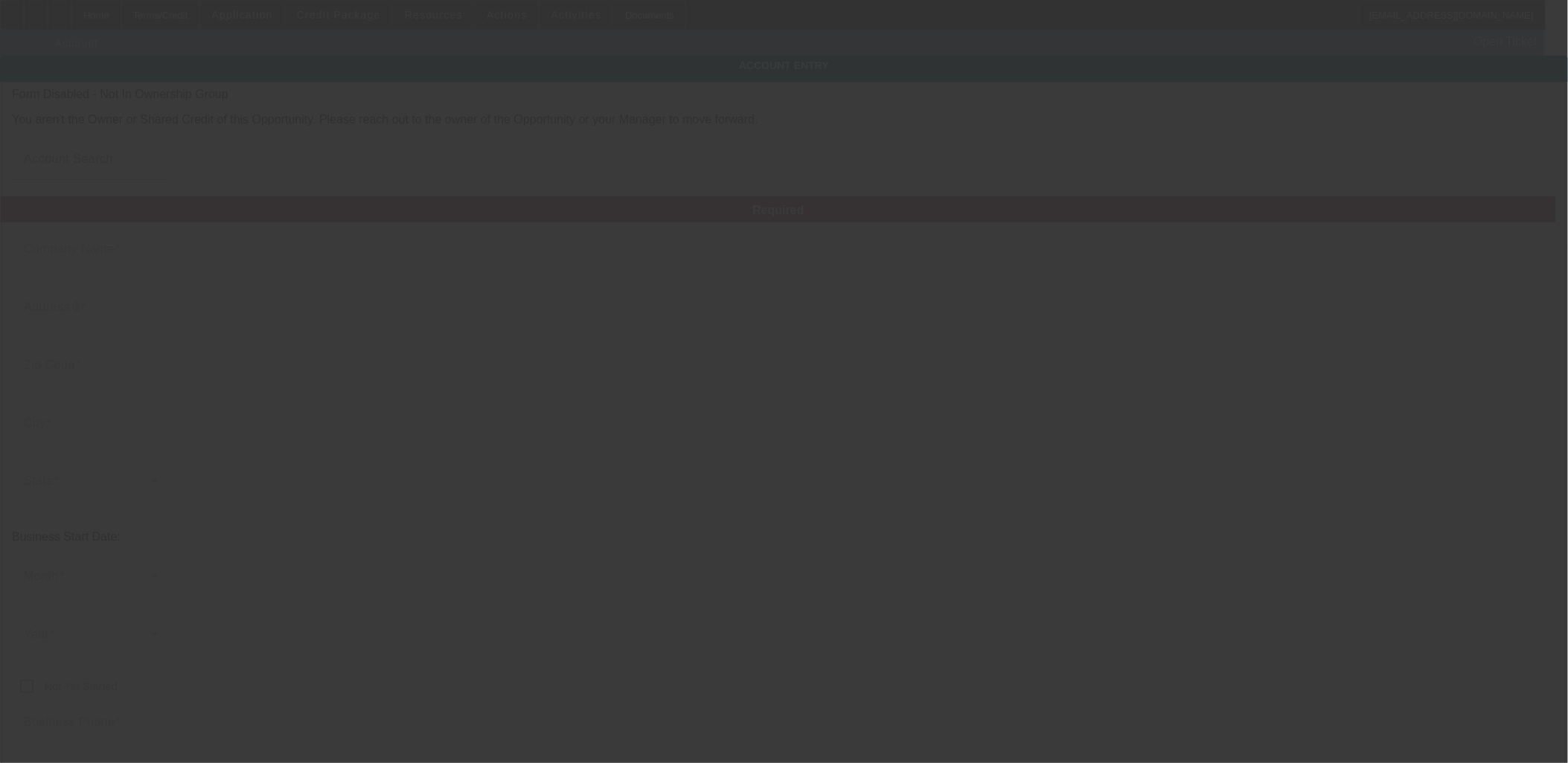
type input "davismotorcoach@gmail.com"
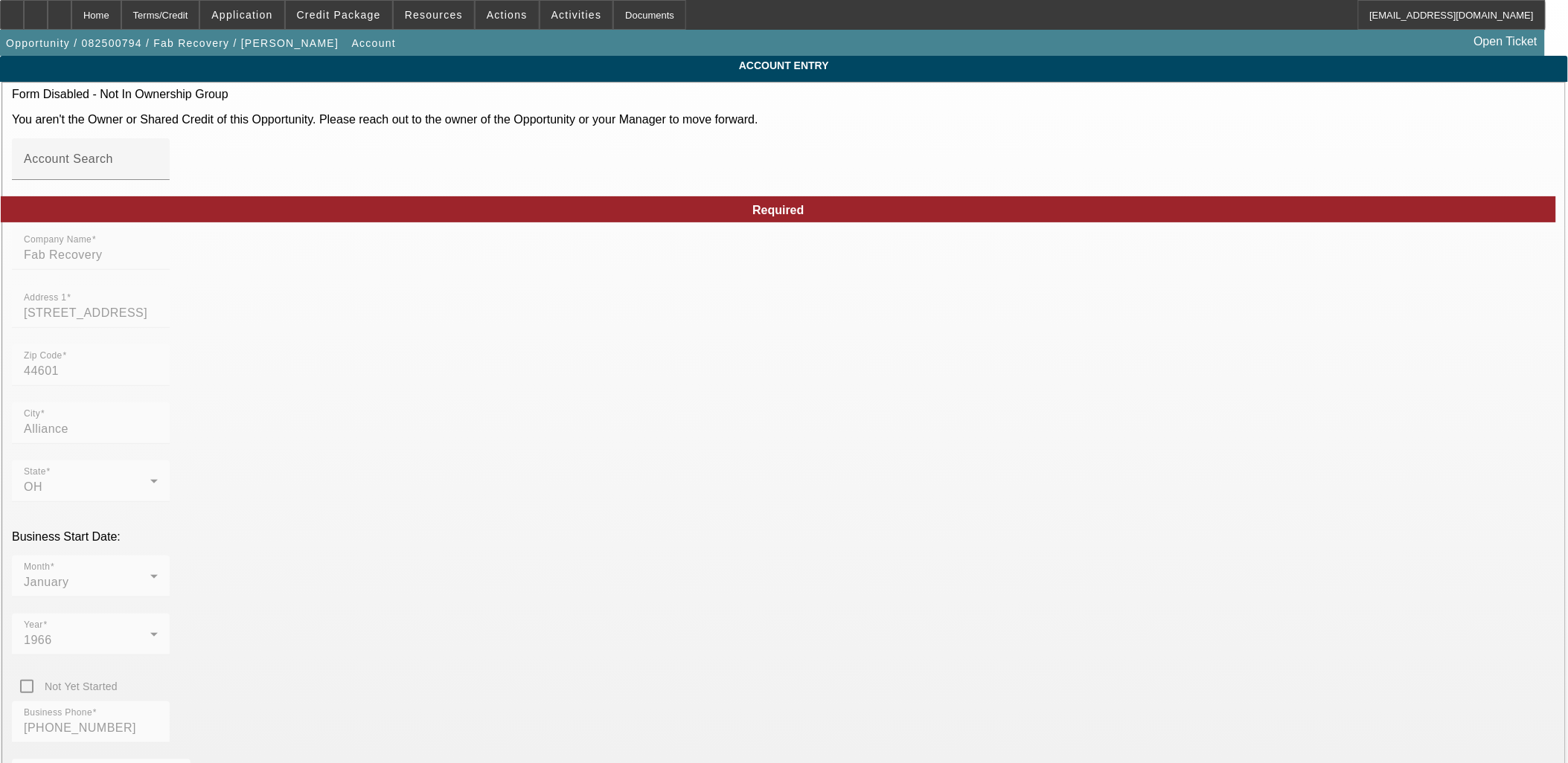
type input "8/29/2025"
click at [209, 41] on span "Opportunity / 082500794 / Fab Recovery / Bolog, Ben" at bounding box center [171, 43] width 332 height 12
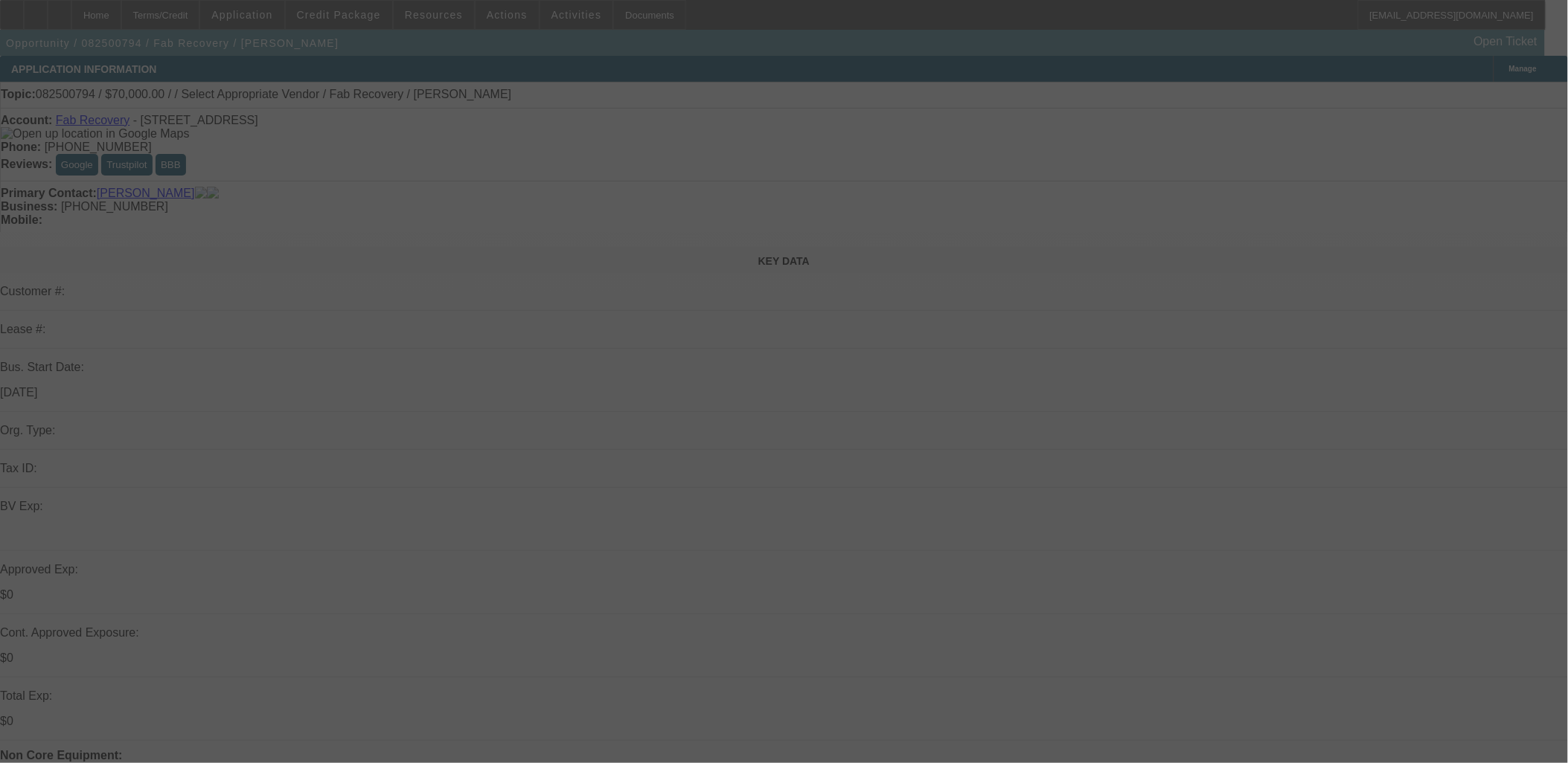
click at [463, 377] on div at bounding box center [784, 382] width 1568 height 763
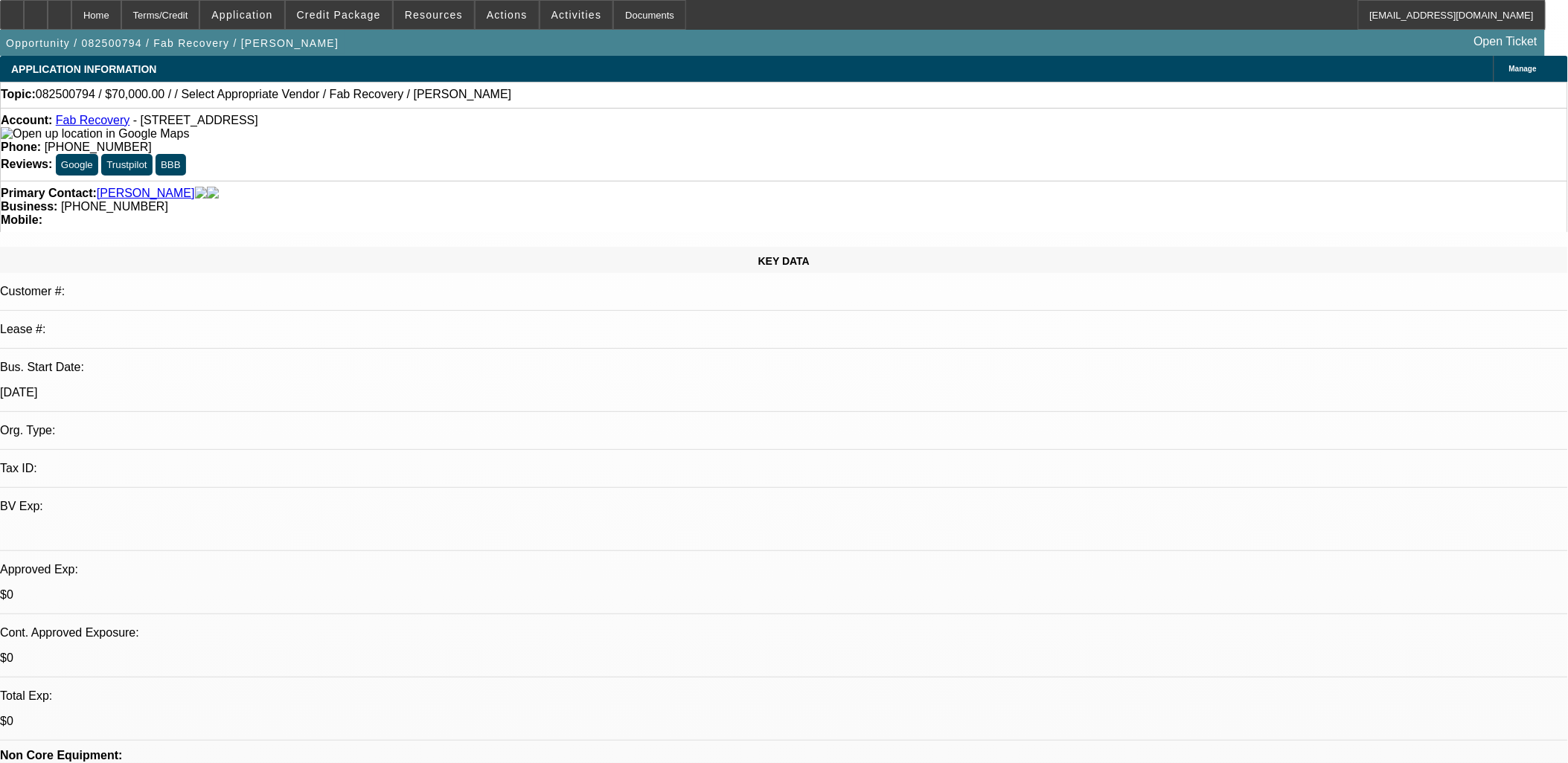
select select "0"
select select "2"
select select "0.1"
select select "4"
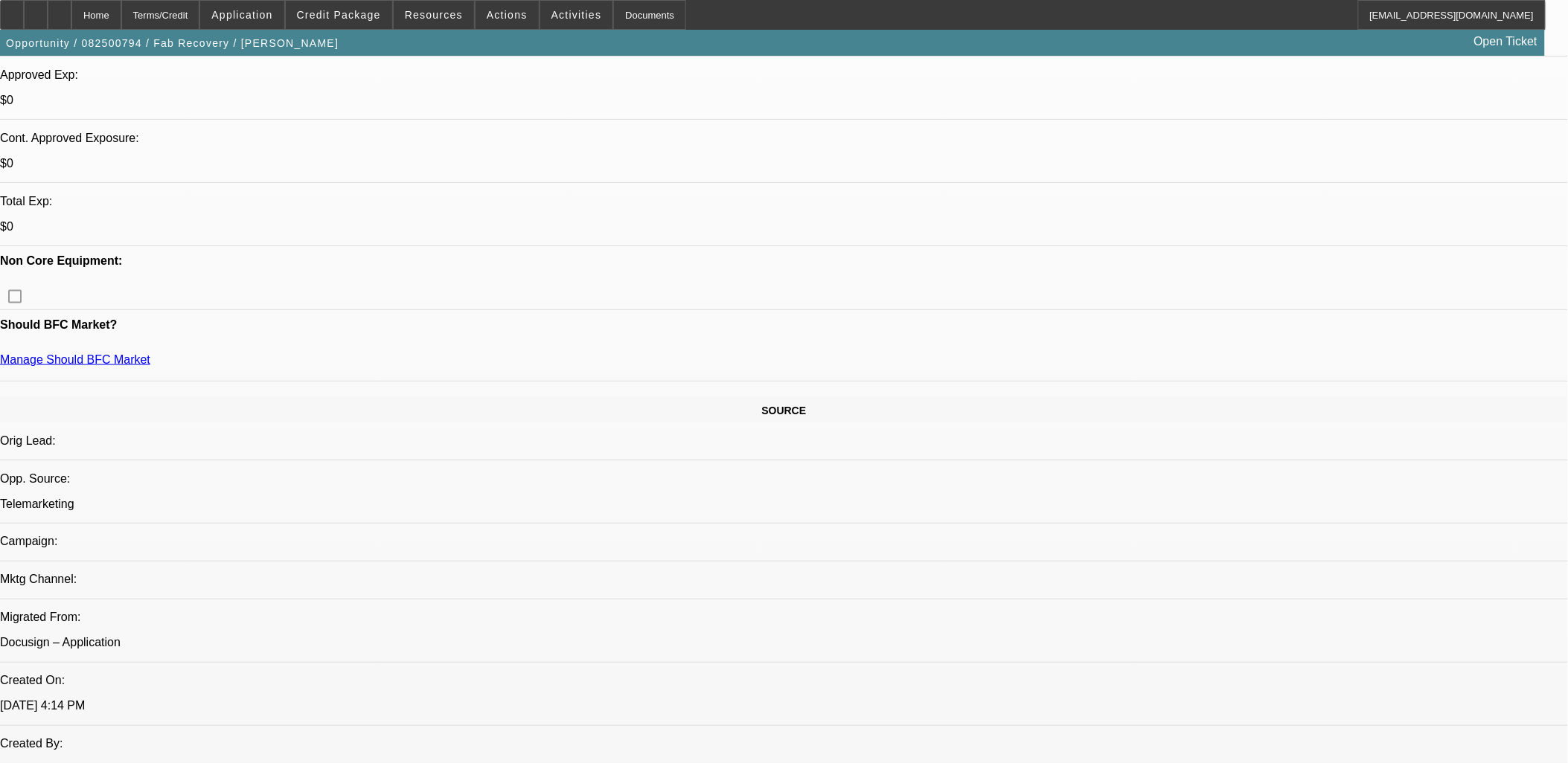
scroll to position [495, 0]
click at [352, 21] on span at bounding box center [339, 15] width 107 height 36
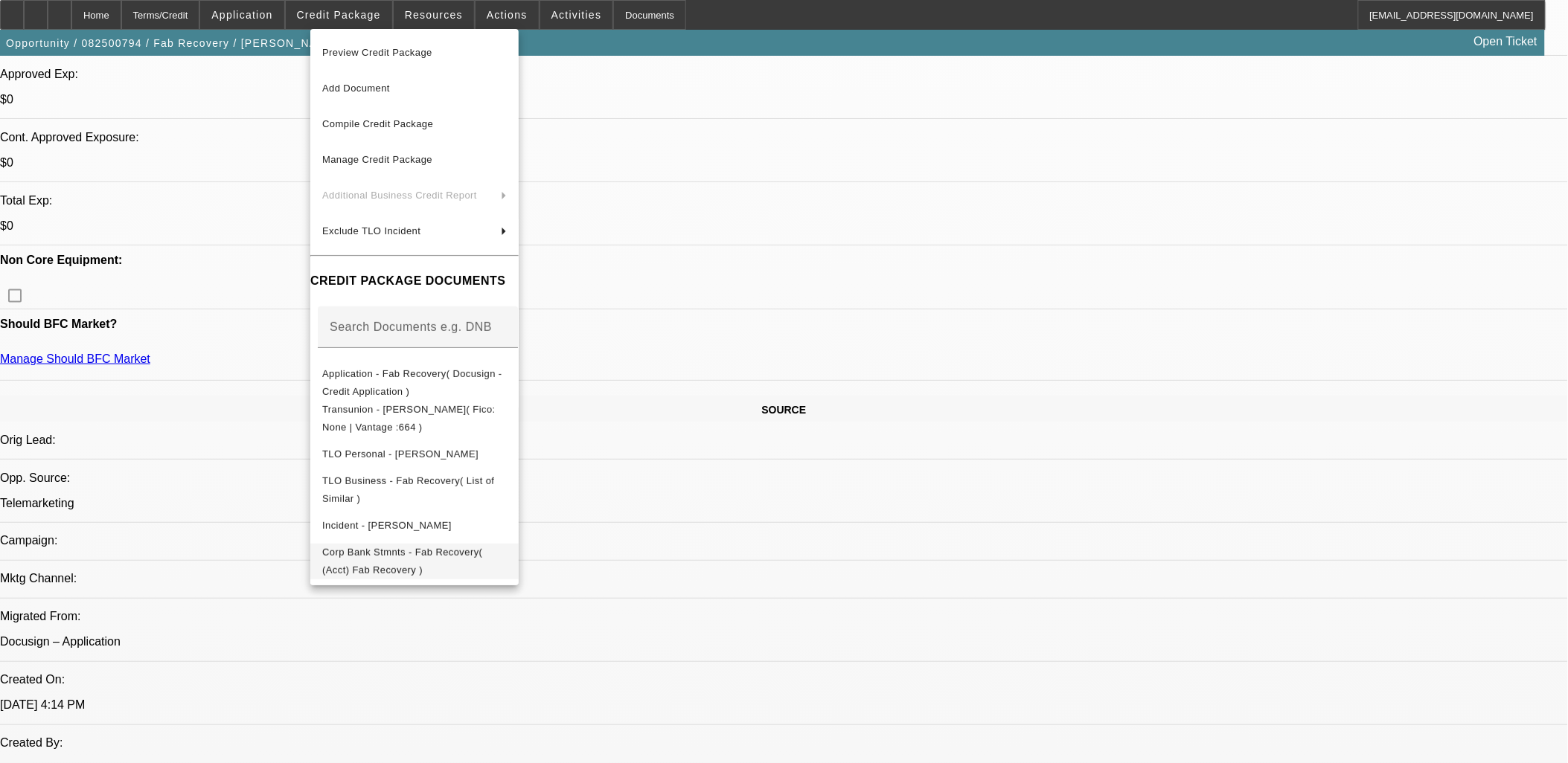
click at [480, 563] on span "Corp Bank Stmnts - Fab Recovery( (Acct) Fab Recovery )" at bounding box center [414, 561] width 184 height 36
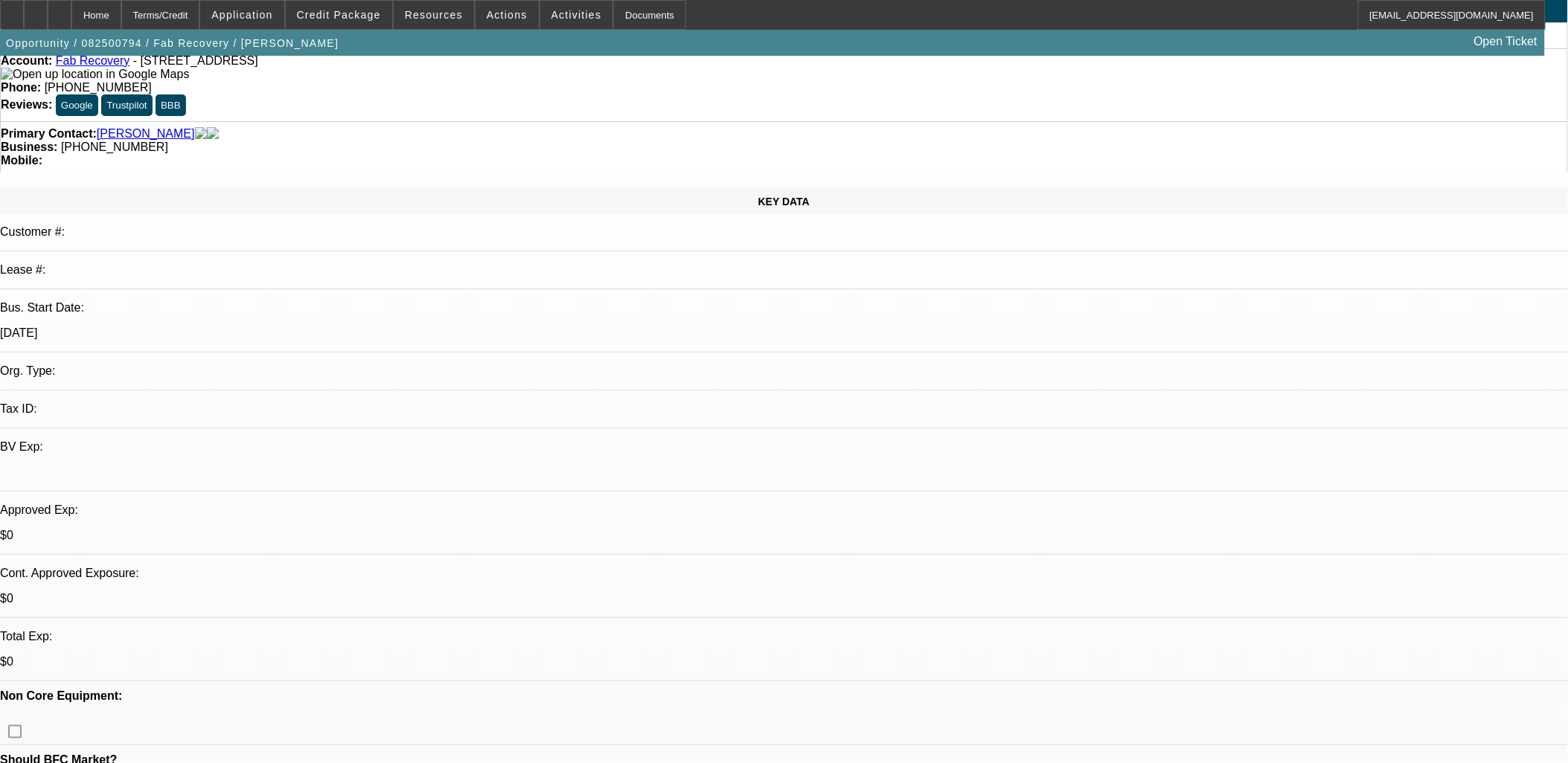
scroll to position [0, 0]
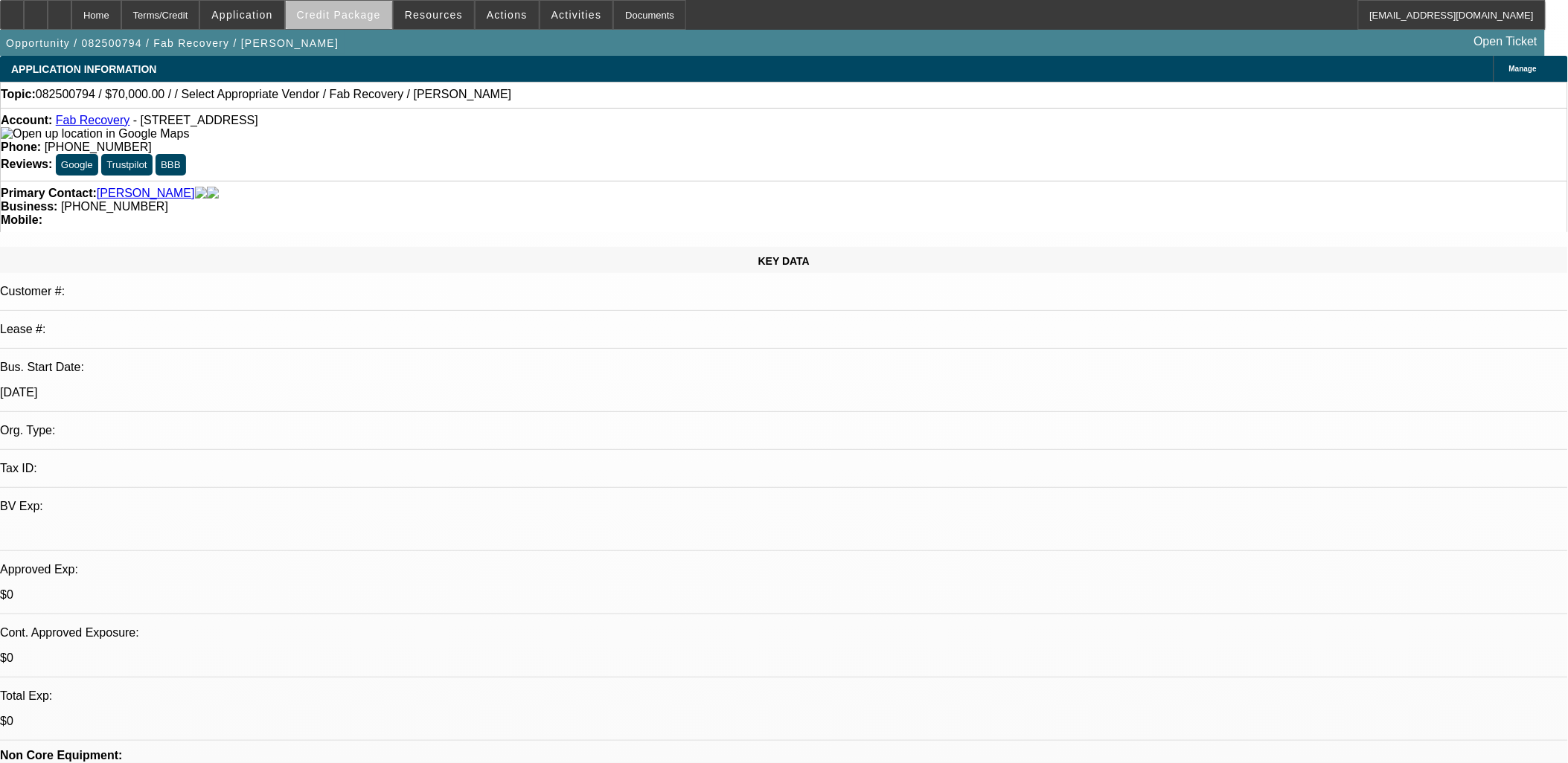
click at [372, 27] on span at bounding box center [339, 15] width 107 height 36
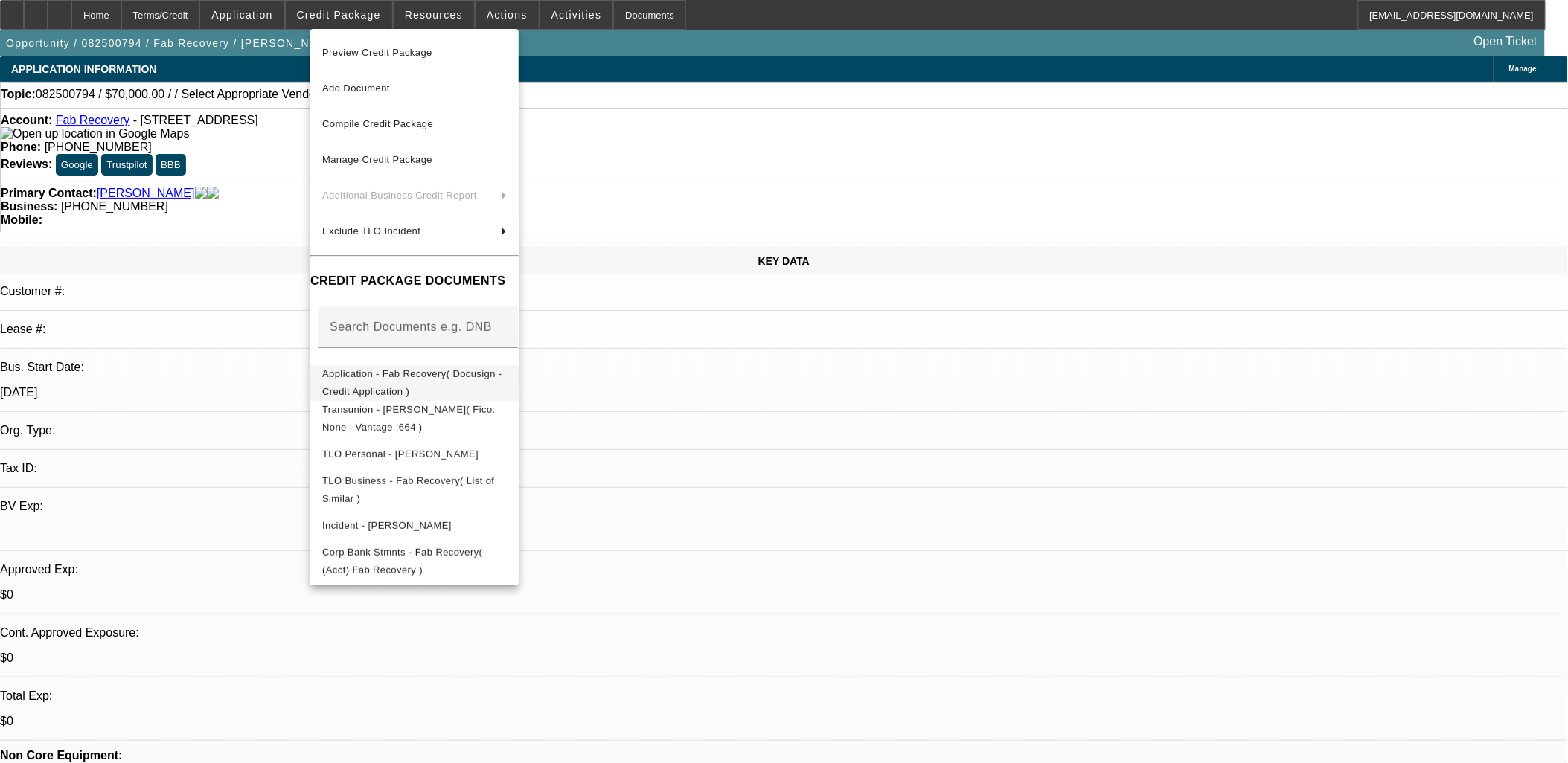
click at [470, 368] on span "Application - Fab Recovery( Docusign - Credit Application )" at bounding box center [414, 382] width 184 height 36
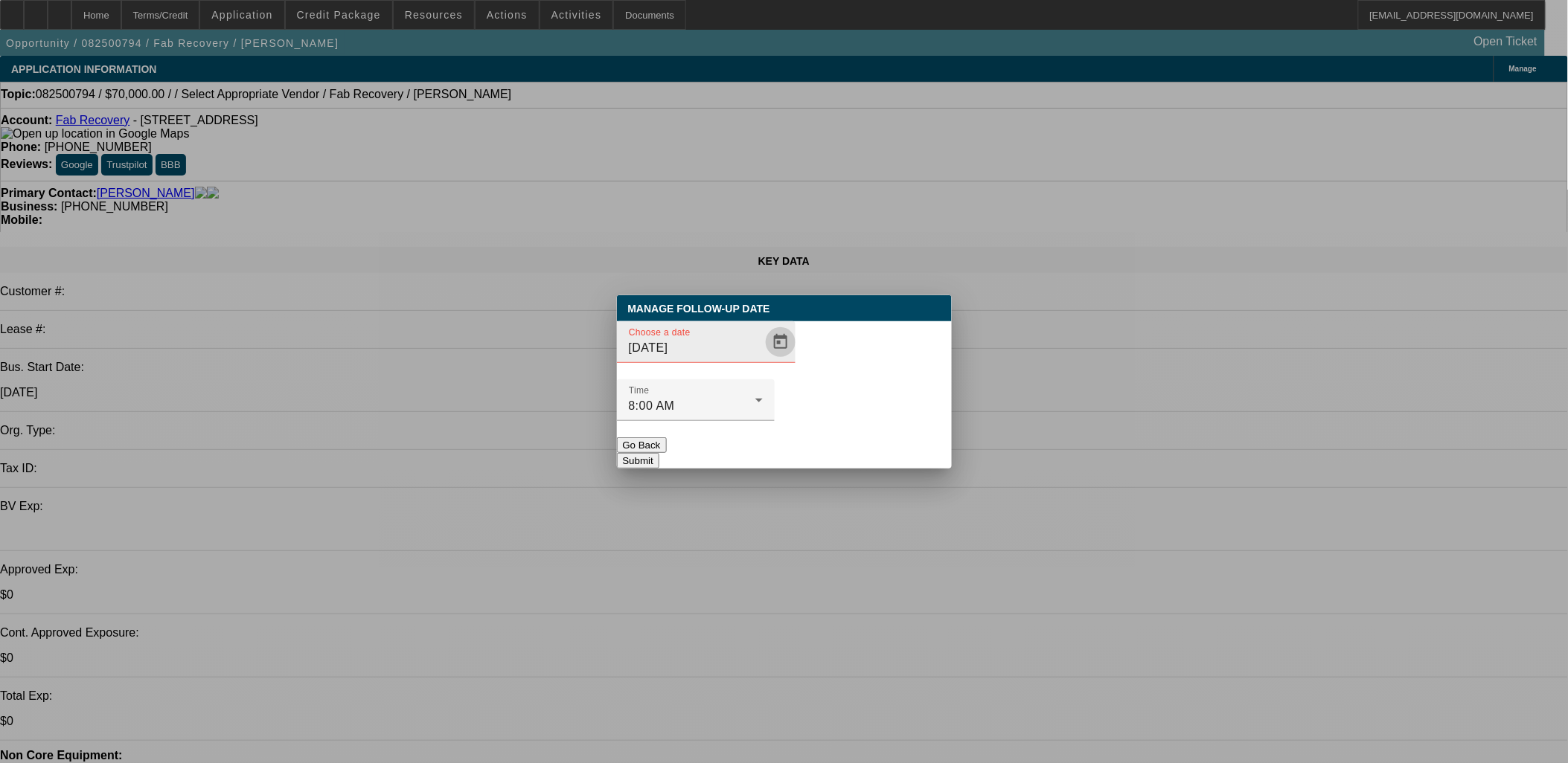
click at [763, 360] on span "Open calendar" at bounding box center [780, 342] width 36 height 36
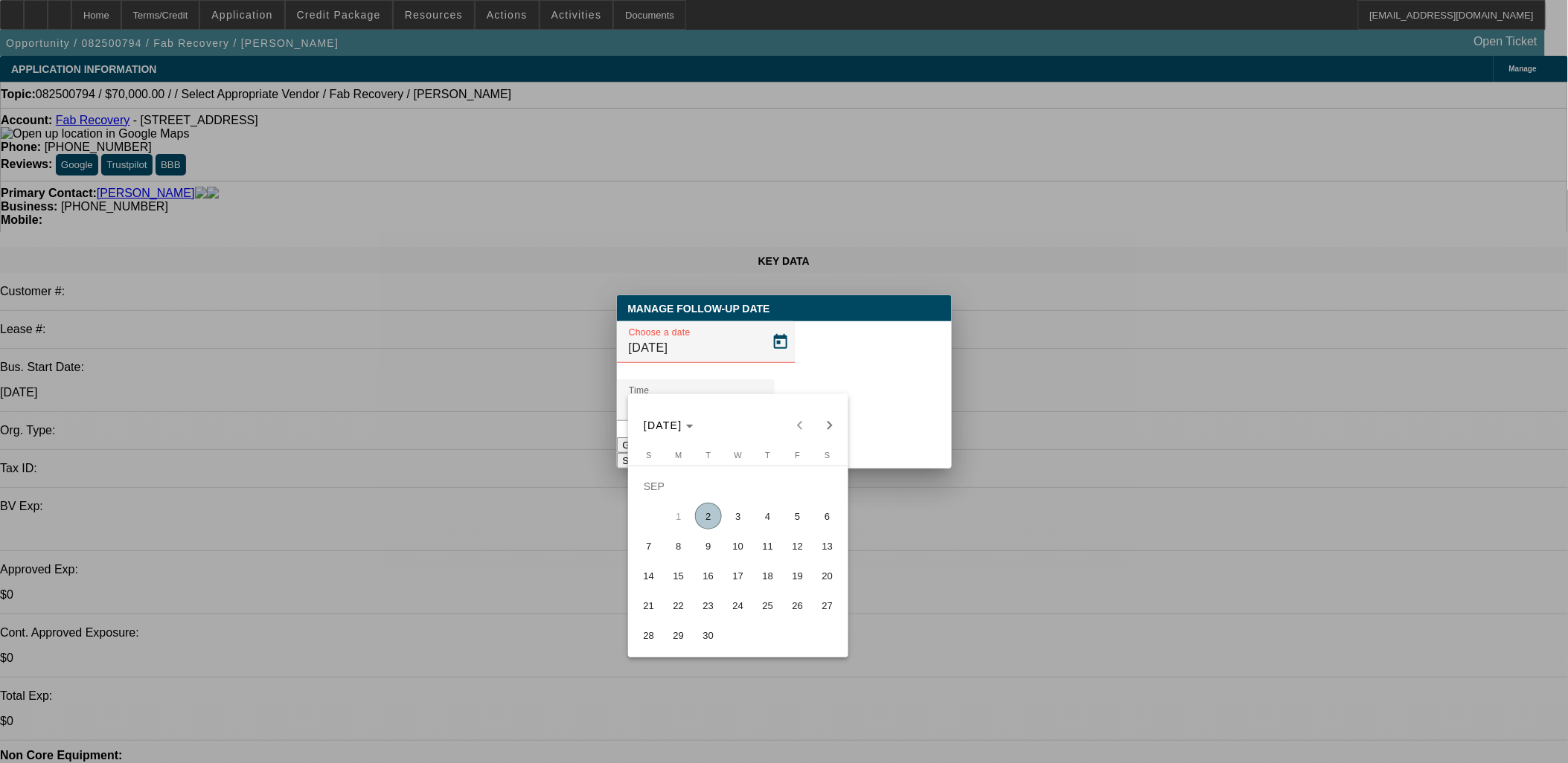
click at [750, 521] on span "3" at bounding box center [738, 516] width 27 height 27
type input "9/3/2025"
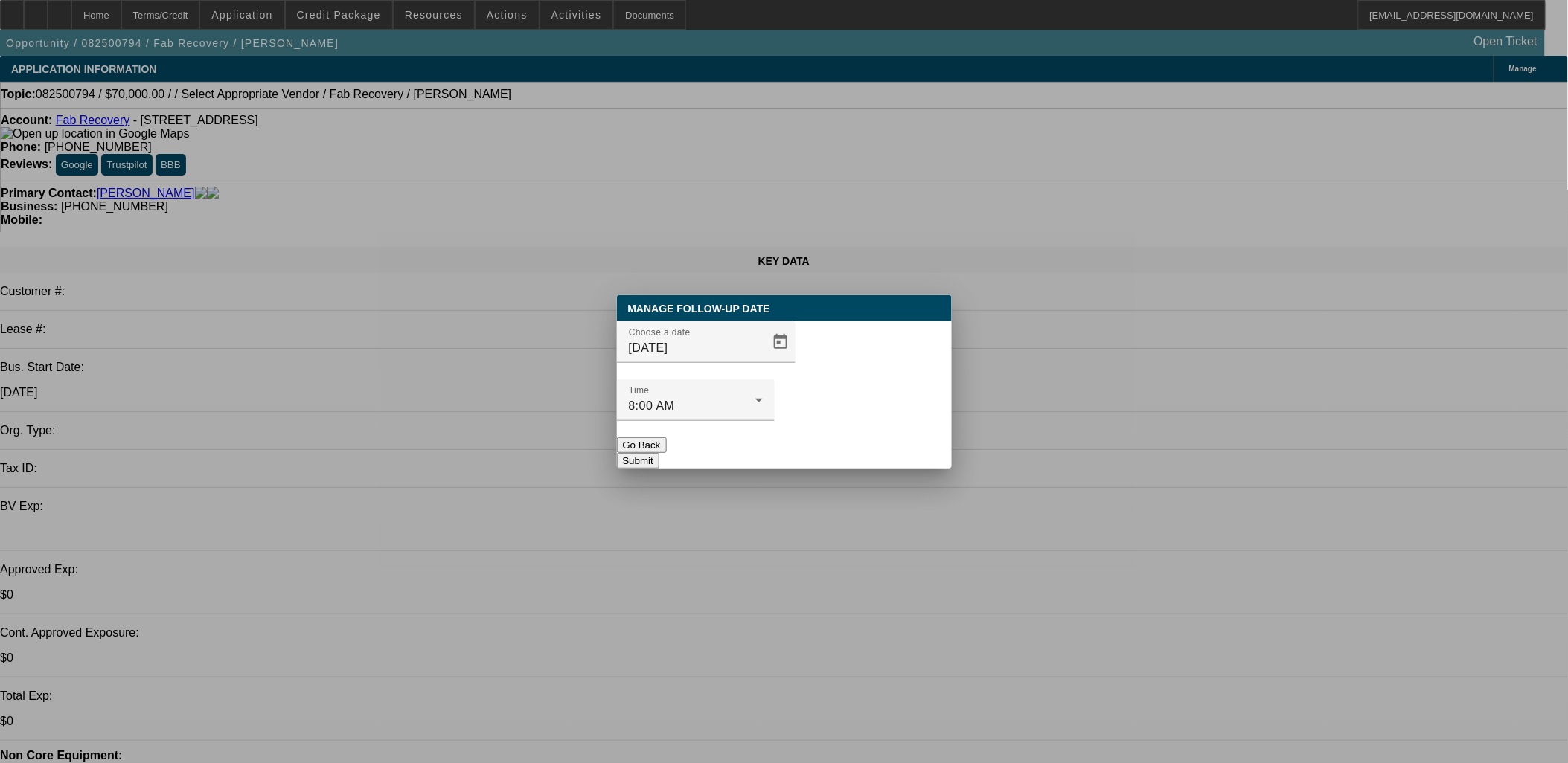
click at [659, 453] on button "Submit" at bounding box center [638, 460] width 42 height 15
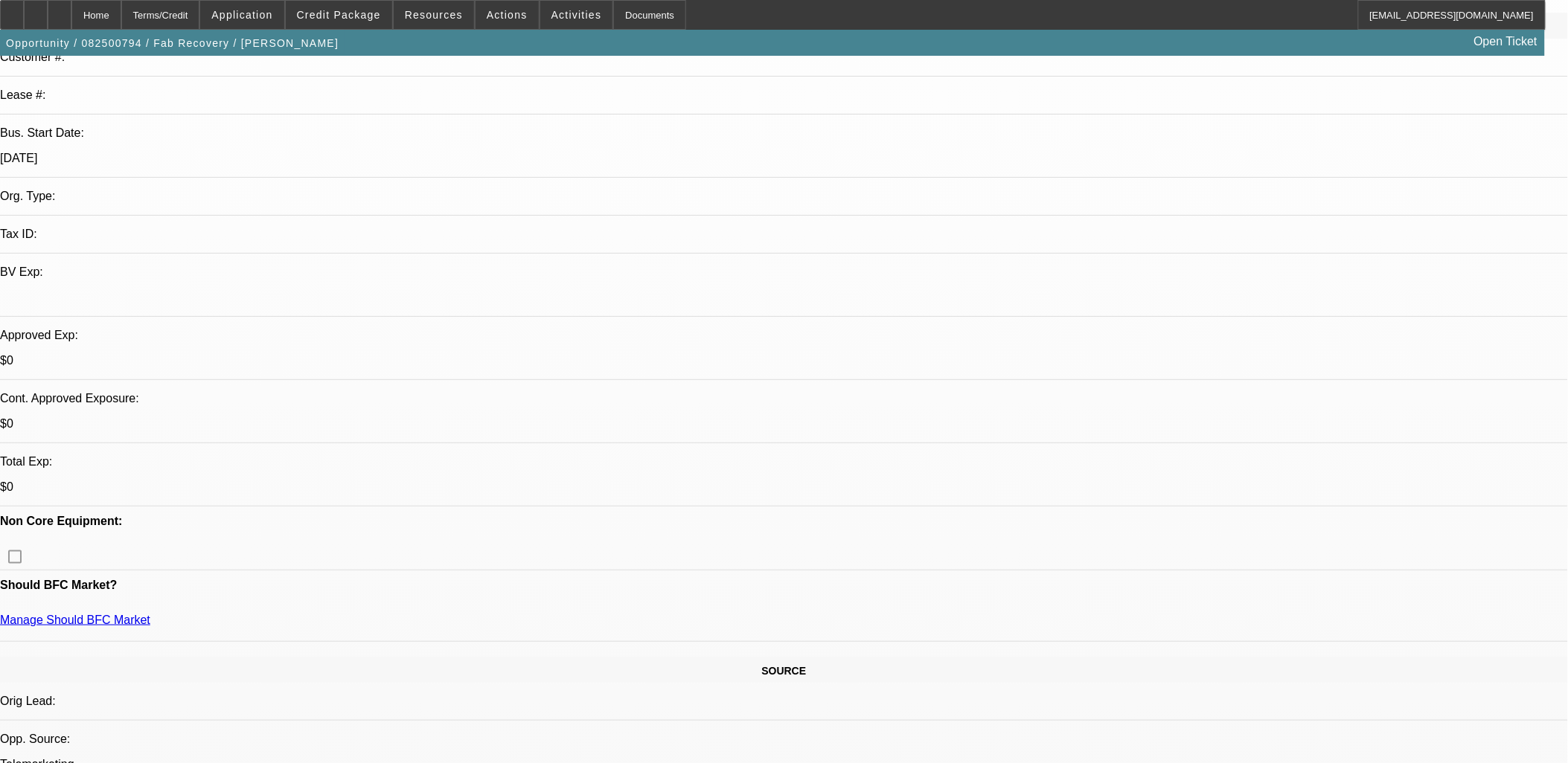
scroll to position [331, 0]
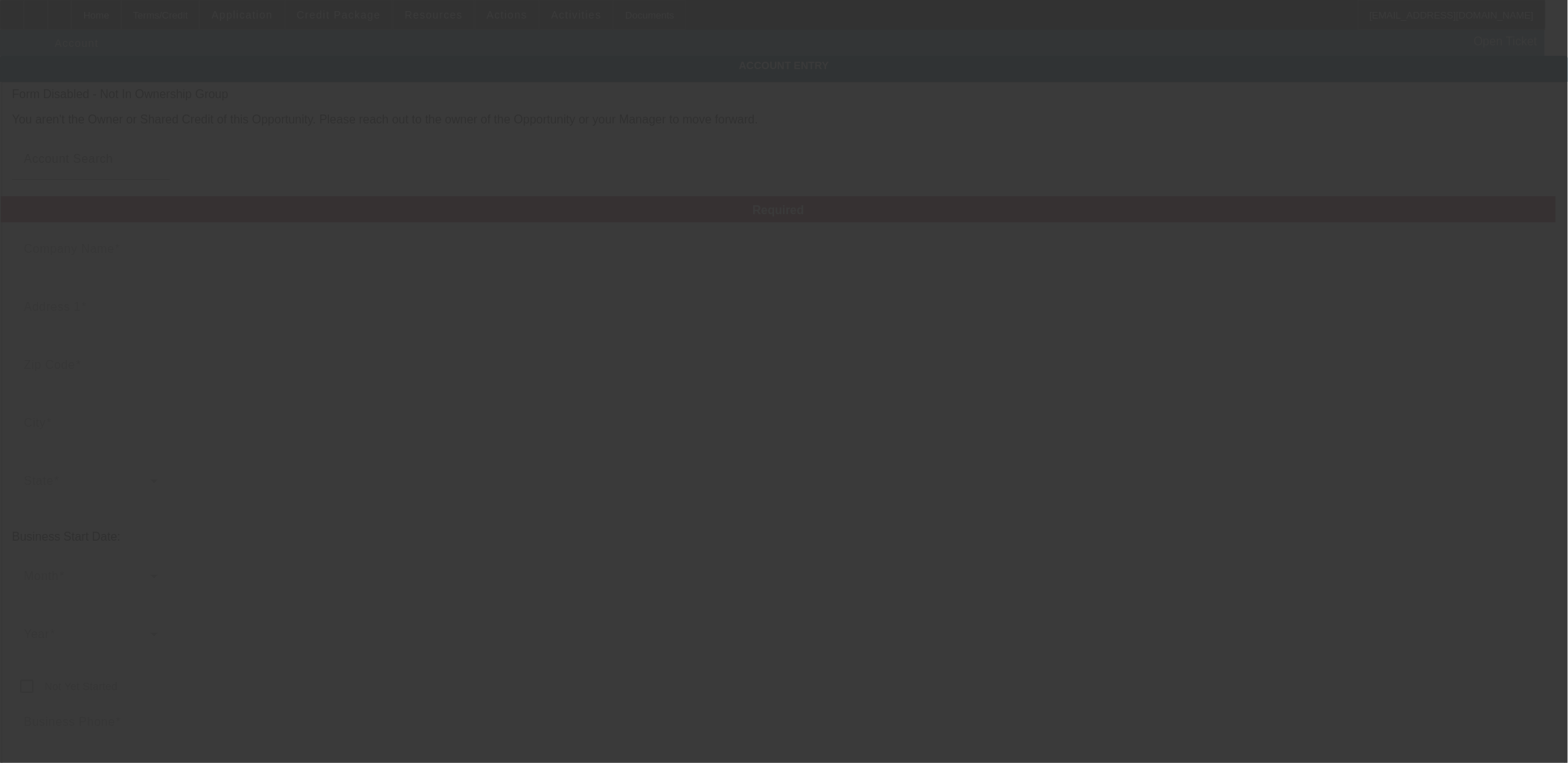
type input "Fab Recovery"
type input "170 Prospect St"
type input "44601"
type input "Alliance"
type input "(330) 353-1014"
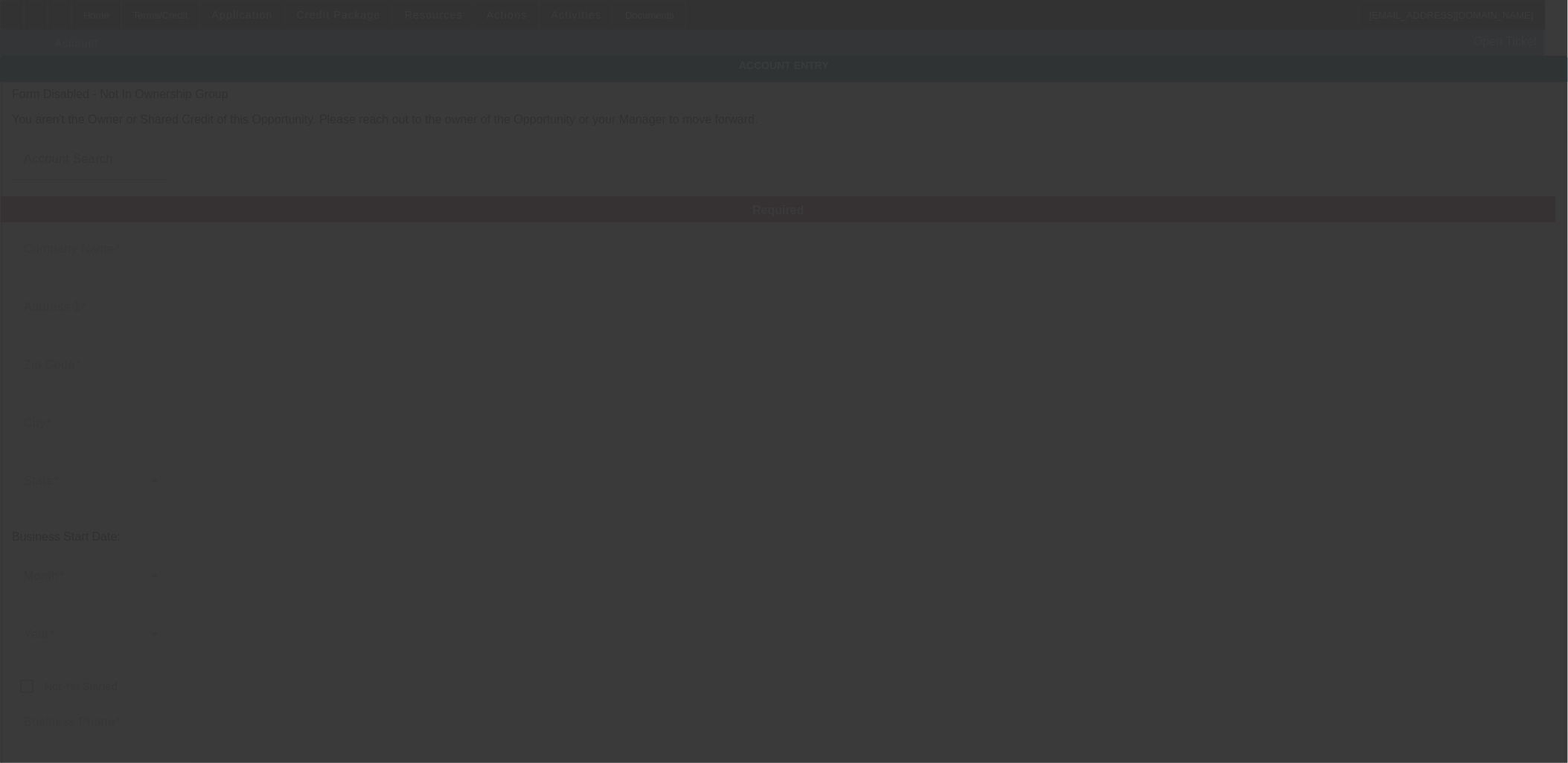
type input "davismotorcoach@gmail.com"
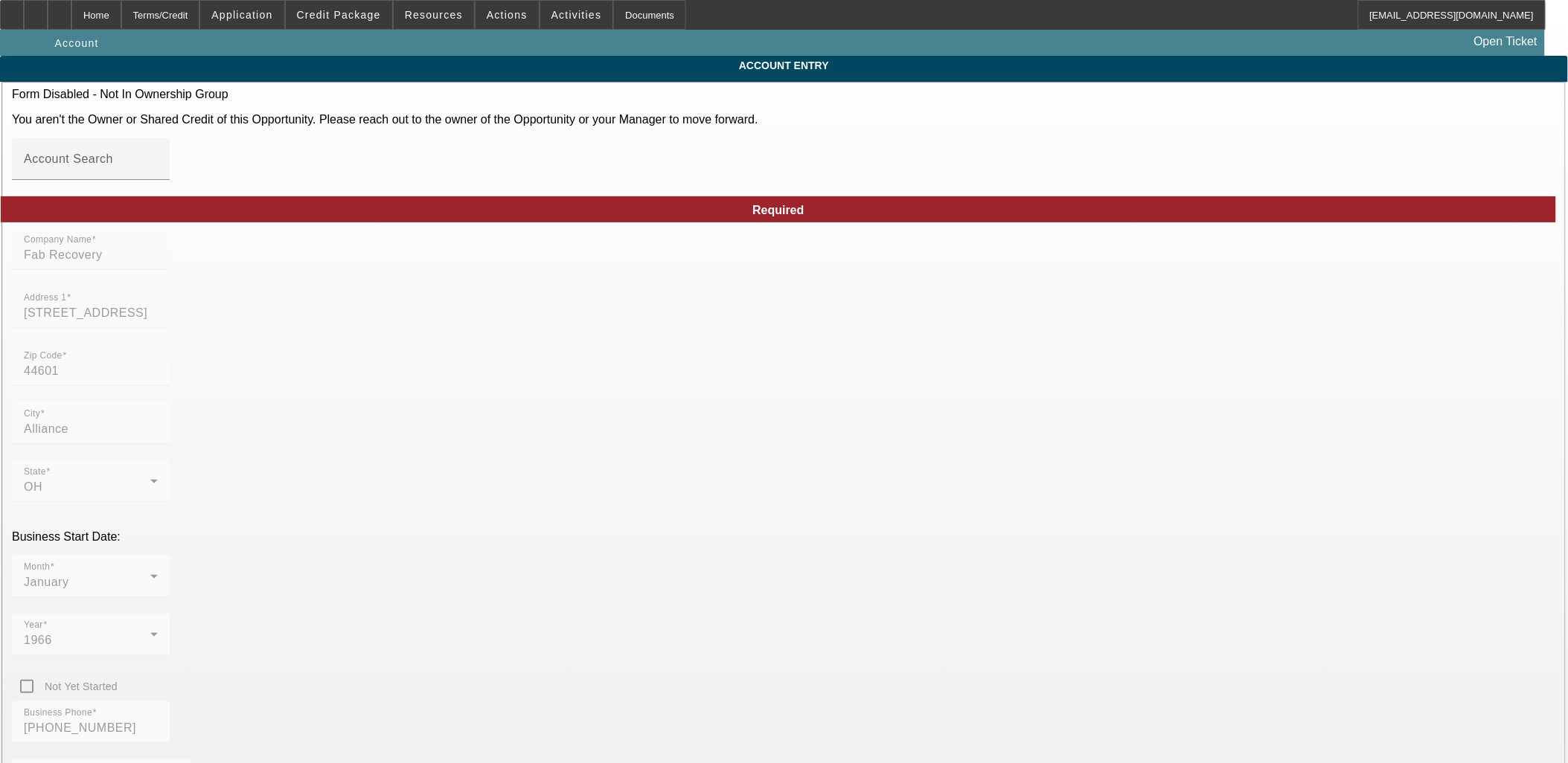
type input "8/29/2025"
click at [218, 40] on span "Opportunity / 082500794 / Fab Recovery / Bolog, Ben" at bounding box center [171, 43] width 332 height 12
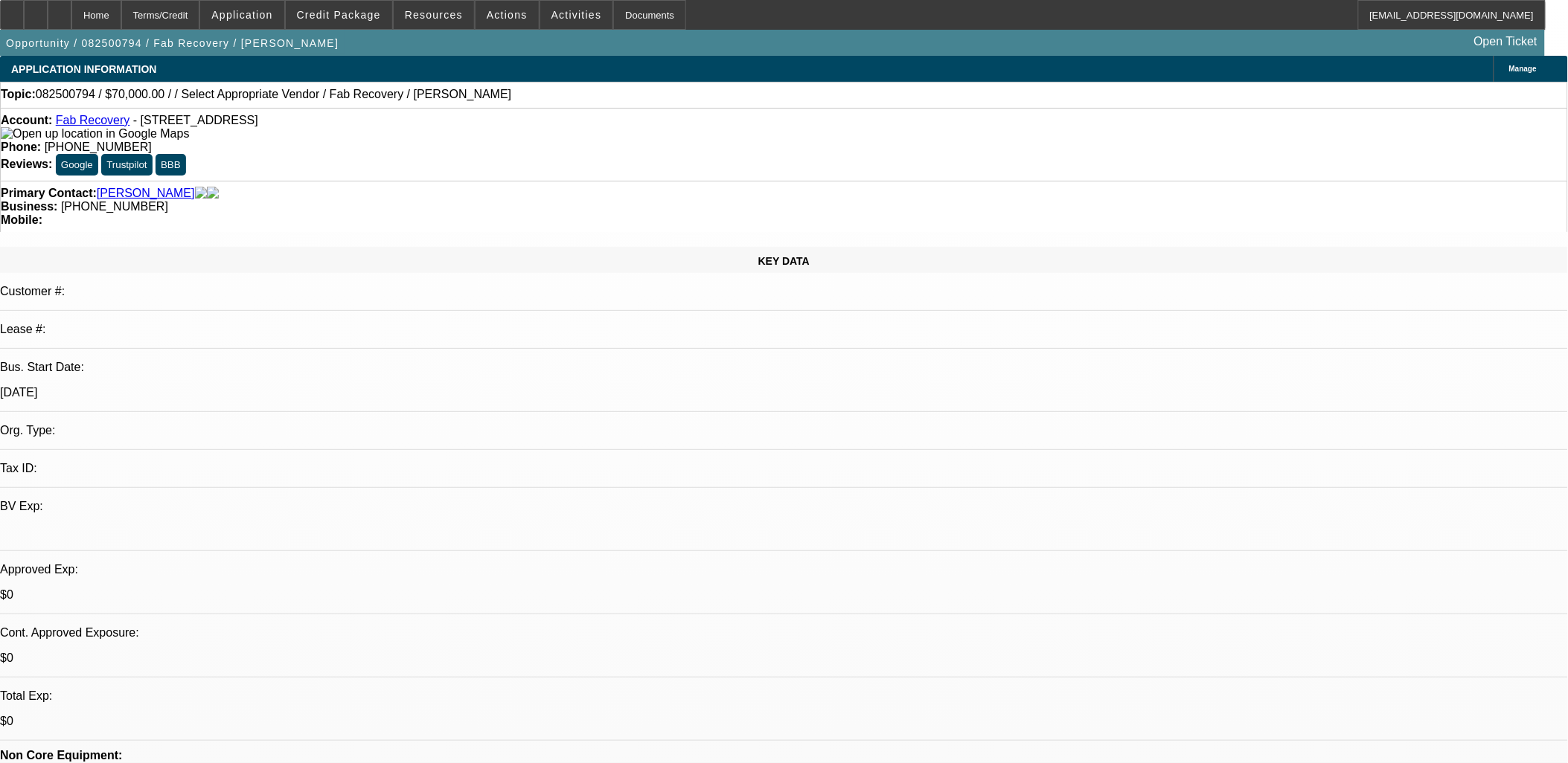
select select "0"
select select "2"
select select "0.1"
select select "4"
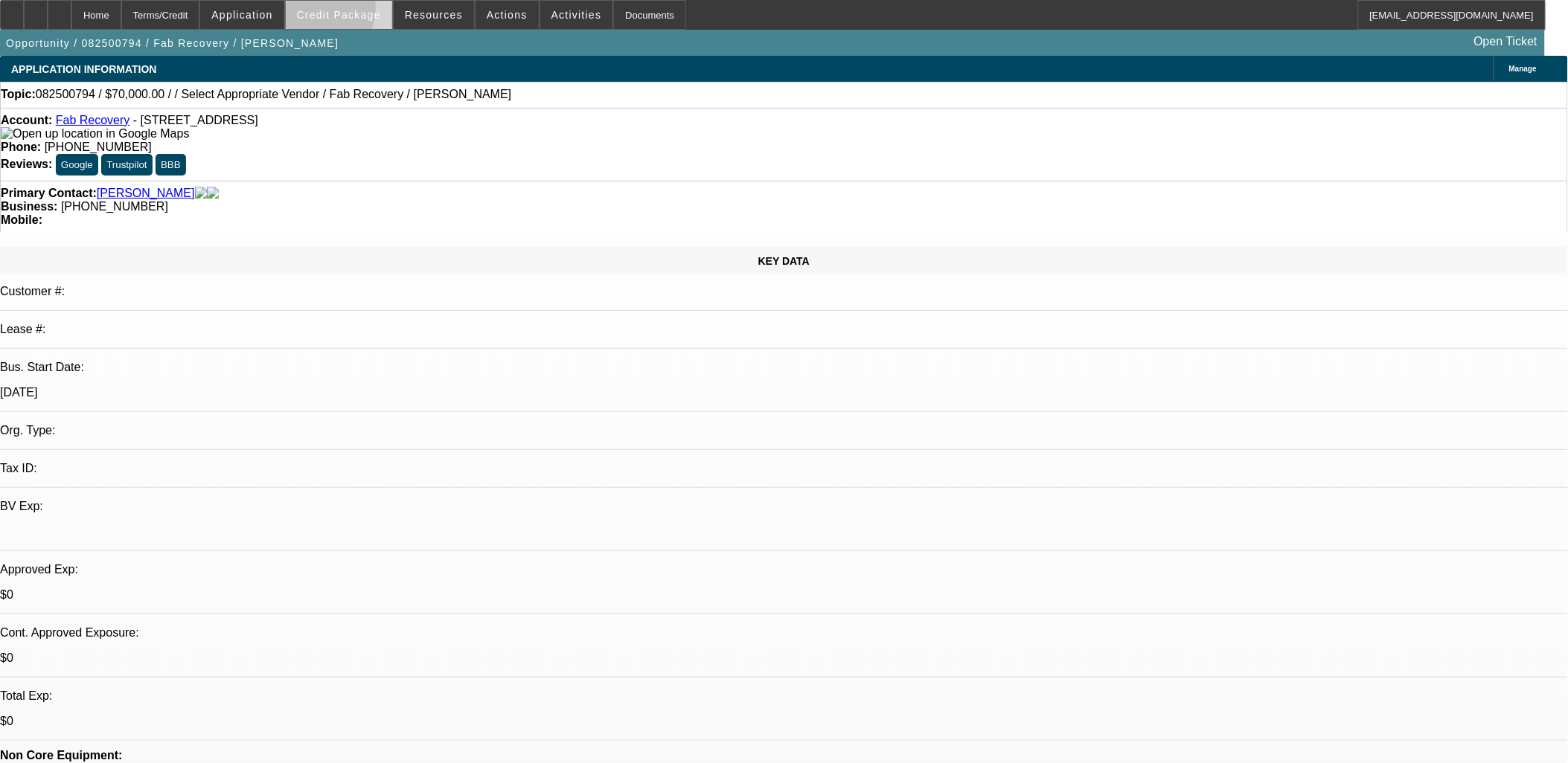
click at [344, 12] on span "Credit Package" at bounding box center [339, 15] width 84 height 12
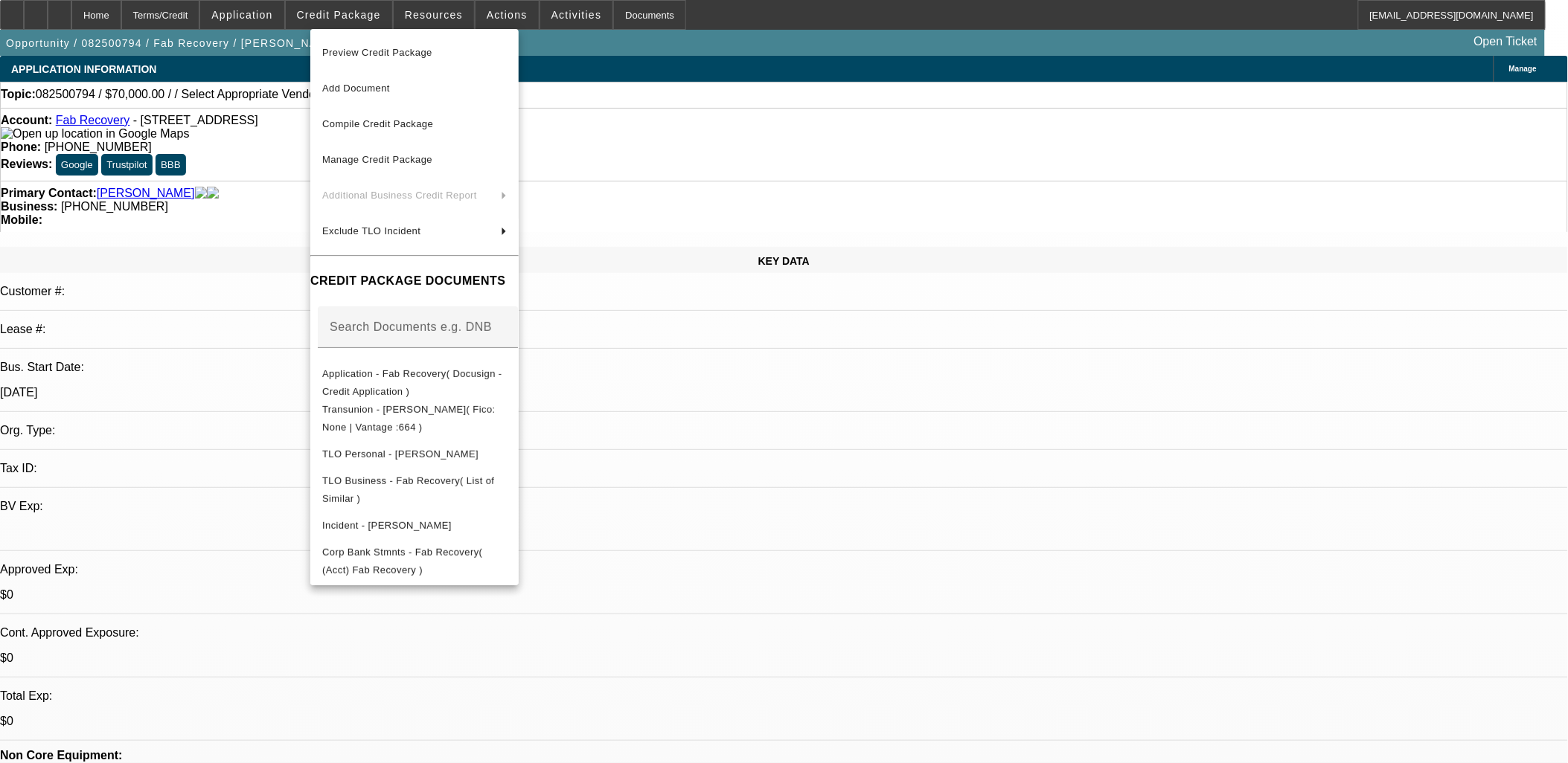
click at [785, 358] on div at bounding box center [784, 382] width 1568 height 763
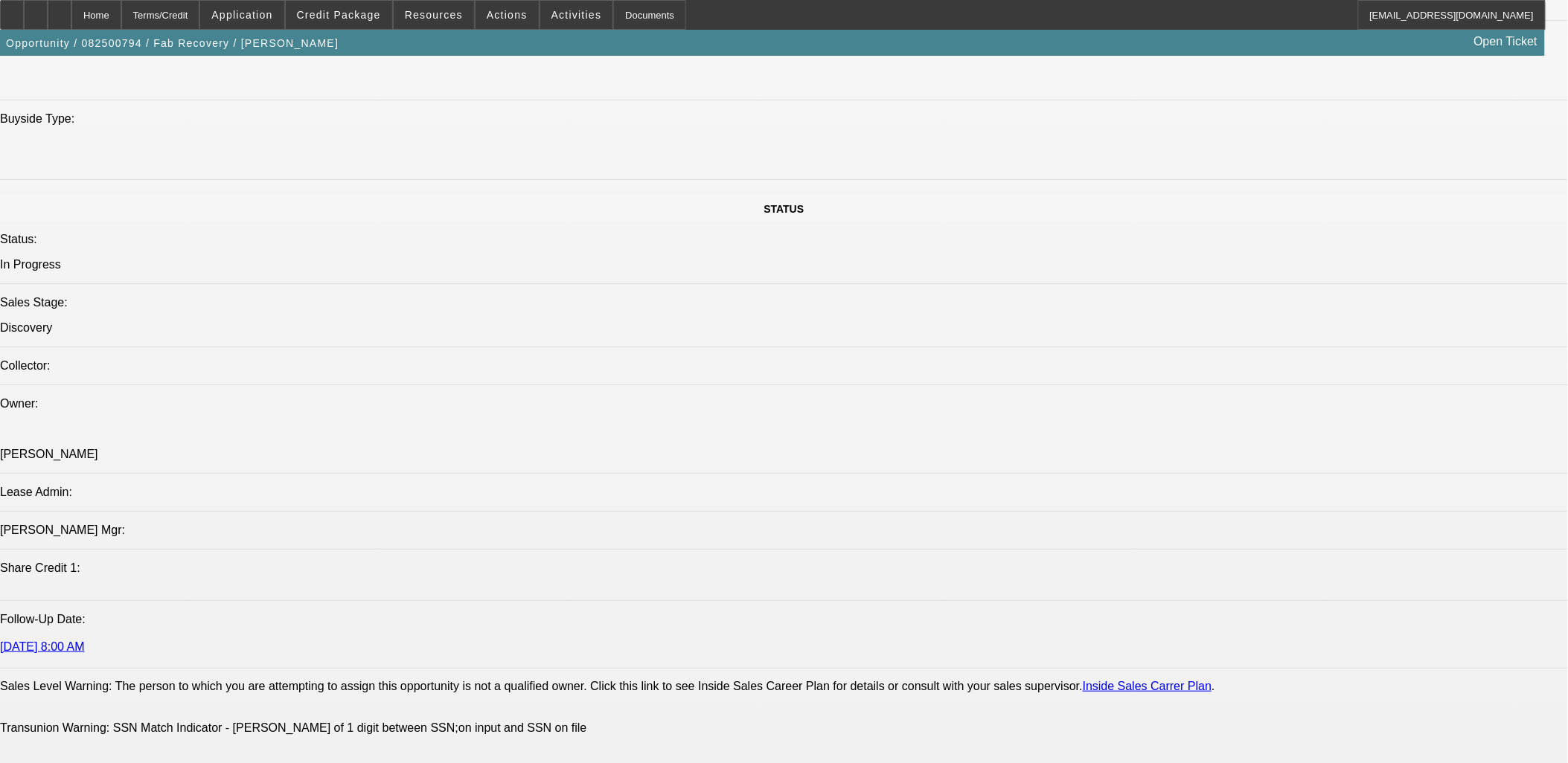
scroll to position [1239, 0]
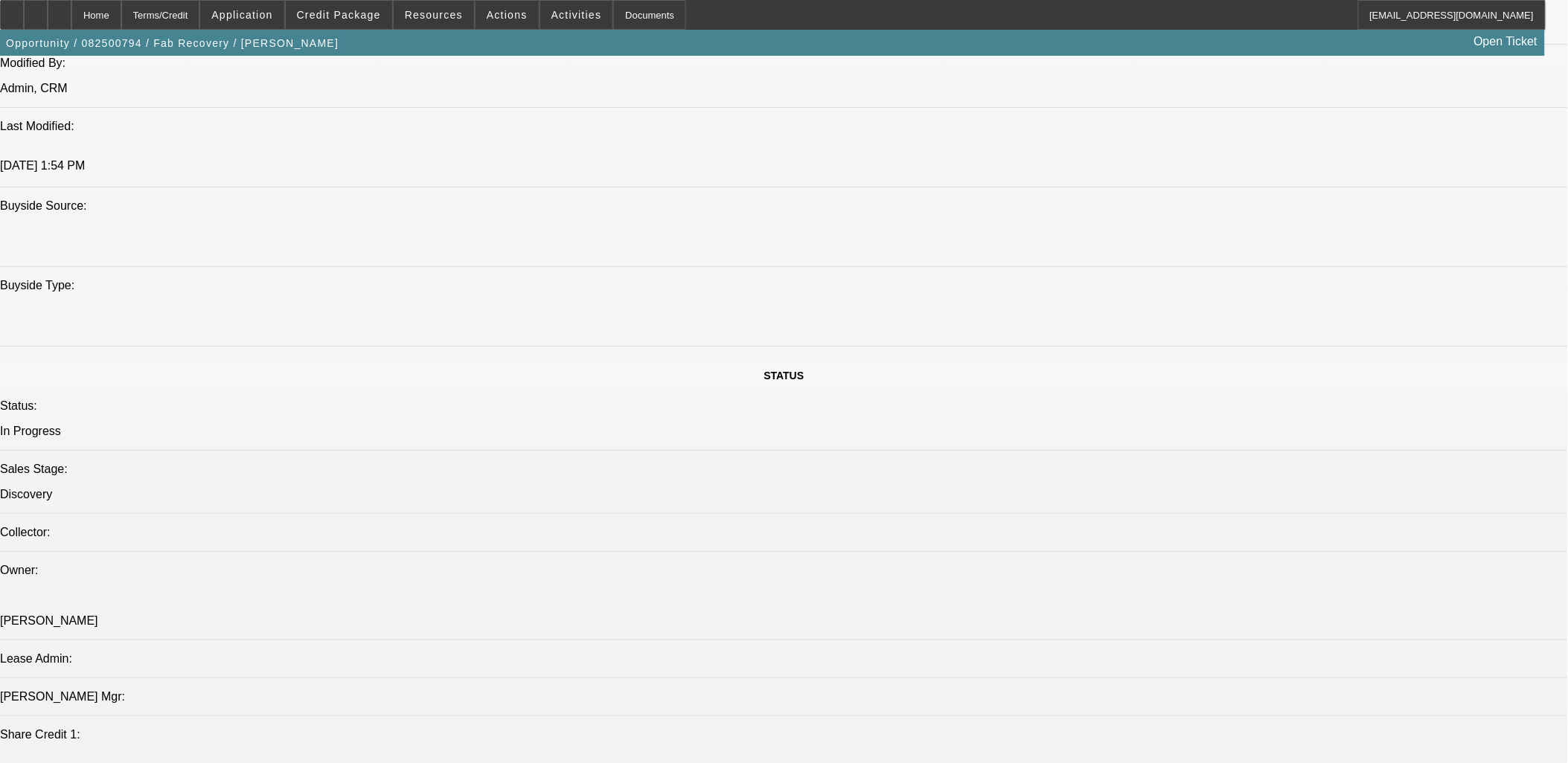
drag, startPoint x: 638, startPoint y: 397, endPoint x: 355, endPoint y: 307, distance: 297.0
drag, startPoint x: 355, startPoint y: 307, endPoint x: 332, endPoint y: 302, distance: 23.5
drag, startPoint x: 12, startPoint y: 297, endPoint x: 890, endPoint y: 407, distance: 884.9
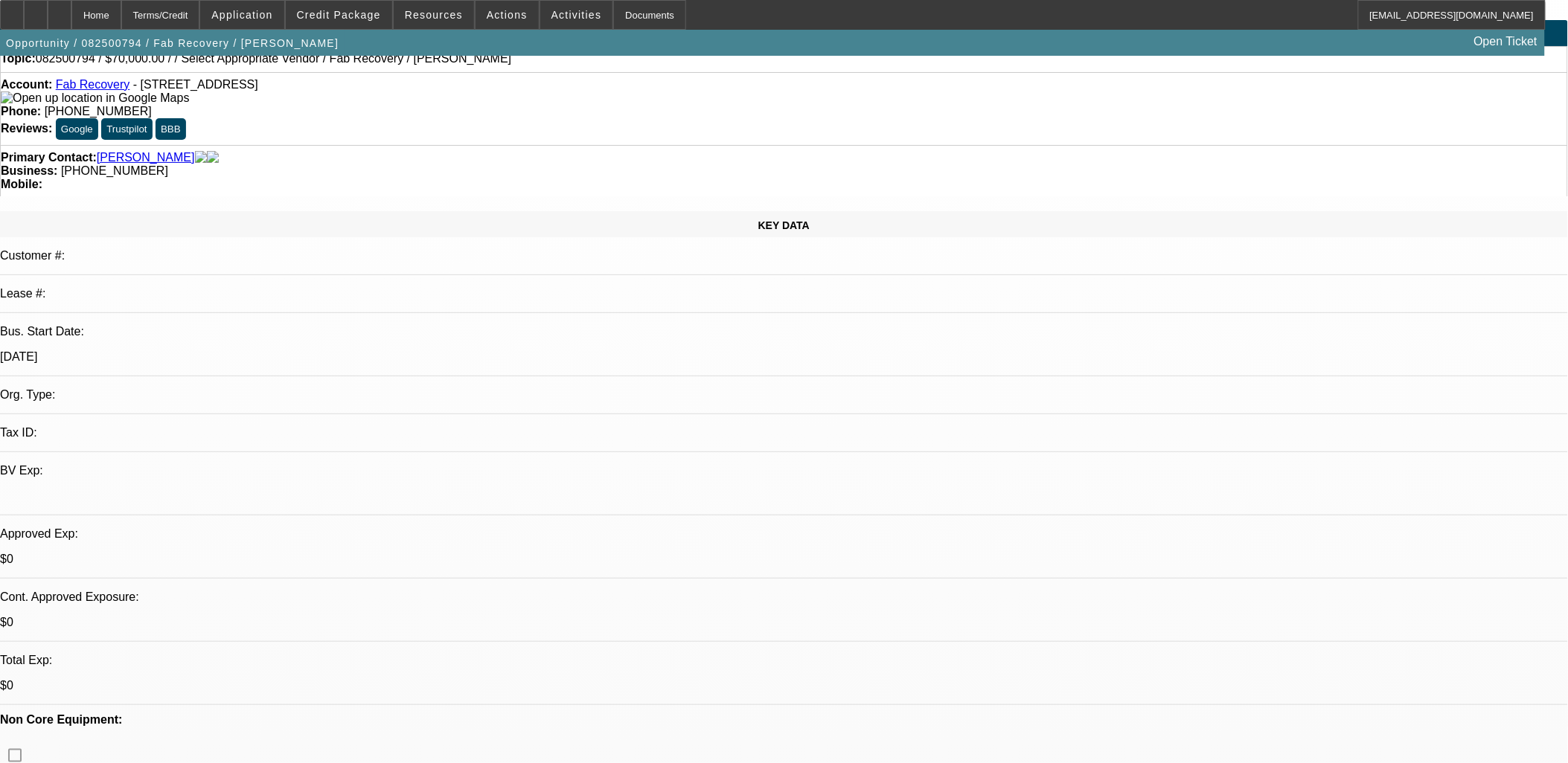
scroll to position [0, 0]
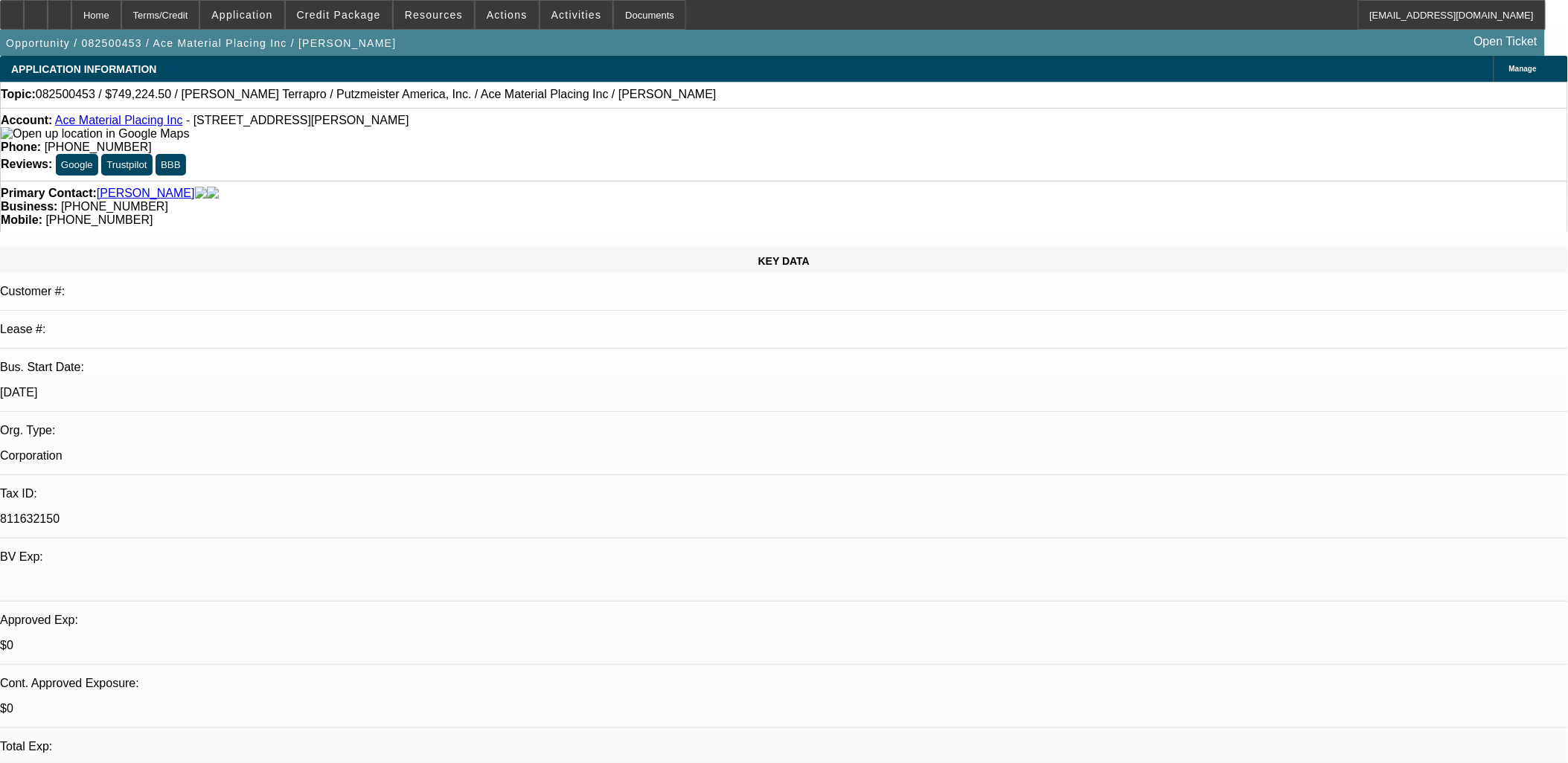
select select "0"
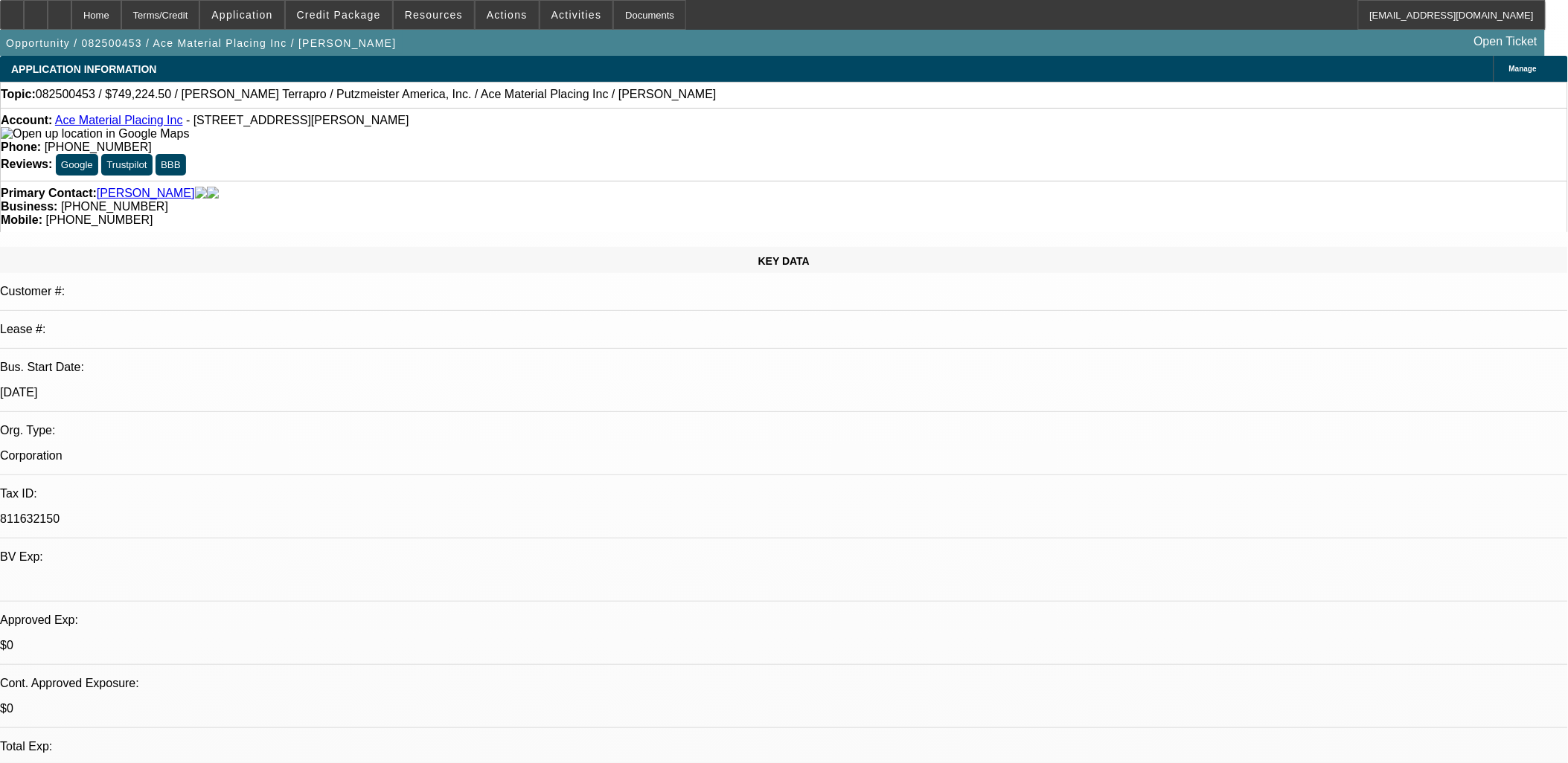
select select "0"
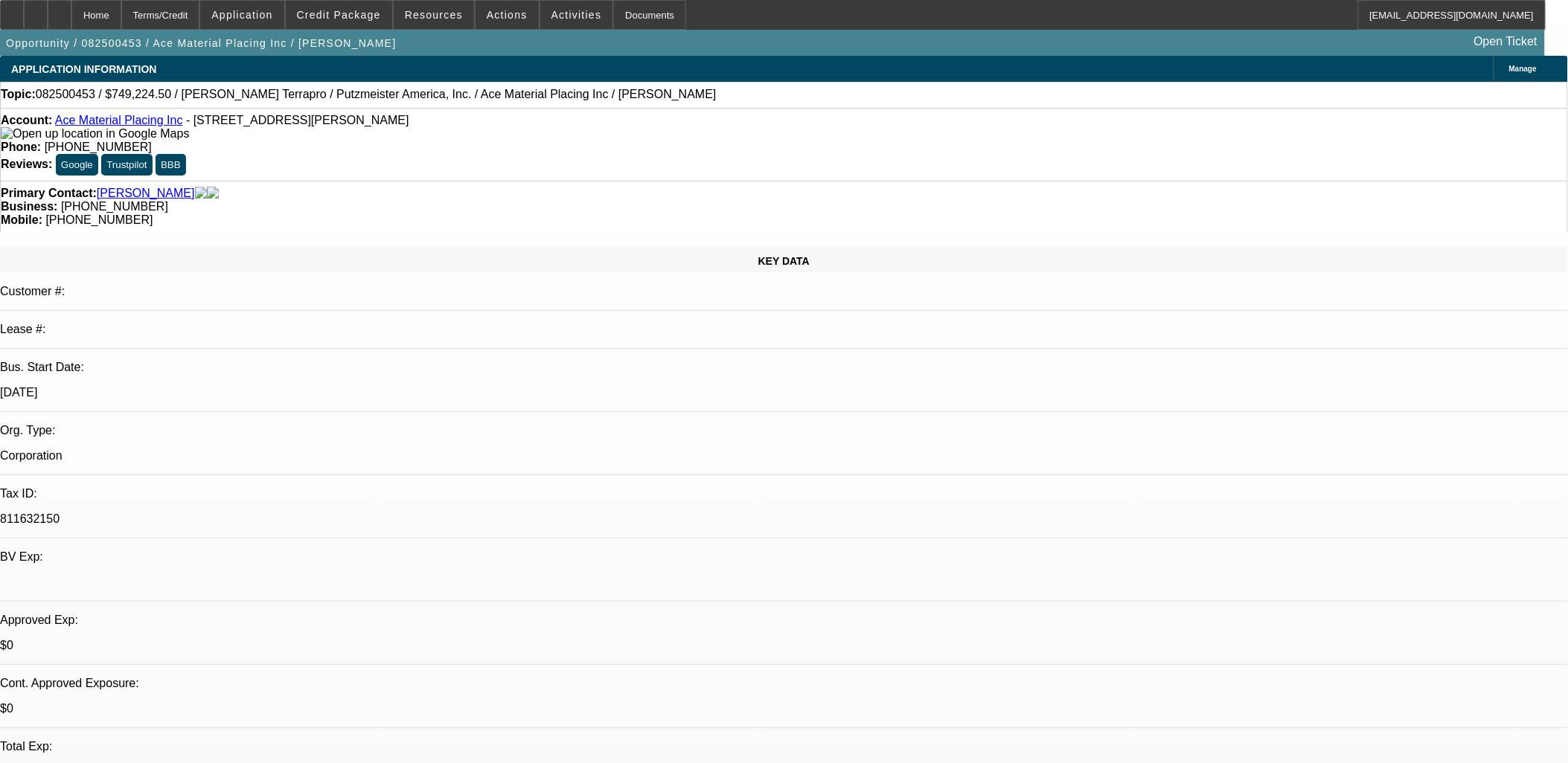
select select "0"
select select "1"
select select "6"
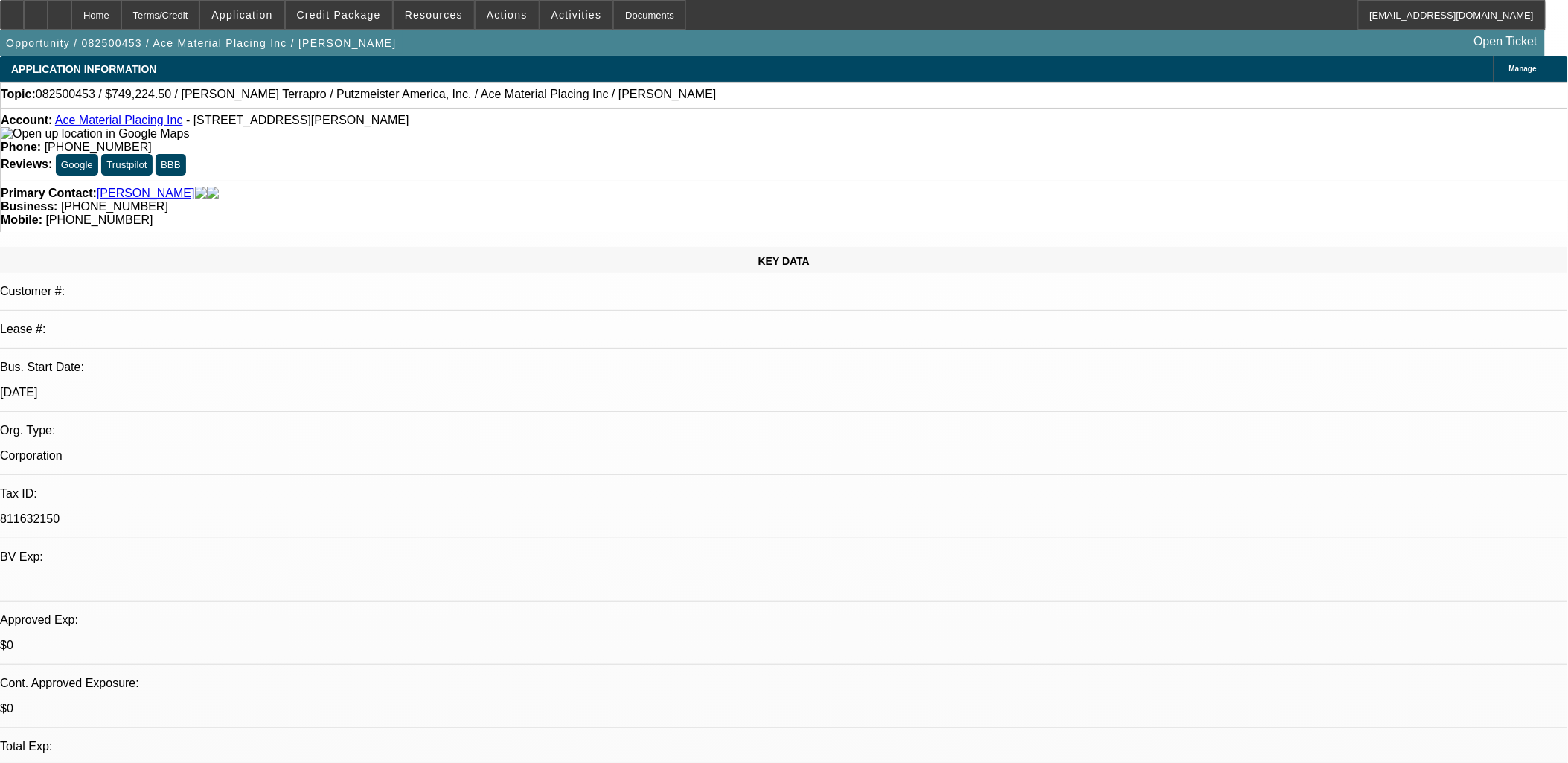
select select "1"
select select "6"
select select "1"
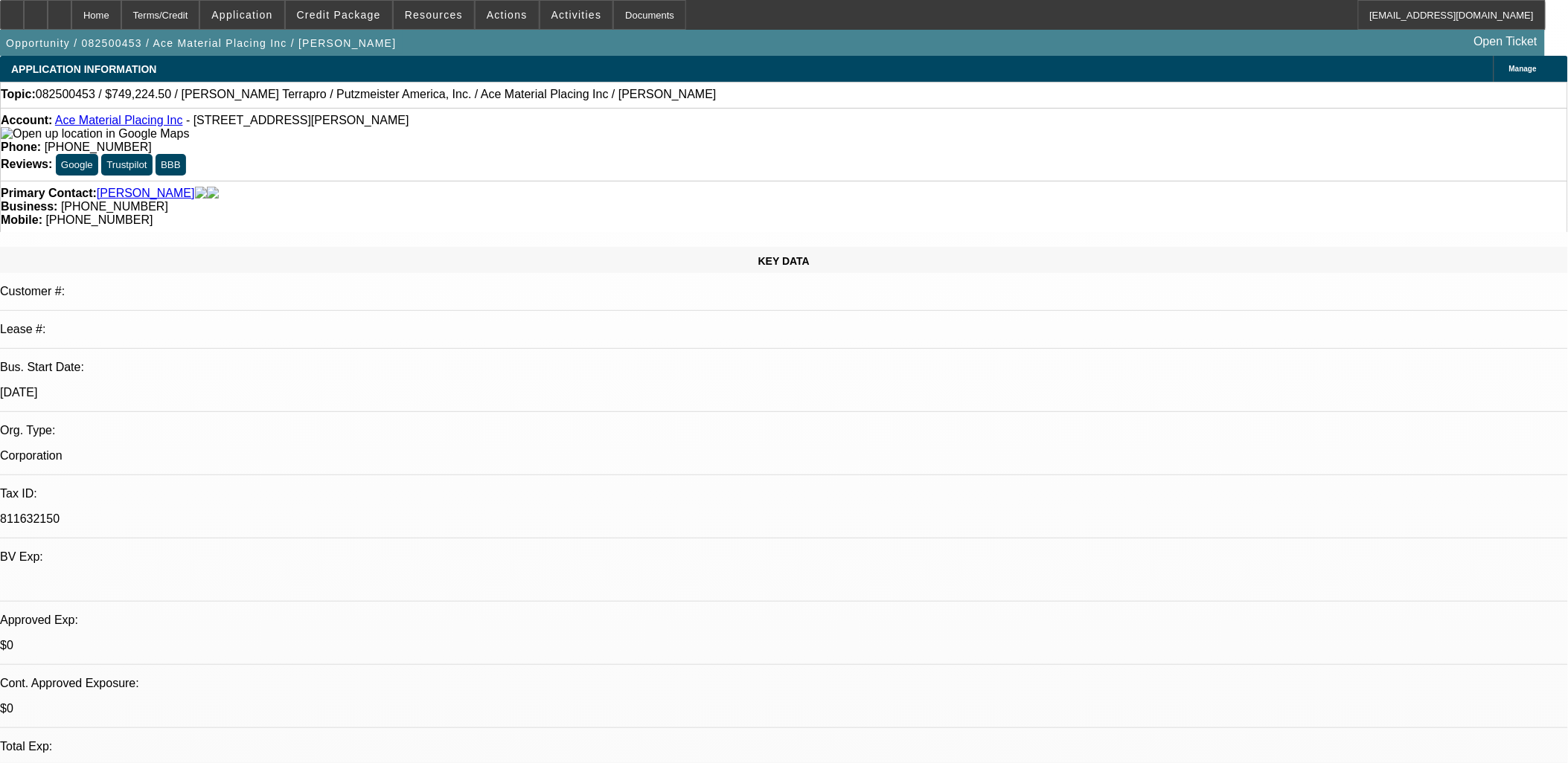
select select "6"
select select "1"
select select "6"
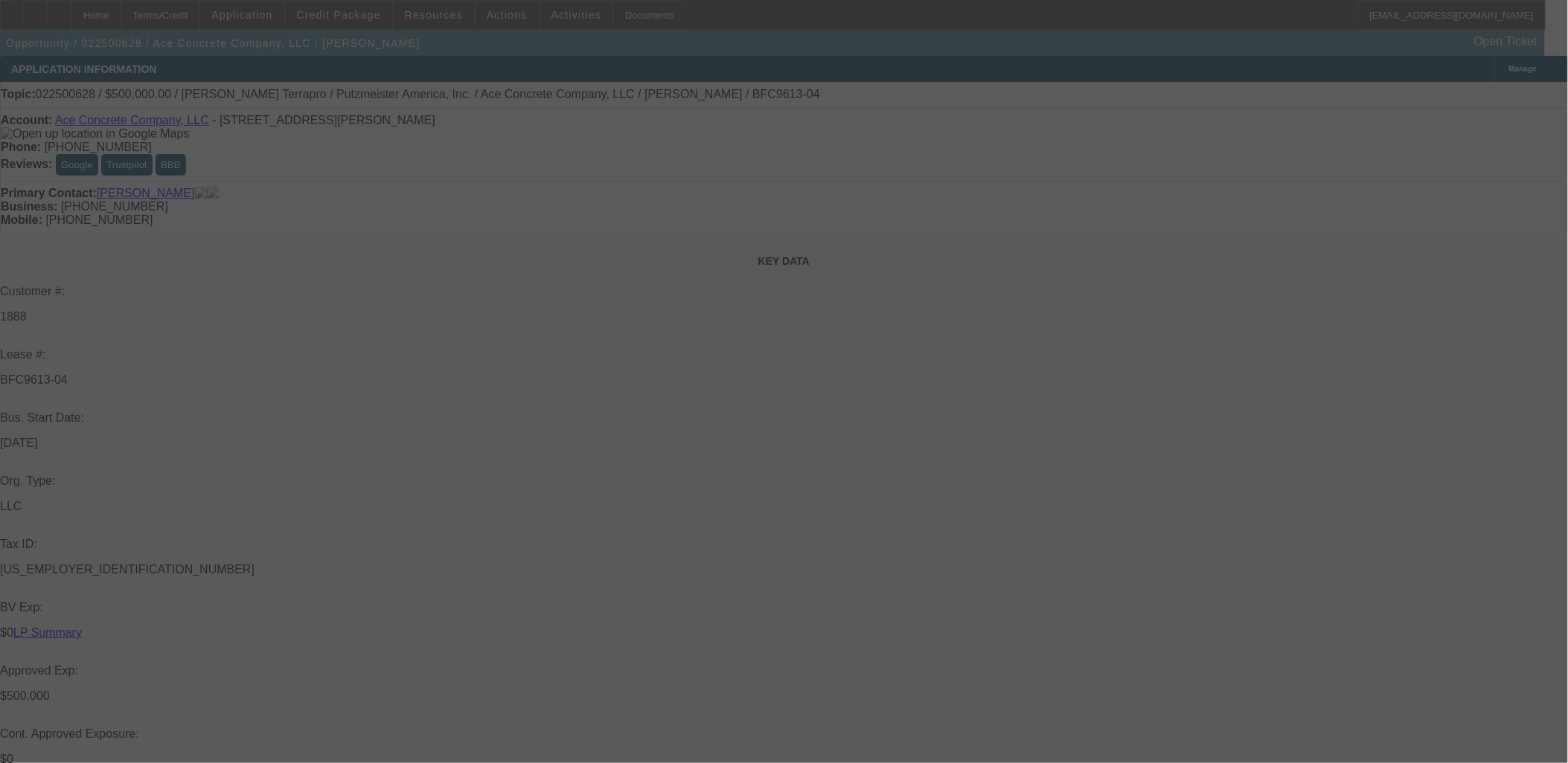
select select "0"
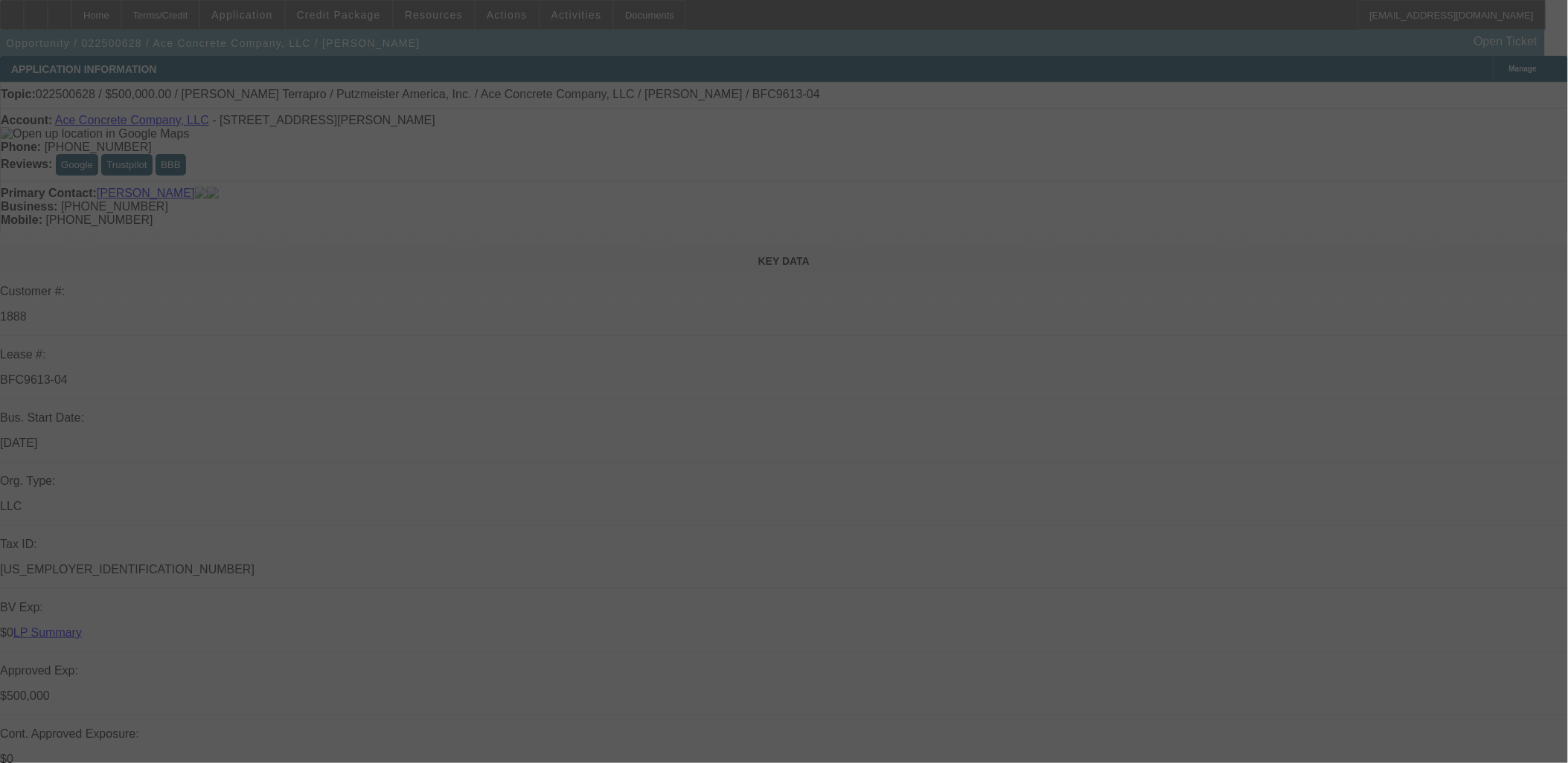
select select "0"
select select "2"
select select "0"
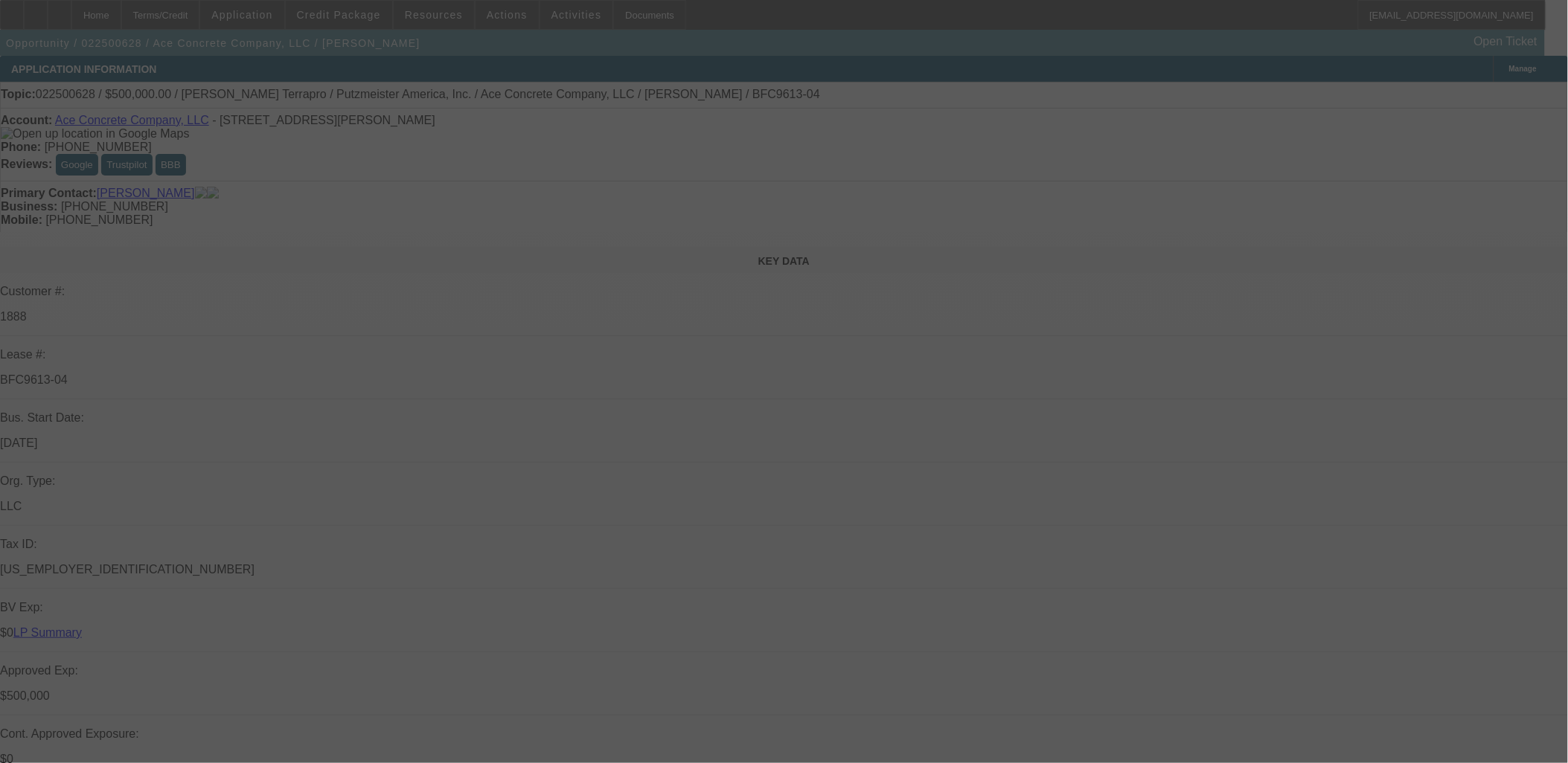
select select "2"
select select "0"
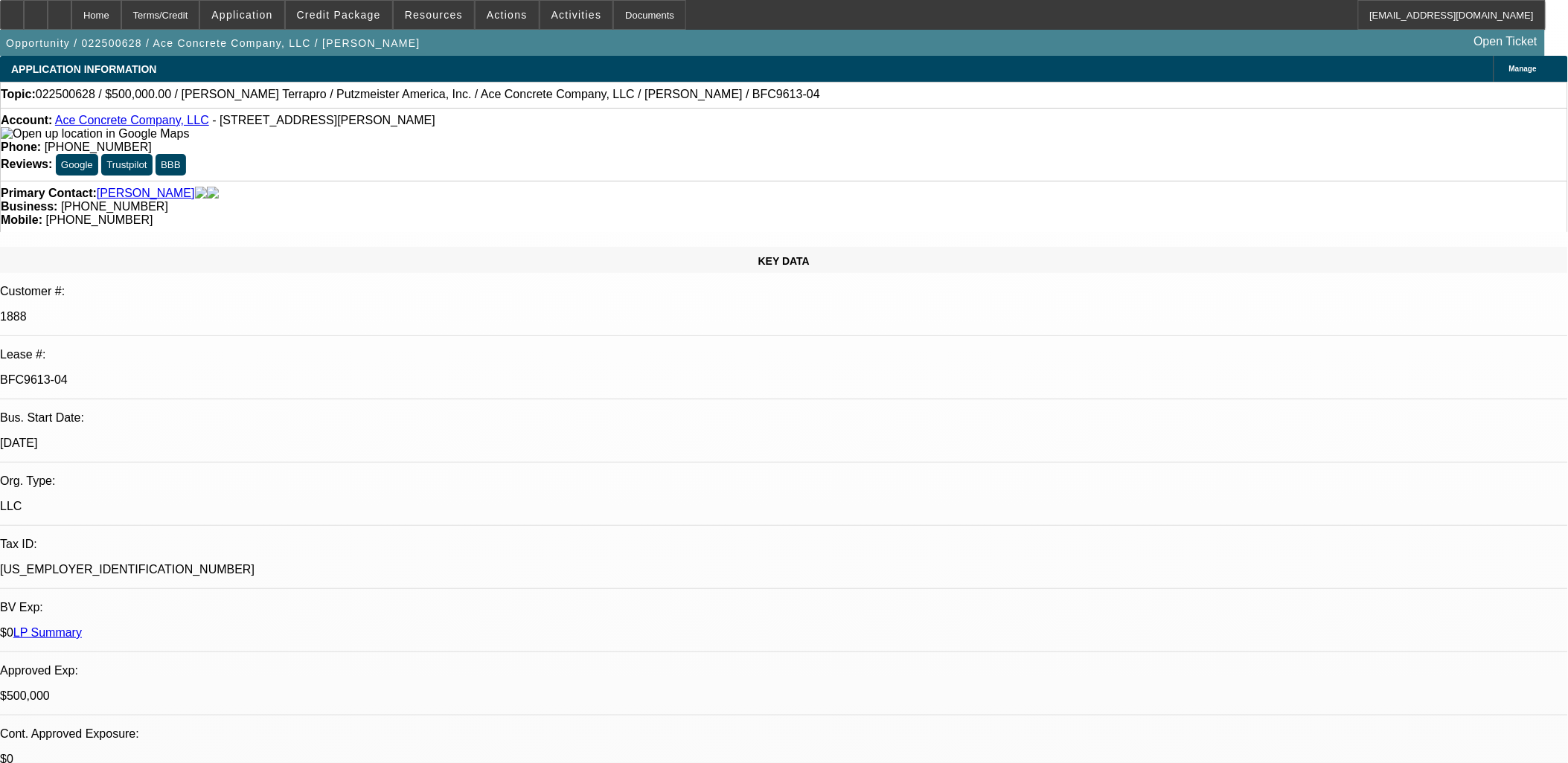
select select "1"
select select "3"
select select "6"
select select "1"
select select "3"
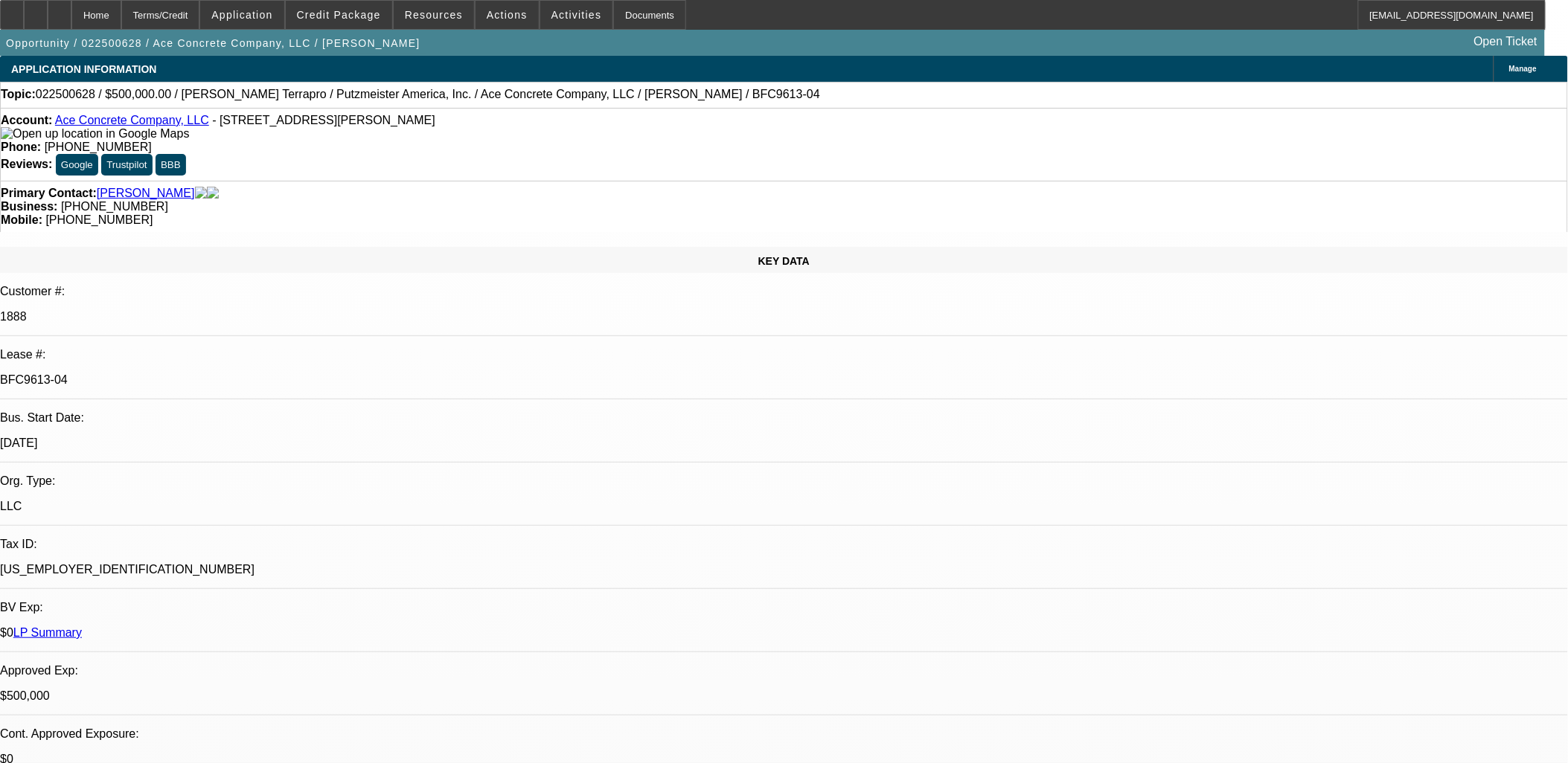
select select "6"
select select "1"
select select "2"
select select "6"
select select "1"
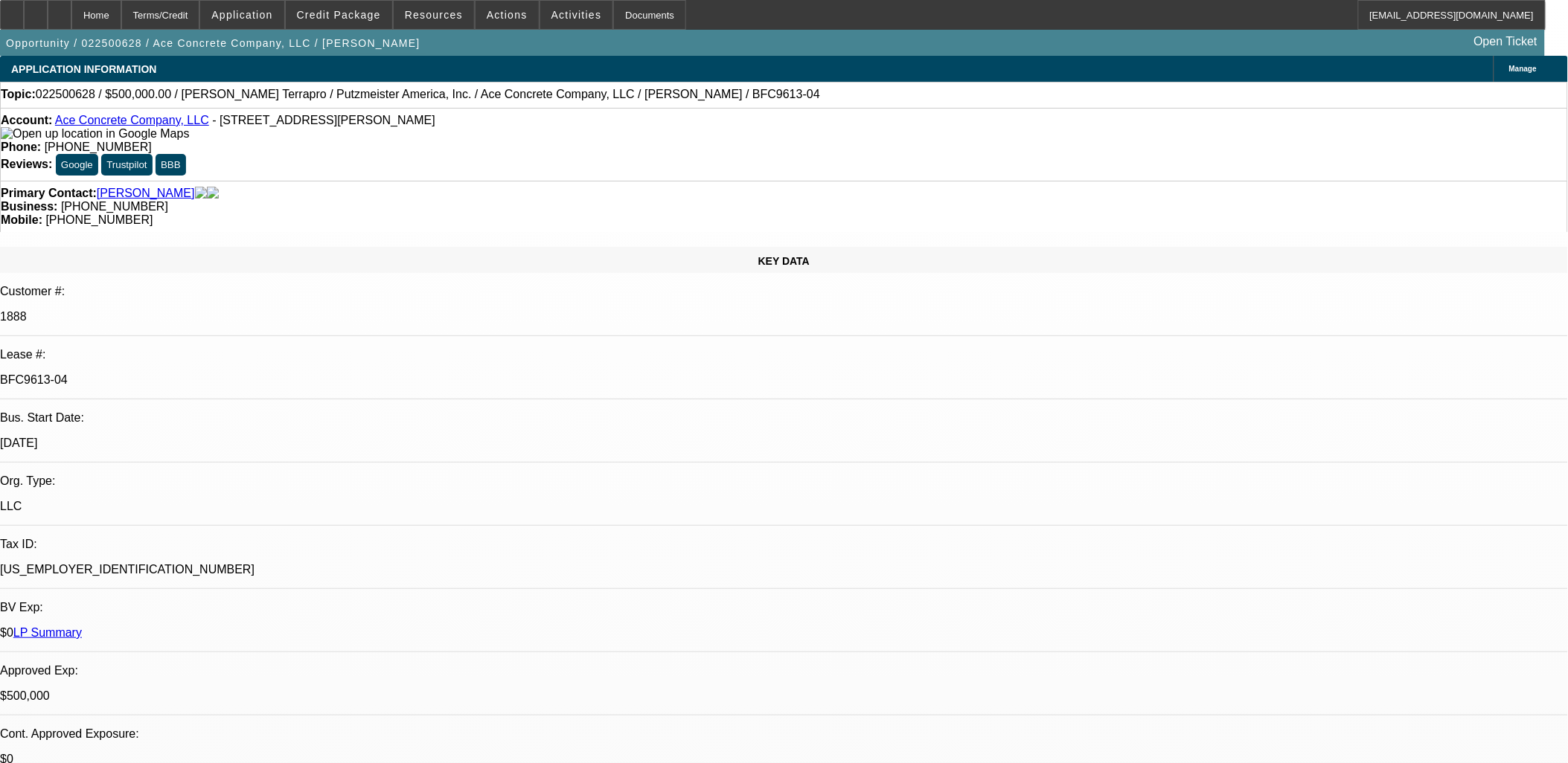
select select "2"
select select "6"
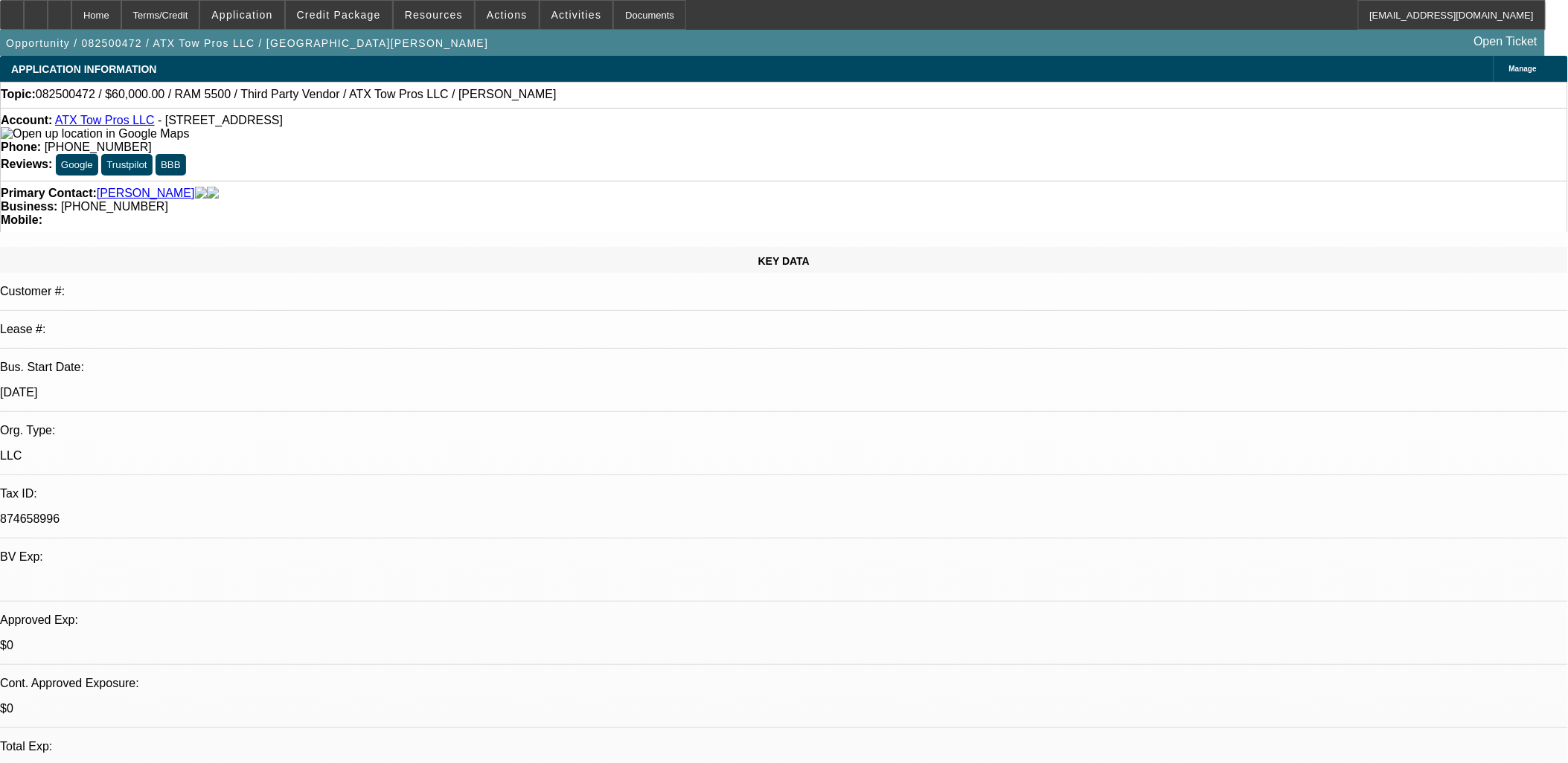
select select "0"
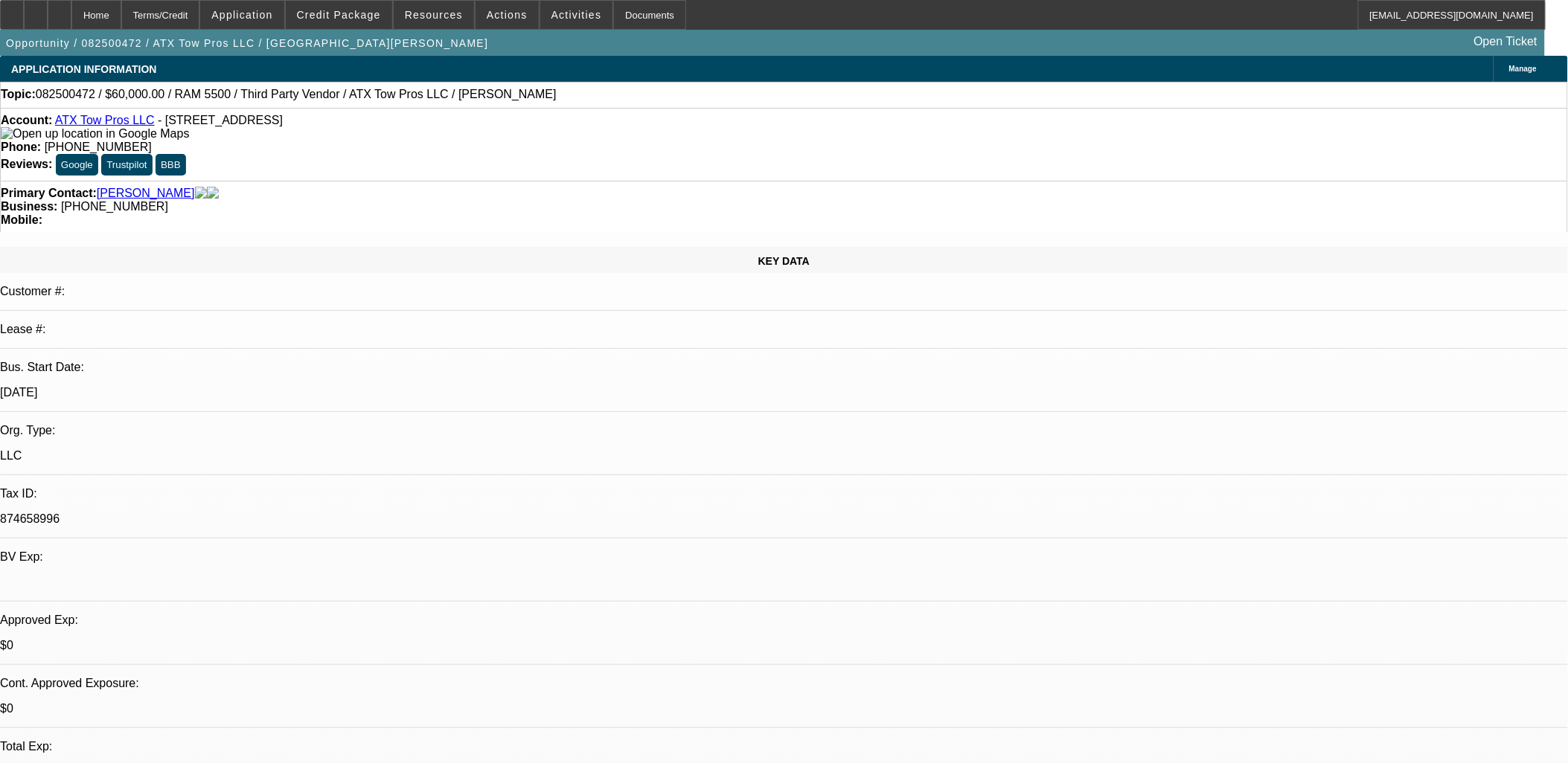
select select "0"
select select "0.1"
select select "0"
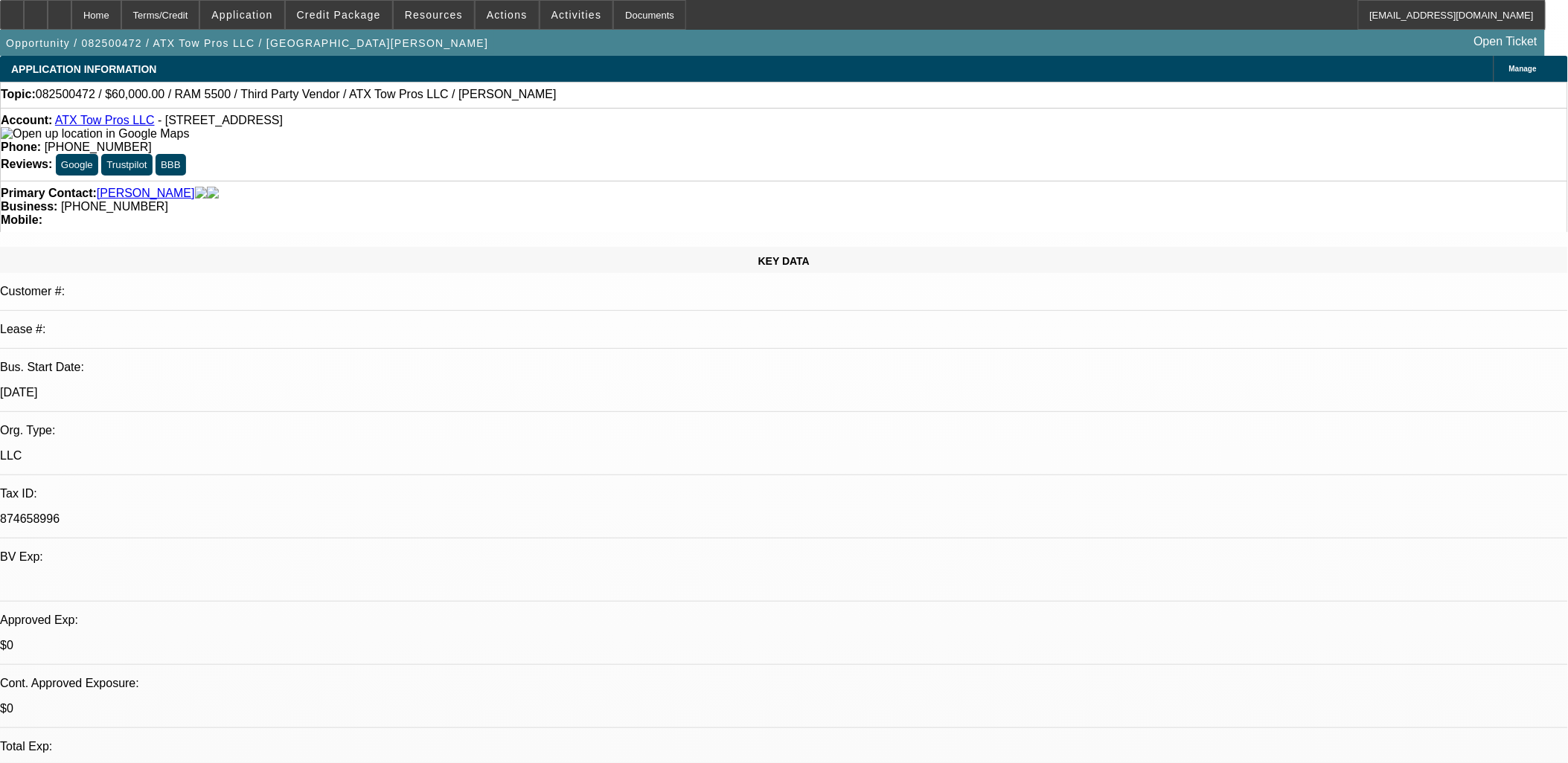
select select "0"
select select "0.1"
select select "1"
select select "3"
select select "6"
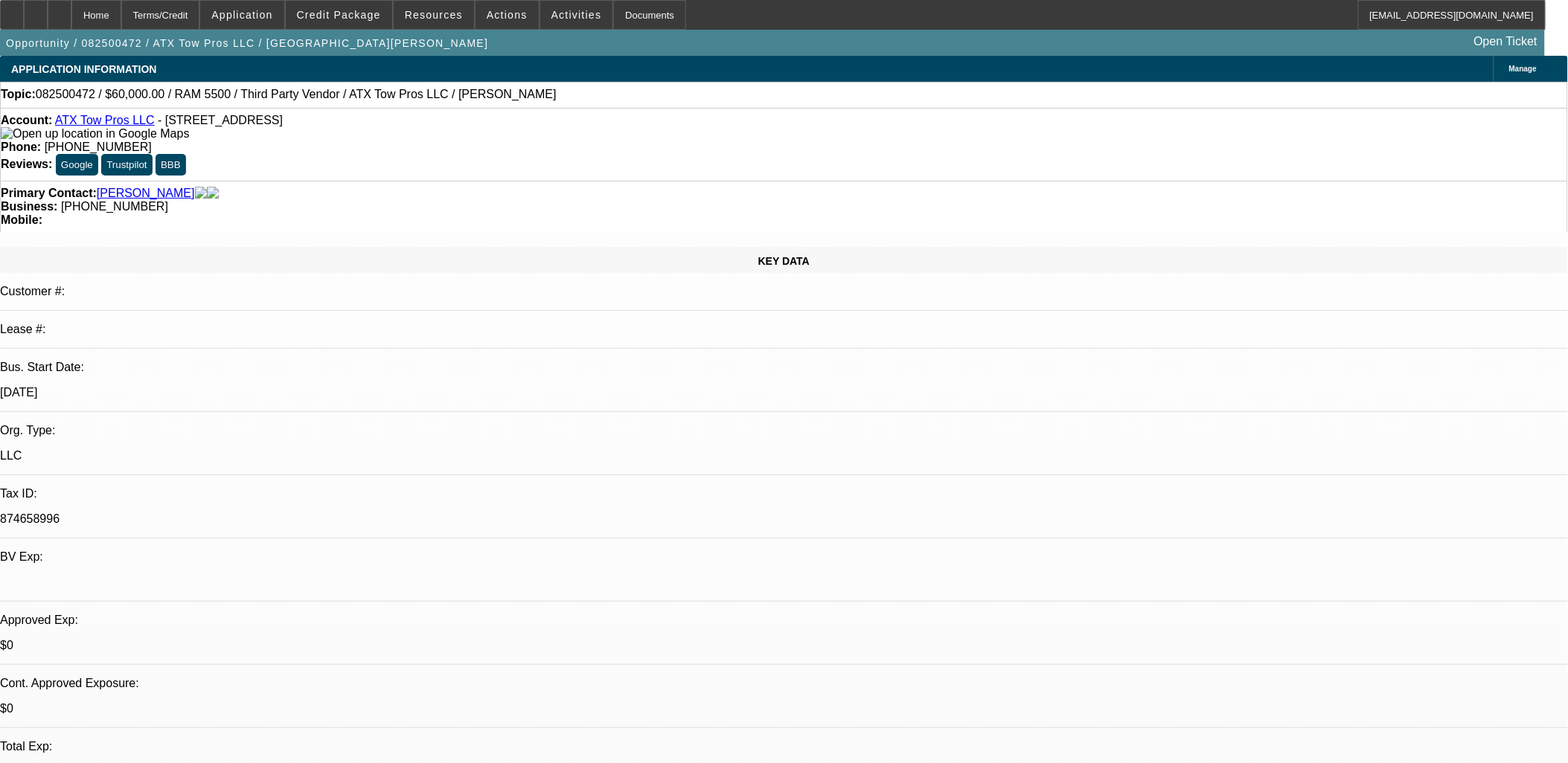
select select "1"
select select "3"
select select "6"
select select "1"
select select "3"
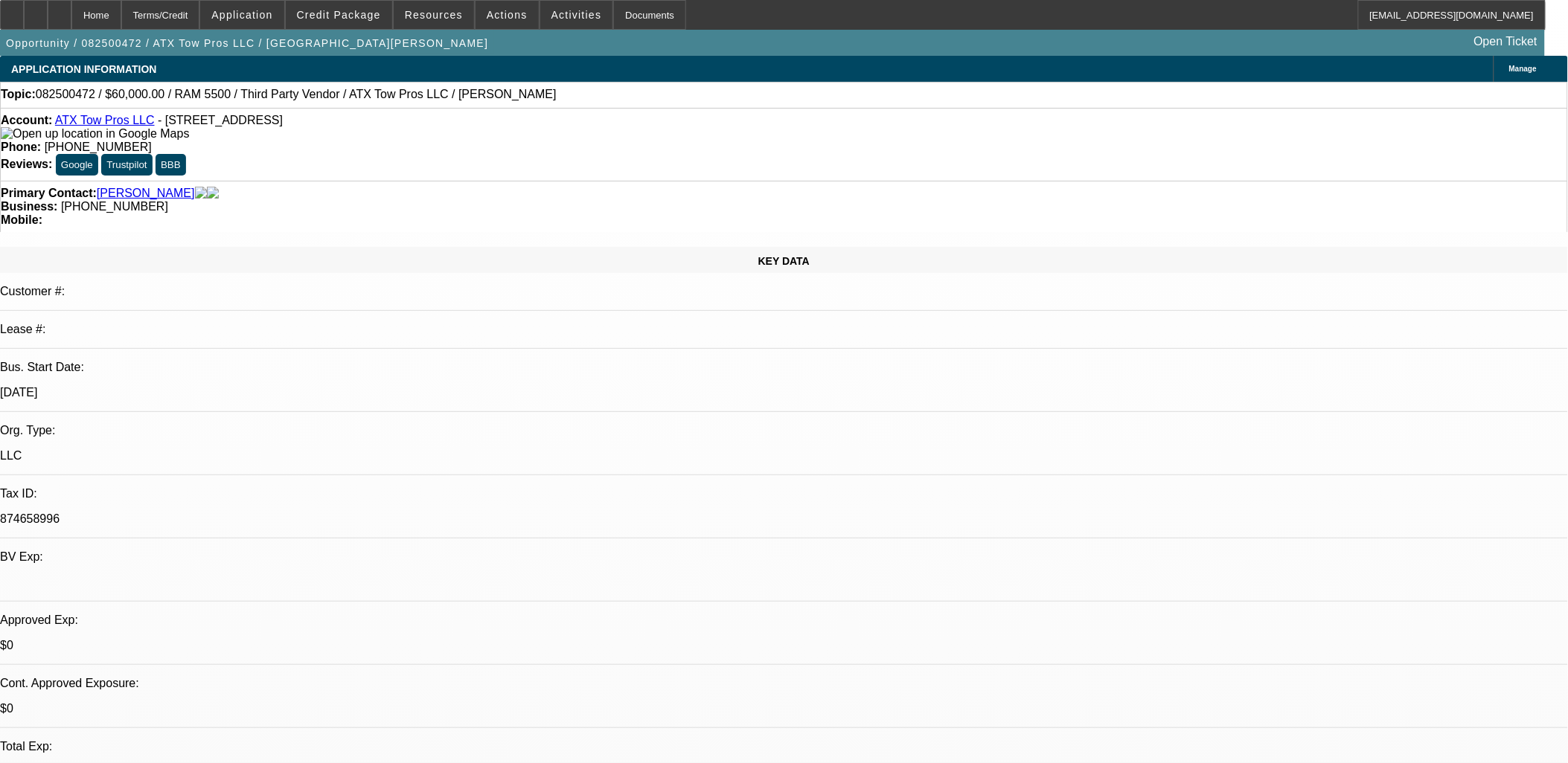
select select "4"
select select "1"
select select "3"
select select "4"
drag, startPoint x: 880, startPoint y: 424, endPoint x: 852, endPoint y: 425, distance: 28.0
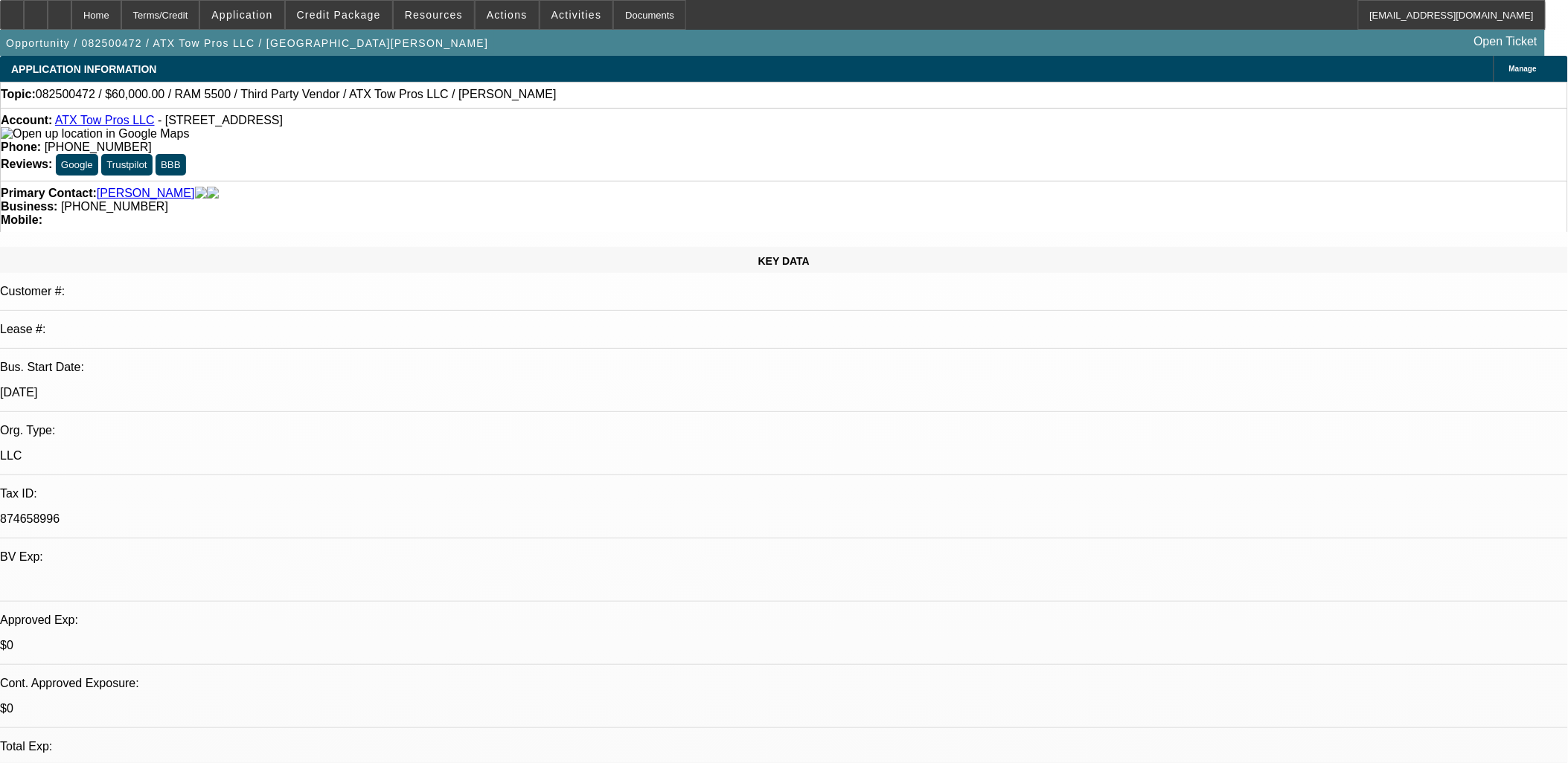
click at [344, 9] on span "Credit Package" at bounding box center [339, 15] width 84 height 12
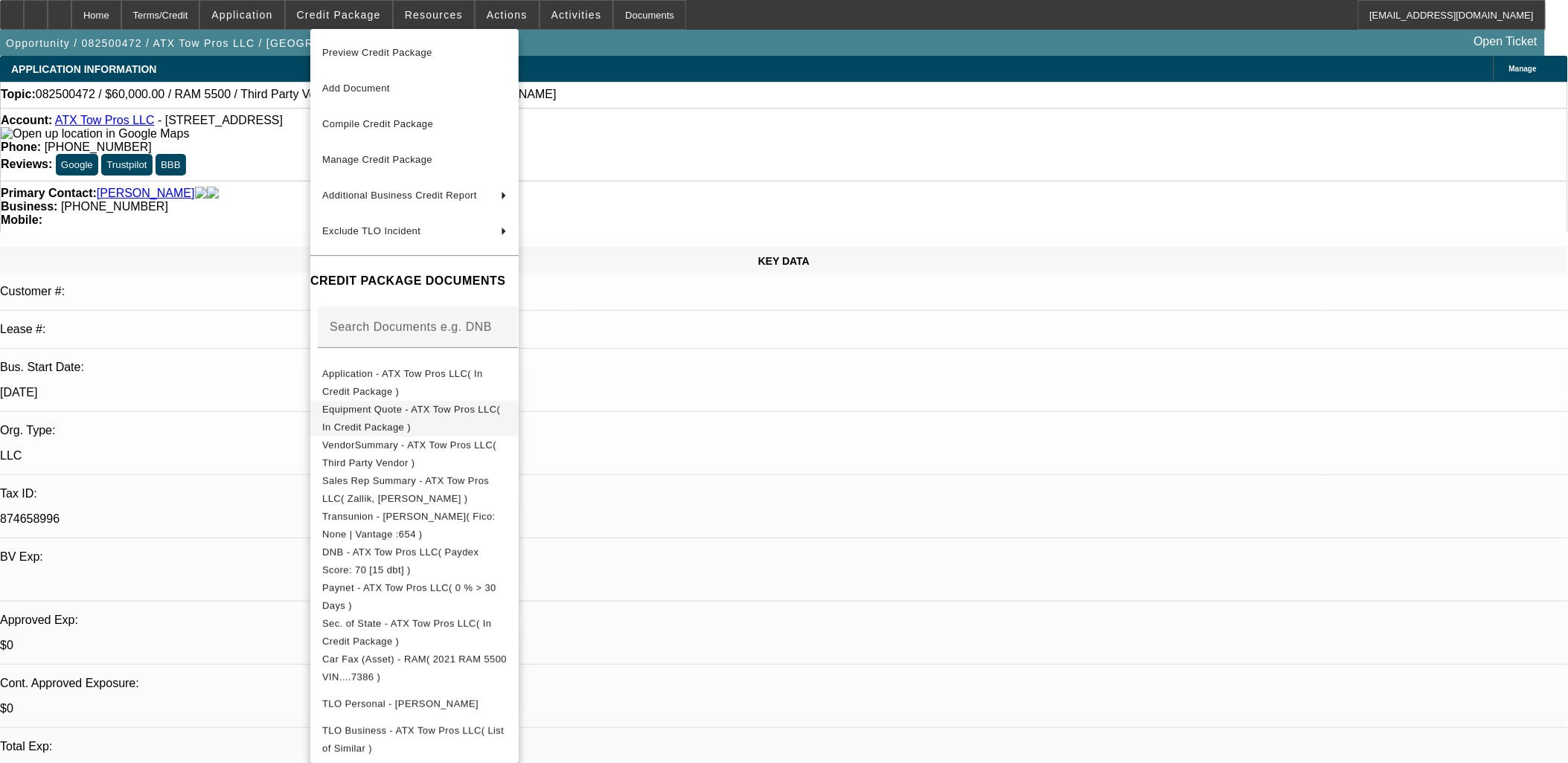
click at [500, 411] on span "Equipment Quote - ATX Tow Pros LLC( In Credit Package )" at bounding box center [411, 418] width 178 height 29
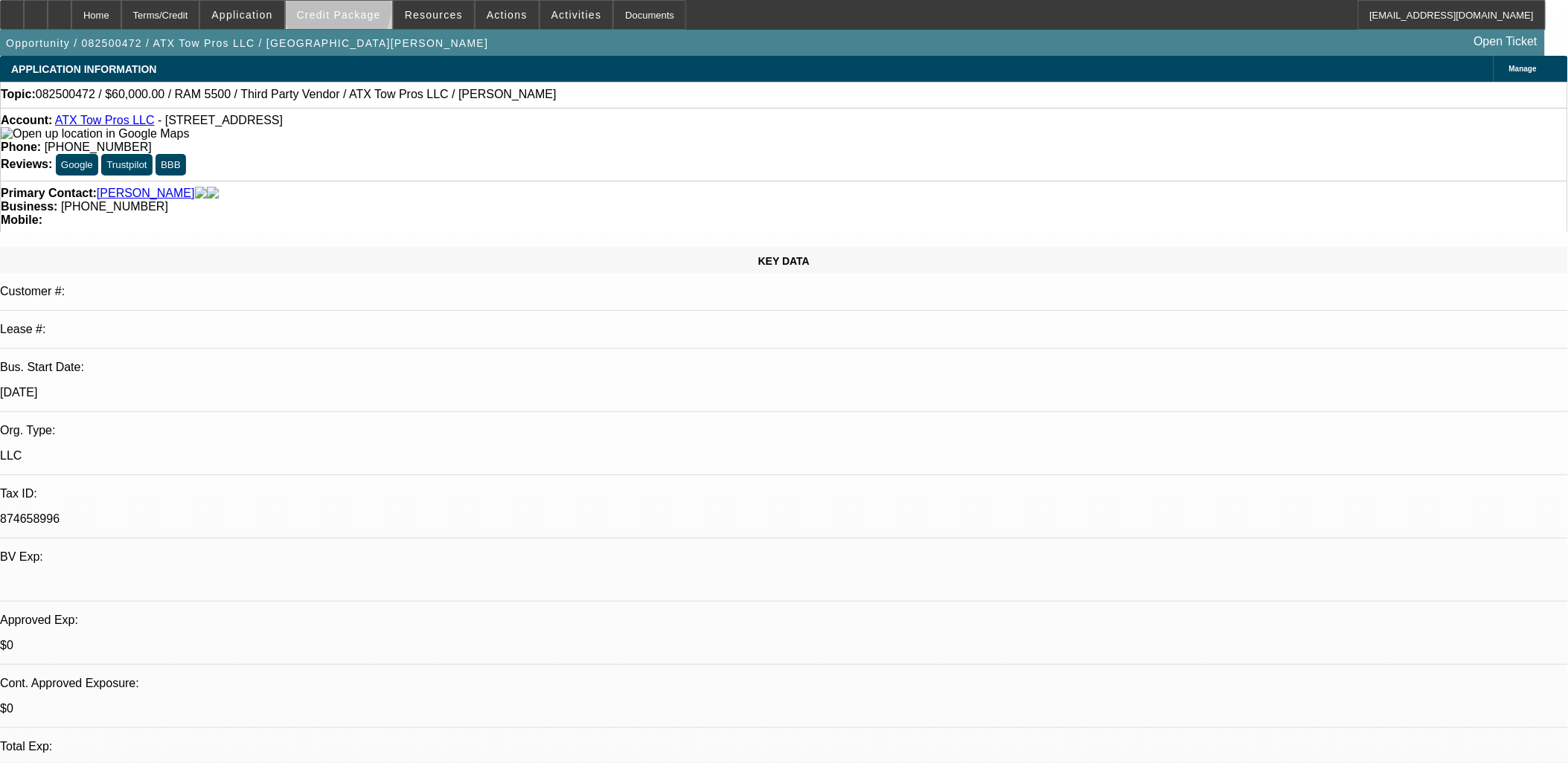
click at [363, 12] on span "Credit Package" at bounding box center [339, 15] width 84 height 12
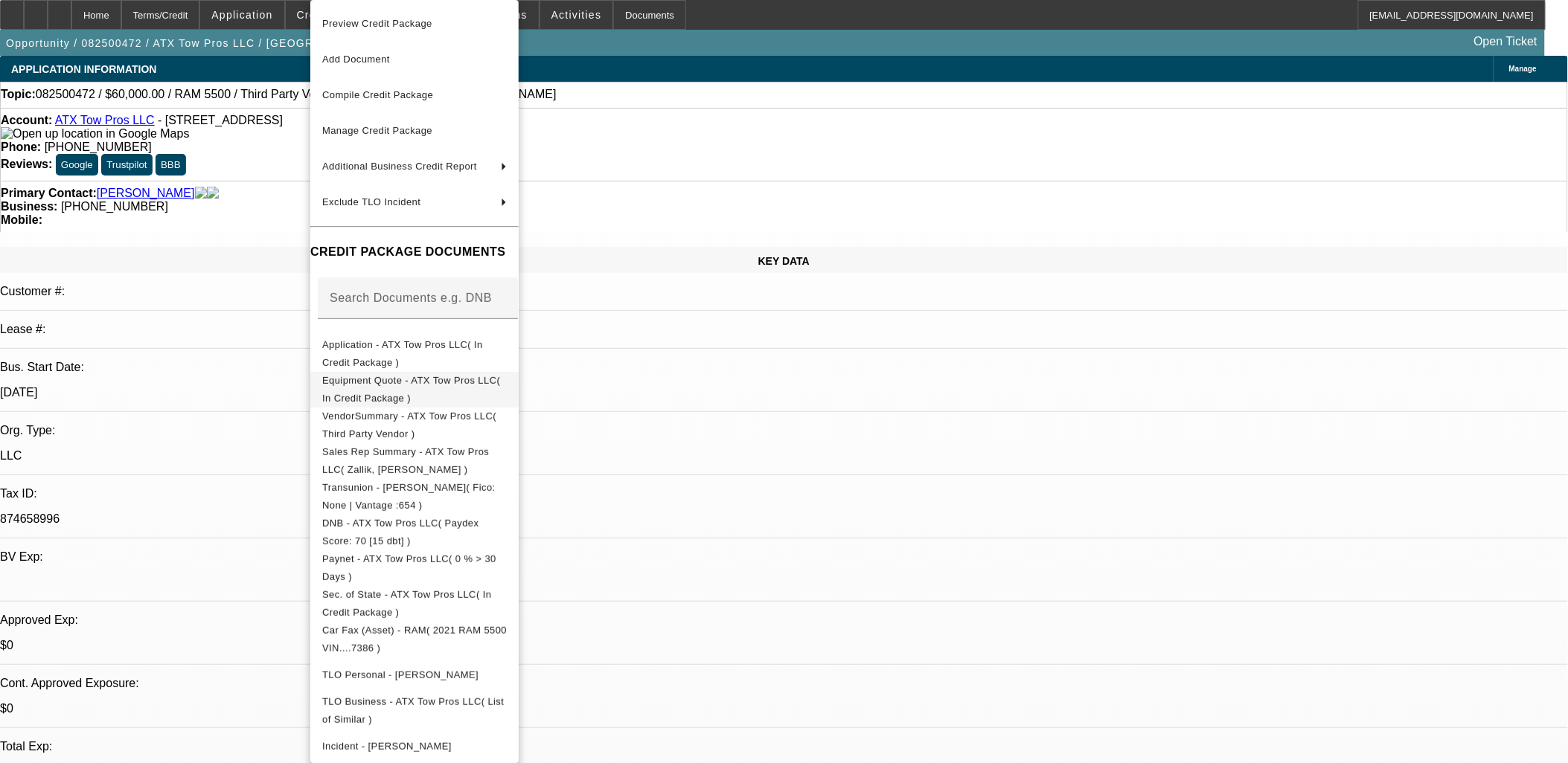
click at [433, 390] on span "Equipment Quote - ATX Tow Pros LLC( In Credit Package )" at bounding box center [414, 390] width 184 height 36
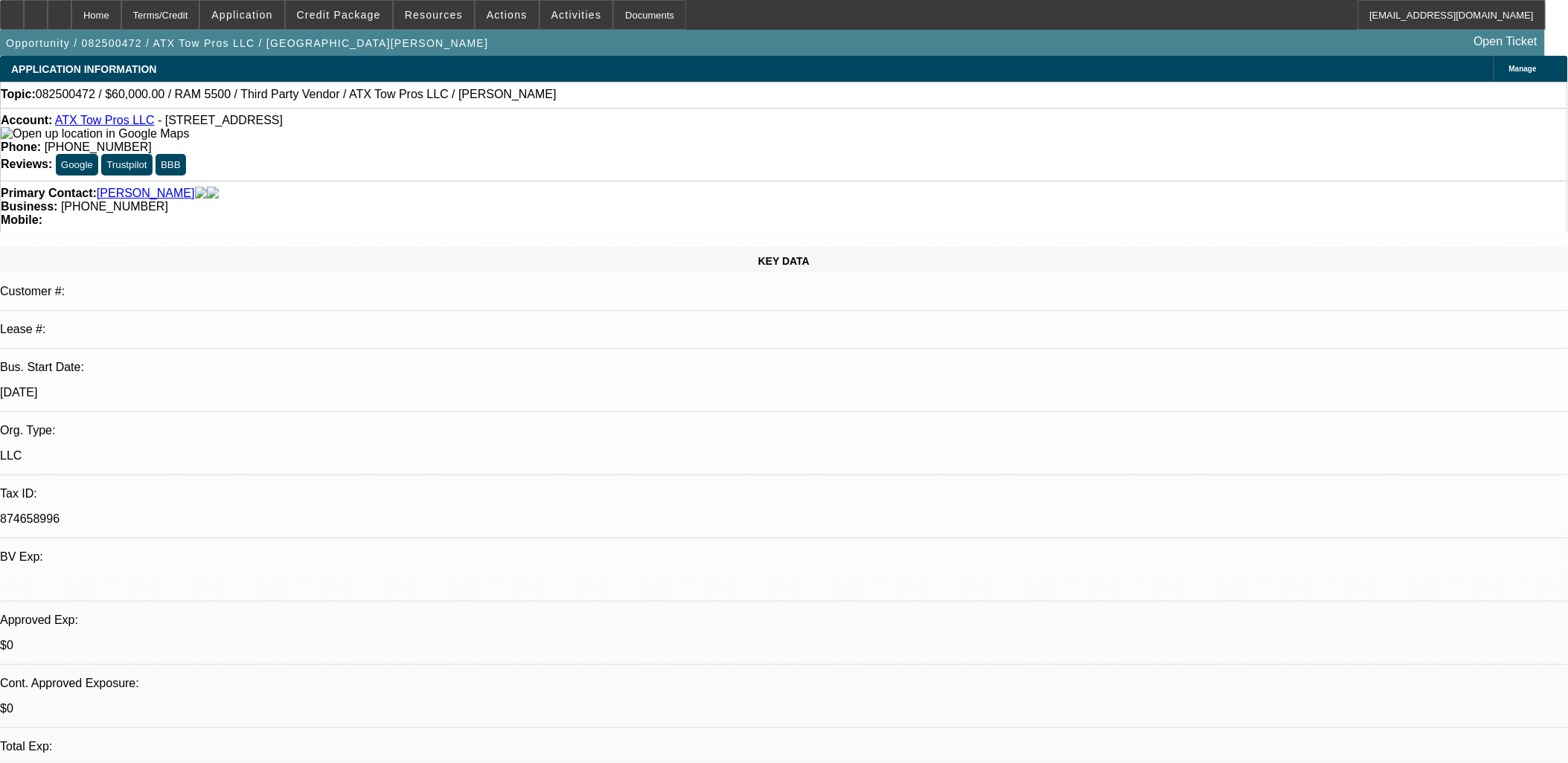
select select "0"
select select "3"
select select "0"
select select "6"
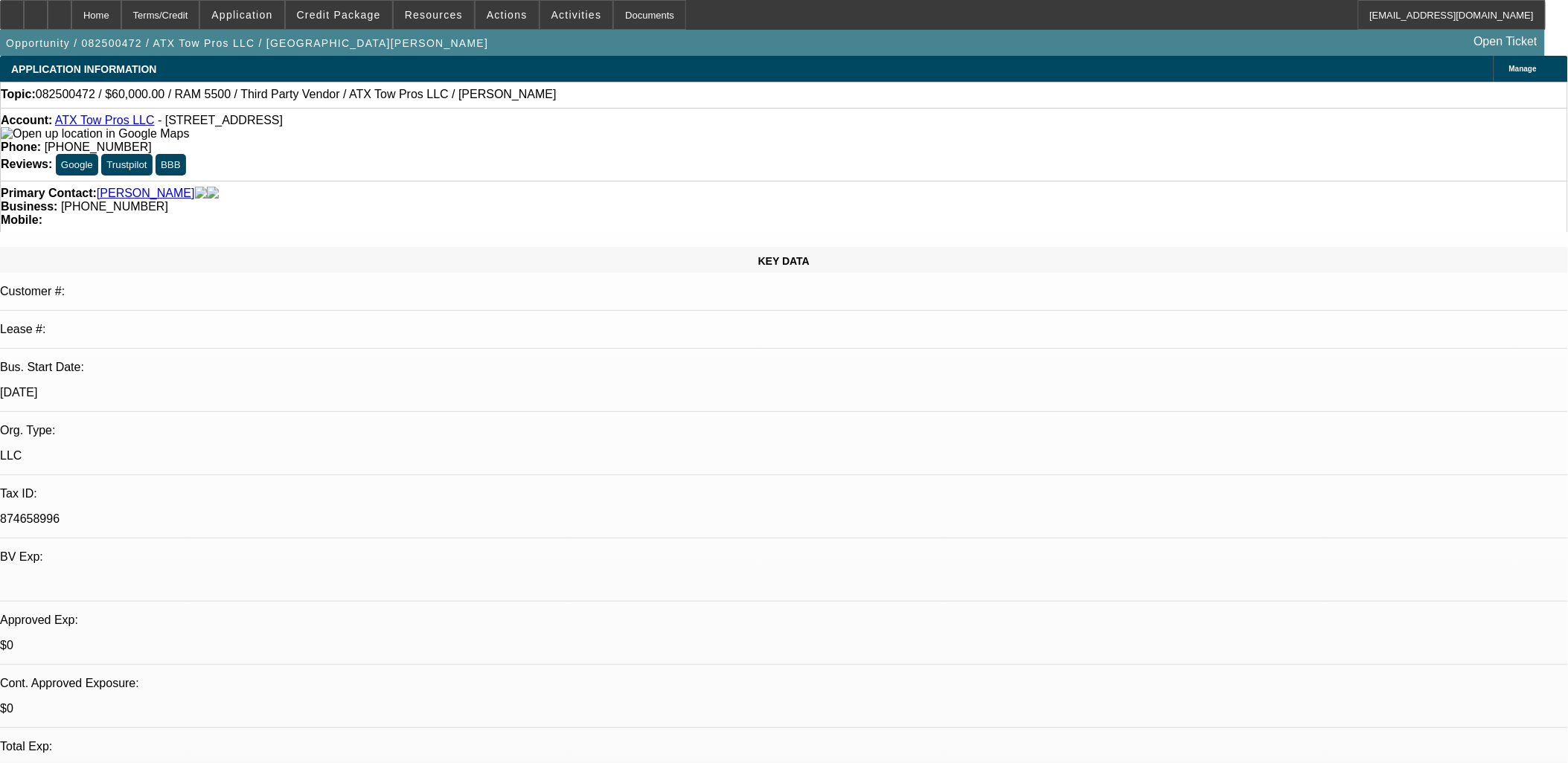
select select "0"
select select "3"
select select "0"
select select "6"
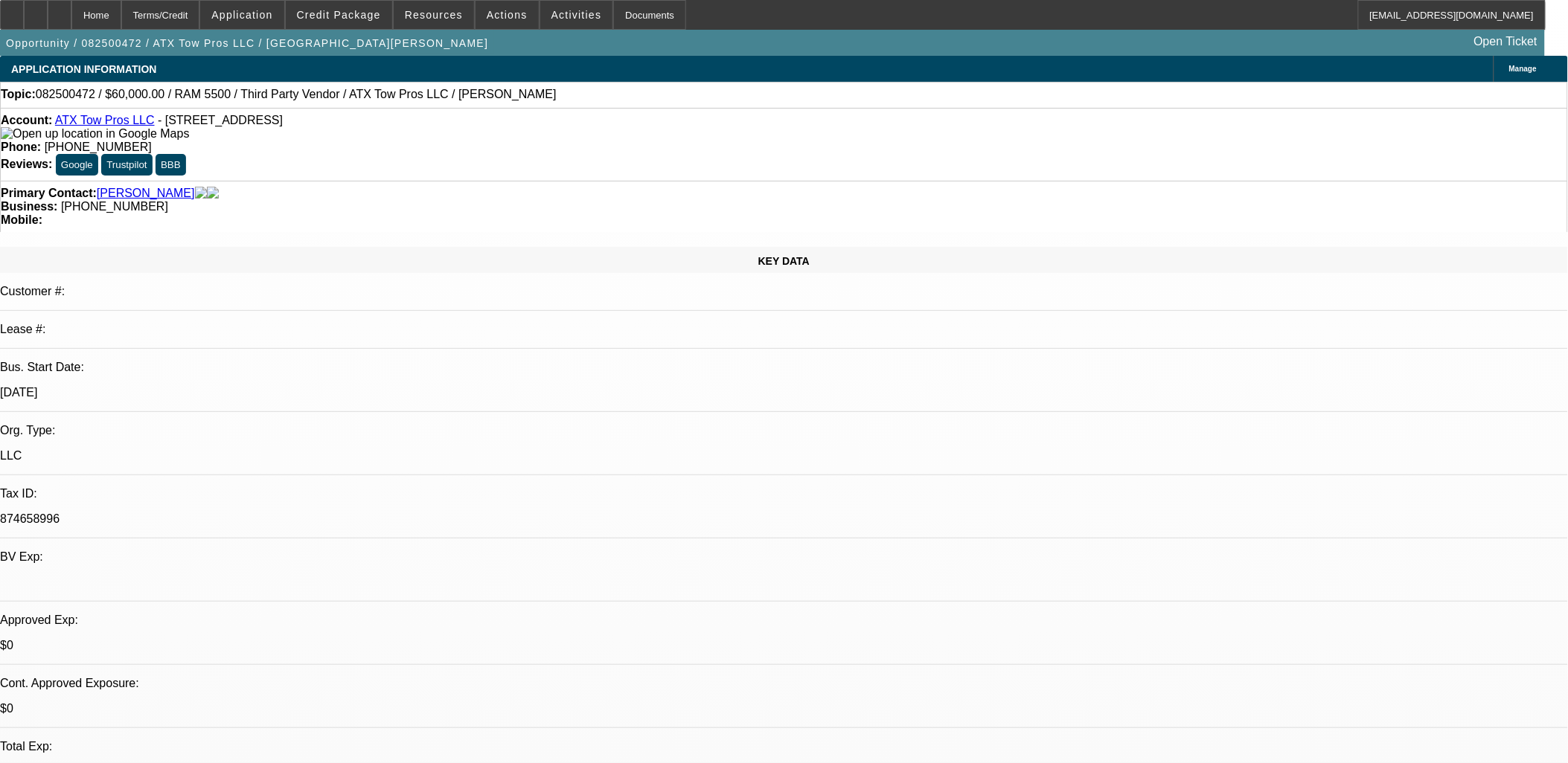
select select "0"
select select "3"
select select "0.1"
select select "4"
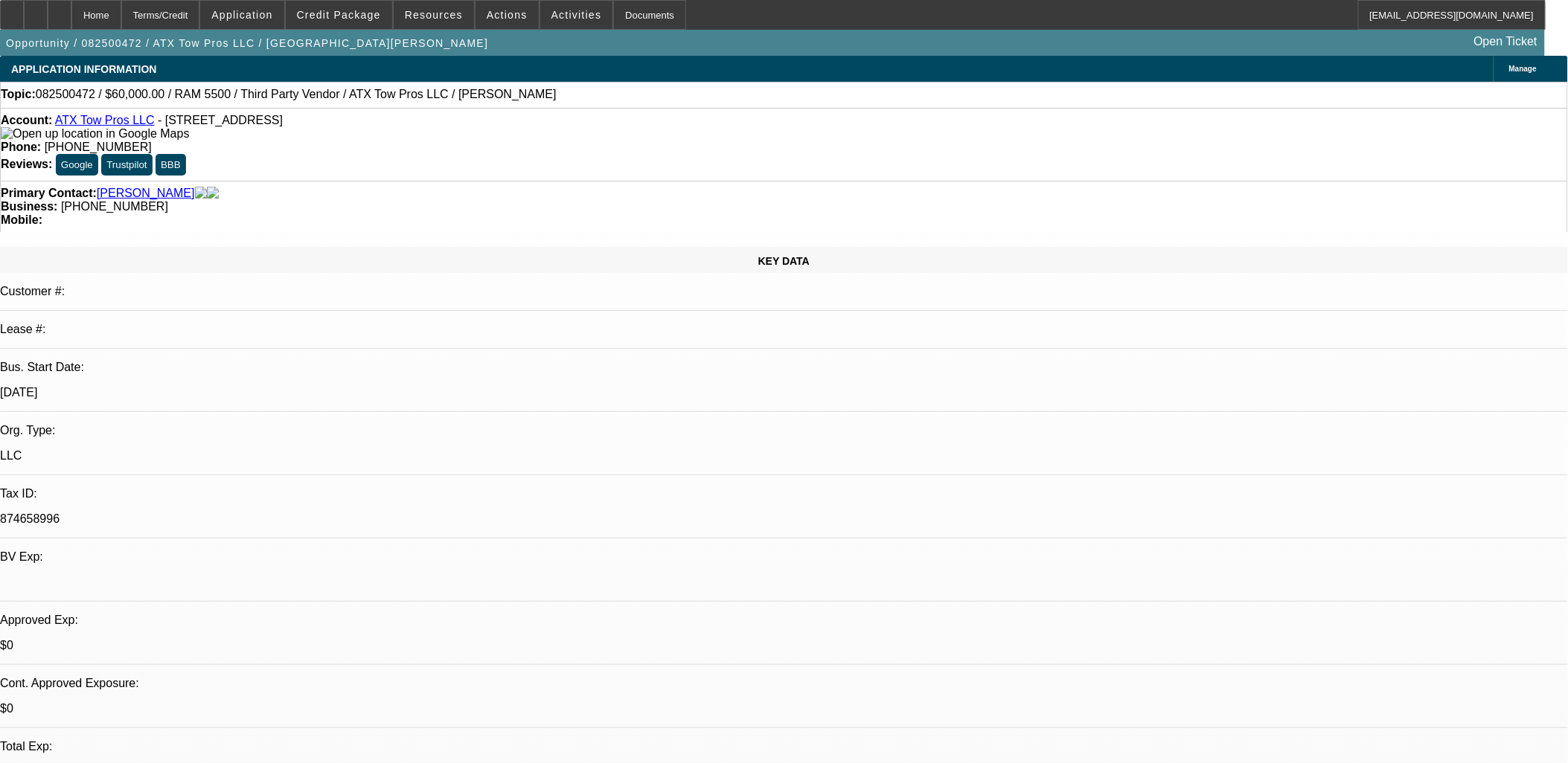
select select "0"
select select "3"
select select "0.1"
select select "4"
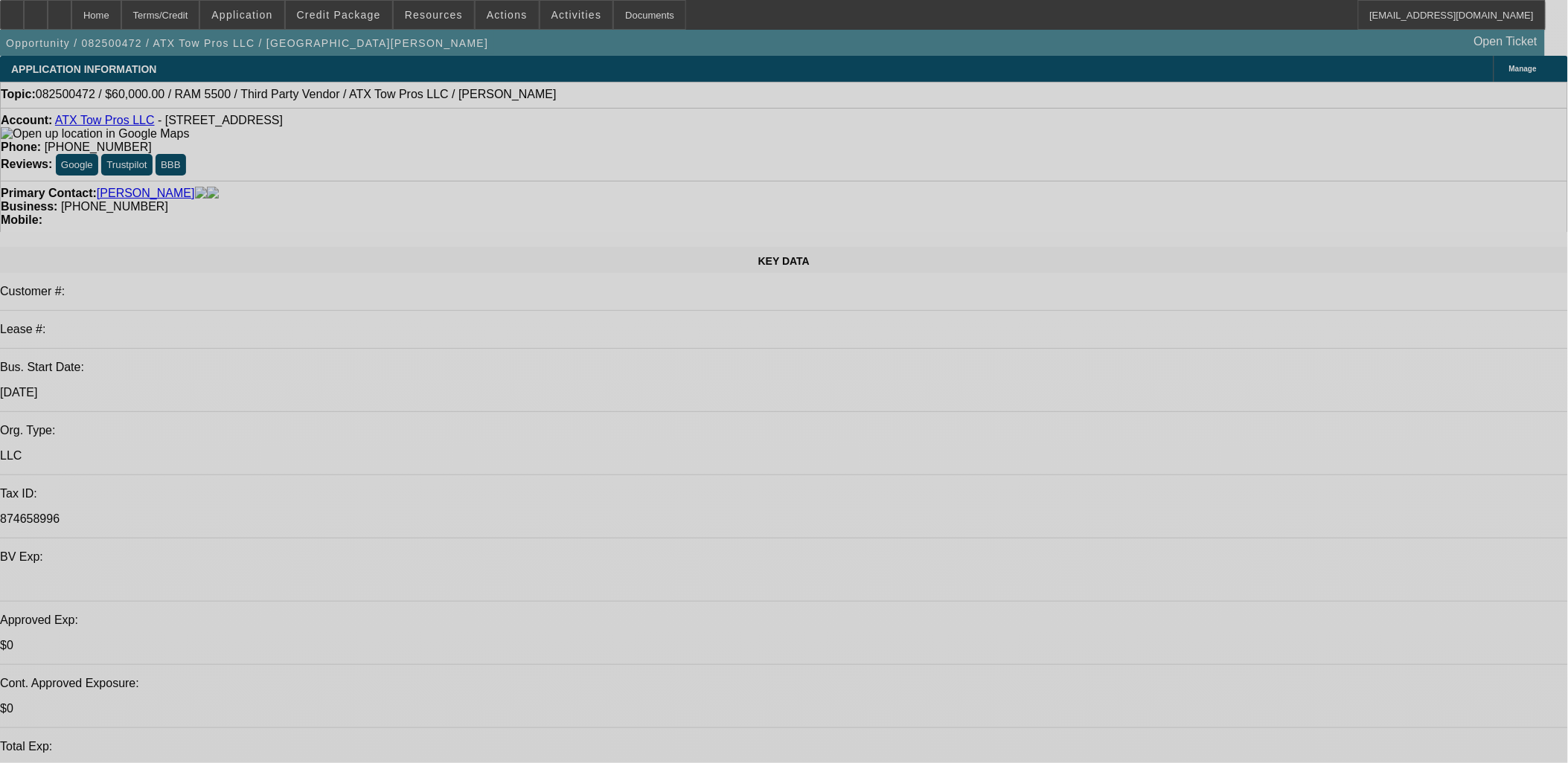
select select "0"
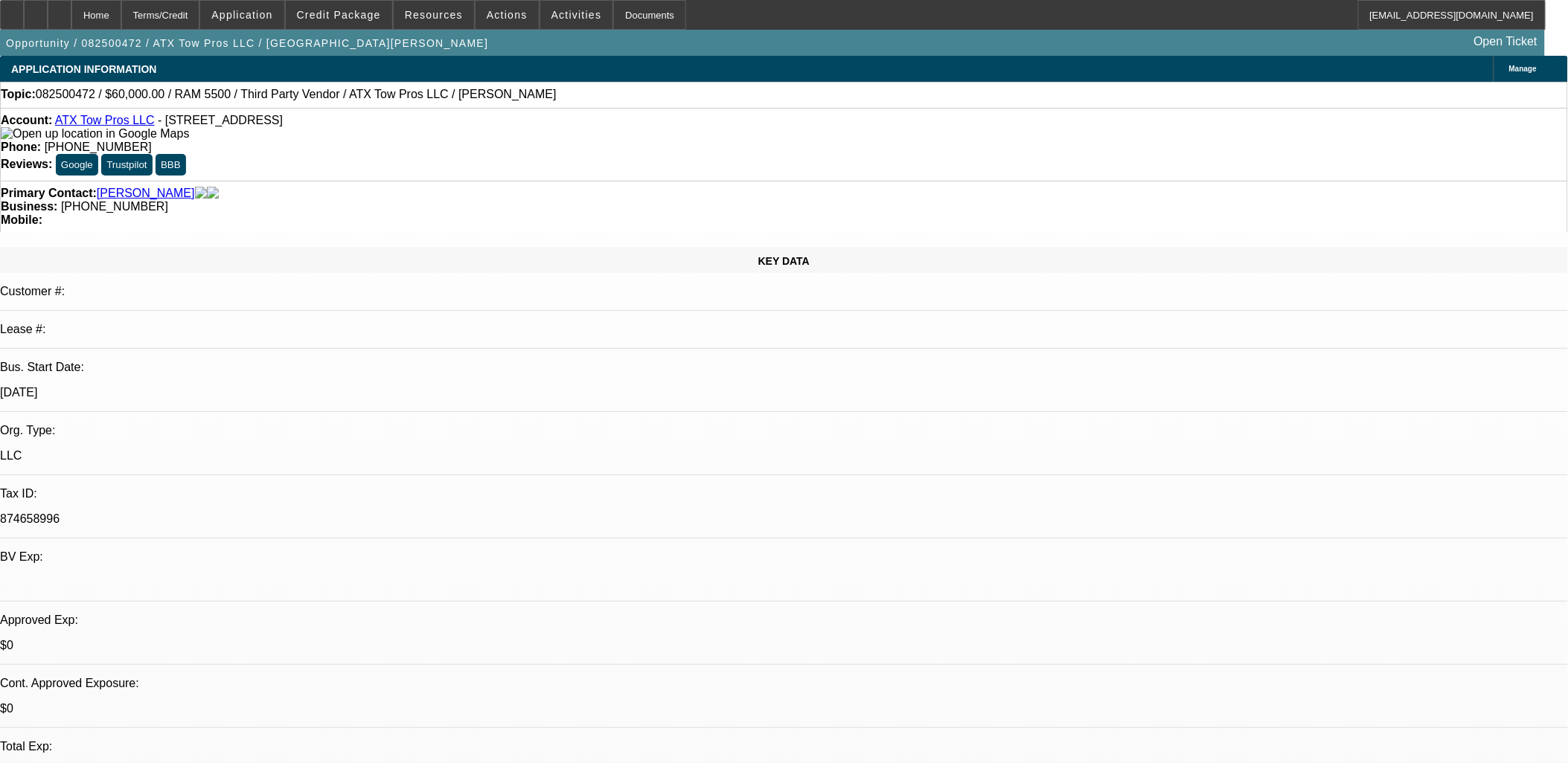
select select "0"
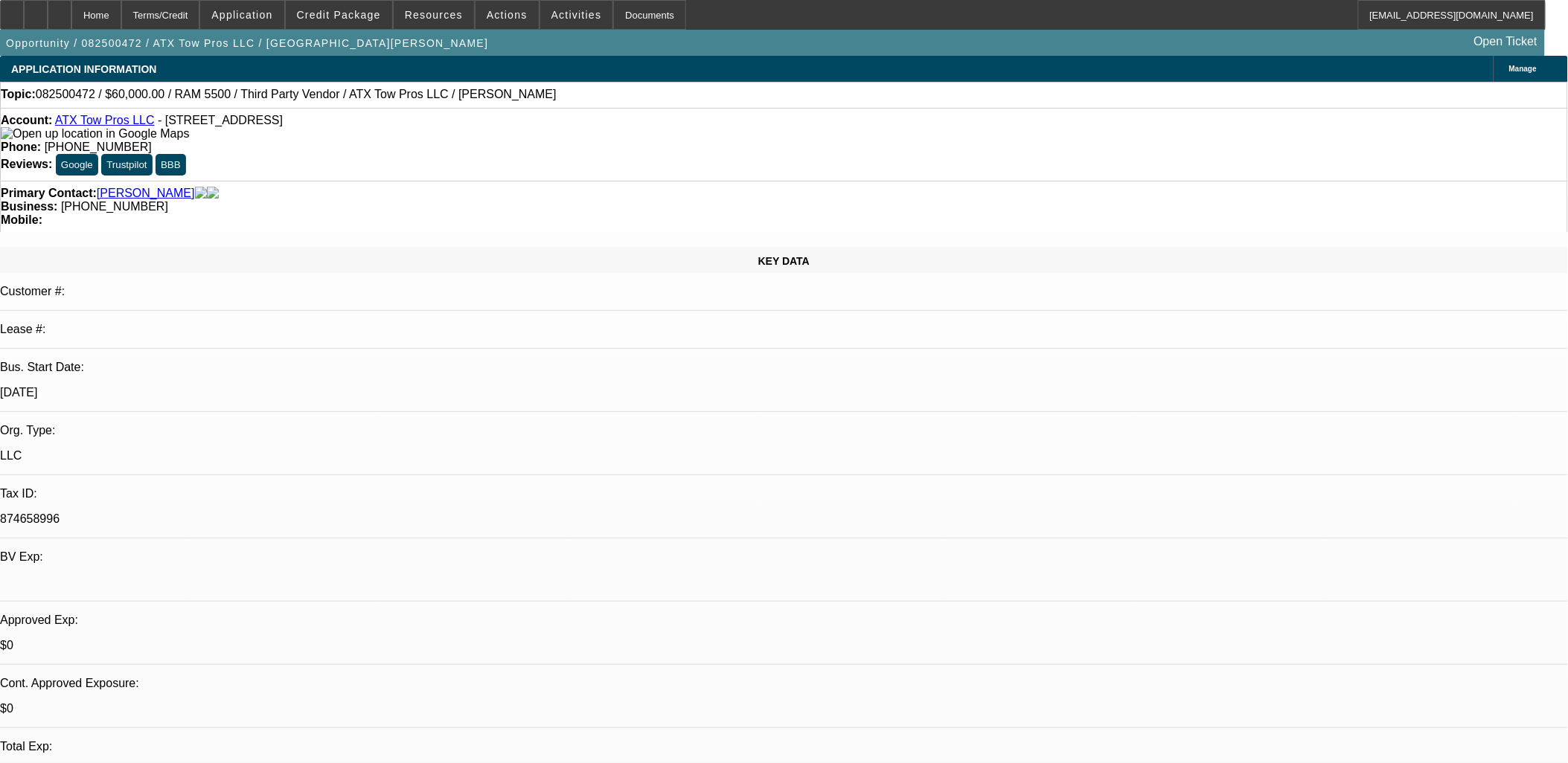
select select "0"
select select "0.1"
select select "0"
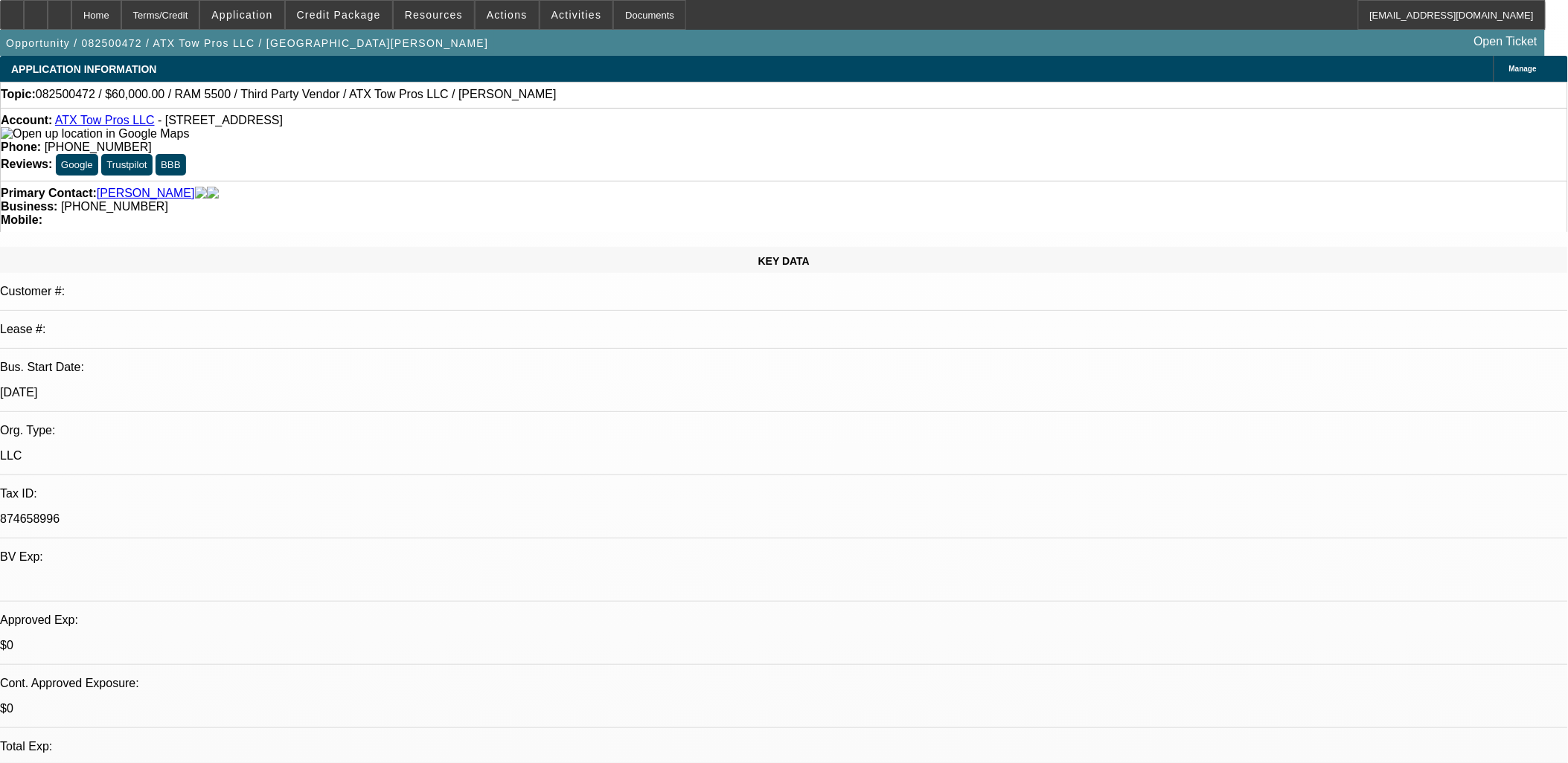
select select "0.1"
select select "1"
select select "3"
select select "6"
select select "1"
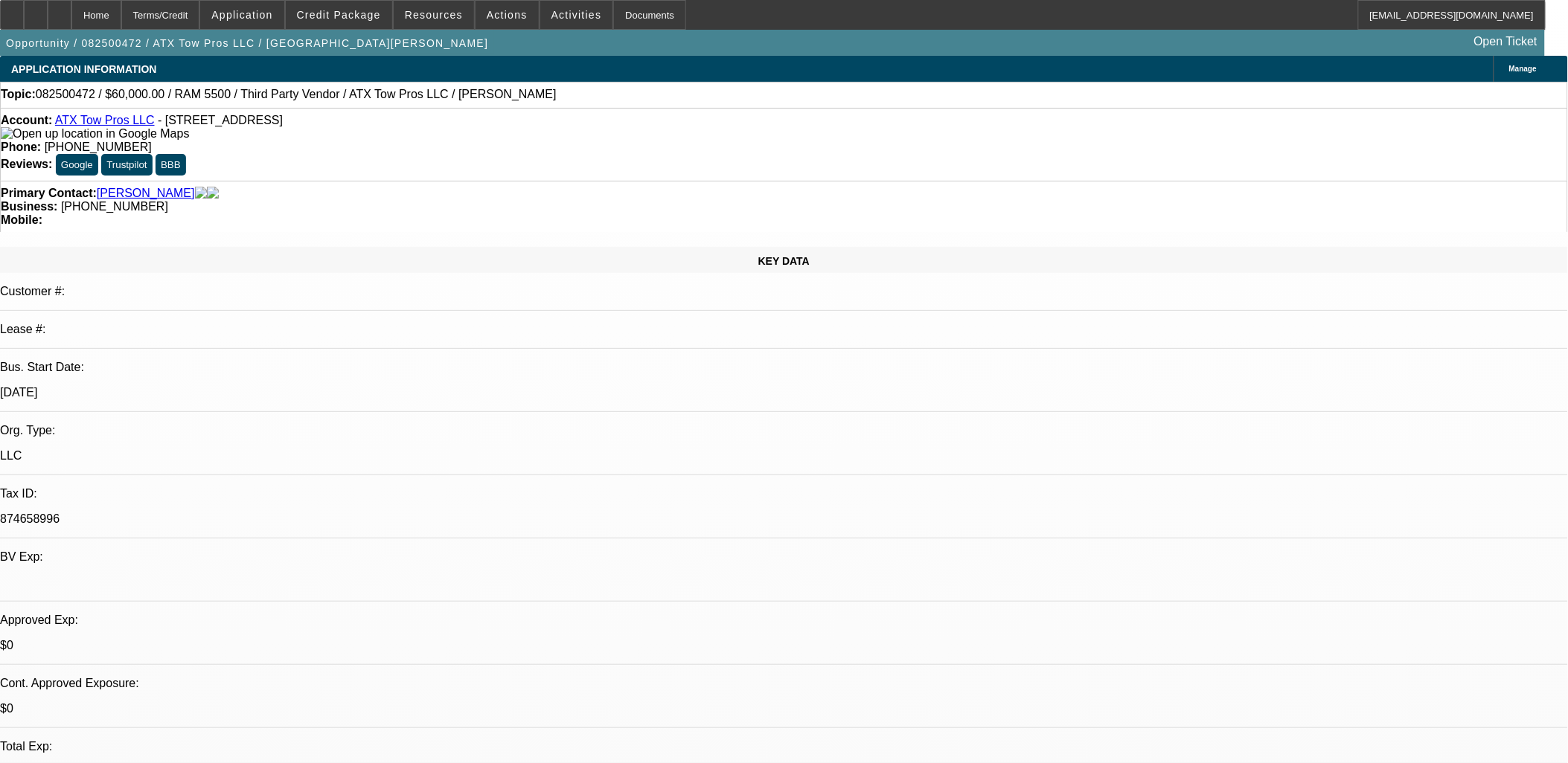
select select "3"
select select "6"
select select "1"
select select "3"
select select "4"
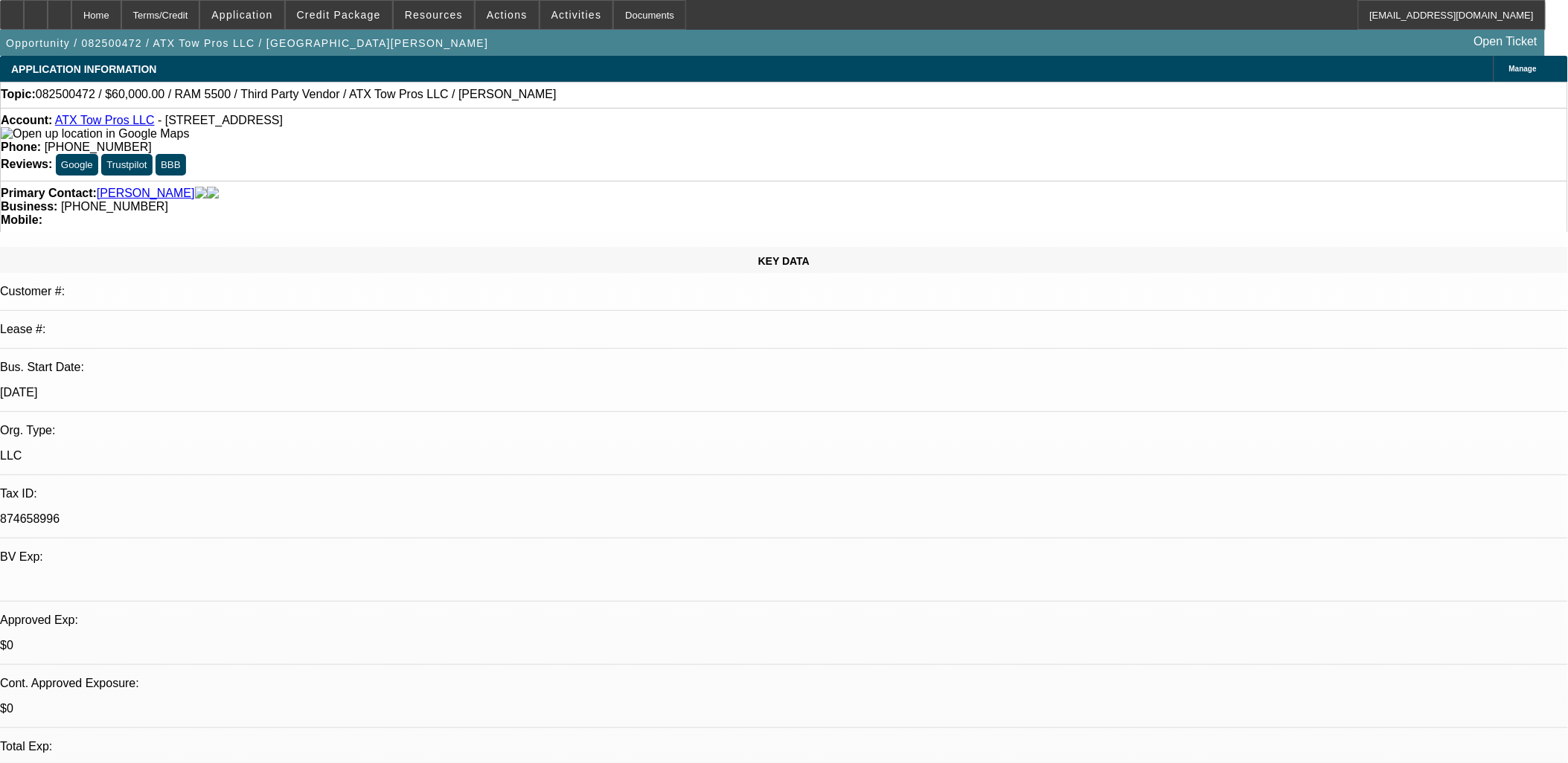
select select "1"
select select "3"
select select "4"
